Goal: Task Accomplishment & Management: Manage account settings

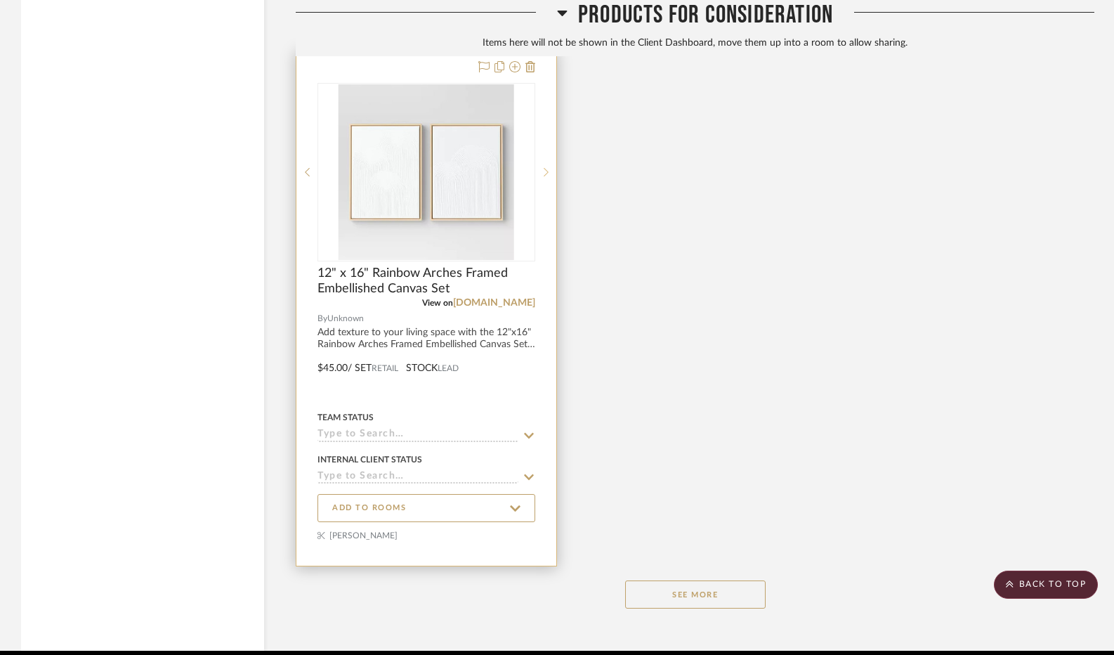
scroll to position [6463, 0]
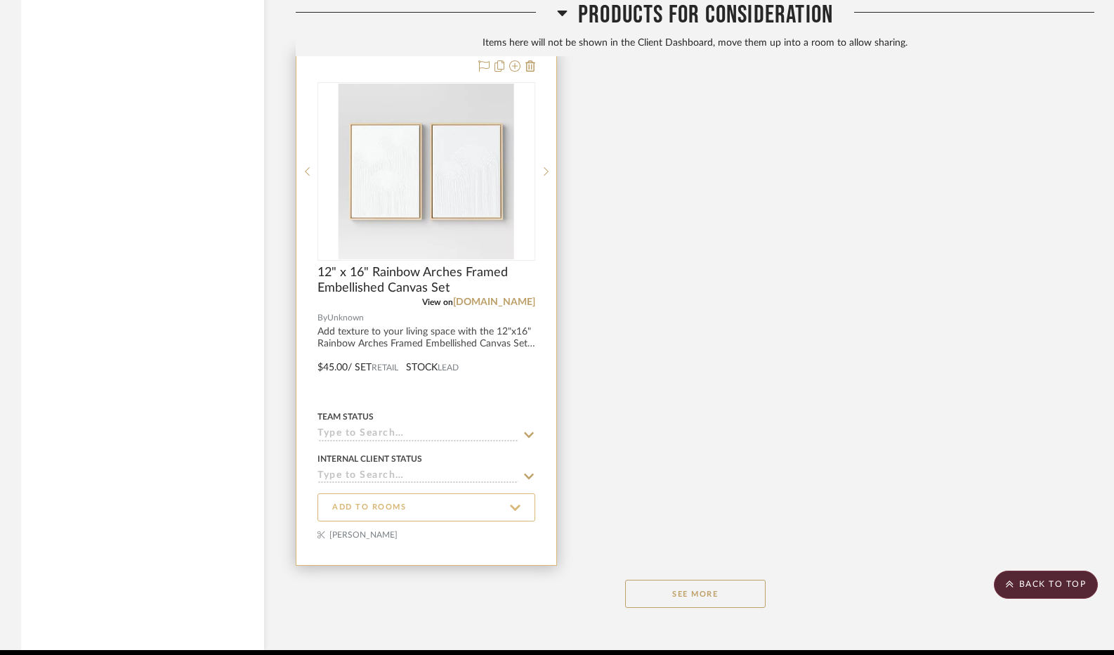
click at [511, 509] on icon at bounding box center [515, 507] width 11 height 6
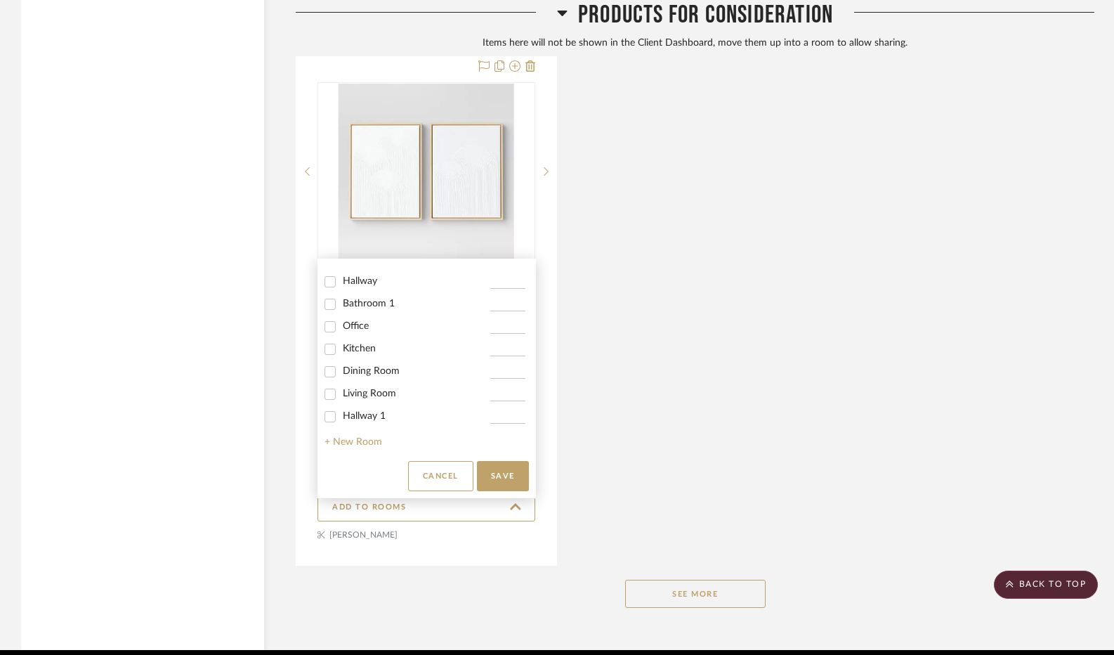
scroll to position [85, 0]
click at [329, 370] on input "Dining Room" at bounding box center [330, 370] width 22 height 22
checkbox input "true"
type input "1"
click at [504, 470] on button "Save" at bounding box center [503, 476] width 52 height 30
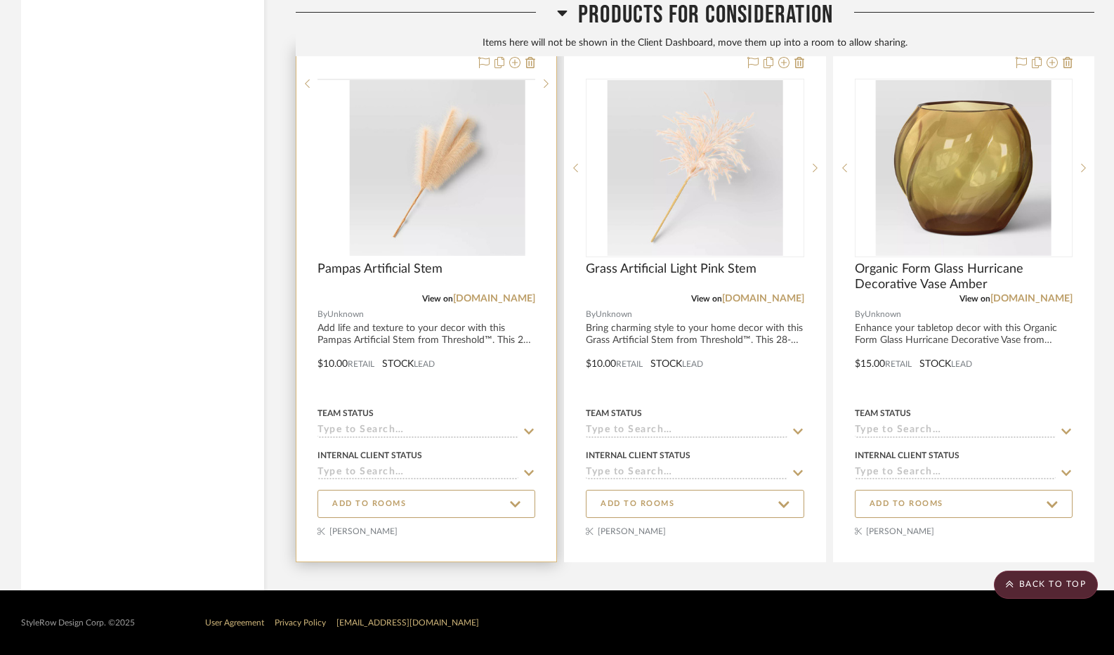
scroll to position [5596, 0]
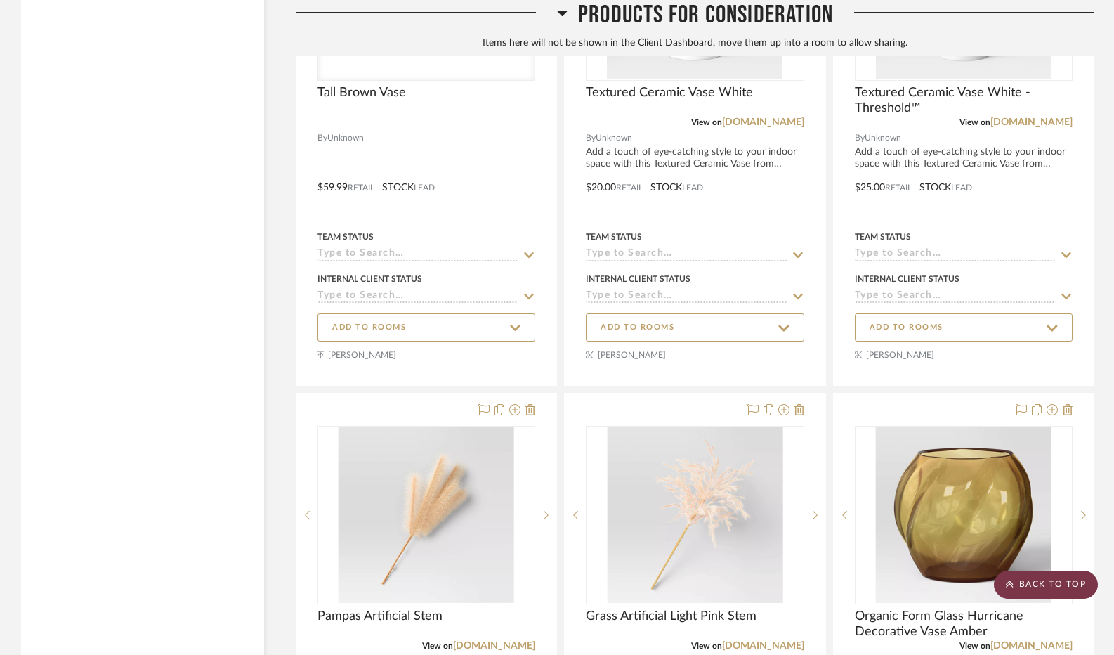
click at [1033, 576] on scroll-to-top-button "BACK TO TOP" at bounding box center [1046, 584] width 104 height 28
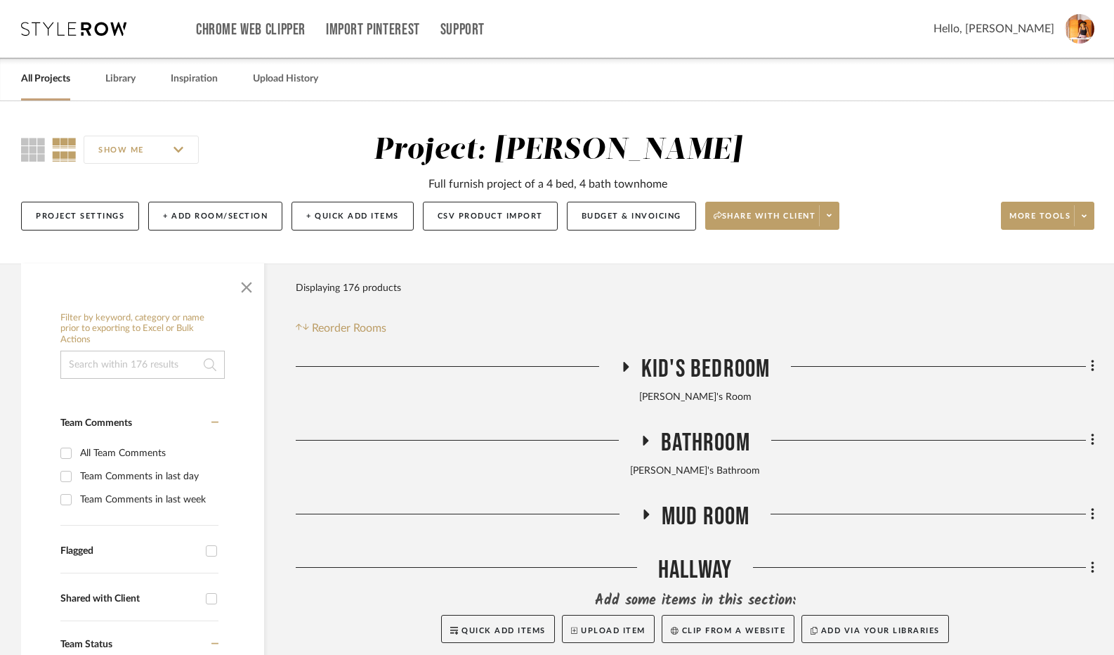
scroll to position [0, 0]
click at [626, 362] on icon at bounding box center [625, 366] width 17 height 11
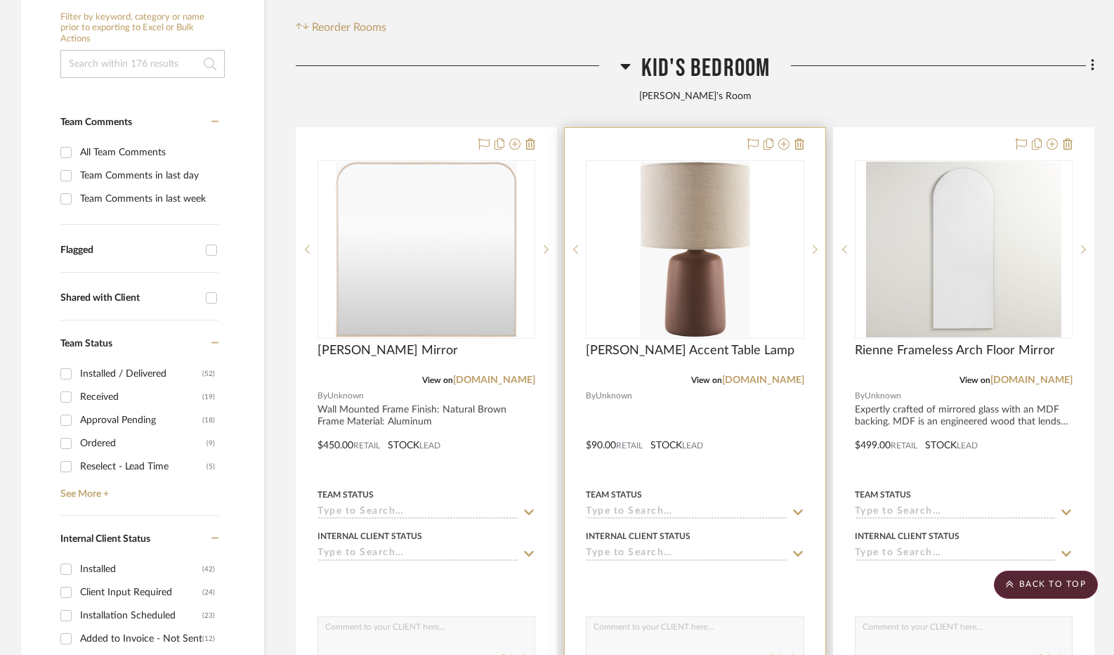
scroll to position [351, 0]
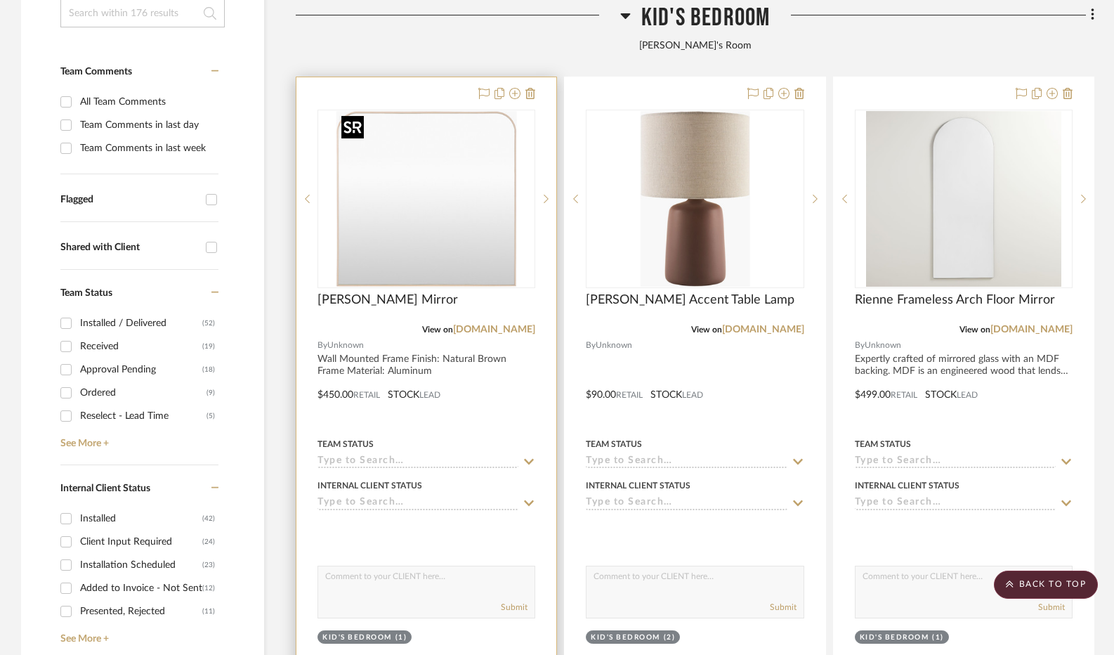
click at [455, 218] on img "0" at bounding box center [426, 199] width 181 height 176
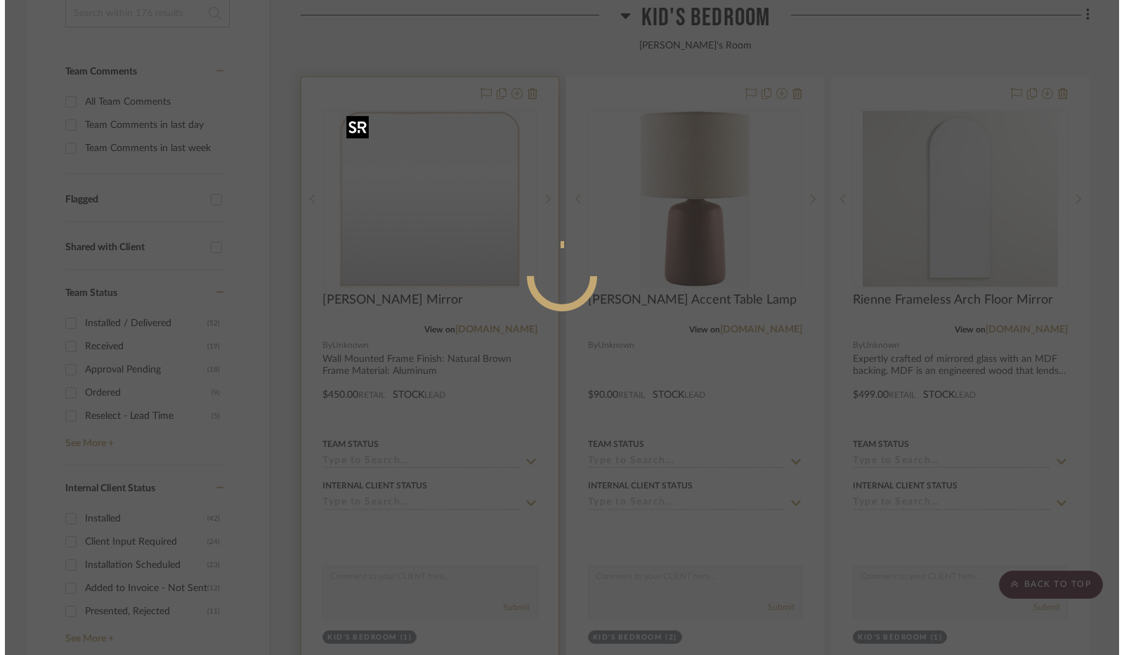
scroll to position [0, 0]
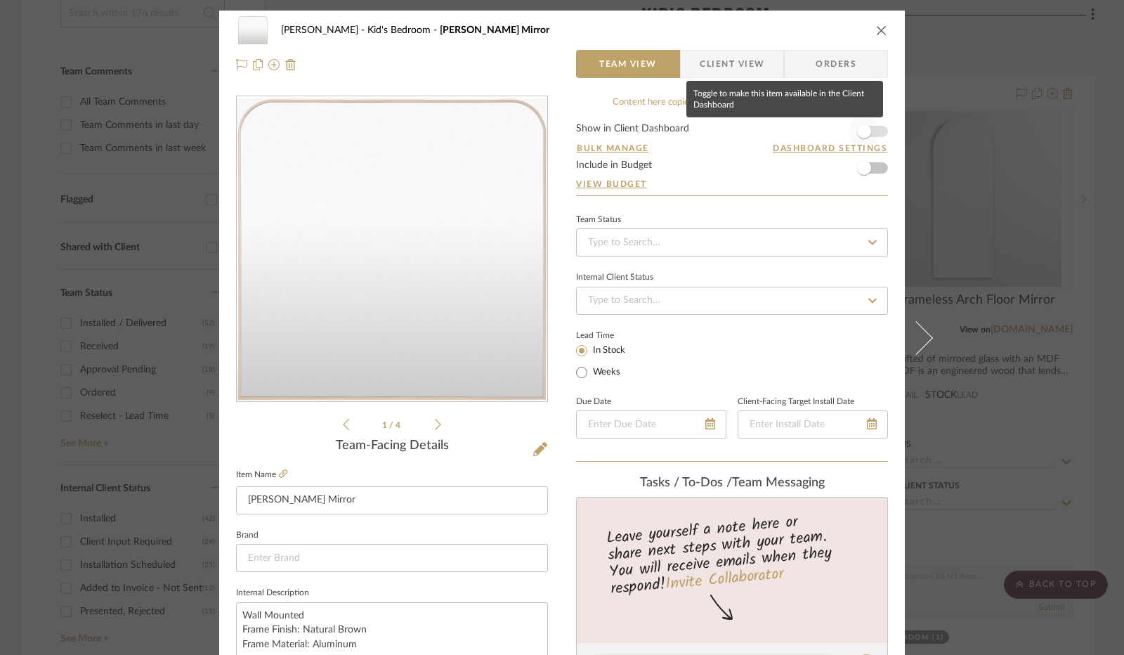
click at [868, 132] on span "button" at bounding box center [864, 131] width 31 height 31
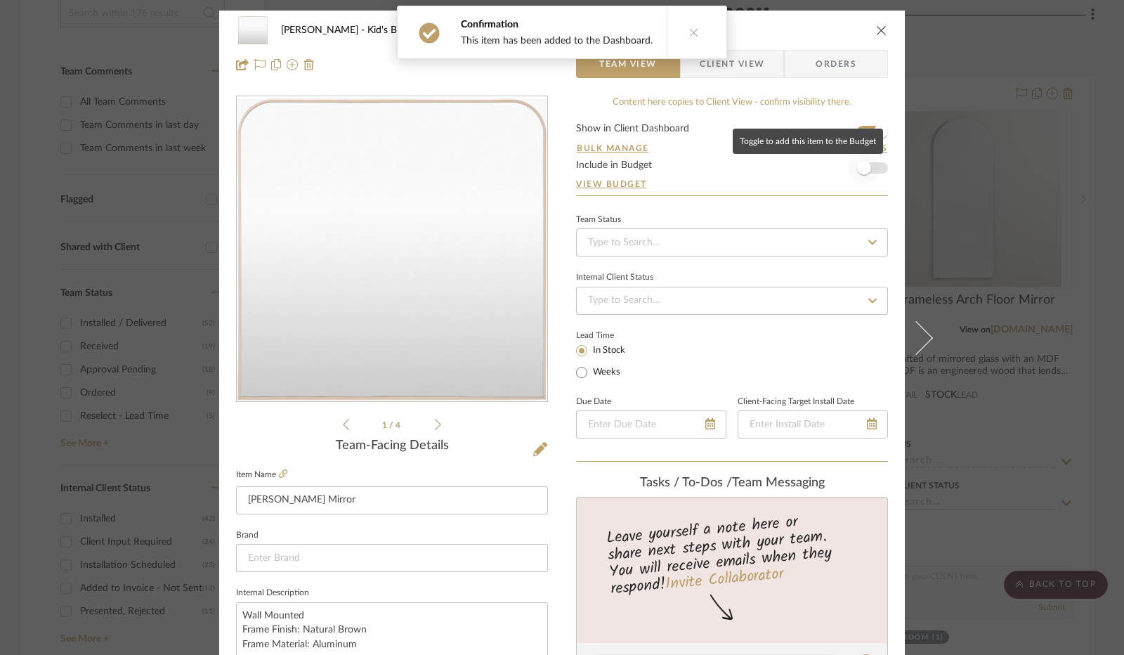
click at [863, 164] on span "button" at bounding box center [864, 168] width 14 height 14
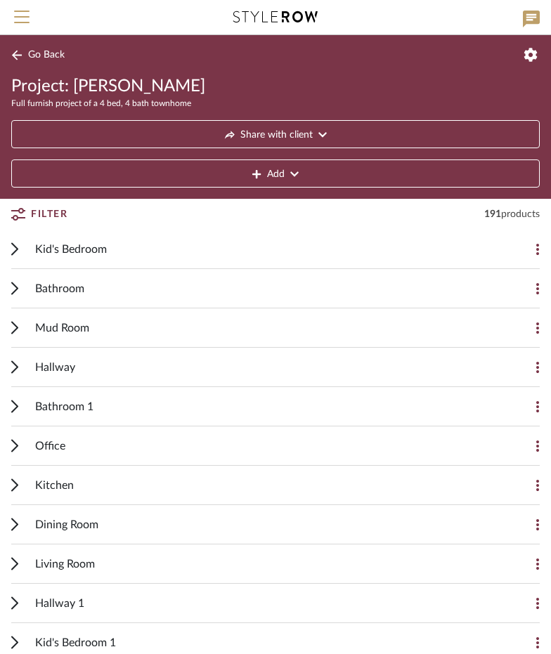
click at [110, 252] on div "Kid's Bedroom" at bounding box center [264, 249] width 459 height 39
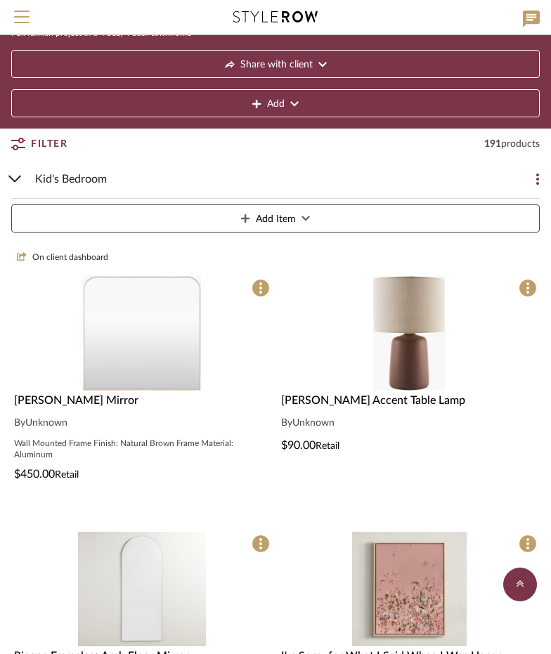
scroll to position [70, 0]
click at [410, 352] on img "0" at bounding box center [409, 333] width 72 height 115
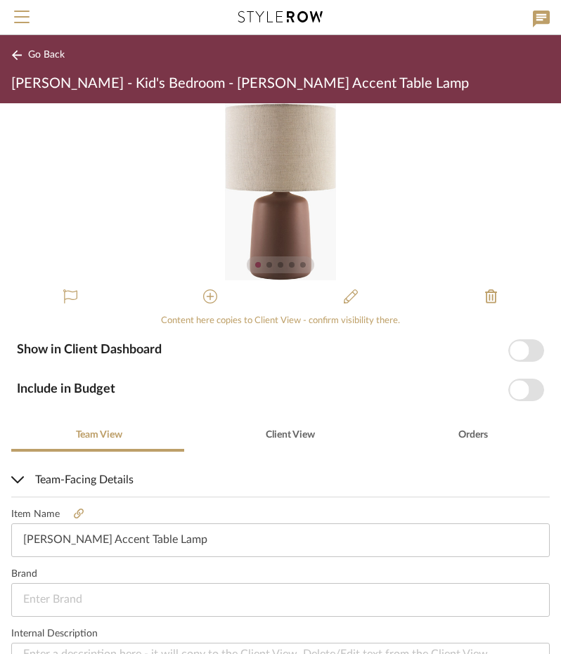
click at [509, 348] on span "button" at bounding box center [518, 350] width 19 height 19
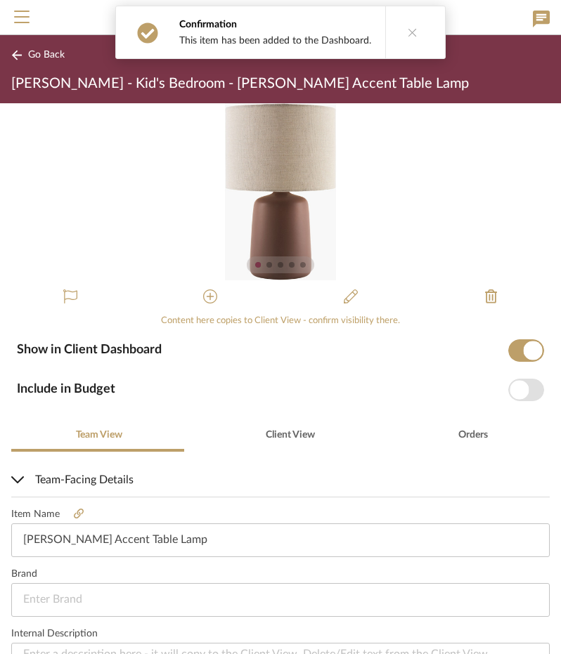
click at [509, 390] on span "button" at bounding box center [518, 389] width 19 height 19
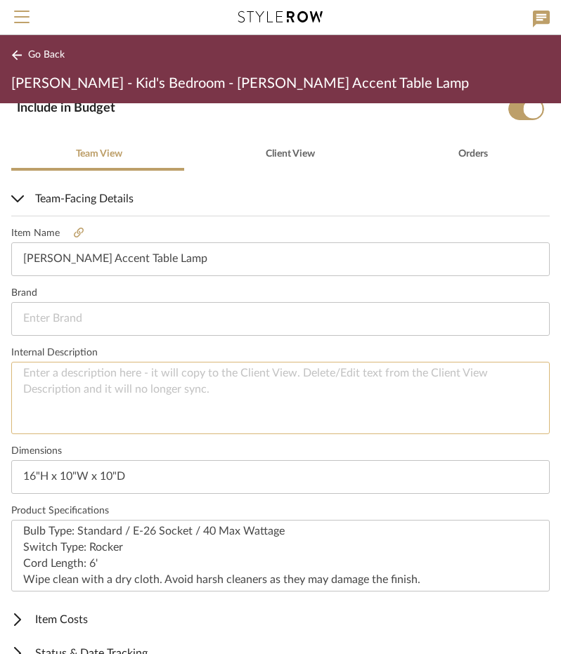
scroll to position [339, 0]
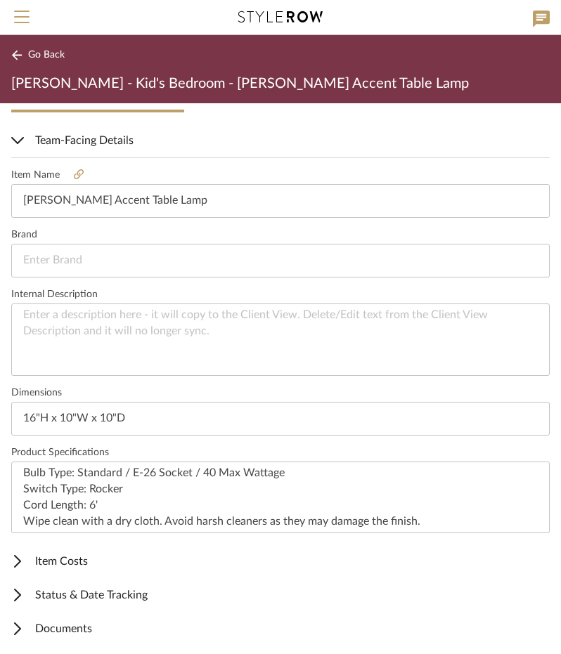
click at [133, 554] on span "Item Costs" at bounding box center [277, 561] width 533 height 17
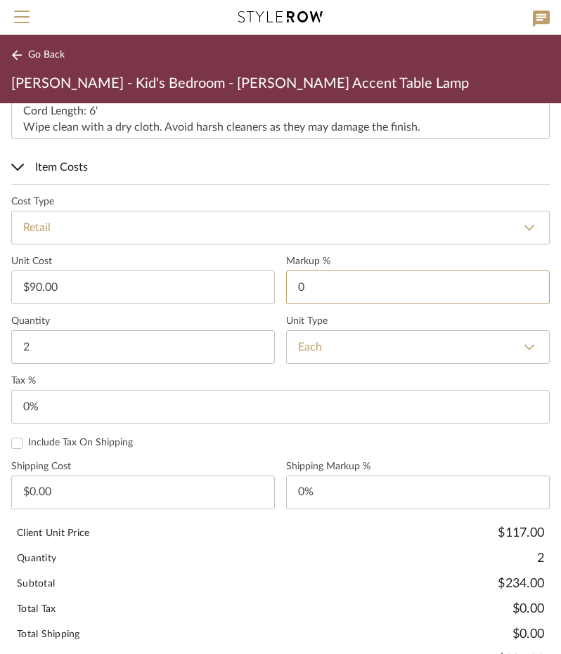
scroll to position [761, 0]
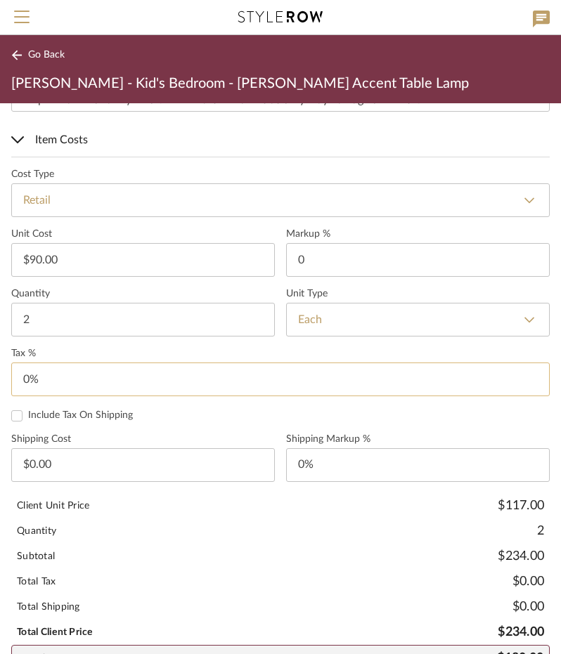
type input "0%"
type input "0"
click at [51, 373] on input "0" at bounding box center [280, 380] width 538 height 34
type input "8.25%"
click at [189, 419] on form "Cost Type Retail DNET Retail Unit Cost $90.00 Markup % 0% Quantity 2 Unit Type …" at bounding box center [280, 433] width 538 height 528
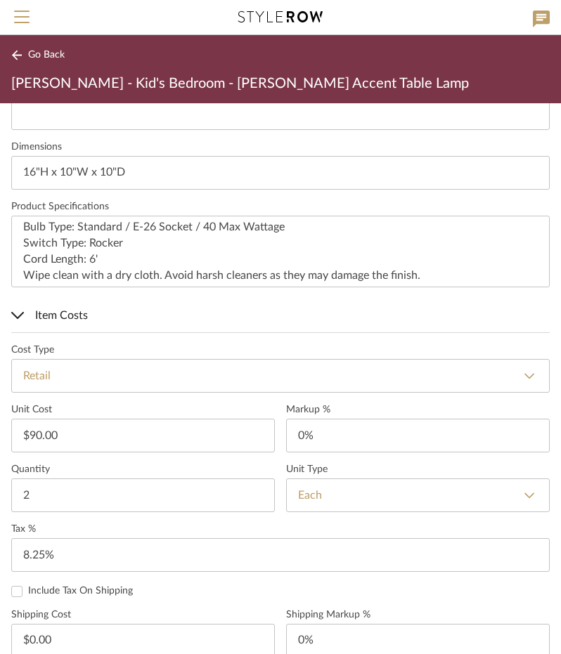
scroll to position [456, 0]
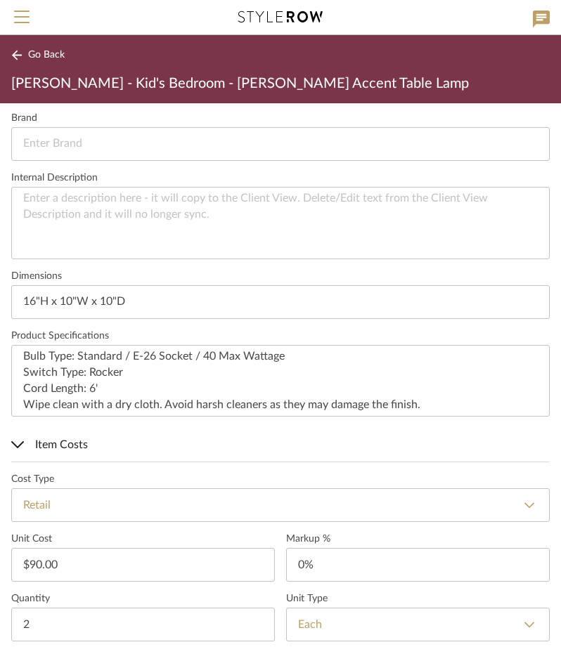
click at [128, 436] on span "Item Costs" at bounding box center [277, 444] width 533 height 17
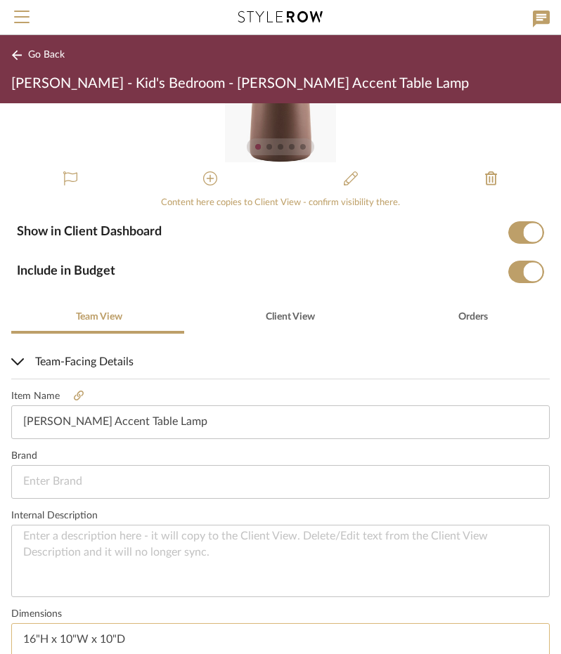
scroll to position [58, 0]
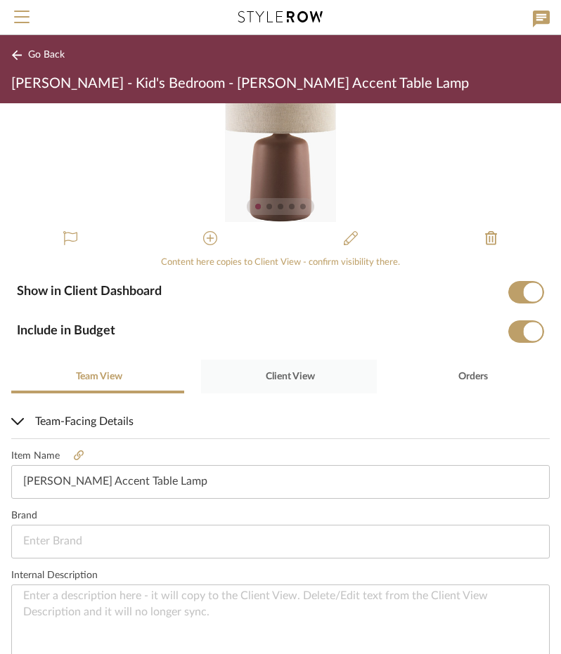
click at [333, 377] on div "Client View" at bounding box center [289, 377] width 176 height 34
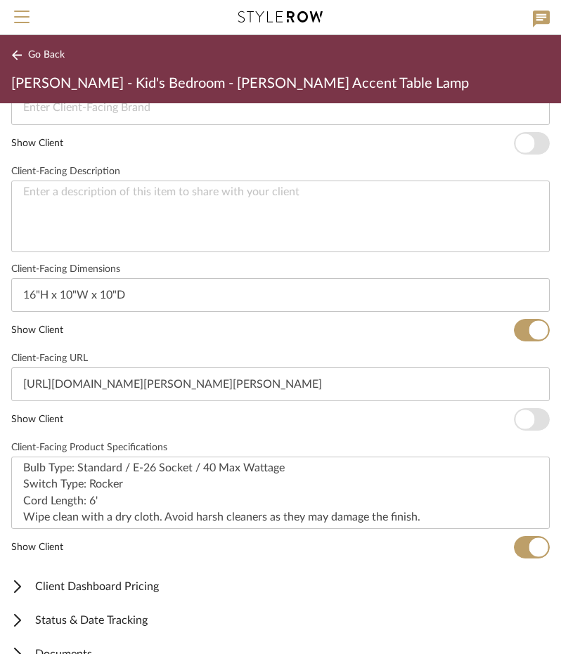
scroll to position [517, 0]
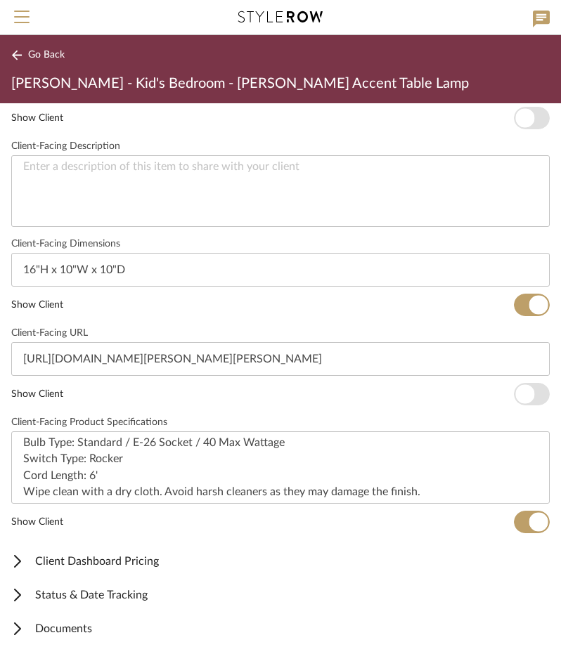
click at [211, 553] on span "Client Dashboard Pricing" at bounding box center [277, 561] width 533 height 17
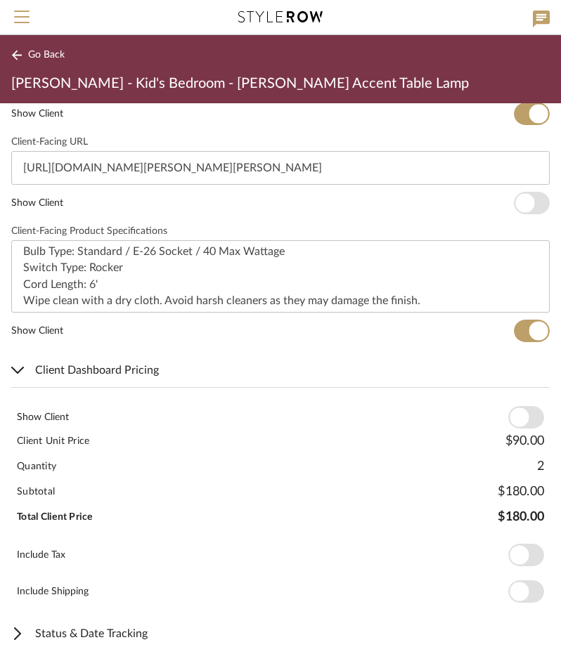
scroll to position [728, 0]
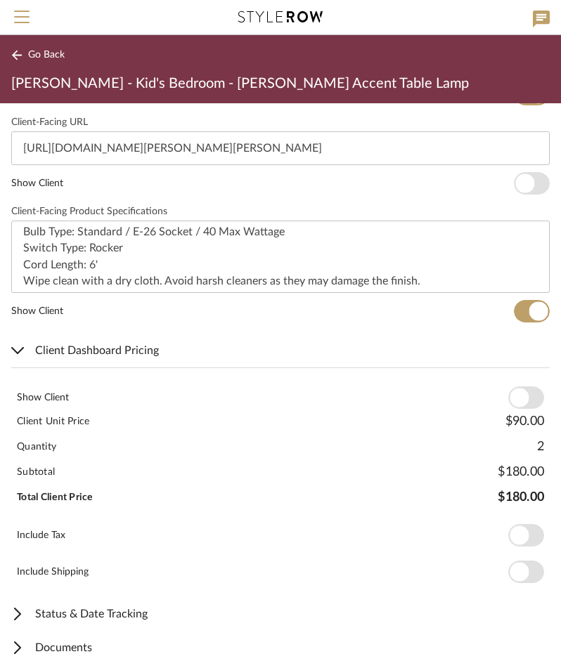
click at [508, 404] on span "button" at bounding box center [526, 397] width 36 height 22
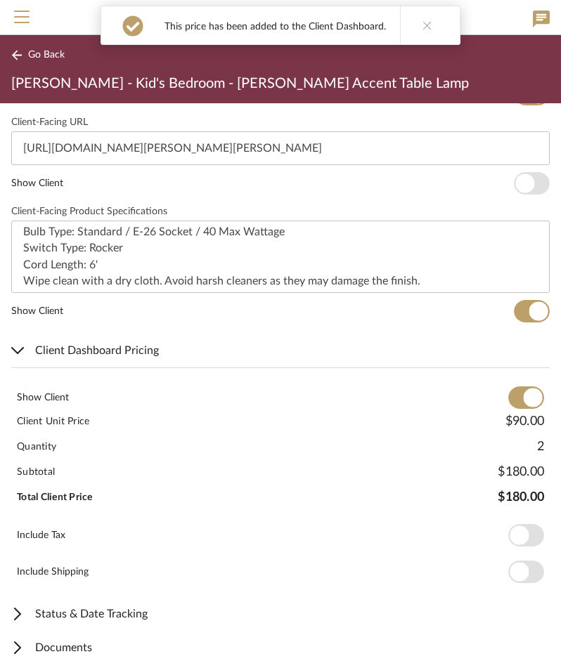
click at [526, 538] on span "button" at bounding box center [526, 535] width 36 height 22
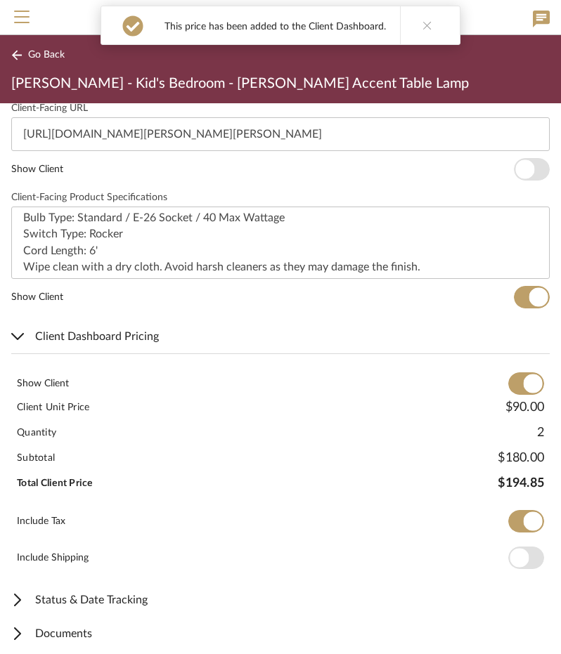
scroll to position [746, 0]
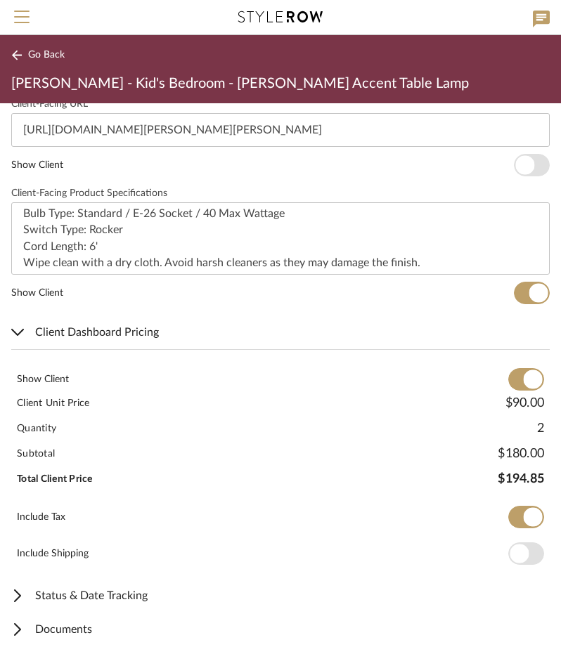
click at [181, 339] on mat-expansion-panel-header "Client Dashboard Pricing" at bounding box center [280, 332] width 561 height 34
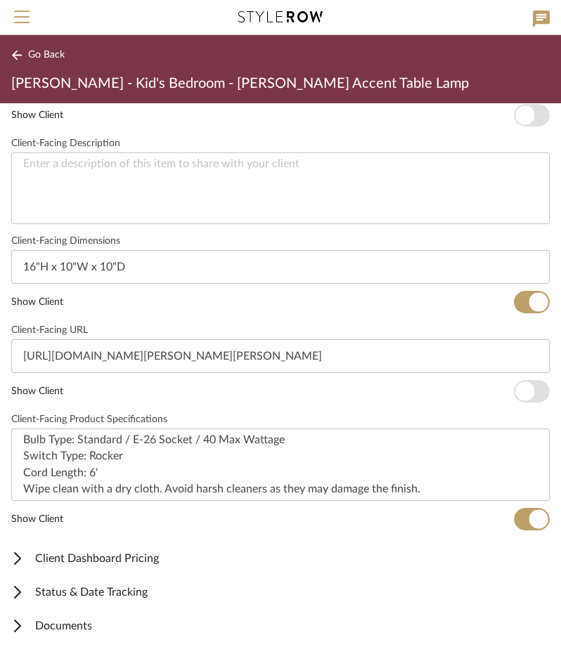
scroll to position [517, 0]
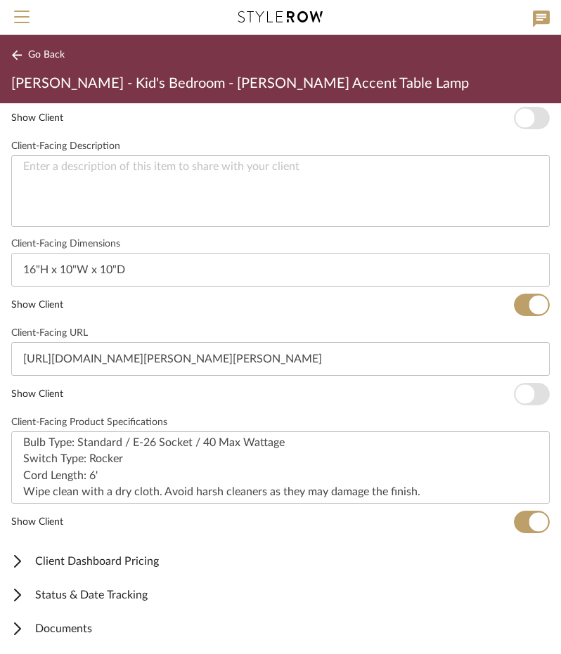
click at [181, 605] on mat-expansion-panel-header "Status & Date Tracking" at bounding box center [280, 595] width 561 height 34
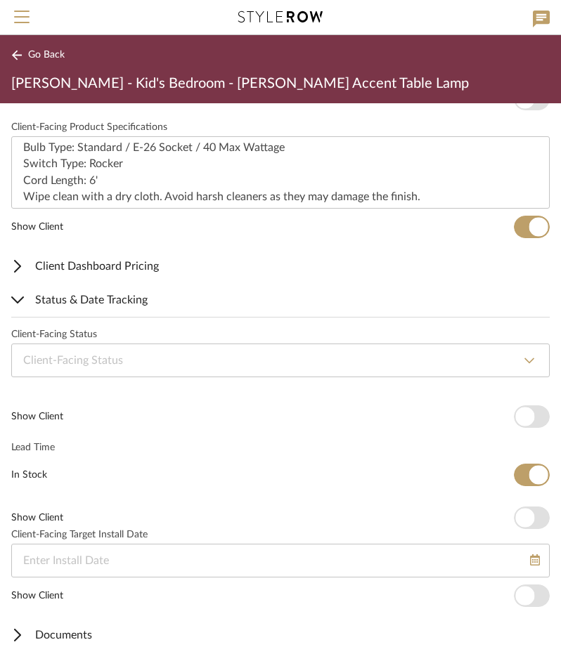
scroll to position [817, 0]
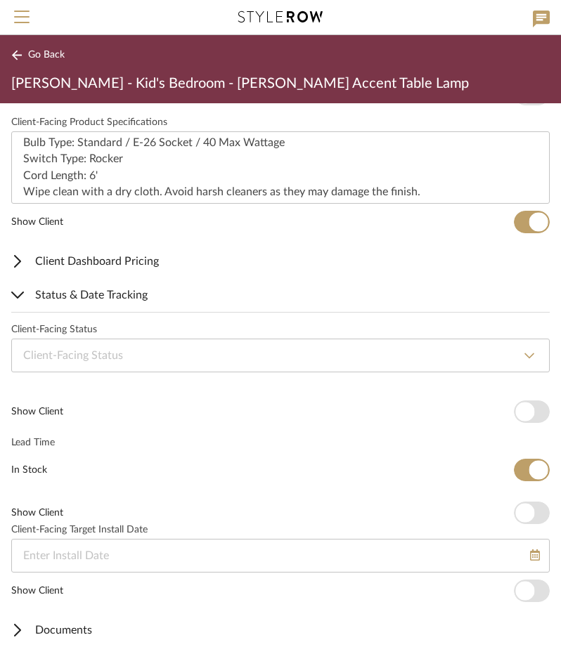
click at [162, 294] on span "Status & Date Tracking" at bounding box center [277, 295] width 533 height 17
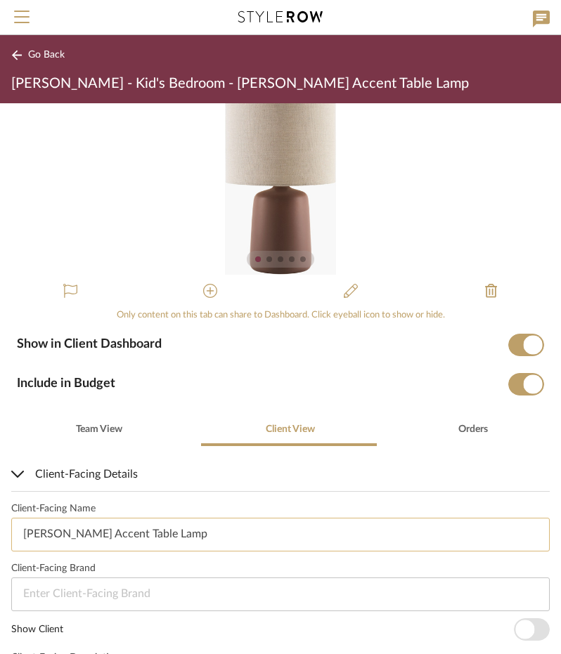
scroll to position [0, 0]
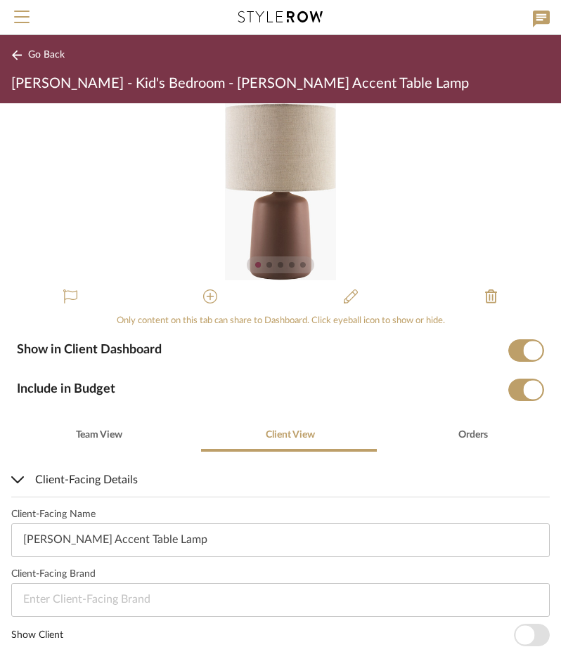
click at [50, 63] on button "Go Back" at bounding box center [40, 55] width 58 height 18
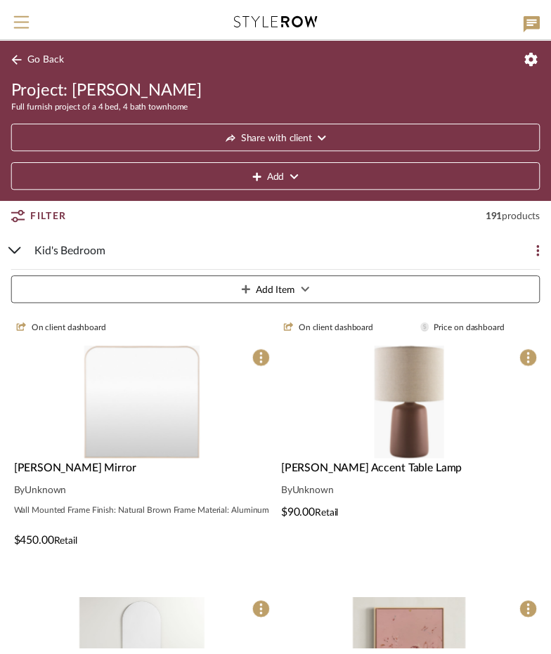
scroll to position [70, 0]
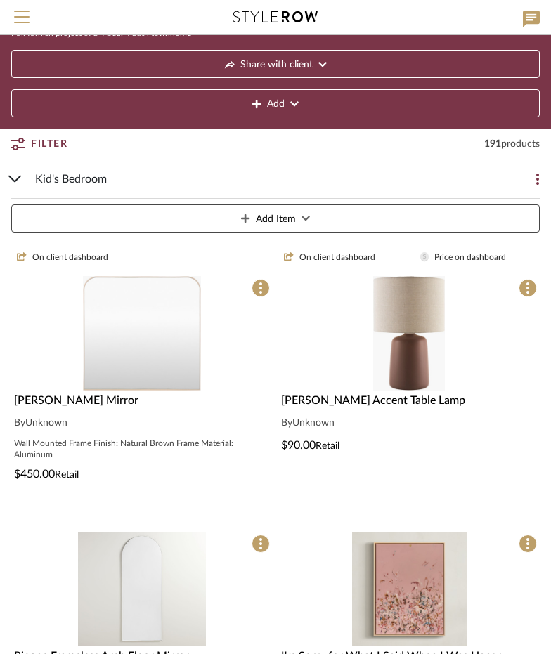
click at [150, 405] on div "[PERSON_NAME] Mirror" at bounding box center [142, 400] width 256 height 17
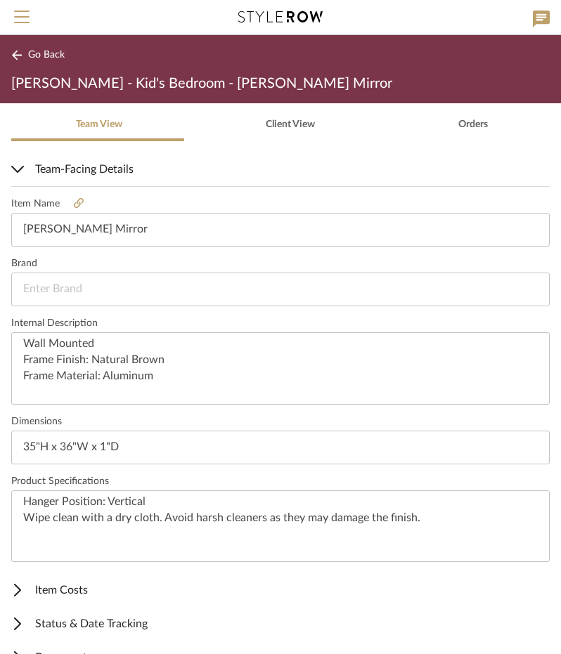
scroll to position [339, 0]
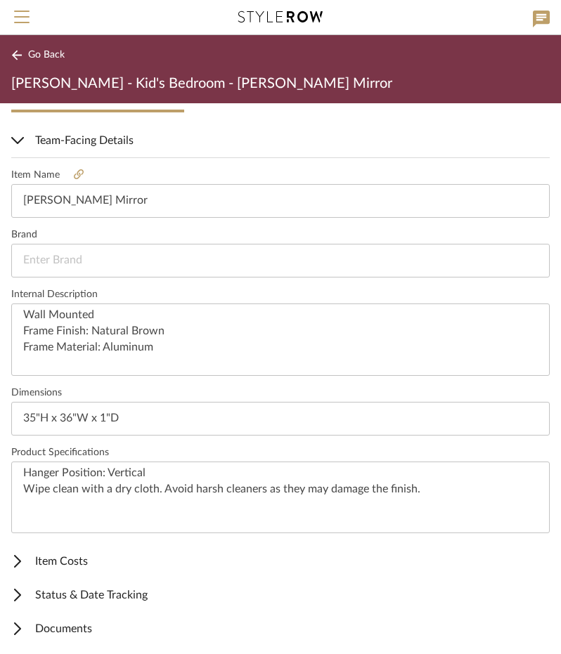
click at [124, 547] on mat-expansion-panel-header "Item Costs" at bounding box center [280, 561] width 561 height 34
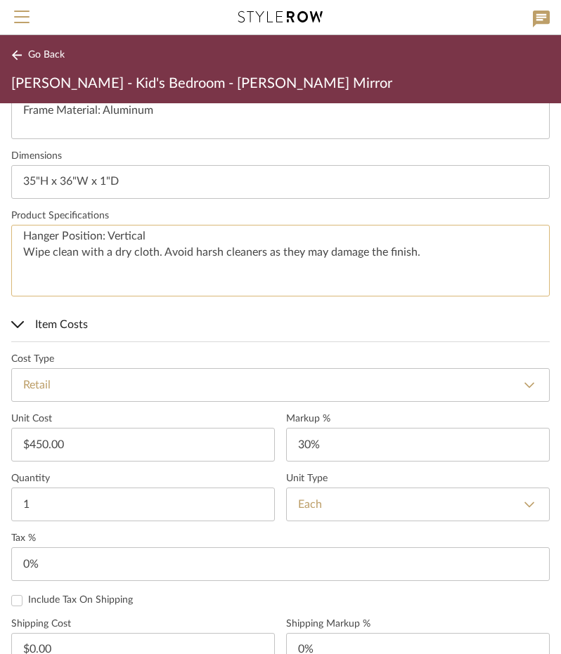
scroll to position [691, 0]
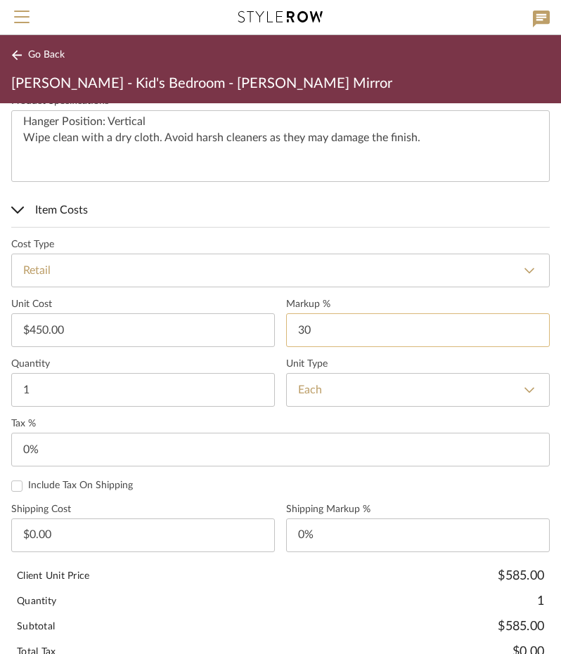
click at [309, 329] on input "30" at bounding box center [417, 330] width 263 height 34
type input "0%"
click at [237, 418] on label "Tax %" at bounding box center [280, 424] width 538 height 12
click at [162, 442] on input "0" at bounding box center [280, 450] width 538 height 34
type input "8.25%"
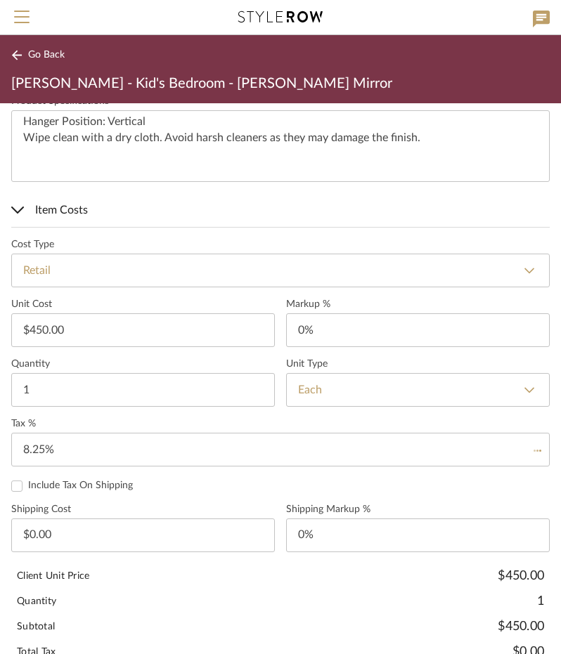
click at [166, 418] on label "Tax %" at bounding box center [280, 424] width 538 height 12
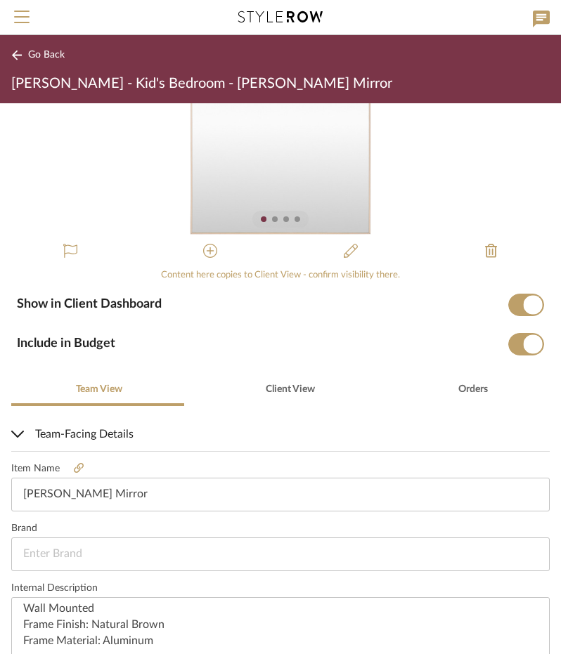
scroll to position [0, 0]
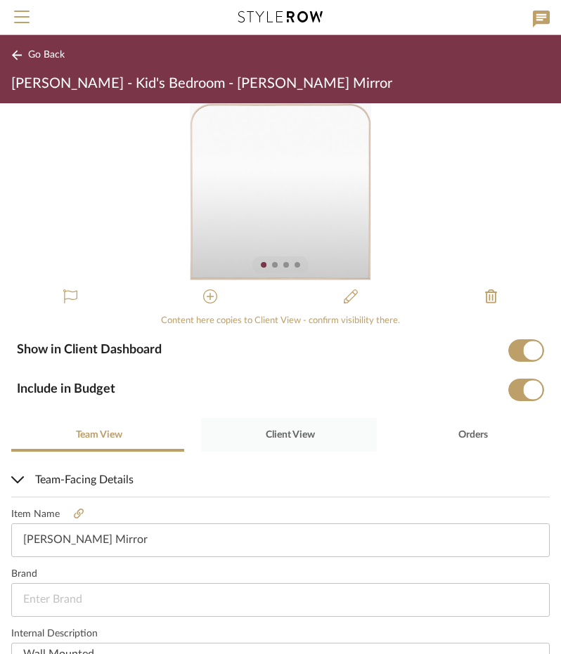
click at [263, 426] on span "Client View" at bounding box center [288, 435] width 51 height 34
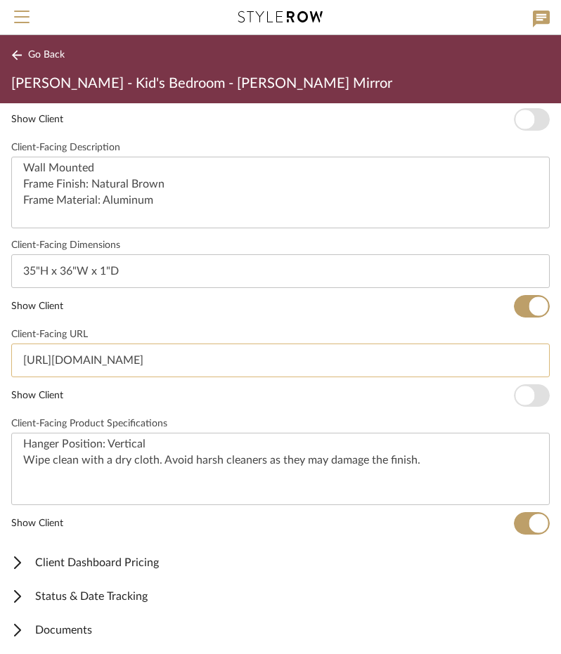
scroll to position [517, 0]
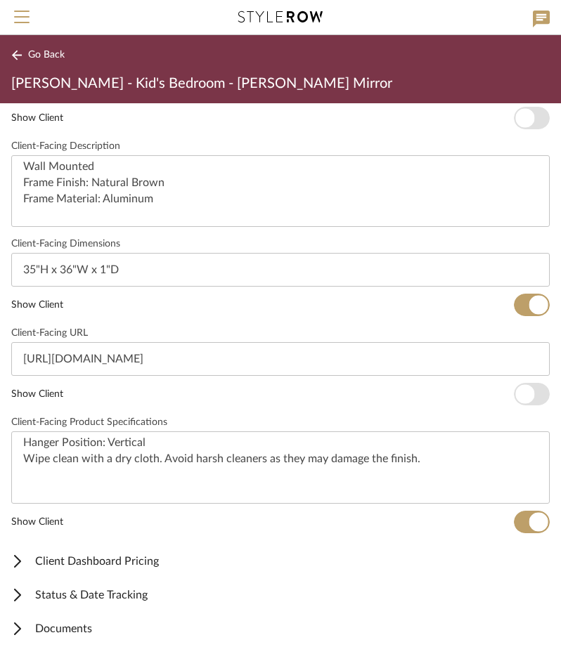
click at [184, 563] on span "Client Dashboard Pricing" at bounding box center [277, 561] width 533 height 17
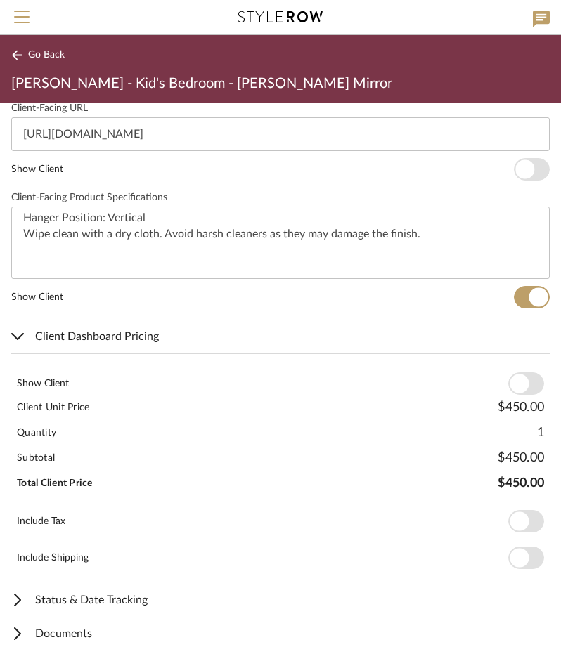
scroll to position [746, 0]
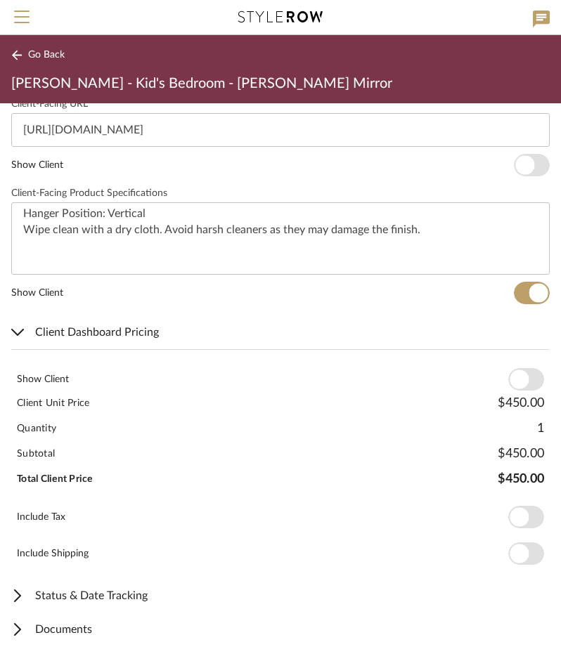
click at [510, 377] on span "button" at bounding box center [518, 379] width 19 height 19
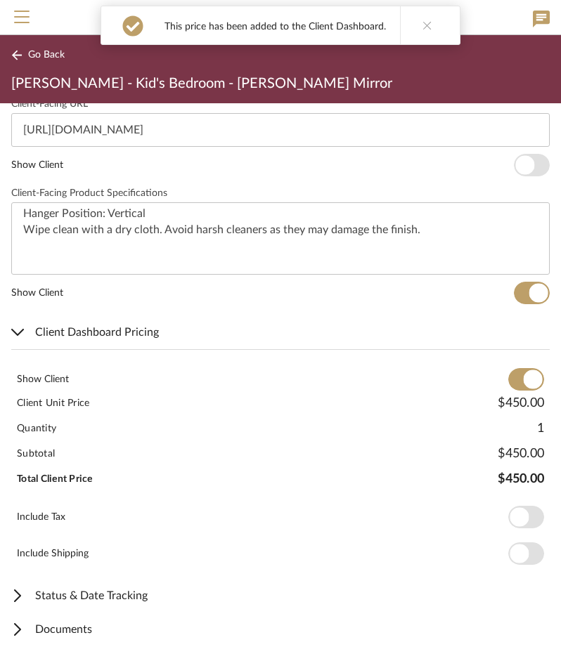
click at [518, 518] on span "button" at bounding box center [526, 517] width 36 height 22
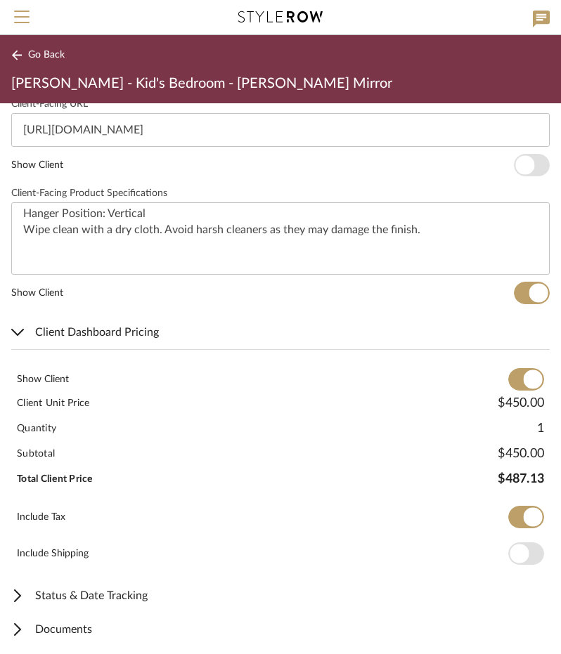
click at [167, 326] on span "Client Dashboard Pricing" at bounding box center [277, 332] width 533 height 17
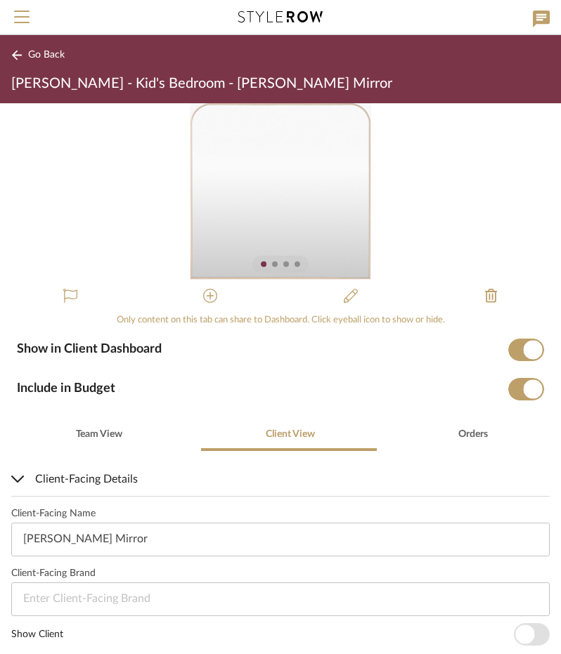
scroll to position [0, 0]
click at [32, 59] on span "Go Back" at bounding box center [46, 55] width 37 height 12
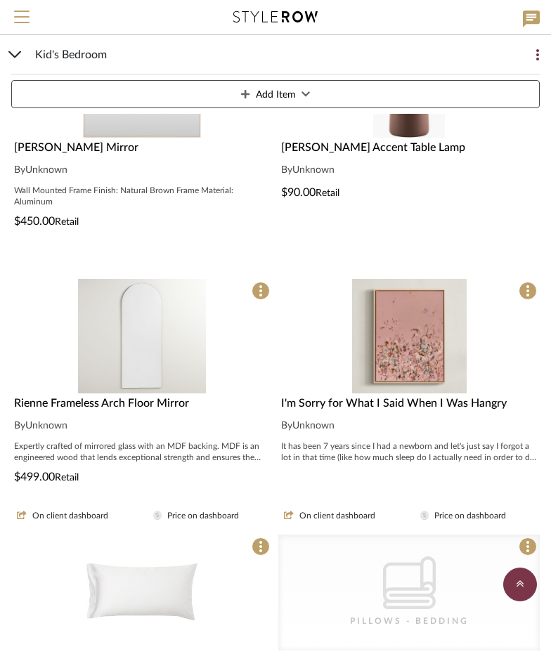
scroll to position [351, 0]
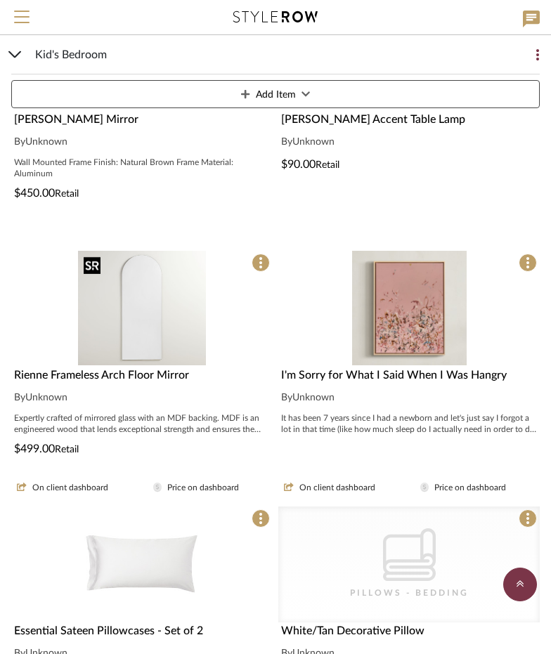
click at [178, 304] on img "0" at bounding box center [141, 308] width 127 height 115
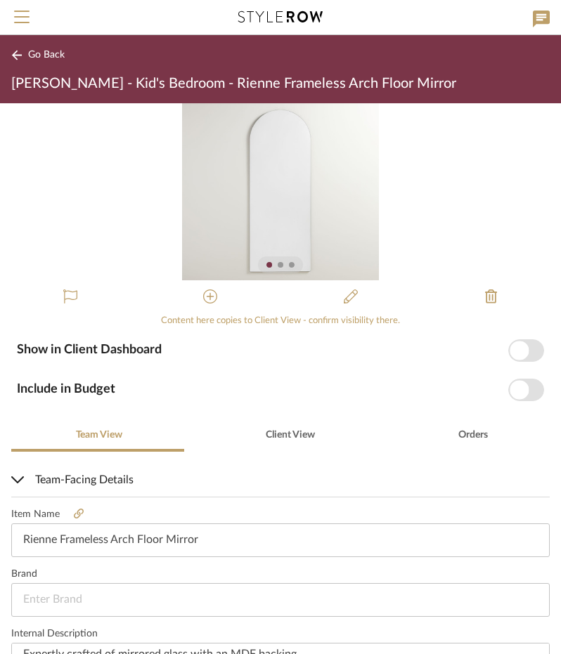
click at [513, 351] on span "button" at bounding box center [518, 350] width 19 height 19
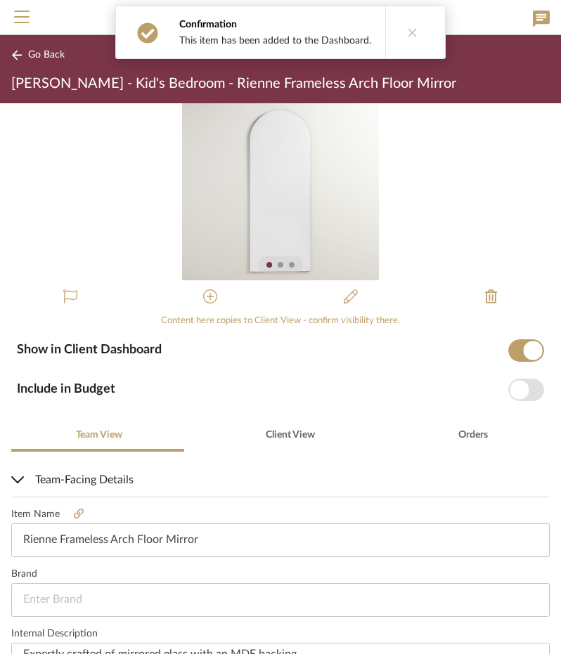
click at [514, 385] on span "button" at bounding box center [518, 389] width 19 height 19
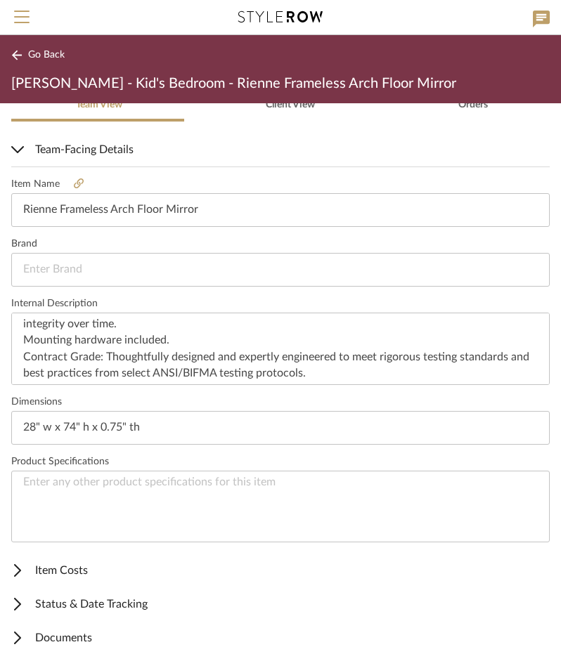
scroll to position [339, 0]
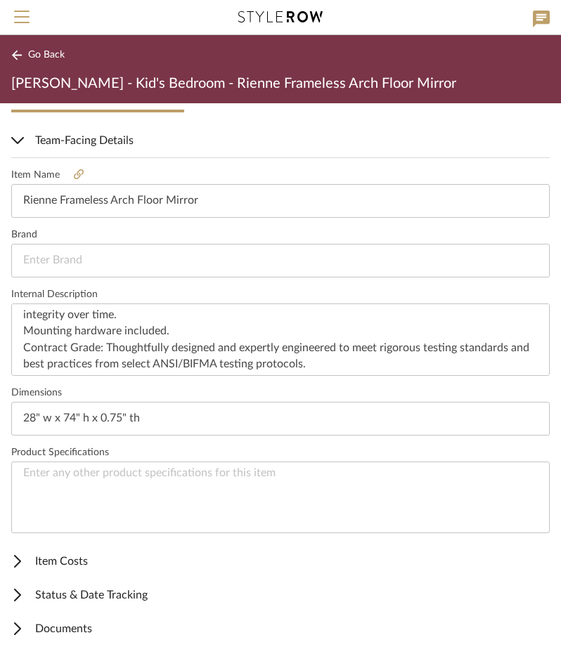
click at [122, 556] on span "Item Costs" at bounding box center [277, 561] width 533 height 17
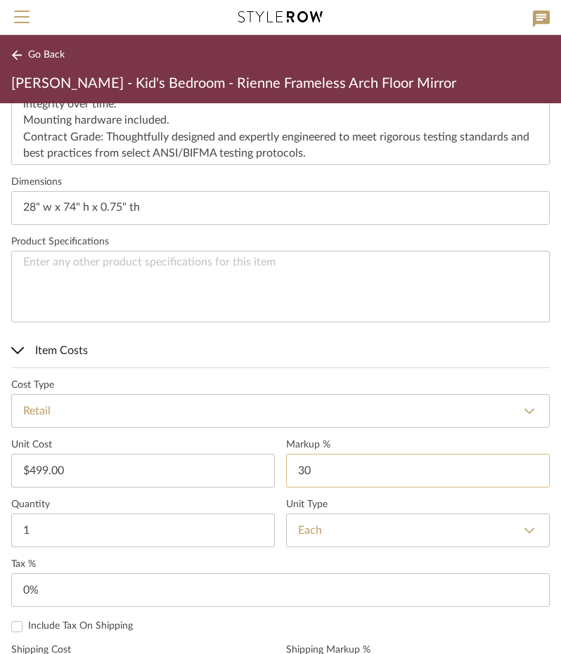
click at [319, 467] on input "30" at bounding box center [417, 471] width 263 height 34
type input "0%"
click at [261, 499] on label "Quantity" at bounding box center [142, 505] width 263 height 12
click at [45, 588] on input "0" at bounding box center [280, 590] width 538 height 34
type input "8.25%"
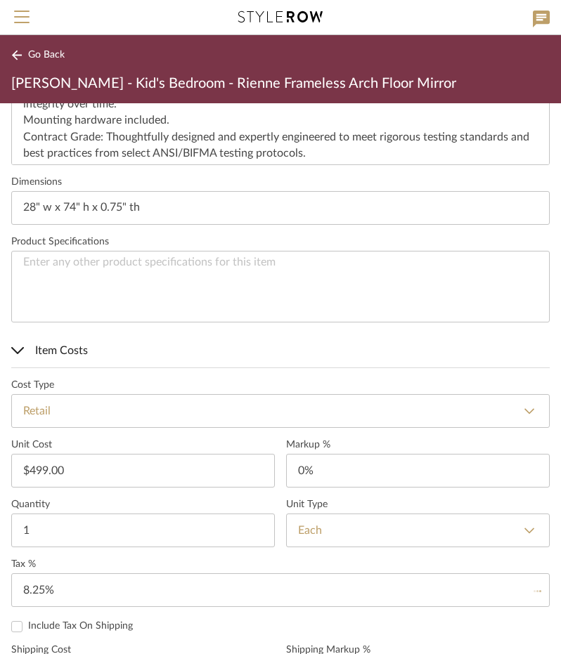
click at [79, 563] on label "Tax %" at bounding box center [280, 565] width 538 height 12
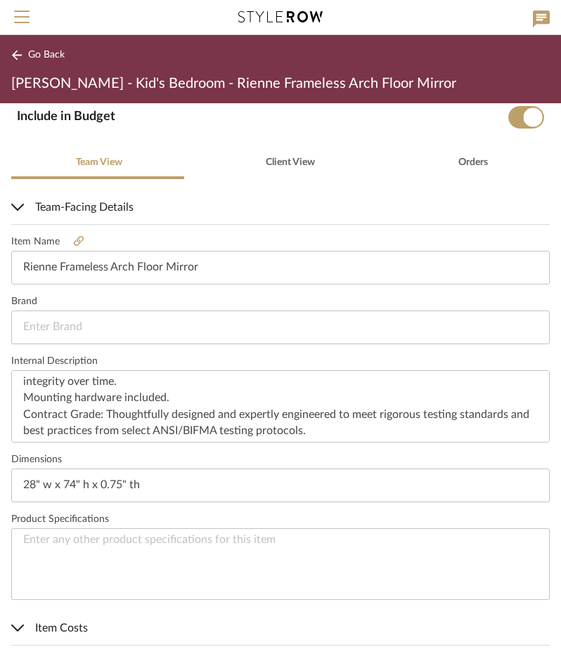
scroll to position [175, 0]
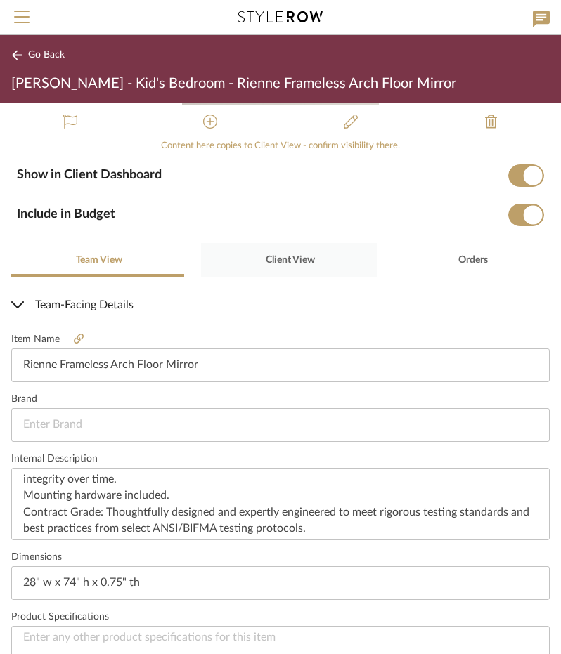
click at [314, 270] on div "Client View" at bounding box center [289, 260] width 176 height 34
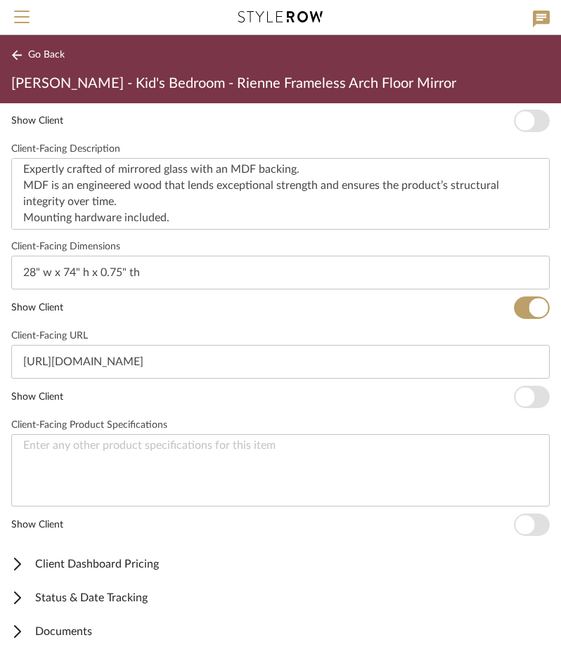
scroll to position [517, 0]
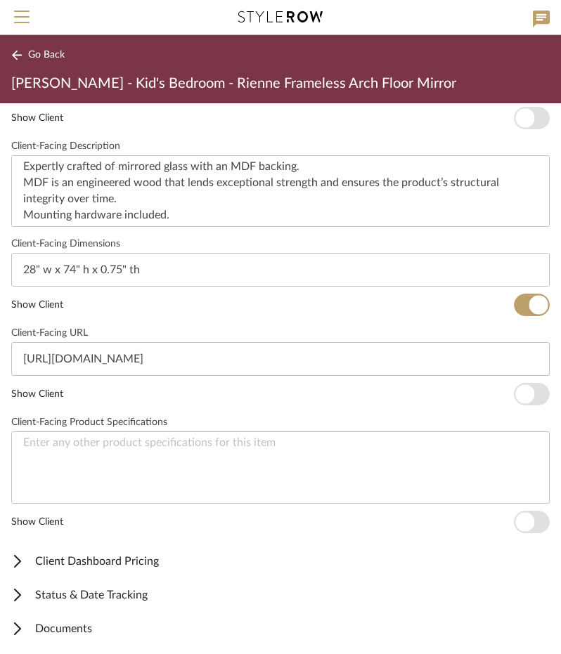
click at [128, 560] on span "Client Dashboard Pricing" at bounding box center [277, 561] width 533 height 17
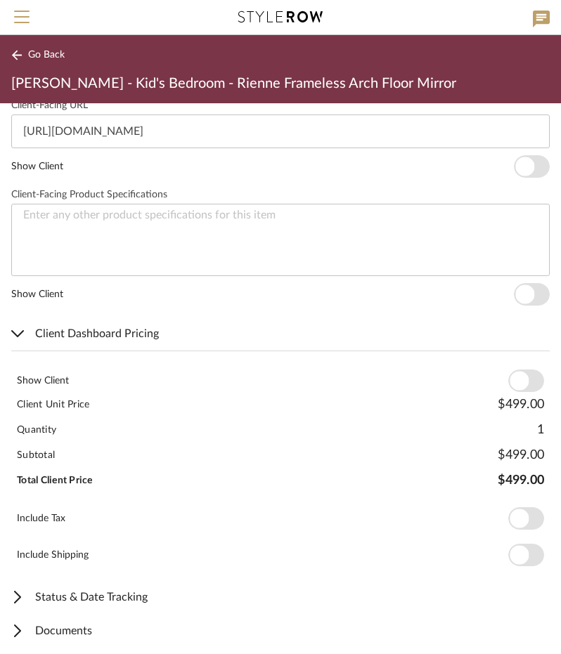
scroll to position [746, 0]
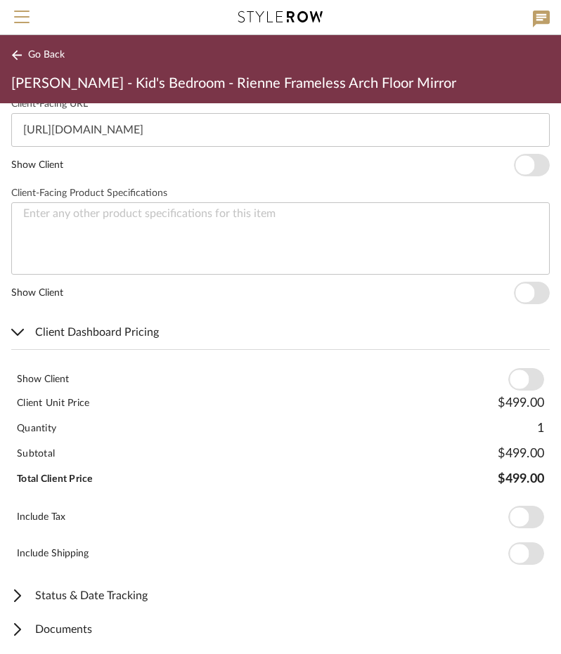
click at [509, 381] on span "button" at bounding box center [518, 379] width 19 height 19
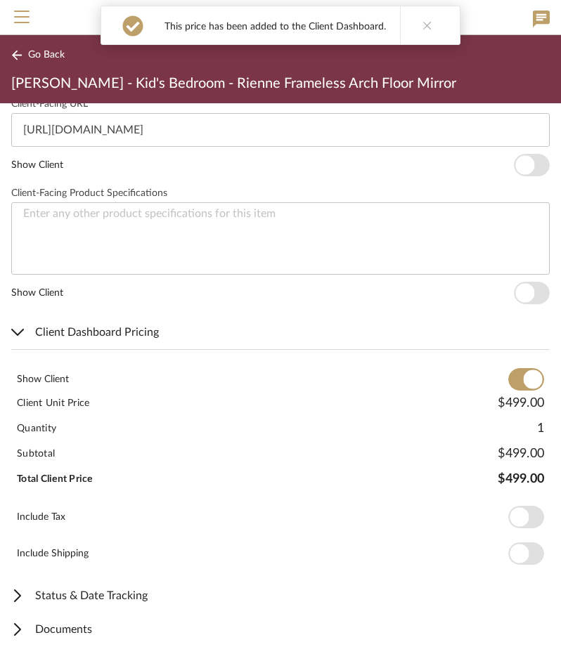
click at [515, 508] on span "button" at bounding box center [518, 517] width 19 height 19
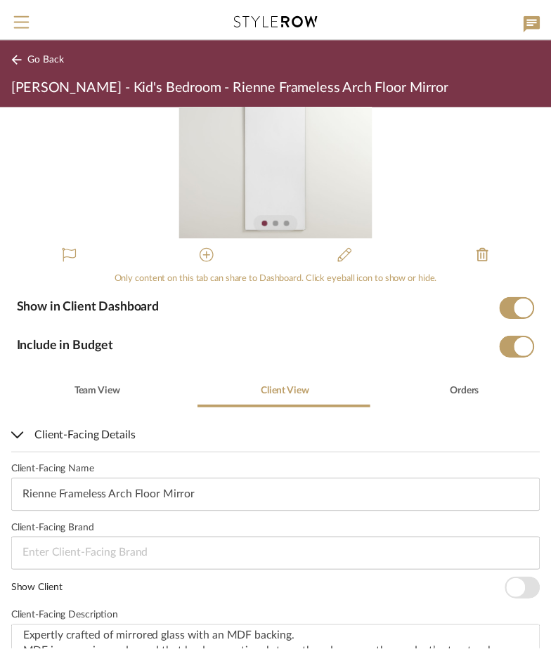
scroll to position [0, 0]
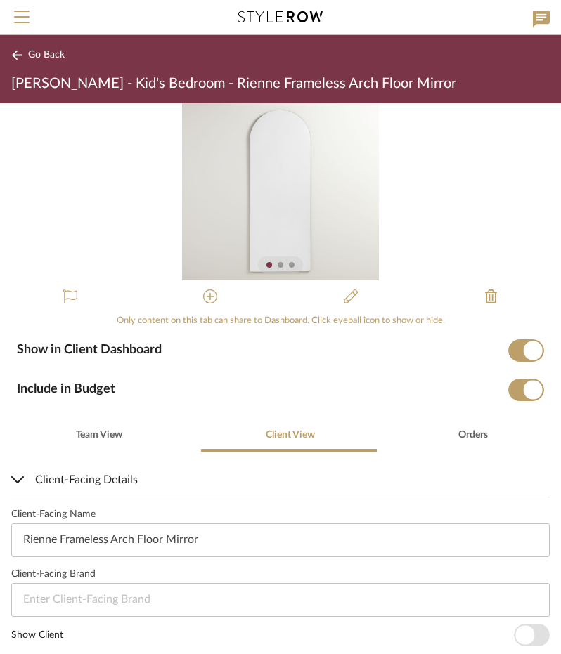
click at [27, 58] on button "Go Back" at bounding box center [40, 55] width 58 height 18
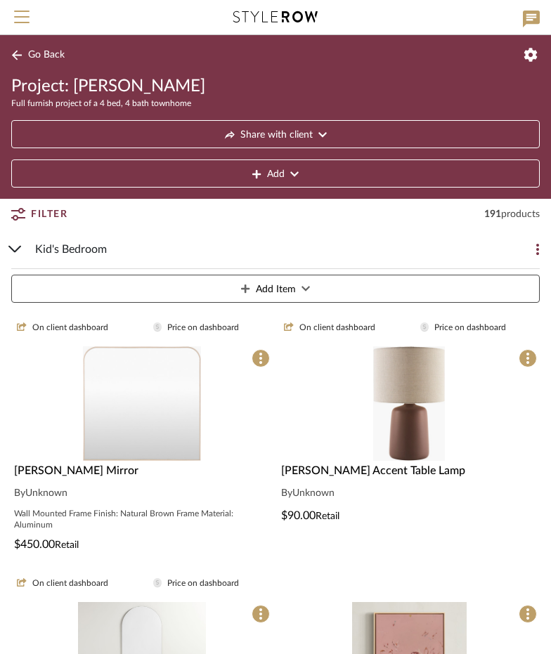
click at [14, 247] on icon at bounding box center [14, 249] width 13 height 7
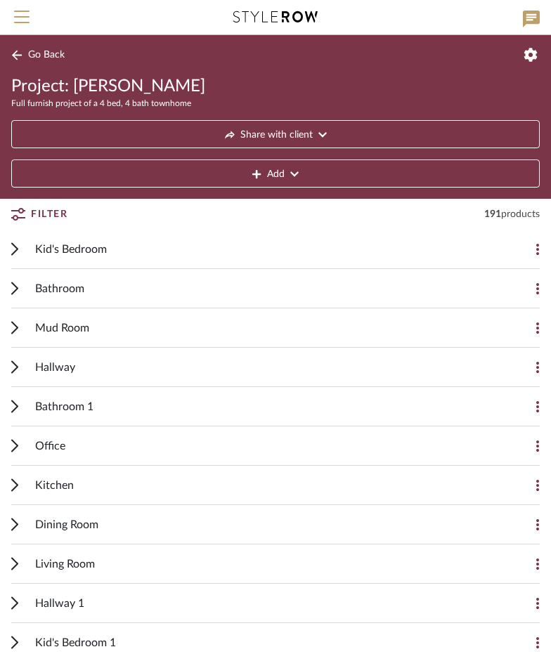
click at [14, 328] on icon at bounding box center [14, 327] width 7 height 13
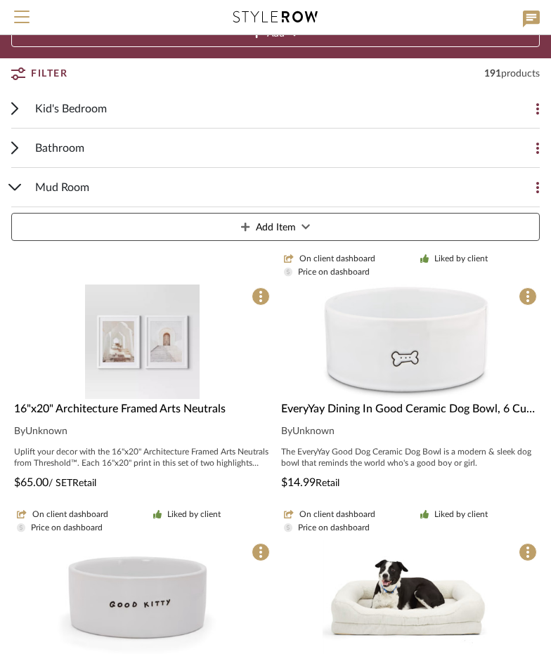
scroll to position [211, 0]
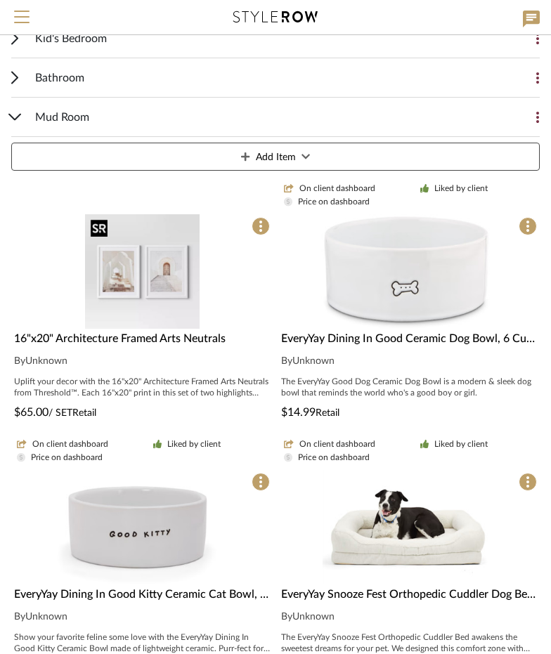
click at [156, 301] on img "0" at bounding box center [142, 271] width 115 height 115
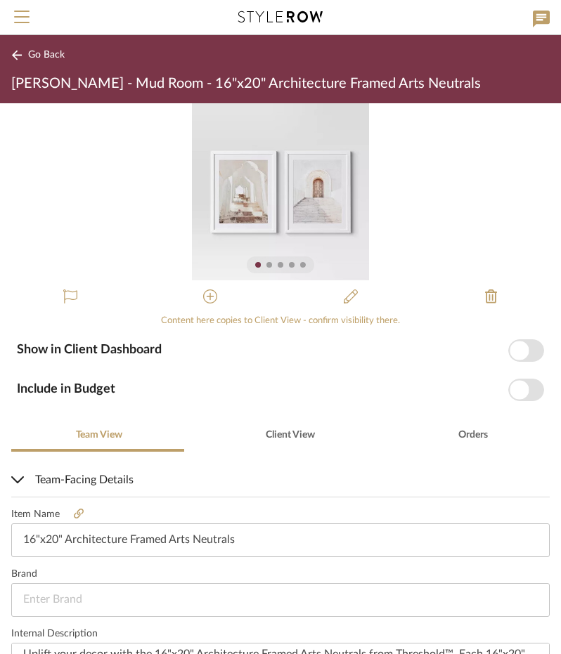
click at [509, 357] on span "button" at bounding box center [518, 350] width 19 height 19
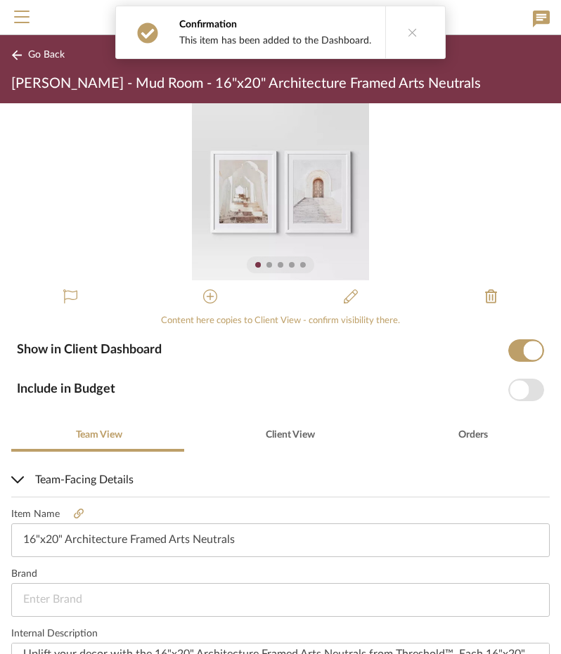
click at [514, 402] on div "Content here copies to Client View - confirm visibility there. Show in Client D…" at bounding box center [280, 378] width 561 height 551
click at [516, 391] on span "button" at bounding box center [518, 389] width 19 height 19
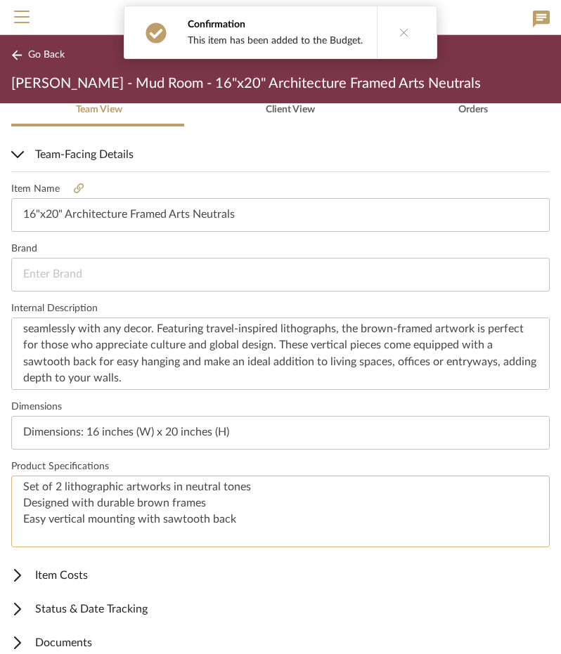
scroll to position [339, 0]
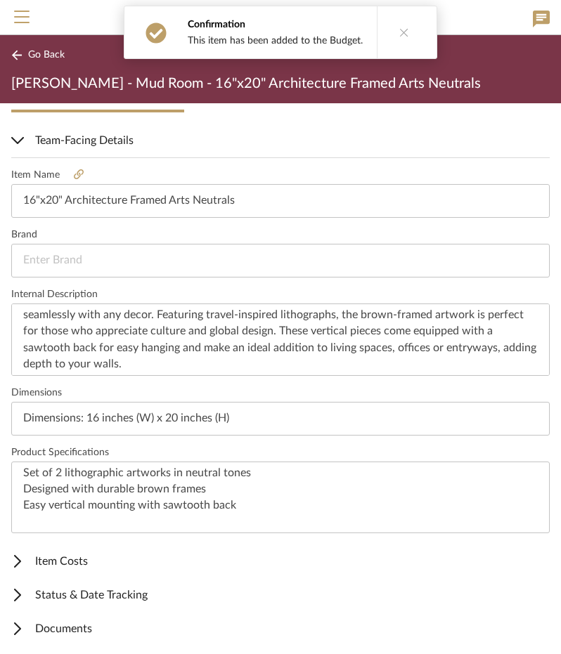
click at [79, 559] on span "Item Costs" at bounding box center [277, 561] width 533 height 17
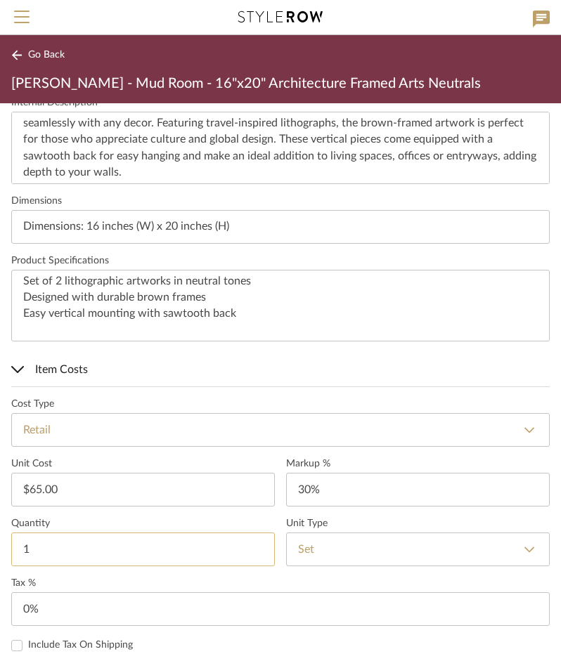
scroll to position [550, 0]
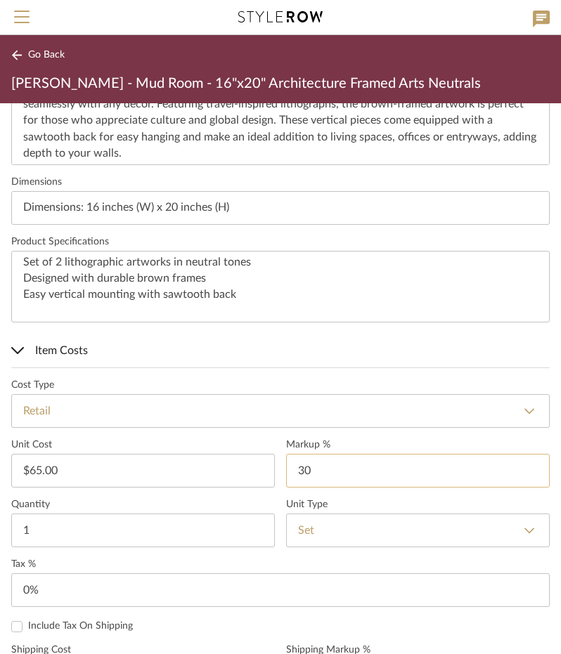
click at [302, 465] on input "30" at bounding box center [417, 471] width 263 height 34
type input "0%"
click at [39, 577] on input "0" at bounding box center [280, 590] width 538 height 34
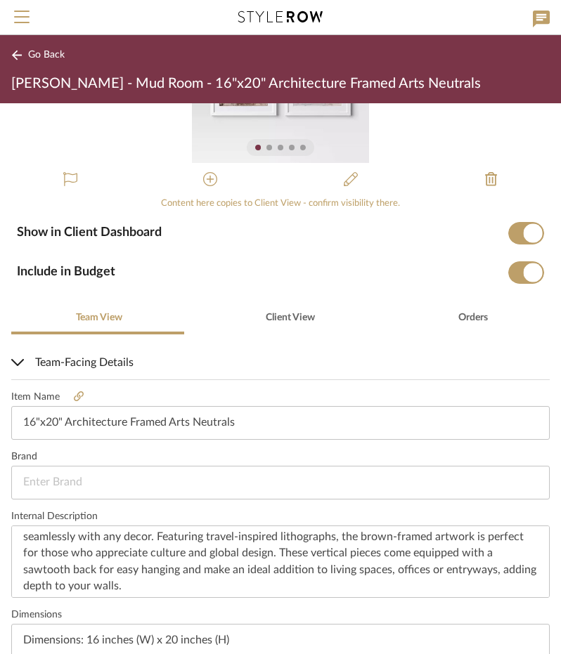
scroll to position [105, 0]
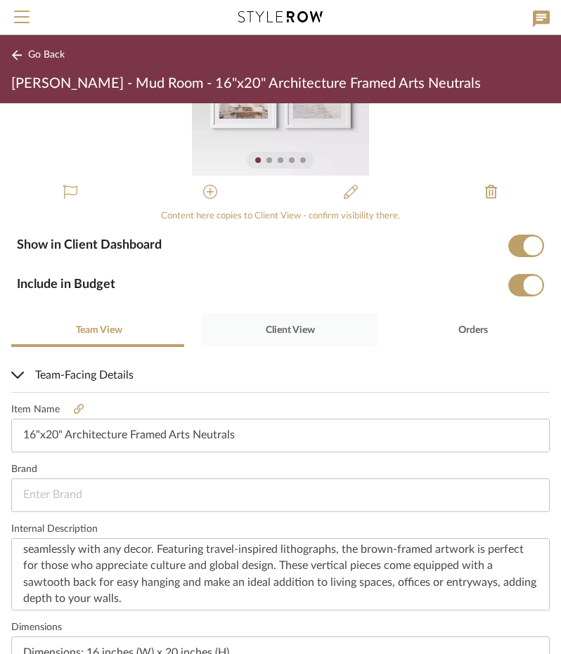
type input "8.25%"
click at [282, 327] on span "Client View" at bounding box center [290, 330] width 49 height 10
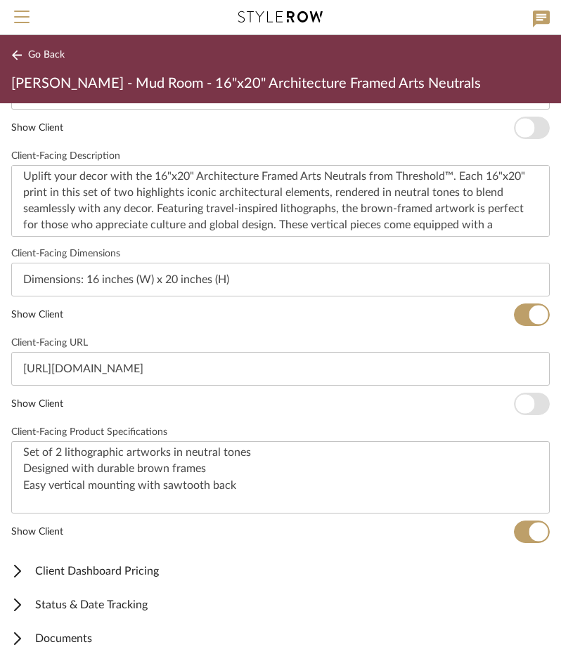
scroll to position [517, 0]
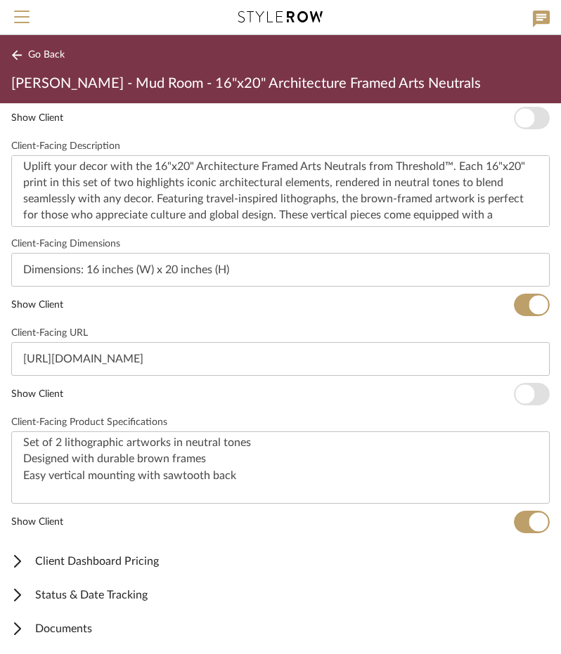
click at [142, 570] on mat-expansion-panel-header "Client Dashboard Pricing" at bounding box center [280, 561] width 561 height 34
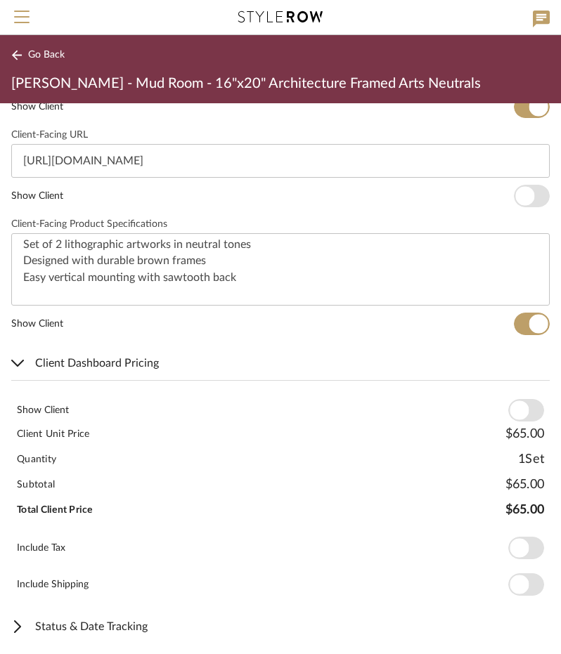
scroll to position [728, 0]
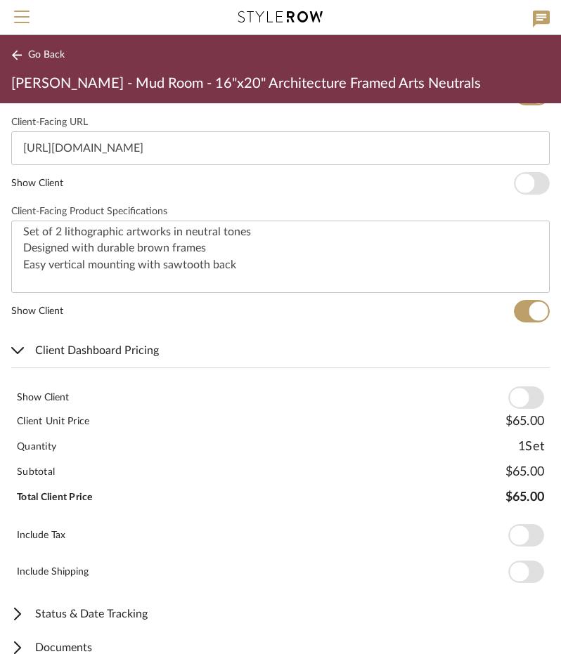
click at [514, 400] on span "button" at bounding box center [518, 398] width 19 height 19
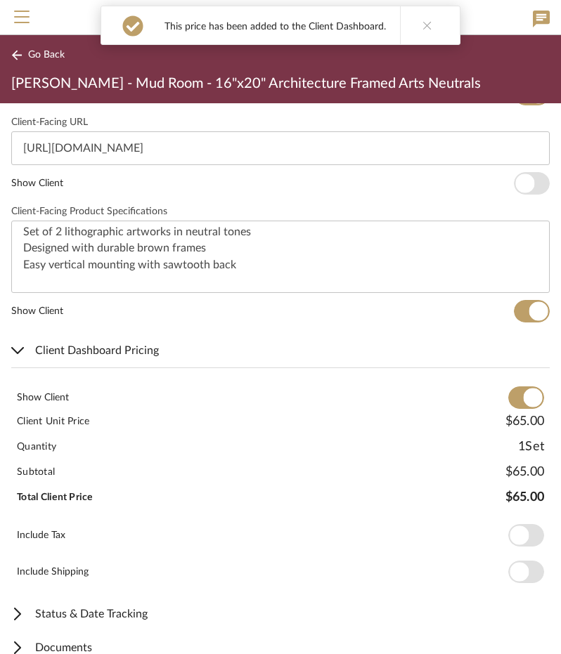
click at [509, 526] on span "button" at bounding box center [518, 535] width 19 height 19
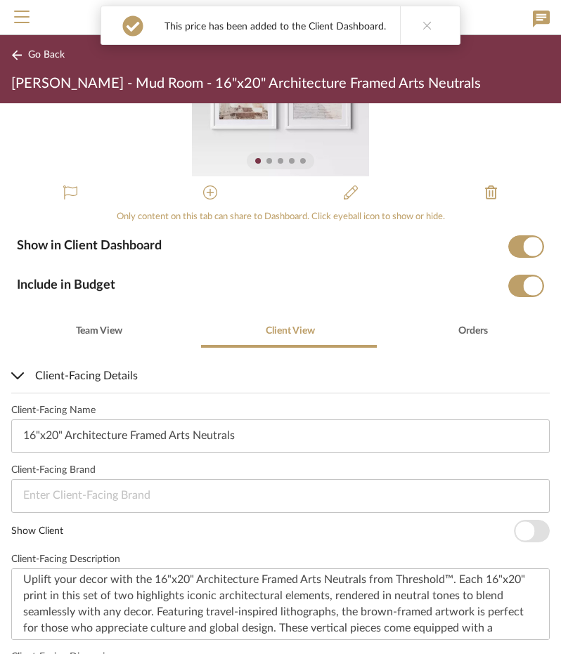
scroll to position [0, 0]
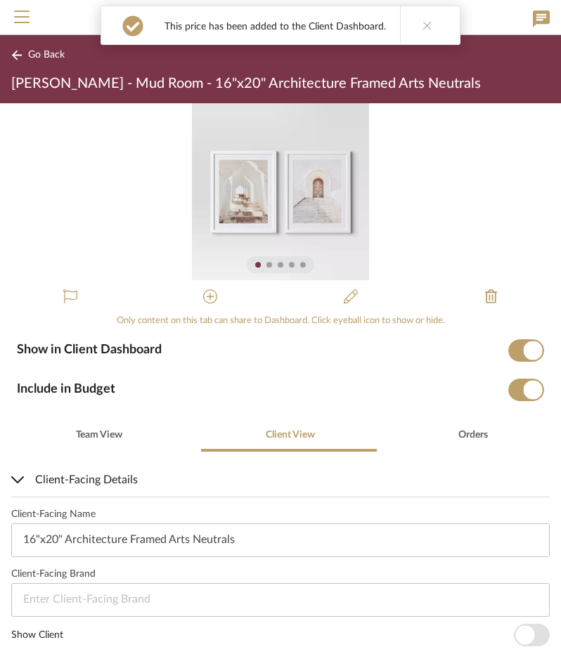
click at [51, 56] on span "Go Back" at bounding box center [46, 55] width 37 height 12
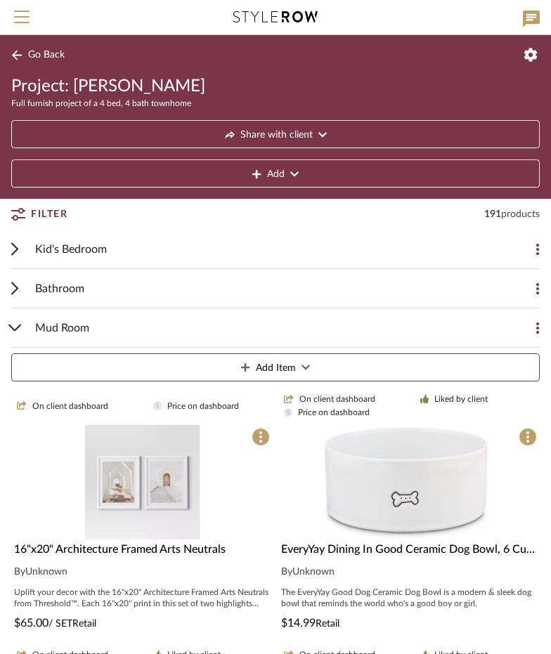
click at [171, 330] on div "Mud Room" at bounding box center [264, 327] width 459 height 39
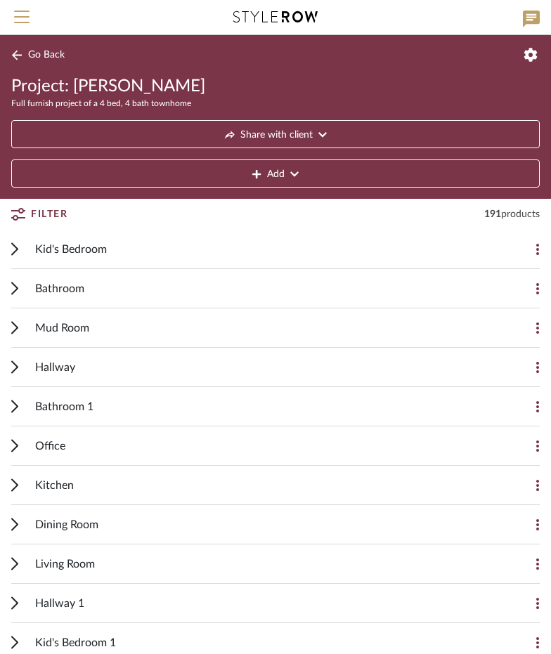
scroll to position [70, 0]
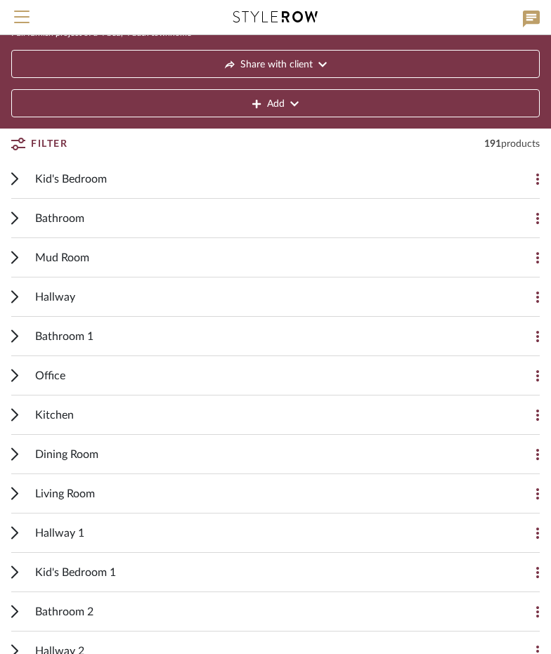
click at [116, 287] on div "Hallway" at bounding box center [264, 297] width 459 height 39
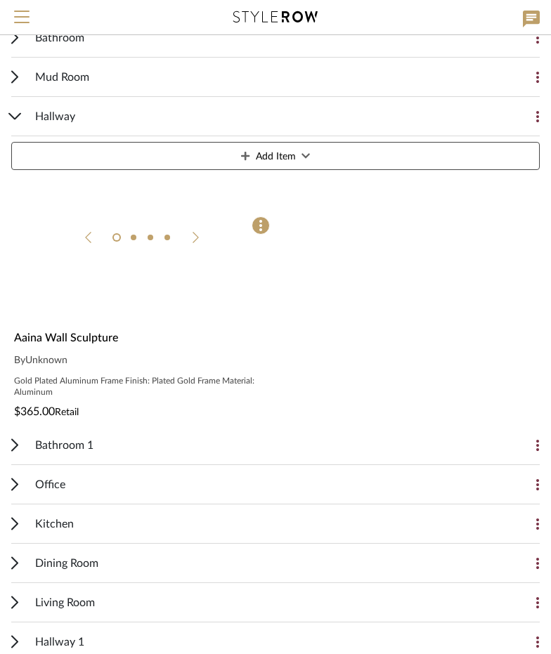
scroll to position [281, 0]
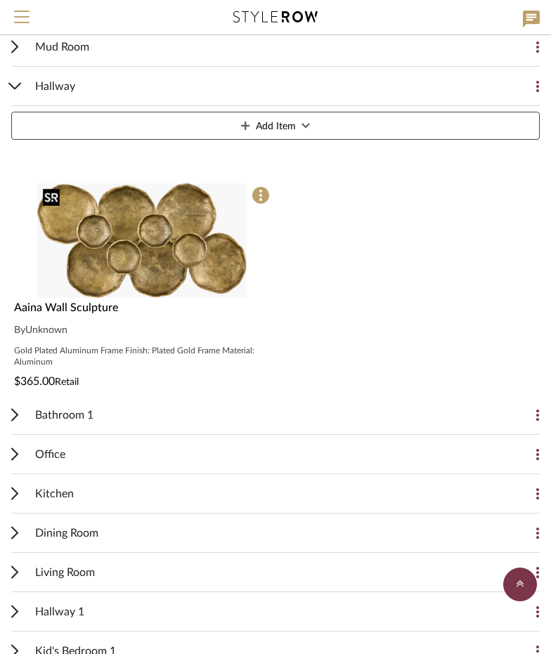
click at [153, 259] on img "0" at bounding box center [142, 240] width 210 height 115
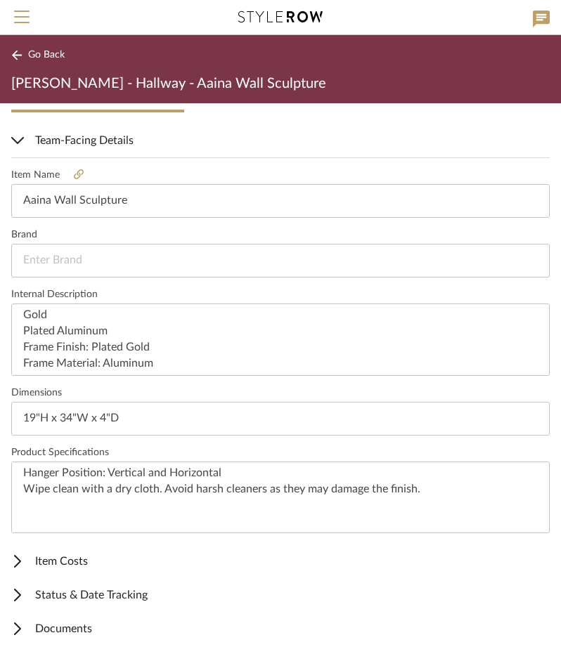
scroll to position [59, 0]
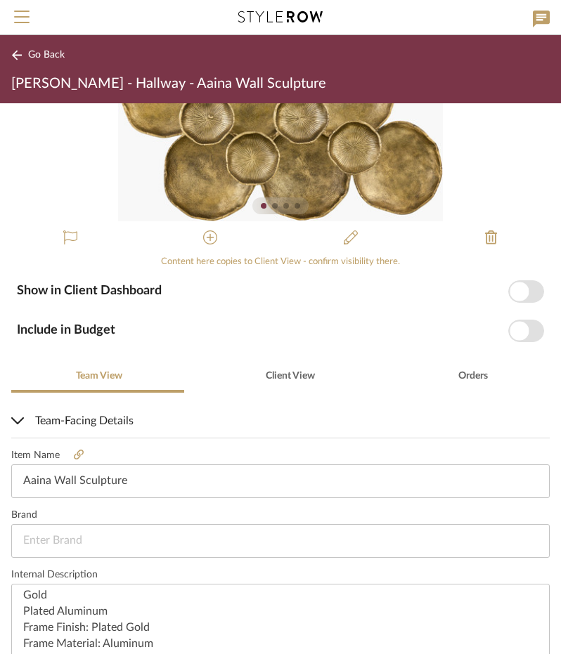
click at [511, 292] on span "button" at bounding box center [518, 291] width 19 height 19
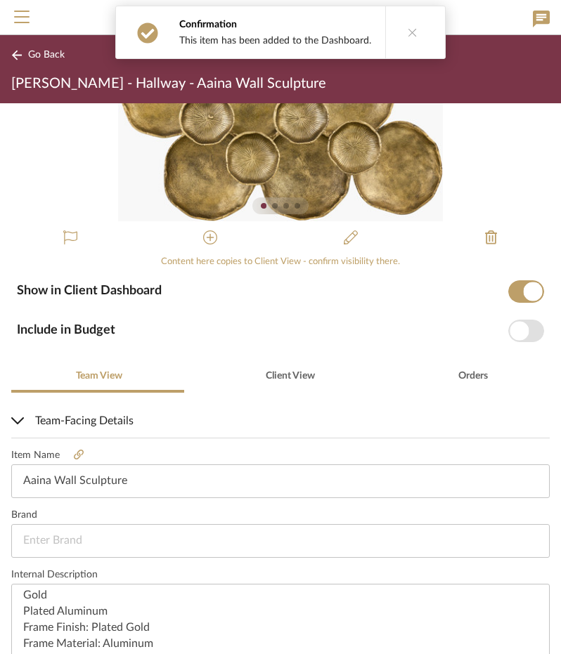
click at [511, 328] on span "button" at bounding box center [518, 330] width 19 height 19
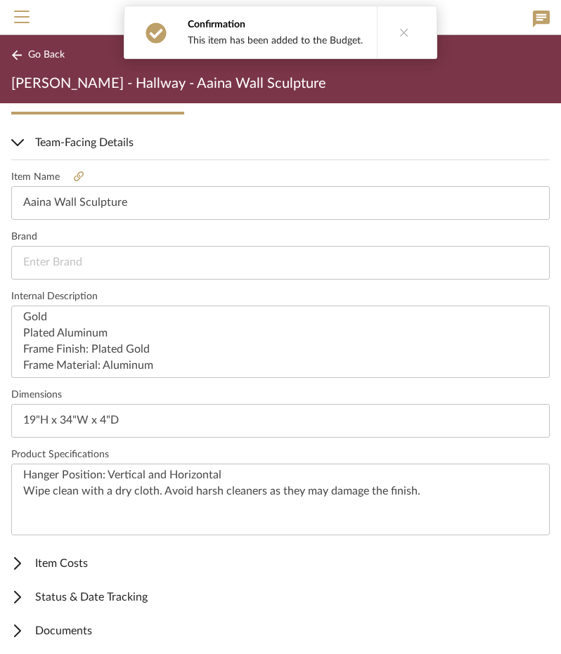
scroll to position [339, 0]
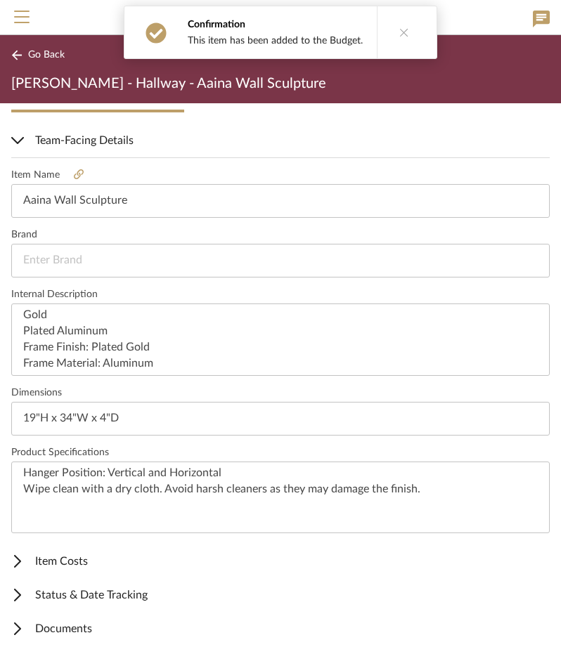
click at [148, 553] on span "Item Costs" at bounding box center [277, 561] width 533 height 17
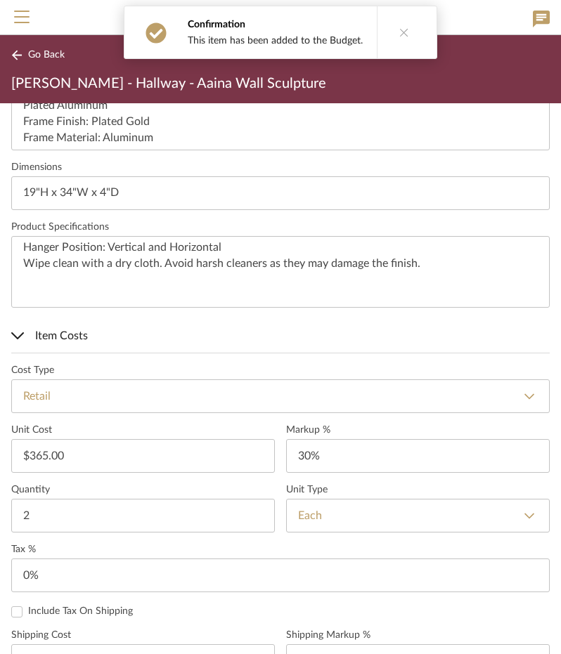
scroll to position [761, 0]
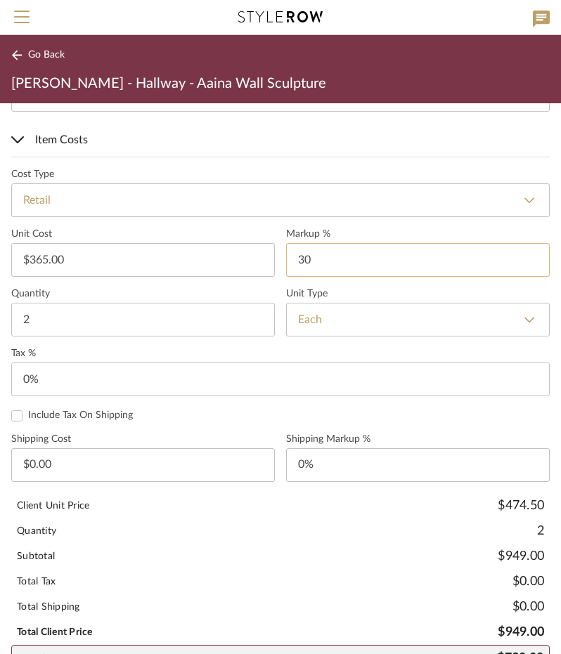
click at [311, 249] on input "30" at bounding box center [417, 260] width 263 height 34
type input "0%"
click at [244, 289] on label "Quantity" at bounding box center [142, 294] width 263 height 12
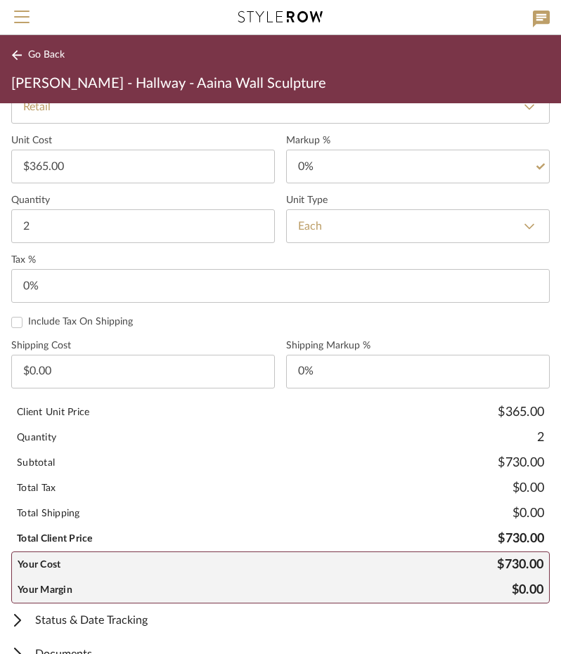
scroll to position [877, 0]
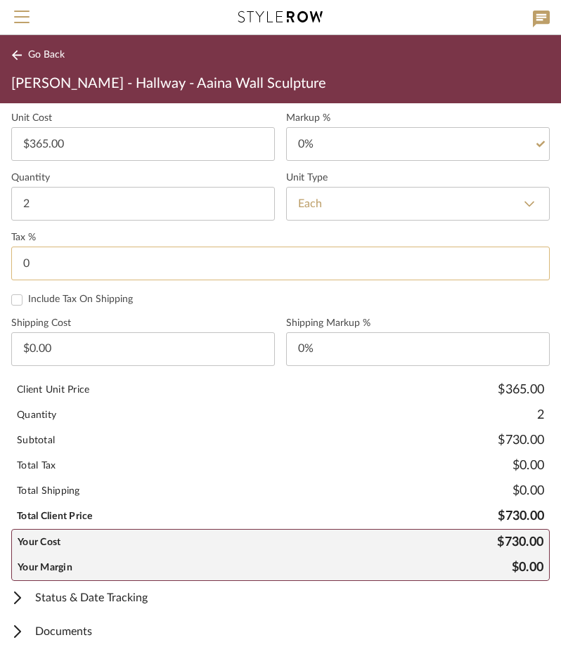
click at [56, 252] on input "0" at bounding box center [280, 264] width 538 height 34
type input "8.25%"
click at [156, 299] on div "Include Tax On Shipping" at bounding box center [280, 300] width 538 height 13
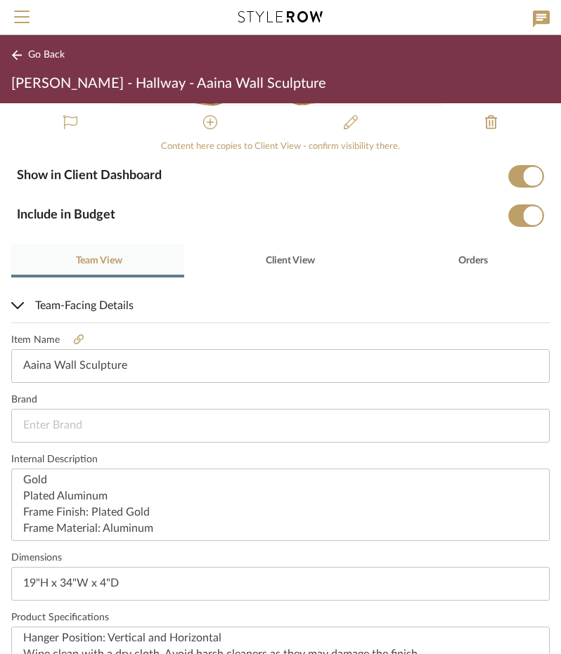
scroll to position [0, 0]
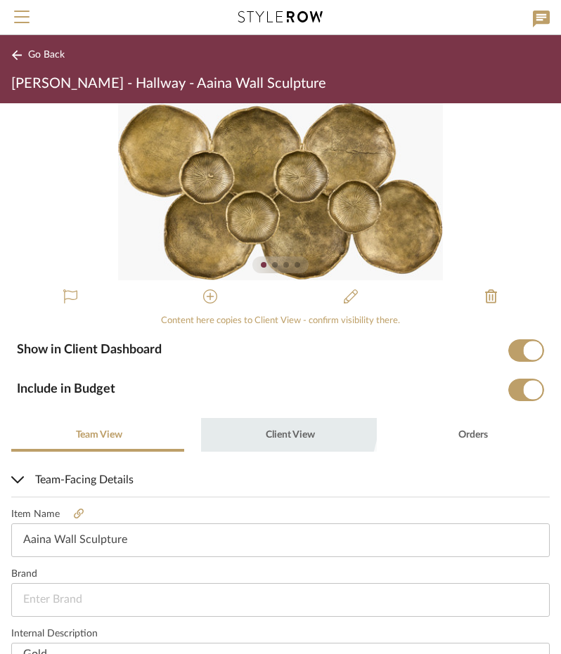
click at [283, 424] on span "Client View" at bounding box center [288, 435] width 51 height 34
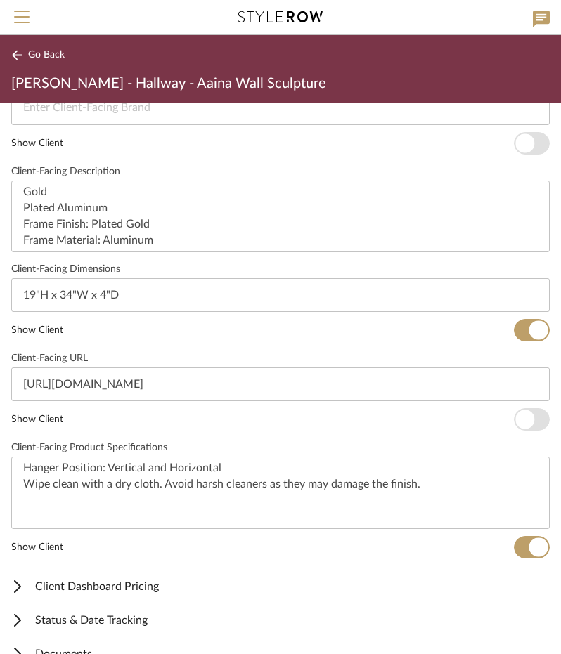
scroll to position [517, 0]
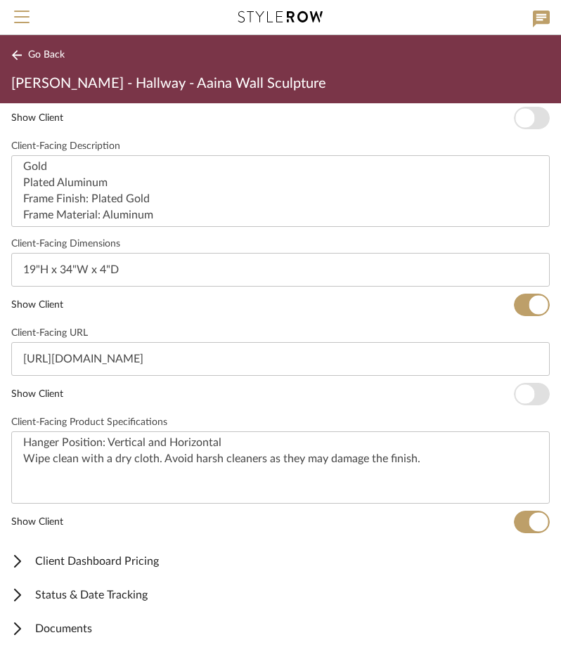
click at [124, 567] on mat-expansion-panel-header "Client Dashboard Pricing" at bounding box center [280, 561] width 561 height 34
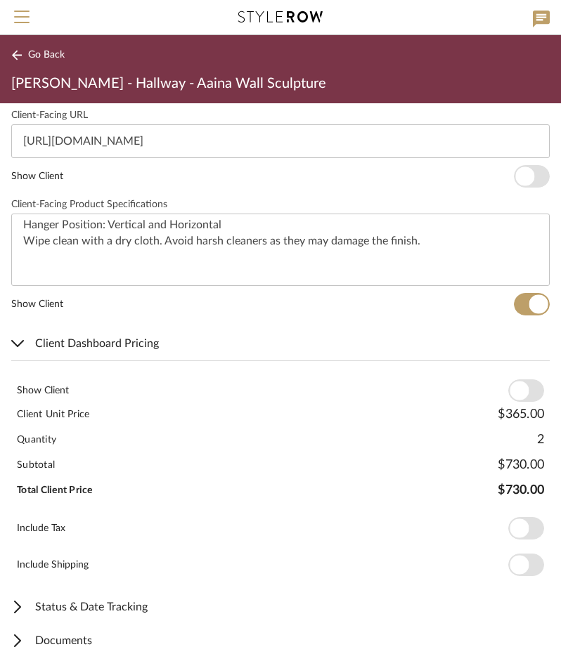
scroll to position [746, 0]
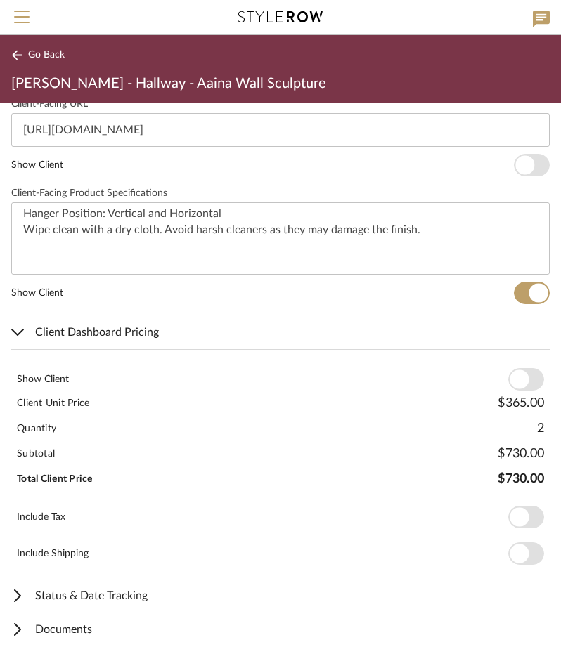
click at [512, 381] on span "button" at bounding box center [518, 379] width 19 height 19
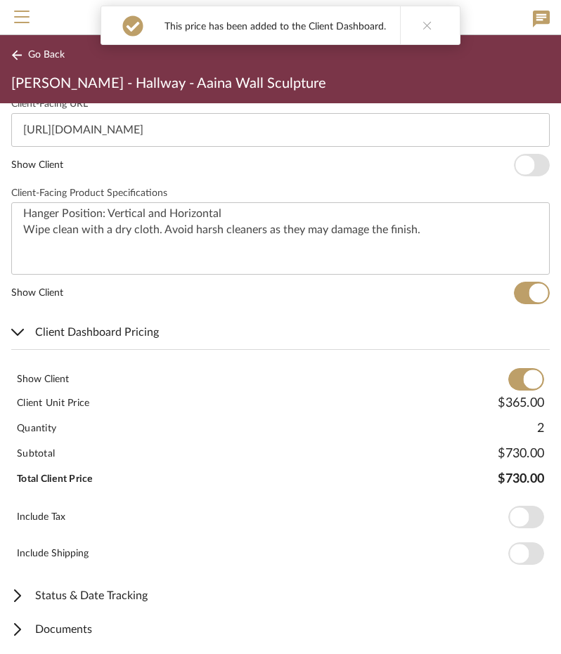
click at [510, 510] on span "button" at bounding box center [518, 517] width 19 height 19
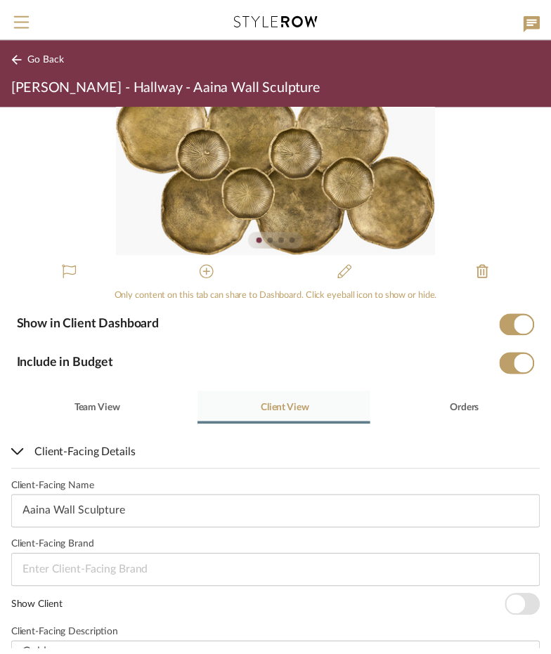
scroll to position [0, 0]
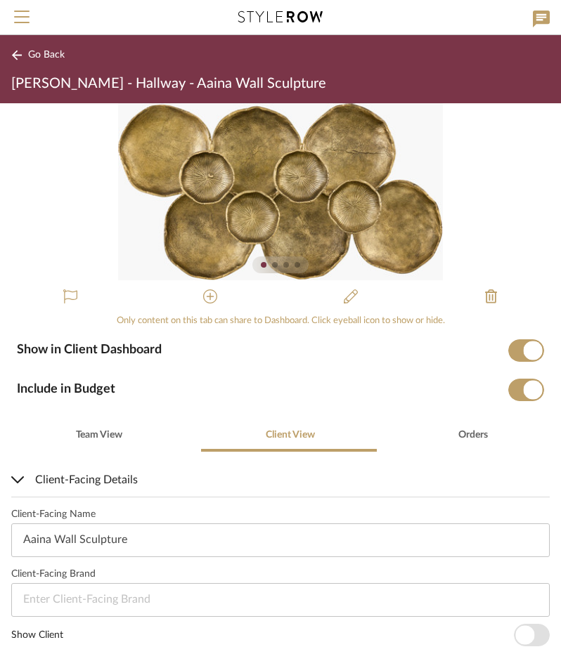
click at [55, 54] on span "Go Back" at bounding box center [46, 55] width 37 height 12
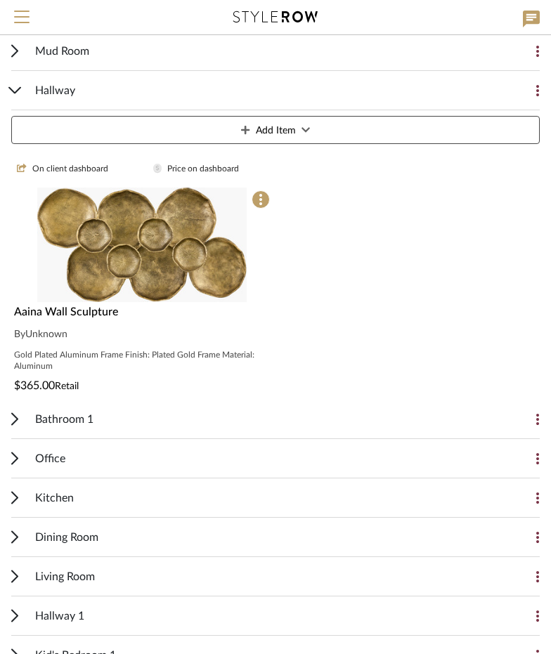
scroll to position [281, 0]
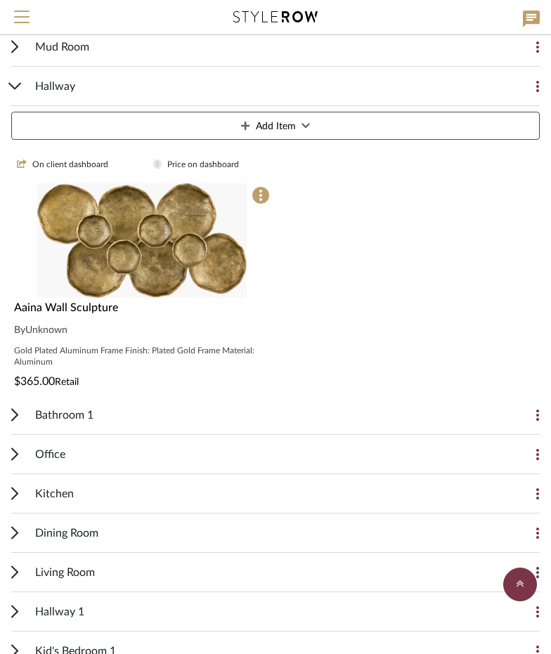
click at [153, 89] on div "Hallway" at bounding box center [264, 86] width 459 height 39
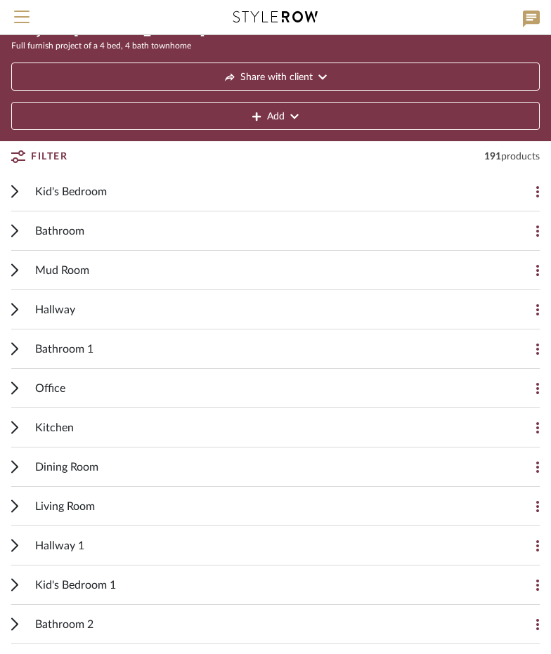
scroll to position [70, 0]
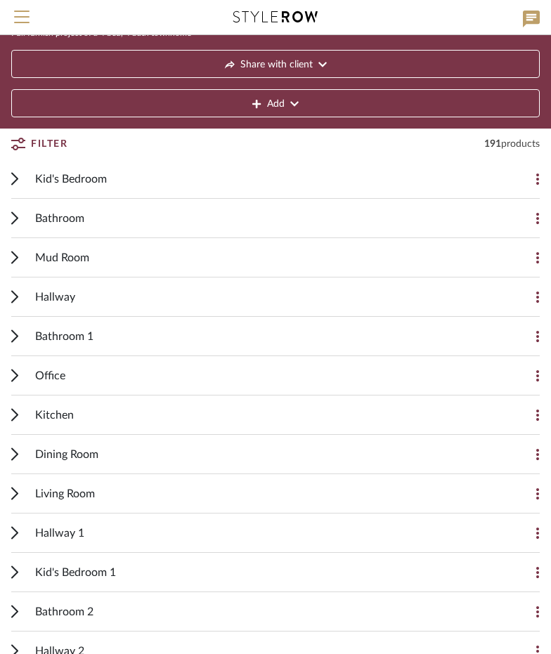
click at [135, 377] on div "Office" at bounding box center [264, 375] width 459 height 39
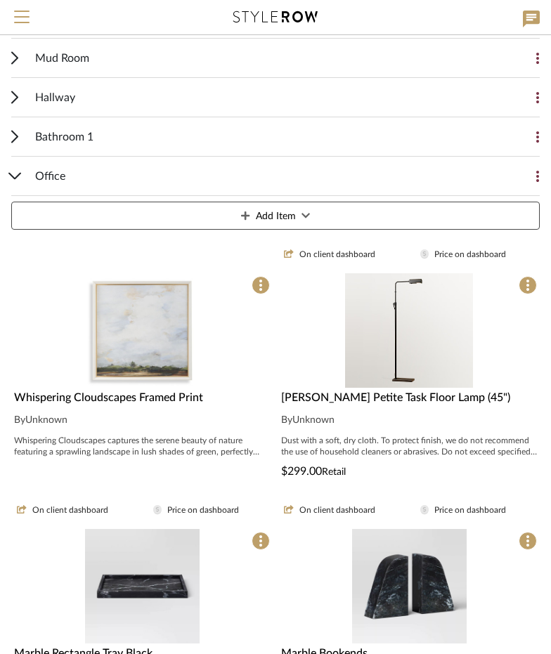
scroll to position [281, 0]
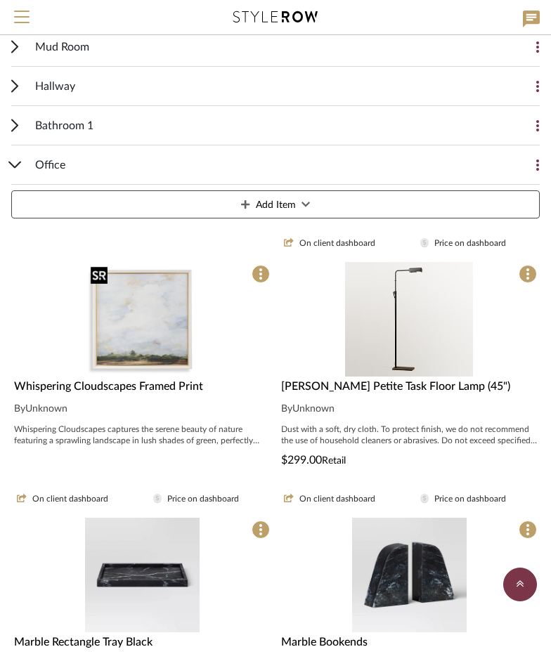
click at [138, 327] on img "0" at bounding box center [142, 319] width 115 height 115
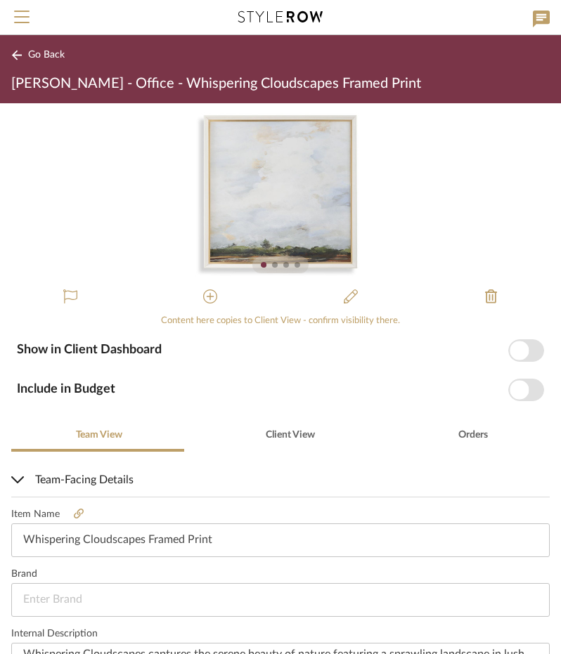
click at [518, 347] on span "button" at bounding box center [526, 350] width 36 height 22
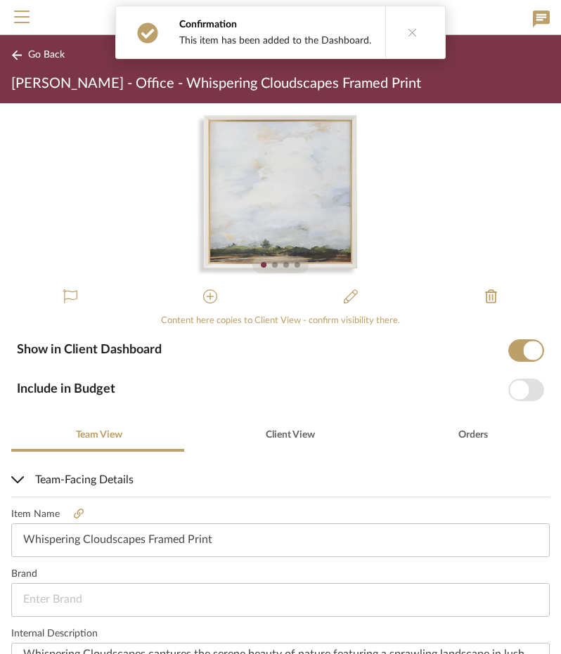
click at [513, 384] on span "button" at bounding box center [518, 389] width 19 height 19
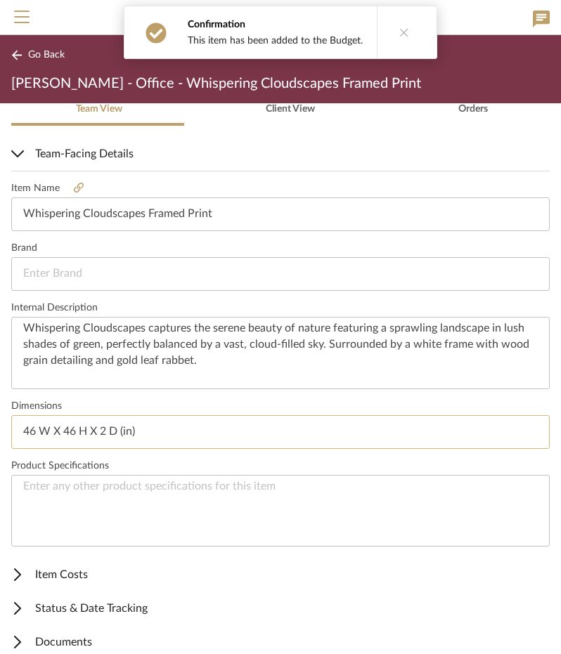
scroll to position [339, 0]
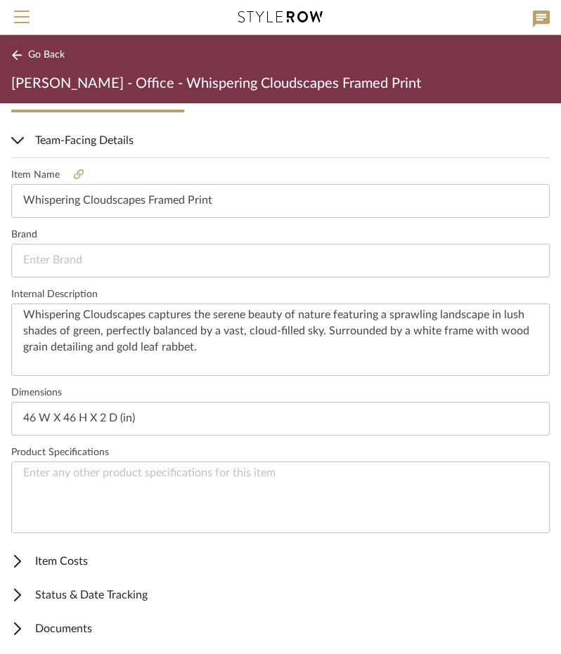
click at [118, 564] on span "Item Costs" at bounding box center [277, 561] width 533 height 17
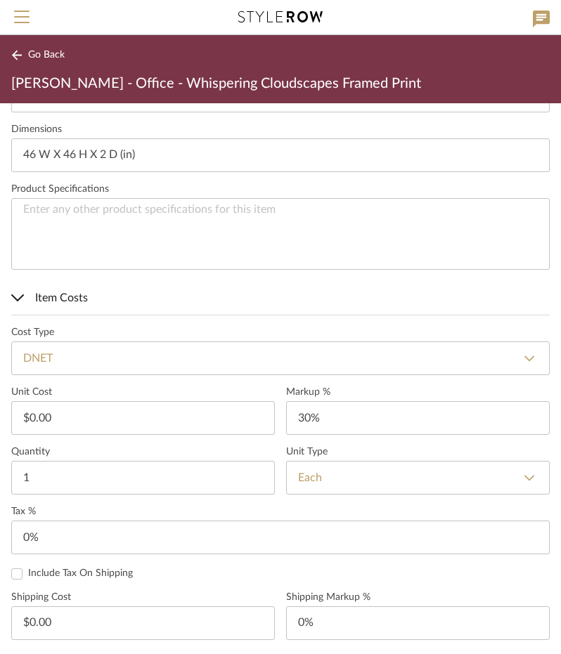
scroll to position [620, 0]
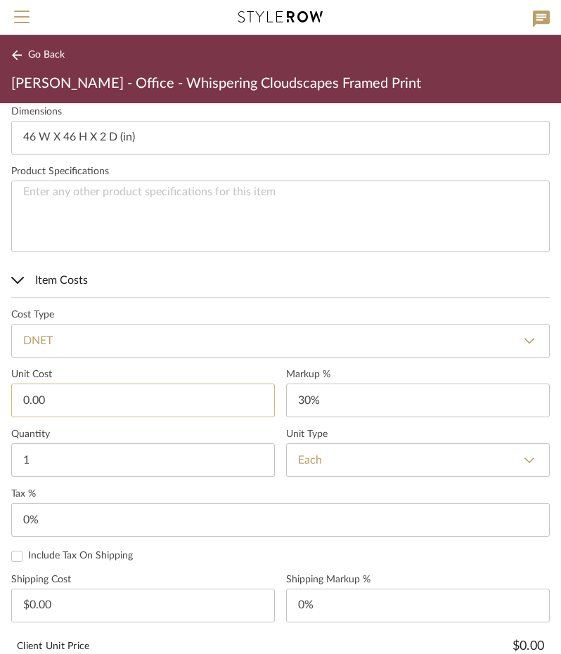
click at [74, 404] on input "0.00" at bounding box center [142, 401] width 263 height 34
type input "$366.00"
click at [89, 373] on label "Unit Cost" at bounding box center [142, 375] width 263 height 12
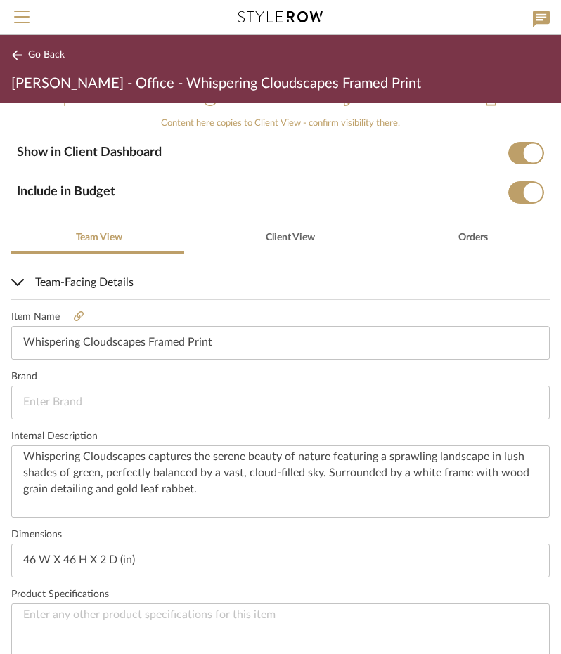
scroll to position [175, 0]
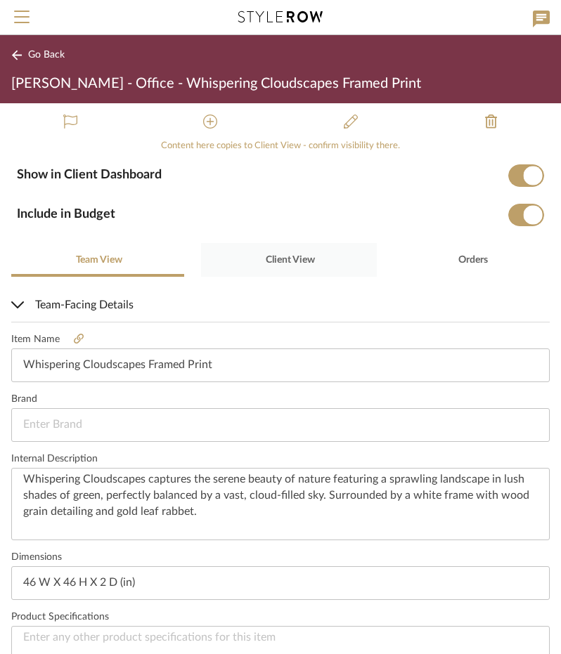
click at [305, 261] on span "Client View" at bounding box center [290, 260] width 49 height 10
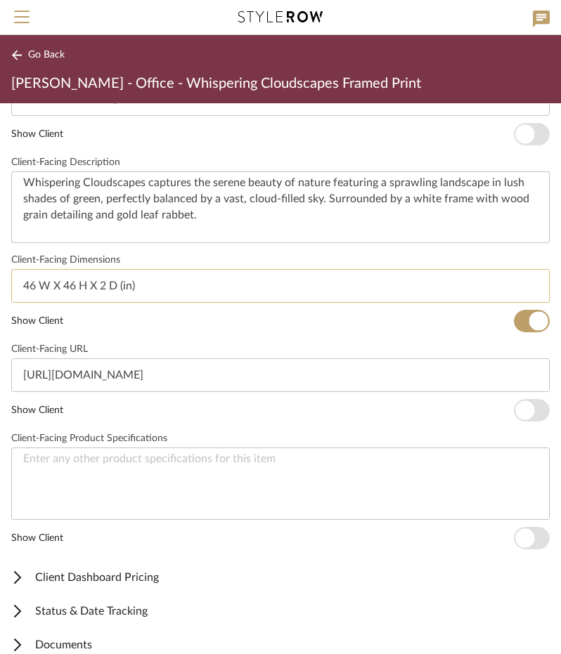
scroll to position [517, 0]
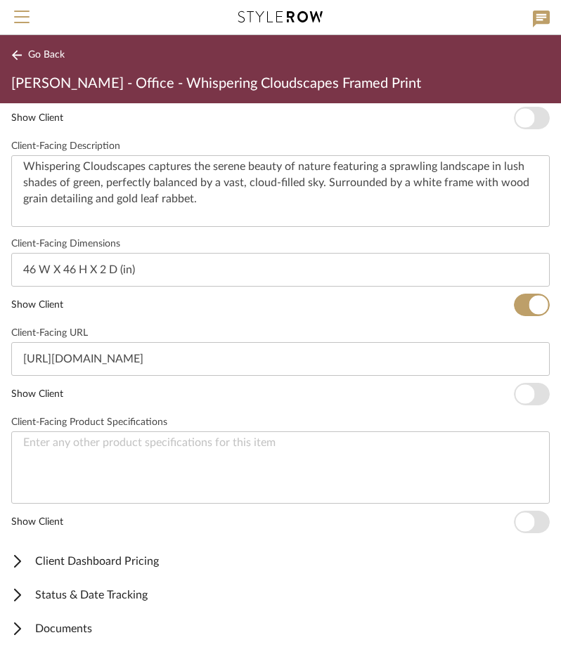
click at [145, 554] on span "Client Dashboard Pricing" at bounding box center [277, 561] width 533 height 17
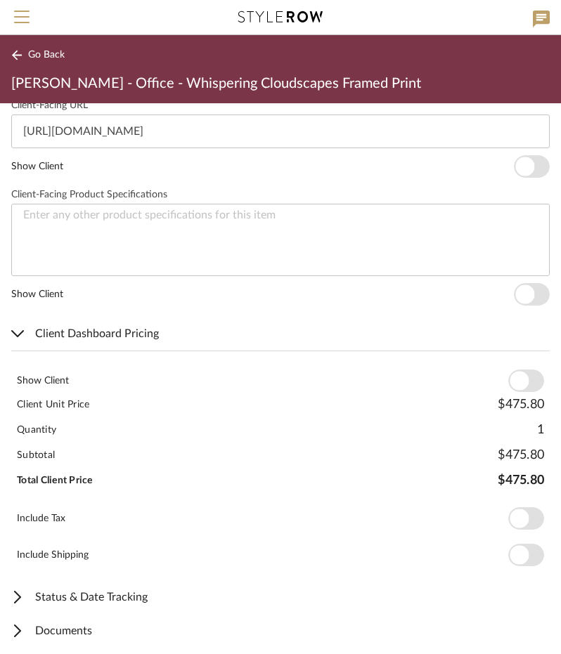
scroll to position [746, 0]
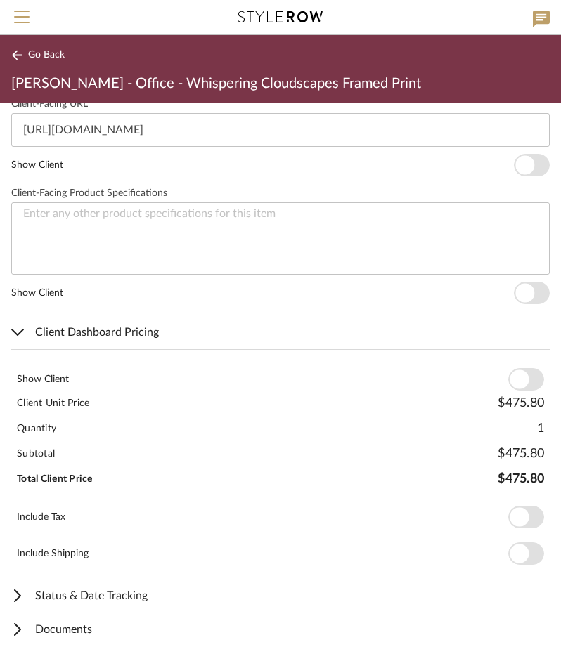
click at [514, 381] on span "button" at bounding box center [518, 379] width 19 height 19
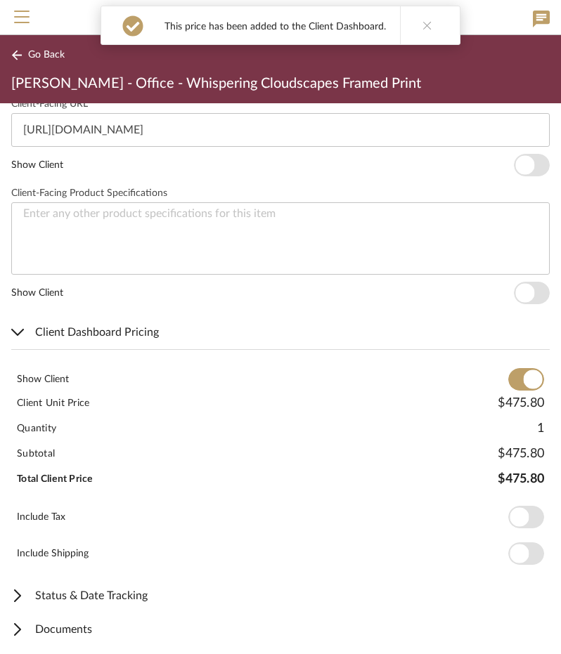
click at [511, 508] on span "button" at bounding box center [518, 517] width 19 height 19
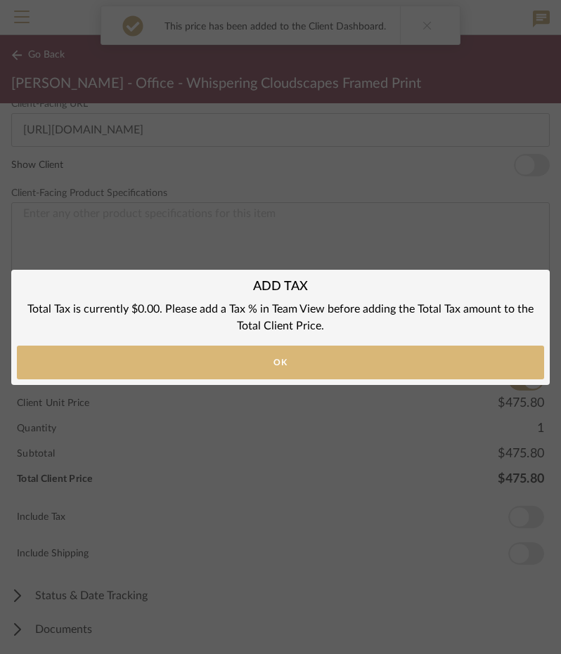
click at [318, 363] on button "Ok" at bounding box center [280, 363] width 527 height 34
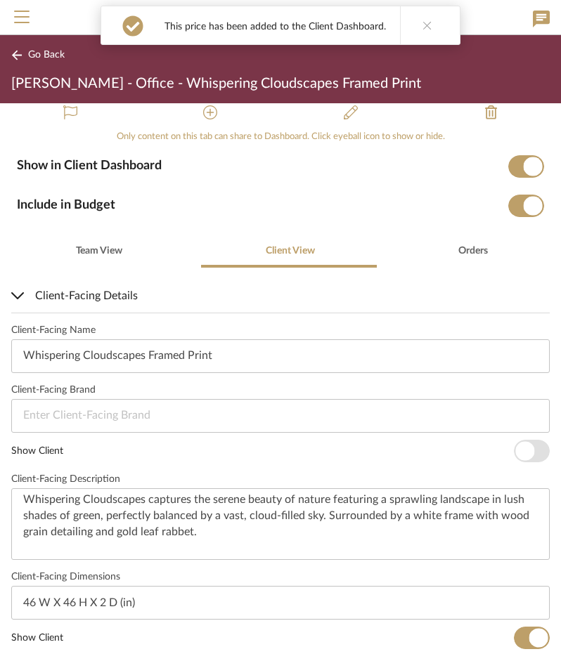
scroll to position [0, 0]
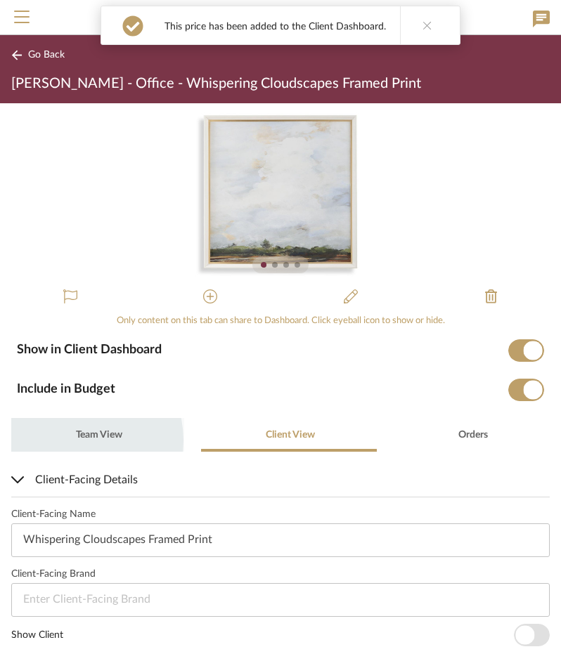
click at [74, 440] on span "Team View" at bounding box center [98, 435] width 48 height 34
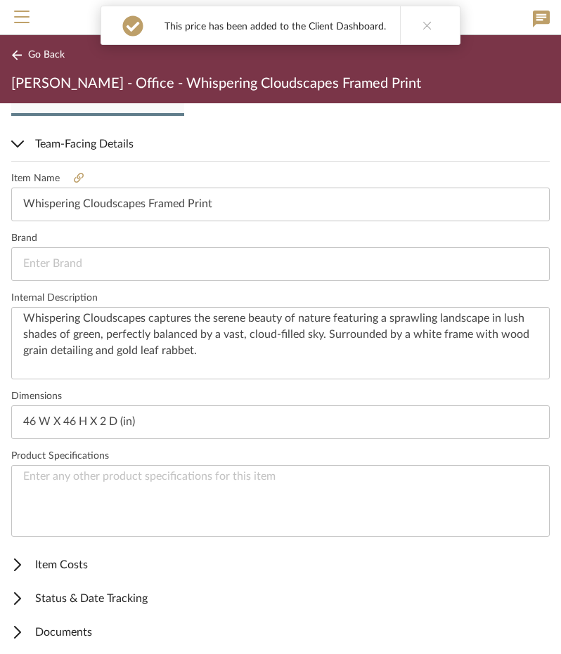
scroll to position [339, 0]
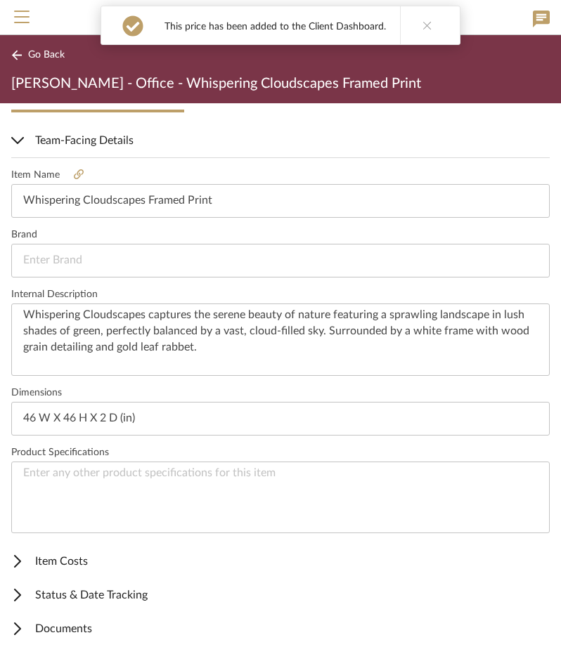
click at [81, 557] on span "Item Costs" at bounding box center [277, 561] width 533 height 17
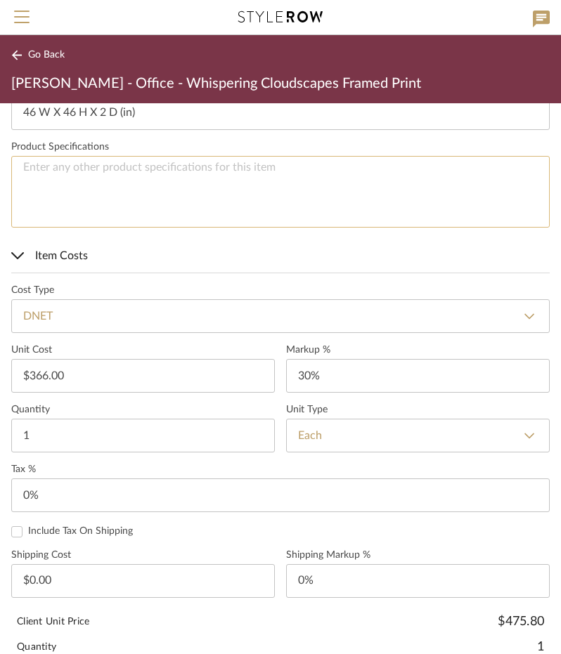
scroll to position [691, 0]
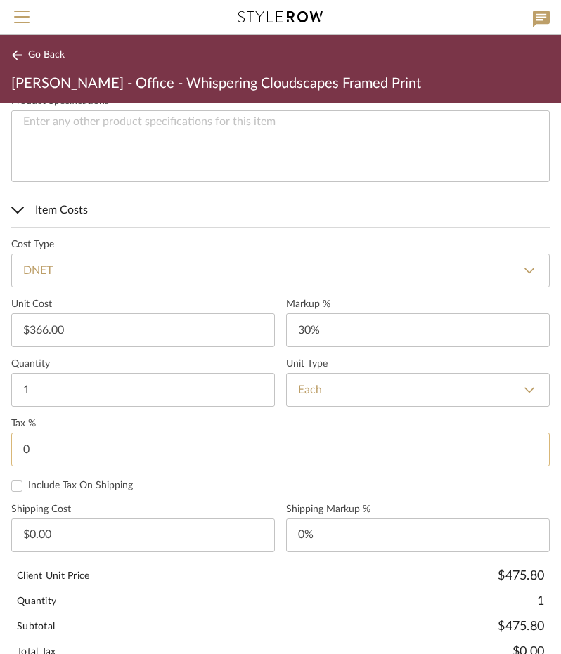
click at [92, 455] on input "0" at bounding box center [280, 450] width 538 height 34
type input "8.25%"
click at [184, 491] on form "Cost Type DNET DNET Retail Unit Cost $366.00 Markup % 30% Quantity 1 Unit Type …" at bounding box center [280, 503] width 538 height 528
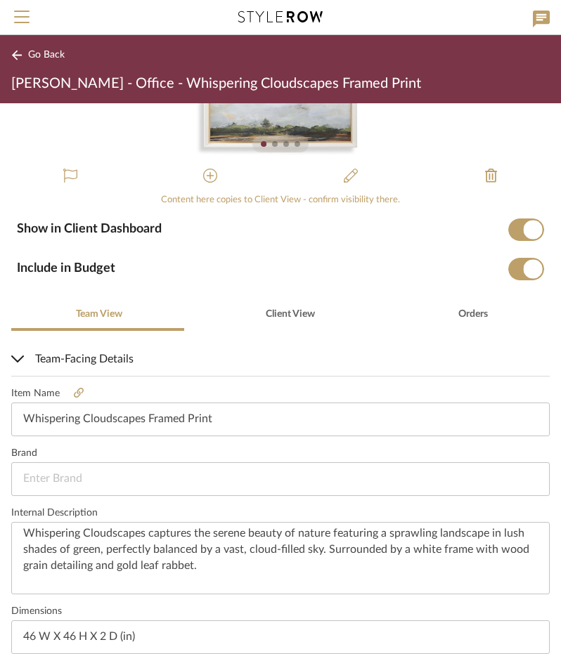
scroll to position [0, 0]
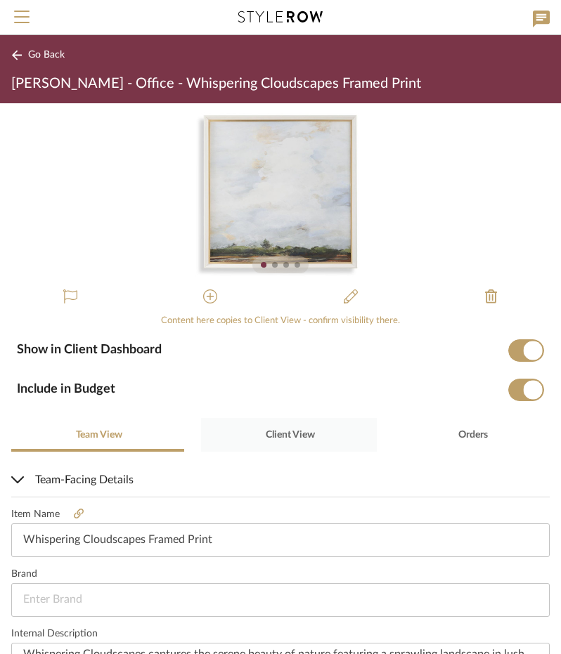
click at [282, 422] on span "Client View" at bounding box center [288, 435] width 51 height 34
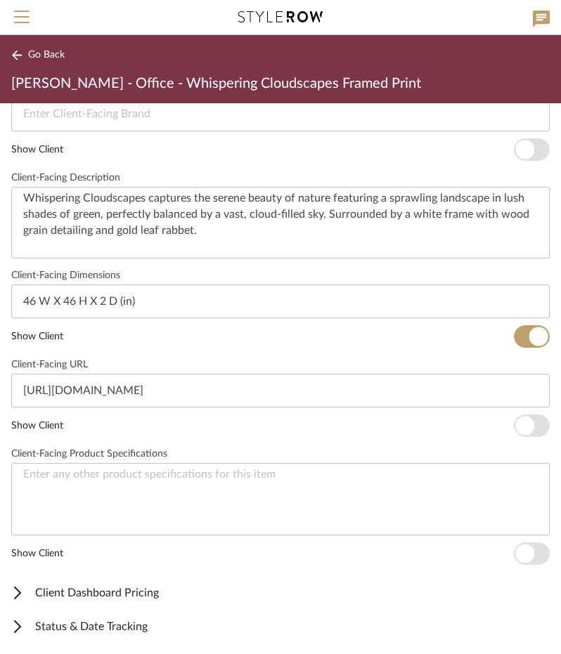
scroll to position [517, 0]
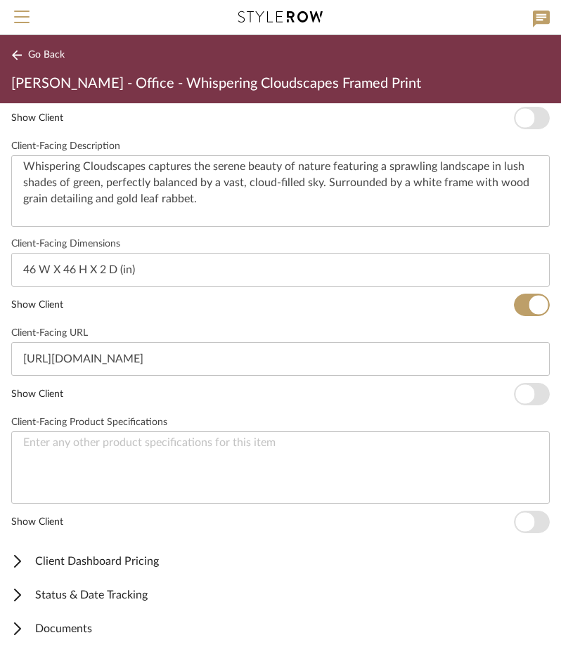
click at [103, 562] on span "Client Dashboard Pricing" at bounding box center [277, 561] width 533 height 17
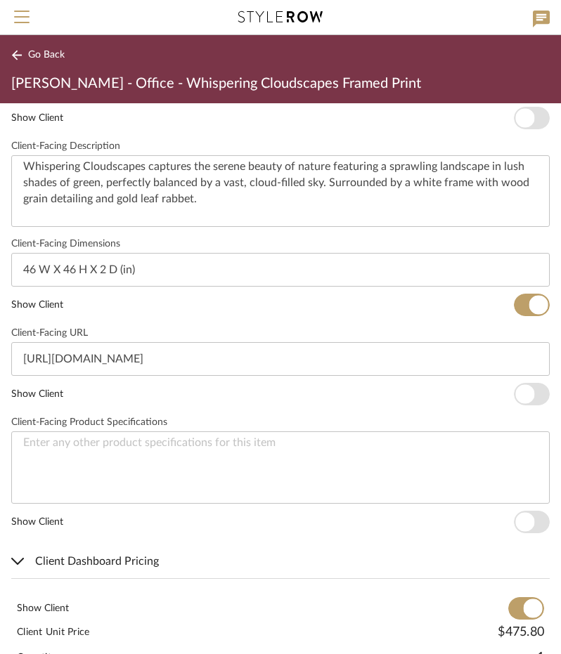
scroll to position [746, 0]
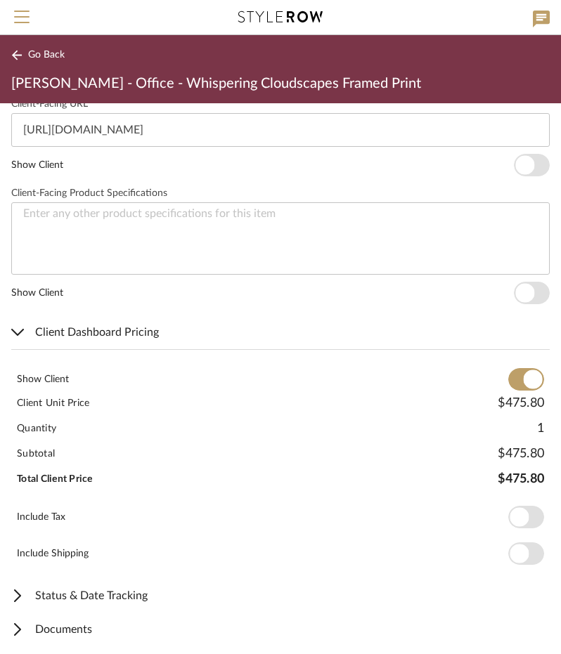
click at [519, 515] on span "button" at bounding box center [526, 517] width 36 height 22
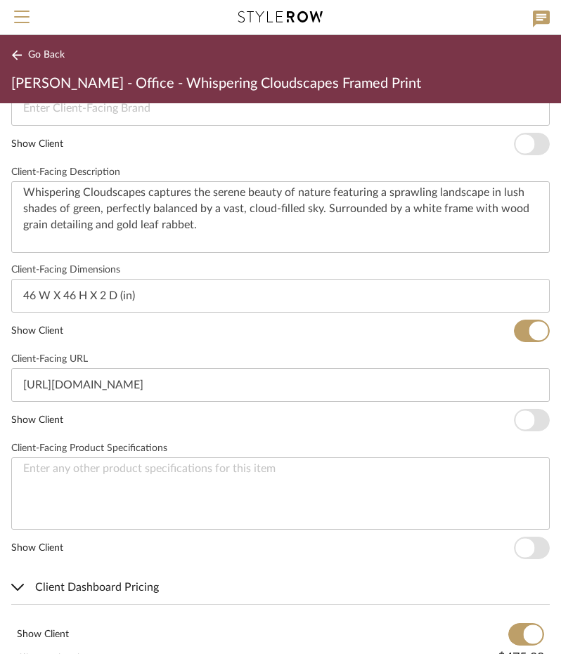
scroll to position [465, 0]
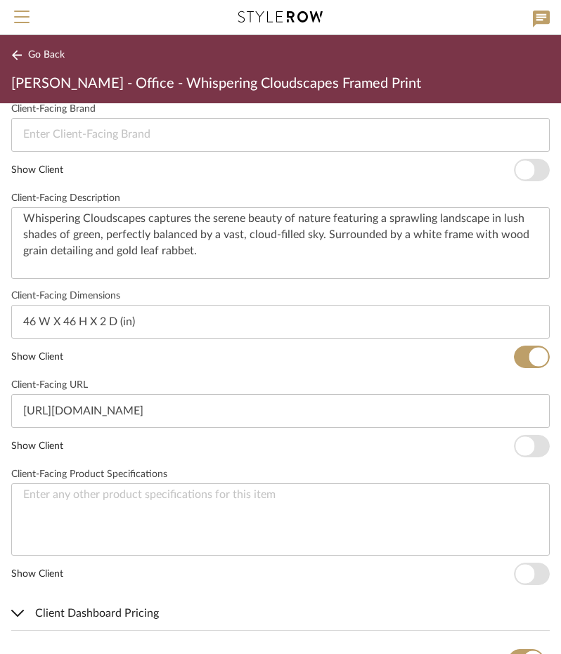
click at [46, 56] on span "Go Back" at bounding box center [46, 55] width 37 height 12
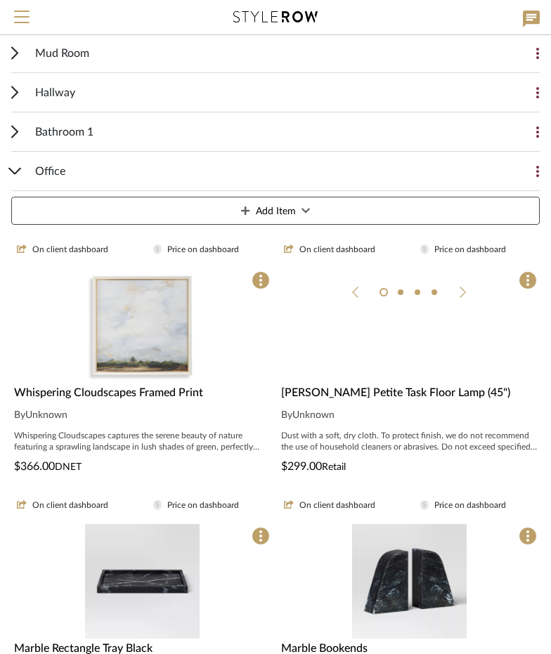
scroll to position [281, 0]
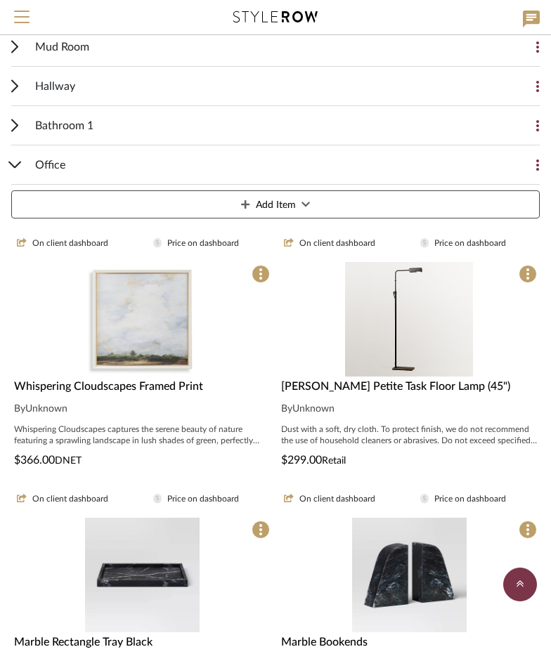
click at [125, 160] on div "Office" at bounding box center [264, 164] width 459 height 39
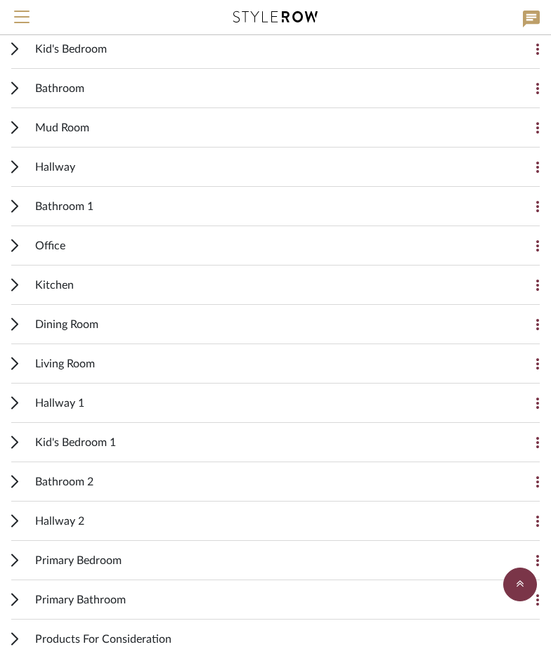
scroll to position [138, 0]
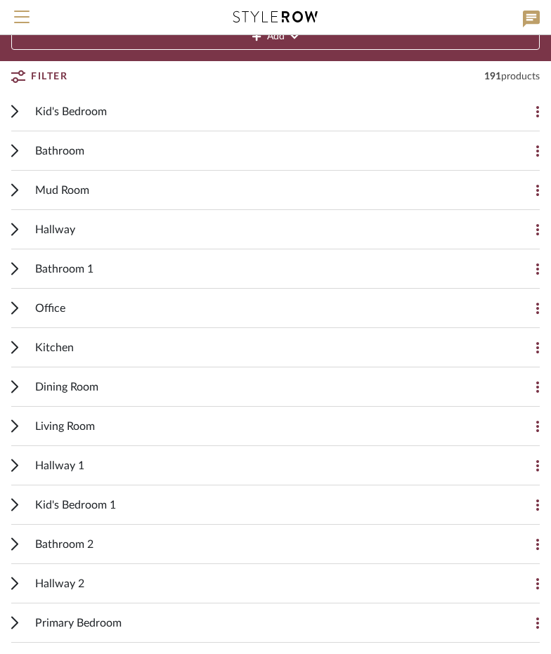
click at [141, 388] on div "Dining Room" at bounding box center [264, 386] width 459 height 39
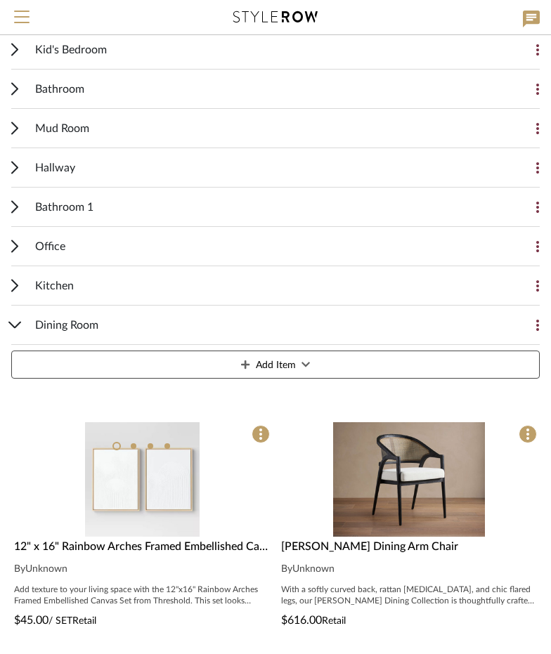
scroll to position [348, 0]
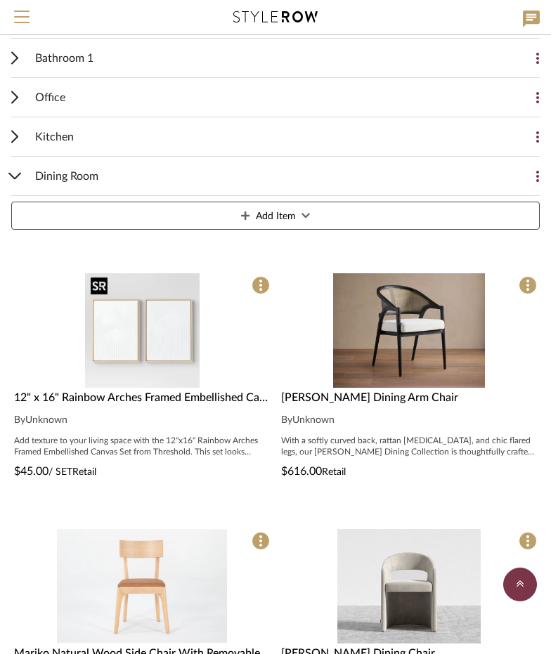
click at [160, 327] on img "0" at bounding box center [142, 330] width 115 height 115
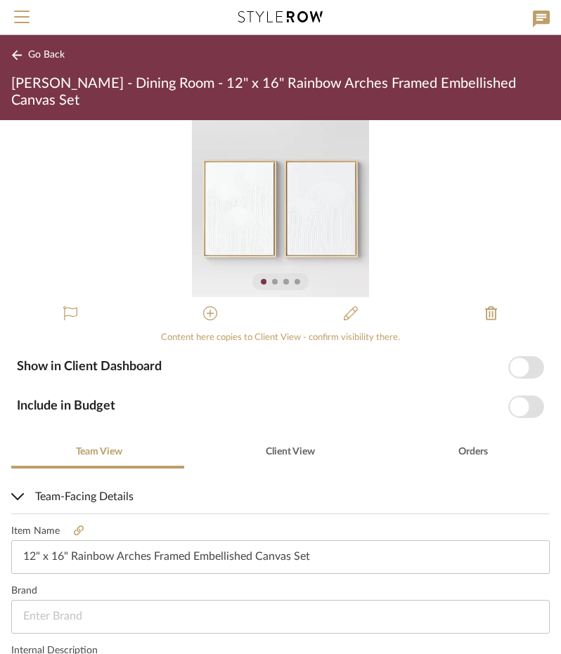
click at [522, 368] on span "button" at bounding box center [526, 367] width 36 height 22
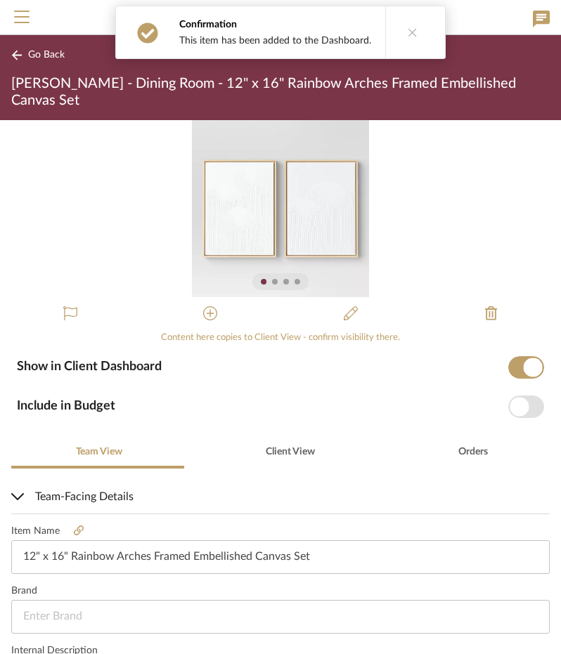
click at [522, 410] on span "button" at bounding box center [526, 407] width 36 height 22
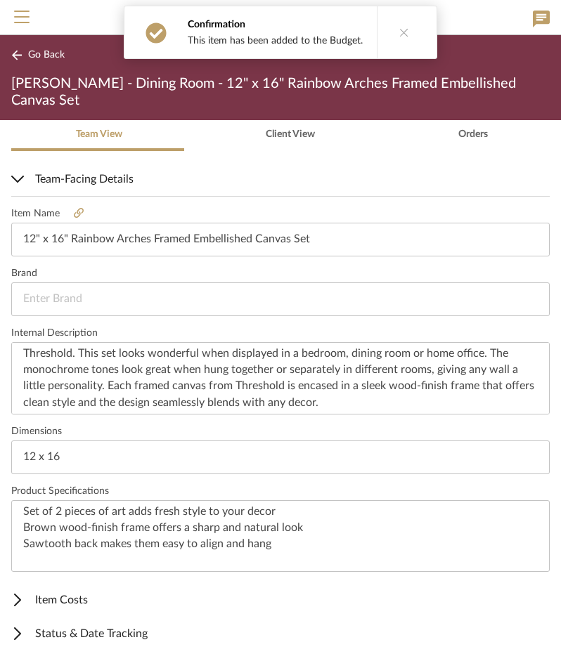
scroll to position [356, 0]
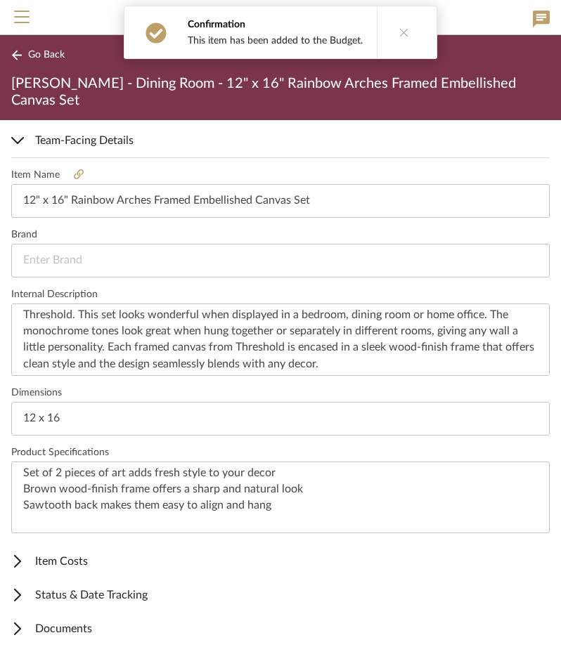
click at [75, 553] on span "Item Costs" at bounding box center [277, 561] width 533 height 17
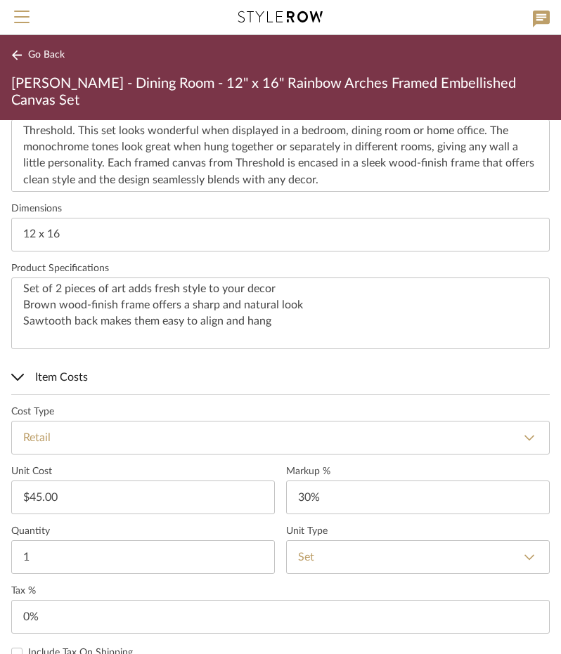
scroll to position [637, 0]
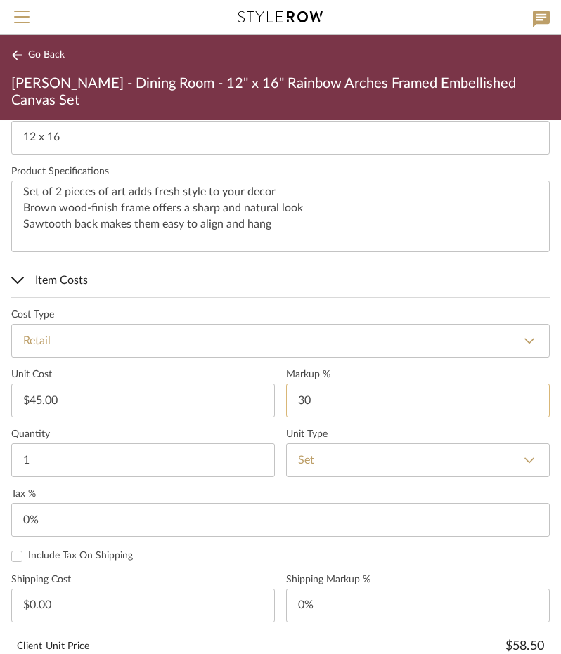
click at [306, 393] on input "30" at bounding box center [417, 401] width 263 height 34
type input "0%"
click at [37, 526] on input "0" at bounding box center [280, 520] width 538 height 34
type input "8.25%"
click at [87, 488] on label "Tax %" at bounding box center [280, 494] width 538 height 12
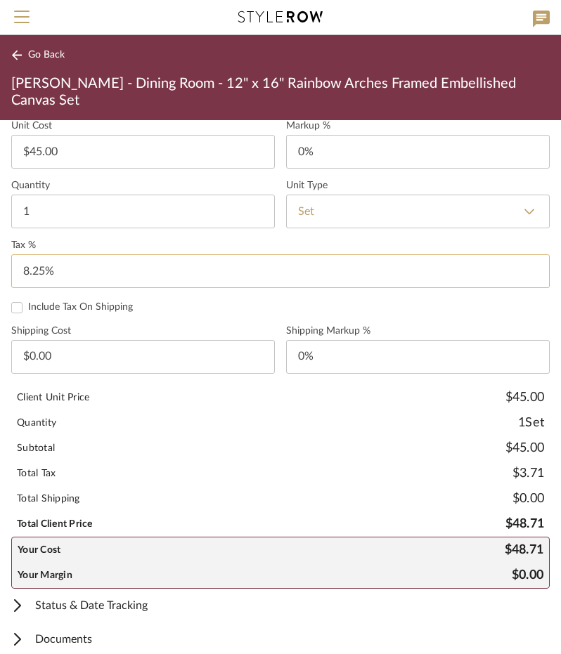
scroll to position [894, 0]
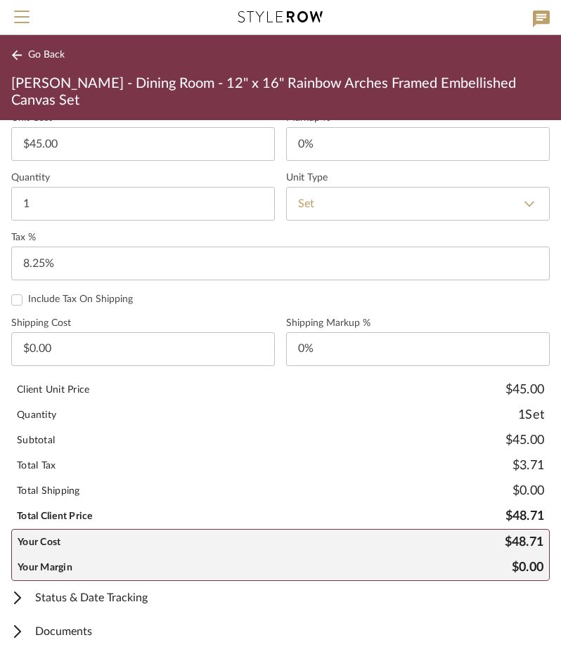
click at [524, 410] on div "1 Set" at bounding box center [531, 415] width 26 height 14
click at [28, 199] on input "1" at bounding box center [142, 204] width 263 height 34
type input "3"
click at [103, 223] on sr-form-field "Quantity 3" at bounding box center [142, 202] width 263 height 60
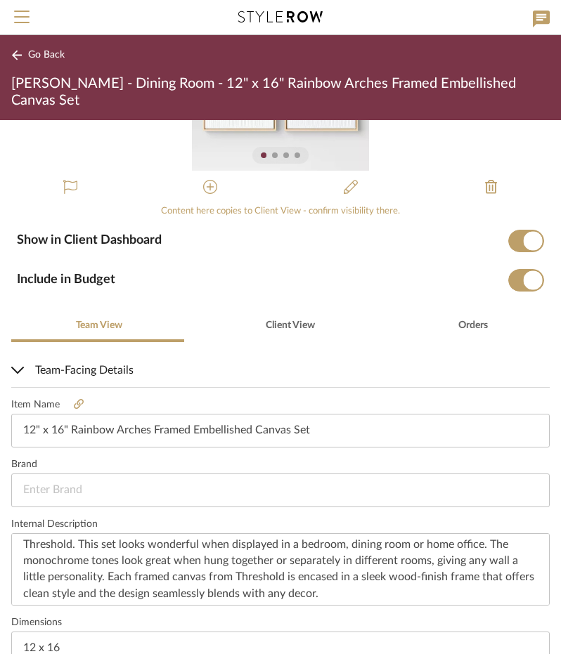
scroll to position [121, 0]
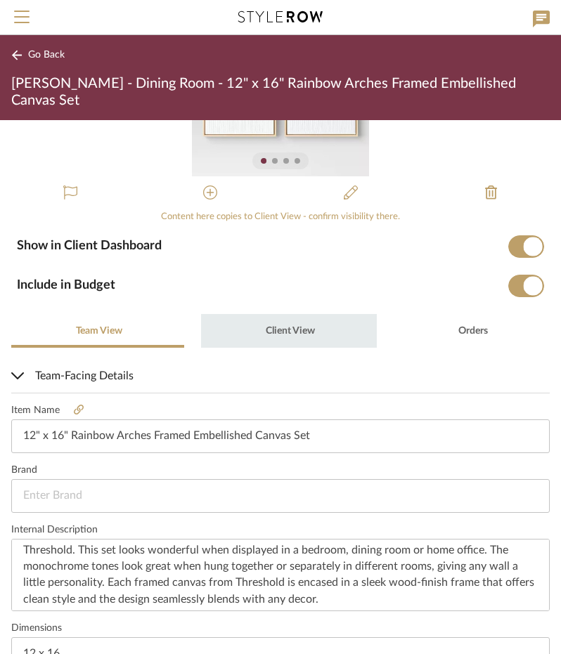
click at [288, 335] on span "Client View" at bounding box center [288, 331] width 51 height 34
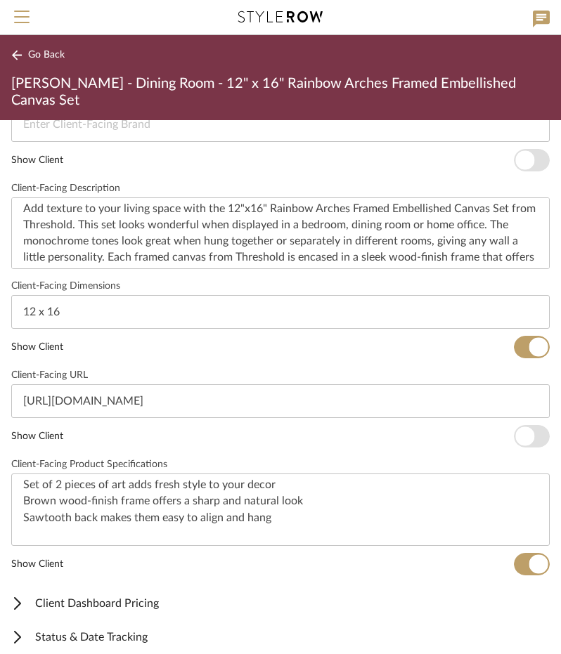
scroll to position [534, 0]
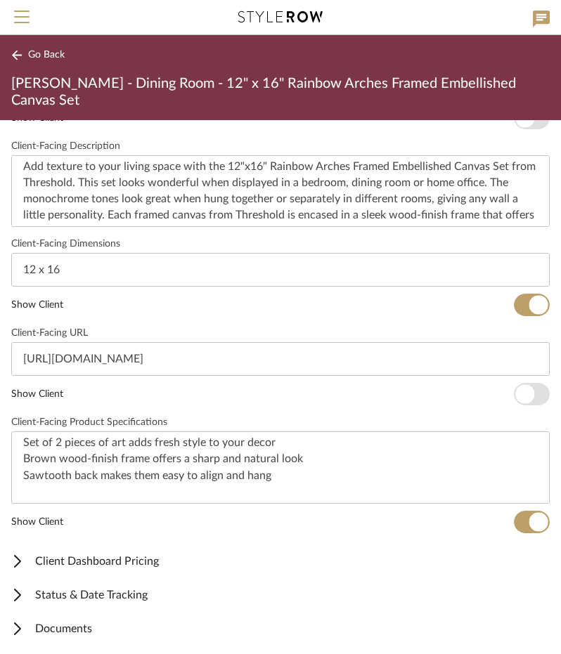
click at [149, 554] on span "Client Dashboard Pricing" at bounding box center [277, 561] width 533 height 17
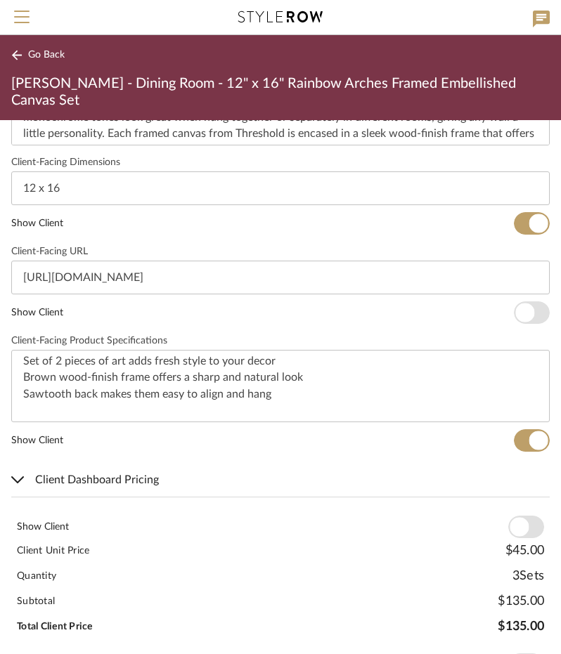
scroll to position [763, 0]
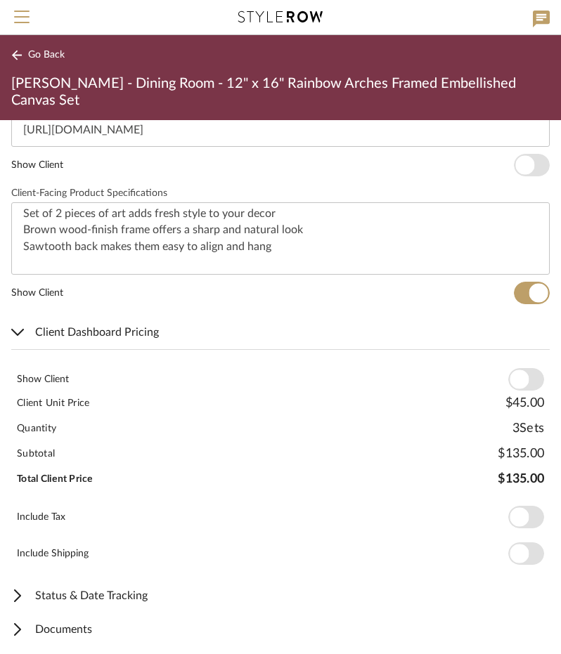
click at [517, 379] on span "button" at bounding box center [518, 379] width 19 height 19
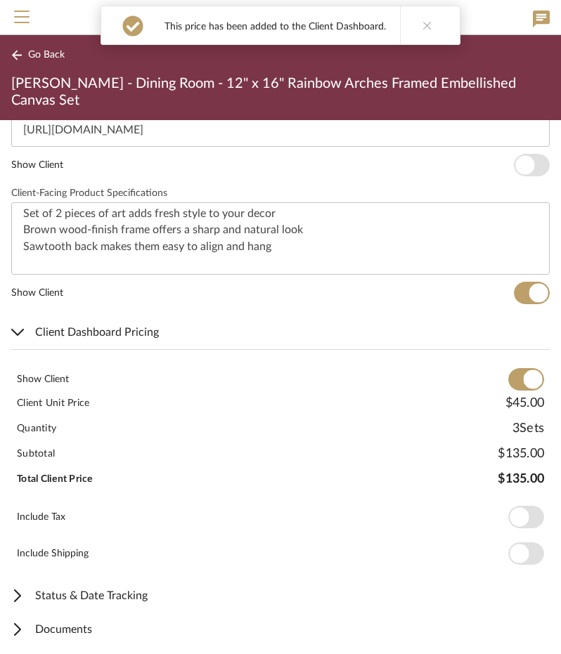
click at [511, 508] on span "button" at bounding box center [518, 517] width 19 height 19
click at [44, 46] on button "Go Back" at bounding box center [40, 55] width 58 height 18
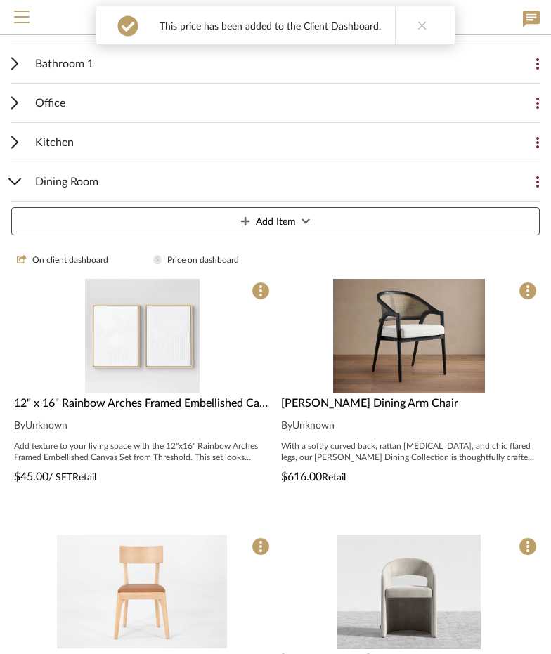
scroll to position [348, 0]
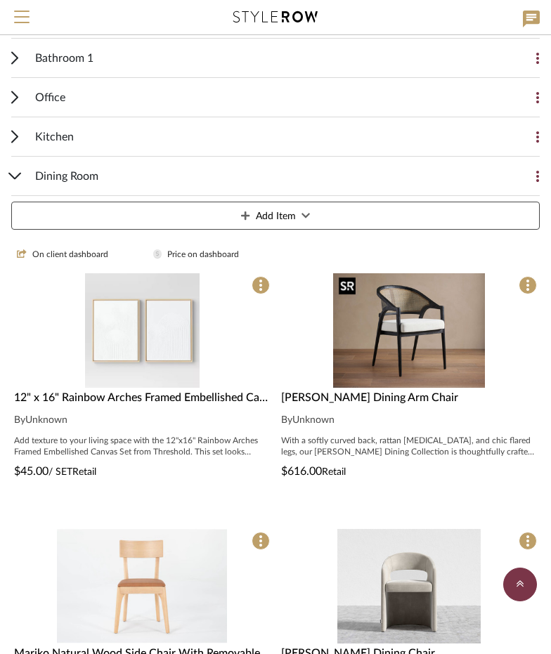
click at [389, 329] on img "0" at bounding box center [409, 330] width 152 height 115
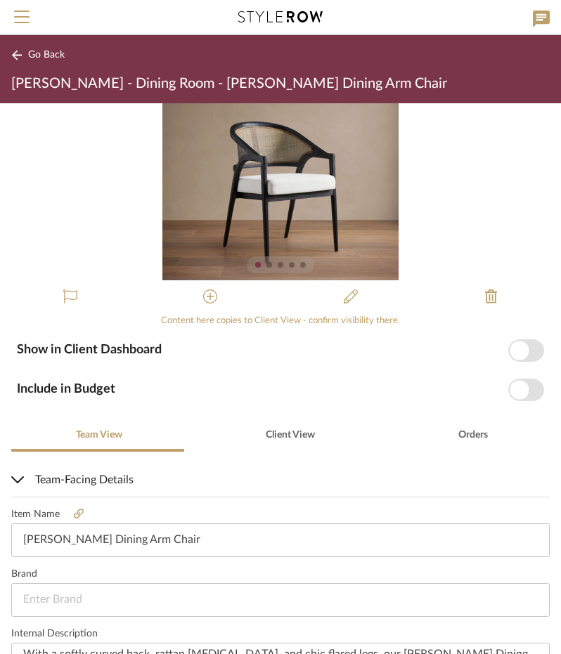
click at [509, 342] on span "button" at bounding box center [518, 350] width 19 height 19
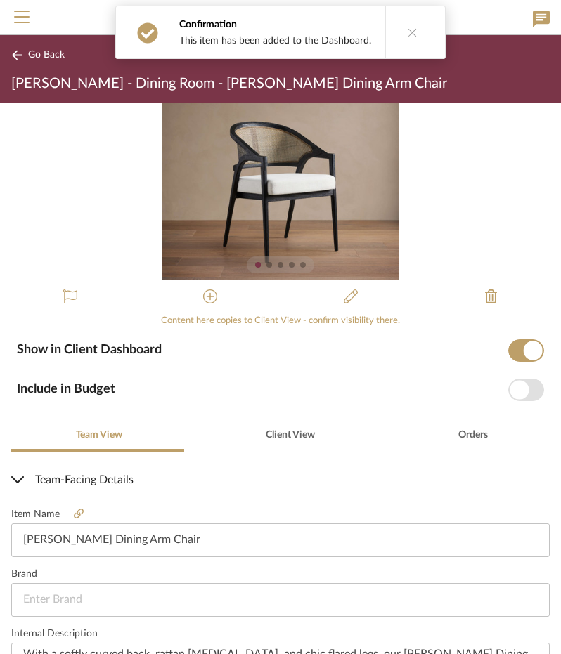
click at [512, 386] on span "button" at bounding box center [518, 389] width 19 height 19
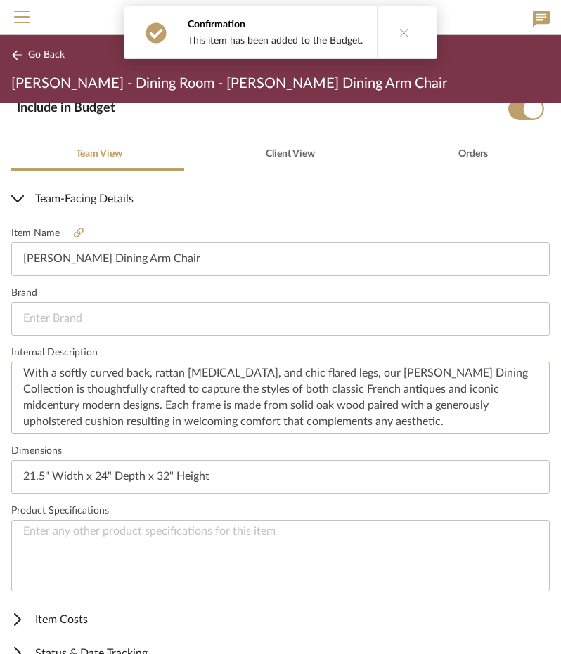
scroll to position [339, 0]
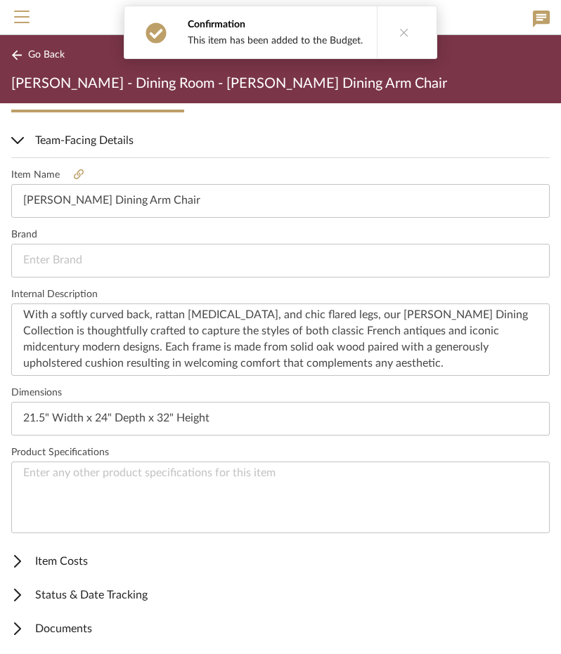
click at [124, 547] on mat-expansion-panel-header "Item Costs" at bounding box center [280, 561] width 561 height 34
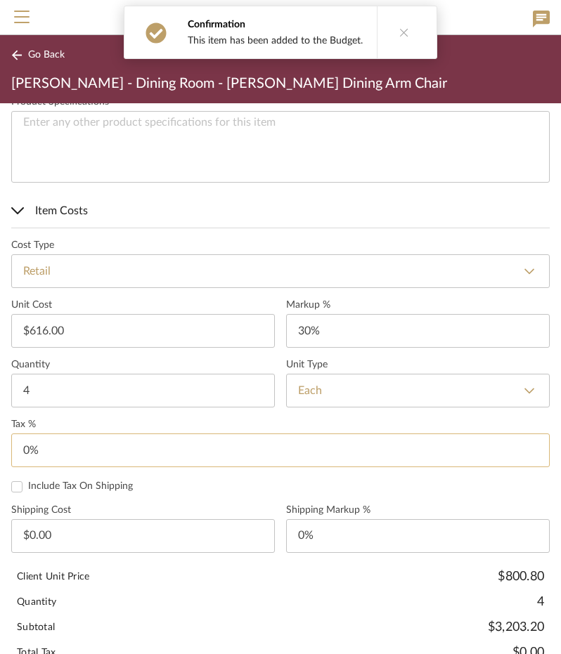
scroll to position [691, 0]
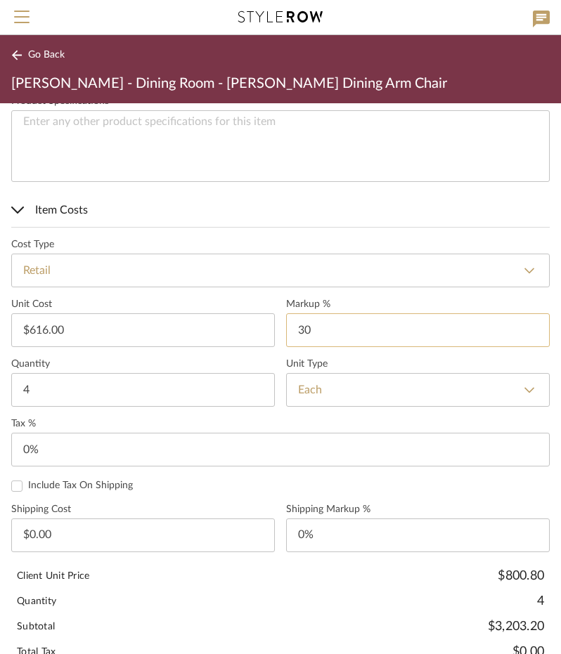
click at [301, 333] on input "30" at bounding box center [417, 330] width 263 height 34
type input "0%"
click at [229, 299] on label "Unit Cost" at bounding box center [142, 305] width 263 height 12
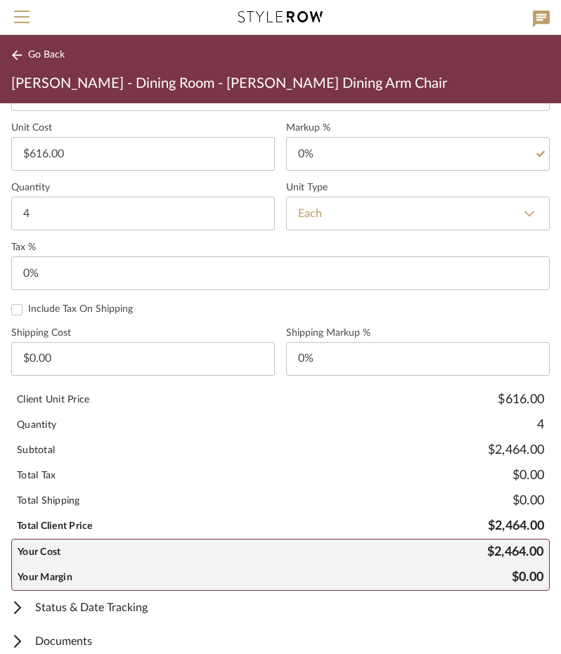
scroll to position [877, 0]
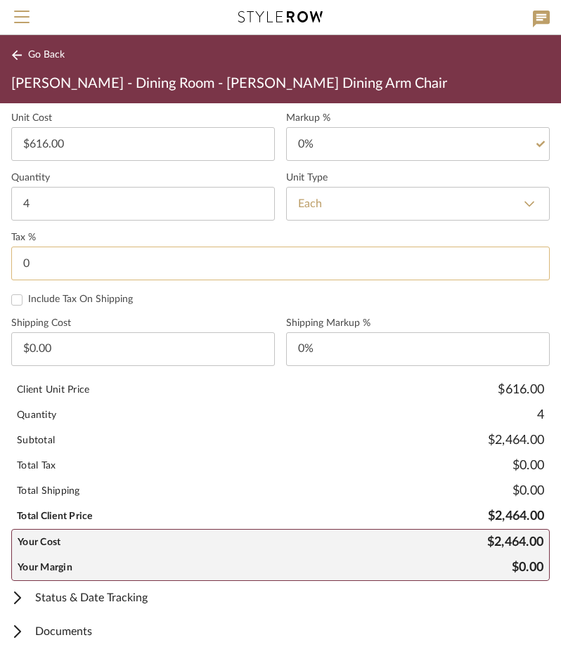
click at [41, 260] on input "0" at bounding box center [280, 264] width 538 height 34
type input "8.25%"
click at [162, 306] on form "Cost Type Retail DNET Retail Unit Cost $616.00 Markup % 0% Quantity 4 Unit Type…" at bounding box center [280, 317] width 538 height 528
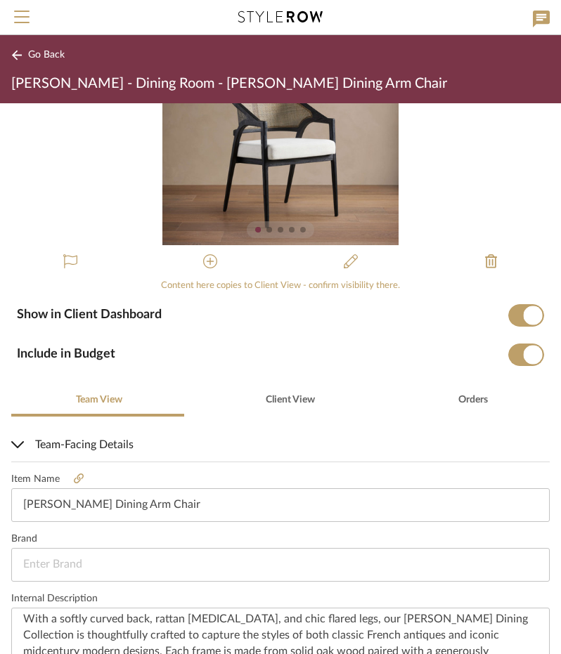
scroll to position [0, 0]
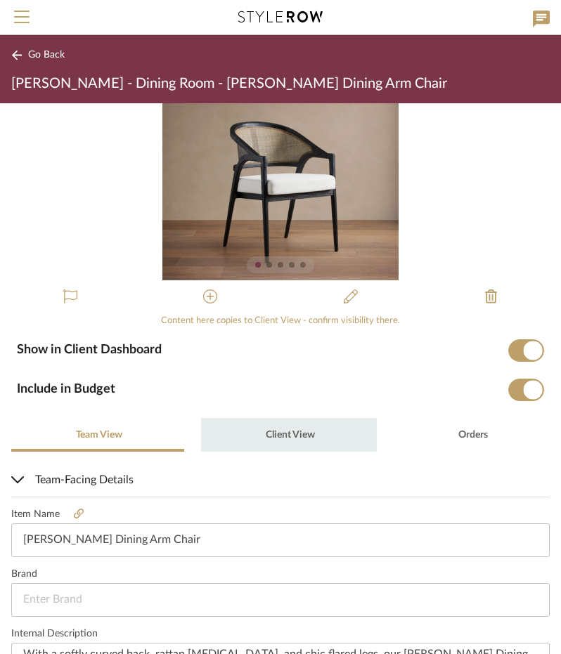
click at [309, 445] on span "Client View" at bounding box center [288, 435] width 51 height 34
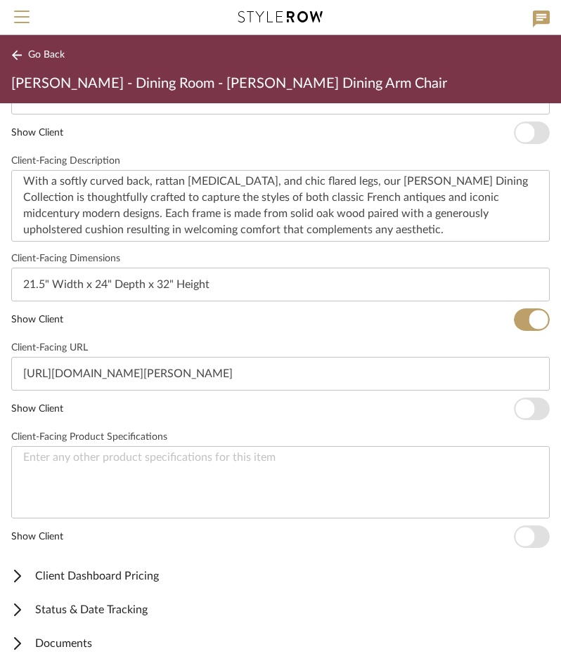
scroll to position [517, 0]
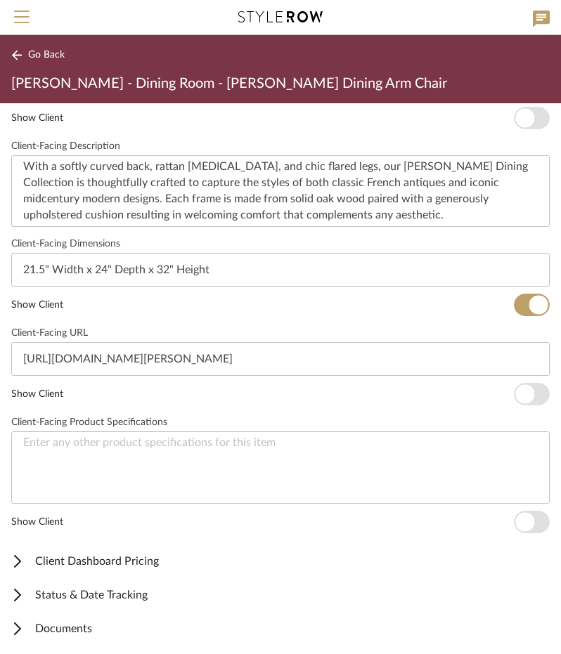
click at [148, 557] on span "Client Dashboard Pricing" at bounding box center [277, 561] width 533 height 17
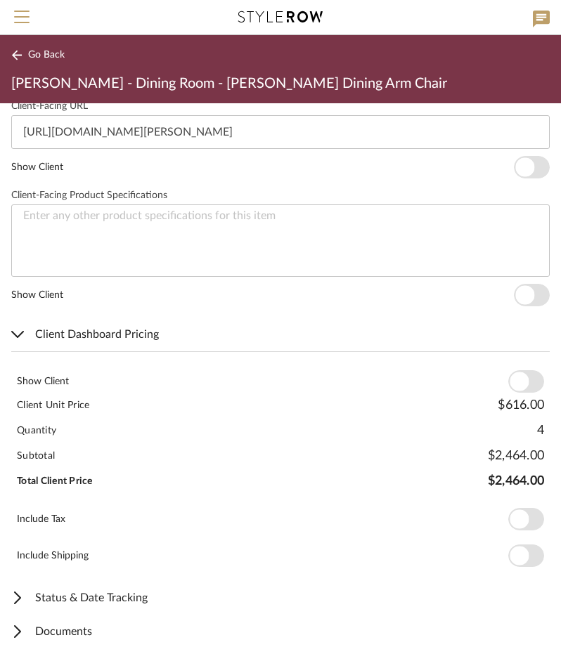
scroll to position [746, 0]
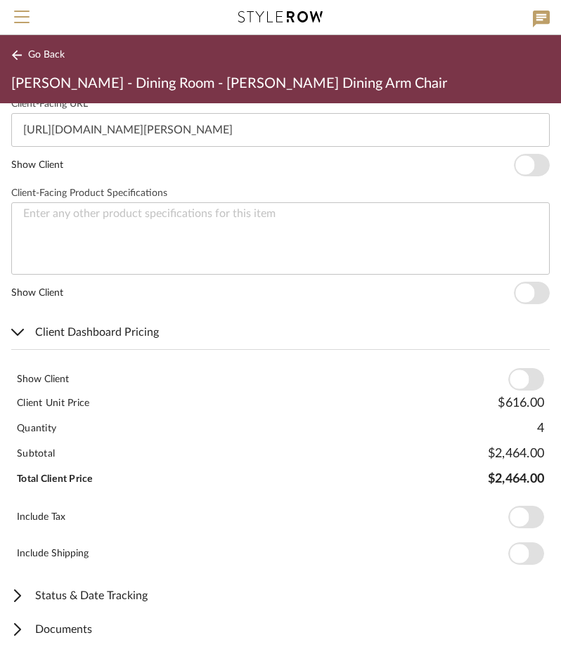
click at [510, 379] on span "button" at bounding box center [518, 379] width 19 height 19
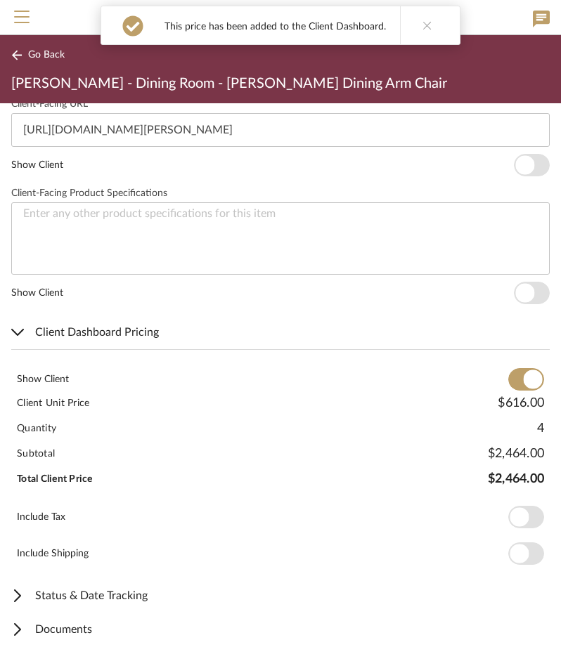
click at [511, 511] on span "button" at bounding box center [518, 517] width 19 height 19
click at [51, 59] on span "Go Back" at bounding box center [46, 55] width 37 height 12
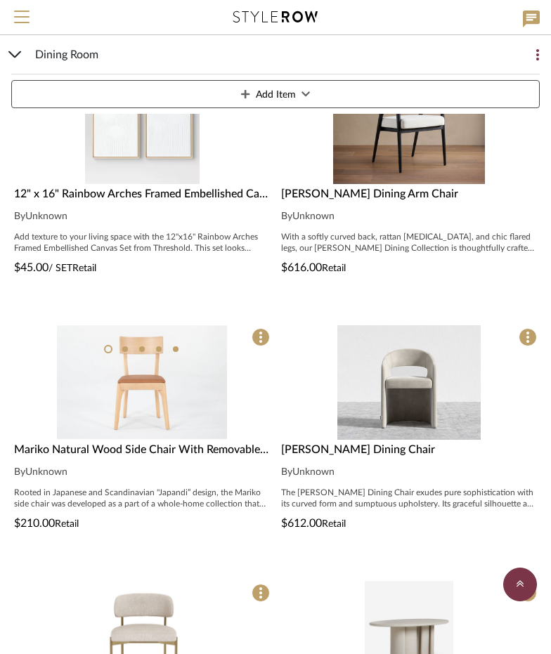
scroll to position [559, 0]
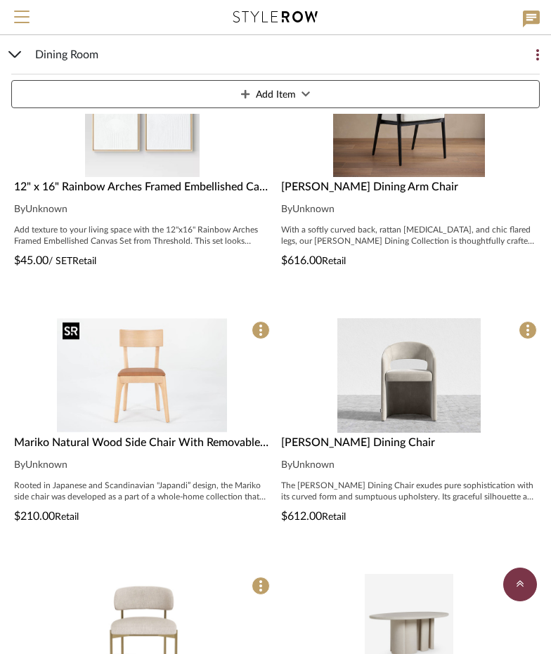
click at [156, 370] on img "0" at bounding box center [142, 375] width 170 height 115
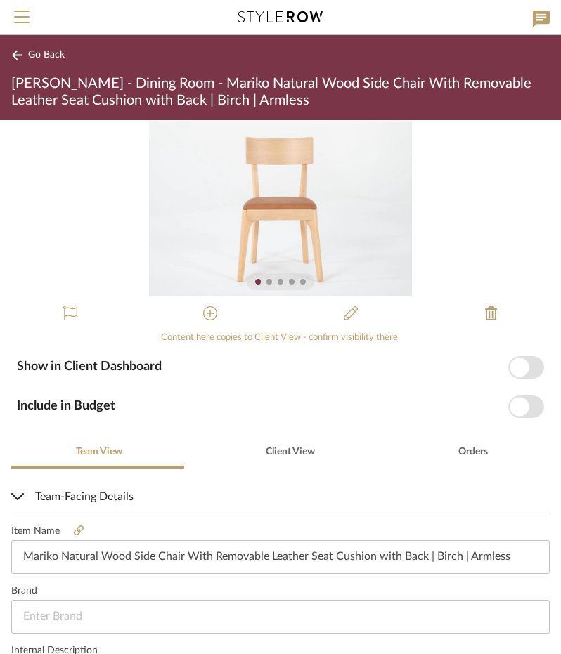
click at [34, 57] on span "Go Back" at bounding box center [46, 55] width 37 height 12
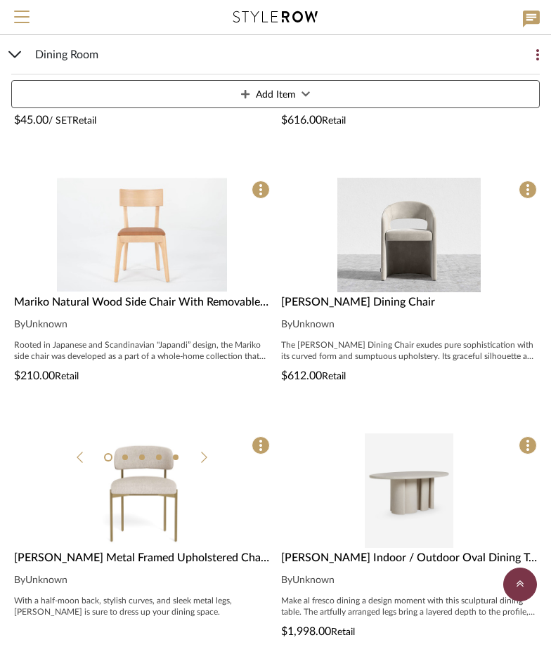
scroll to position [770, 0]
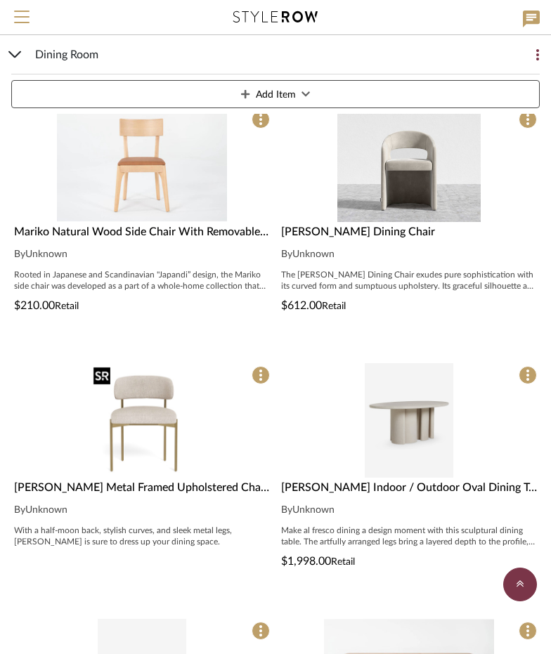
click at [143, 408] on img "0" at bounding box center [142, 420] width 108 height 115
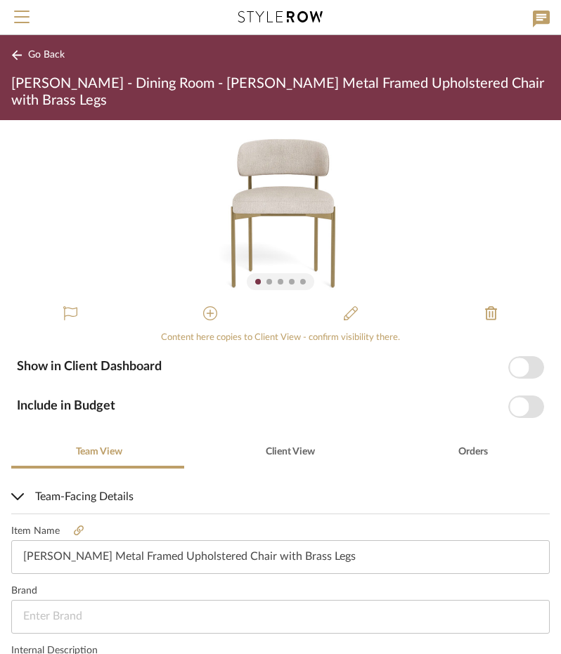
click at [52, 57] on span "Go Back" at bounding box center [46, 55] width 37 height 12
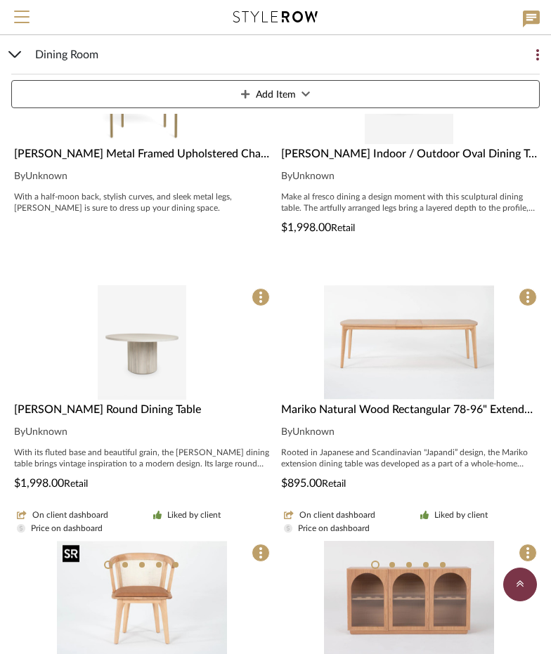
scroll to position [1262, 0]
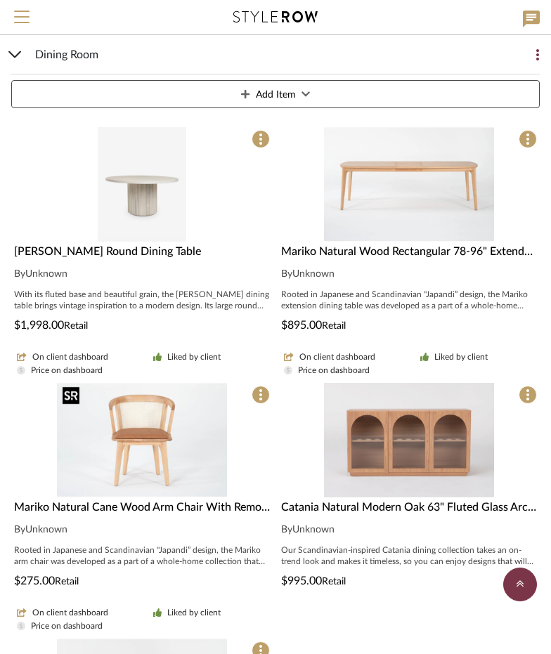
click at [146, 391] on img "0" at bounding box center [142, 440] width 170 height 115
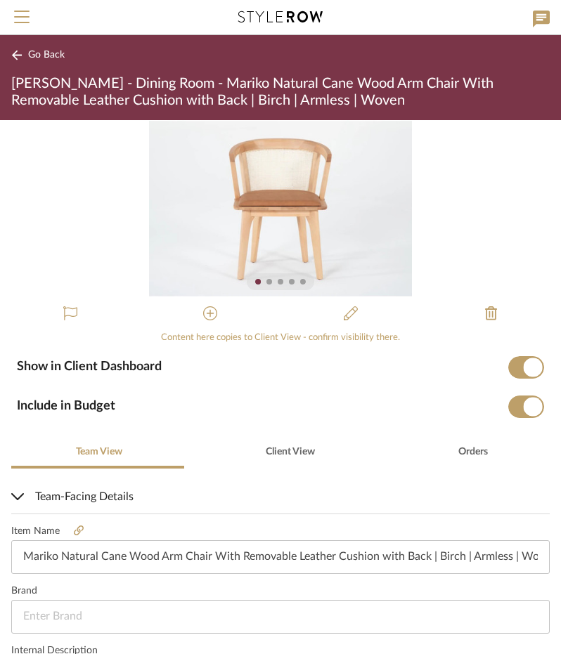
click at [523, 372] on span "button" at bounding box center [532, 367] width 19 height 19
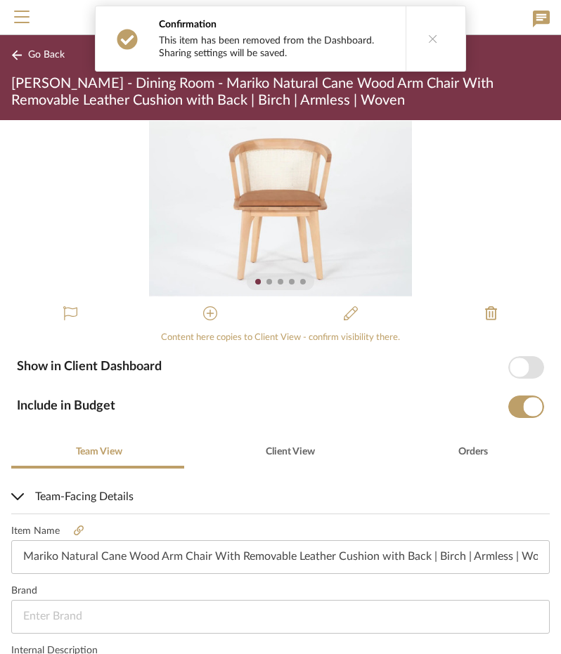
click at [523, 407] on span "button" at bounding box center [532, 406] width 19 height 19
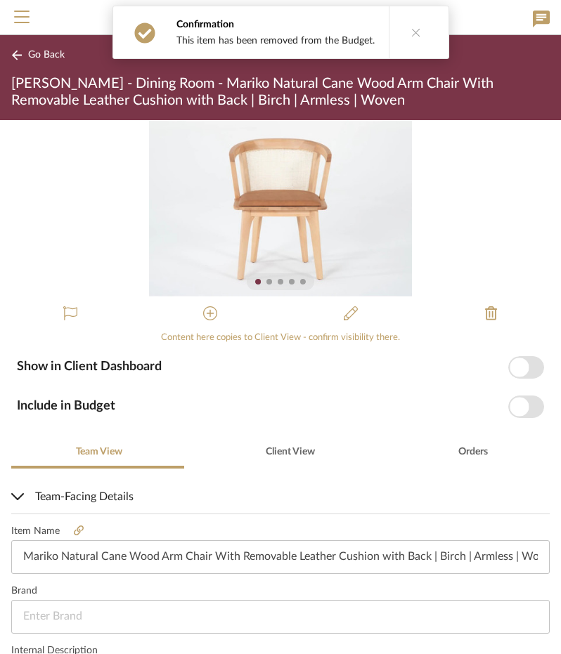
click at [41, 51] on span "Go Back" at bounding box center [46, 55] width 37 height 12
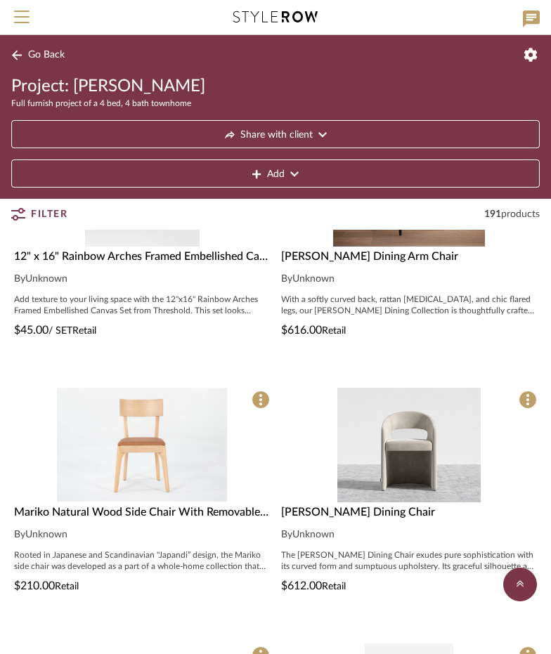
scroll to position [278, 0]
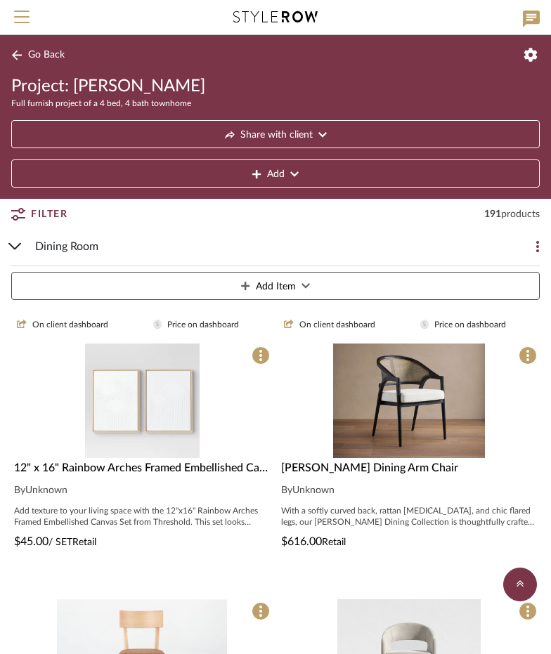
click at [100, 240] on div "Dining Room" at bounding box center [264, 246] width 459 height 39
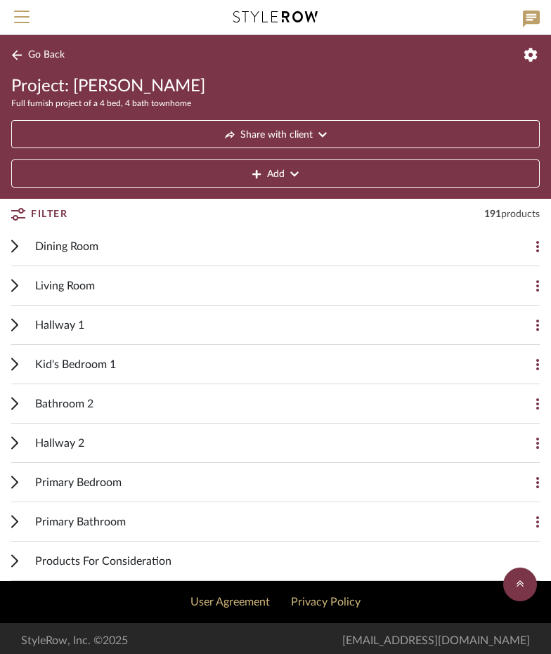
click at [89, 281] on span "Living Room" at bounding box center [65, 286] width 60 height 17
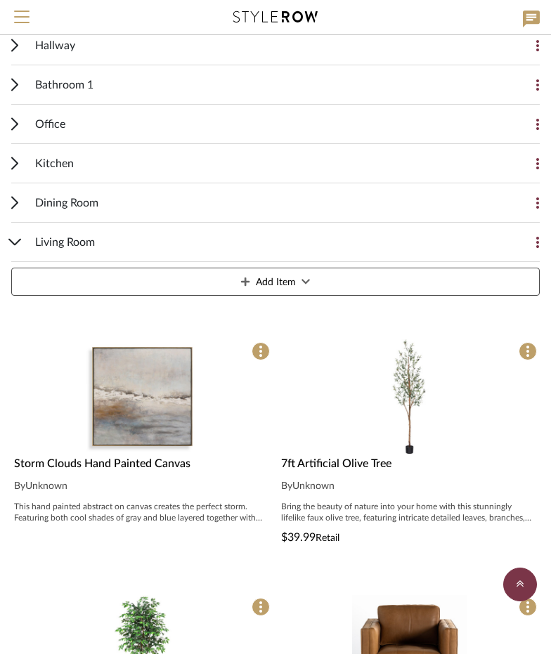
scroll to position [419, 0]
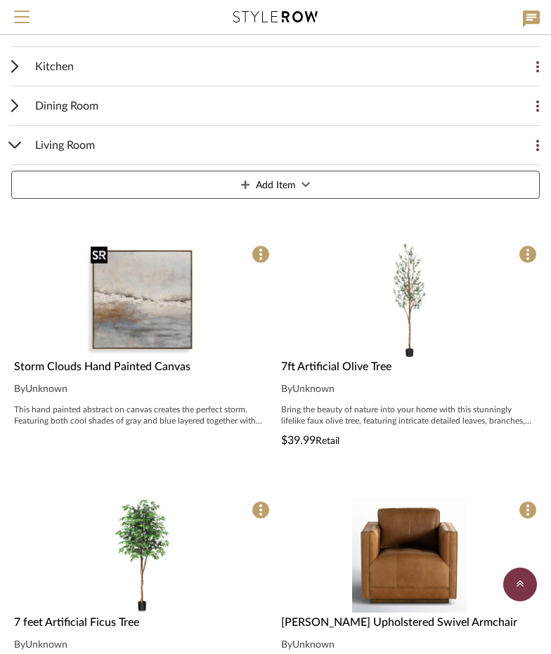
click at [145, 311] on img "0" at bounding box center [142, 299] width 115 height 115
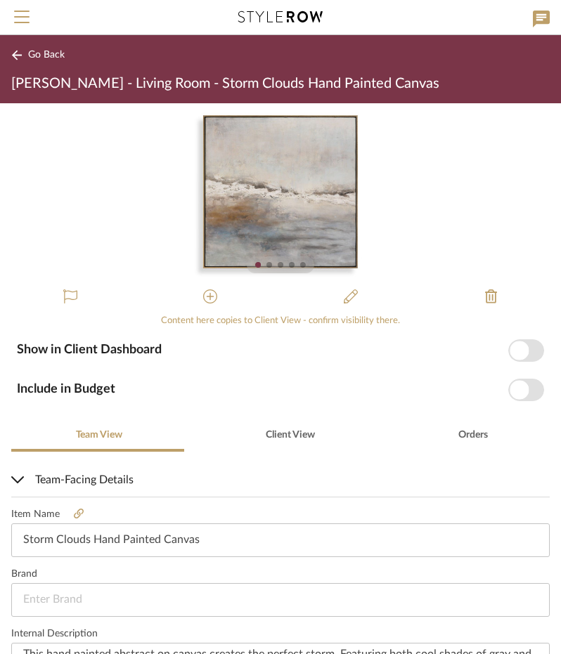
click at [509, 348] on span "button" at bounding box center [518, 350] width 19 height 19
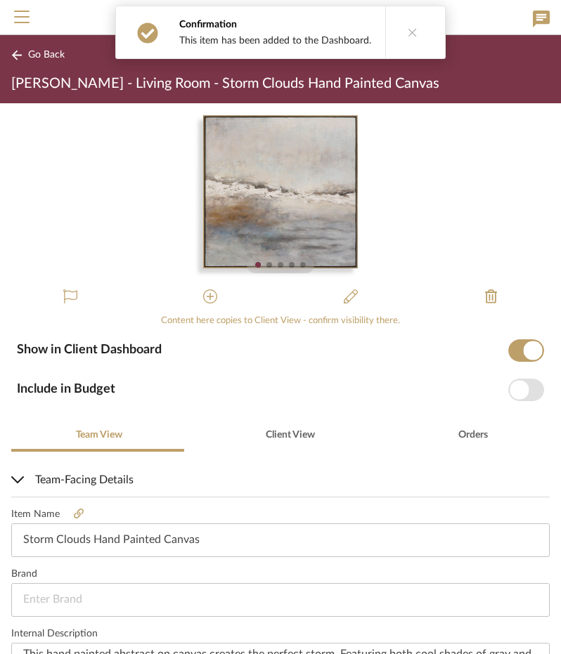
click at [514, 388] on span "button" at bounding box center [518, 389] width 19 height 19
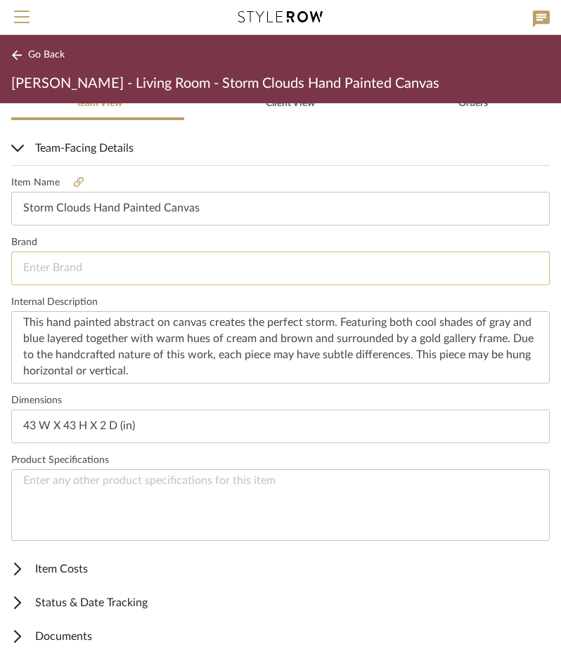
scroll to position [339, 0]
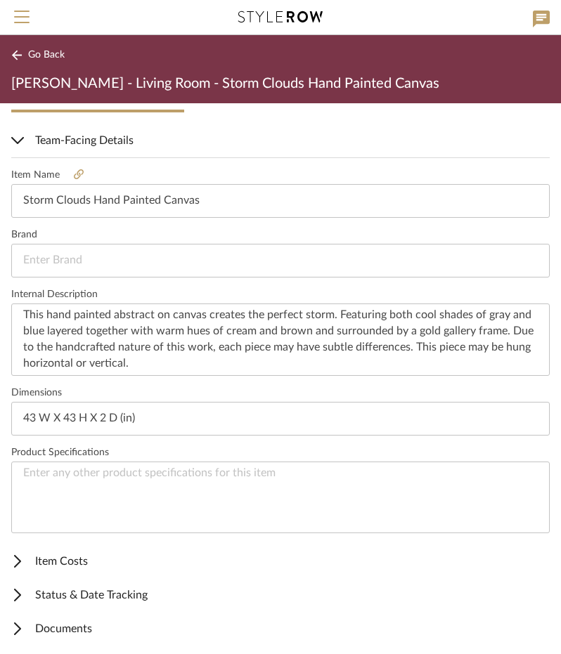
click at [125, 554] on span "Item Costs" at bounding box center [277, 561] width 533 height 17
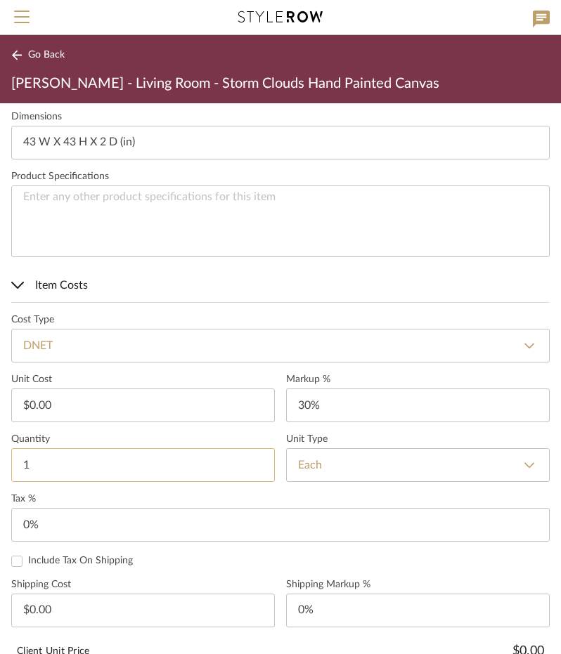
scroll to position [620, 0]
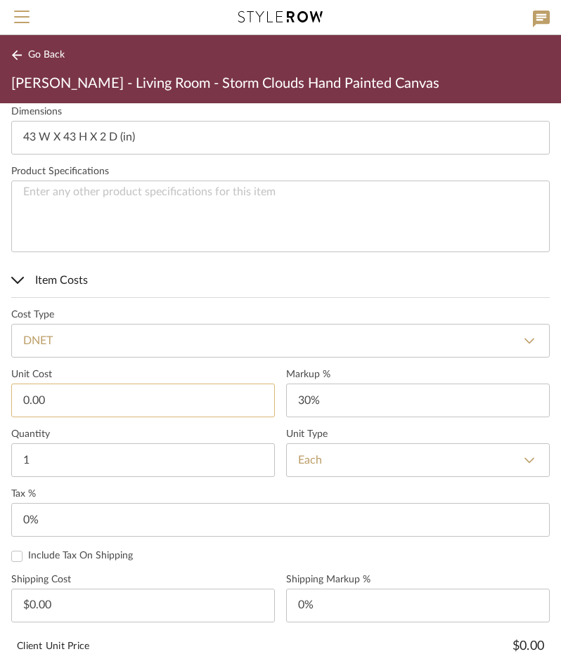
click at [72, 389] on input "0.00" at bounding box center [142, 401] width 263 height 34
type input "$241.00"
click at [81, 375] on label "Unit Cost" at bounding box center [142, 375] width 263 height 12
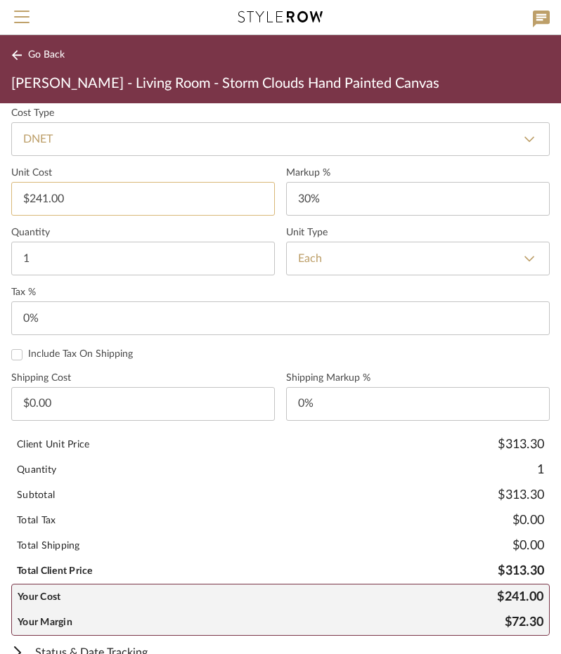
scroll to position [831, 0]
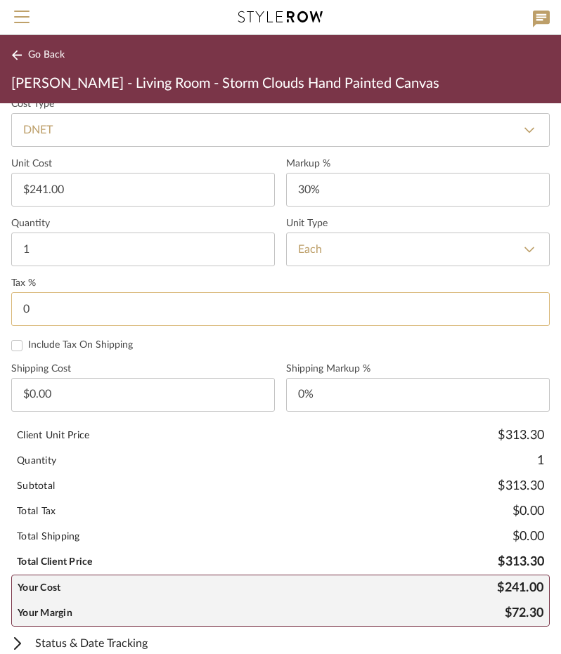
click at [50, 303] on input "0" at bounding box center [280, 309] width 538 height 34
type input "8.25%"
click at [211, 352] on form "Cost Type DNET DNET Retail Unit Cost $241.00 Markup % 30% Quantity 1 Unit Type …" at bounding box center [280, 362] width 538 height 528
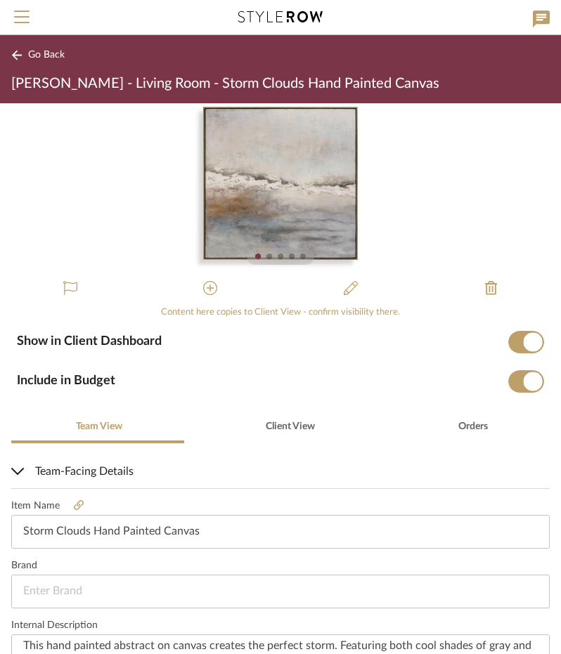
scroll to position [0, 0]
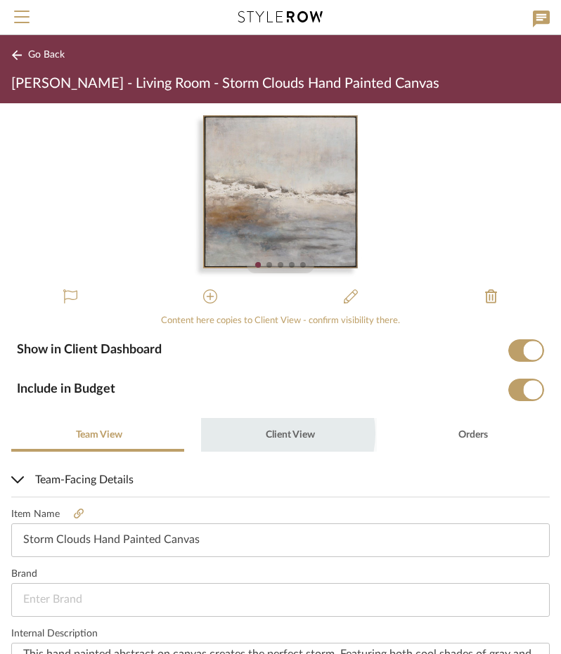
click at [280, 433] on span "Client View" at bounding box center [290, 435] width 49 height 10
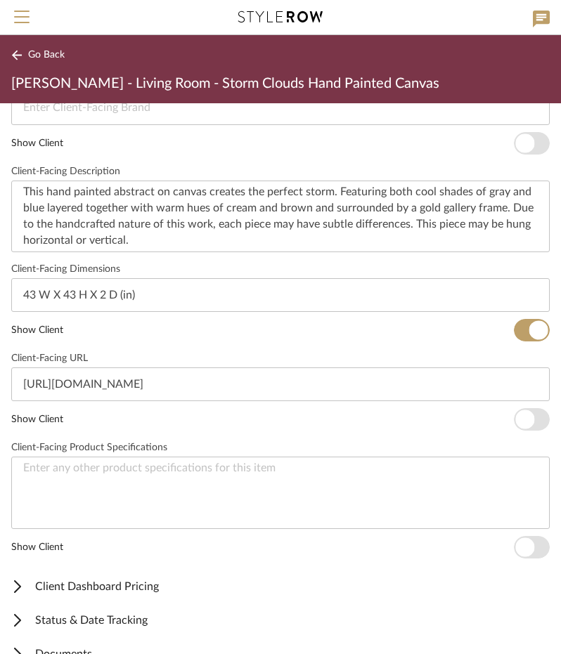
scroll to position [517, 0]
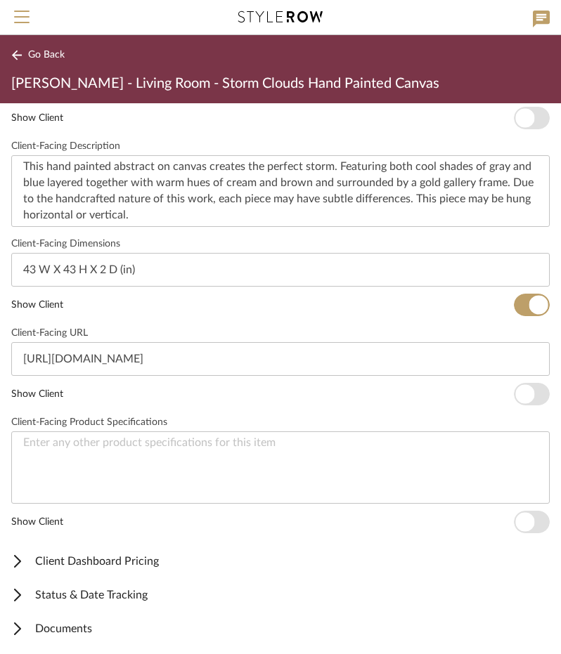
click at [106, 560] on span "Client Dashboard Pricing" at bounding box center [277, 561] width 533 height 17
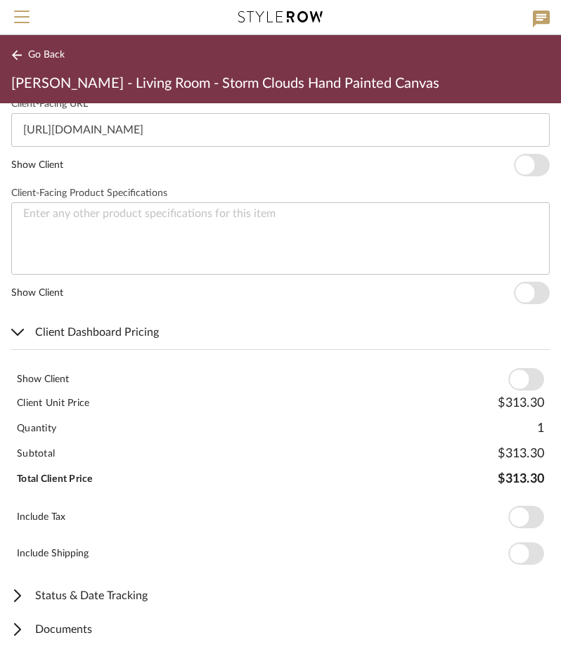
click at [509, 373] on span "button" at bounding box center [518, 379] width 19 height 19
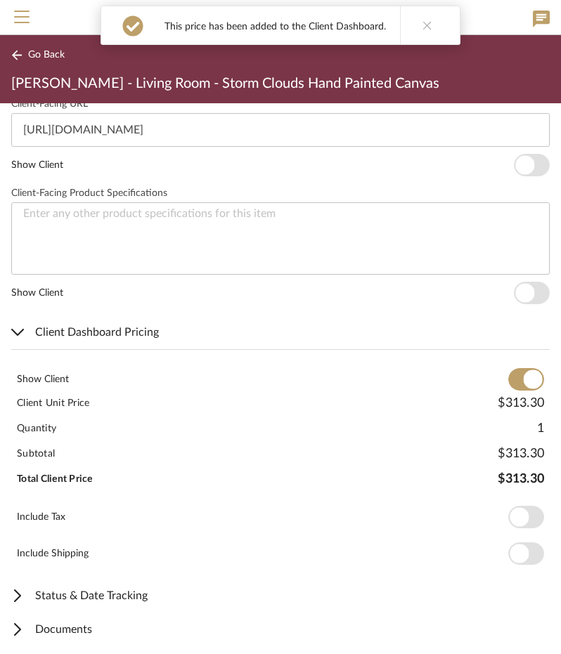
click at [511, 515] on span "button" at bounding box center [518, 517] width 19 height 19
click at [28, 58] on span "Go Back" at bounding box center [46, 55] width 37 height 12
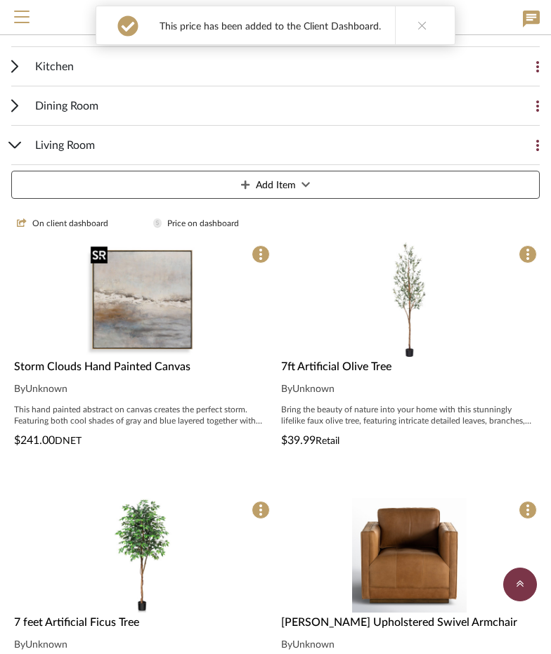
scroll to position [419, 0]
click at [440, 304] on img "0" at bounding box center [409, 299] width 115 height 115
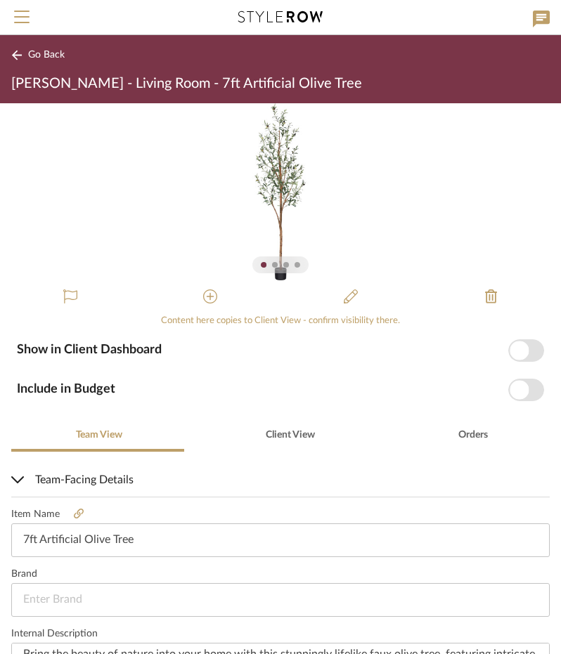
drag, startPoint x: 509, startPoint y: 348, endPoint x: 514, endPoint y: 372, distance: 25.1
click at [509, 348] on span "button" at bounding box center [518, 350] width 19 height 19
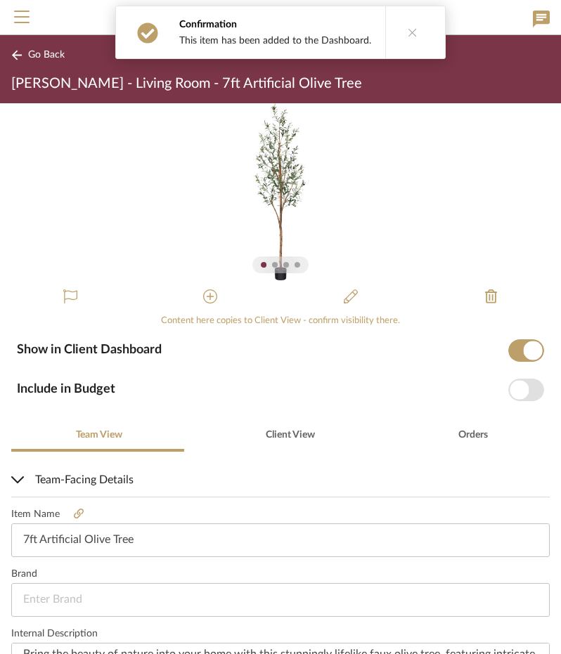
click at [515, 389] on span "button" at bounding box center [518, 389] width 19 height 19
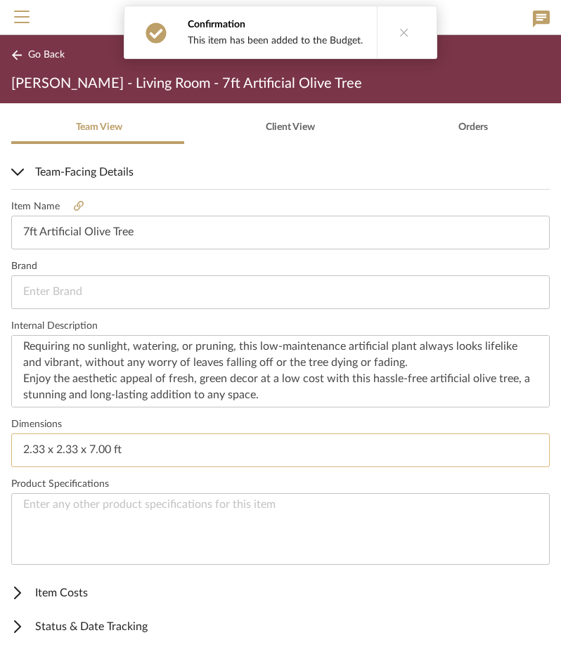
scroll to position [339, 0]
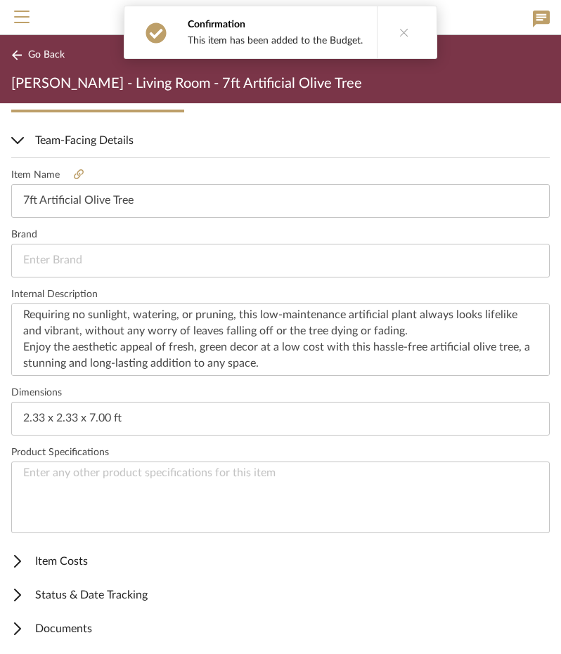
click at [101, 554] on span "Item Costs" at bounding box center [277, 561] width 533 height 17
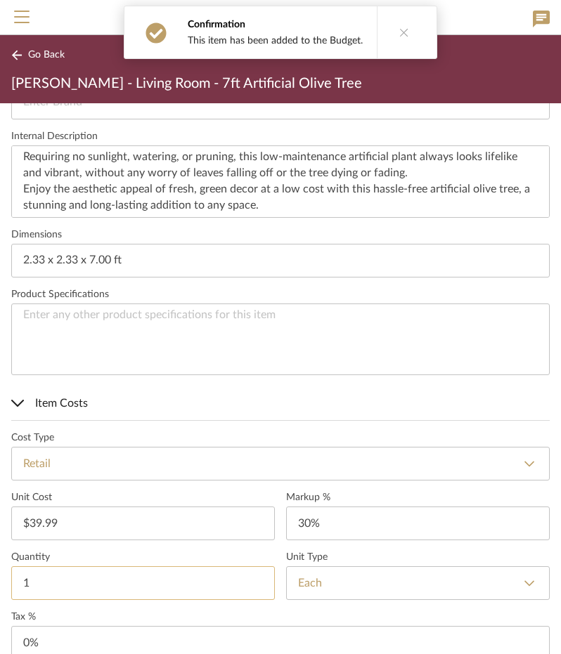
scroll to position [620, 0]
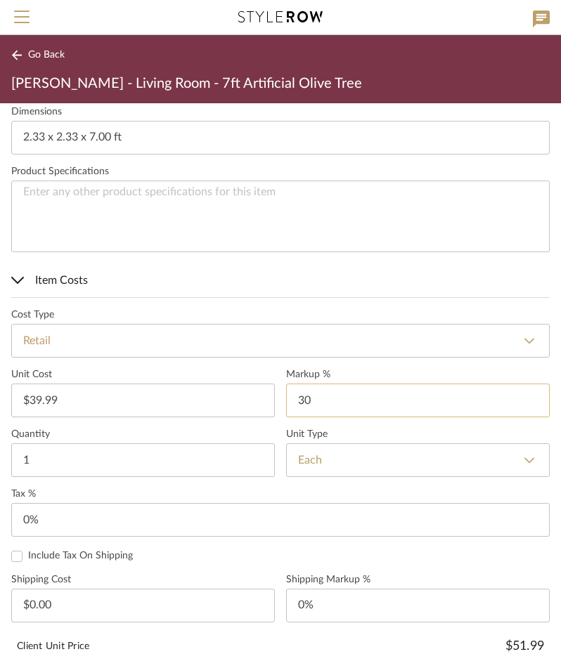
click at [313, 390] on input "30" at bounding box center [417, 401] width 263 height 34
type input "0%"
click at [241, 369] on label "Unit Cost" at bounding box center [142, 375] width 263 height 12
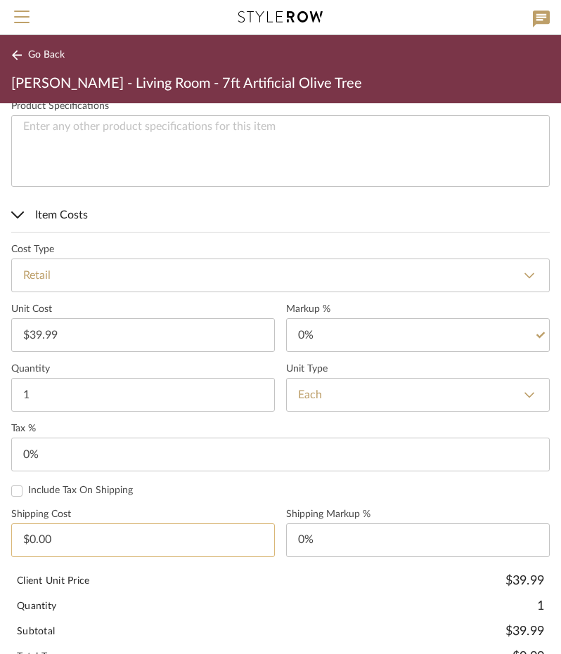
scroll to position [761, 0]
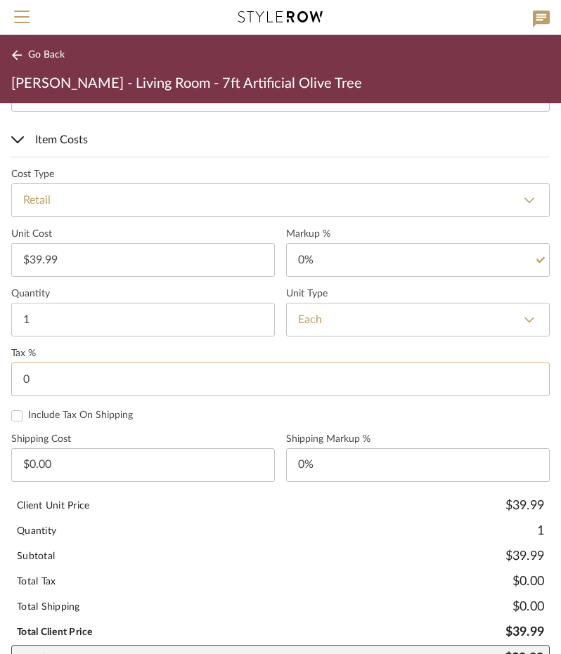
click at [38, 368] on input "0" at bounding box center [280, 380] width 538 height 34
type input "8.25%"
click at [176, 419] on form "Cost Type Retail DNET Retail Unit Cost $39.99 Markup % 0% Quantity 1 Unit Type …" at bounding box center [280, 433] width 538 height 528
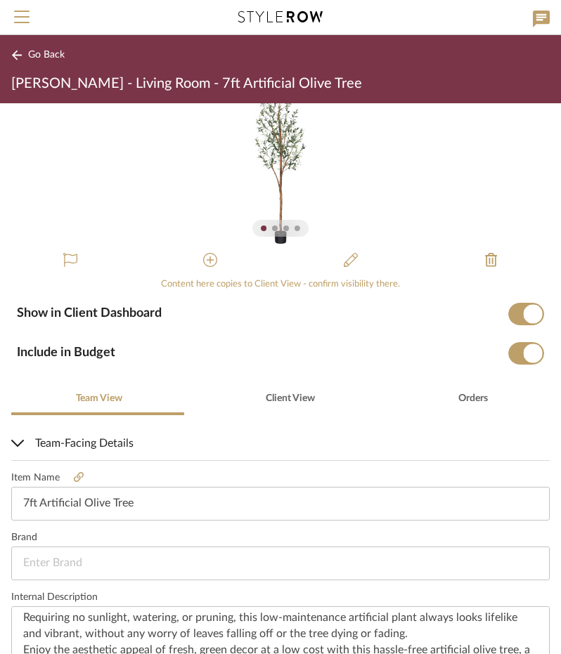
scroll to position [34, 0]
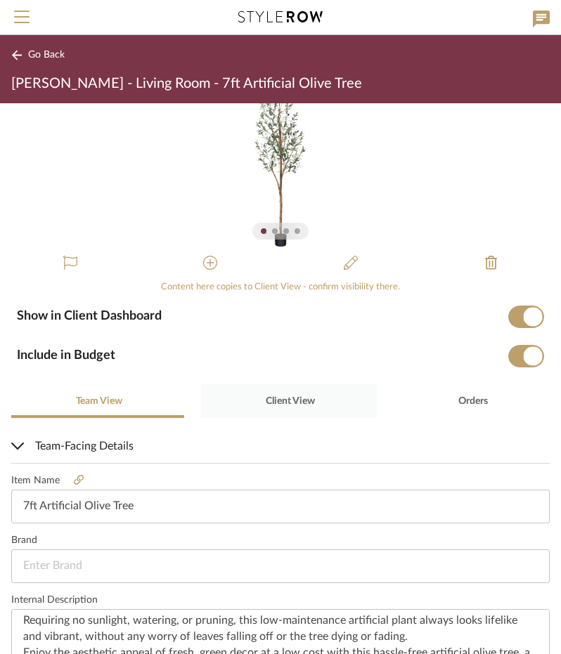
click at [266, 400] on span "Client View" at bounding box center [290, 401] width 49 height 10
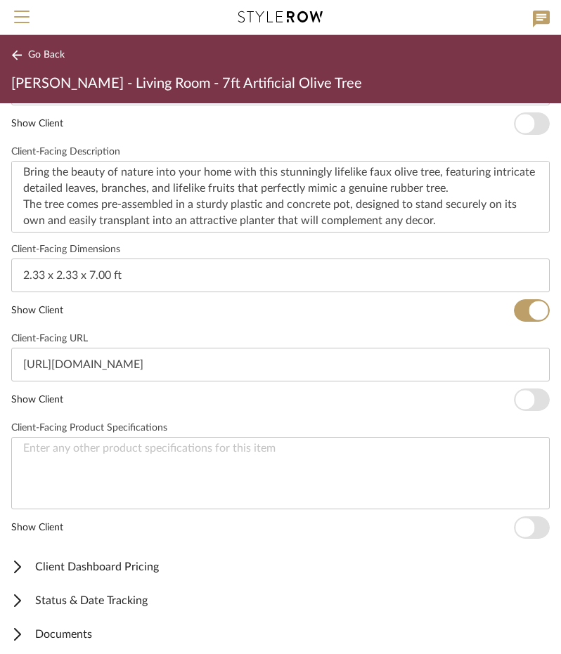
scroll to position [517, 0]
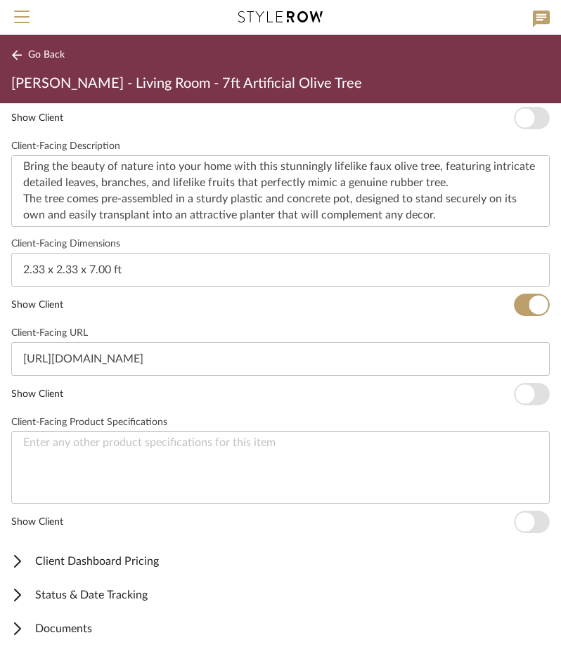
click at [173, 553] on span "Client Dashboard Pricing" at bounding box center [277, 561] width 533 height 17
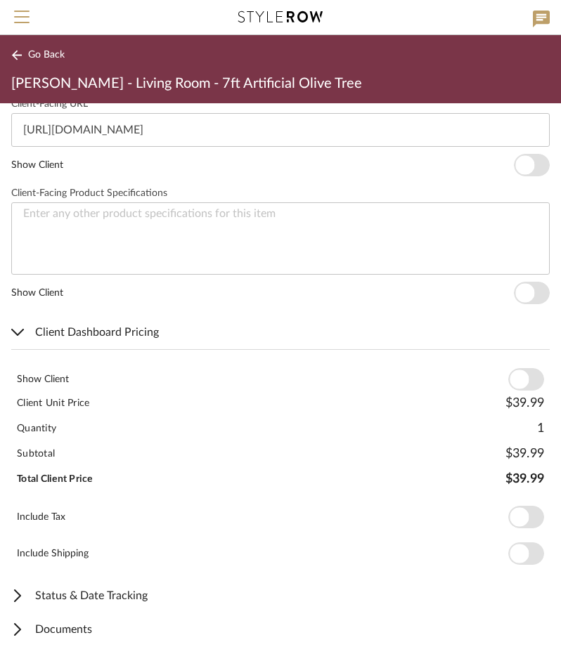
scroll to position [746, 0]
click at [517, 377] on span "button" at bounding box center [518, 379] width 19 height 19
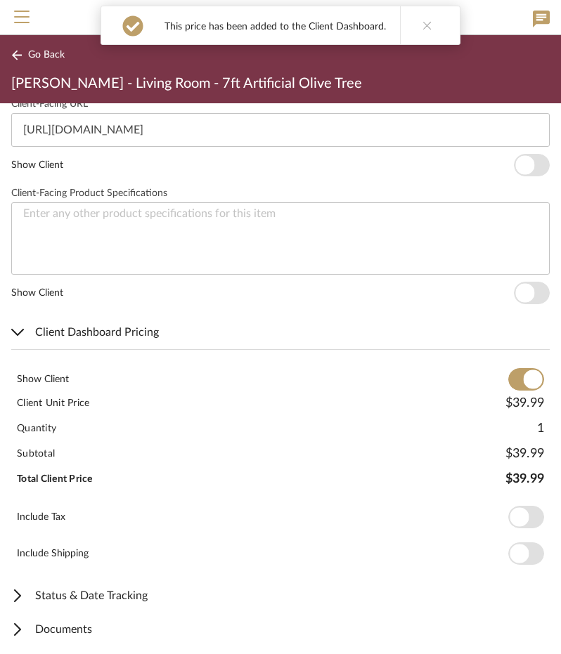
click at [522, 513] on span "button" at bounding box center [526, 517] width 36 height 22
click at [54, 57] on span "Go Back" at bounding box center [46, 55] width 37 height 12
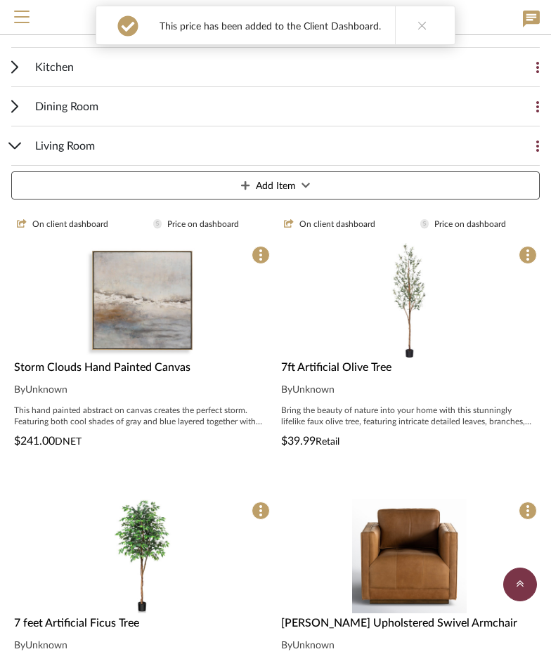
scroll to position [419, 0]
click at [145, 547] on img "0" at bounding box center [142, 555] width 115 height 115
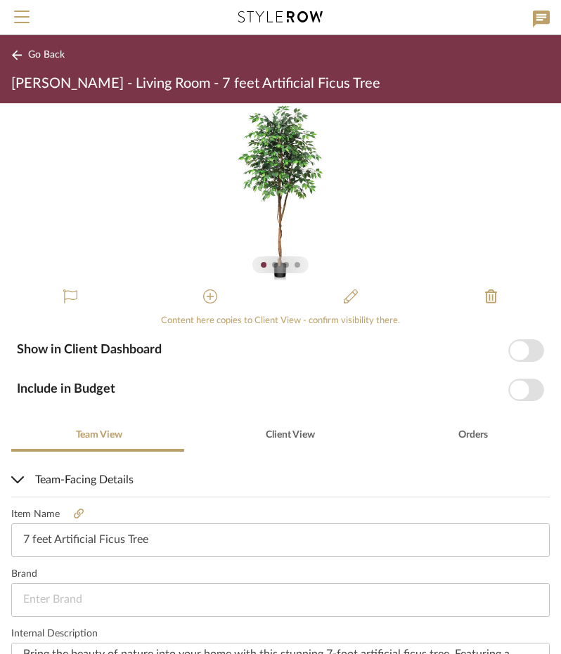
drag, startPoint x: 517, startPoint y: 353, endPoint x: 516, endPoint y: 380, distance: 27.4
click at [517, 353] on span "button" at bounding box center [518, 350] width 19 height 19
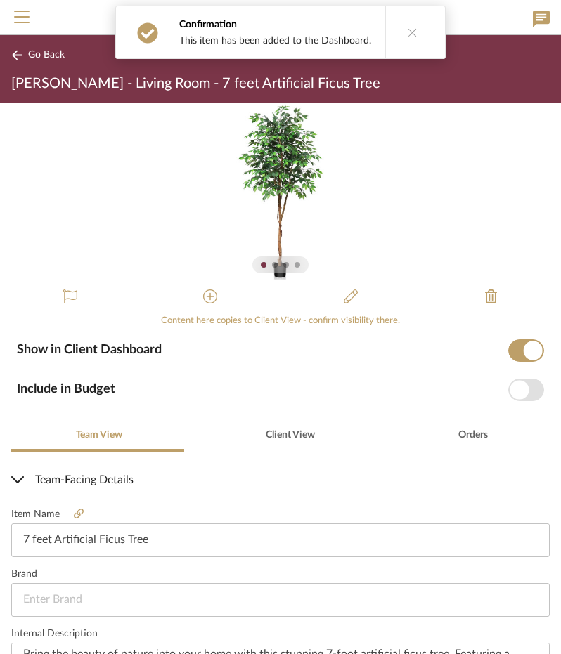
click at [513, 389] on span "button" at bounding box center [518, 389] width 19 height 19
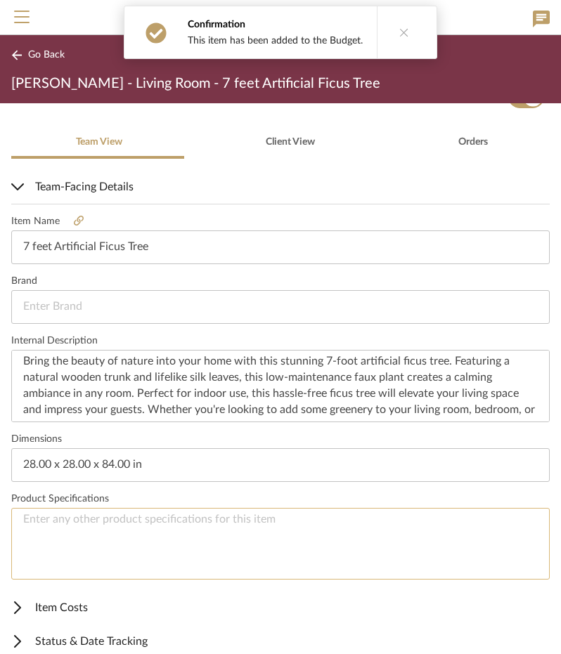
scroll to position [339, 0]
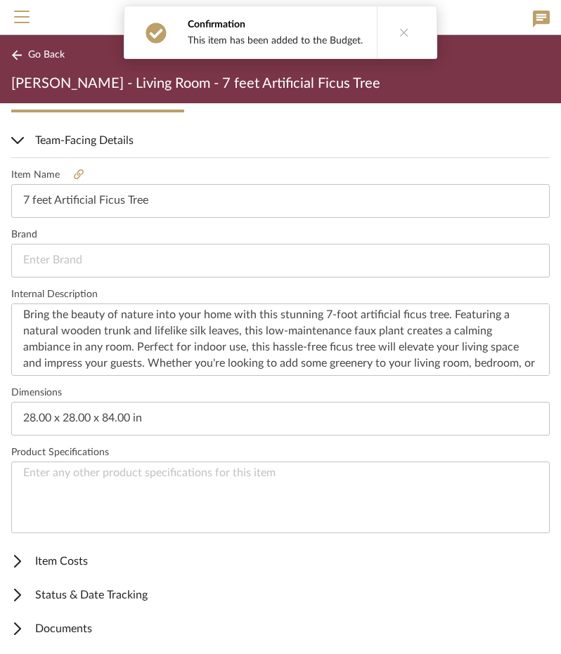
click at [108, 557] on span "Item Costs" at bounding box center [277, 561] width 533 height 17
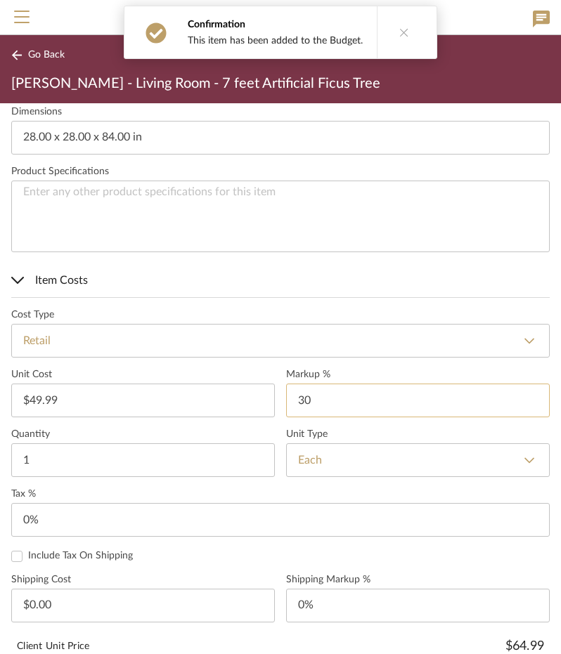
click at [306, 391] on input "30" at bounding box center [417, 401] width 263 height 34
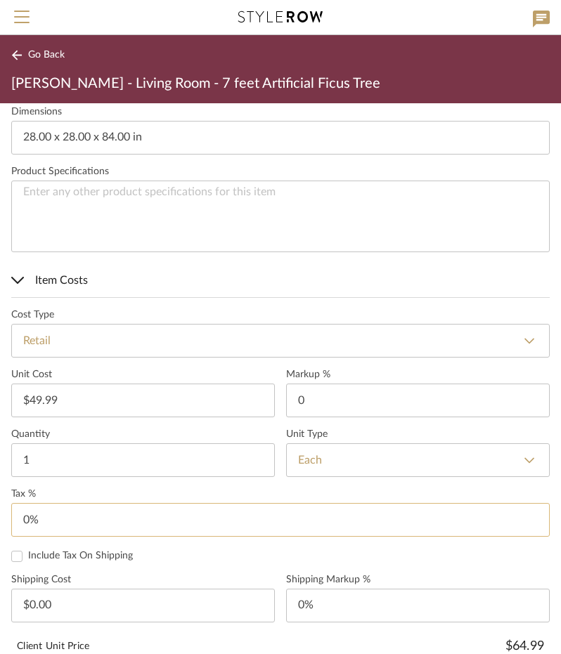
type input "0%"
type input "0"
click at [53, 521] on input "0" at bounding box center [280, 520] width 538 height 34
type input "8.25%"
click at [65, 488] on label "Tax %" at bounding box center [280, 494] width 538 height 12
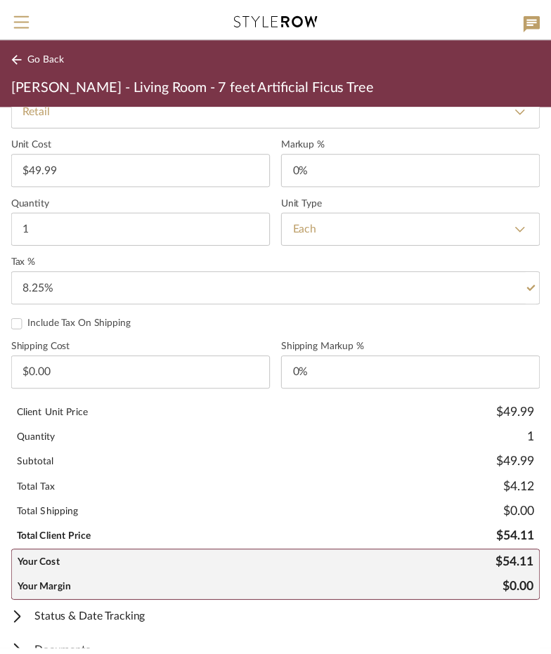
scroll to position [877, 0]
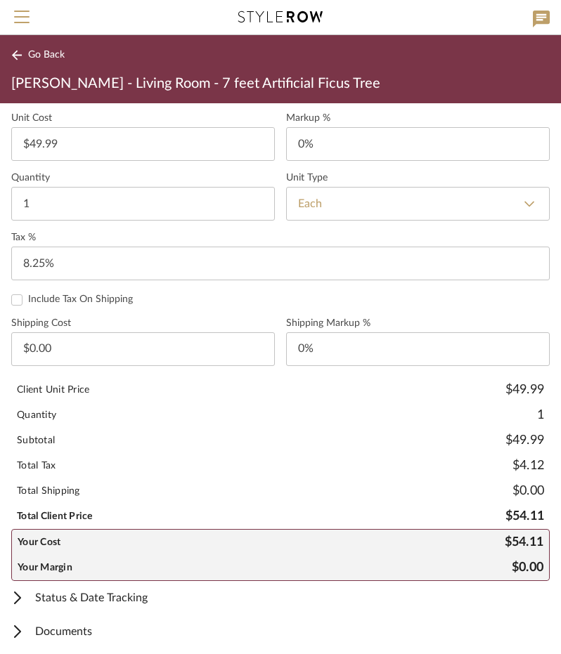
click at [49, 60] on span "Go Back" at bounding box center [46, 55] width 37 height 12
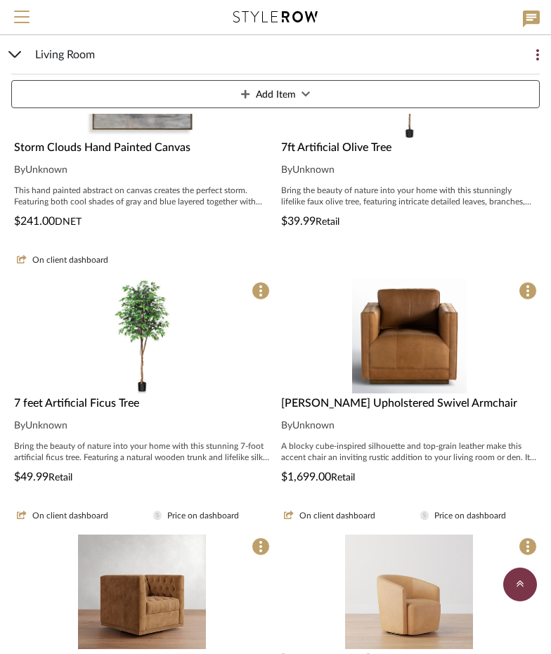
scroll to position [700, 0]
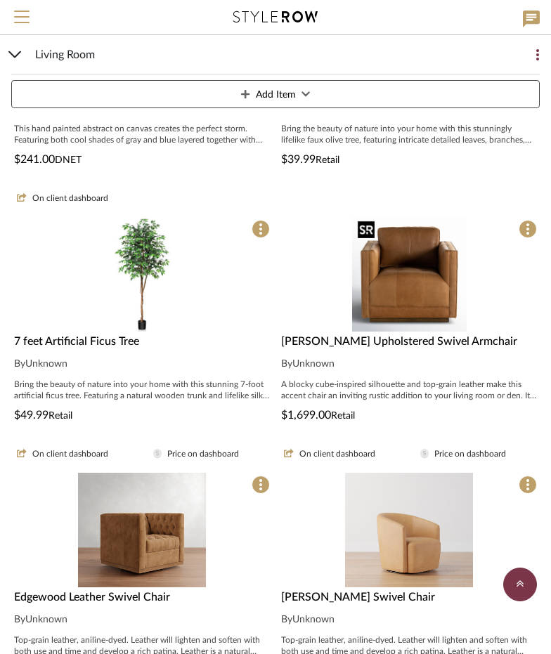
click at [404, 294] on div at bounding box center [408, 274] width 261 height 115
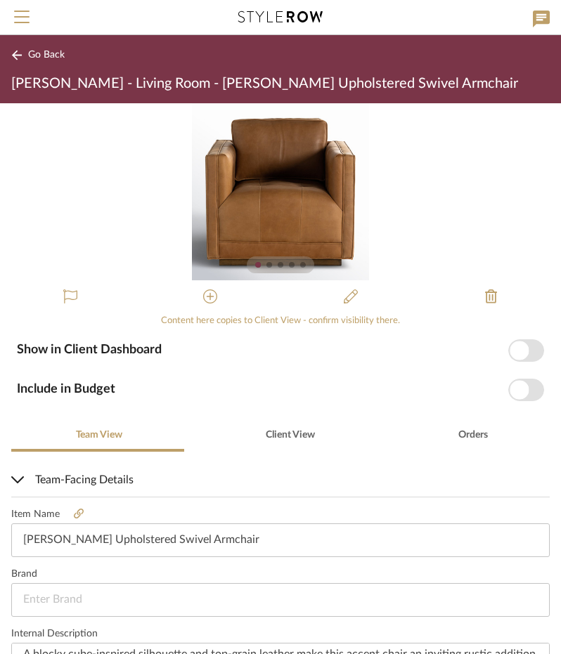
click at [34, 56] on span "Go Back" at bounding box center [46, 55] width 37 height 12
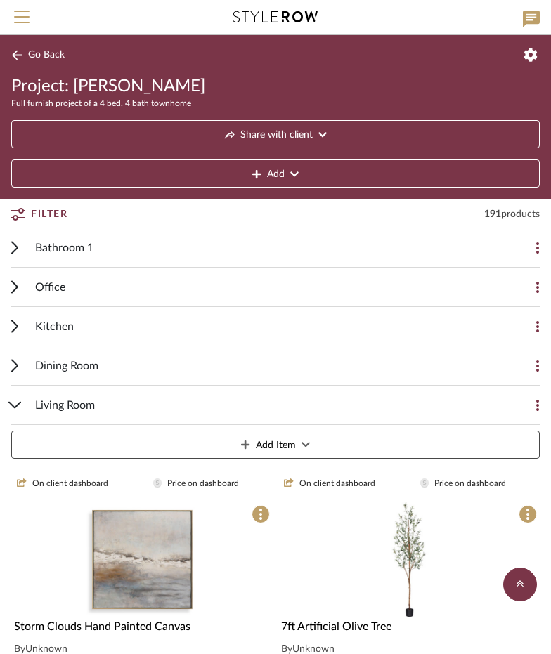
scroll to position [138, 0]
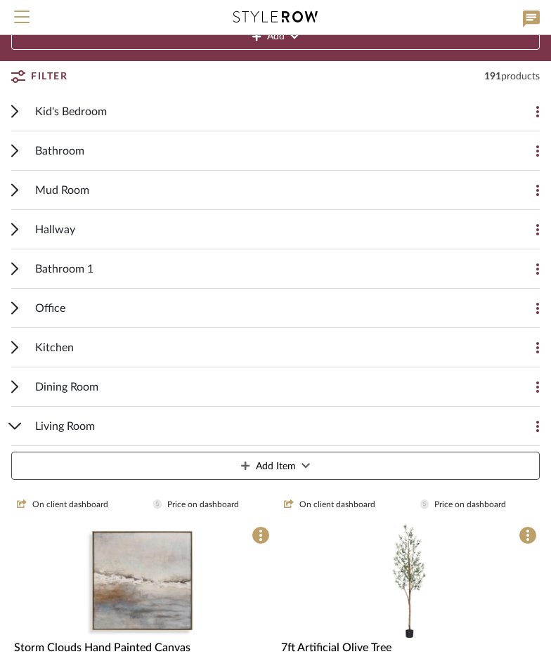
click at [125, 425] on div "Living Room" at bounding box center [264, 426] width 459 height 39
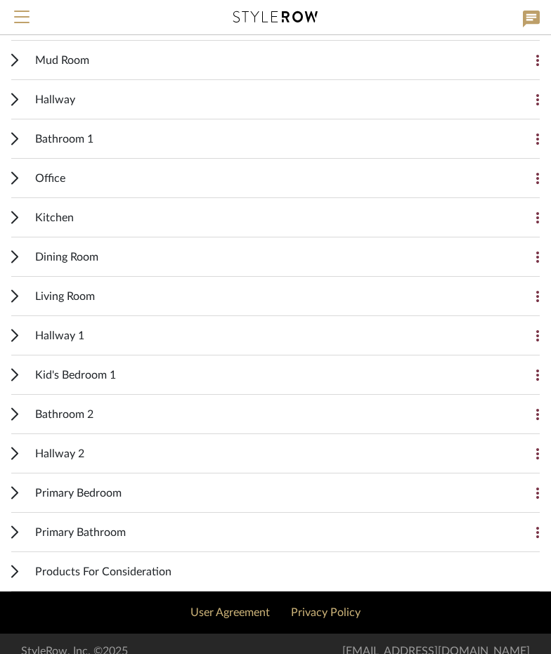
scroll to position [278, 0]
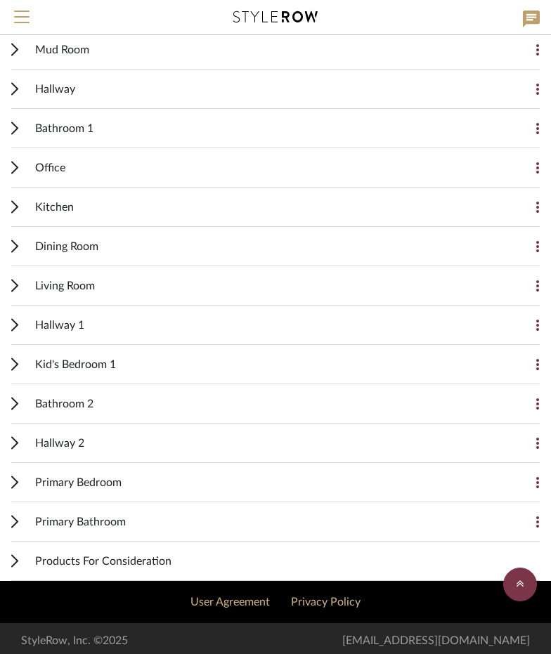
click at [79, 311] on div "Hallway 1" at bounding box center [264, 325] width 459 height 39
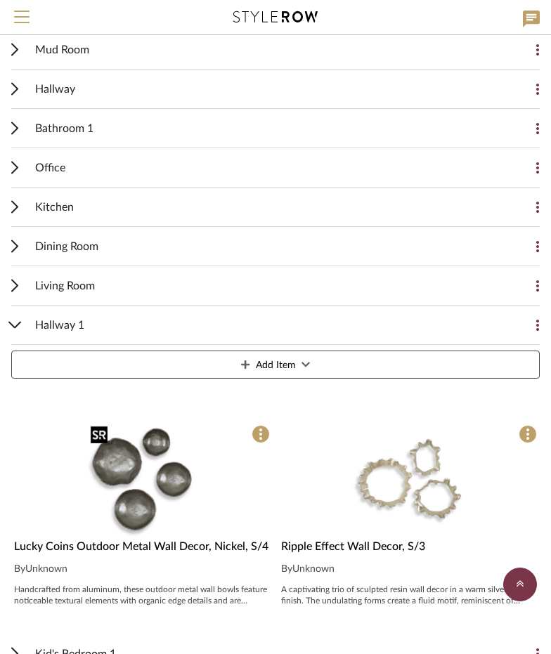
scroll to position [419, 0]
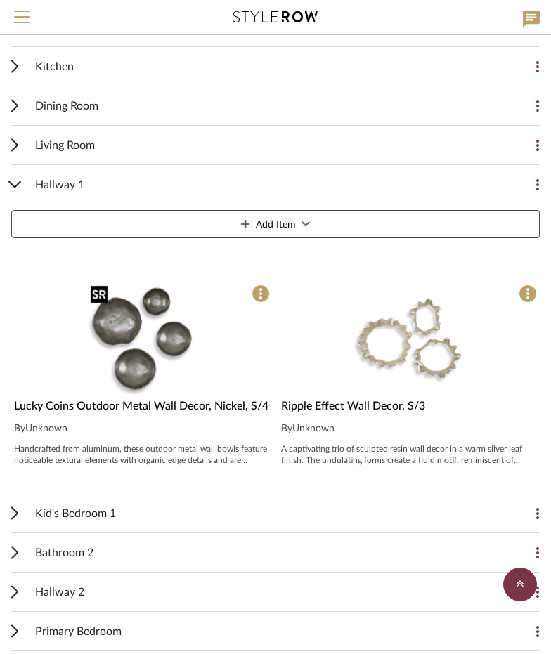
click at [143, 328] on img "0" at bounding box center [142, 339] width 115 height 115
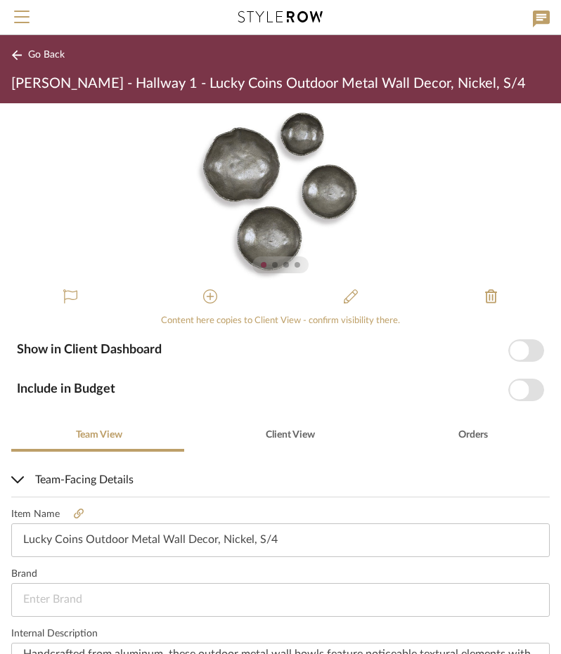
click at [516, 353] on span "button" at bounding box center [518, 350] width 19 height 19
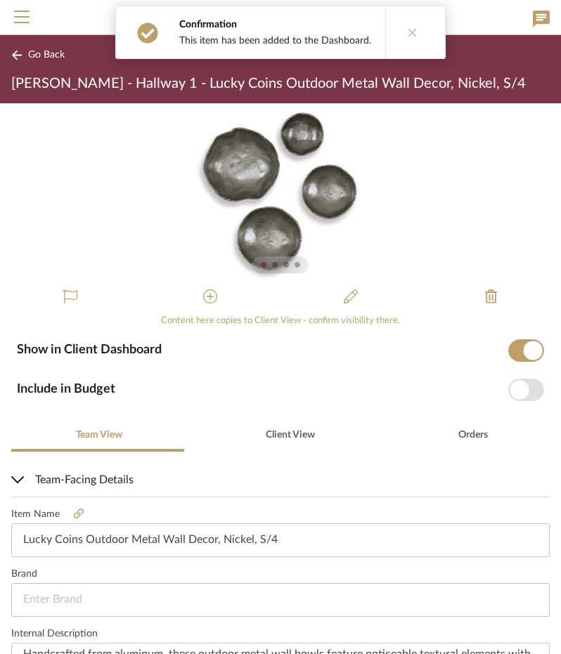
click at [511, 385] on span "button" at bounding box center [518, 389] width 19 height 19
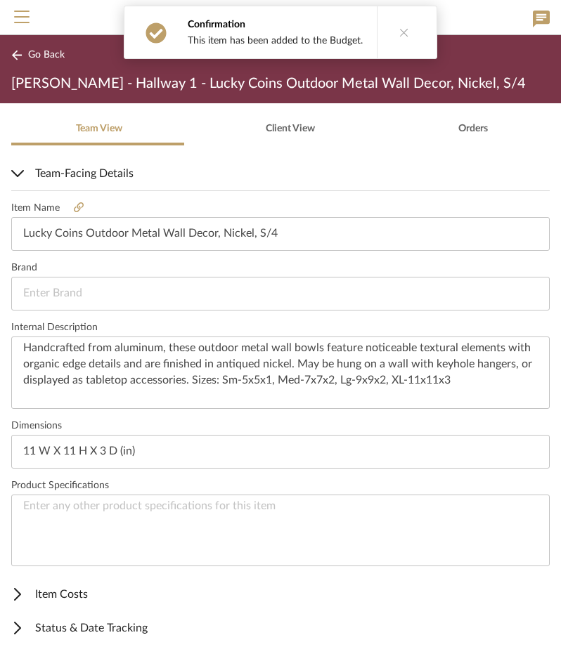
scroll to position [339, 0]
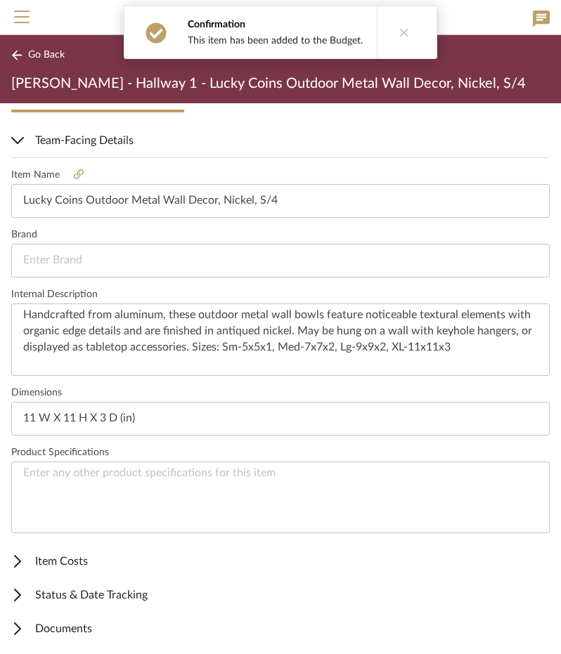
click at [81, 554] on span "Item Costs" at bounding box center [277, 561] width 533 height 17
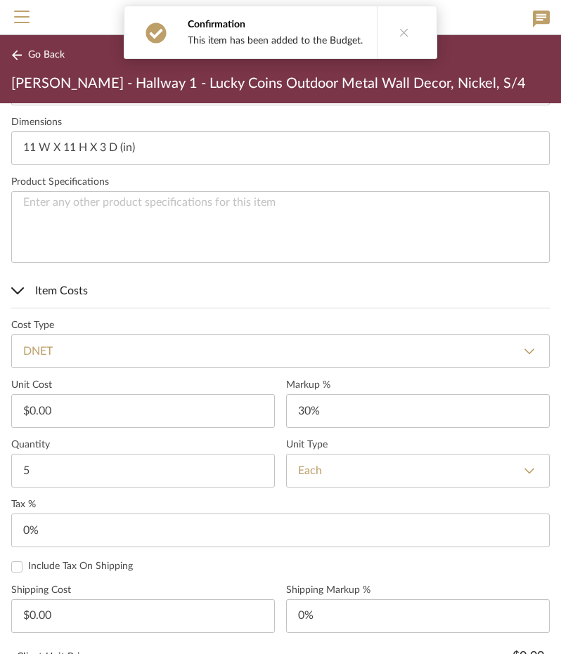
scroll to position [620, 0]
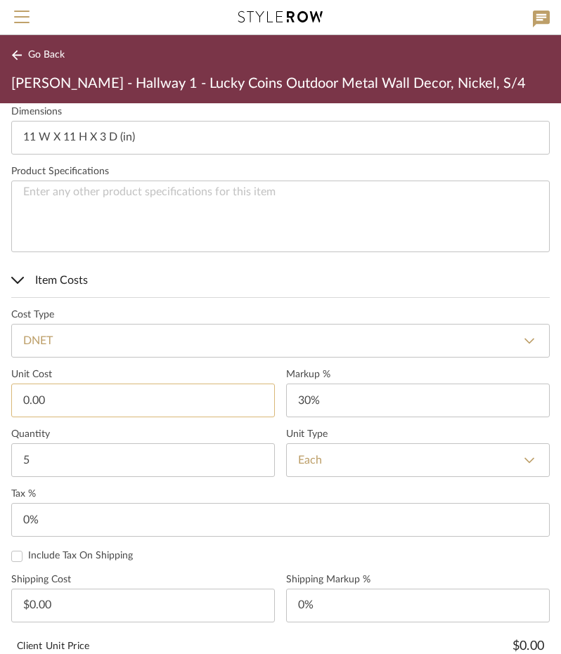
click at [70, 394] on input "0.00" at bounding box center [142, 401] width 263 height 34
type input "$166.00"
click at [131, 490] on label "Tax %" at bounding box center [280, 494] width 538 height 12
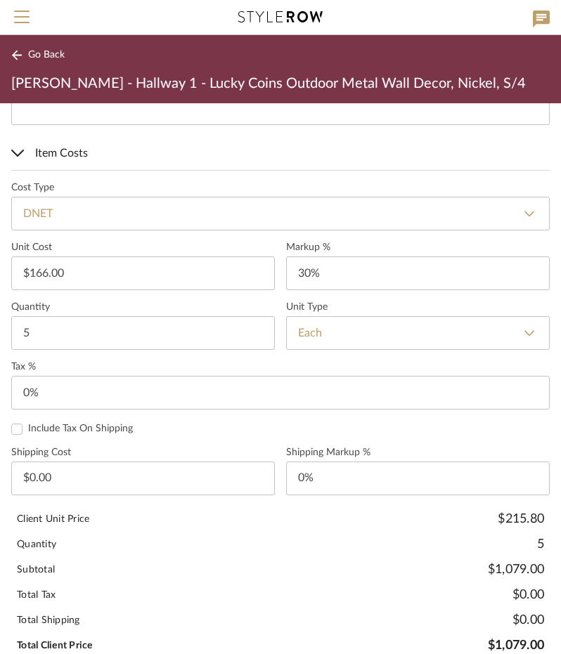
scroll to position [761, 0]
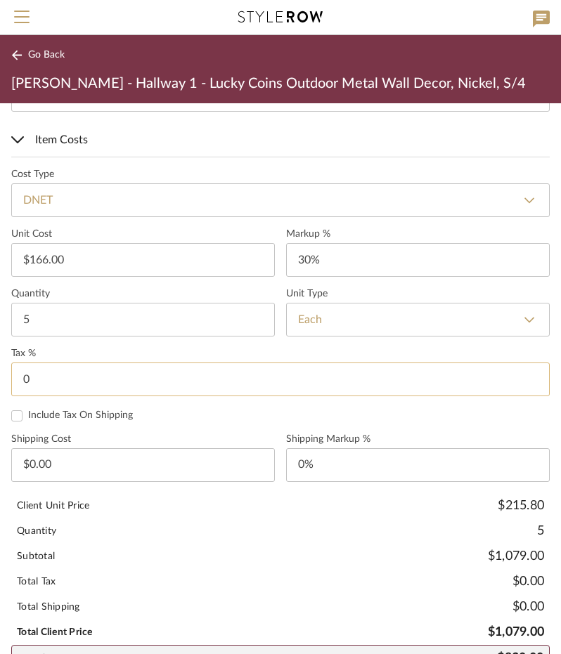
click at [41, 370] on input "0" at bounding box center [280, 380] width 538 height 34
type input "8.25%"
click at [192, 407] on mat-checkbox "Include Tax On Shipping" at bounding box center [280, 414] width 538 height 14
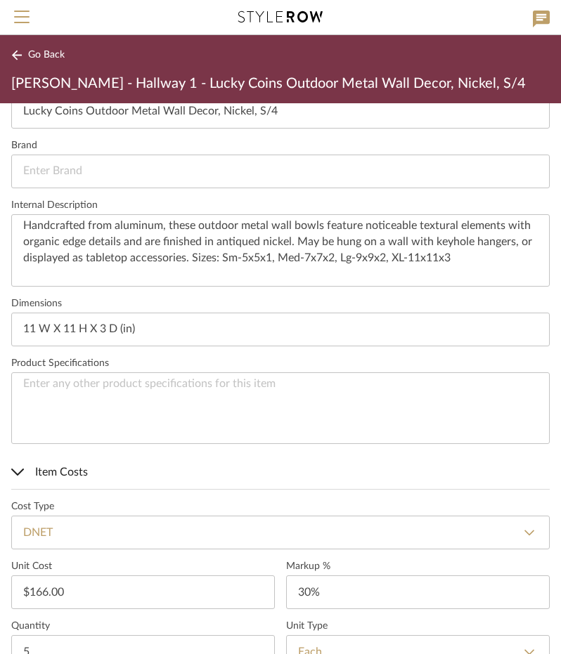
scroll to position [315, 0]
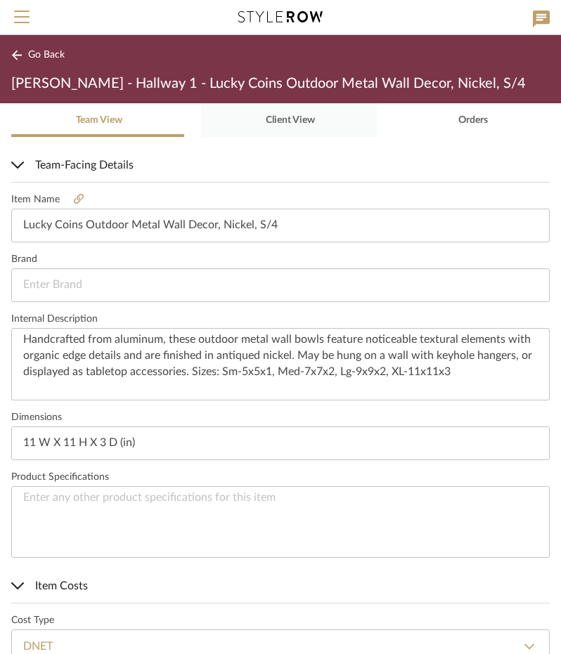
click at [287, 124] on span "Client View" at bounding box center [288, 120] width 51 height 34
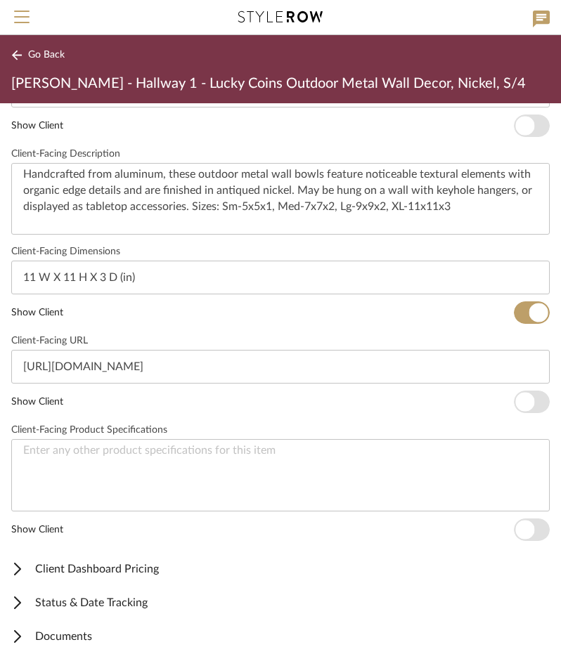
scroll to position [517, 0]
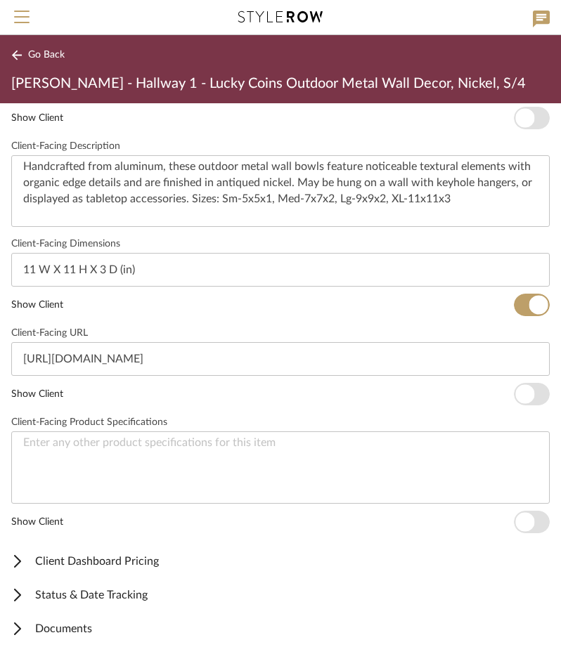
click at [164, 559] on span "Client Dashboard Pricing" at bounding box center [277, 561] width 533 height 17
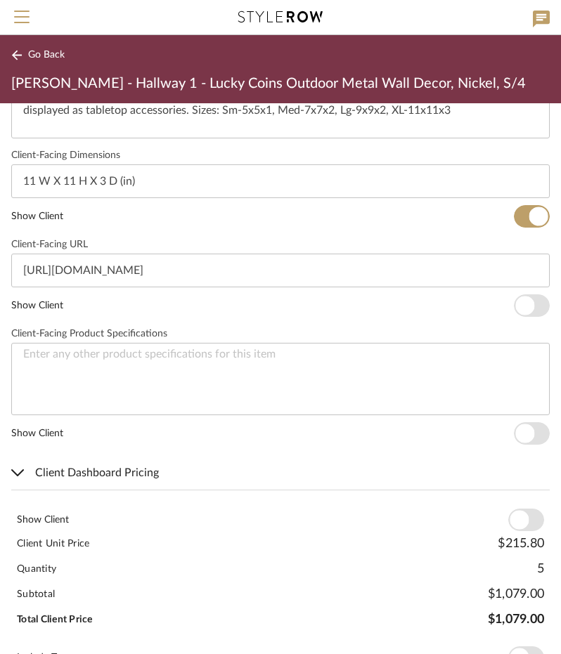
scroll to position [746, 0]
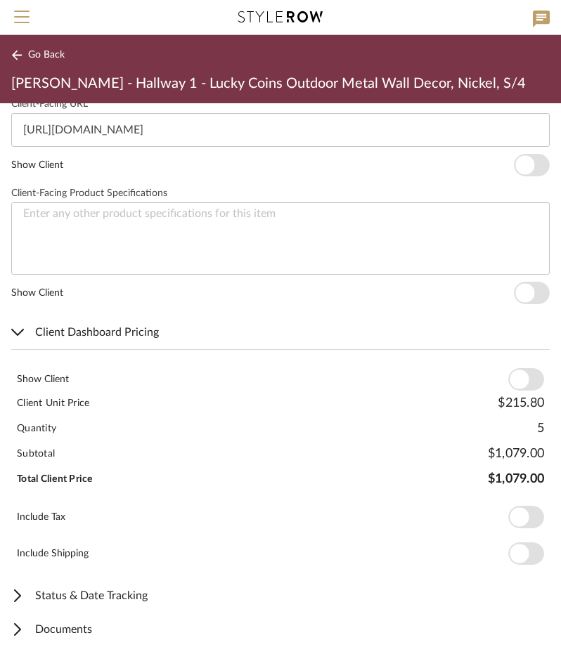
click at [518, 374] on span "button" at bounding box center [518, 379] width 19 height 19
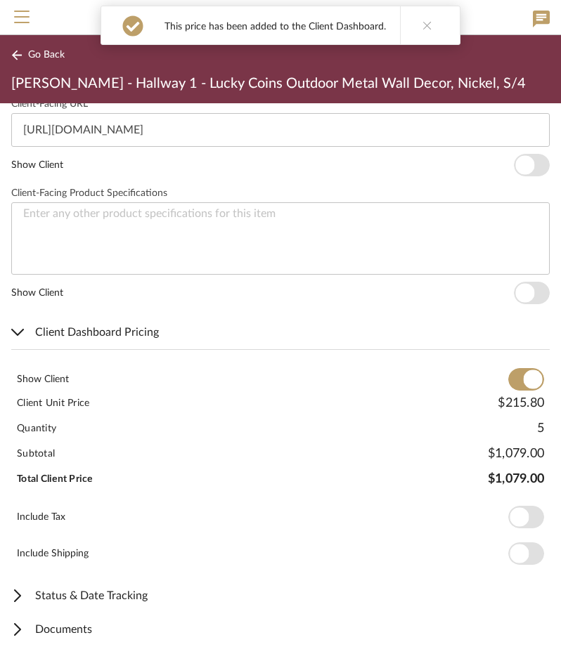
click at [518, 508] on span "button" at bounding box center [526, 517] width 36 height 22
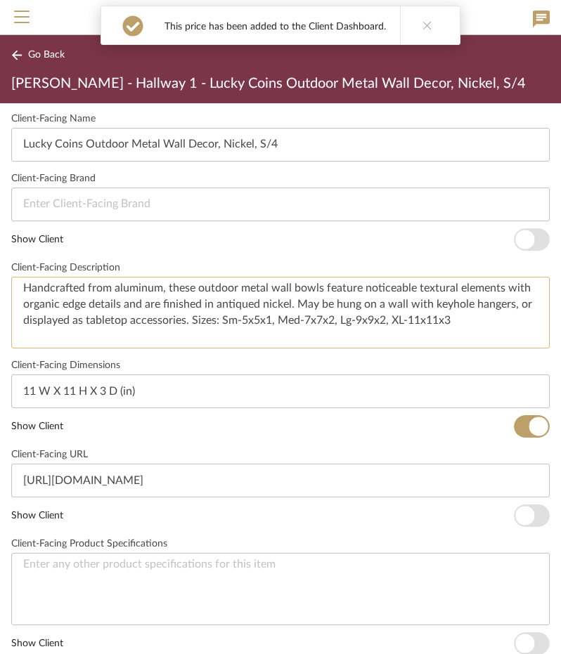
scroll to position [395, 0]
click at [34, 53] on span "Go Back" at bounding box center [46, 55] width 37 height 12
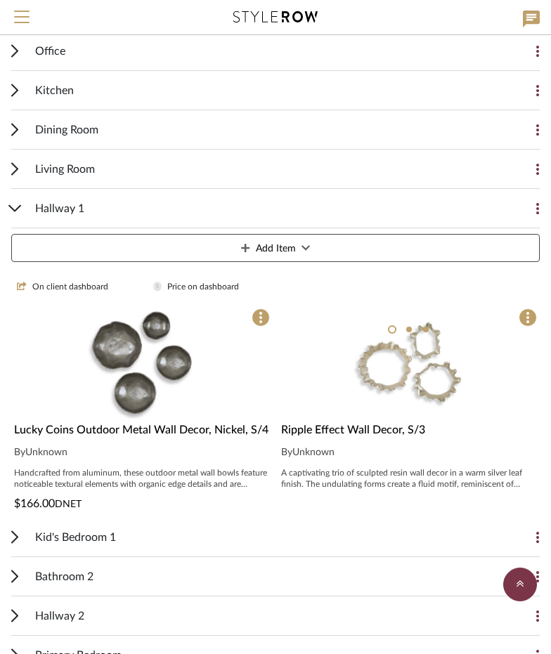
scroll to position [419, 0]
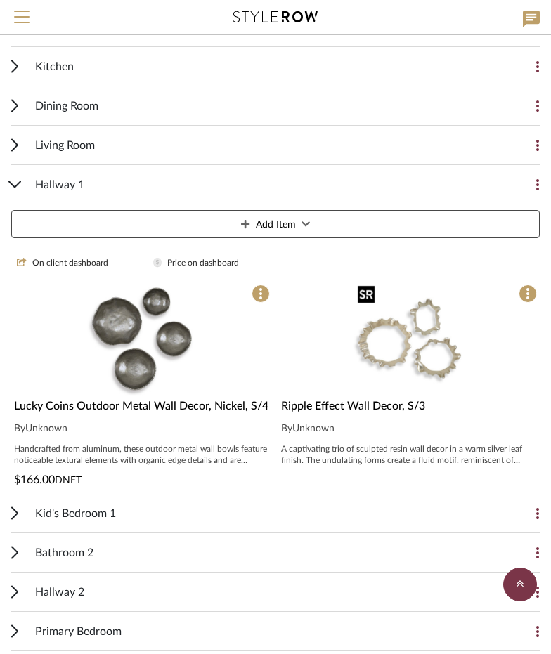
click at [377, 344] on img "0" at bounding box center [409, 339] width 115 height 115
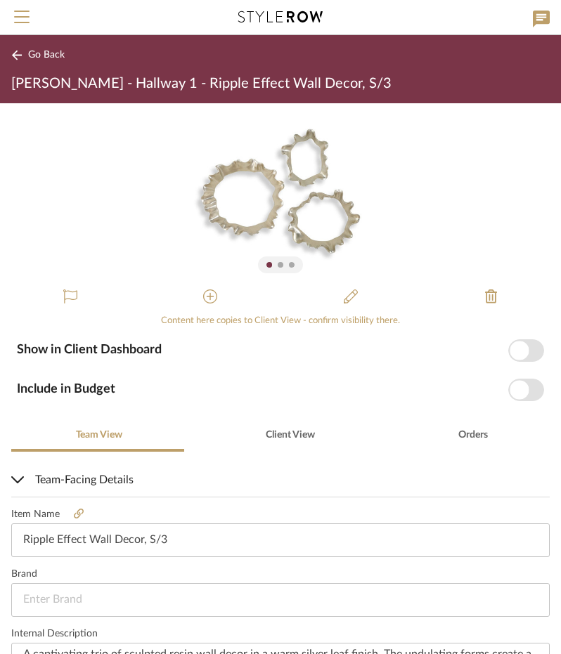
click at [521, 354] on span "button" at bounding box center [526, 350] width 36 height 22
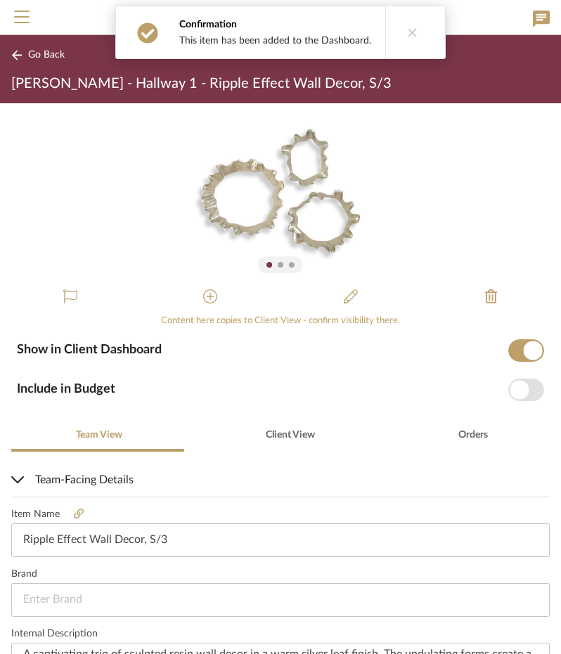
click at [523, 386] on span "button" at bounding box center [526, 390] width 36 height 22
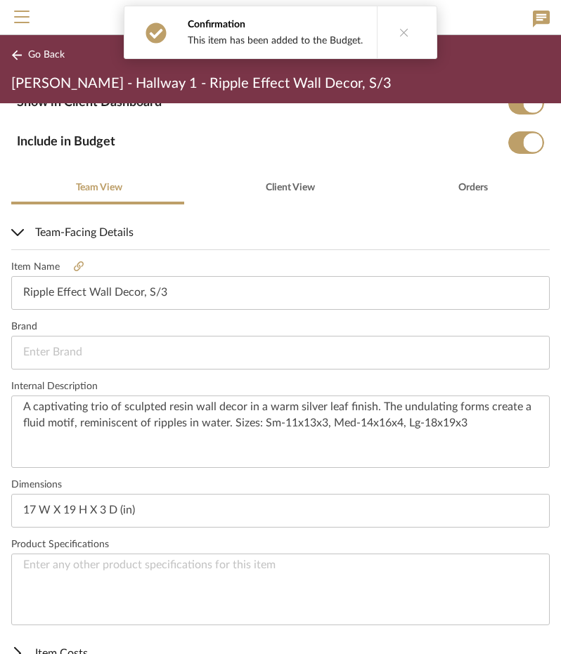
scroll to position [339, 0]
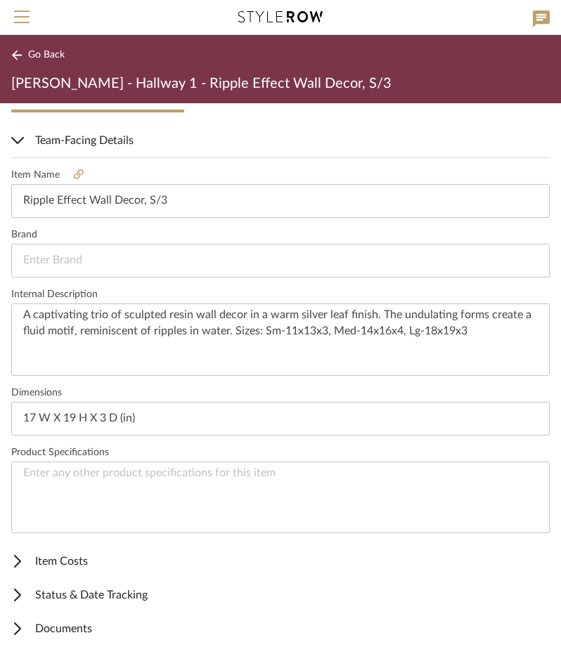
click at [96, 565] on span "Item Costs" at bounding box center [277, 561] width 533 height 17
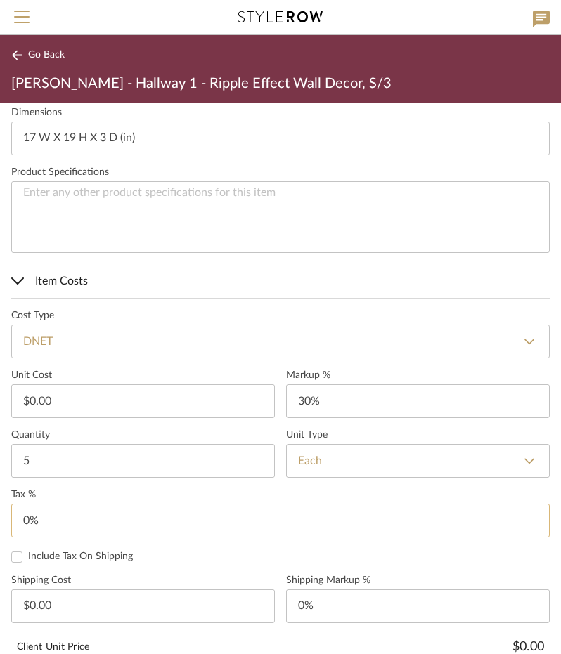
scroll to position [620, 0]
click at [68, 394] on input "0.00" at bounding box center [142, 401] width 263 height 34
type input "$213.00"
click at [104, 370] on label "Unit Cost" at bounding box center [142, 375] width 263 height 12
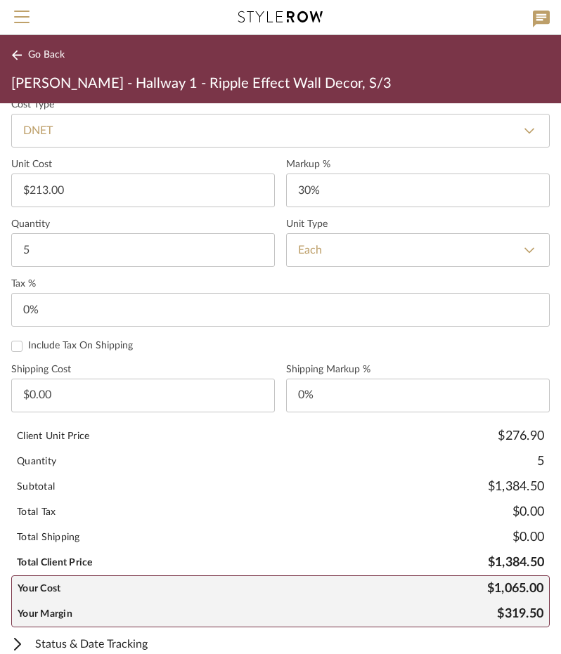
scroll to position [831, 0]
click at [48, 301] on input "0" at bounding box center [280, 309] width 538 height 34
type input "8.25%"
click at [174, 339] on div "Include Tax On Shipping" at bounding box center [280, 345] width 538 height 13
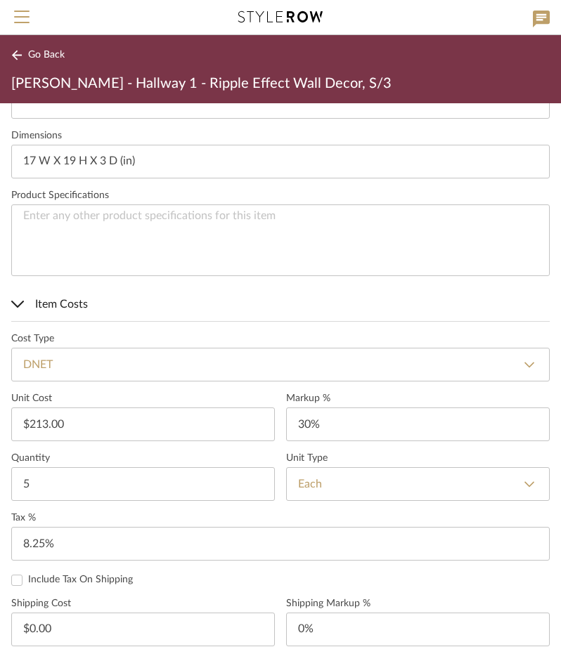
scroll to position [315, 0]
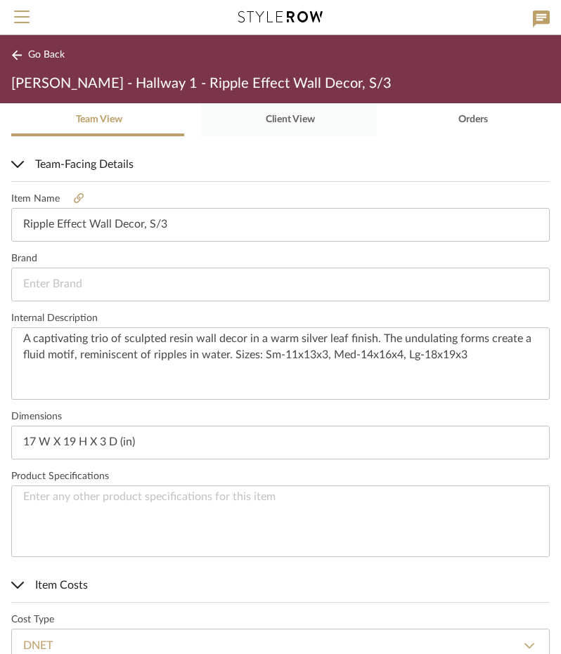
click at [294, 126] on span "Client View" at bounding box center [288, 120] width 51 height 34
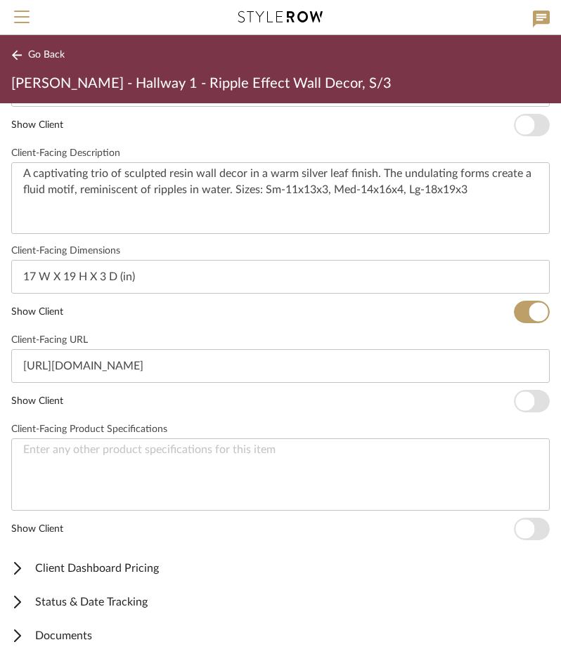
scroll to position [517, 0]
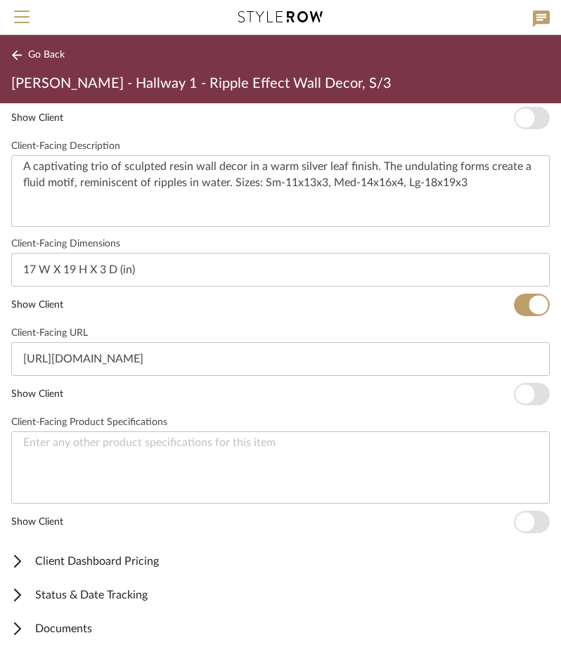
click at [114, 553] on span "Client Dashboard Pricing" at bounding box center [277, 561] width 533 height 17
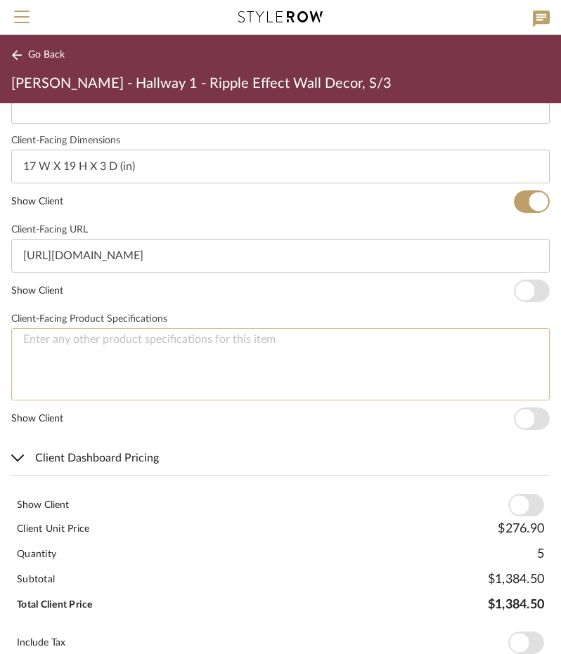
scroll to position [746, 0]
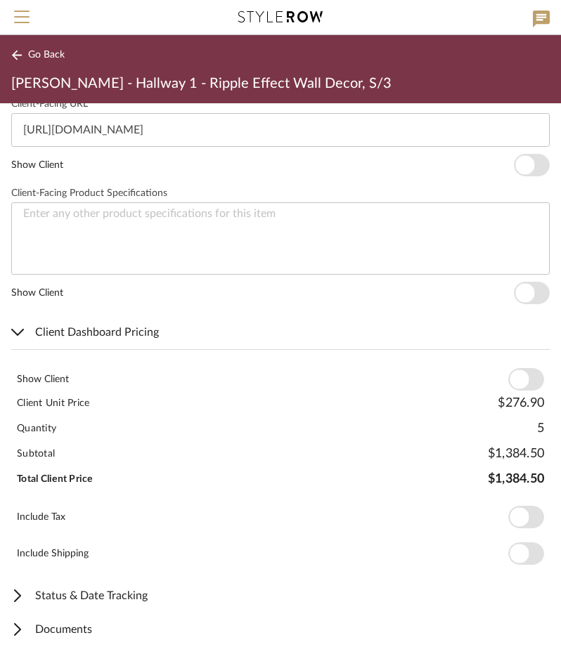
click at [524, 377] on span "button" at bounding box center [526, 379] width 36 height 22
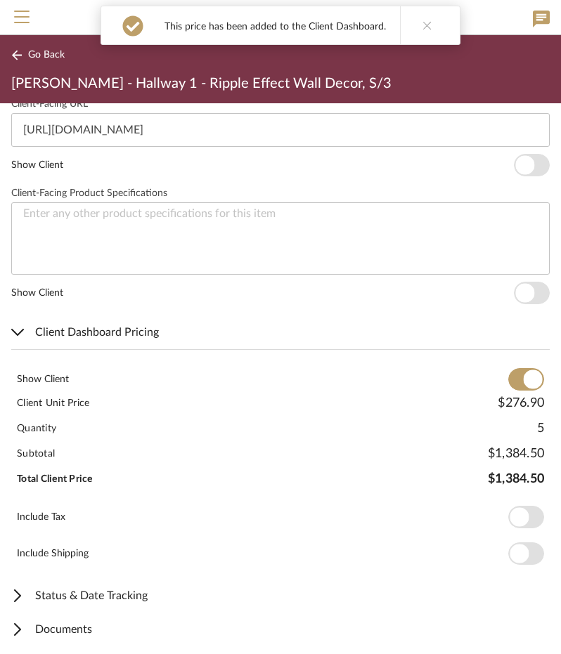
click at [523, 512] on span "button" at bounding box center [526, 517] width 36 height 22
click at [20, 50] on icon at bounding box center [16, 55] width 11 height 11
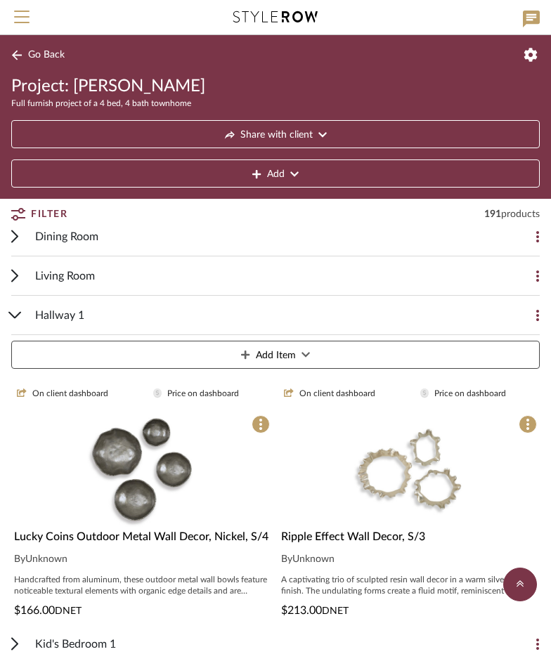
scroll to position [287, 0]
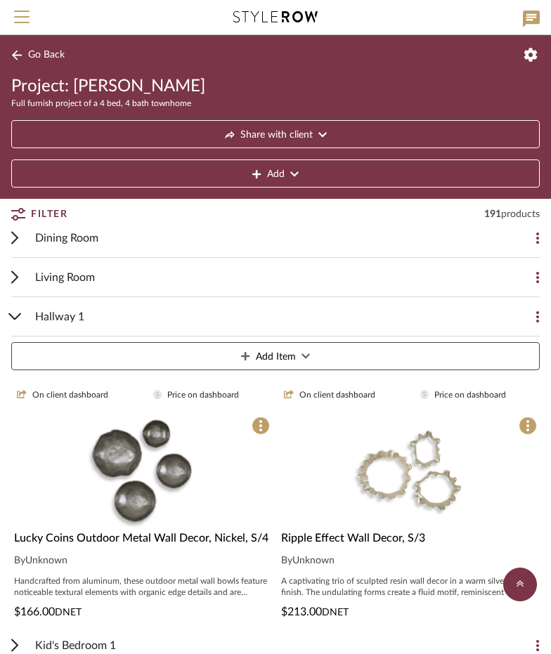
click at [96, 301] on div "Hallway 1" at bounding box center [264, 316] width 459 height 39
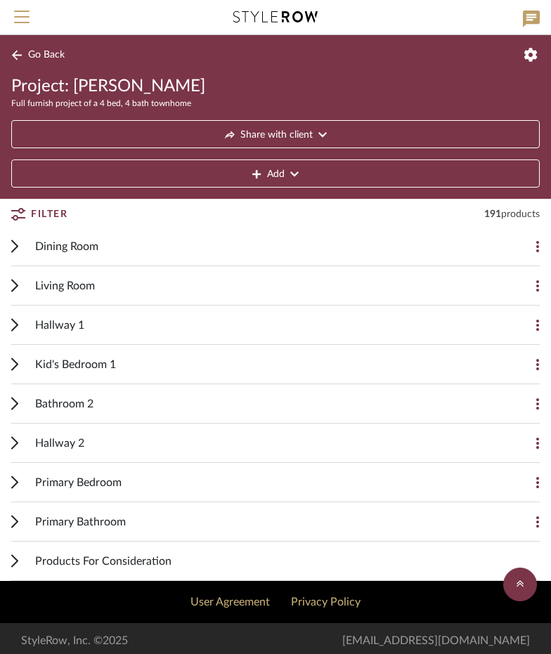
click at [77, 362] on span "Kid's Bedroom 1" at bounding box center [75, 364] width 81 height 17
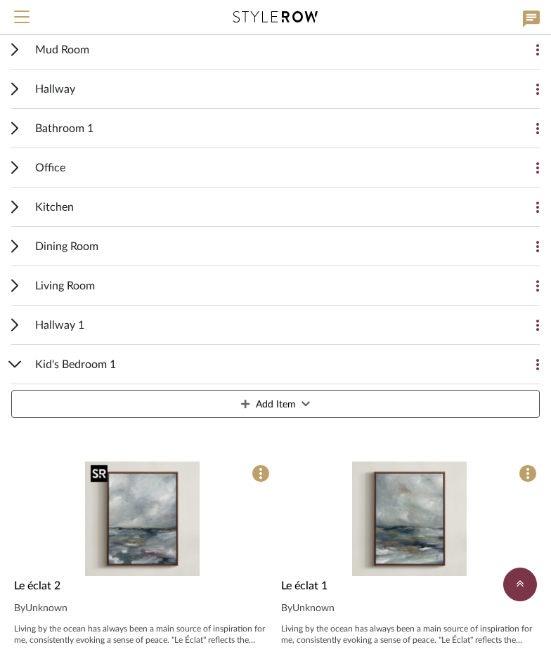
scroll to position [419, 0]
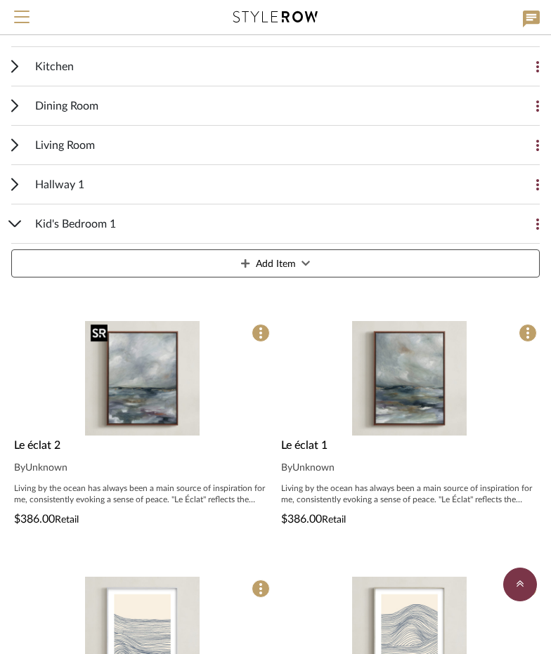
click at [150, 338] on img "0" at bounding box center [142, 378] width 115 height 115
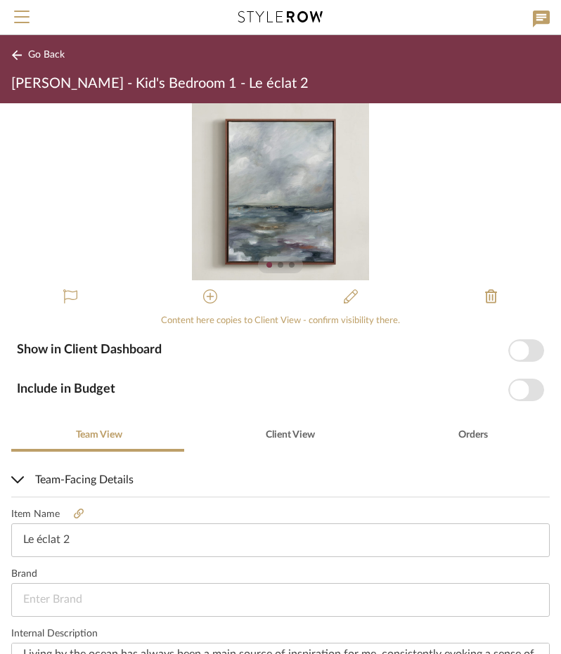
click at [528, 349] on span "button" at bounding box center [526, 350] width 36 height 22
click at [525, 392] on span "button" at bounding box center [526, 390] width 36 height 22
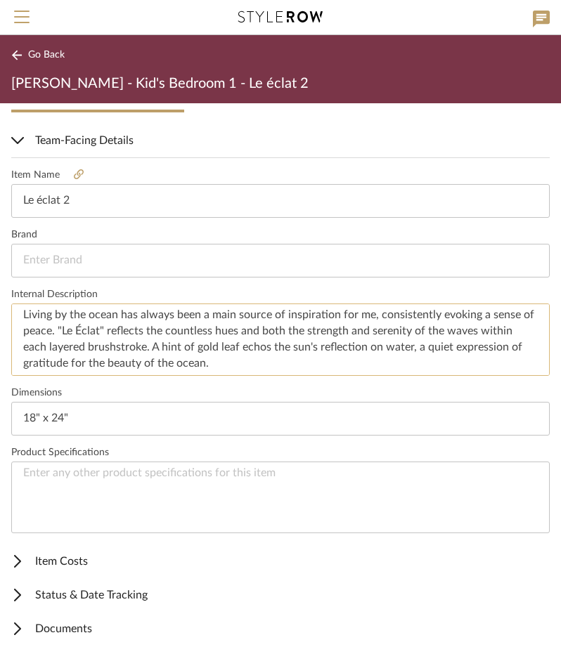
scroll to position [16, 0]
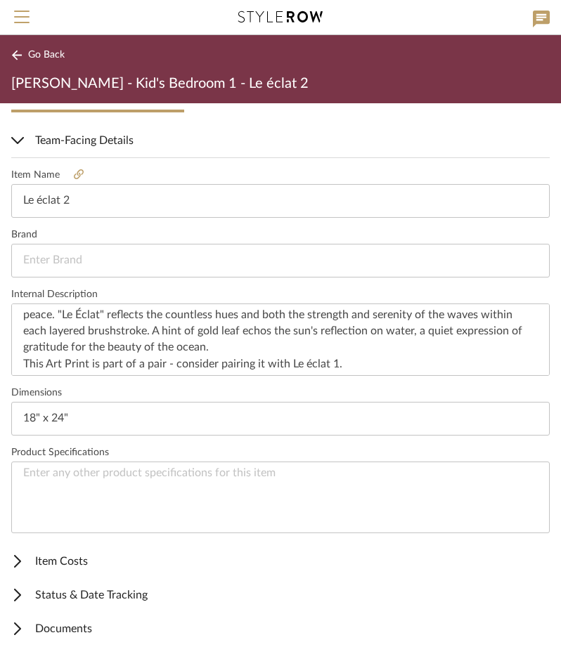
click at [83, 558] on span "Item Costs" at bounding box center [277, 561] width 533 height 17
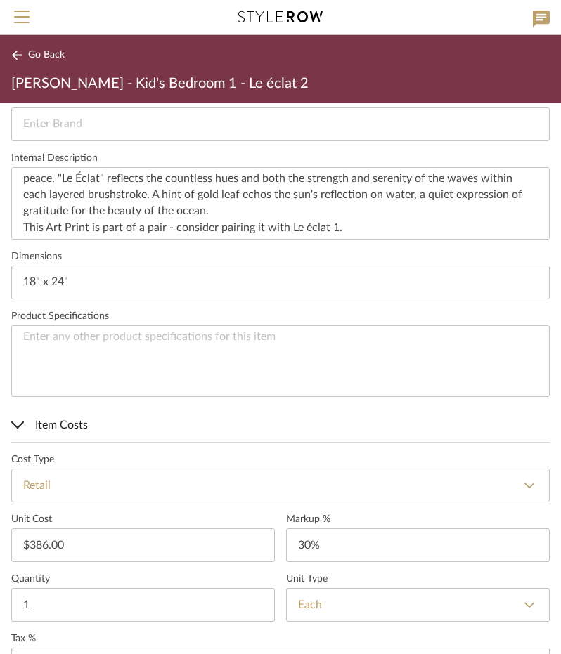
scroll to position [550, 0]
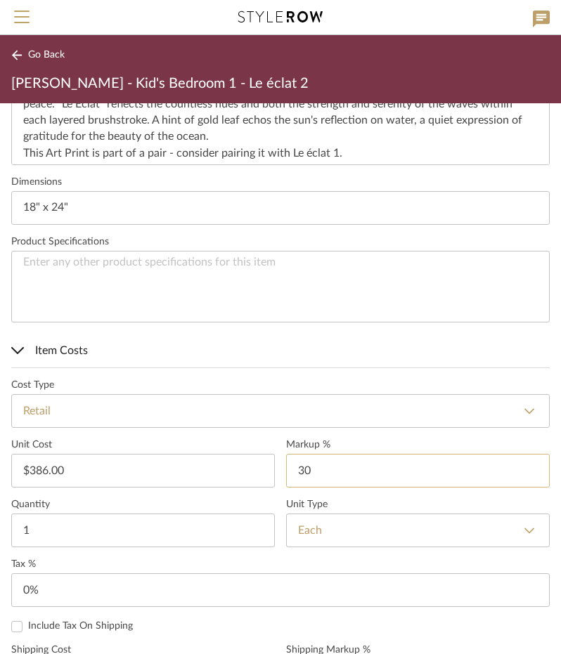
click at [305, 464] on input "30" at bounding box center [417, 471] width 263 height 34
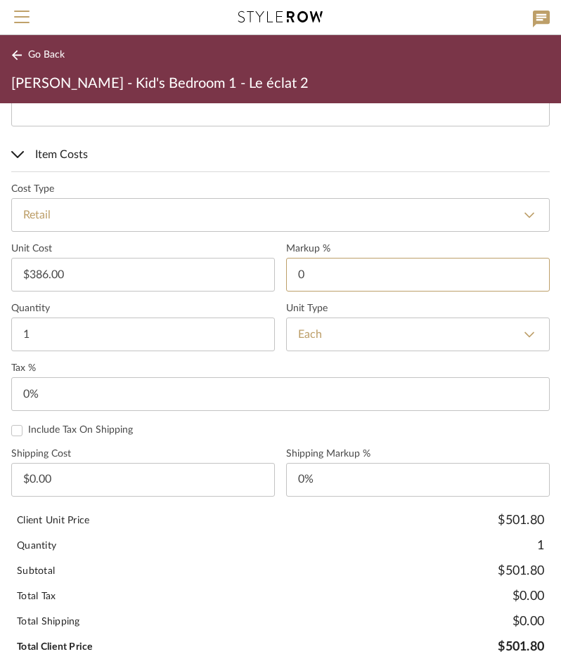
scroll to position [761, 0]
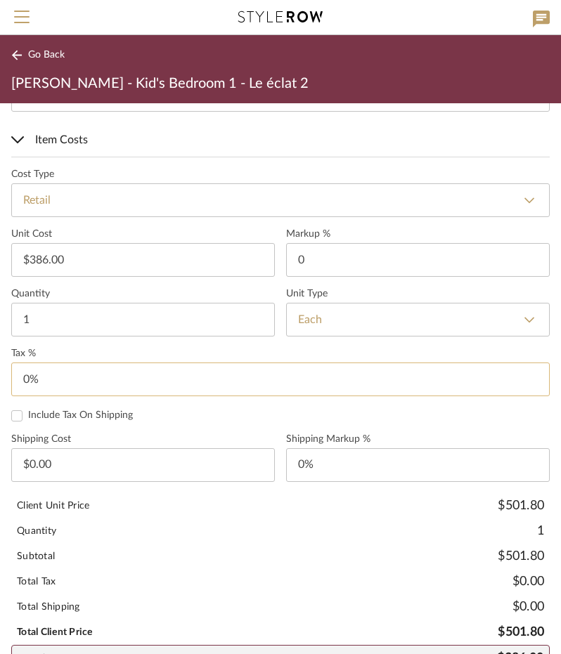
type input "0%"
type input "0"
click at [30, 374] on input "0" at bounding box center [280, 380] width 538 height 34
type input "8.25%"
click at [178, 412] on div "Include Tax On Shipping" at bounding box center [280, 416] width 538 height 13
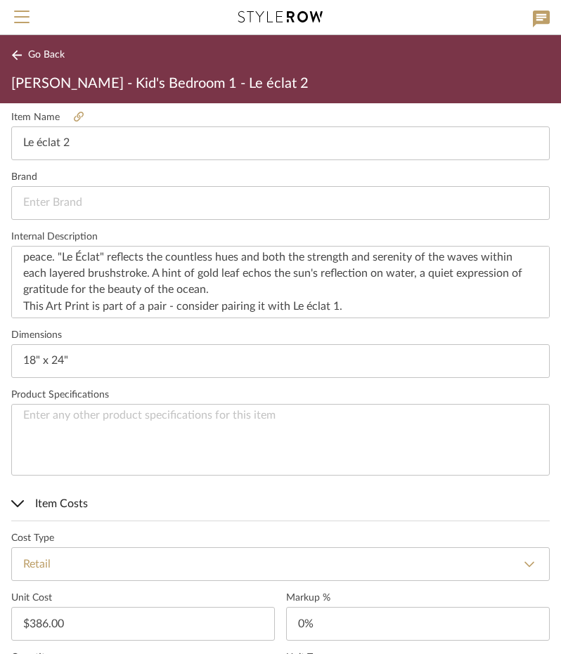
scroll to position [245, 0]
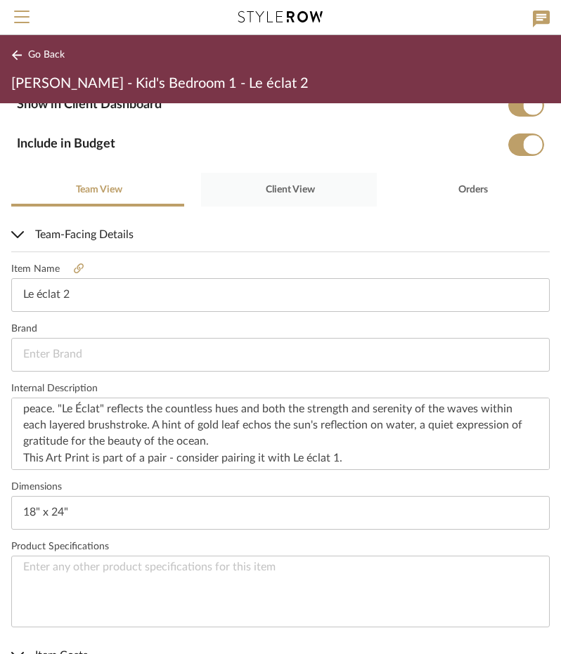
click at [285, 194] on span "Client View" at bounding box center [288, 190] width 51 height 34
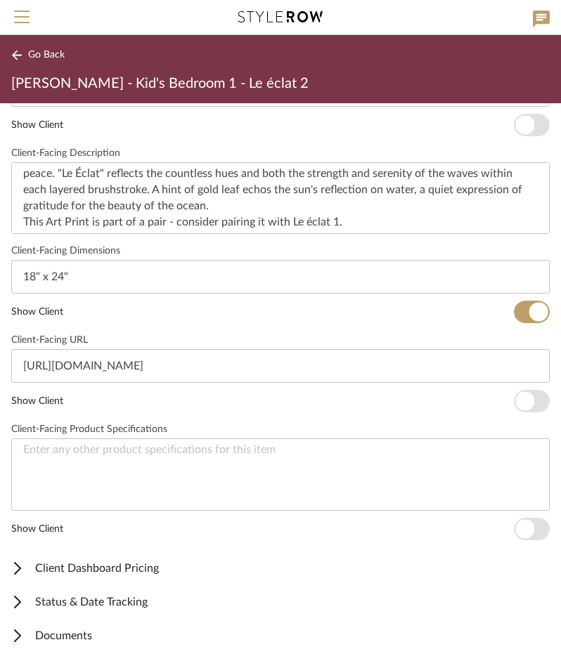
scroll to position [517, 0]
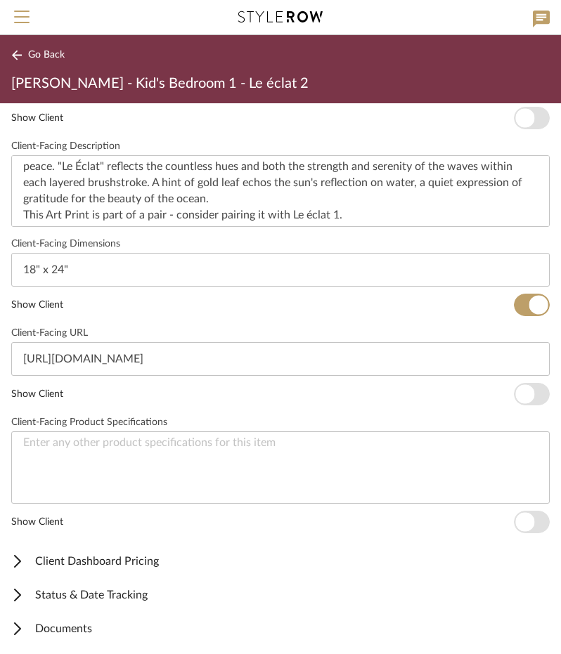
click at [138, 563] on span "Client Dashboard Pricing" at bounding box center [277, 561] width 533 height 17
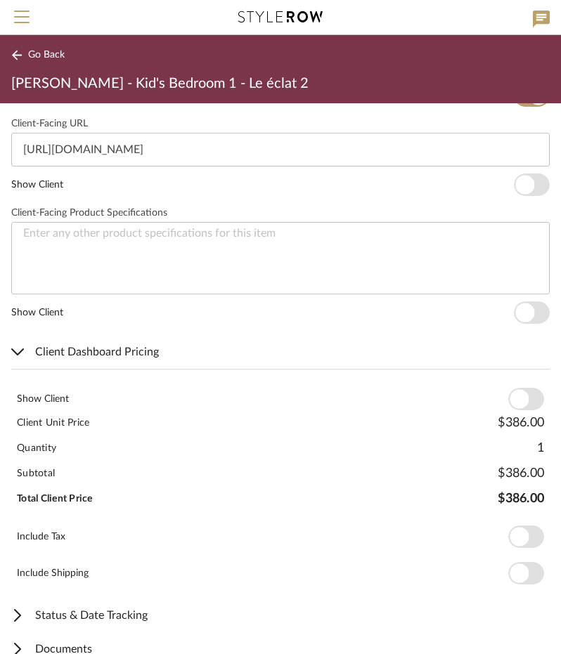
scroll to position [728, 0]
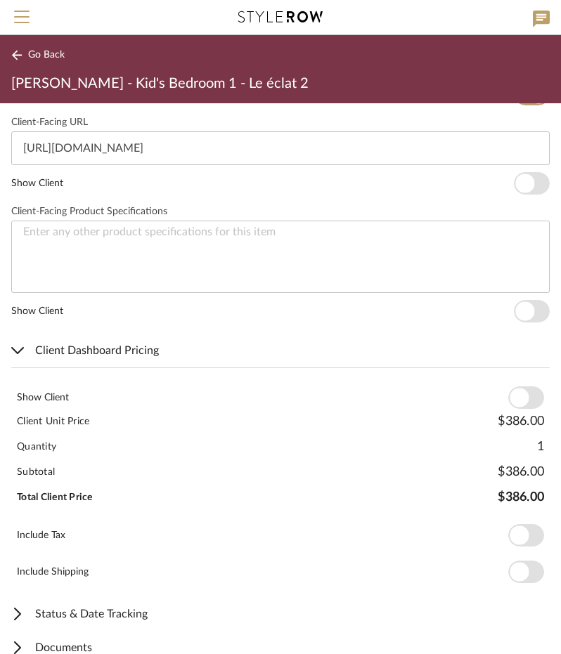
click at [518, 389] on span "button" at bounding box center [526, 397] width 36 height 22
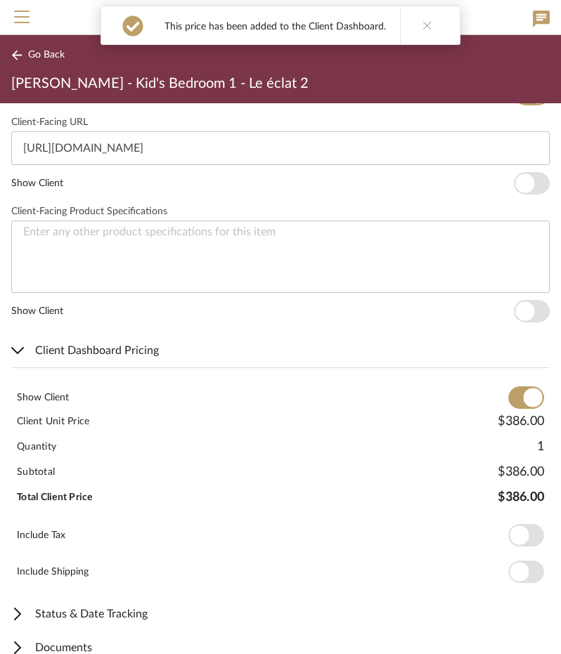
click at [511, 533] on span "button" at bounding box center [518, 535] width 19 height 19
click at [46, 53] on span "Go Back" at bounding box center [46, 55] width 37 height 12
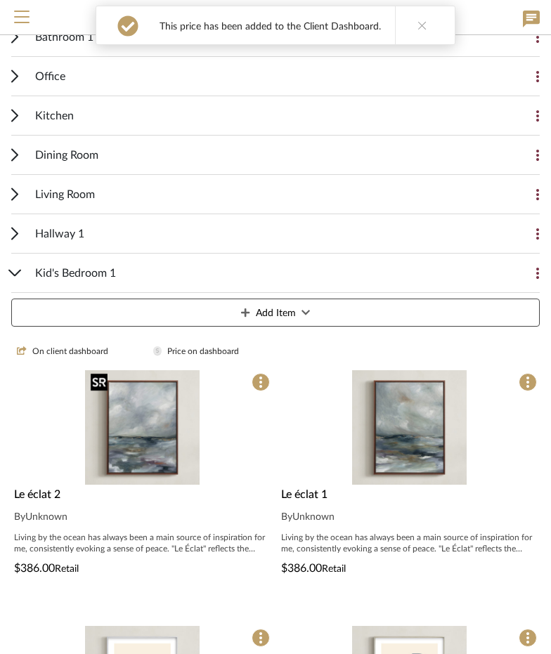
scroll to position [419, 0]
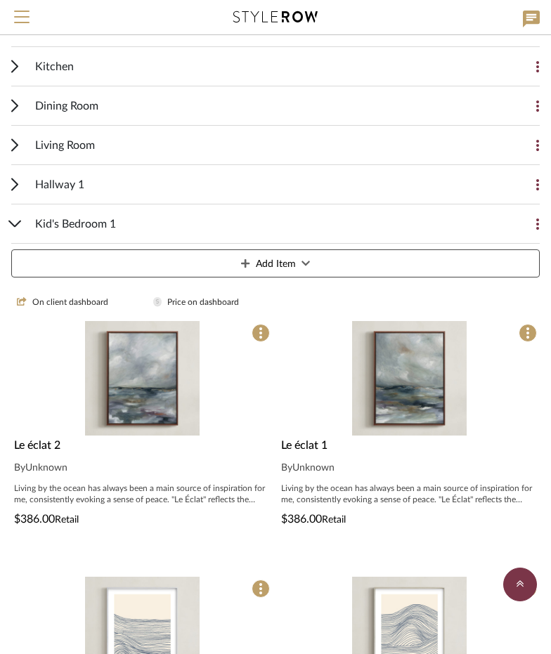
click at [379, 367] on div at bounding box center [408, 378] width 261 height 115
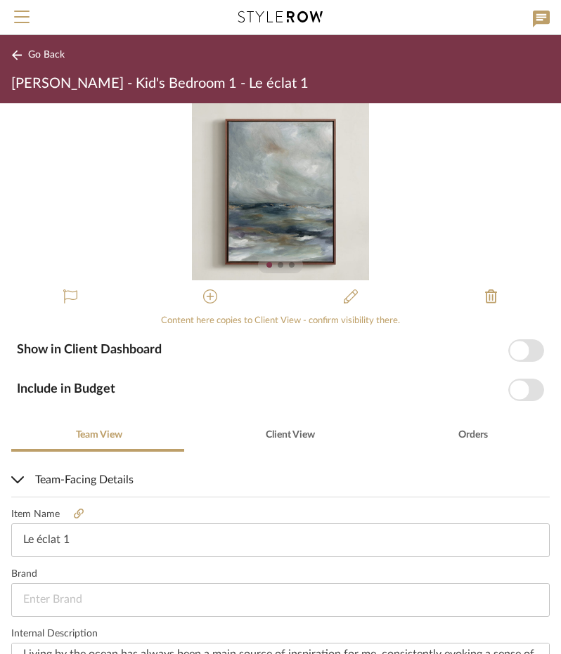
drag, startPoint x: 509, startPoint y: 346, endPoint x: 514, endPoint y: 363, distance: 17.4
click at [509, 348] on span "button" at bounding box center [518, 350] width 19 height 19
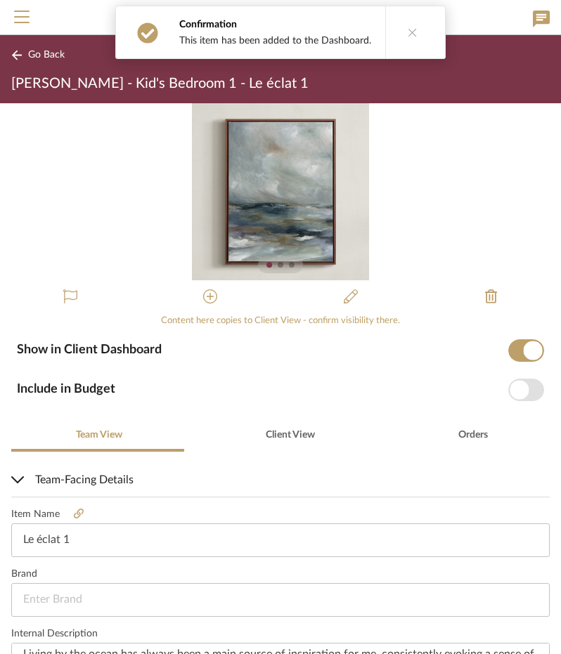
click at [516, 393] on span "button" at bounding box center [518, 389] width 19 height 19
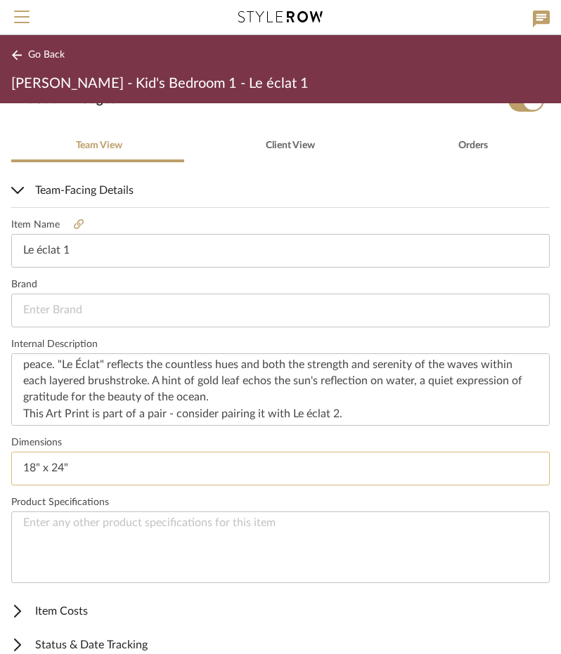
scroll to position [339, 0]
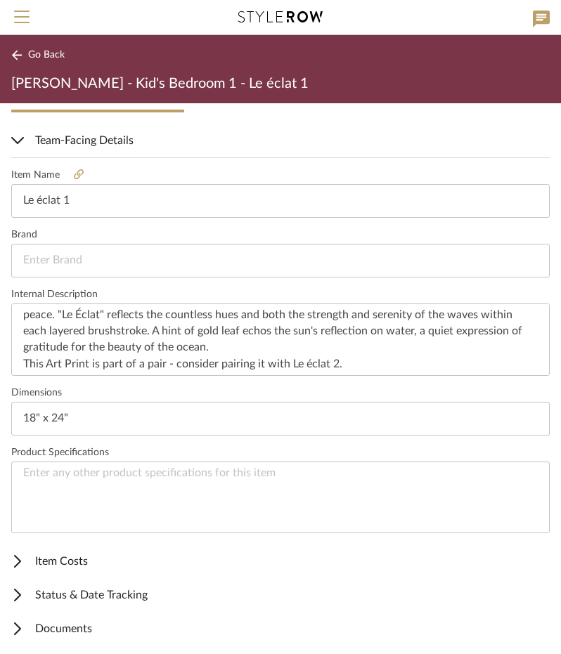
click at [74, 560] on span "Item Costs" at bounding box center [277, 561] width 533 height 17
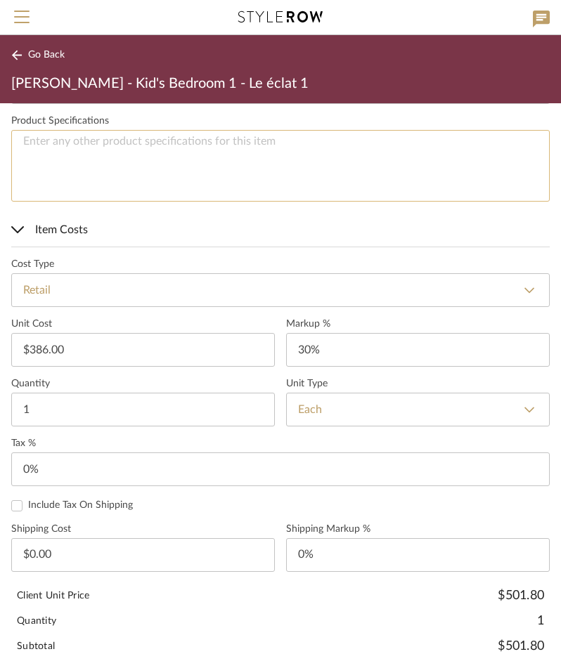
scroll to position [691, 0]
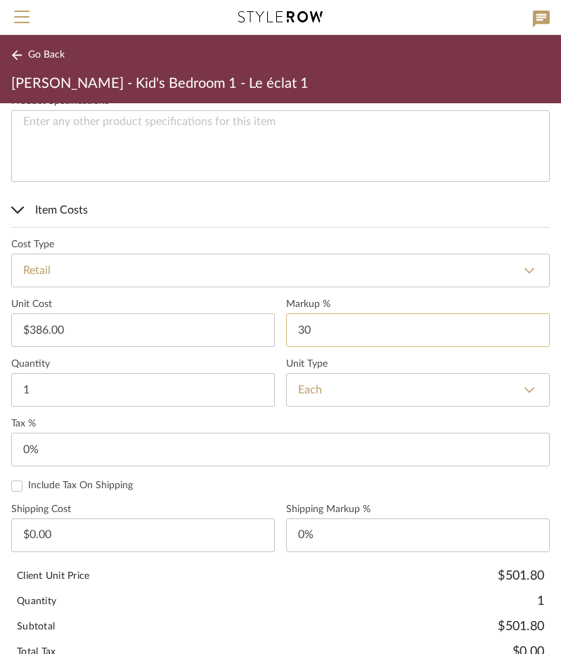
click at [303, 332] on input "30" at bounding box center [417, 330] width 263 height 34
type input "0%"
type input "0"
click at [37, 450] on input "0" at bounding box center [280, 450] width 538 height 34
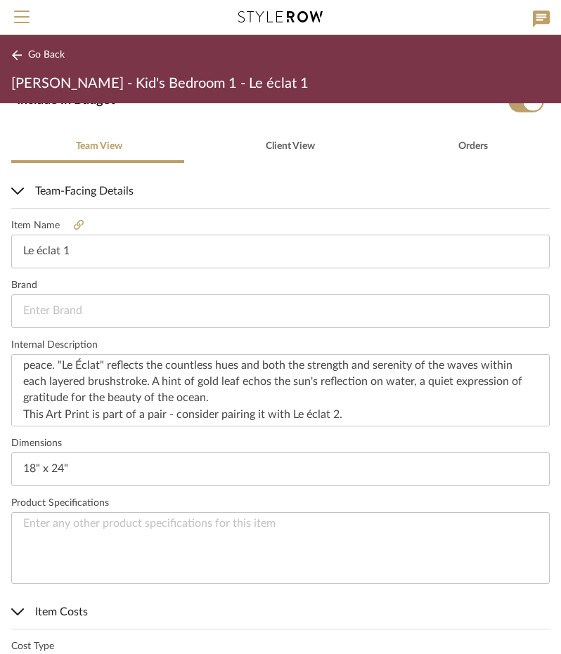
scroll to position [174, 0]
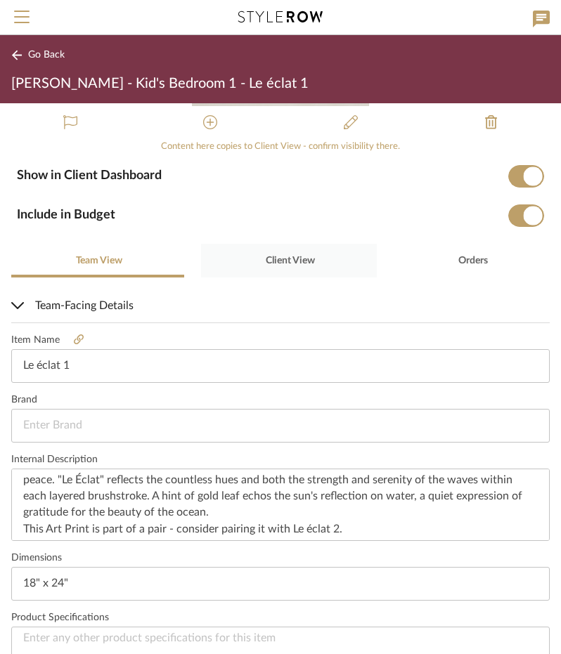
type input "8.25%"
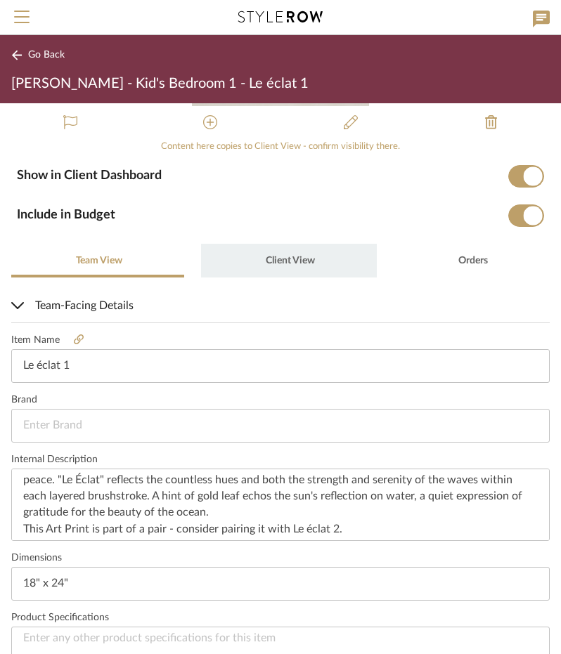
click at [297, 258] on span "Client View" at bounding box center [290, 261] width 49 height 10
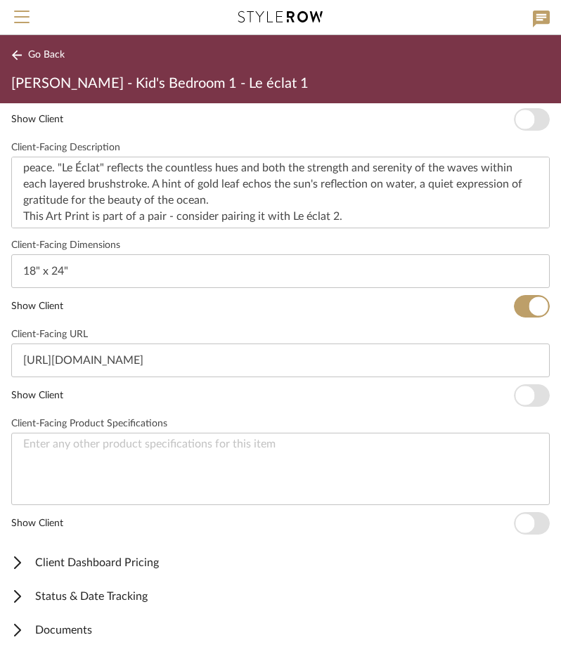
scroll to position [517, 0]
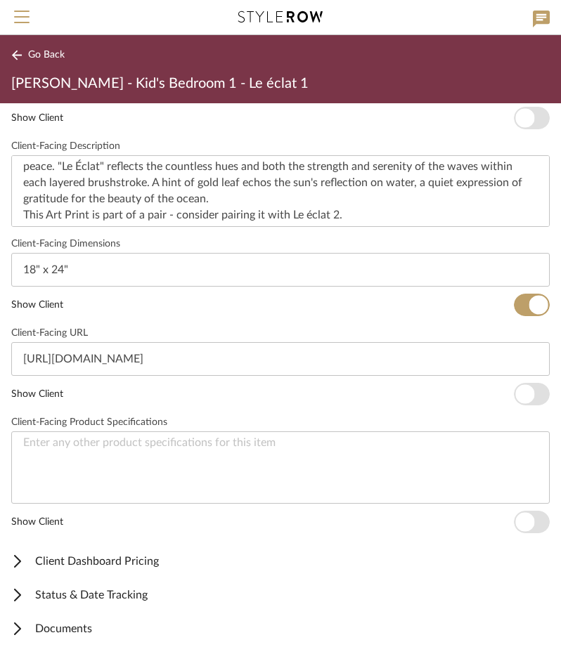
click at [107, 556] on span "Client Dashboard Pricing" at bounding box center [277, 561] width 533 height 17
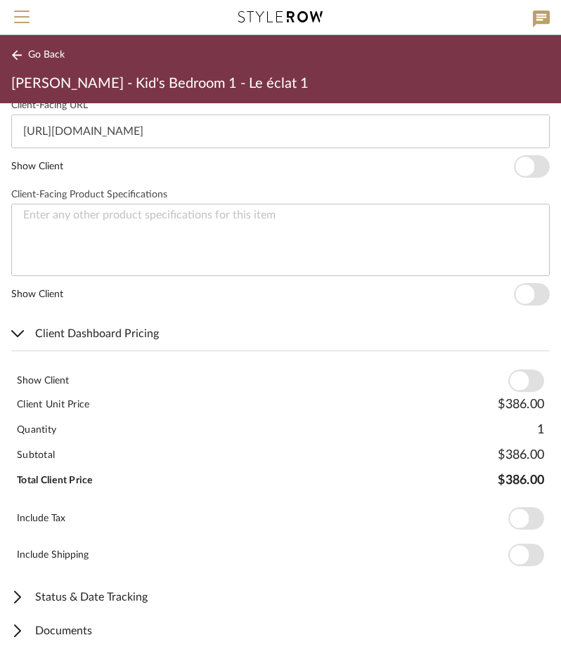
scroll to position [746, 0]
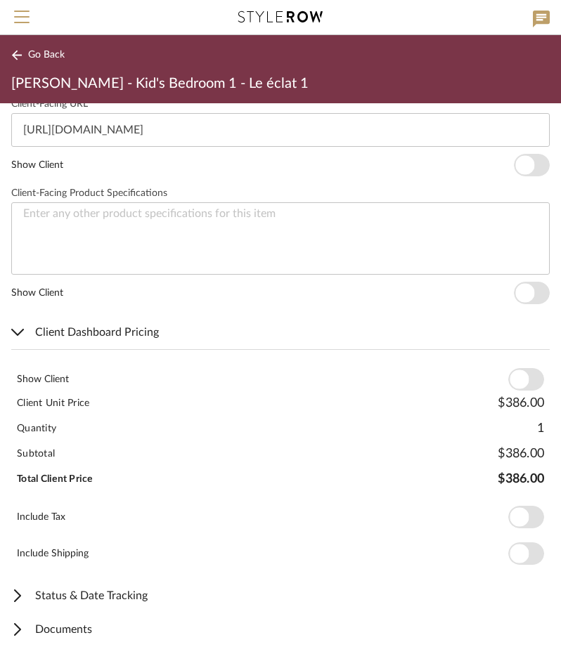
click at [509, 377] on span "button" at bounding box center [518, 379] width 19 height 19
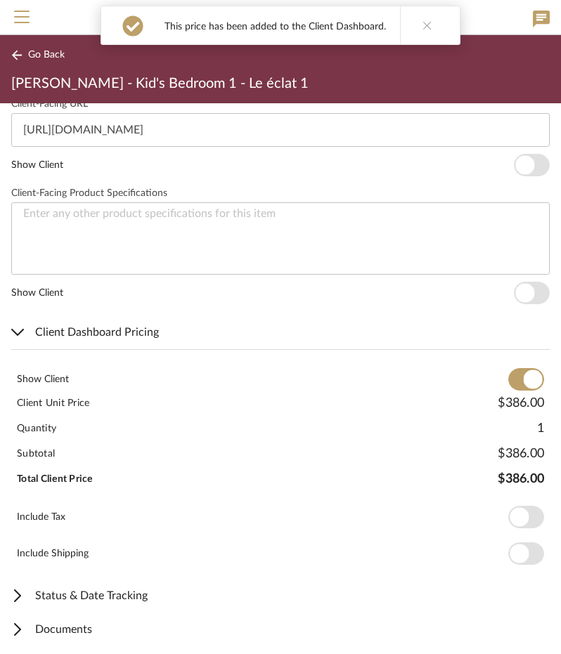
click at [514, 514] on span "button" at bounding box center [518, 517] width 19 height 19
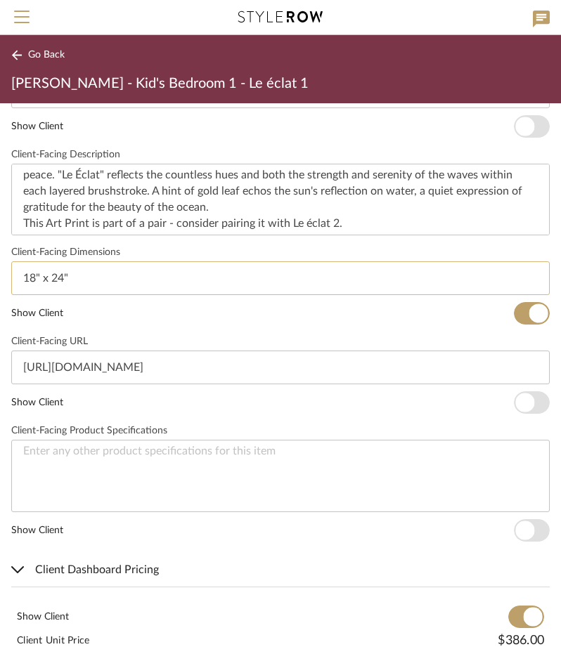
scroll to position [465, 0]
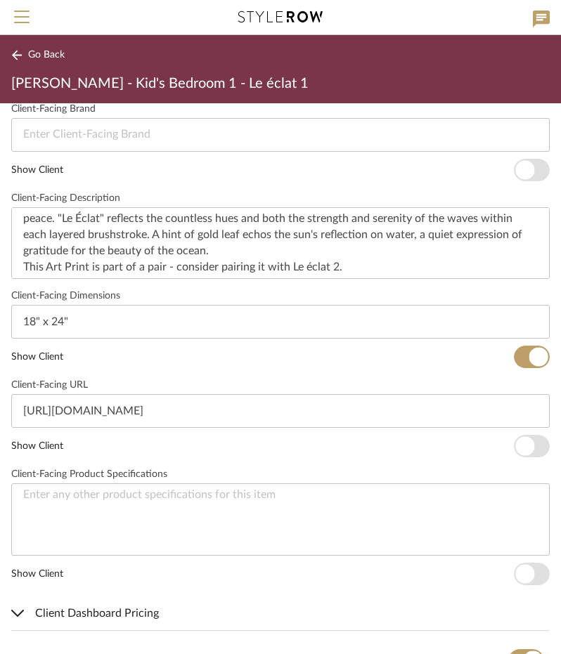
click at [42, 53] on span "Go Back" at bounding box center [46, 55] width 37 height 12
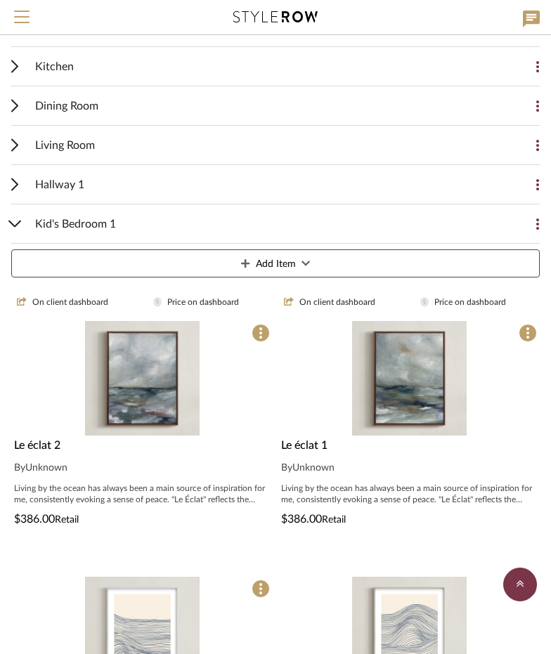
scroll to position [559, 0]
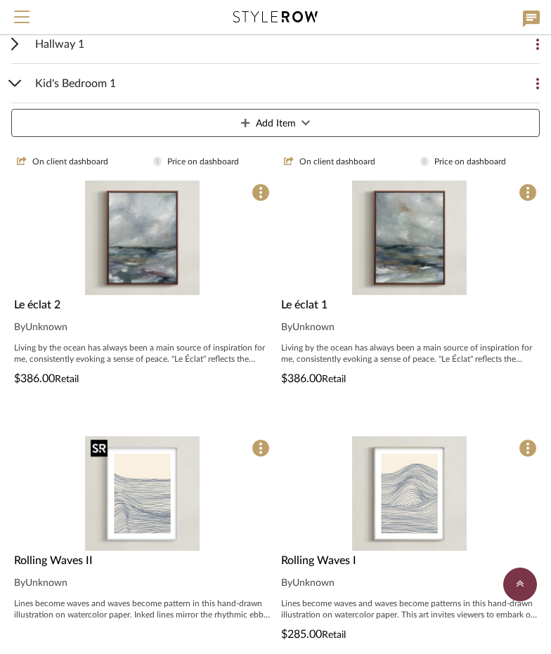
click at [153, 476] on img "0" at bounding box center [142, 493] width 115 height 115
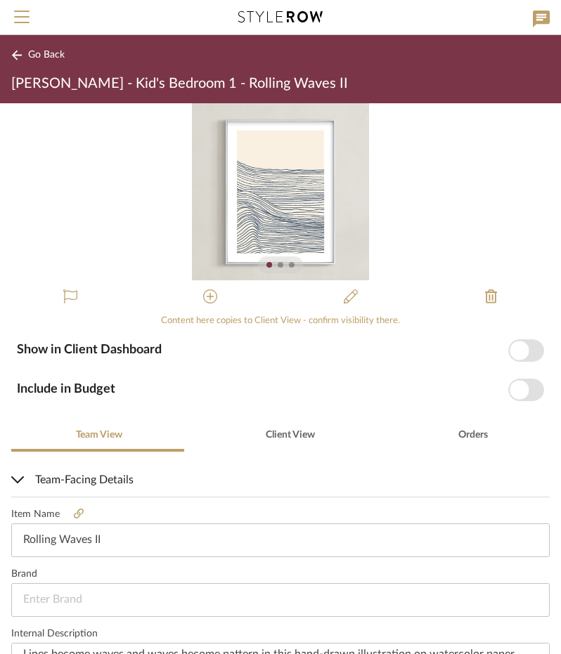
click at [514, 345] on span "button" at bounding box center [518, 350] width 19 height 19
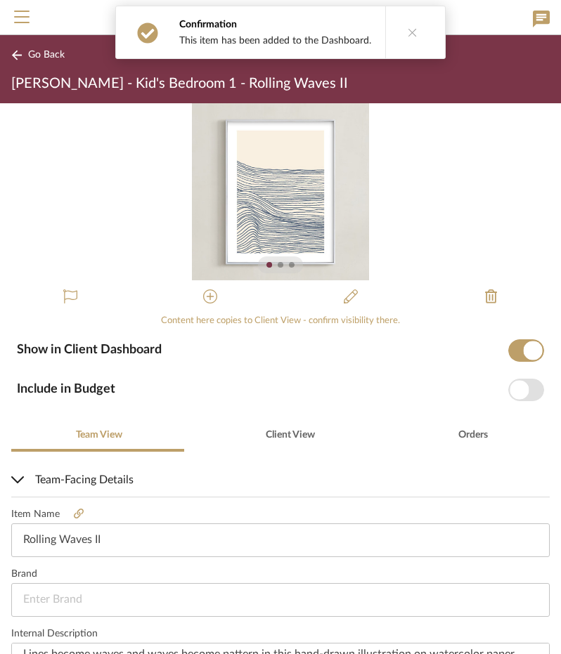
click at [517, 394] on button "Include in Budget" at bounding box center [526, 390] width 36 height 22
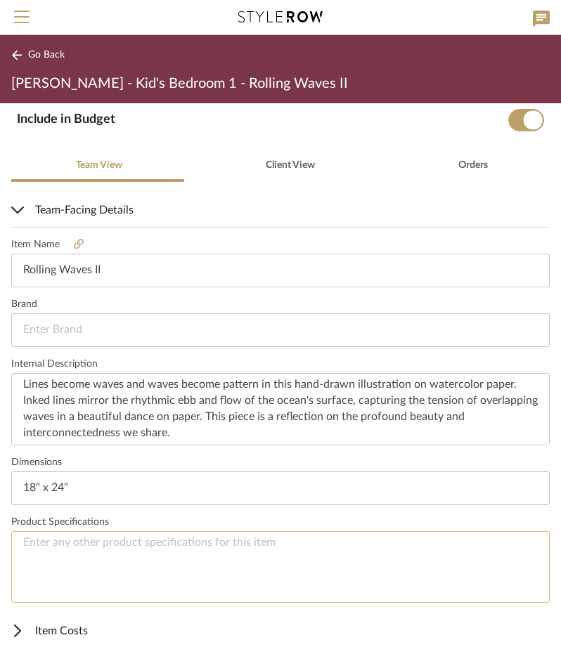
scroll to position [339, 0]
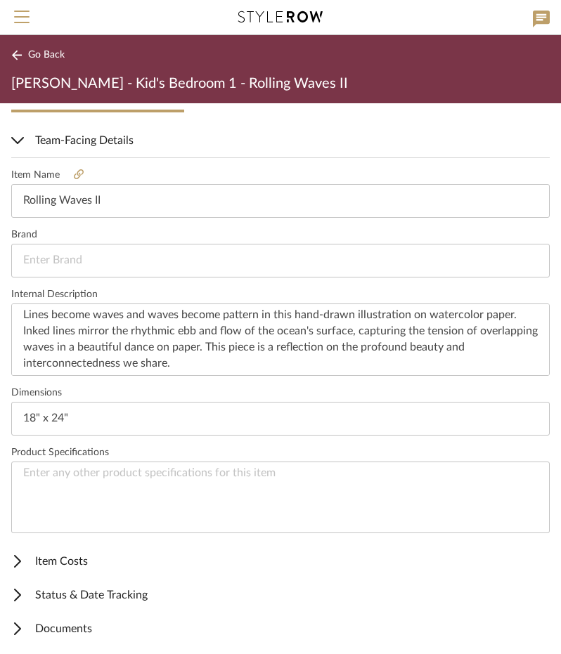
click at [89, 553] on span "Item Costs" at bounding box center [277, 561] width 533 height 17
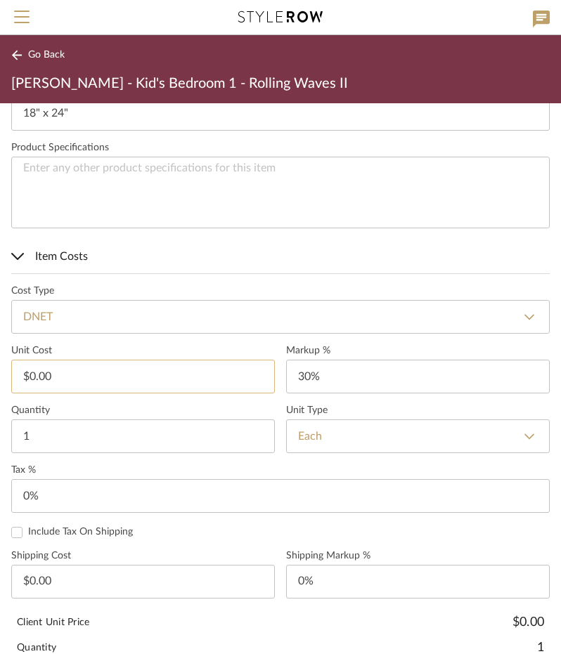
scroll to position [620, 0]
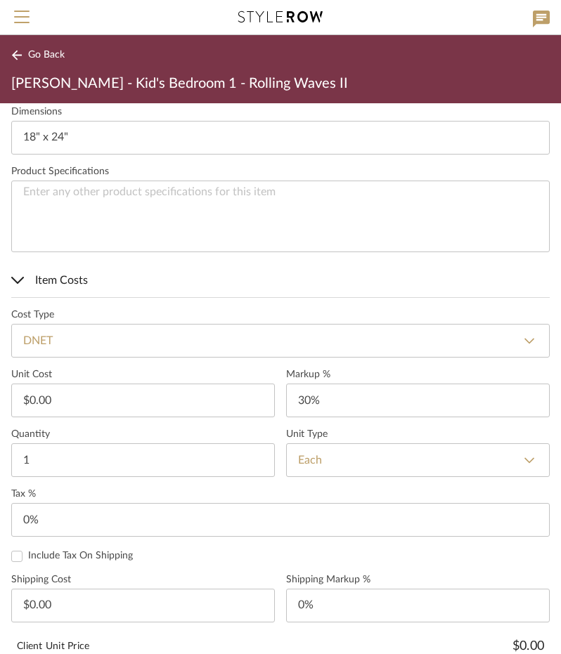
click at [89, 348] on select "DNET Retail" at bounding box center [280, 341] width 538 height 34
select select "2"
click at [11, 324] on select "DNET Retail" at bounding box center [280, 341] width 538 height 34
type input "Retail"
click at [62, 400] on input "0.00" at bounding box center [142, 401] width 263 height 34
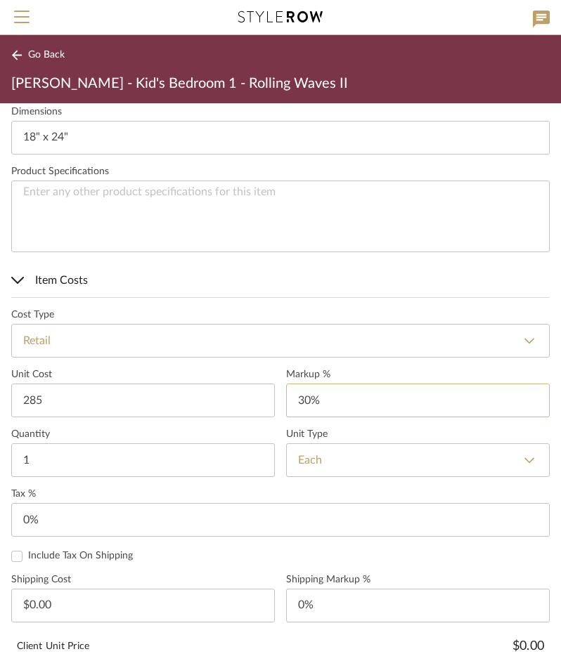
type input "$285.00"
click at [311, 395] on input "30" at bounding box center [417, 401] width 263 height 34
type input "0"
type input "0%"
type input "0"
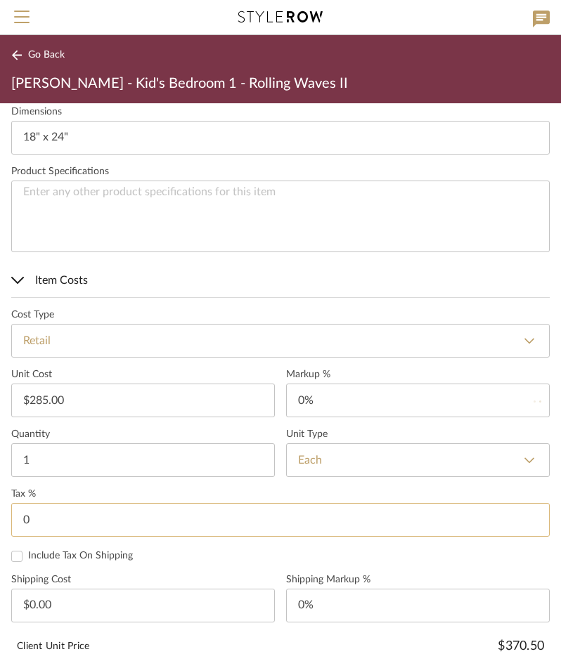
click at [170, 515] on input "0" at bounding box center [280, 520] width 538 height 34
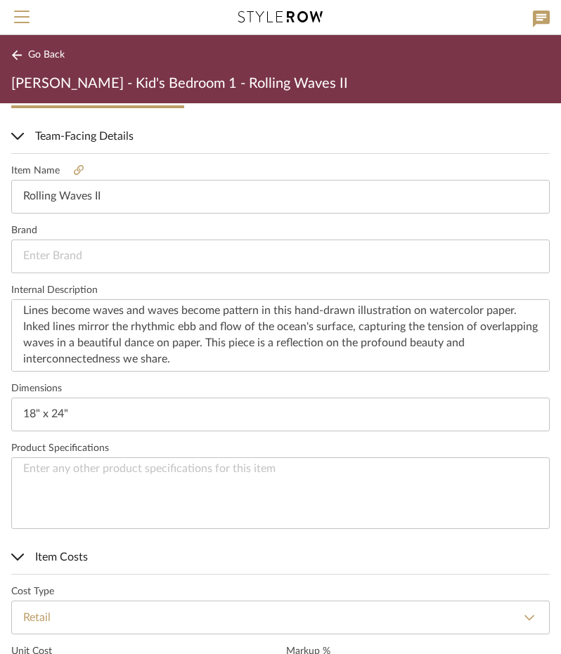
scroll to position [175, 0]
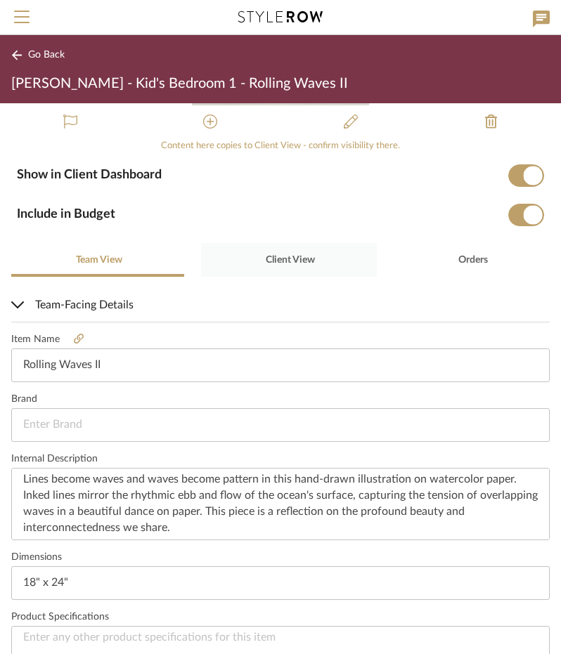
type input "8.25%"
click at [292, 255] on span "Client View" at bounding box center [290, 260] width 49 height 10
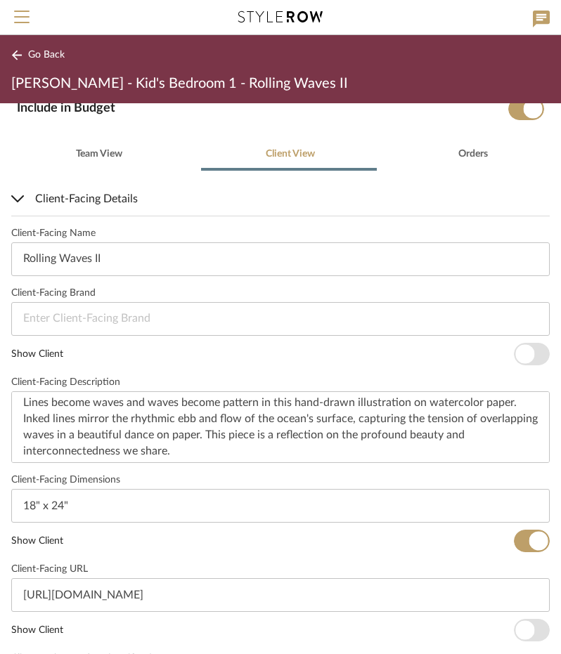
scroll to position [517, 0]
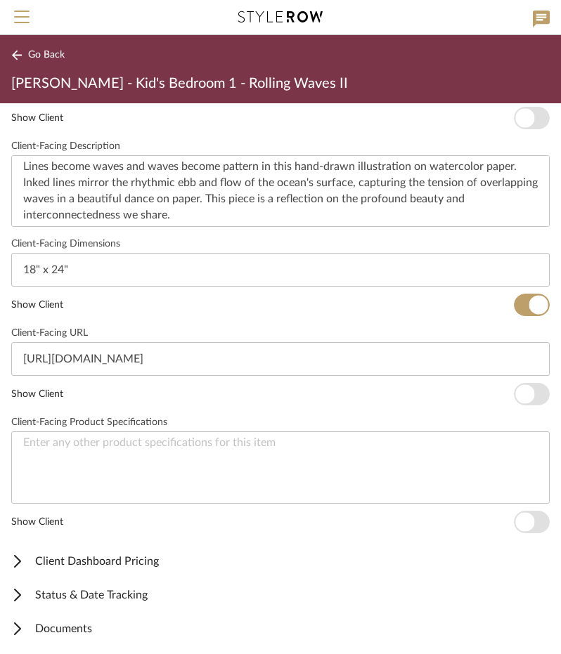
click at [121, 564] on span "Client Dashboard Pricing" at bounding box center [277, 561] width 533 height 17
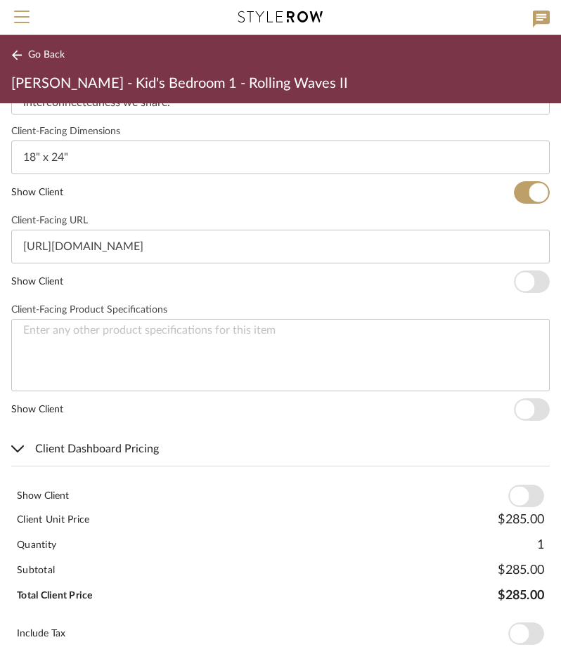
scroll to position [746, 0]
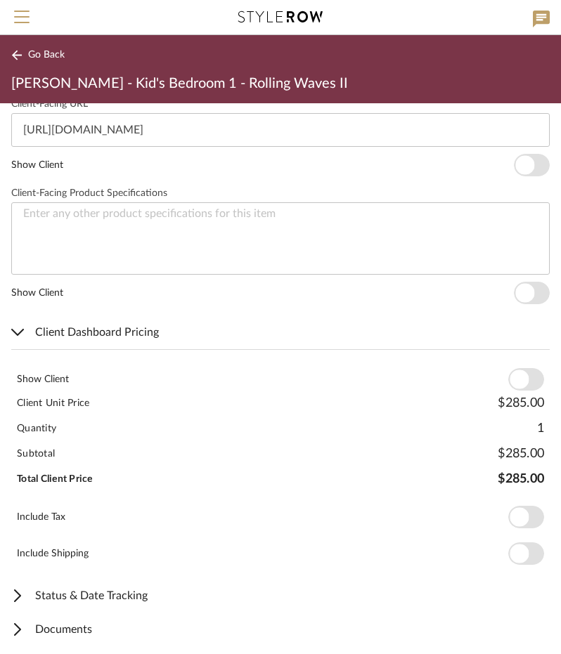
click at [520, 379] on span "button" at bounding box center [526, 379] width 36 height 22
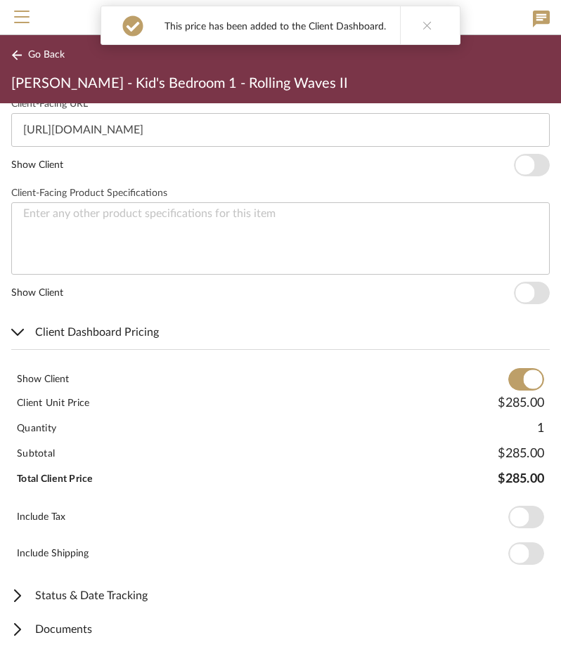
click at [516, 509] on span "button" at bounding box center [518, 517] width 19 height 19
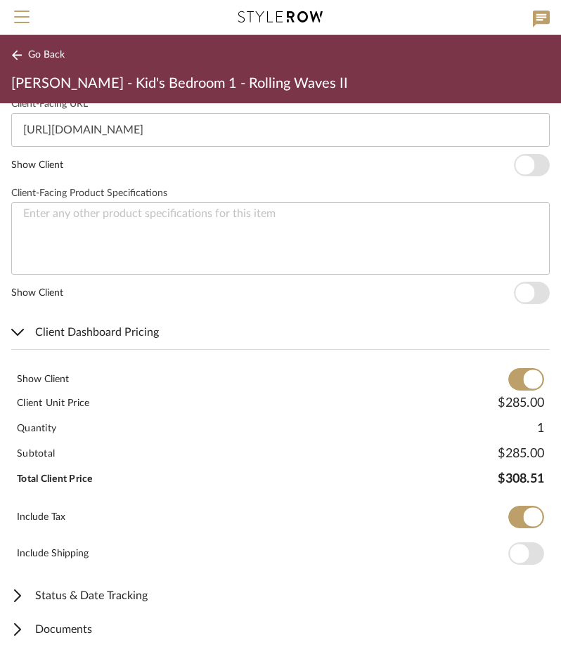
click at [40, 58] on span "Go Back" at bounding box center [46, 55] width 37 height 12
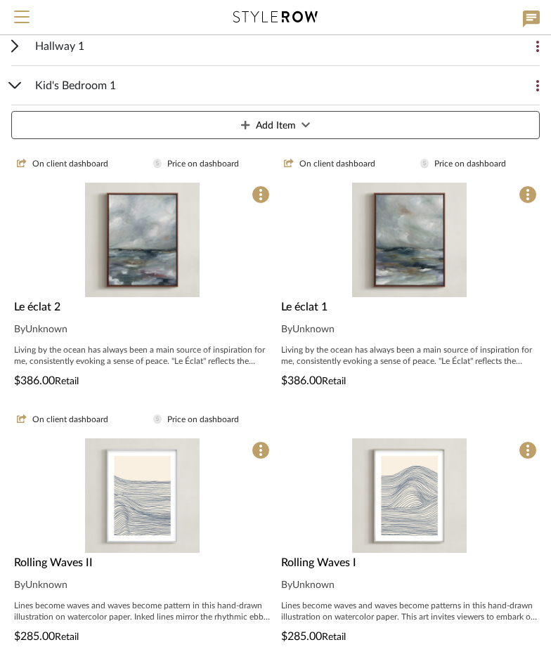
scroll to position [559, 0]
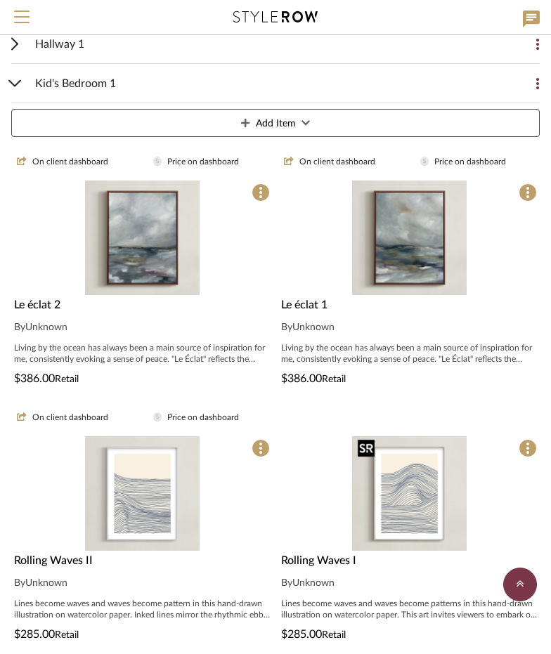
click at [417, 446] on img "0" at bounding box center [409, 493] width 115 height 115
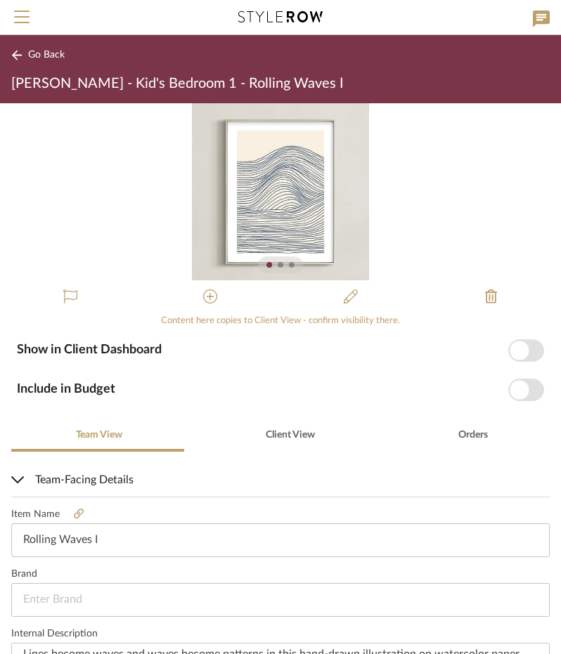
click at [518, 342] on span "button" at bounding box center [526, 350] width 36 height 22
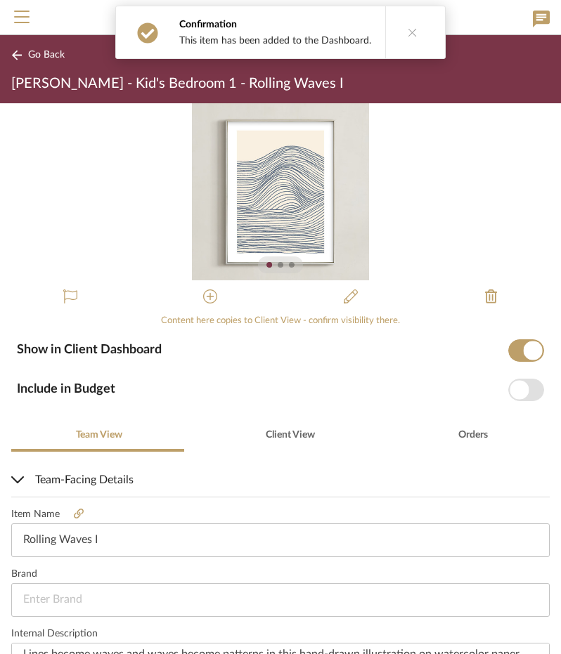
click at [517, 387] on span "button" at bounding box center [518, 389] width 19 height 19
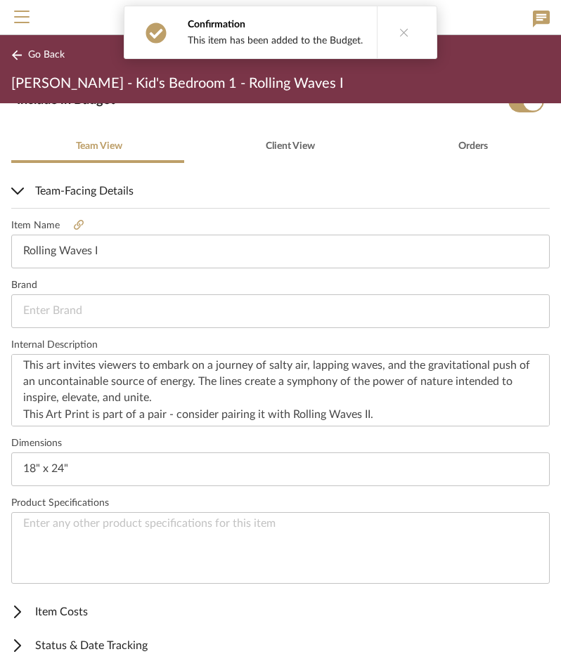
scroll to position [339, 0]
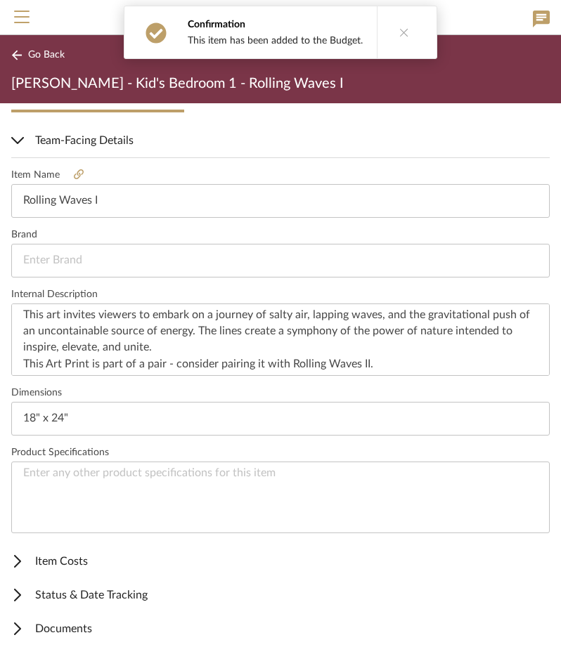
click at [93, 559] on span "Item Costs" at bounding box center [277, 561] width 533 height 17
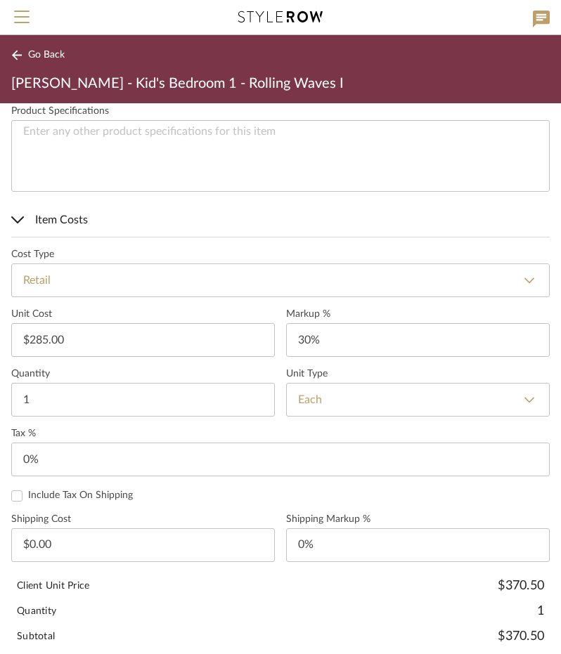
scroll to position [691, 0]
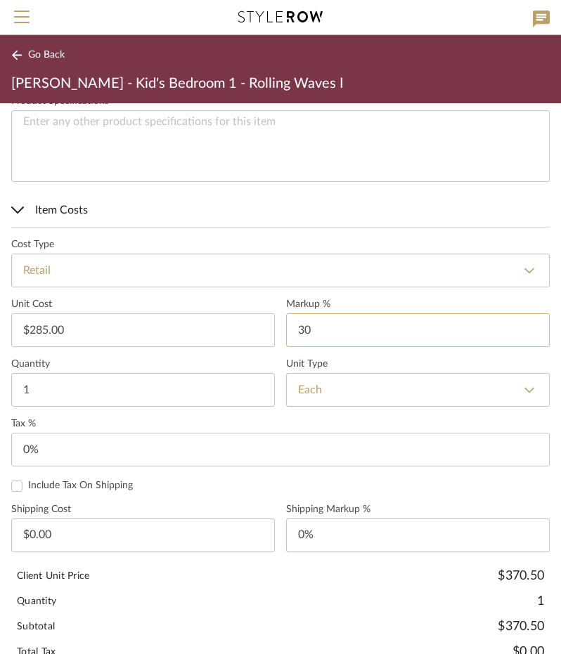
click at [305, 324] on input "30" at bounding box center [417, 330] width 263 height 34
type input "0%"
type input "0"
click at [118, 437] on input "0" at bounding box center [280, 450] width 538 height 34
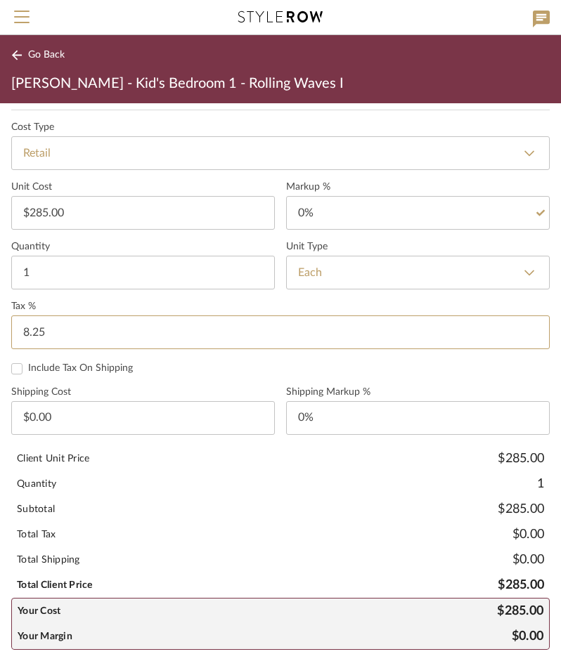
scroll to position [831, 0]
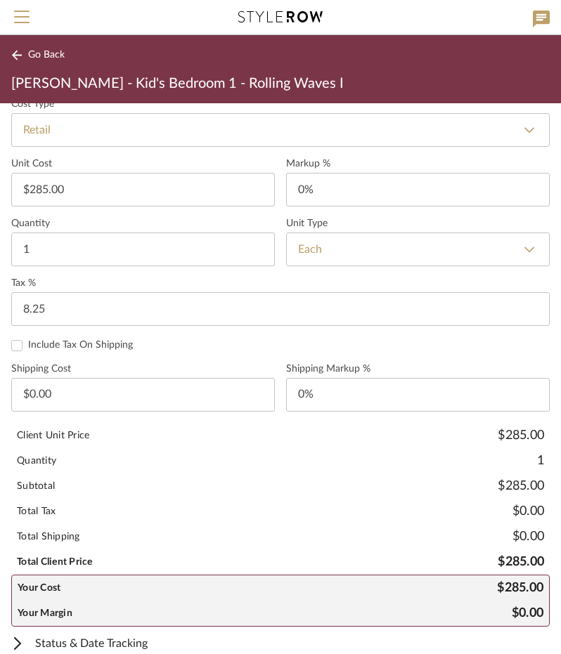
type input "8.25%"
click at [287, 451] on div "Quantity 1" at bounding box center [280, 460] width 538 height 25
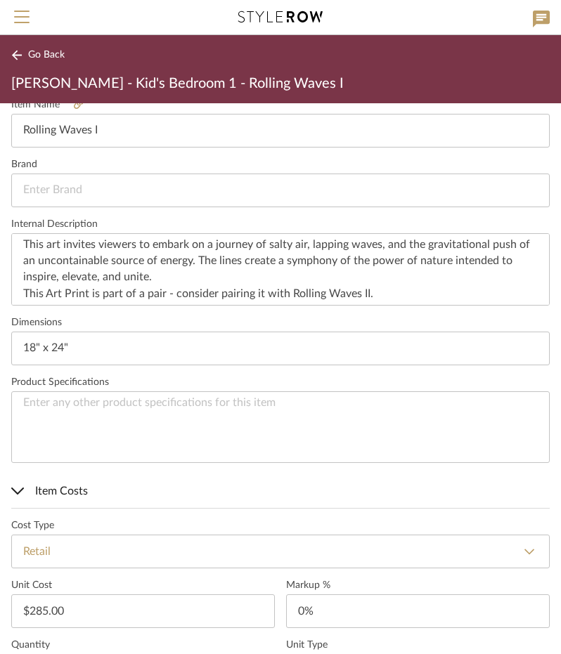
scroll to position [199, 0]
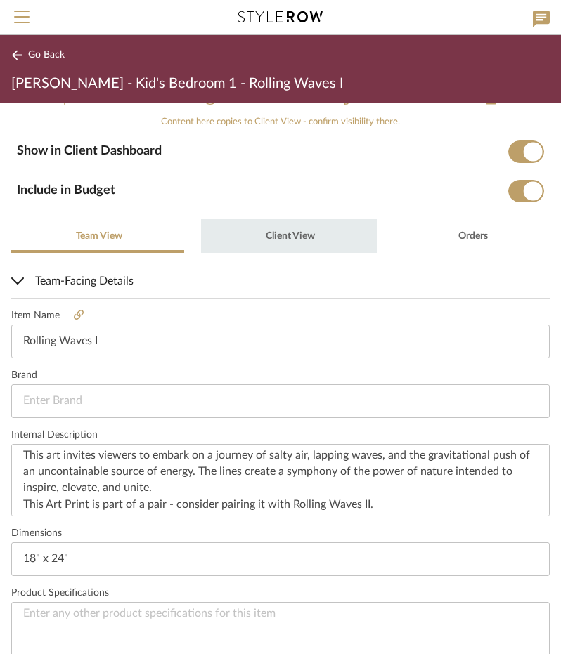
click at [289, 223] on span "Client View" at bounding box center [288, 236] width 51 height 34
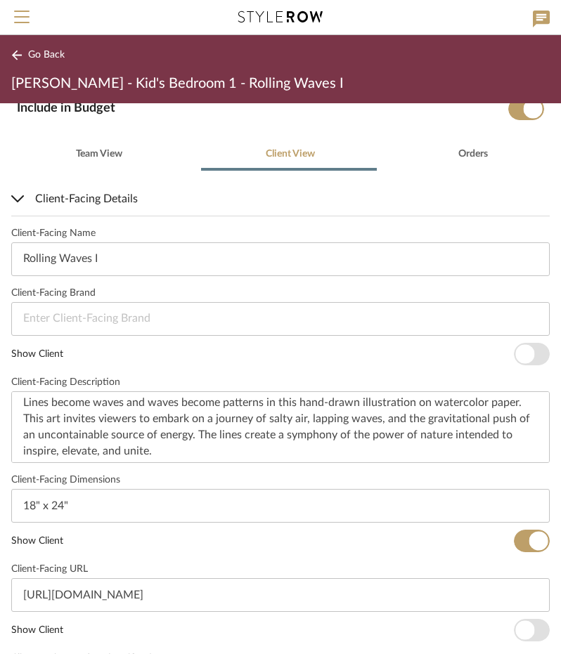
scroll to position [517, 0]
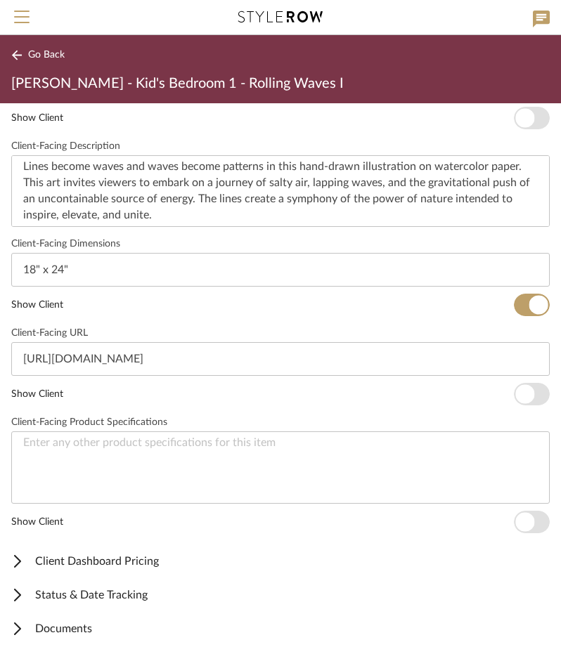
click at [58, 557] on span "Client Dashboard Pricing" at bounding box center [277, 561] width 533 height 17
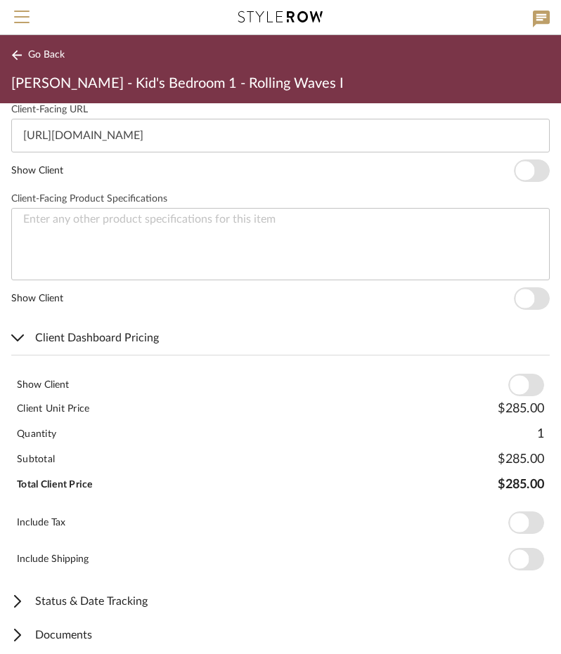
scroll to position [746, 0]
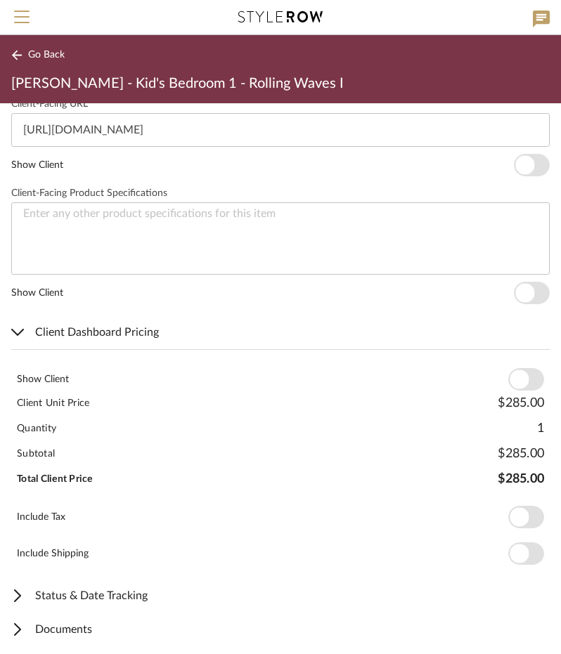
click at [510, 379] on span "button" at bounding box center [518, 379] width 19 height 19
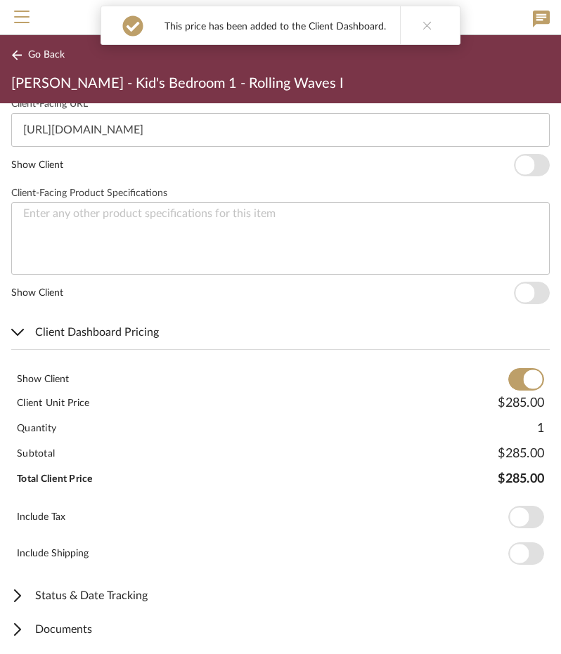
click at [513, 519] on span "button" at bounding box center [518, 517] width 19 height 19
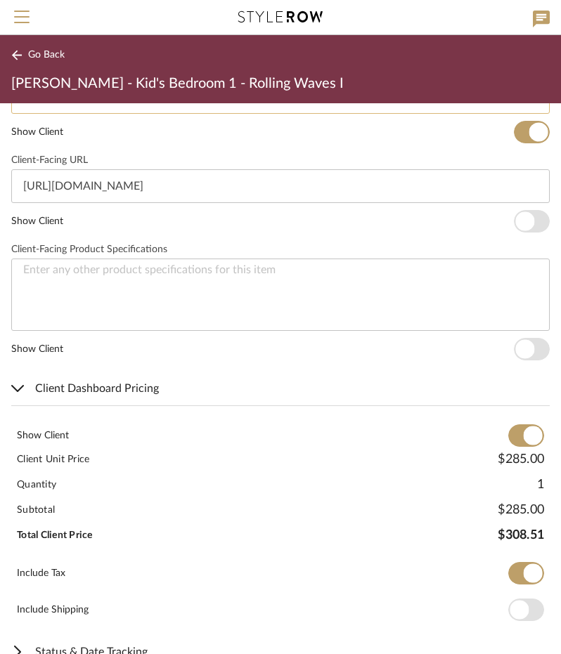
scroll to position [606, 0]
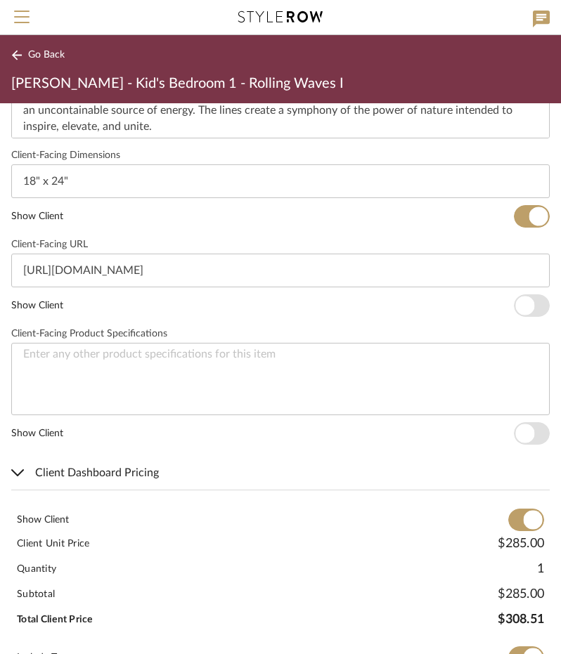
click at [49, 52] on span "Go Back" at bounding box center [46, 55] width 37 height 12
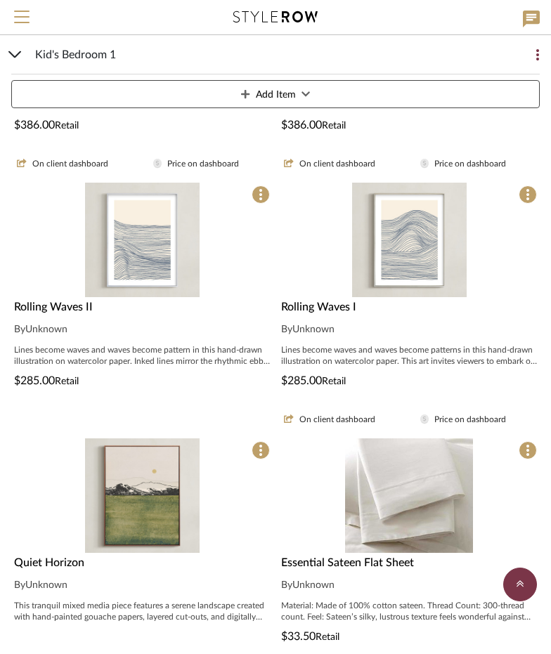
scroll to position [840, 0]
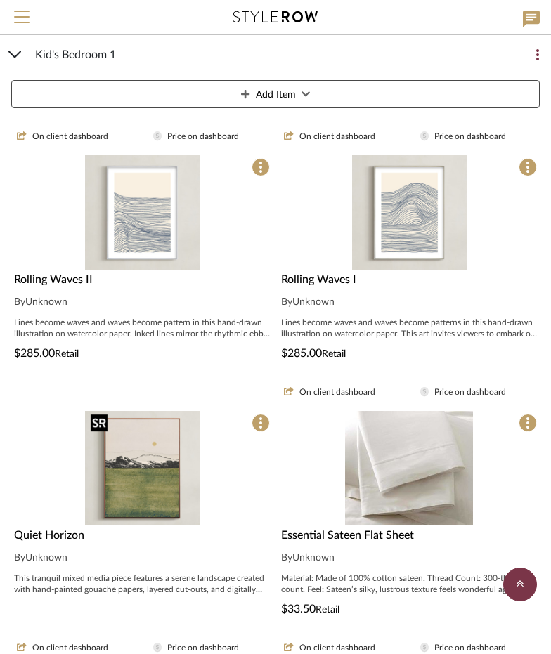
click at [105, 469] on img "0" at bounding box center [142, 468] width 115 height 115
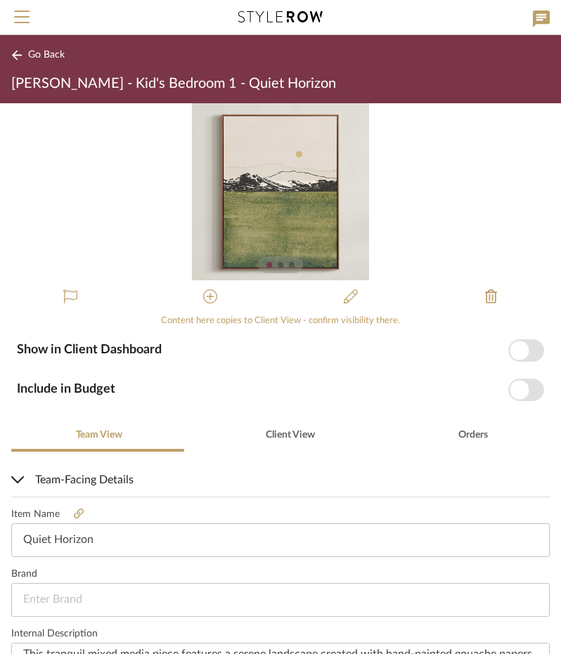
click at [509, 353] on span "button" at bounding box center [518, 350] width 19 height 19
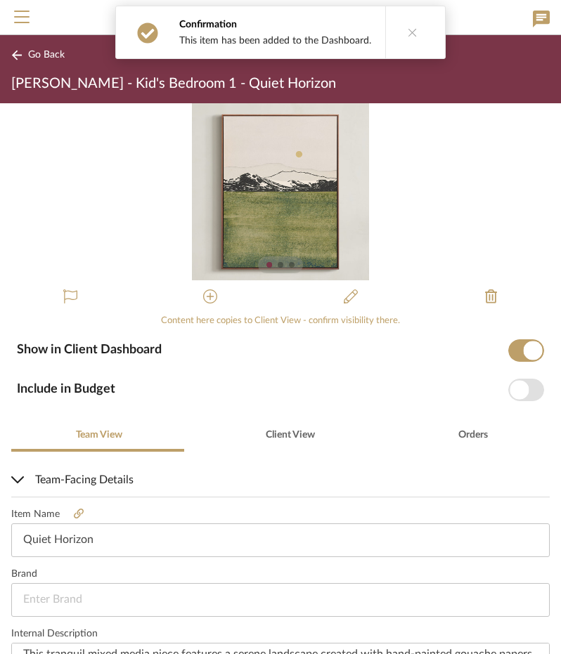
click at [509, 393] on span "button" at bounding box center [518, 389] width 19 height 19
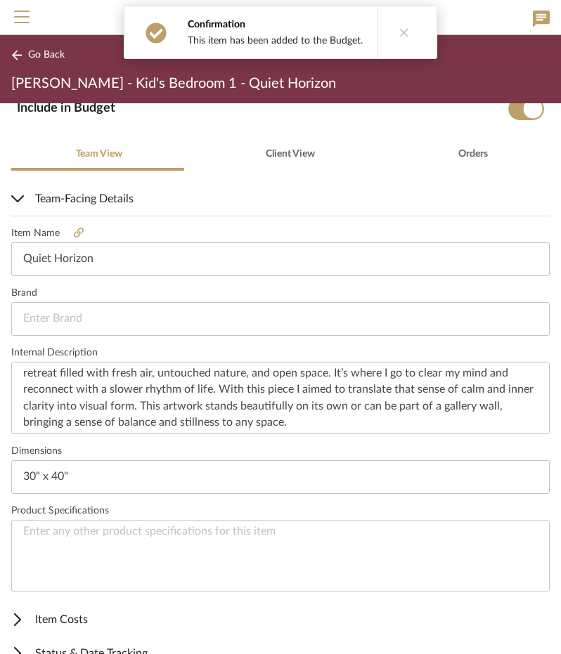
scroll to position [339, 0]
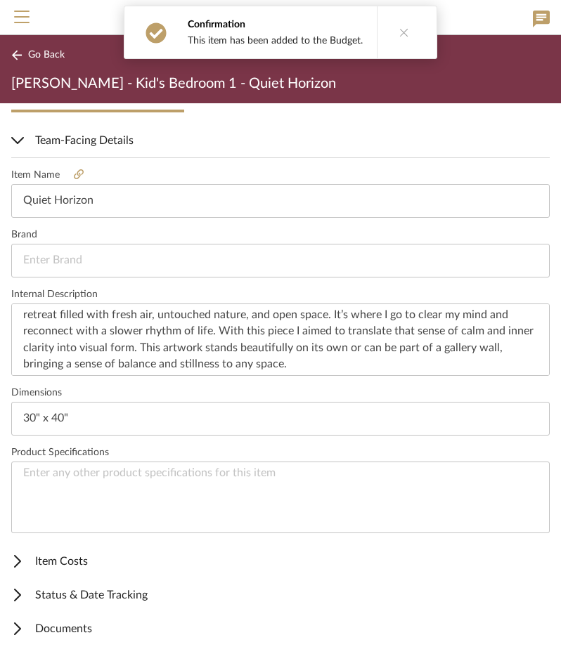
click at [60, 564] on span "Item Costs" at bounding box center [277, 561] width 533 height 17
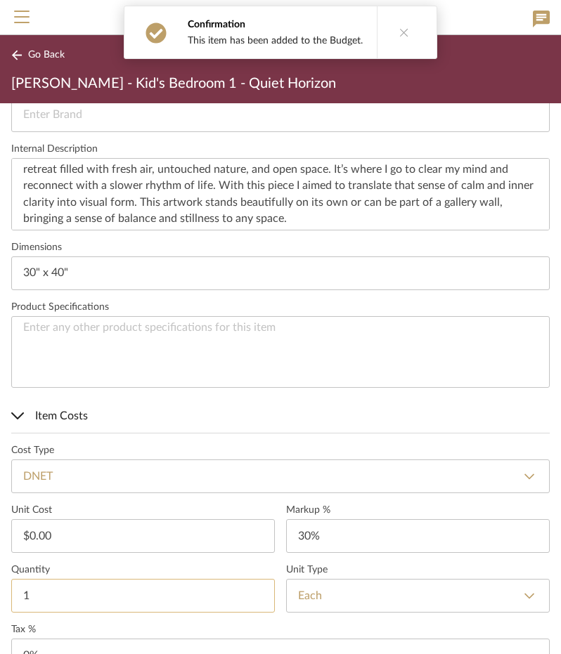
scroll to position [550, 0]
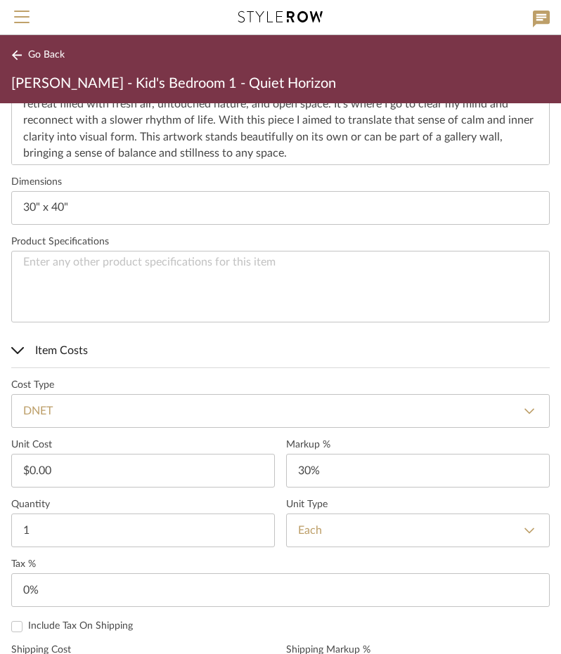
click at [121, 398] on select "DNET Retail" at bounding box center [280, 411] width 538 height 34
select select "2"
click at [11, 394] on select "DNET Retail" at bounding box center [280, 411] width 538 height 34
type input "Retail"
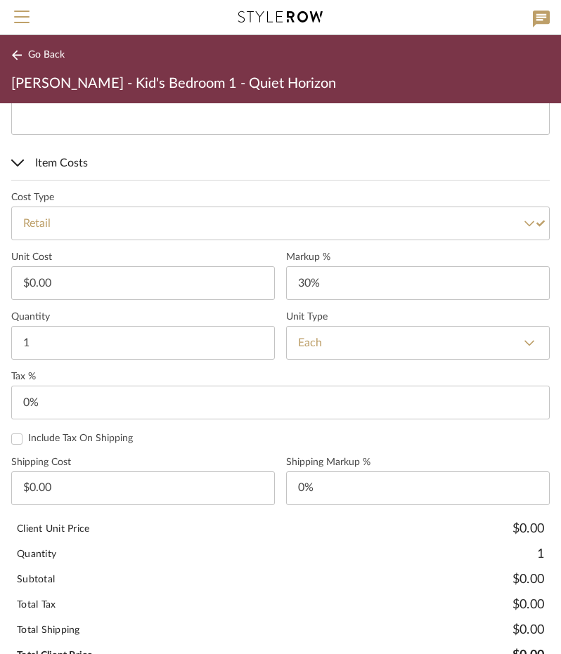
scroll to position [761, 0]
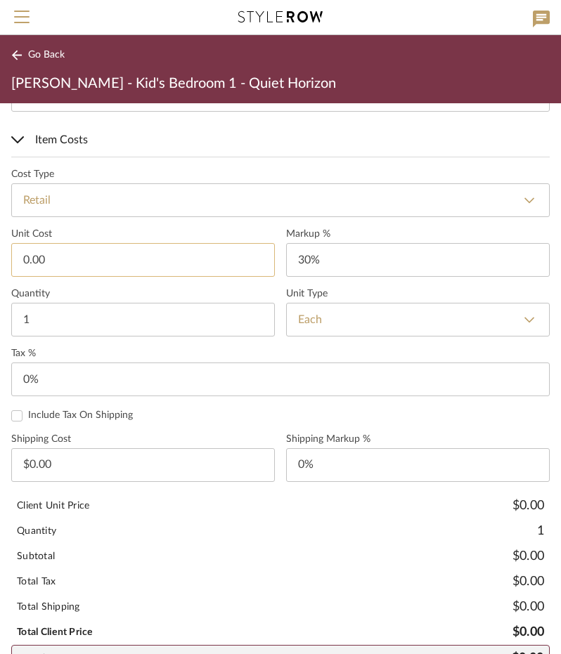
click at [45, 250] on input "0.00" at bounding box center [142, 260] width 263 height 34
type input "$629.00"
click at [293, 258] on input "30" at bounding box center [417, 260] width 263 height 34
type input "0"
type input "0%"
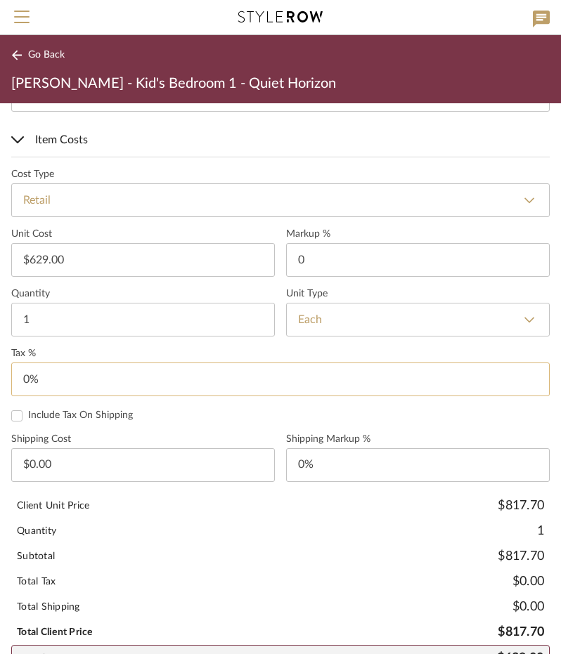
type input "0"
click at [64, 373] on input "0" at bounding box center [280, 380] width 538 height 34
type input "8.25%"
click at [177, 528] on div "Quantity 1" at bounding box center [280, 530] width 538 height 25
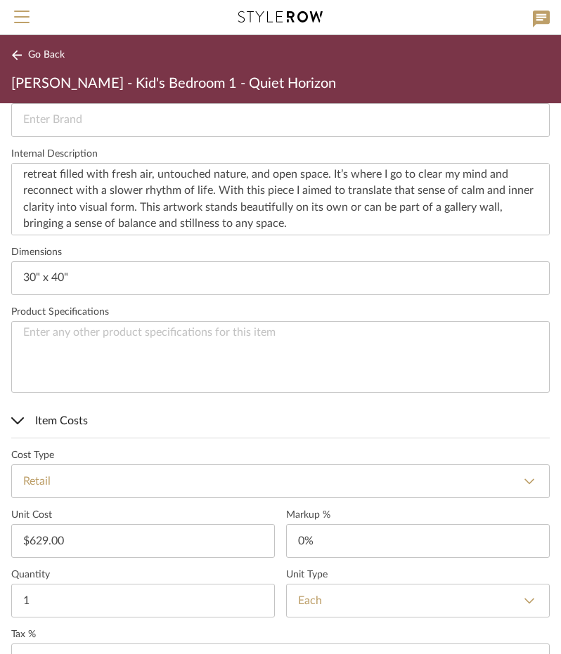
scroll to position [269, 0]
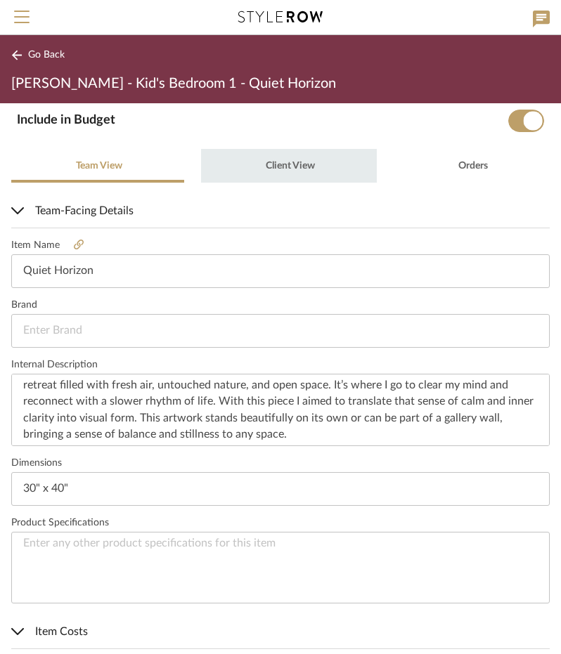
click at [287, 167] on span "Client View" at bounding box center [290, 166] width 49 height 10
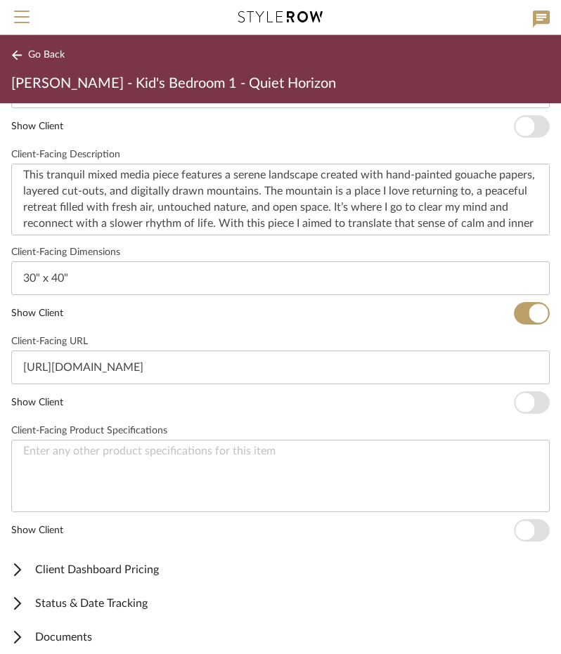
scroll to position [517, 0]
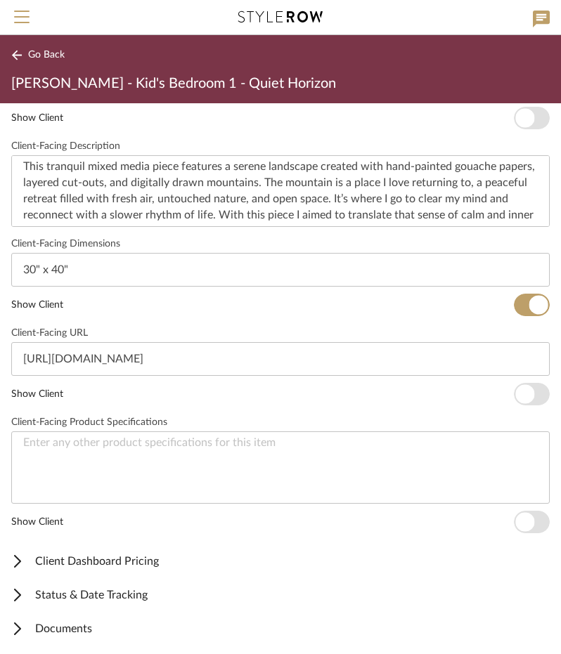
click at [133, 556] on span "Client Dashboard Pricing" at bounding box center [277, 561] width 533 height 17
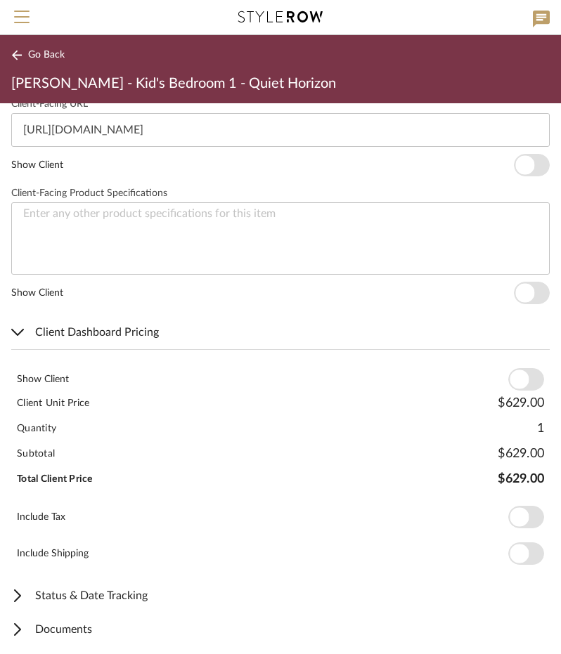
click at [518, 386] on span "button" at bounding box center [526, 379] width 36 height 22
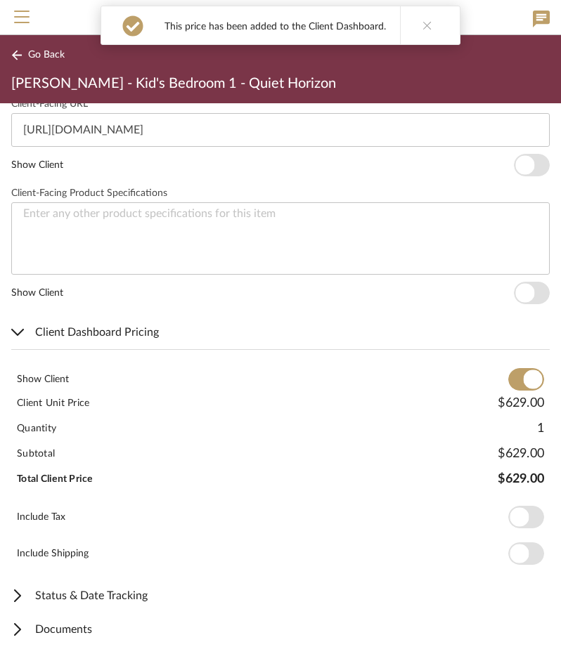
click at [518, 518] on span "button" at bounding box center [526, 517] width 36 height 22
click at [44, 51] on span "Go Back" at bounding box center [46, 55] width 37 height 12
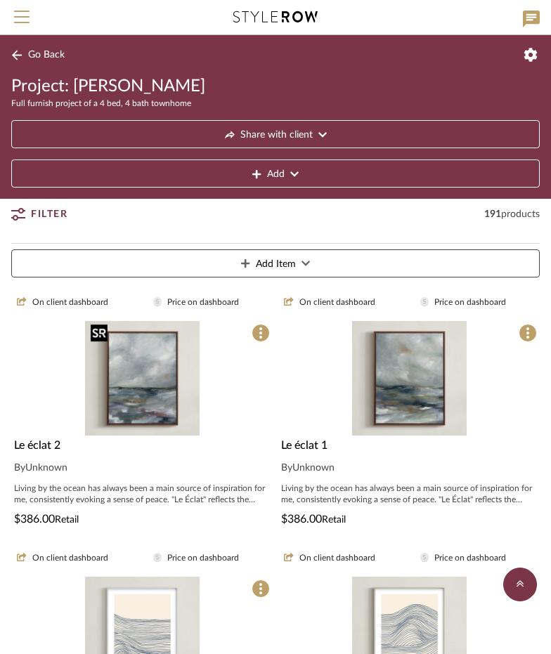
scroll to position [278, 0]
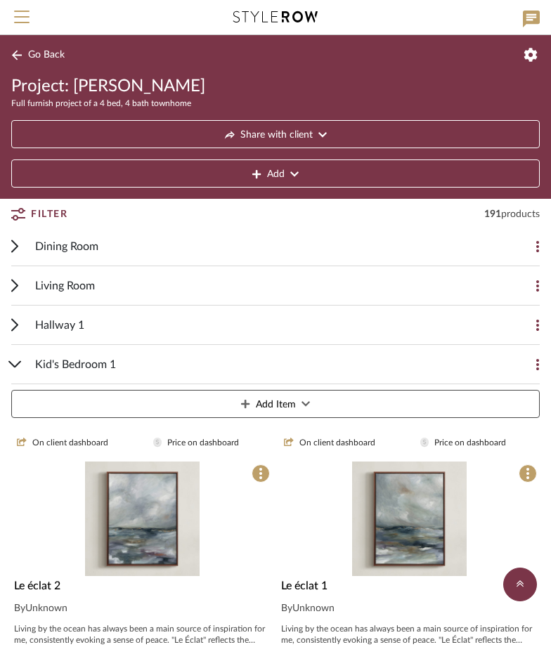
click at [124, 353] on div "Kid's Bedroom 1" at bounding box center [264, 364] width 459 height 39
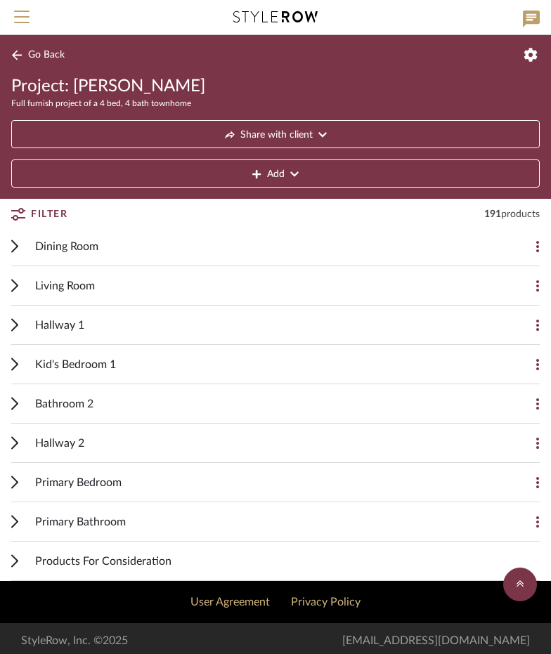
click at [158, 432] on div "Hallway 2" at bounding box center [264, 443] width 459 height 39
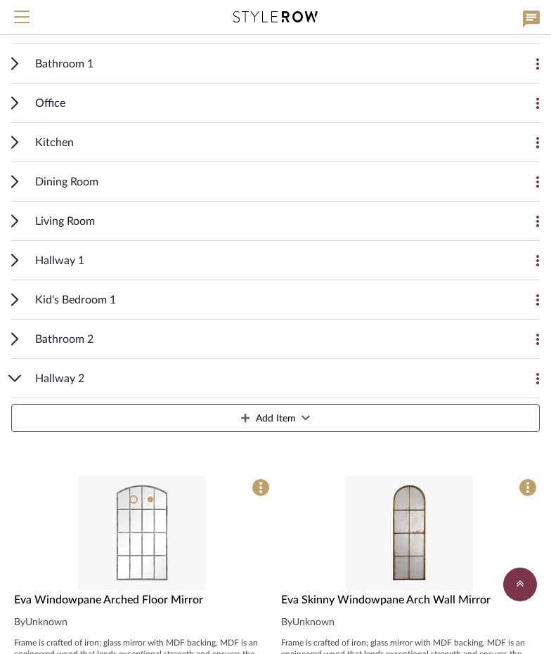
scroll to position [559, 0]
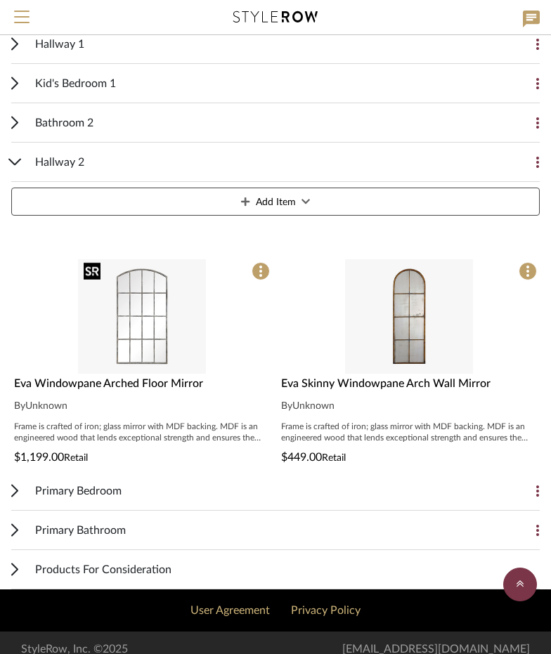
click at [144, 327] on img "0" at bounding box center [141, 316] width 127 height 115
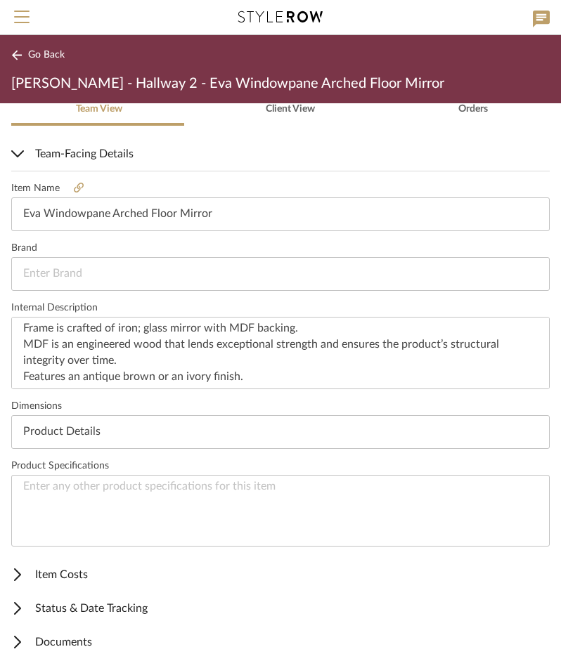
scroll to position [339, 0]
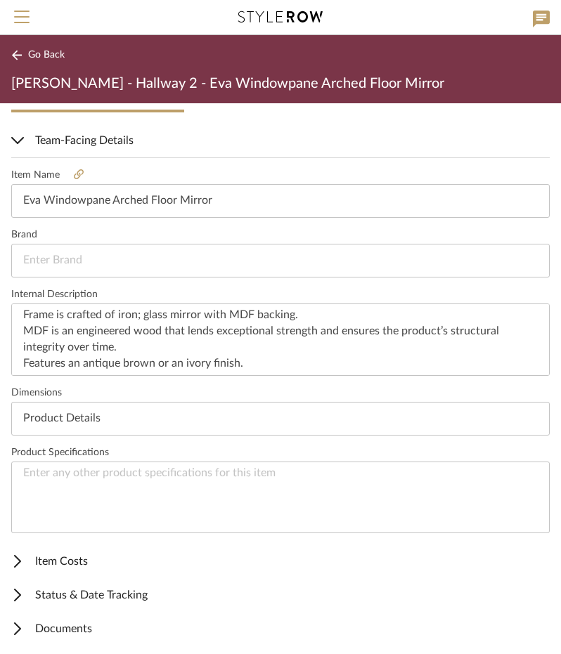
click at [118, 557] on span "Item Costs" at bounding box center [277, 561] width 533 height 17
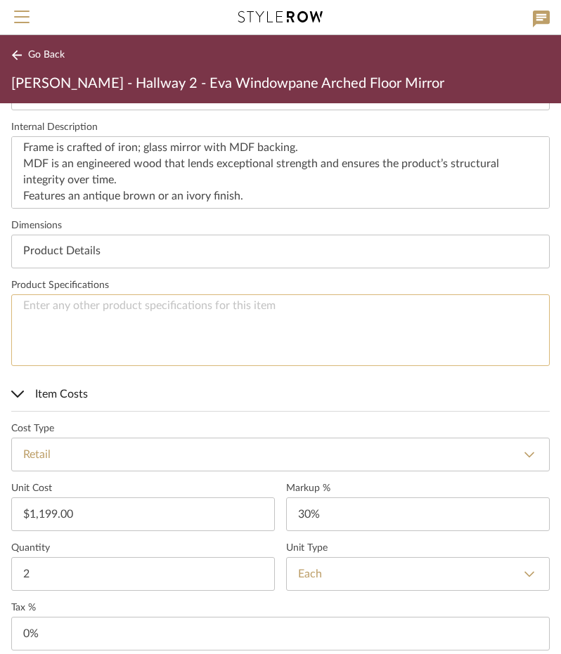
scroll to position [691, 0]
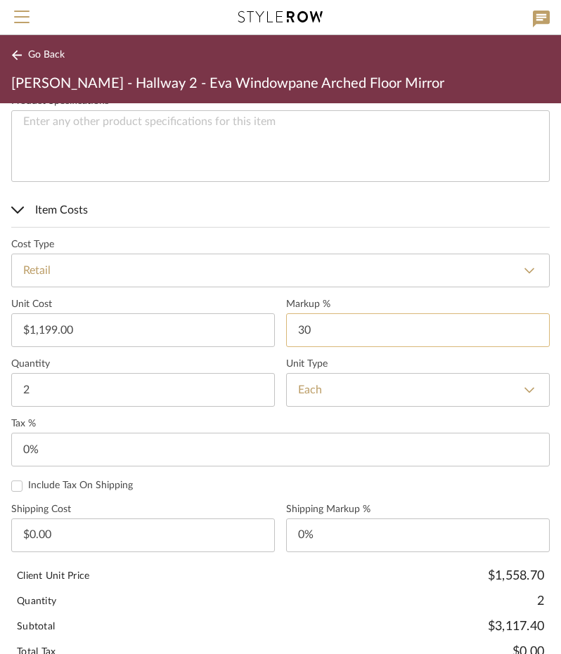
click at [315, 322] on input "30" at bounding box center [417, 330] width 263 height 34
click at [63, 455] on input "0%" at bounding box center [280, 450] width 538 height 34
type input "0%"
type input "0"
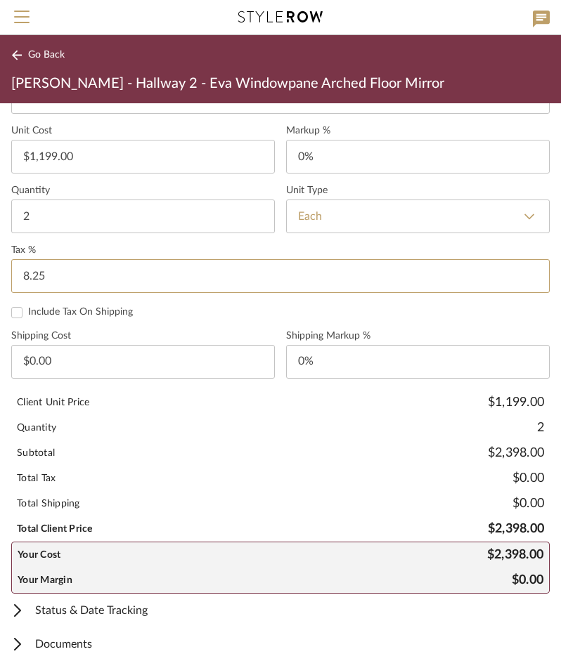
scroll to position [877, 0]
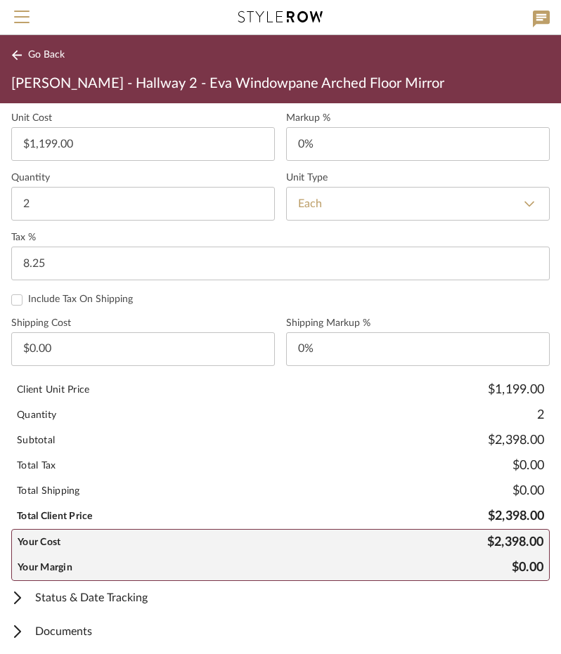
type input "8.25%"
click at [109, 596] on span "Status & Date Tracking" at bounding box center [277, 597] width 533 height 17
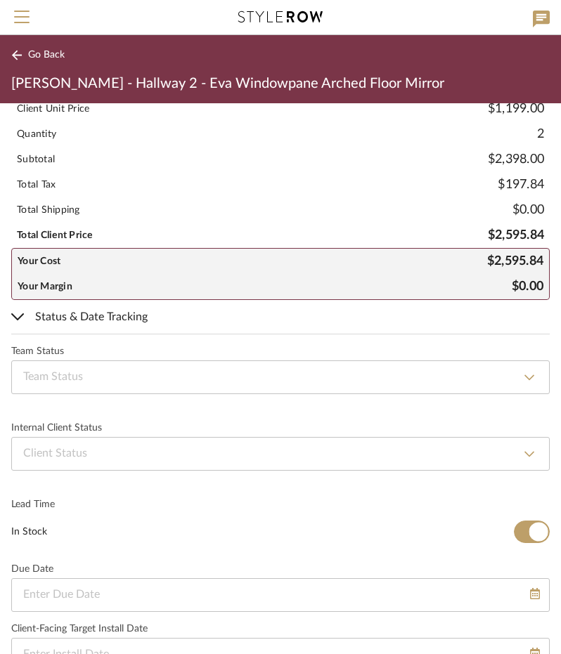
scroll to position [1225, 0]
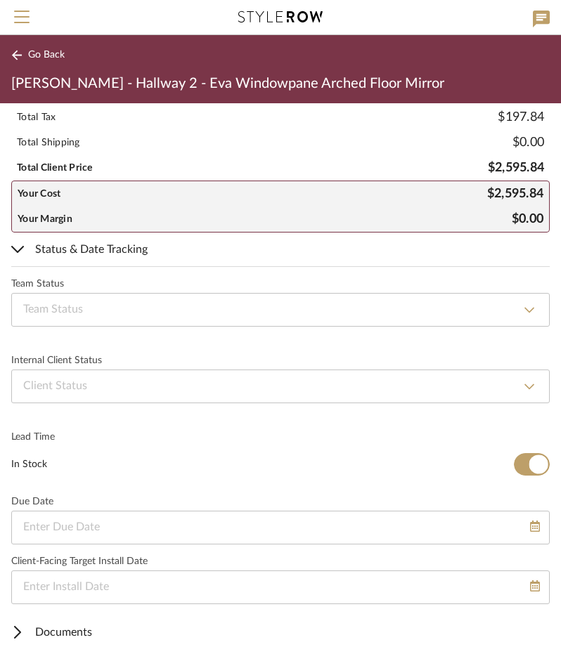
click at [96, 248] on span "Status & Date Tracking" at bounding box center [277, 249] width 533 height 17
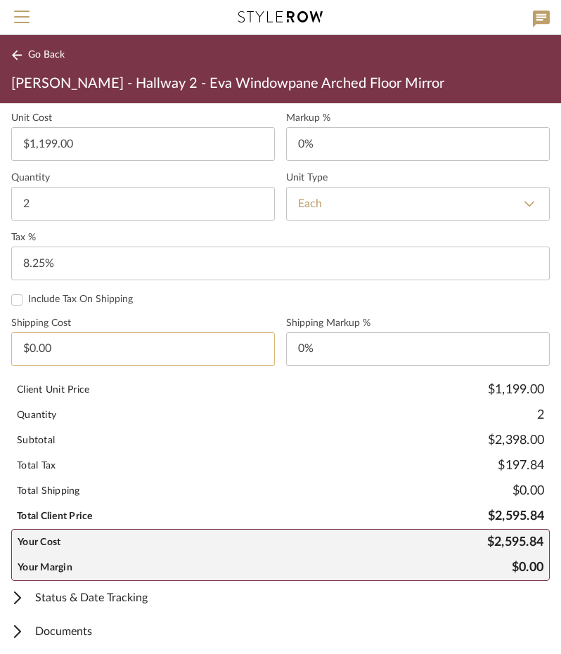
scroll to position [877, 0]
click at [53, 624] on span "Documents" at bounding box center [277, 631] width 533 height 17
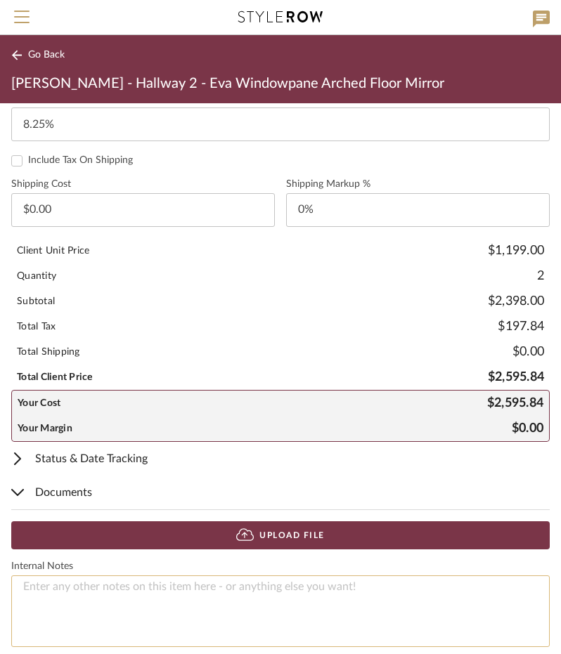
scroll to position [1026, 0]
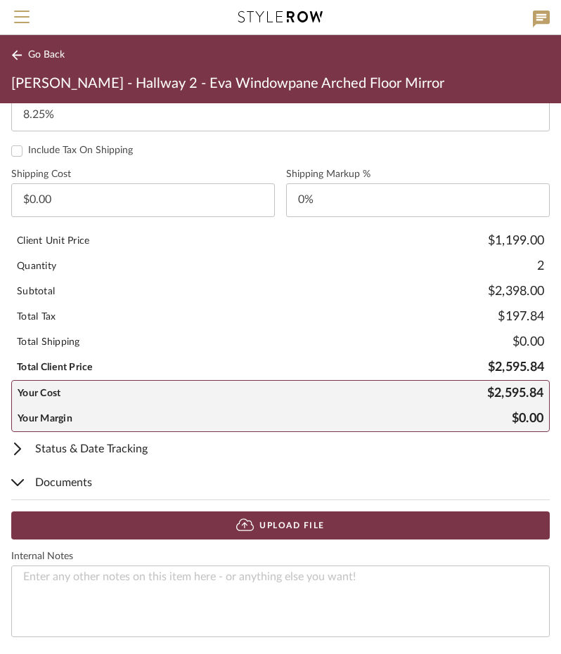
click at [80, 474] on span "Documents" at bounding box center [277, 482] width 533 height 17
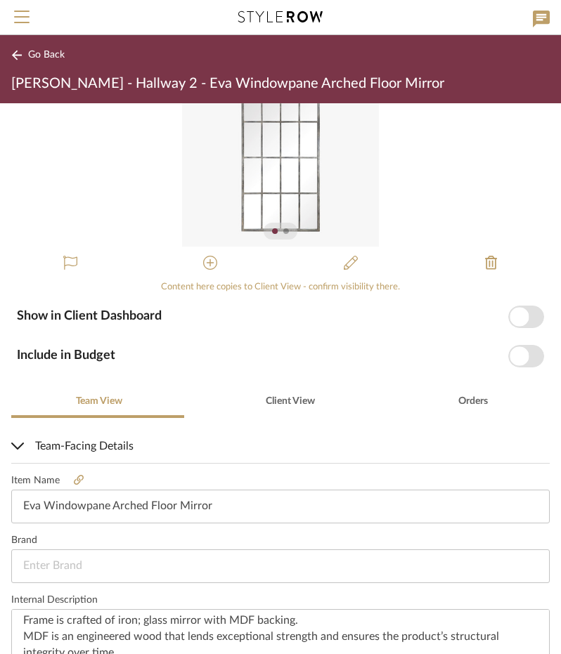
scroll to position [0, 0]
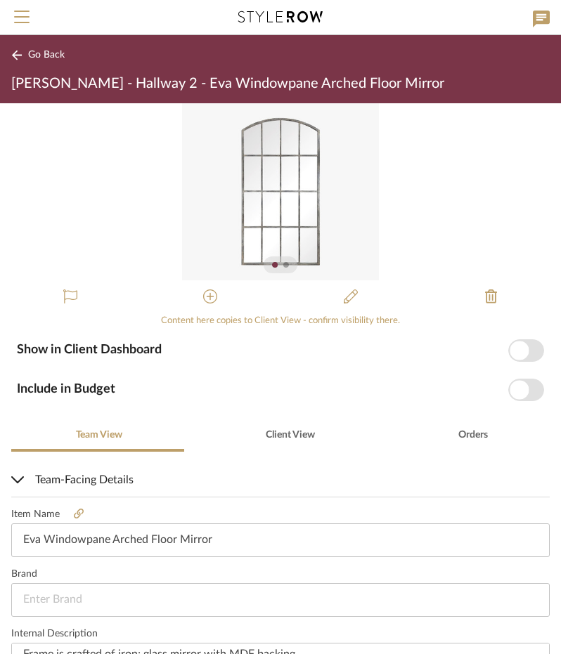
click at [509, 353] on span "button" at bounding box center [518, 350] width 19 height 19
click at [518, 395] on span "button" at bounding box center [526, 390] width 36 height 22
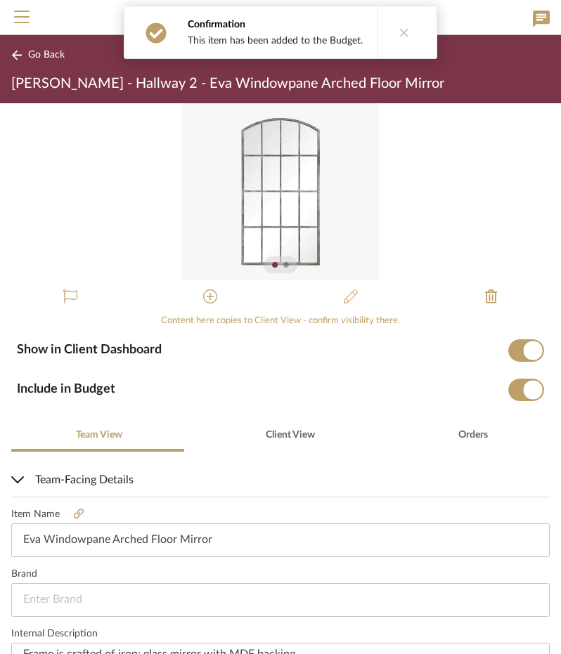
click at [344, 301] on icon at bounding box center [351, 296] width 14 height 14
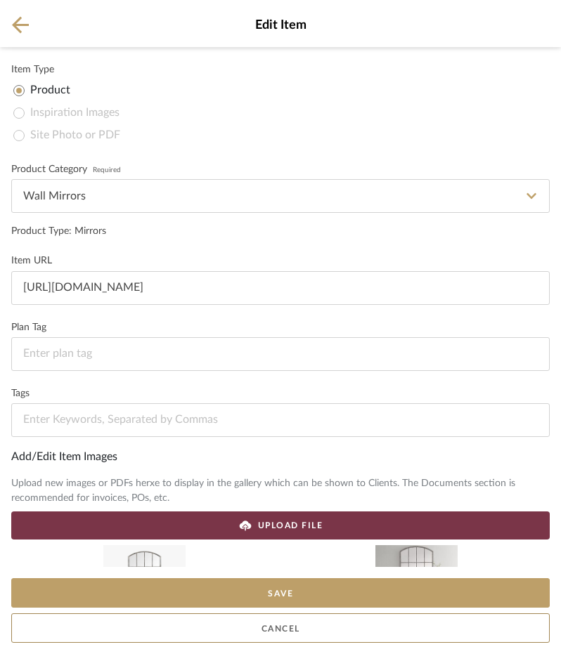
click at [284, 629] on button "Cancel" at bounding box center [280, 628] width 538 height 30
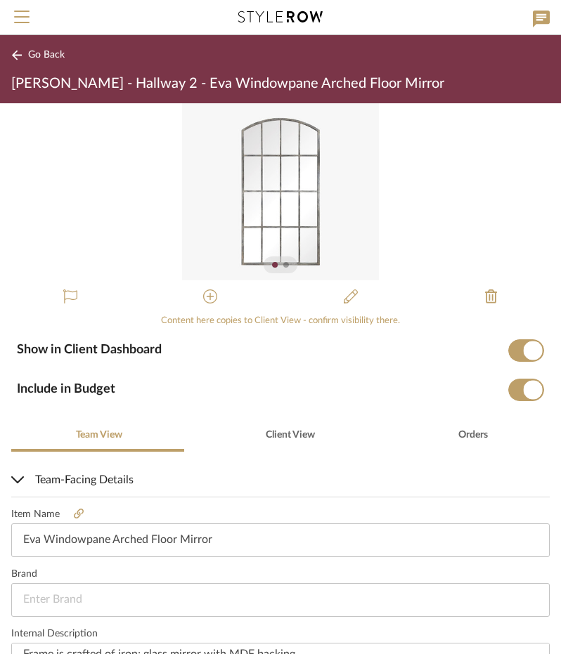
click at [53, 51] on span "Go Back" at bounding box center [46, 55] width 37 height 12
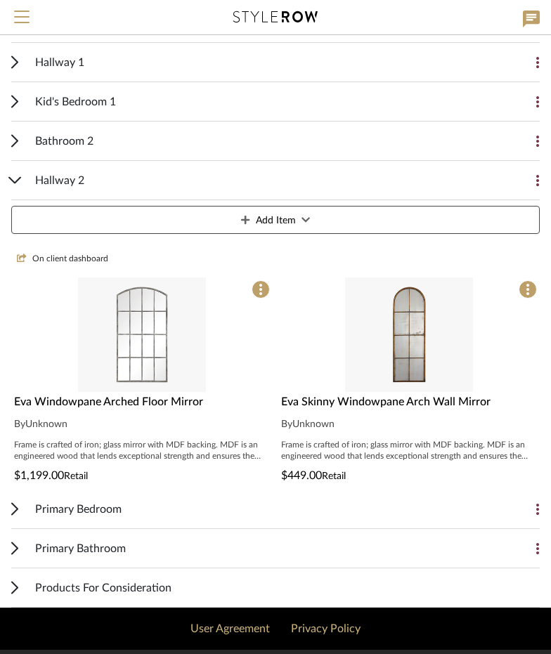
scroll to position [559, 0]
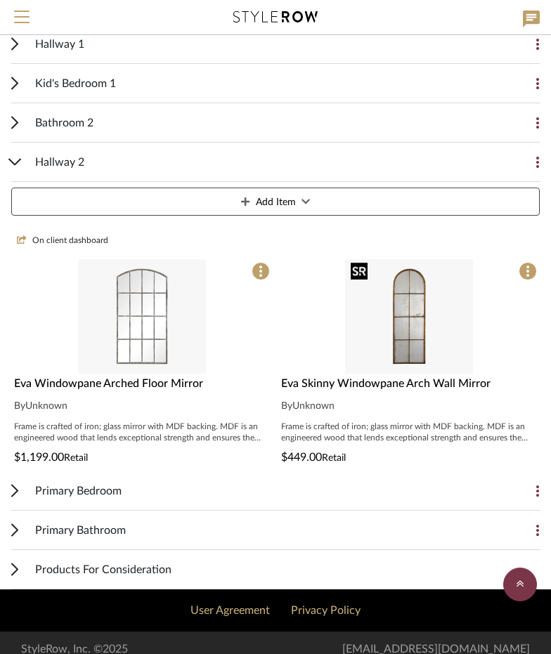
click at [416, 335] on img "0" at bounding box center [408, 316] width 127 height 115
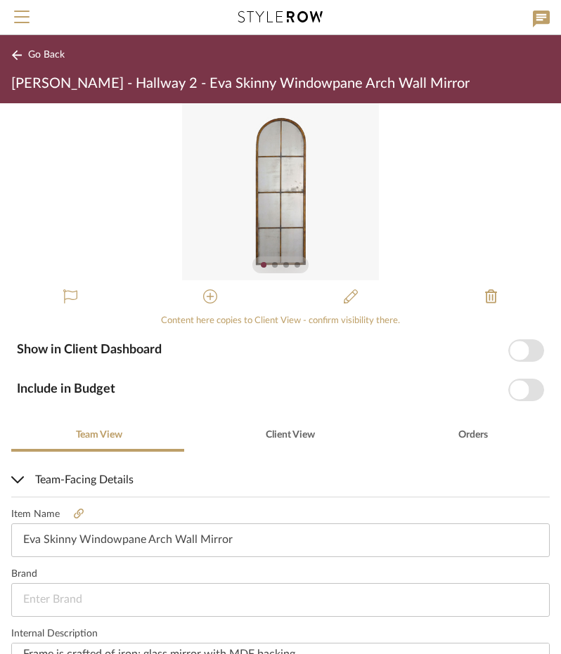
click at [523, 348] on span "button" at bounding box center [526, 350] width 36 height 22
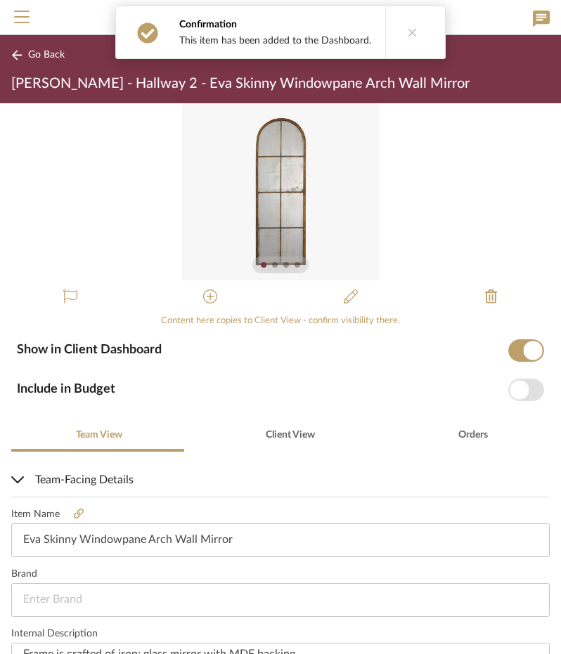
click at [514, 391] on span "button" at bounding box center [518, 389] width 19 height 19
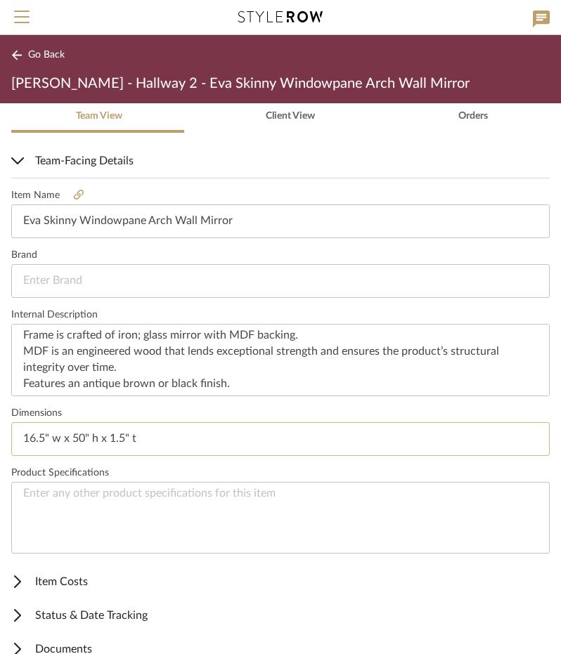
scroll to position [339, 0]
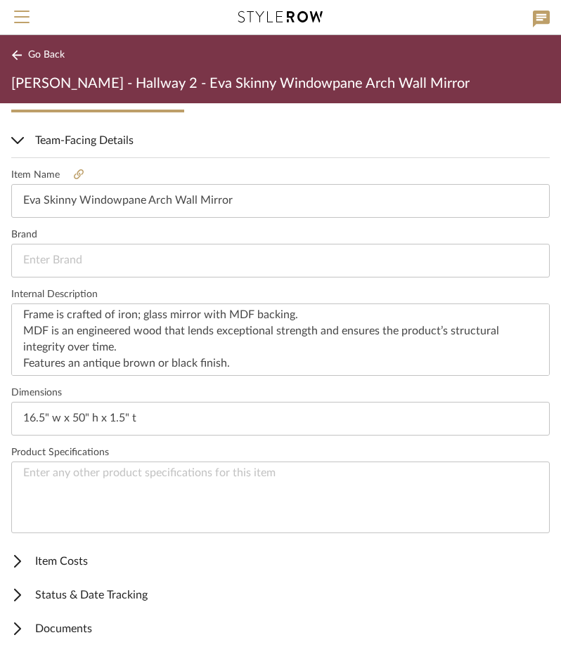
click at [131, 553] on span "Item Costs" at bounding box center [277, 561] width 533 height 17
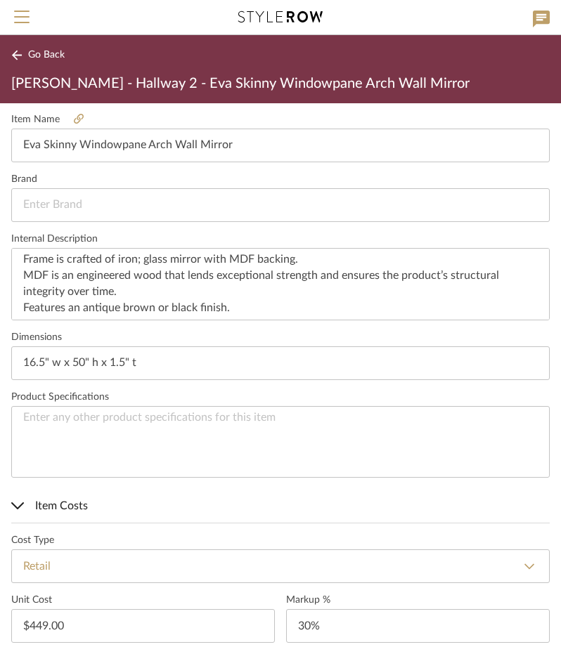
scroll to position [620, 0]
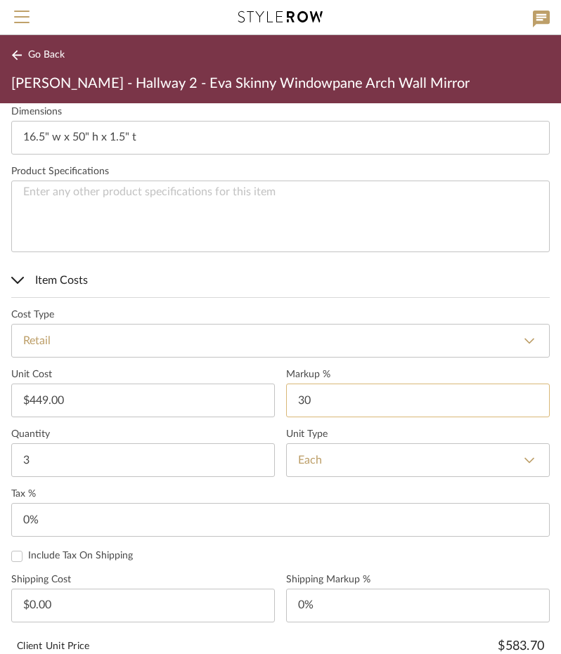
click at [298, 401] on input "30" at bounding box center [417, 401] width 263 height 34
type input "0%"
type input "0"
click at [34, 516] on input "0" at bounding box center [280, 520] width 538 height 34
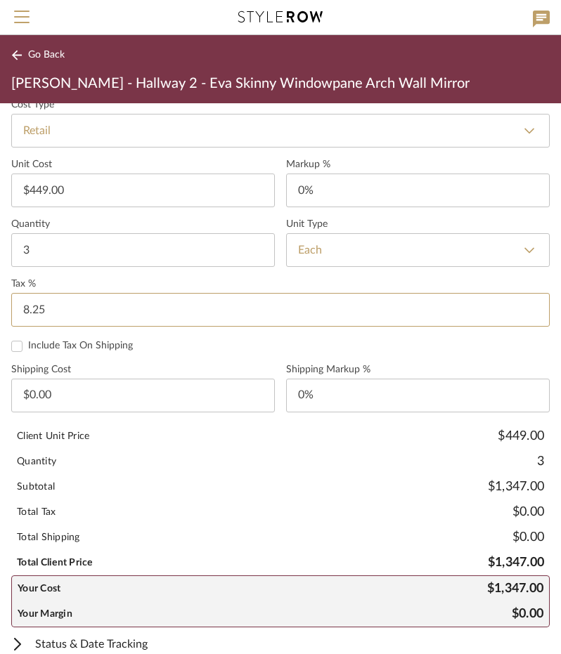
scroll to position [831, 0]
type input "8.25%"
click at [195, 466] on div "Quantity 3" at bounding box center [280, 460] width 538 height 25
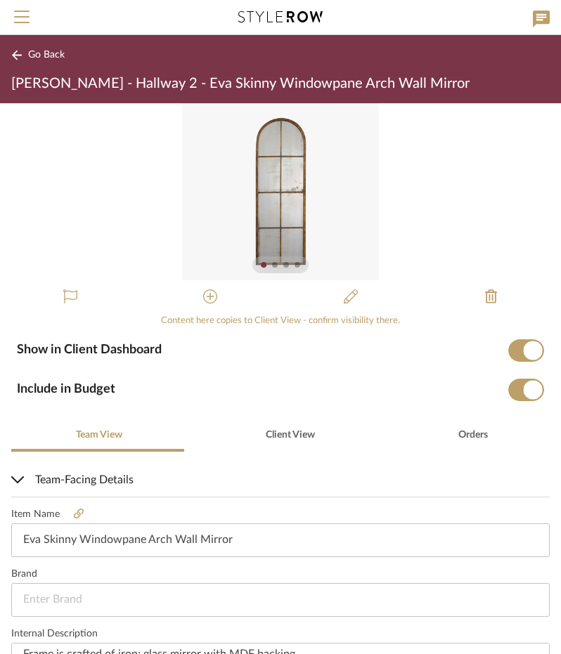
scroll to position [0, 0]
click at [281, 440] on span "Client View" at bounding box center [288, 435] width 51 height 34
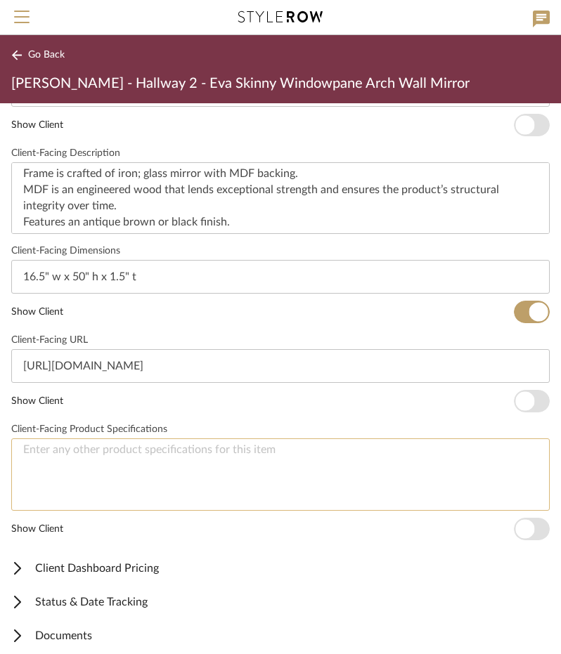
scroll to position [517, 0]
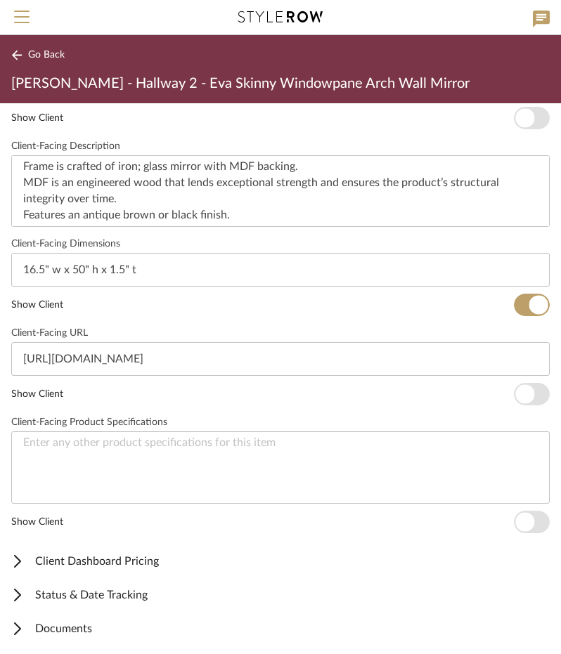
click at [91, 557] on span "Client Dashboard Pricing" at bounding box center [277, 561] width 533 height 17
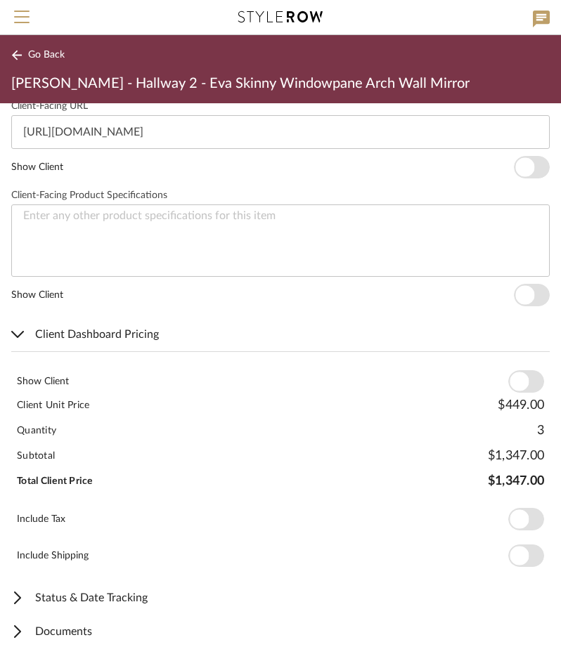
scroll to position [746, 0]
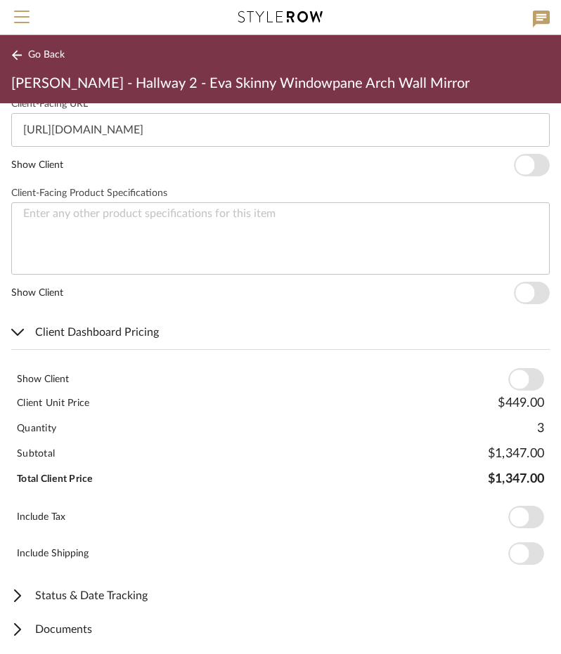
click at [501, 391] on div "Client Unit Price $449.00" at bounding box center [280, 403] width 538 height 25
click at [516, 384] on span "button" at bounding box center [526, 379] width 36 height 22
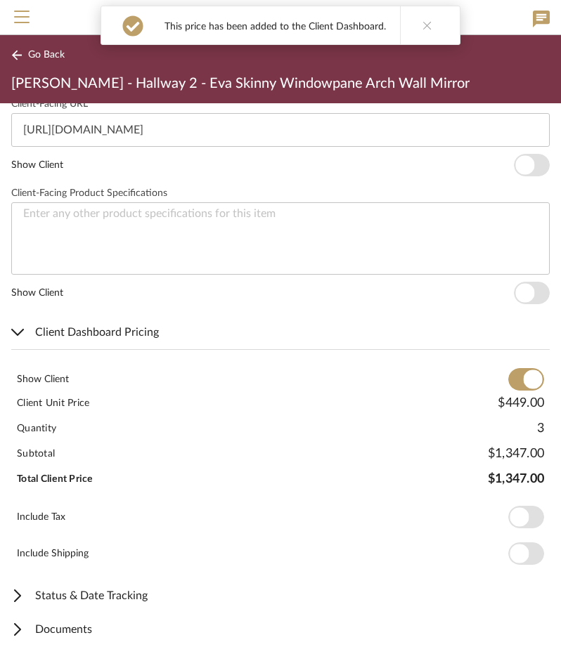
click at [514, 512] on span "button" at bounding box center [518, 517] width 19 height 19
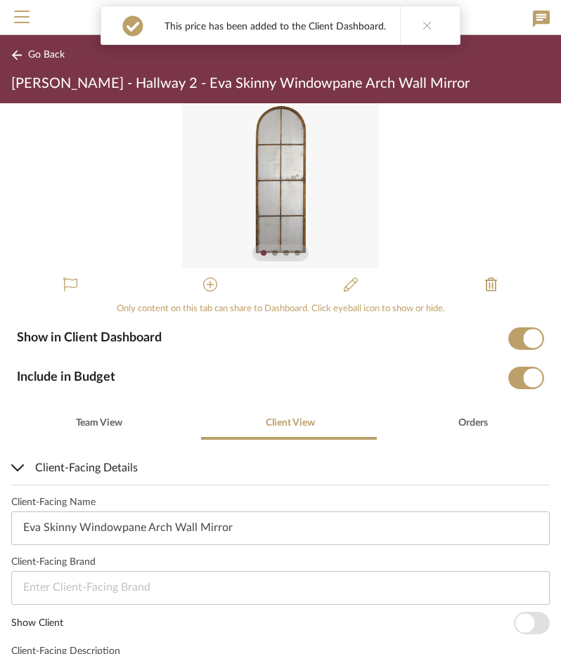
scroll to position [0, 0]
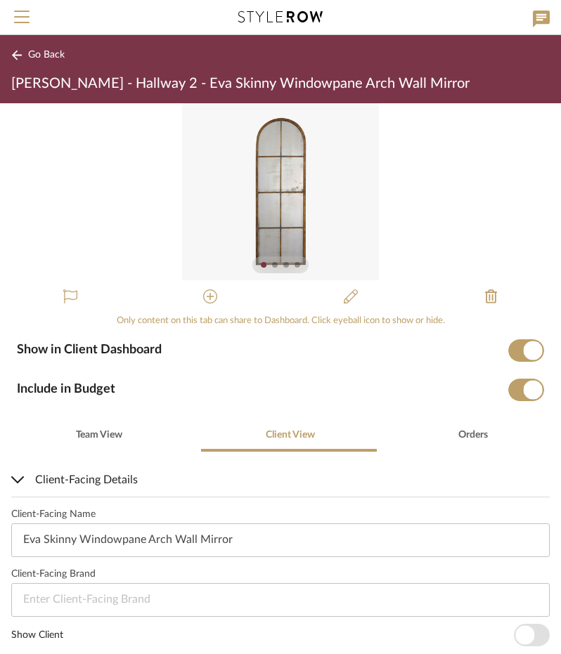
click at [45, 51] on span "Go Back" at bounding box center [46, 55] width 37 height 12
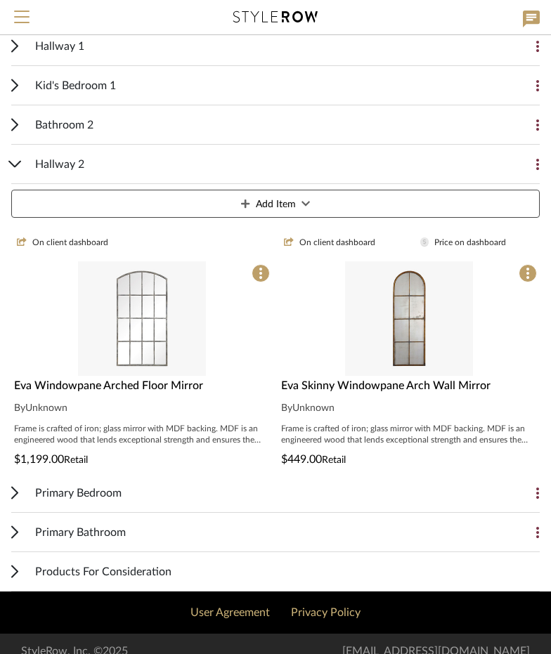
scroll to position [559, 0]
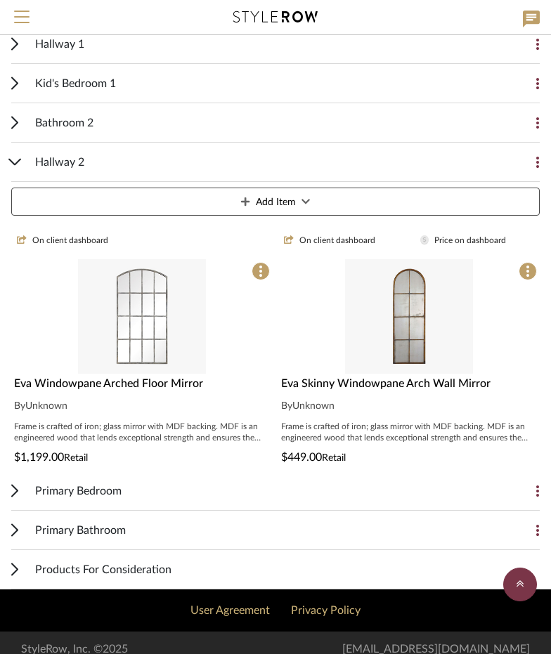
click at [95, 161] on div "Hallway 2" at bounding box center [264, 162] width 459 height 39
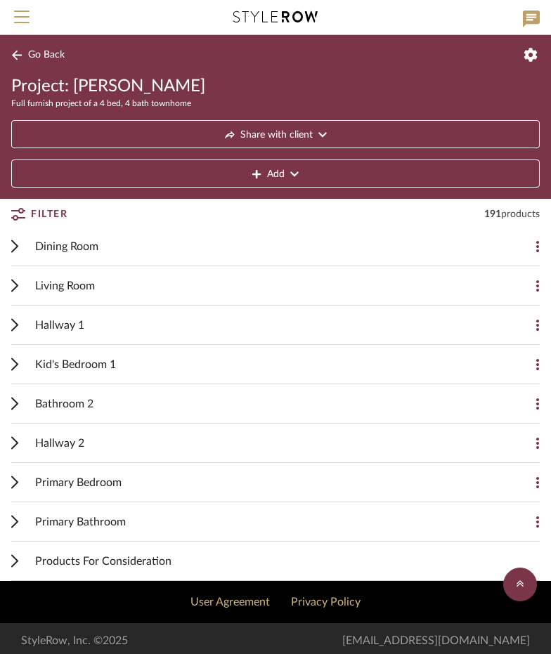
click at [96, 481] on span "Primary Bedroom" at bounding box center [78, 482] width 86 height 17
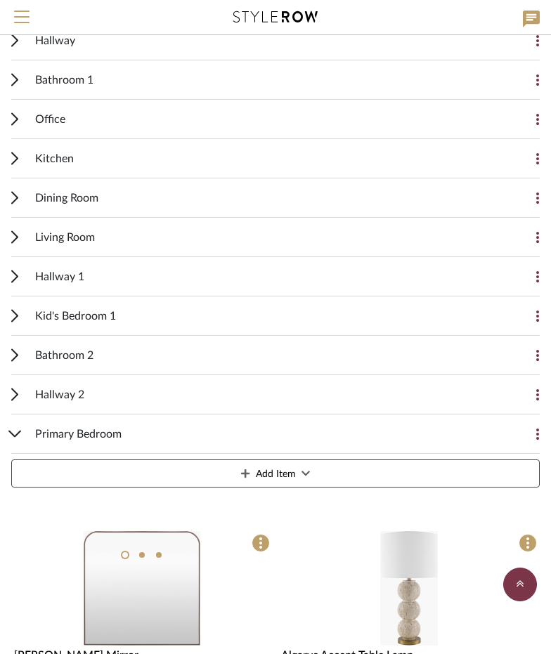
scroll to position [629, 0]
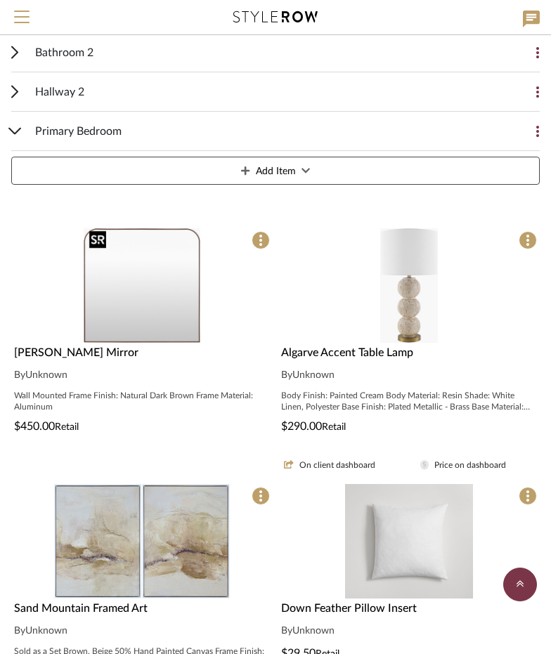
click at [113, 297] on img "0" at bounding box center [142, 285] width 117 height 115
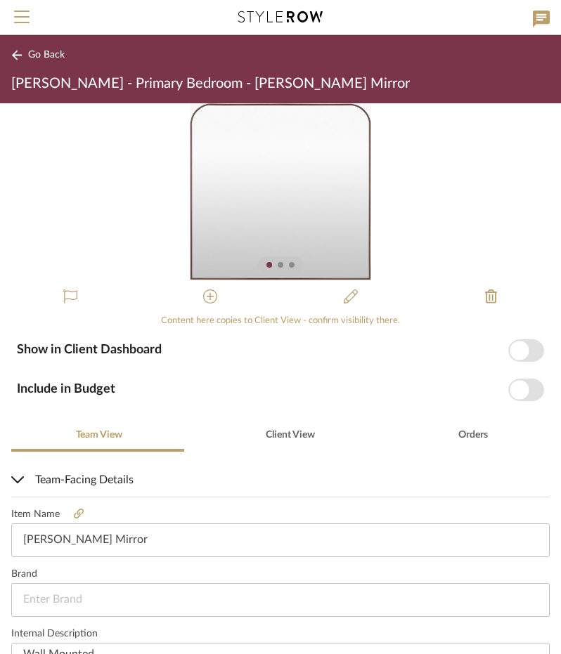
click at [521, 353] on span "button" at bounding box center [526, 350] width 36 height 22
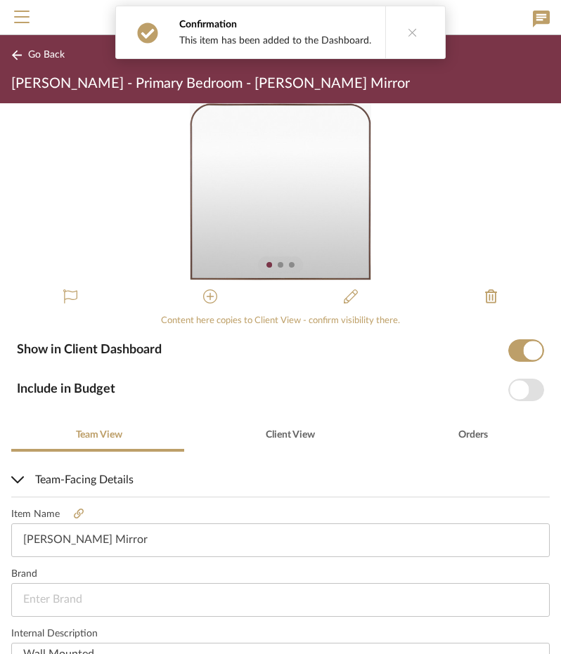
click at [523, 387] on span "button" at bounding box center [526, 390] width 36 height 22
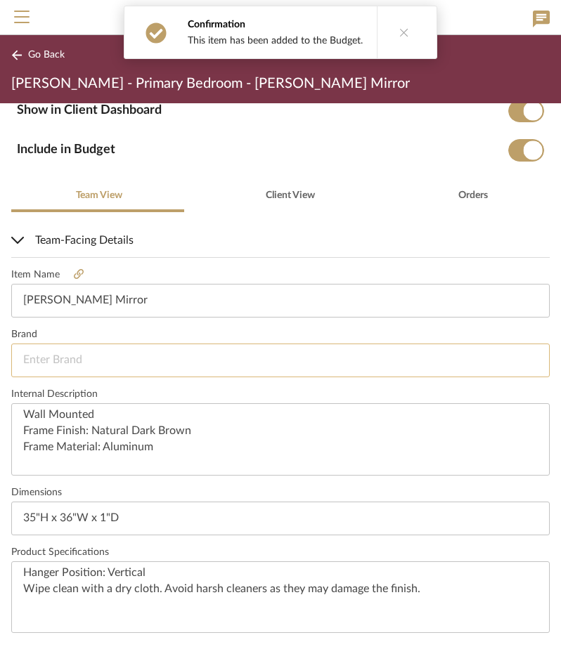
scroll to position [339, 0]
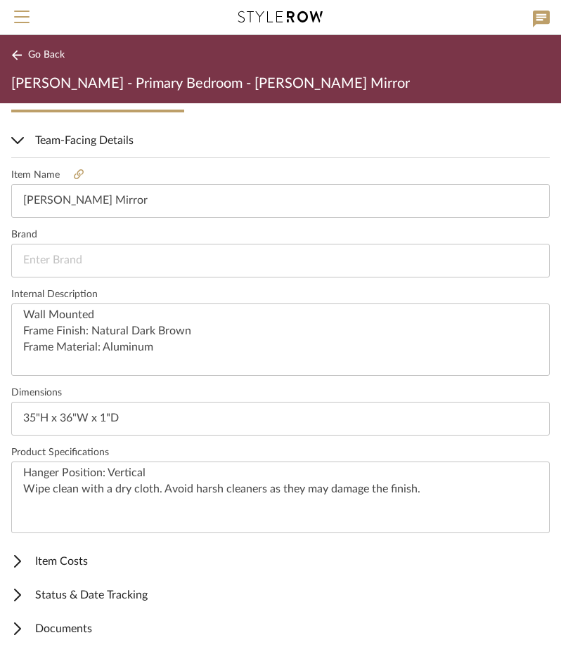
click at [83, 553] on span "Item Costs" at bounding box center [277, 561] width 533 height 17
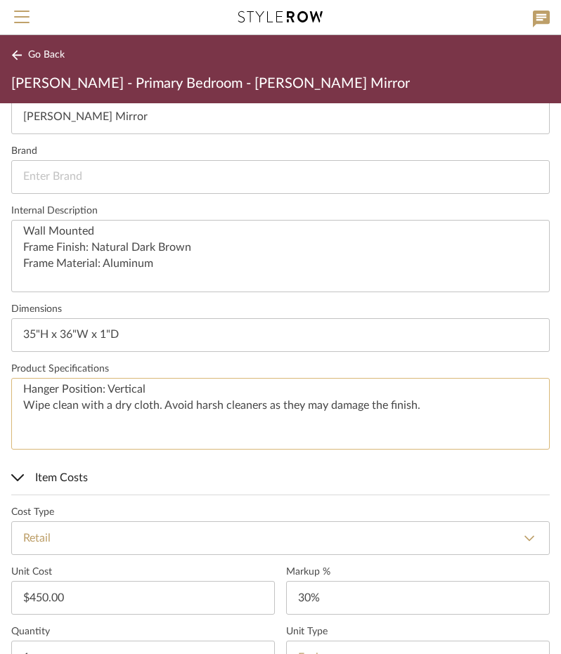
scroll to position [550, 0]
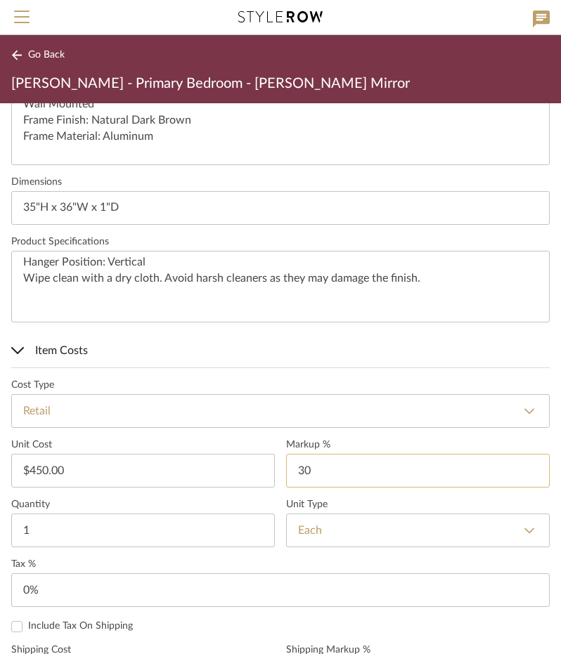
click at [303, 470] on input "30" at bounding box center [417, 471] width 263 height 34
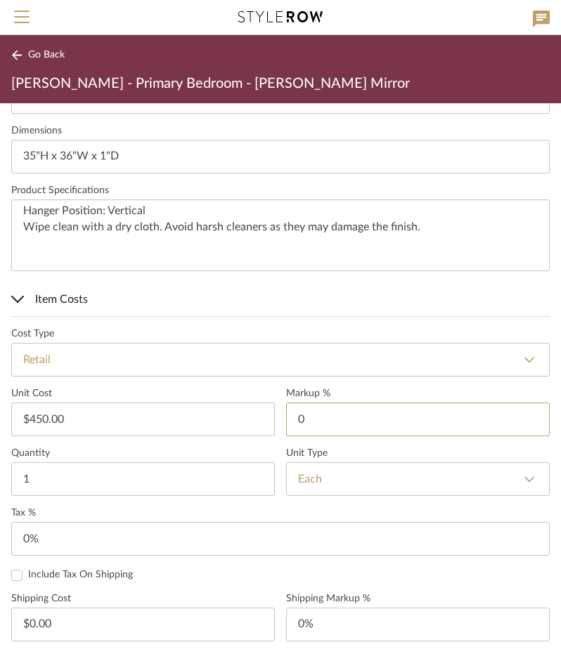
scroll to position [691, 0]
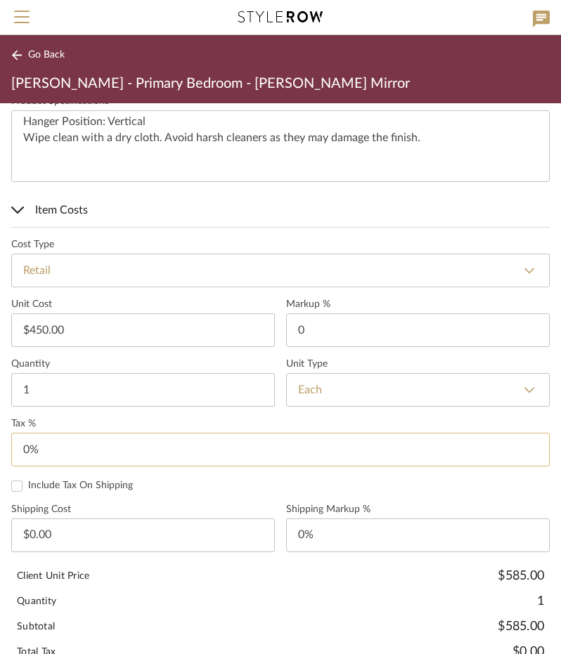
type input "0%"
click at [66, 449] on input "0" at bounding box center [280, 450] width 538 height 34
type input "8.25%"
click at [181, 484] on div "Include Tax On Shipping" at bounding box center [280, 486] width 538 height 13
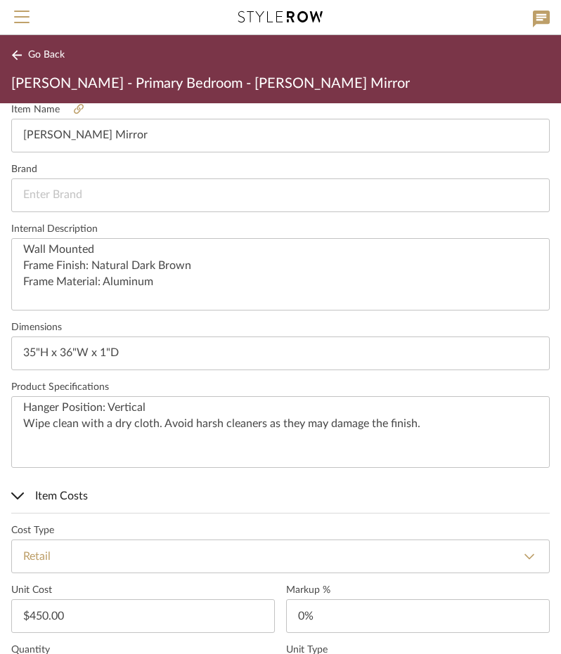
scroll to position [244, 0]
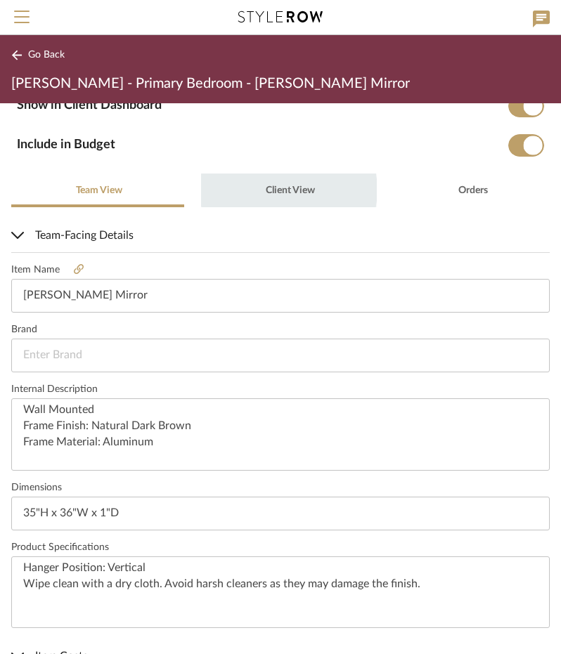
click at [285, 190] on span "Client View" at bounding box center [290, 190] width 49 height 10
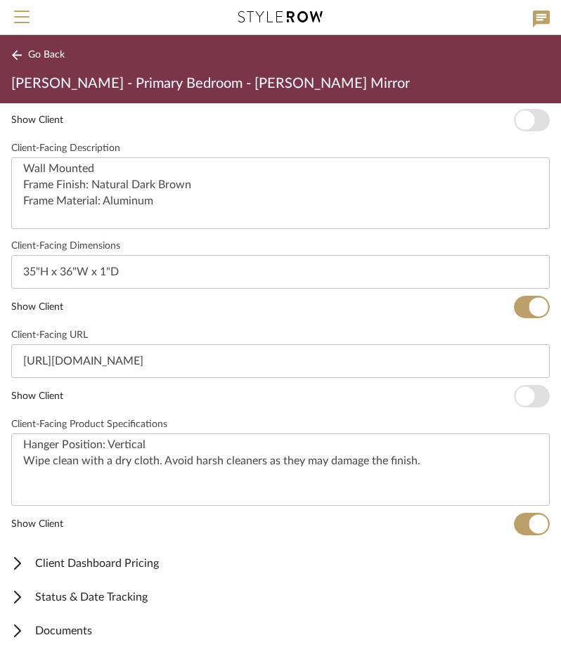
scroll to position [517, 0]
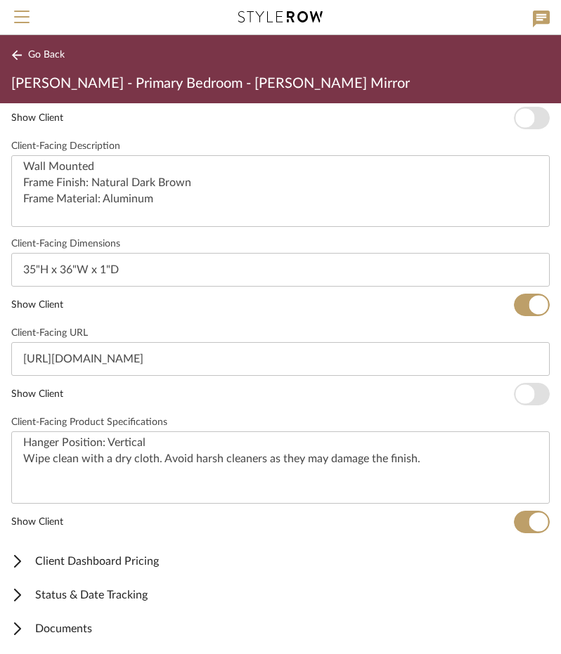
click at [159, 558] on span "Client Dashboard Pricing" at bounding box center [277, 561] width 533 height 17
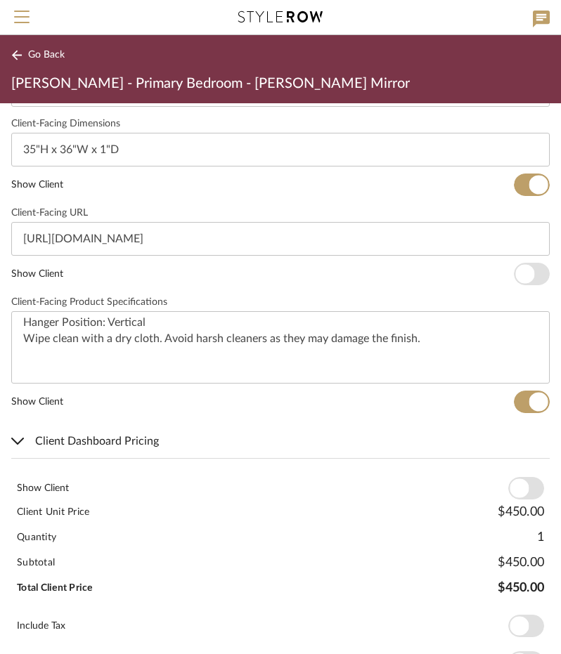
scroll to position [746, 0]
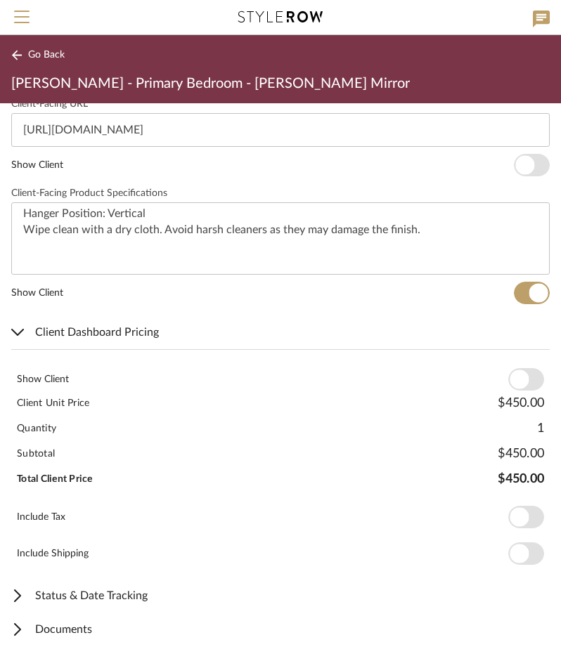
drag, startPoint x: 518, startPoint y: 376, endPoint x: 523, endPoint y: 396, distance: 20.3
click at [517, 376] on span "button" at bounding box center [518, 379] width 19 height 19
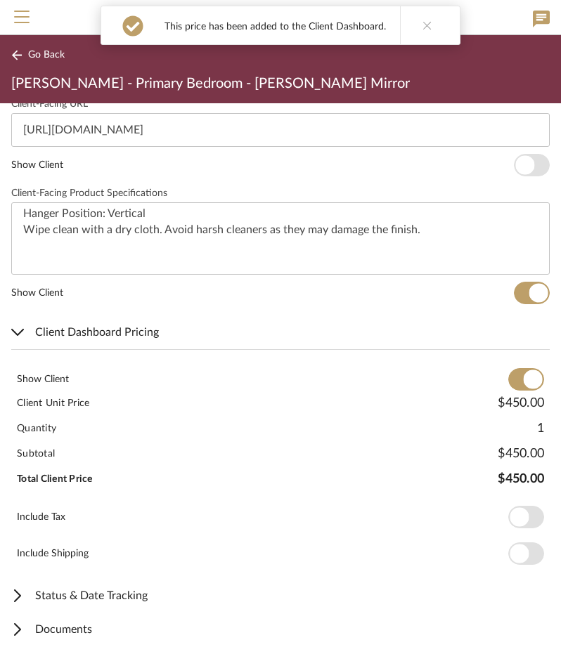
drag, startPoint x: 516, startPoint y: 510, endPoint x: 464, endPoint y: 509, distance: 52.7
click at [516, 510] on span "button" at bounding box center [518, 517] width 19 height 19
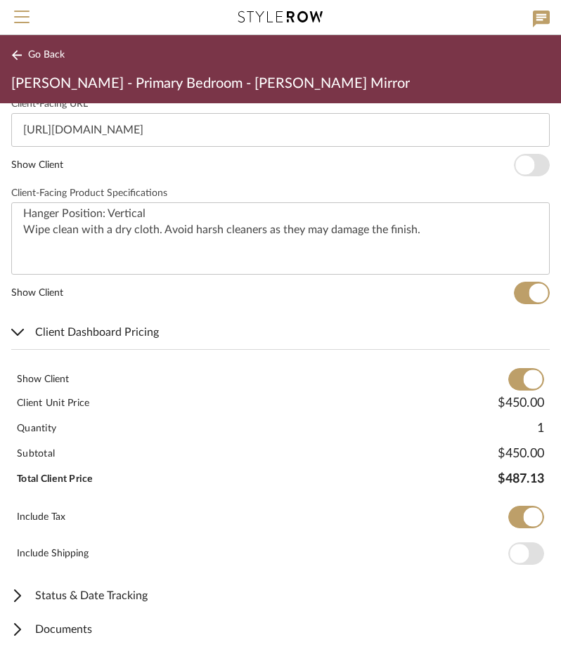
click at [30, 57] on span "Go Back" at bounding box center [46, 55] width 37 height 12
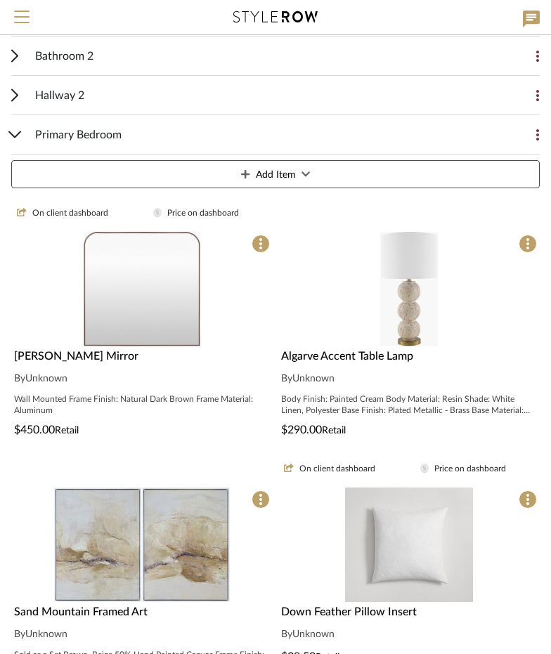
scroll to position [629, 0]
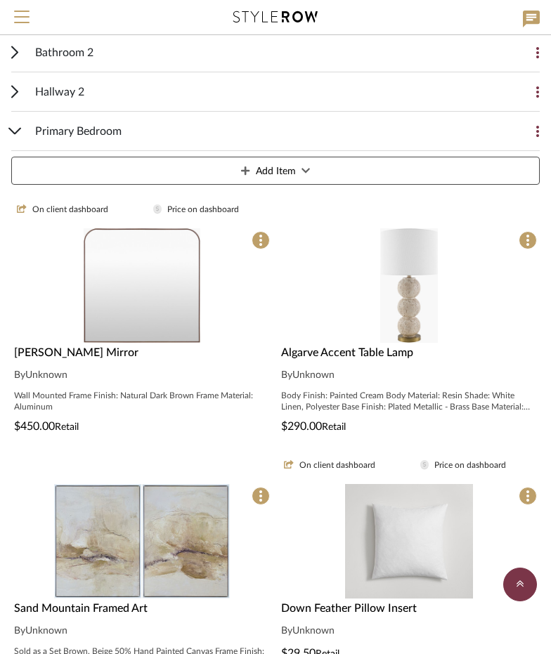
click at [412, 282] on div at bounding box center [408, 285] width 261 height 115
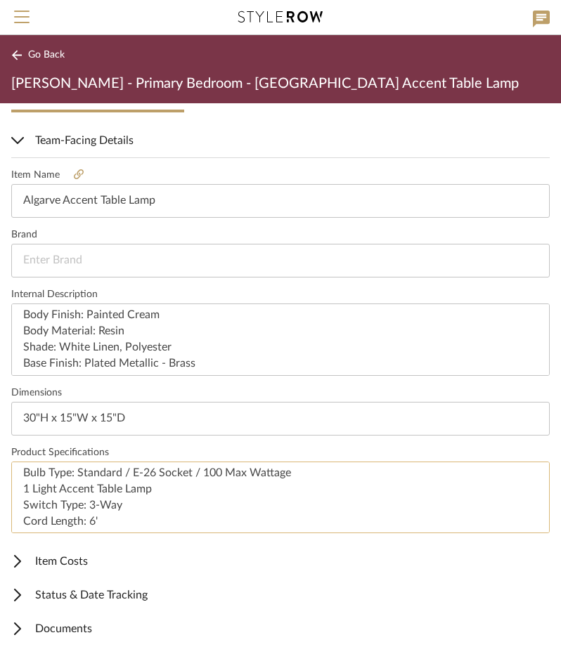
scroll to position [15, 0]
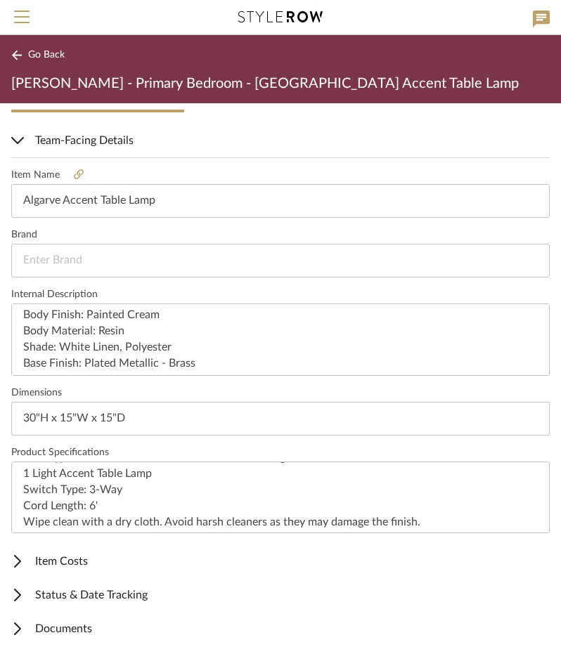
click at [64, 553] on span "Item Costs" at bounding box center [277, 561] width 533 height 17
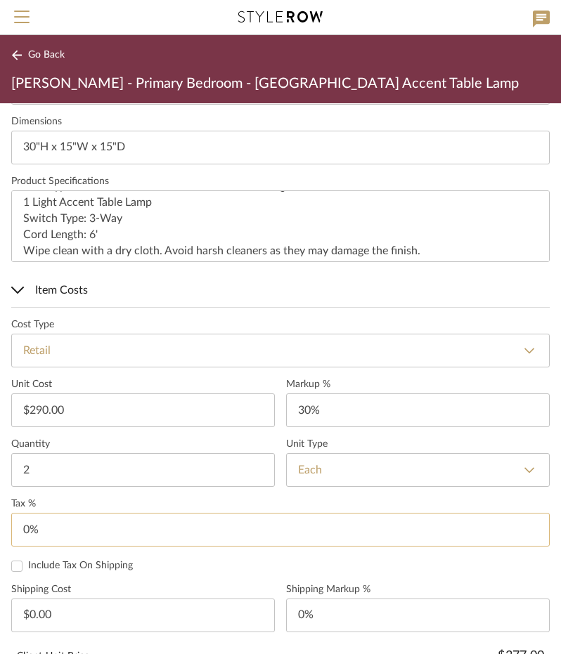
scroll to position [620, 0]
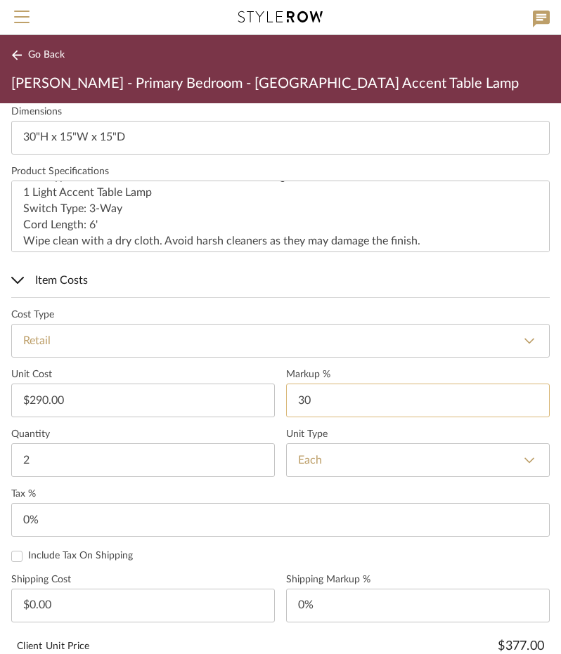
click at [309, 402] on input "30" at bounding box center [417, 401] width 263 height 34
type input "0%"
click at [228, 431] on label "Quantity" at bounding box center [142, 435] width 263 height 12
click at [89, 518] on input "0" at bounding box center [280, 520] width 538 height 34
type input "8.25%"
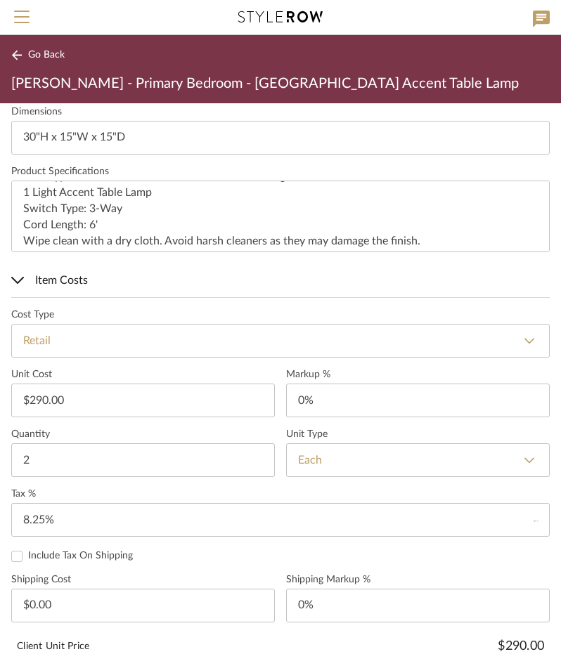
click at [198, 542] on form "Cost Type Retail DNET Retail Unit Cost $290.00 Markup % 0% Quantity 2 Unit Type…" at bounding box center [280, 573] width 538 height 528
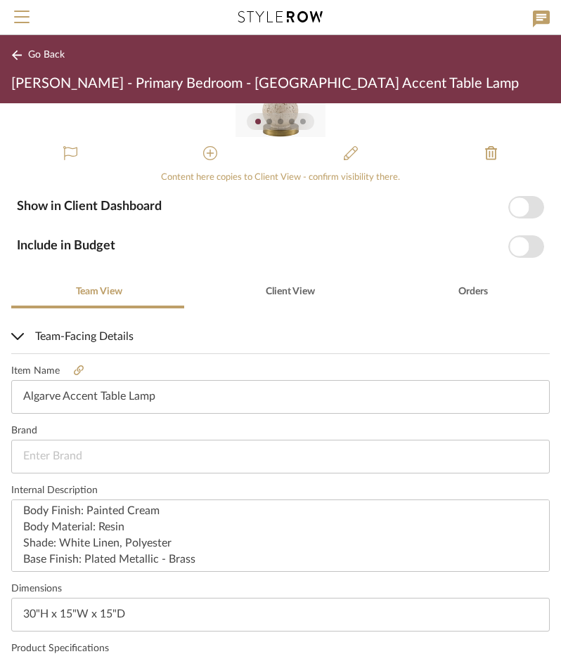
scroll to position [104, 0]
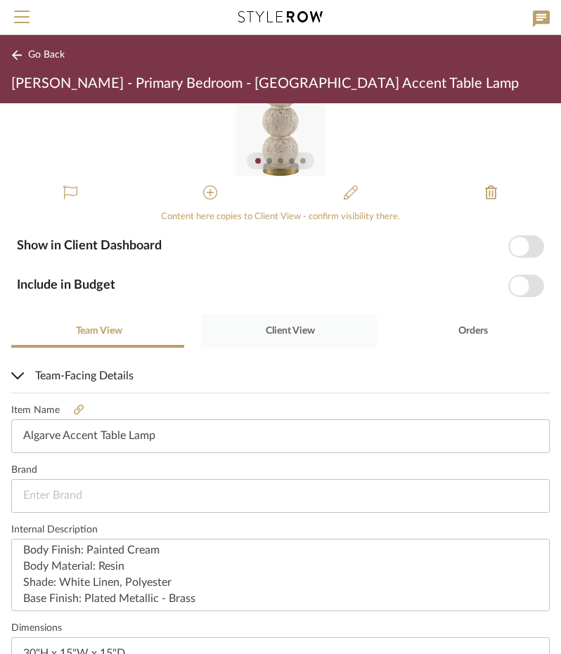
click at [289, 324] on span "Client View" at bounding box center [288, 331] width 51 height 34
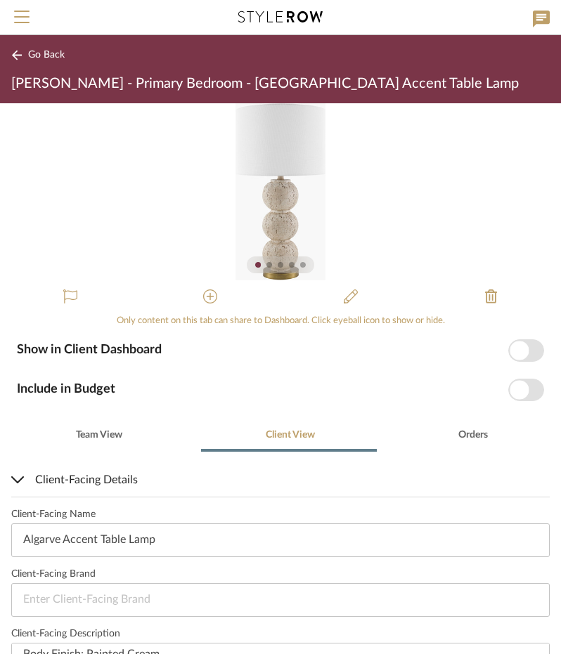
scroll to position [141, 0]
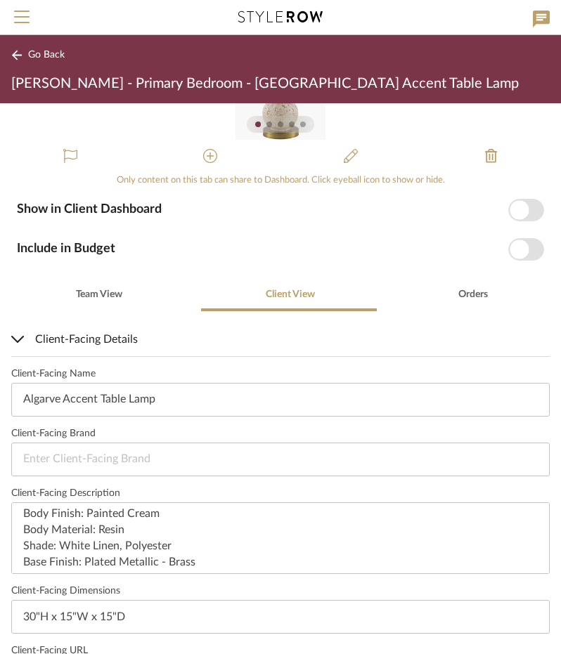
click at [510, 206] on span "button" at bounding box center [518, 209] width 19 height 19
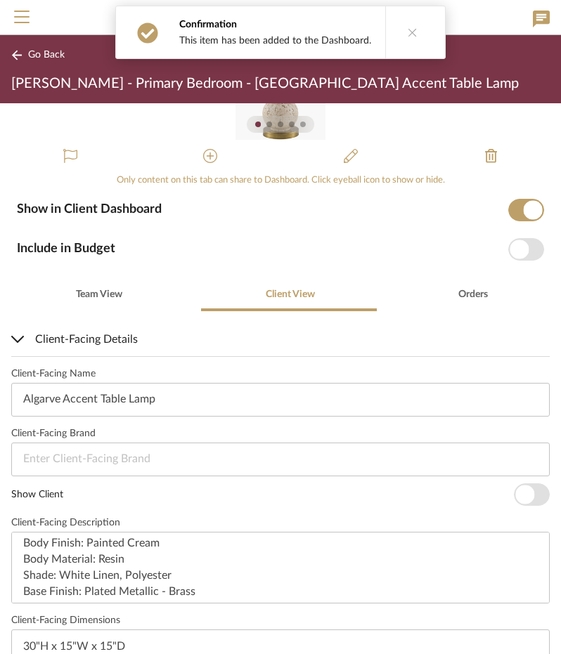
click at [510, 259] on span "button" at bounding box center [526, 249] width 36 height 22
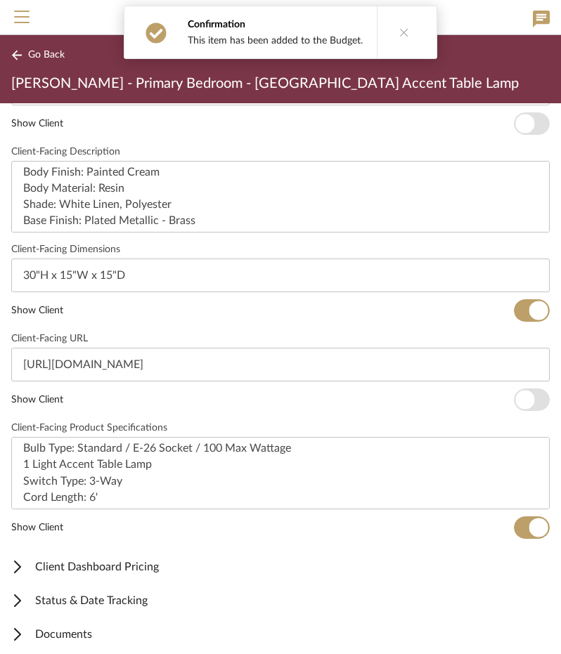
scroll to position [517, 0]
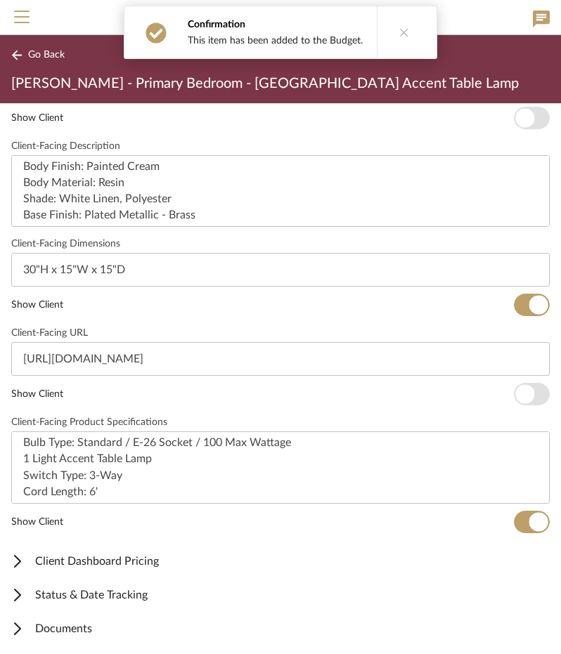
click at [115, 553] on span "Client Dashboard Pricing" at bounding box center [277, 561] width 533 height 17
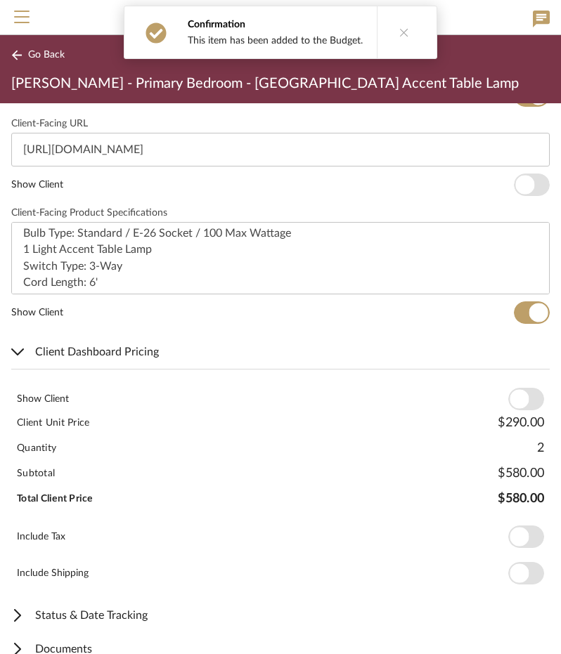
scroll to position [728, 0]
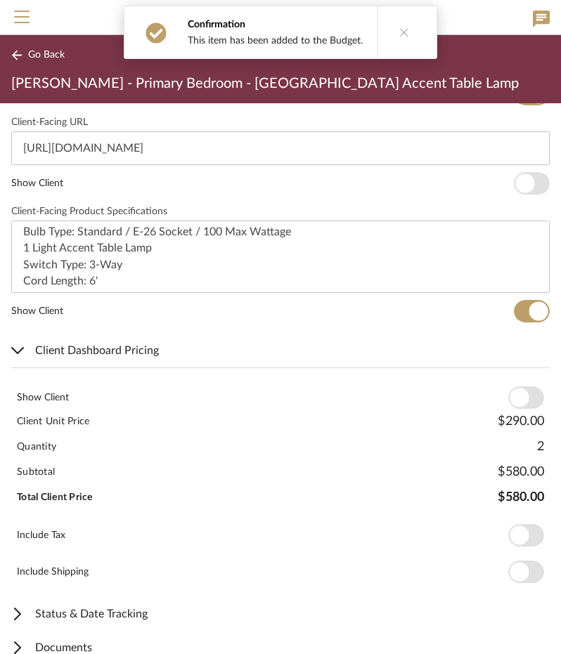
drag, startPoint x: 518, startPoint y: 394, endPoint x: 535, endPoint y: 471, distance: 79.0
click at [519, 395] on span "button" at bounding box center [526, 397] width 36 height 22
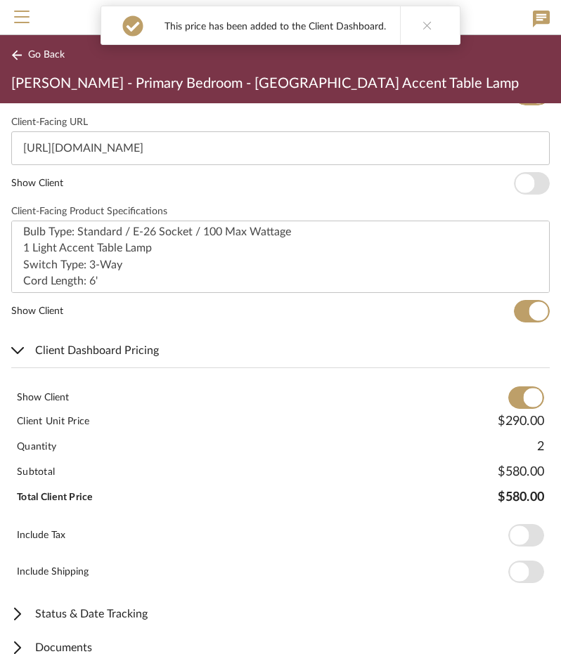
click at [521, 524] on span "button" at bounding box center [526, 535] width 36 height 22
click at [59, 51] on span "Go Back" at bounding box center [46, 55] width 37 height 12
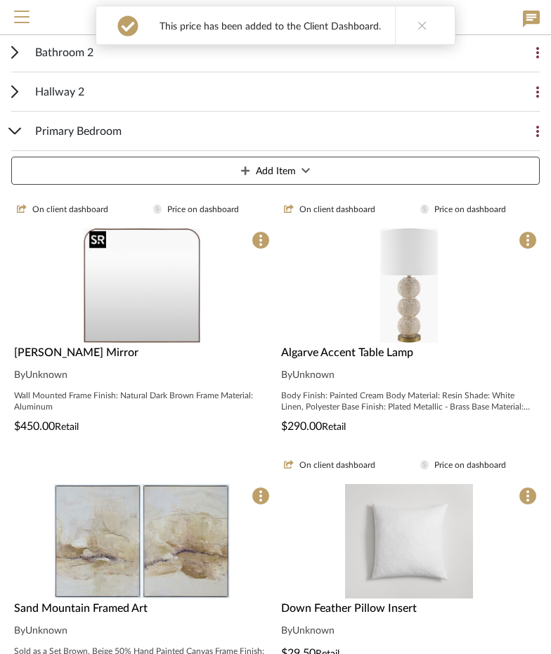
scroll to position [629, 0]
click at [107, 516] on img "0" at bounding box center [142, 541] width 176 height 115
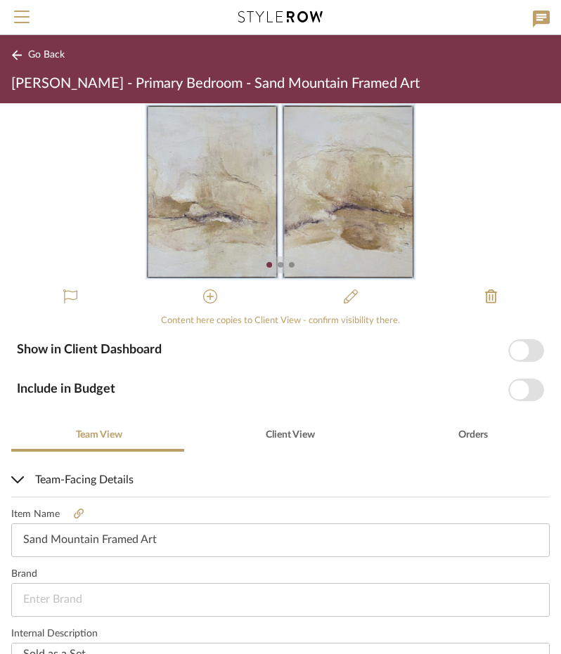
click at [517, 344] on span "button" at bounding box center [526, 350] width 36 height 22
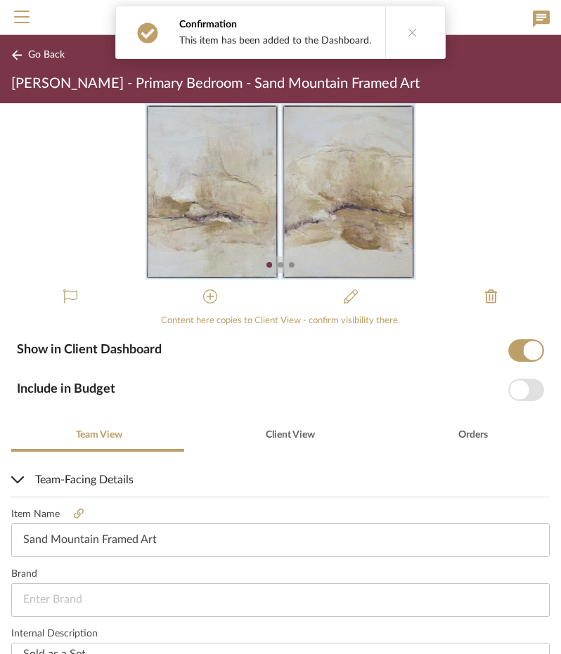
click at [521, 384] on span "button" at bounding box center [526, 390] width 36 height 22
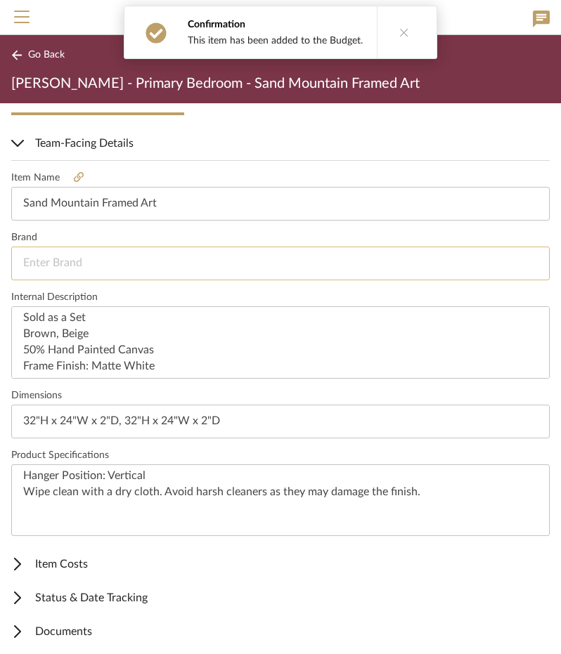
scroll to position [339, 0]
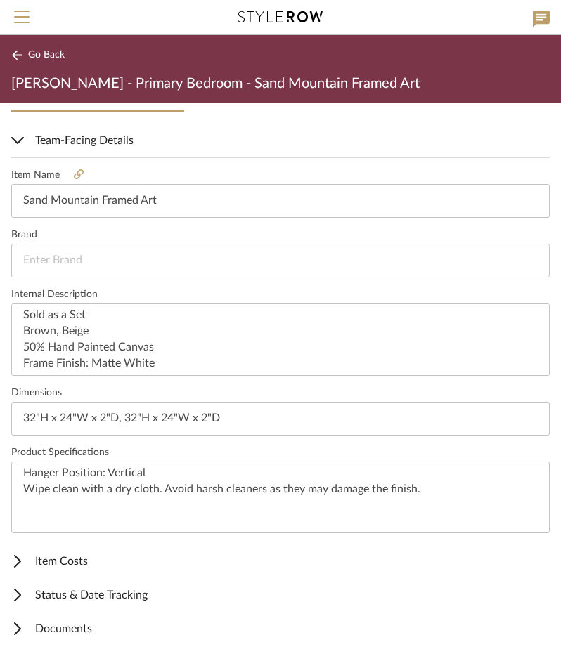
click at [79, 559] on span "Item Costs" at bounding box center [277, 561] width 533 height 17
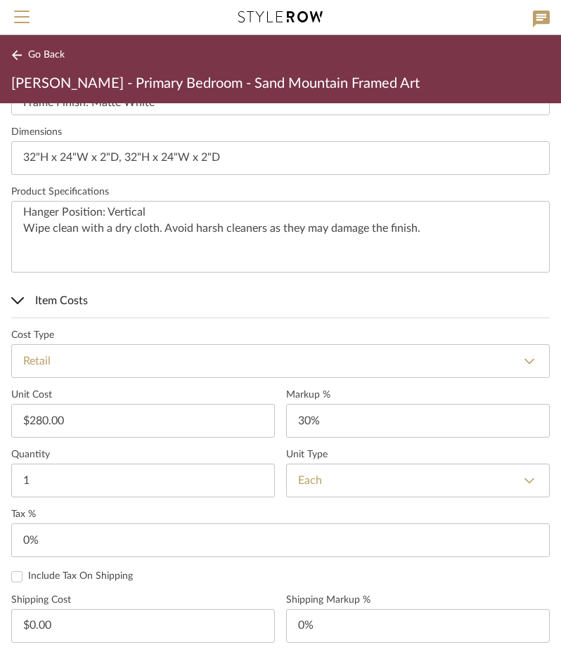
scroll to position [620, 0]
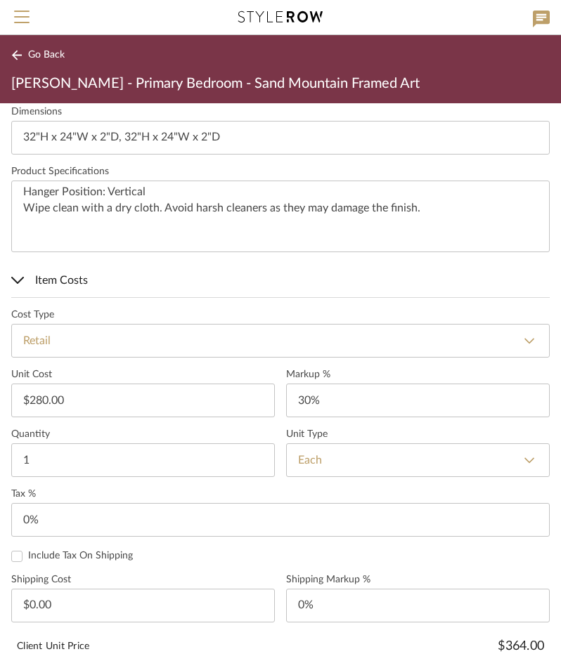
click at [311, 455] on select "Each SF LF YD Sq Yd Slab Roll Set Dbl Roll Piece Panel Gallon Quart 5 Gals Inch" at bounding box center [417, 460] width 263 height 34
select select "7"
click at [286, 443] on select "Each SF LF YD Sq Yd Slab Roll Set Dbl Roll Piece Panel Gallon Quart 5 Gals Inch" at bounding box center [417, 460] width 263 height 34
type input "Set"
click at [299, 400] on input "30" at bounding box center [417, 401] width 263 height 34
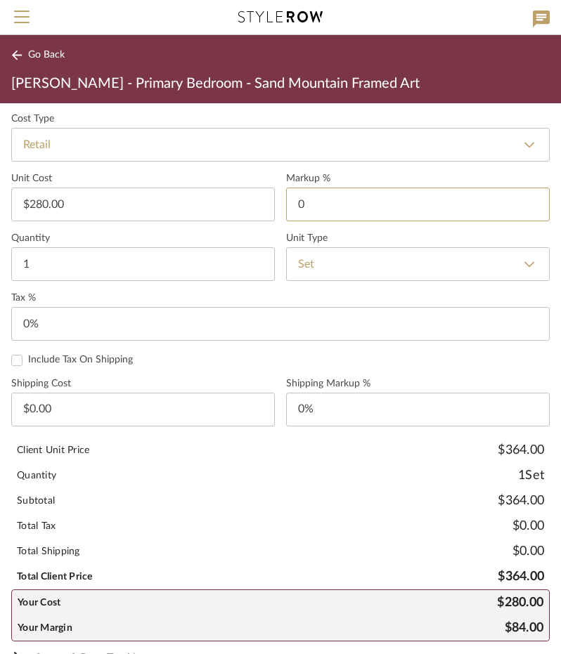
scroll to position [831, 0]
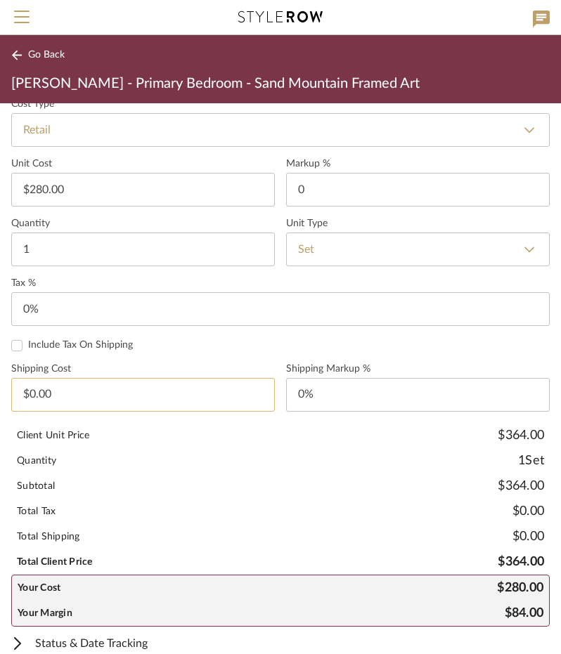
type input "0%"
type input "0.00"
click at [63, 394] on input "0.00" at bounding box center [142, 395] width 263 height 34
type input "0"
type input "$0.00"
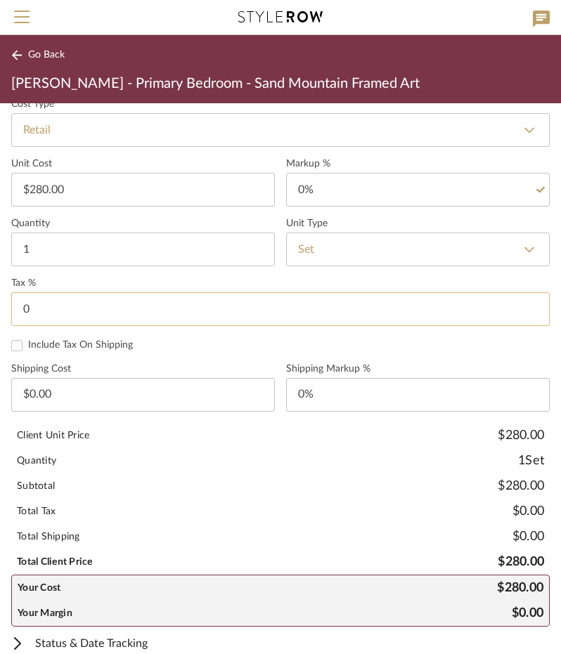
click at [58, 309] on input "0" at bounding box center [280, 309] width 538 height 34
type input "8.25%"
click at [195, 337] on mat-checkbox "Include Tax On Shipping" at bounding box center [280, 344] width 538 height 14
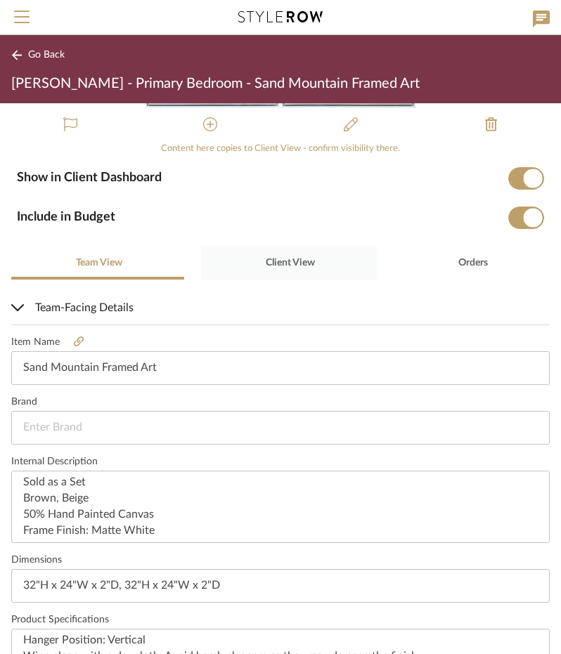
scroll to position [129, 0]
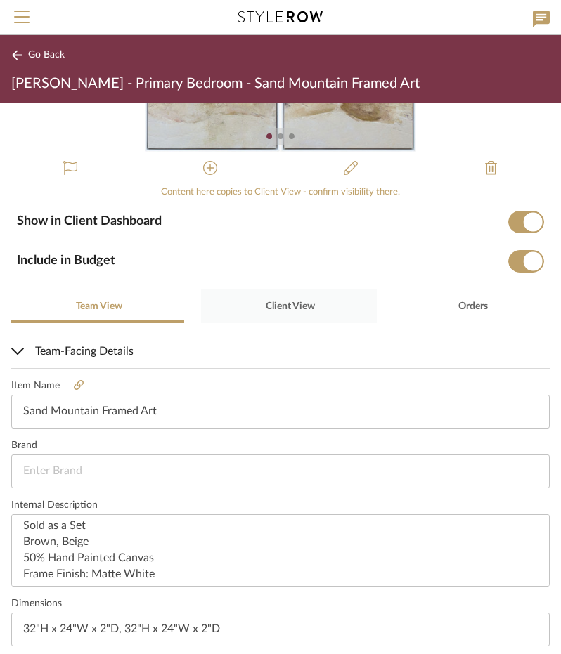
click at [300, 302] on span "Client View" at bounding box center [290, 306] width 49 height 10
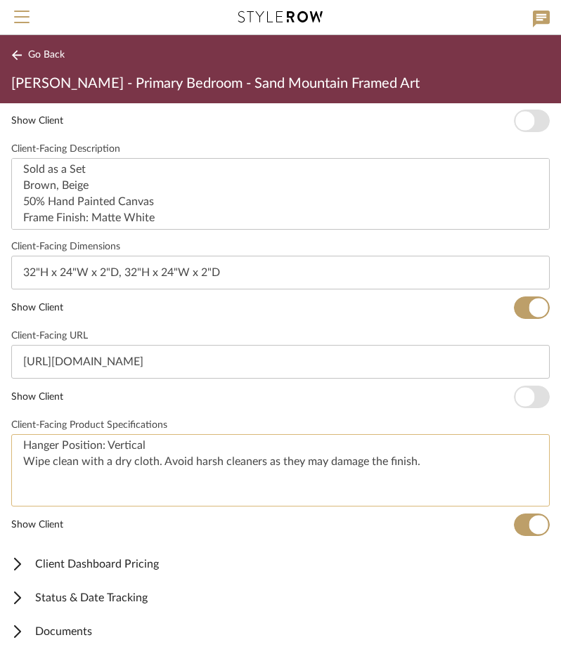
scroll to position [517, 0]
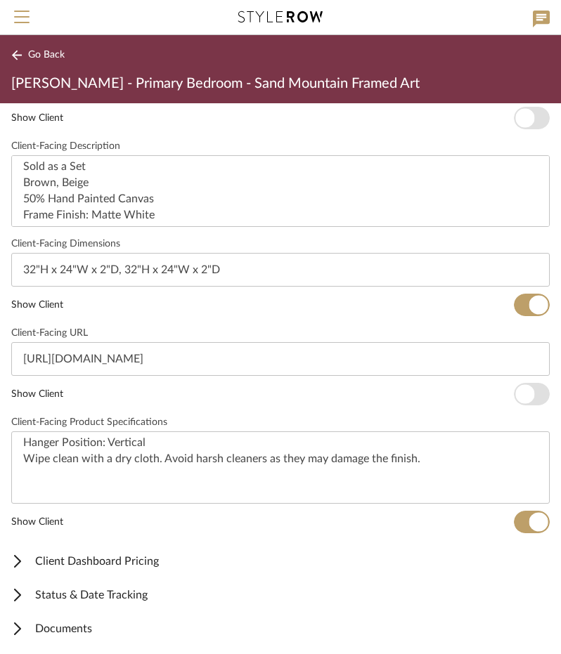
click at [133, 554] on span "Client Dashboard Pricing" at bounding box center [277, 561] width 533 height 17
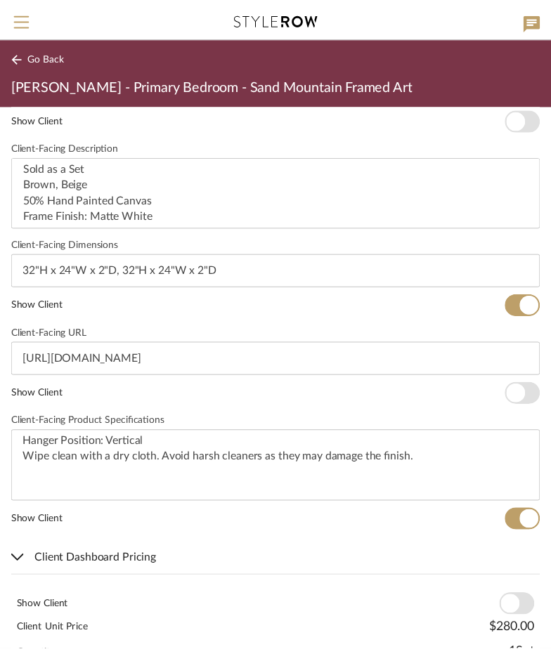
scroll to position [746, 0]
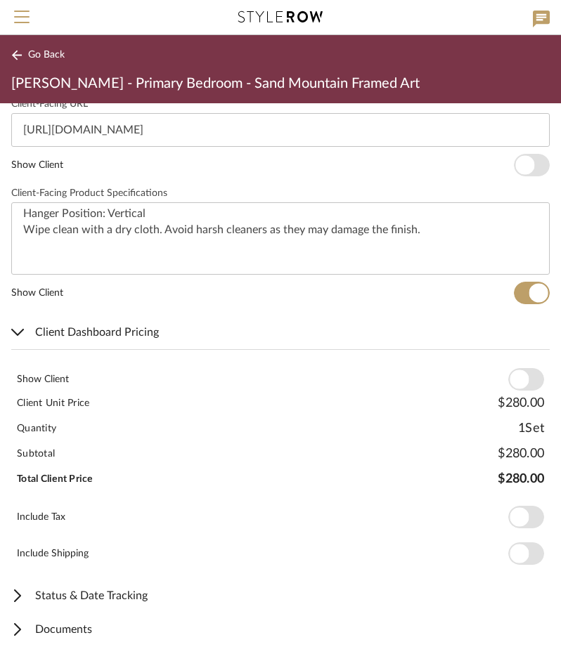
click at [509, 381] on span "button" at bounding box center [518, 379] width 19 height 19
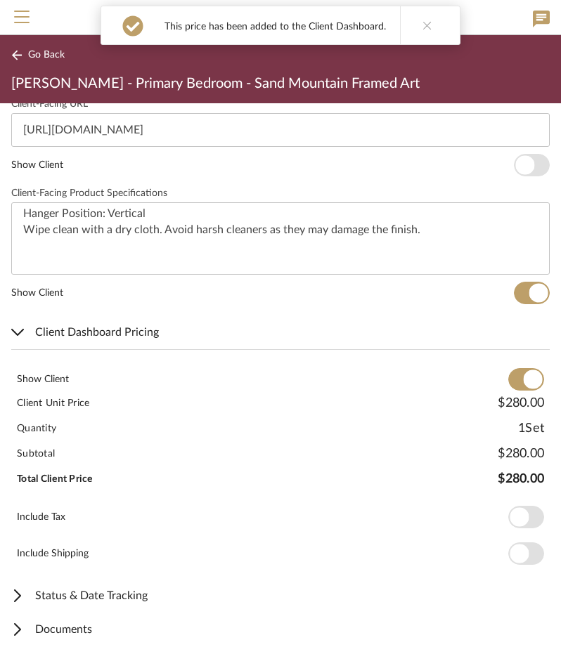
click at [513, 508] on span "button" at bounding box center [518, 517] width 19 height 19
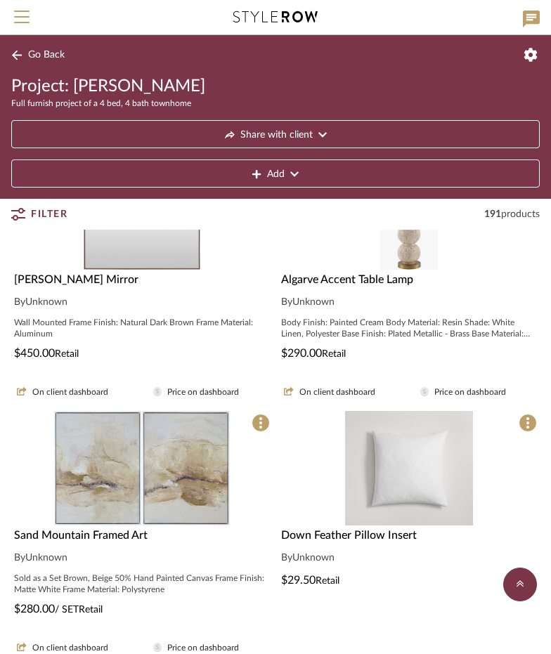
scroll to position [422, 0]
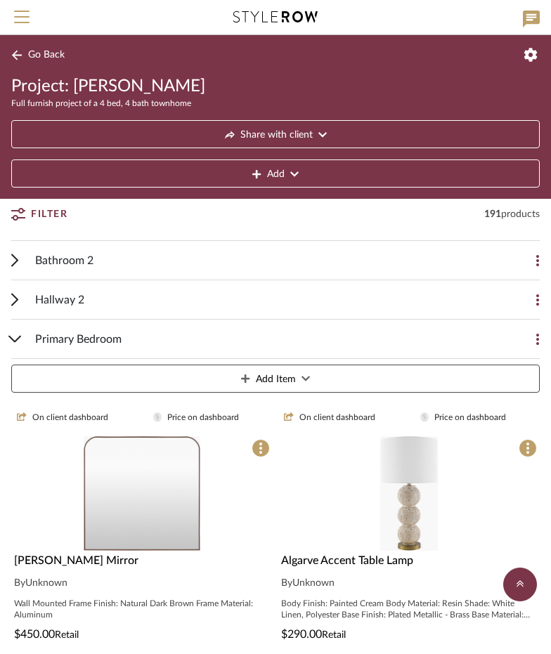
click at [134, 338] on div "Primary Bedroom" at bounding box center [264, 339] width 459 height 39
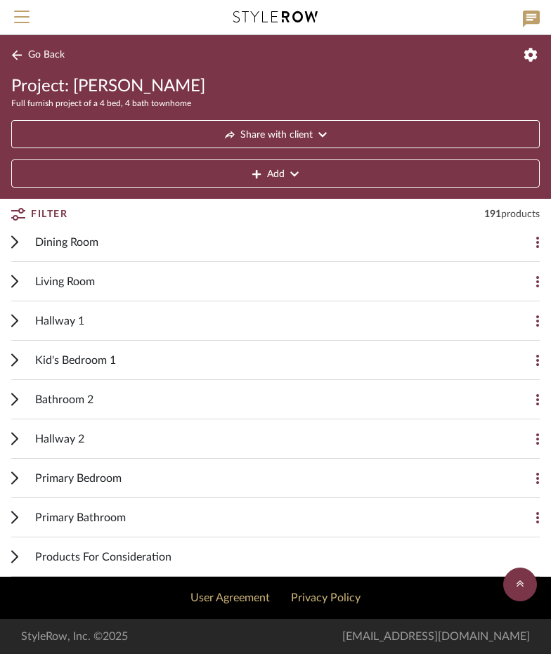
scroll to position [278, 0]
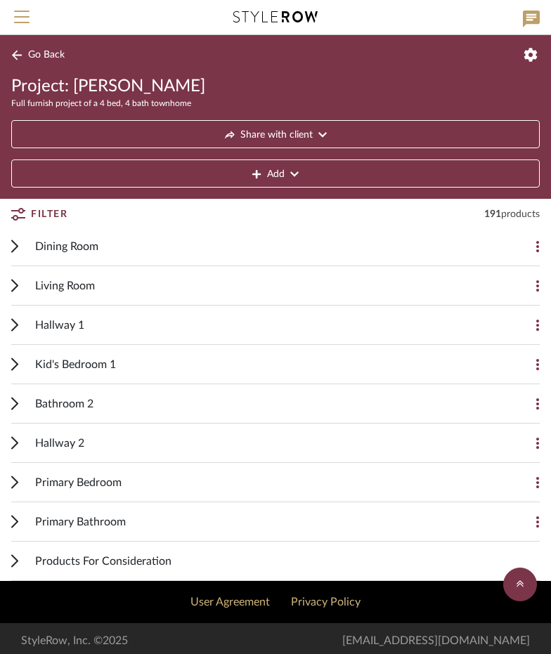
click at [37, 63] on button "Go Back" at bounding box center [40, 55] width 58 height 18
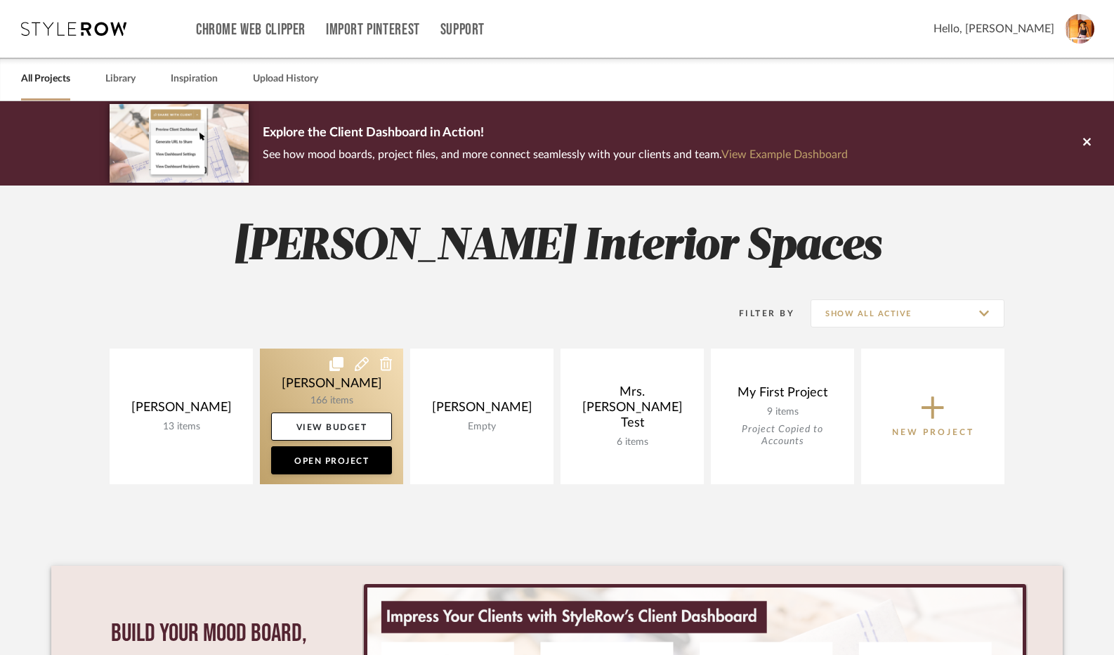
click at [372, 383] on link at bounding box center [331, 416] width 143 height 136
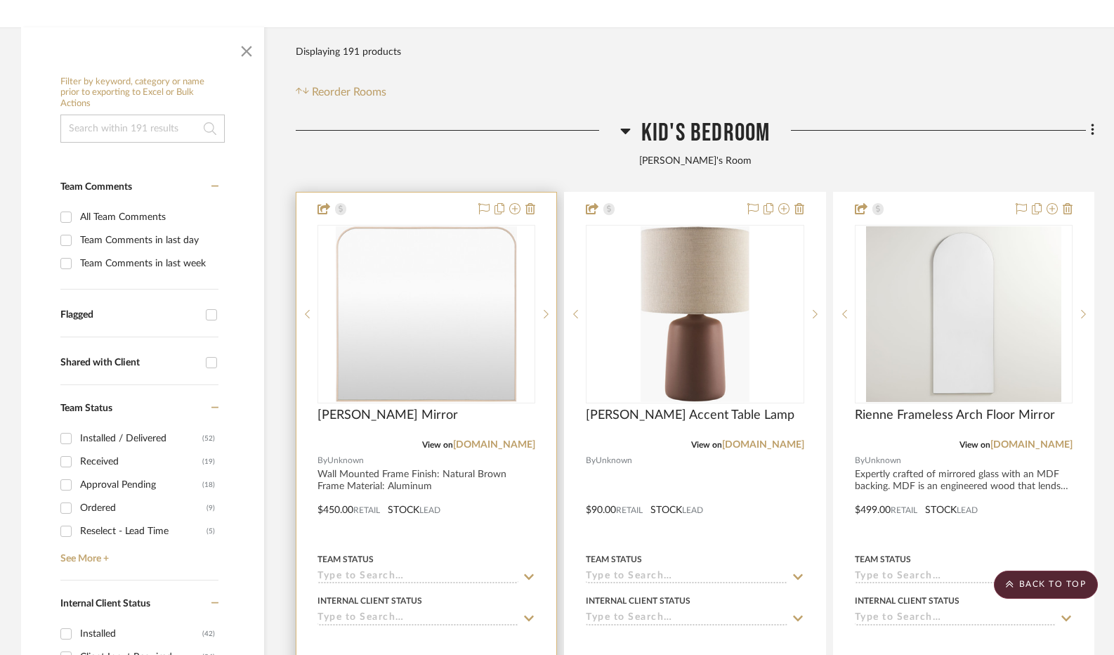
scroll to position [233, 0]
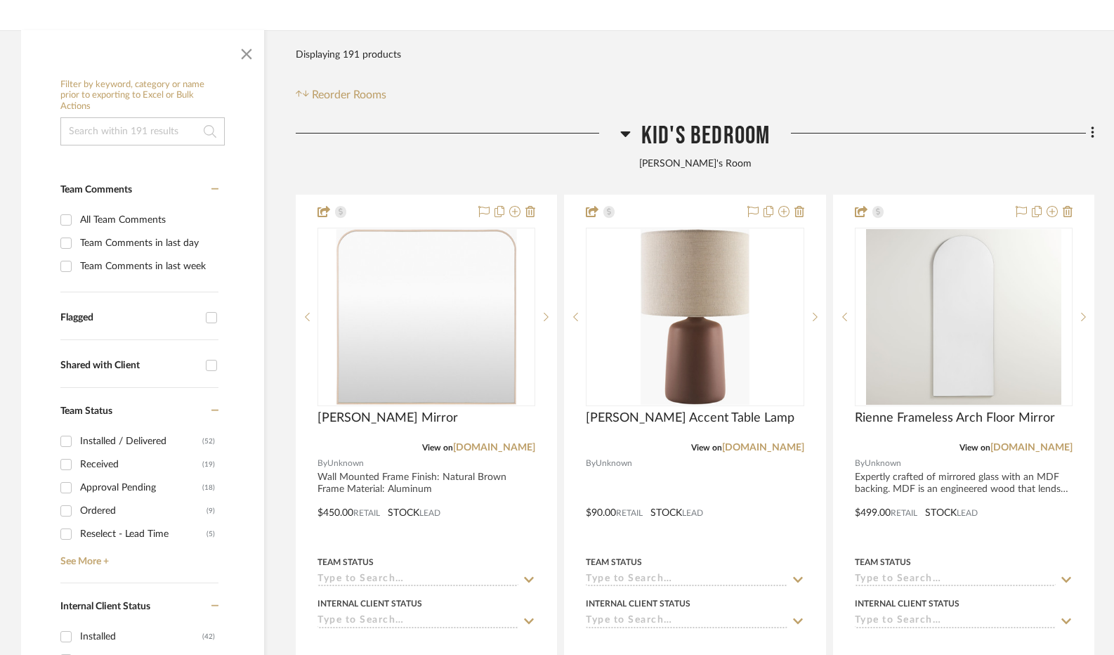
click at [626, 131] on icon at bounding box center [625, 134] width 10 height 6
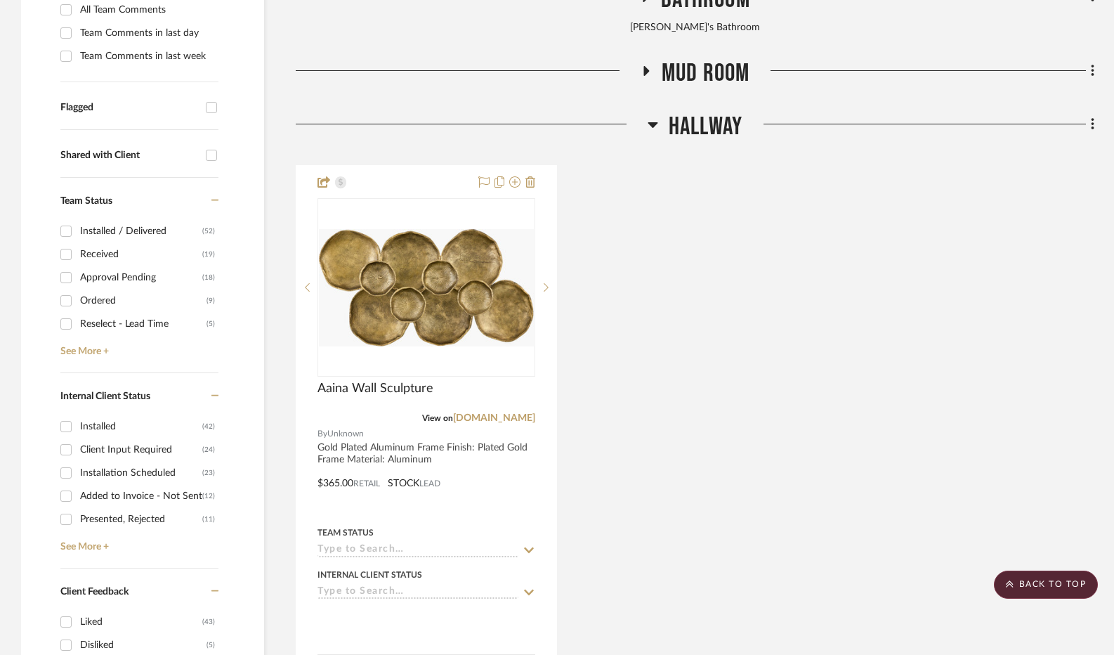
scroll to position [445, 0]
click at [655, 124] on icon at bounding box center [653, 123] width 11 height 17
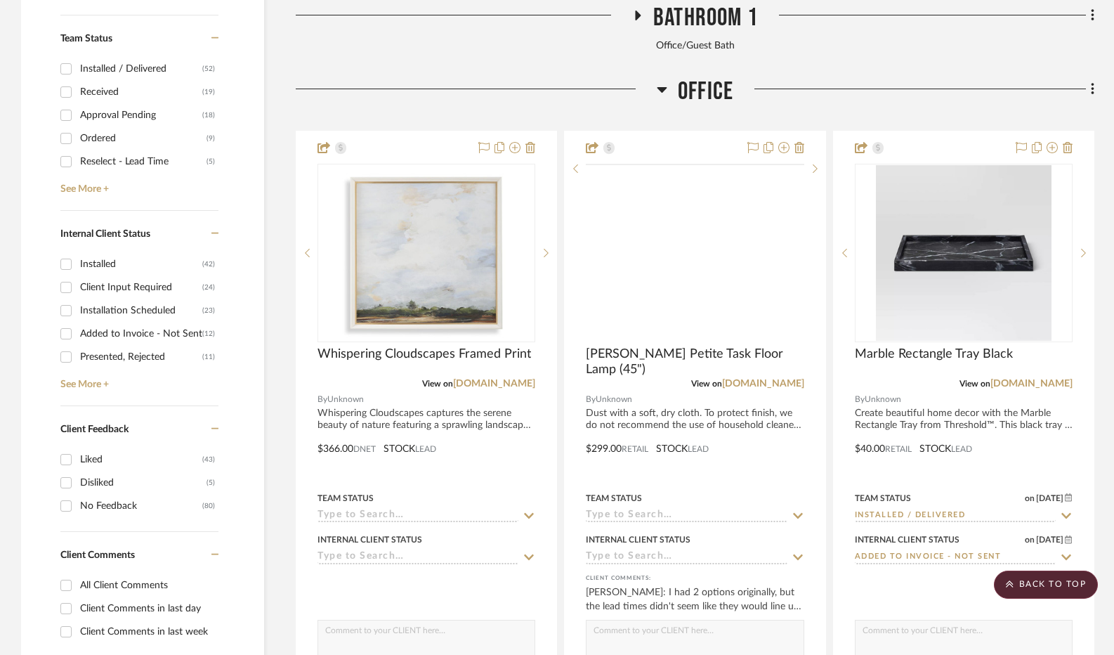
scroll to position [606, 0]
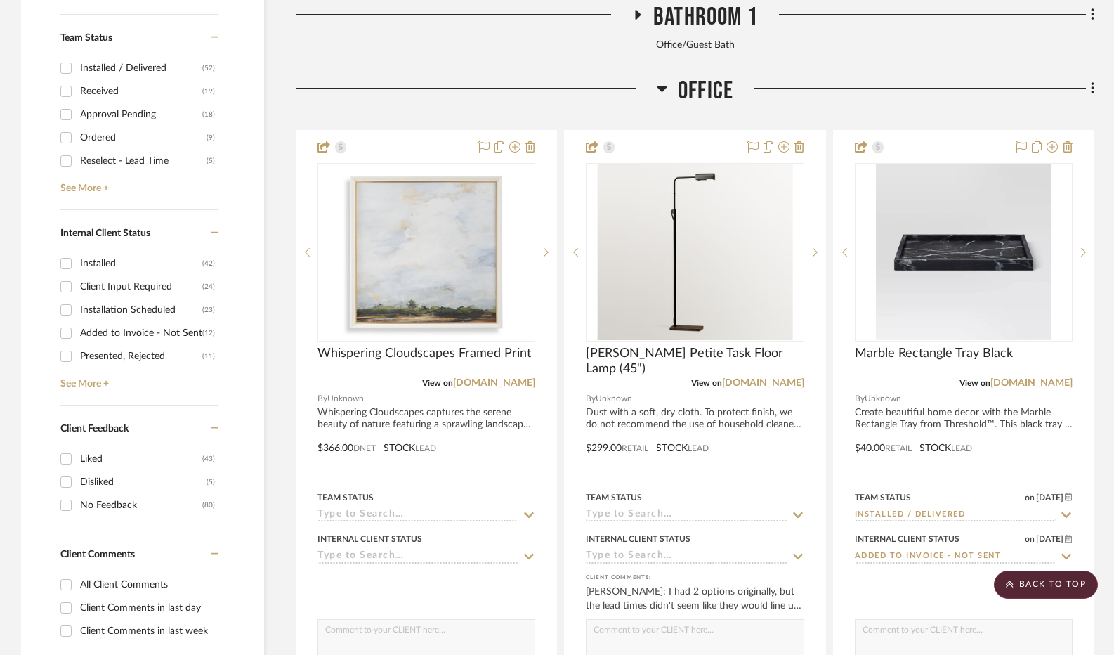
click at [666, 93] on icon at bounding box center [662, 88] width 11 height 17
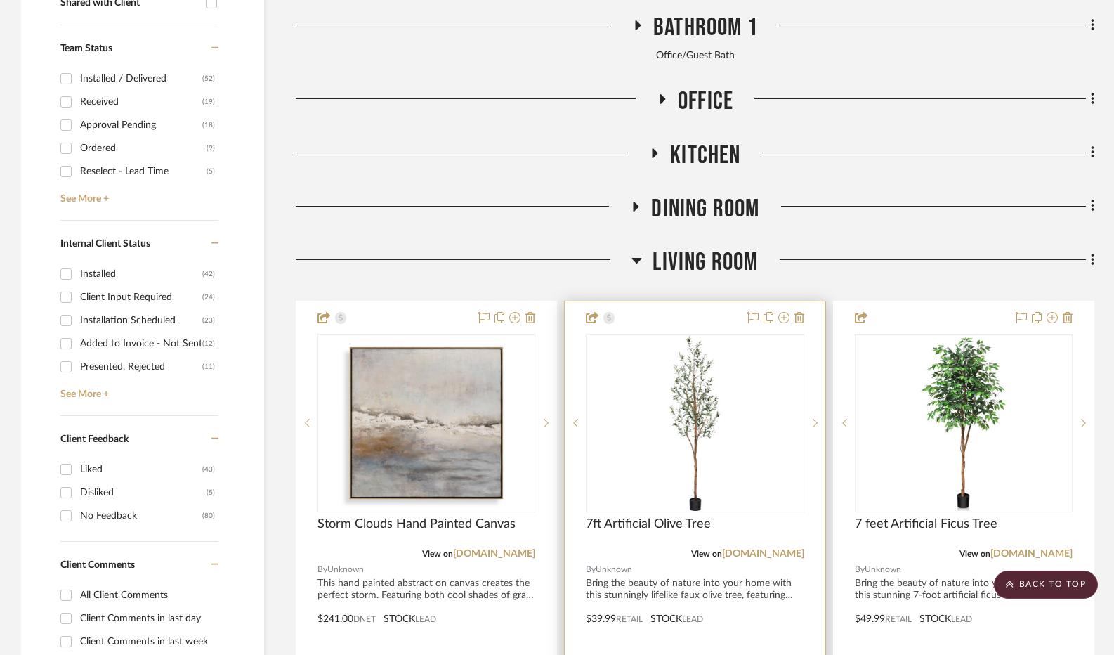
scroll to position [585, 0]
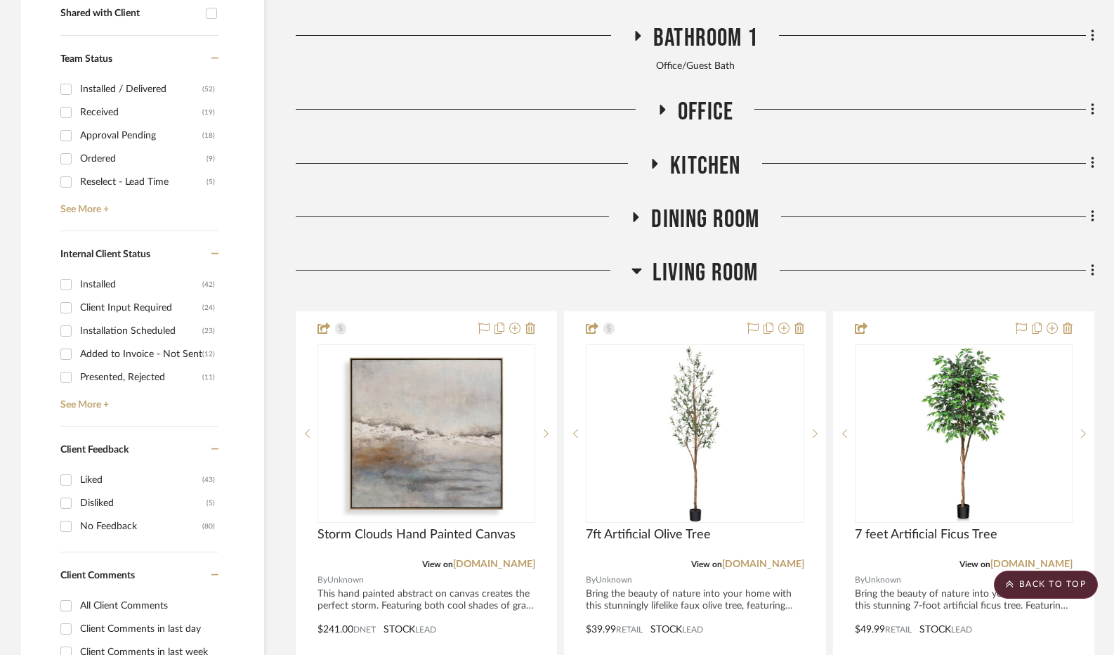
click at [638, 265] on icon at bounding box center [637, 270] width 11 height 17
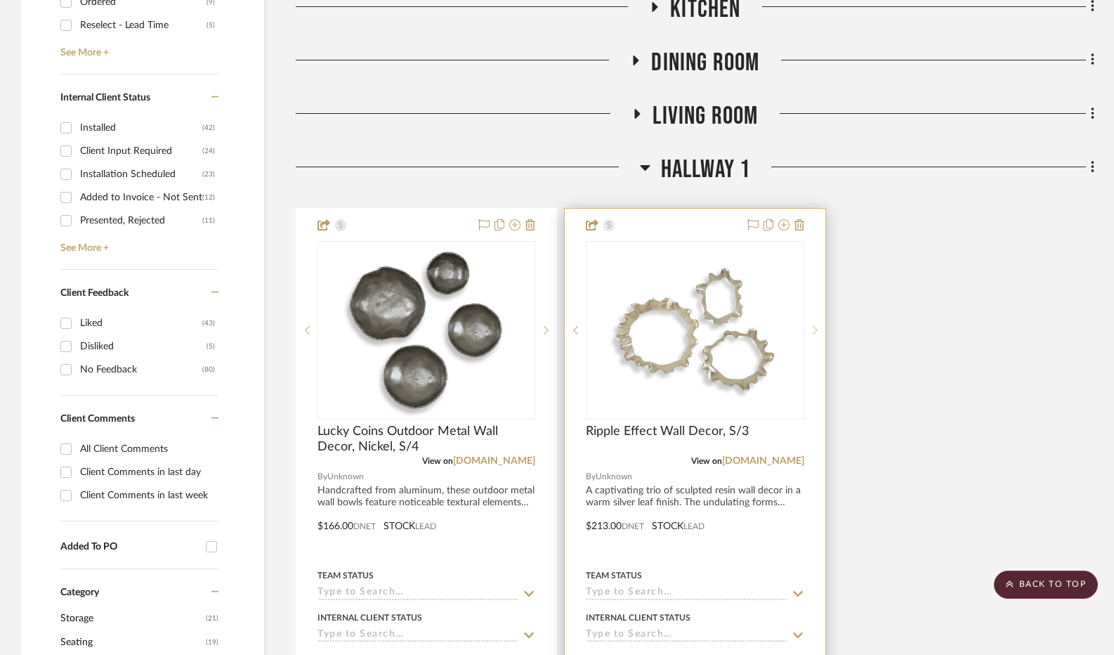
scroll to position [741, 0]
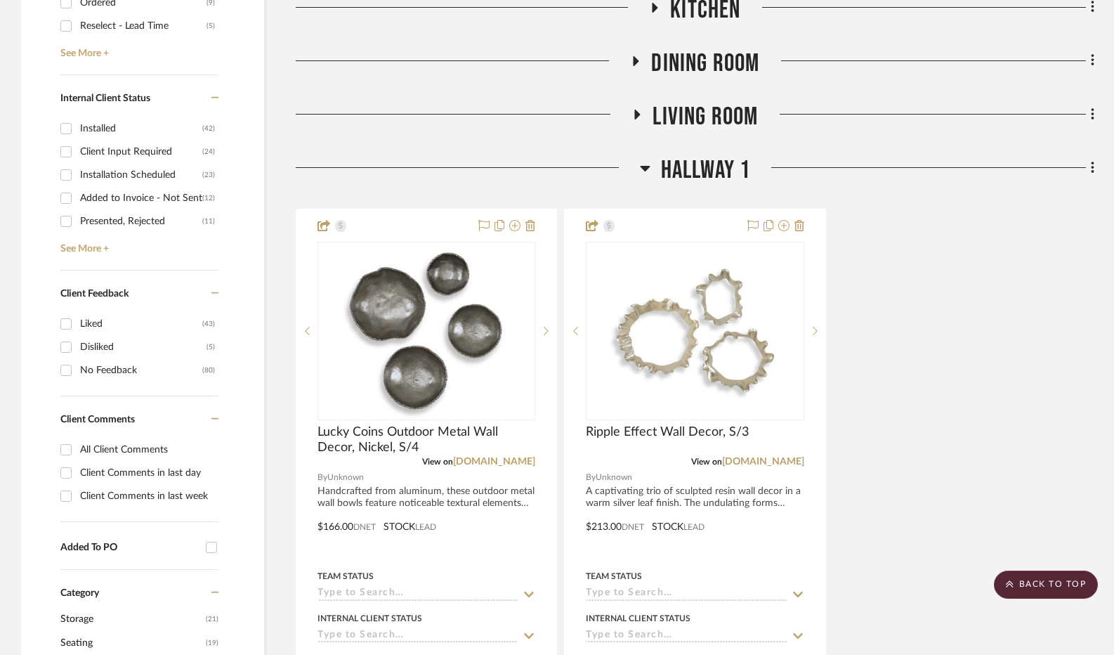
click at [646, 171] on icon at bounding box center [645, 167] width 11 height 17
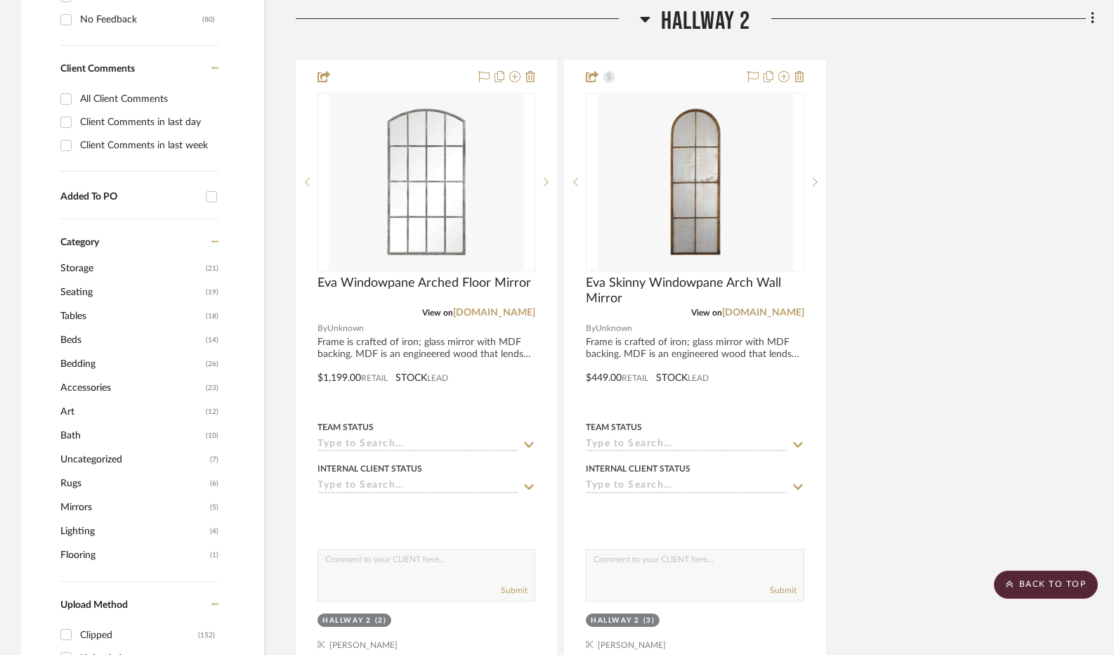
scroll to position [1093, 0]
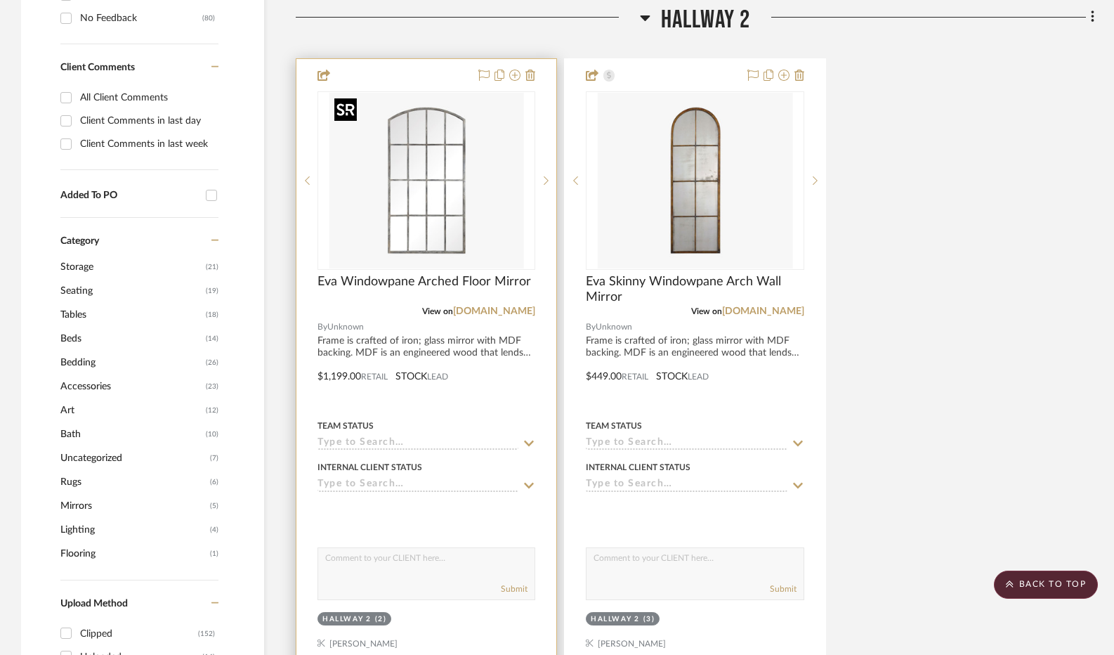
click at [392, 239] on img "0" at bounding box center [426, 181] width 195 height 176
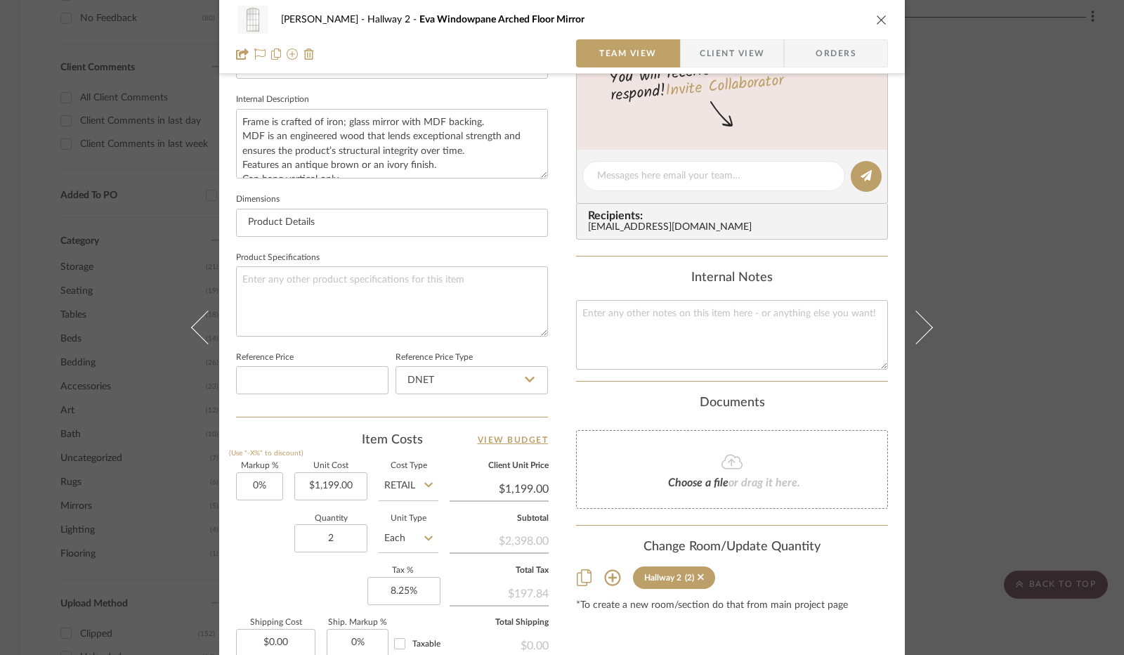
scroll to position [651, 0]
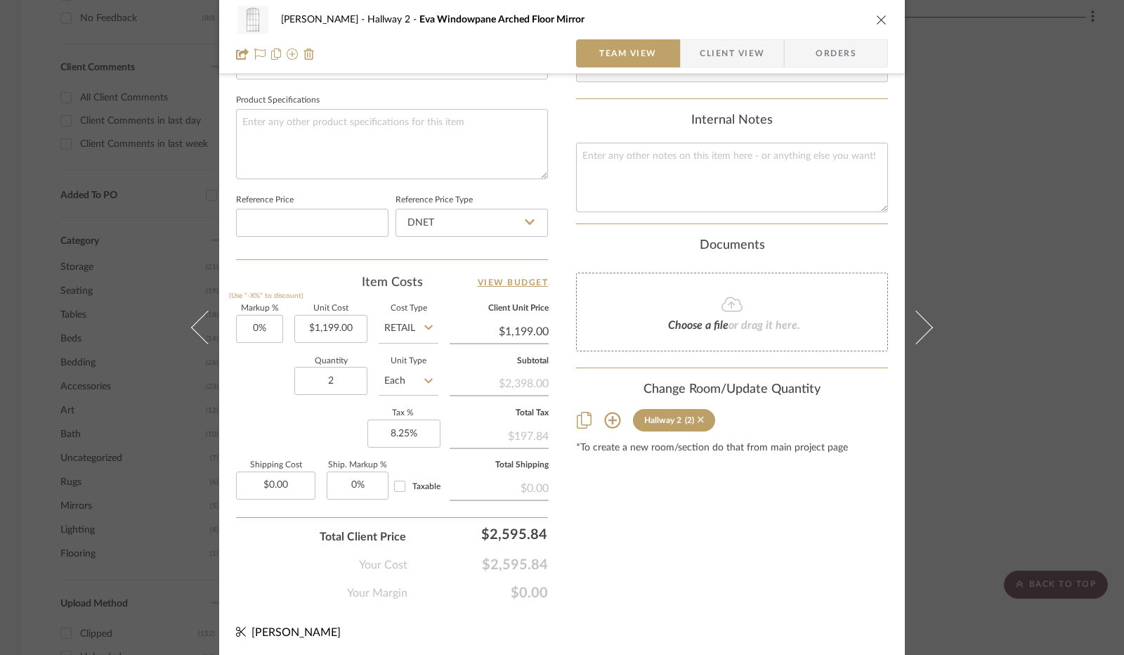
click at [698, 418] on icon at bounding box center [701, 420] width 6 height 6
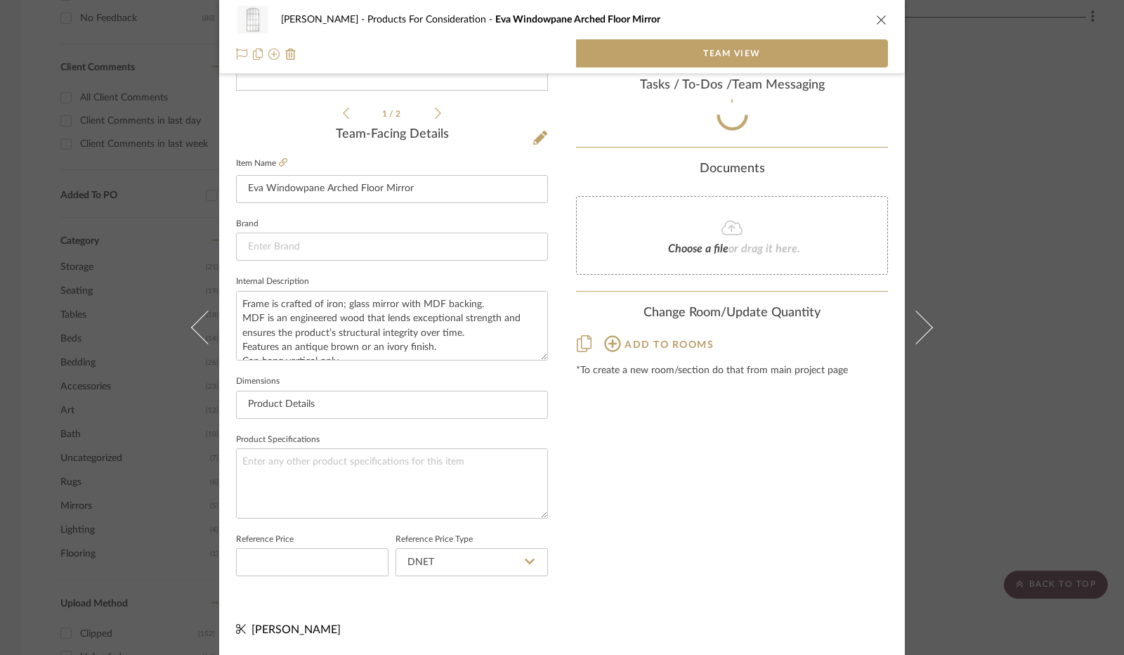
scroll to position [309, 0]
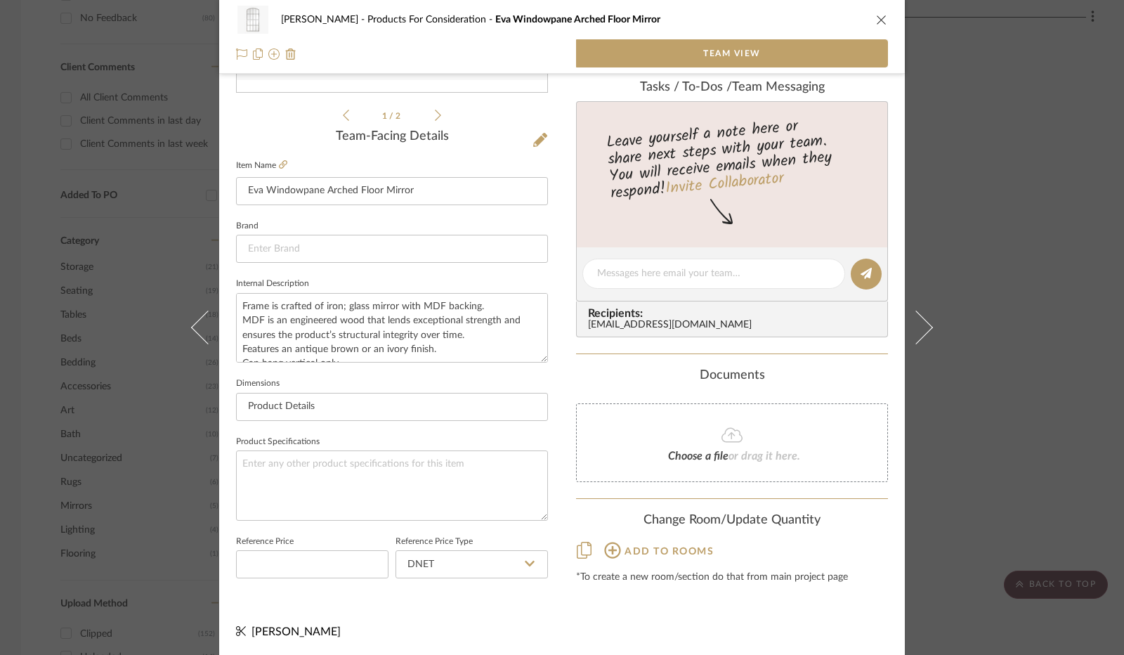
click at [606, 542] on icon at bounding box center [612, 550] width 16 height 16
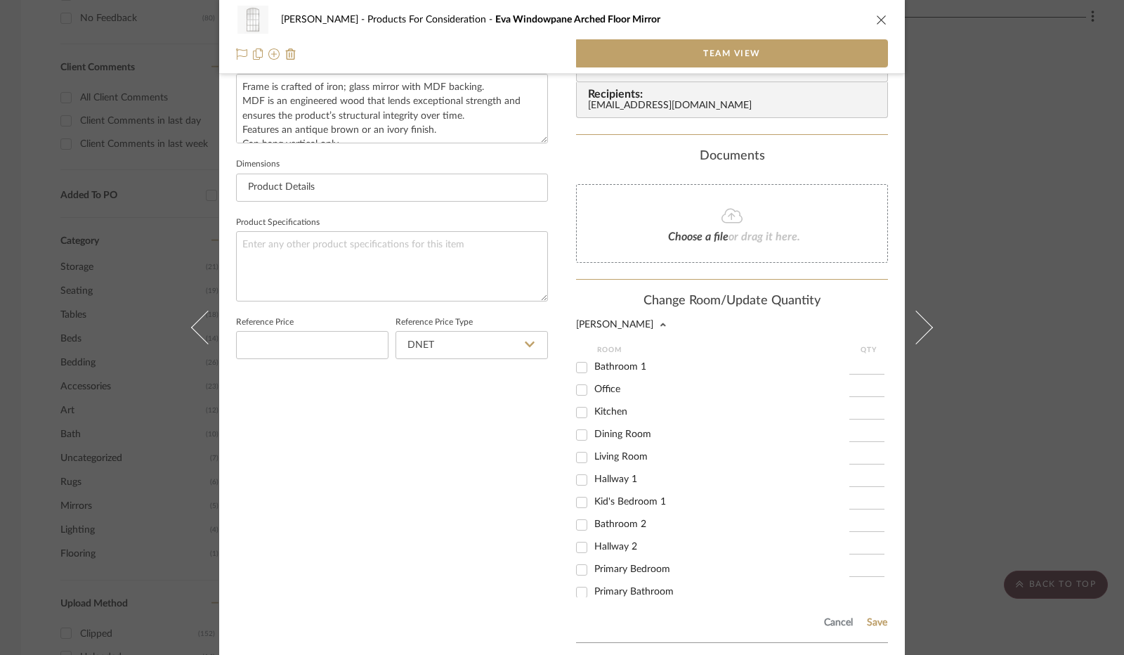
scroll to position [98, 0]
click at [575, 466] on input "Hallway 1" at bounding box center [581, 470] width 22 height 22
checkbox input "true"
type input "1"
click at [867, 617] on button "Save" at bounding box center [877, 622] width 22 height 11
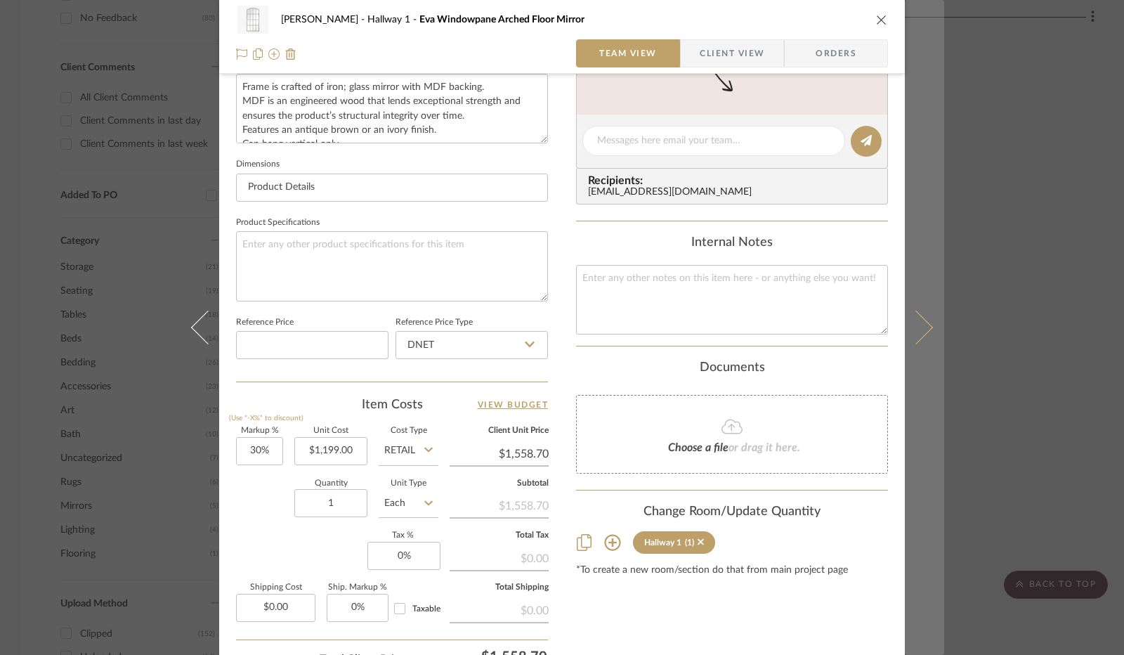
click at [916, 315] on button at bounding box center [924, 327] width 39 height 655
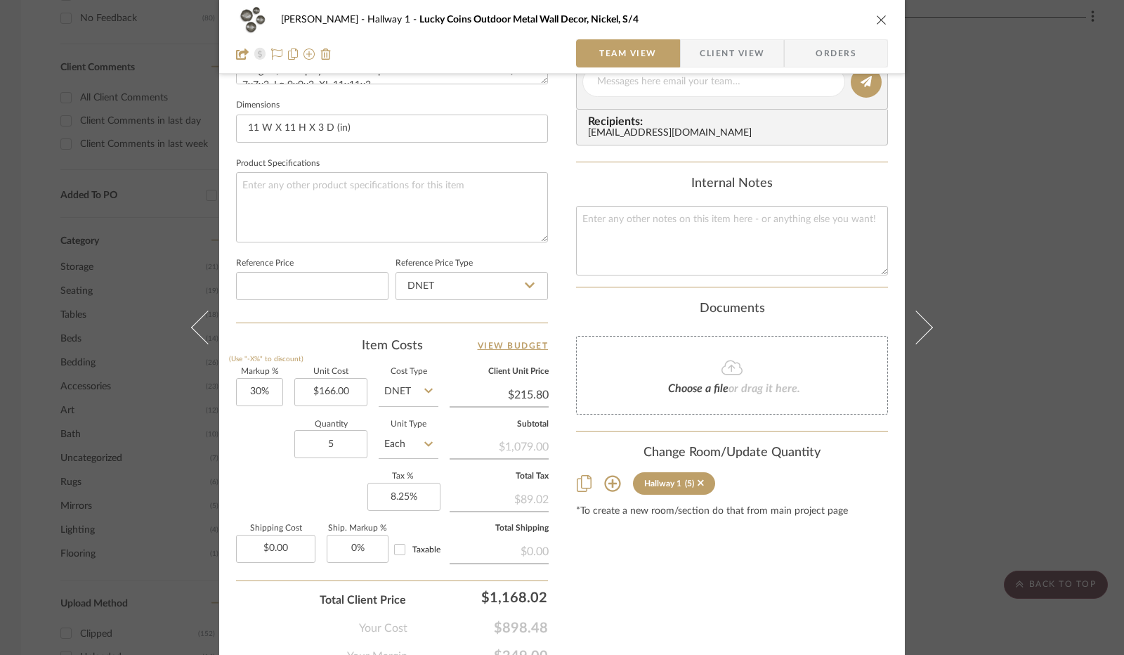
scroll to position [651, 0]
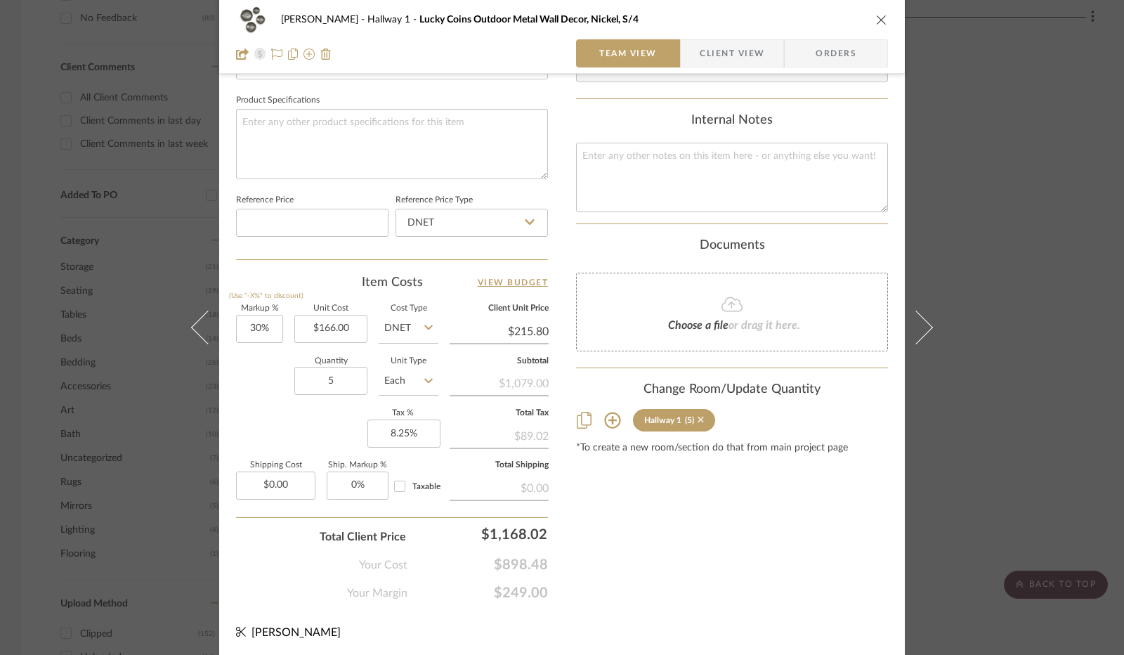
click at [698, 418] on icon at bounding box center [701, 420] width 6 height 10
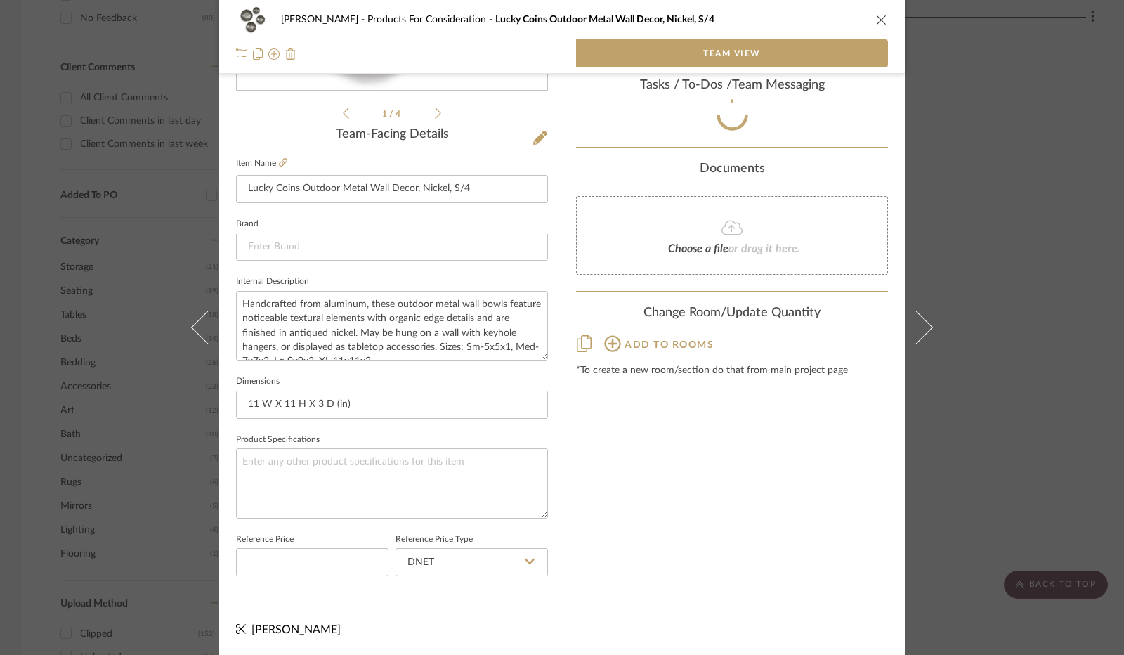
scroll to position [309, 0]
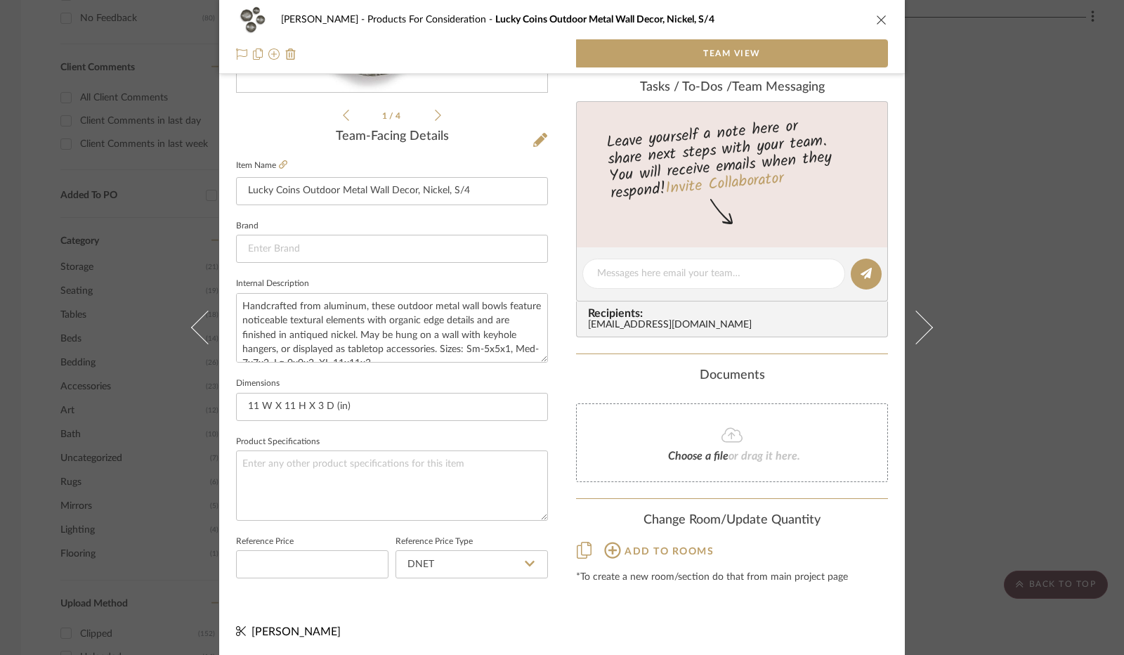
click at [605, 545] on icon at bounding box center [612, 550] width 17 height 17
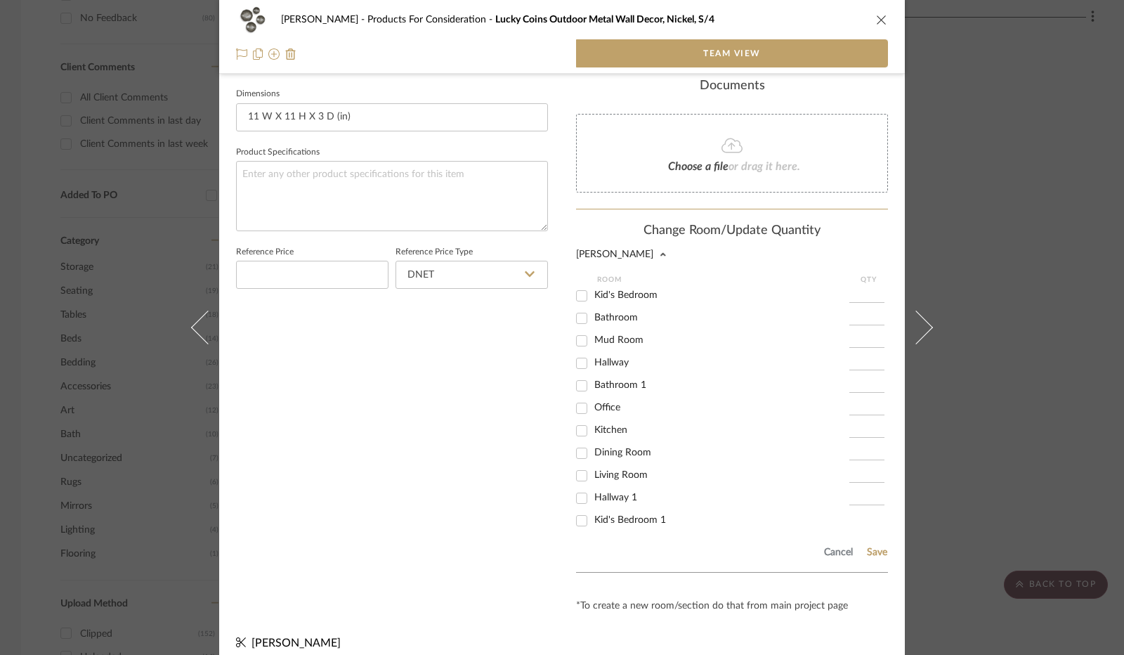
scroll to position [610, 0]
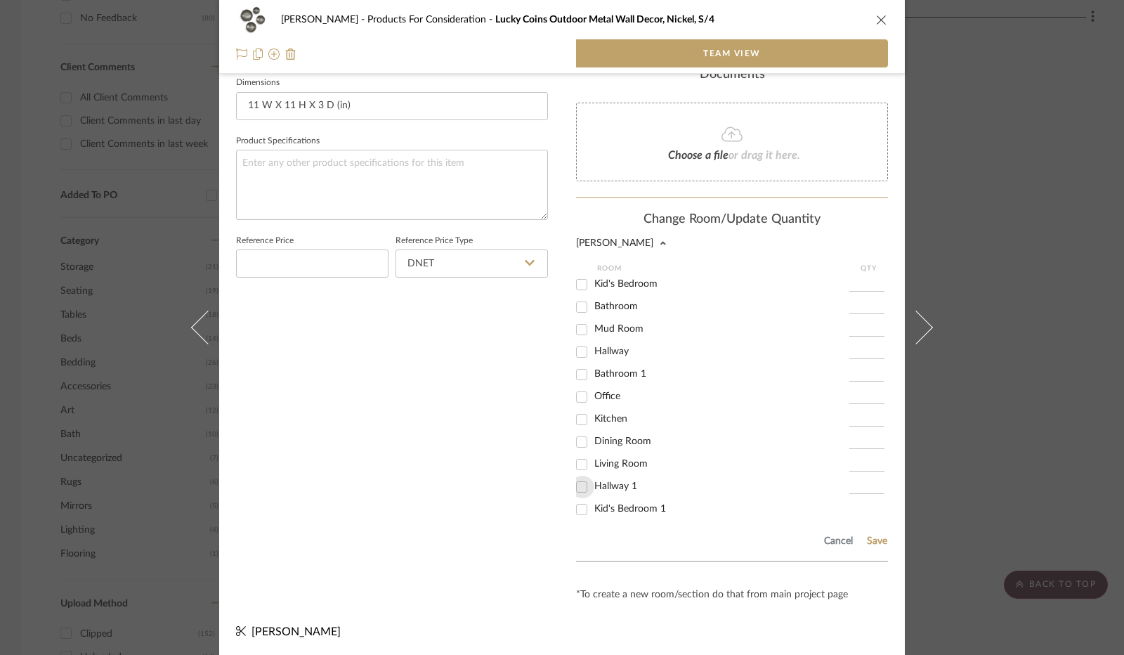
click at [580, 483] on input "Hallway 1" at bounding box center [581, 487] width 22 height 22
checkbox input "true"
click at [861, 486] on input "1" at bounding box center [866, 487] width 35 height 14
type input "5"
click at [868, 542] on button "Save" at bounding box center [877, 540] width 22 height 11
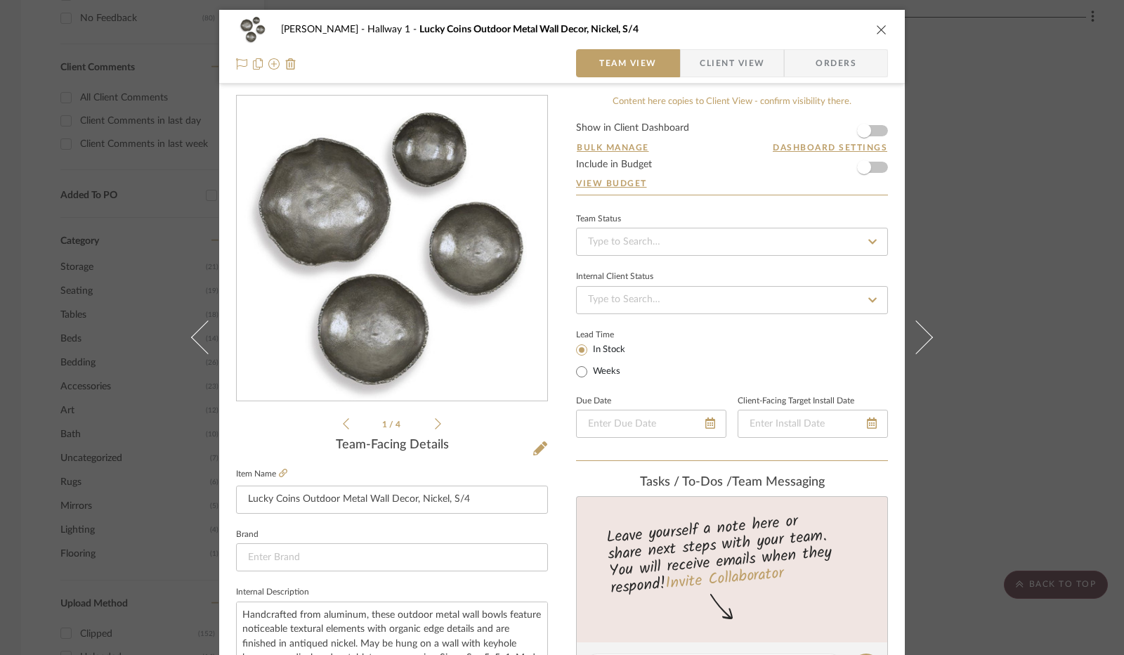
scroll to position [5, 0]
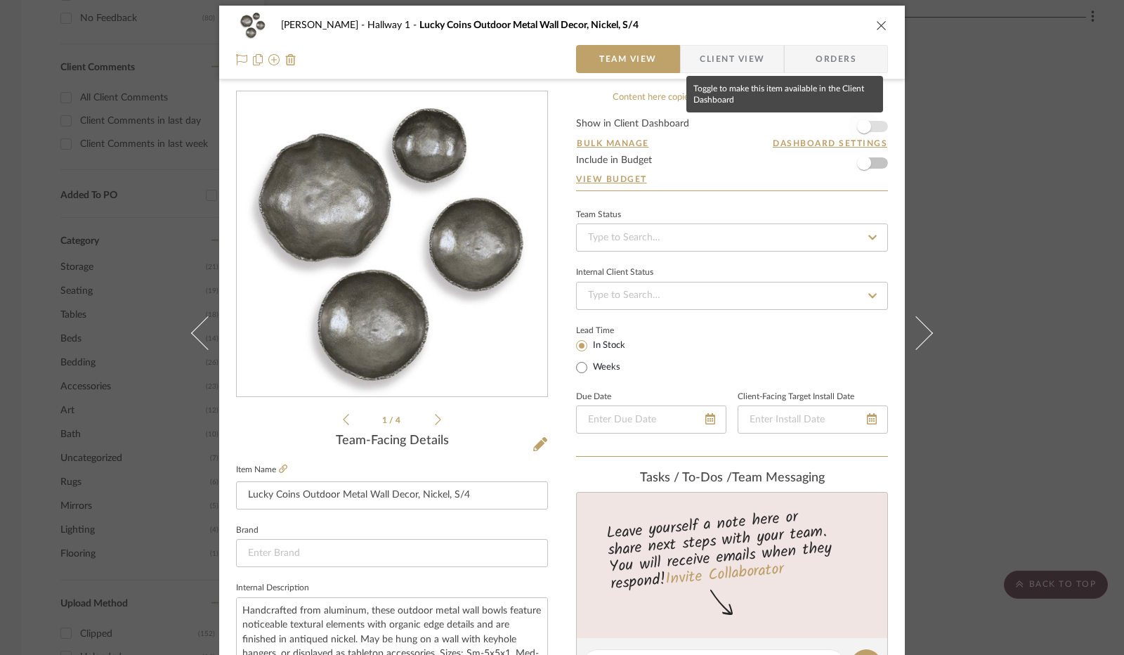
click at [873, 131] on span "button" at bounding box center [864, 126] width 31 height 31
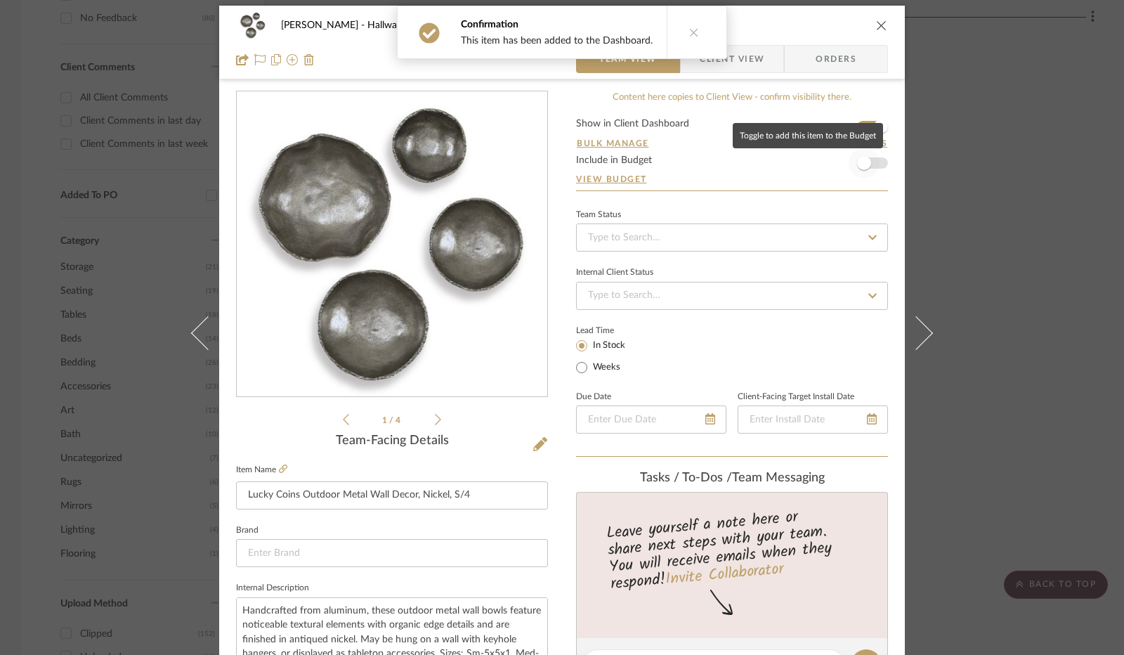
click at [863, 159] on span "button" at bounding box center [864, 163] width 14 height 14
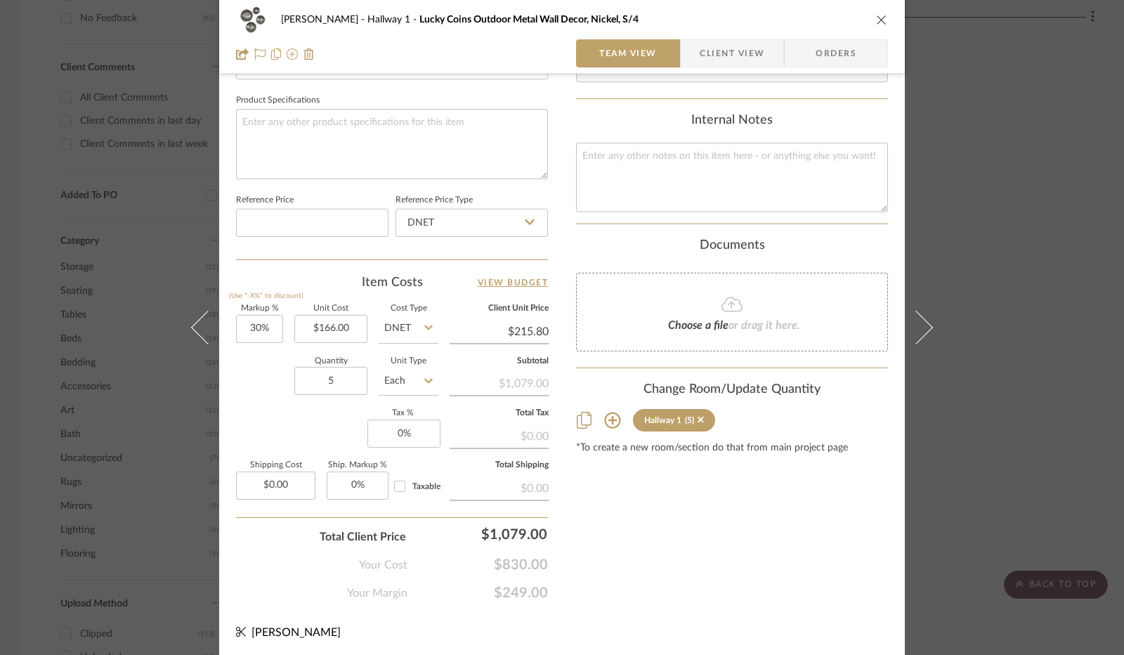
scroll to position [651, 0]
click at [718, 53] on span "Client View" at bounding box center [732, 53] width 65 height 28
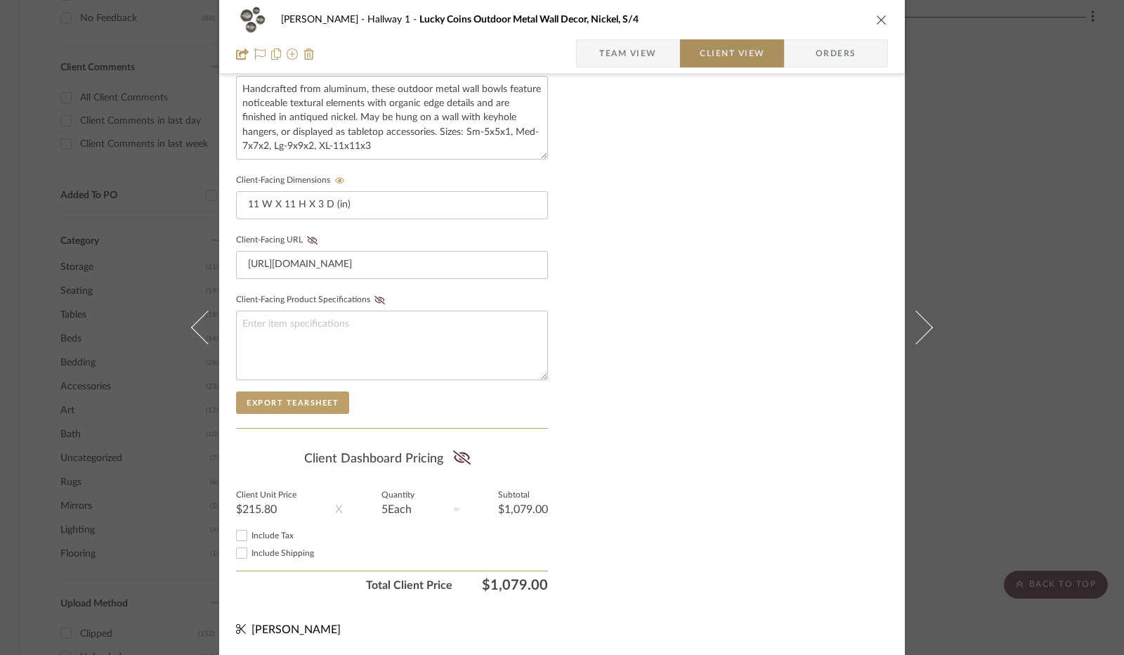
scroll to position [520, 0]
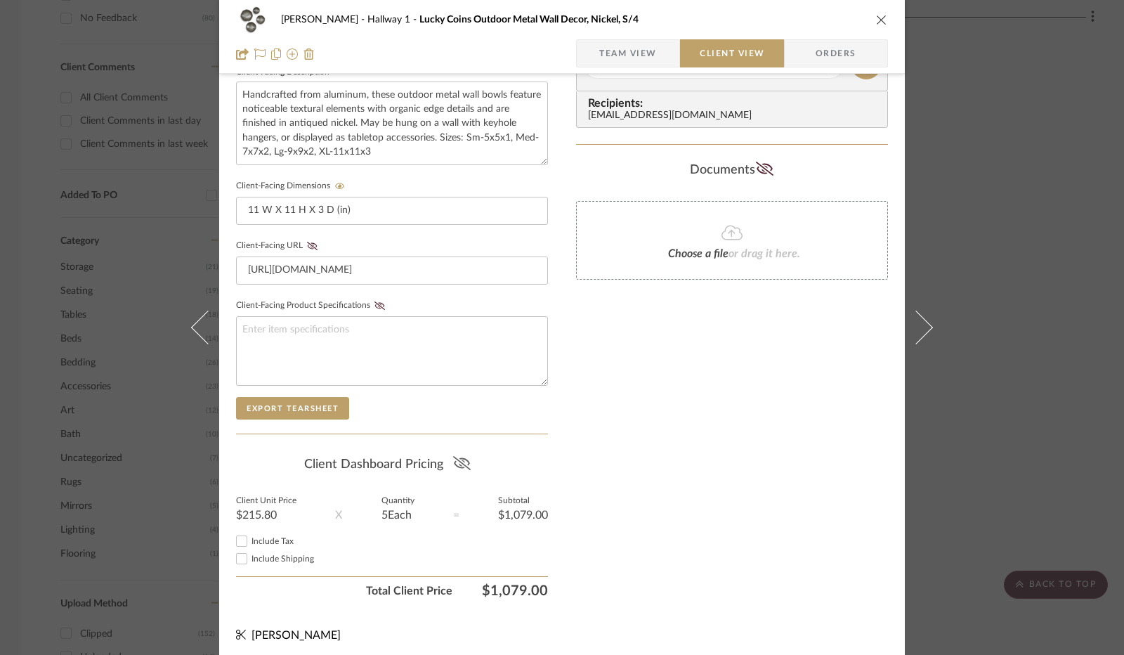
click at [459, 459] on icon at bounding box center [461, 463] width 18 height 14
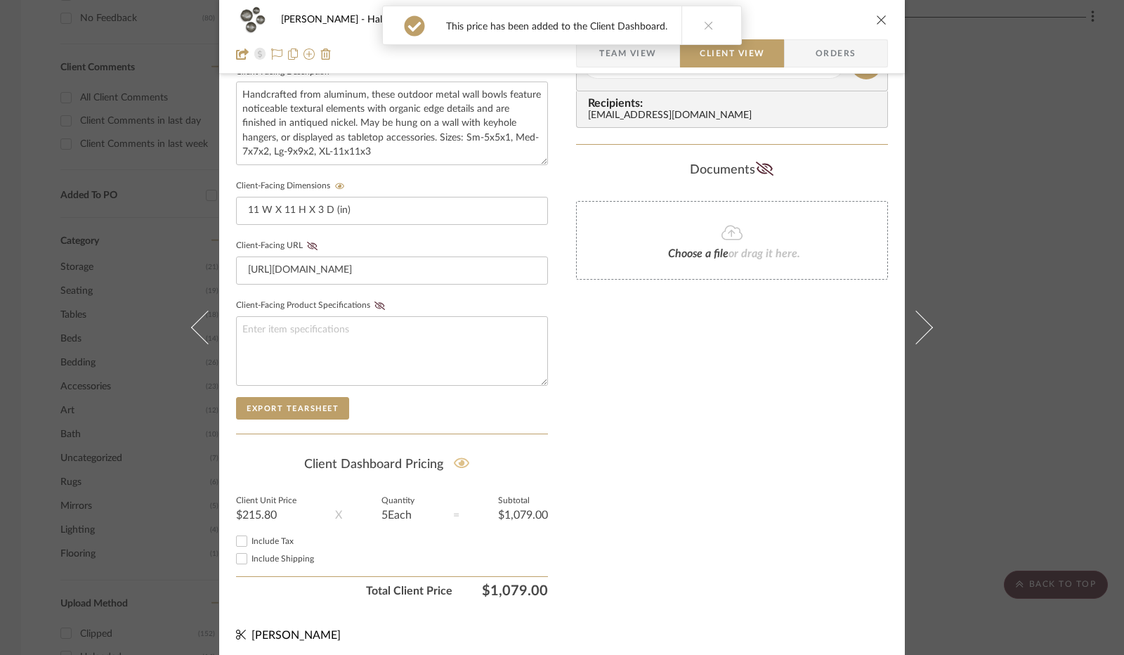
click at [237, 535] on input "Include Tax" at bounding box center [241, 541] width 17 height 17
checkbox input "false"
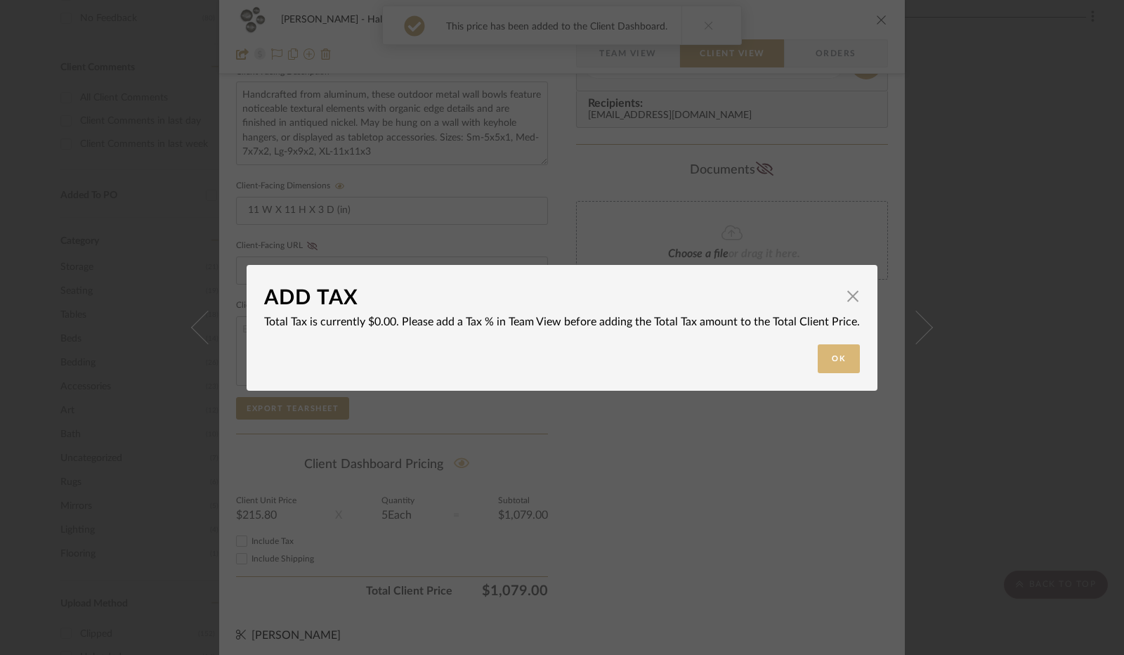
click at [826, 365] on button "Ok" at bounding box center [839, 358] width 42 height 29
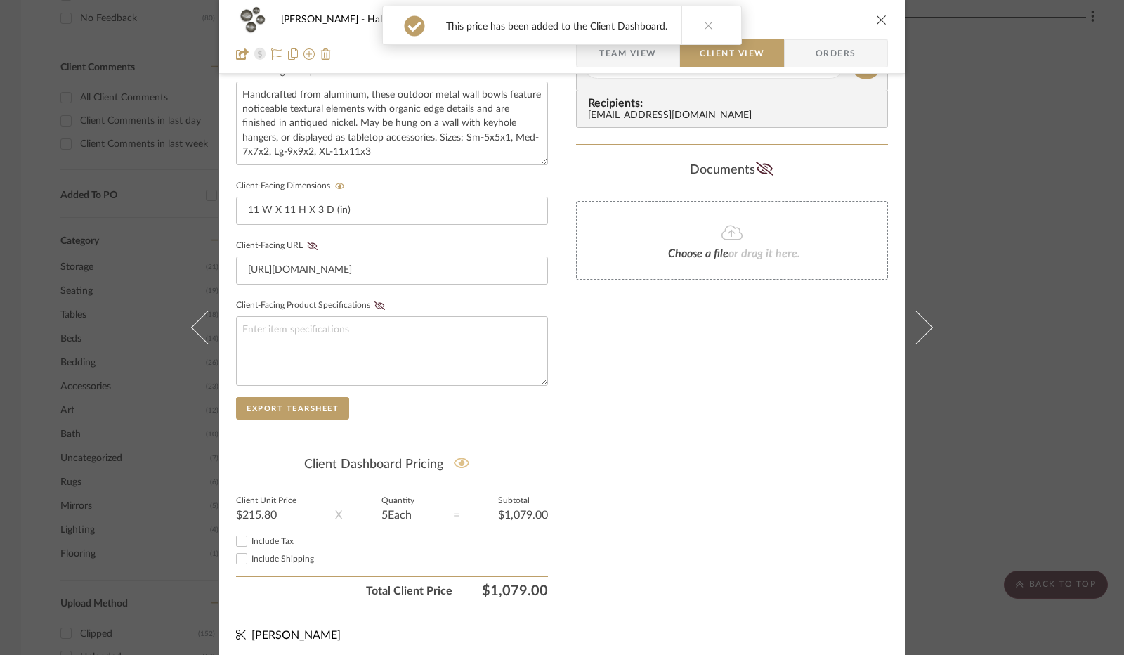
click at [637, 49] on div "This price has been added to the Client Dashboard." at bounding box center [562, 25] width 371 height 51
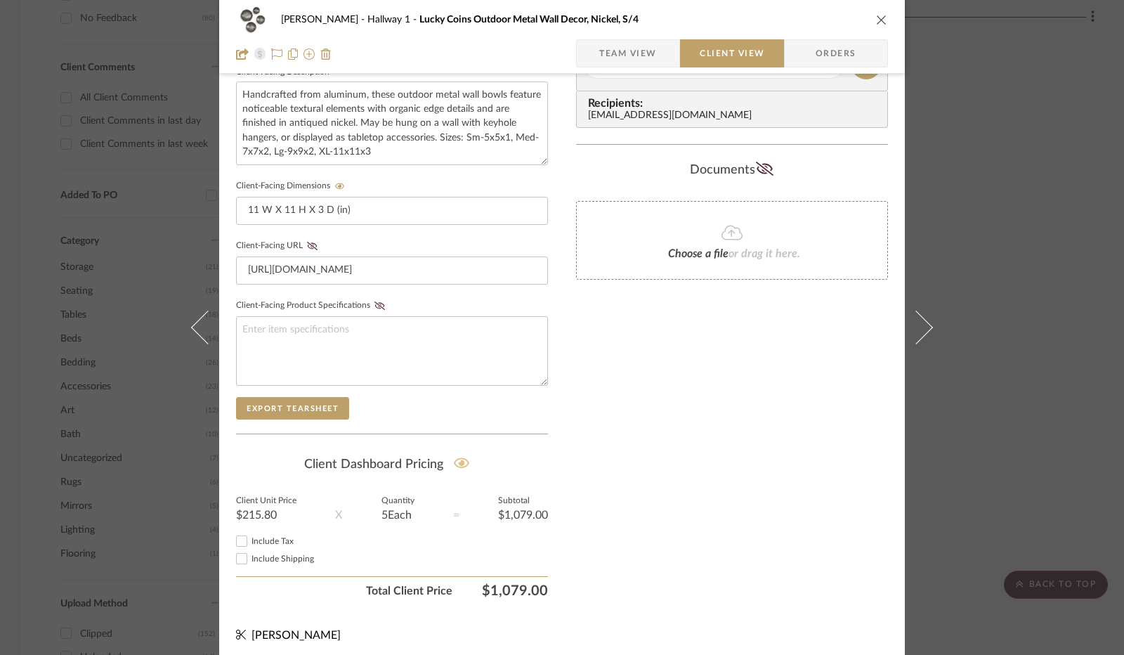
click at [631, 55] on span "Team View" at bounding box center [628, 53] width 58 height 28
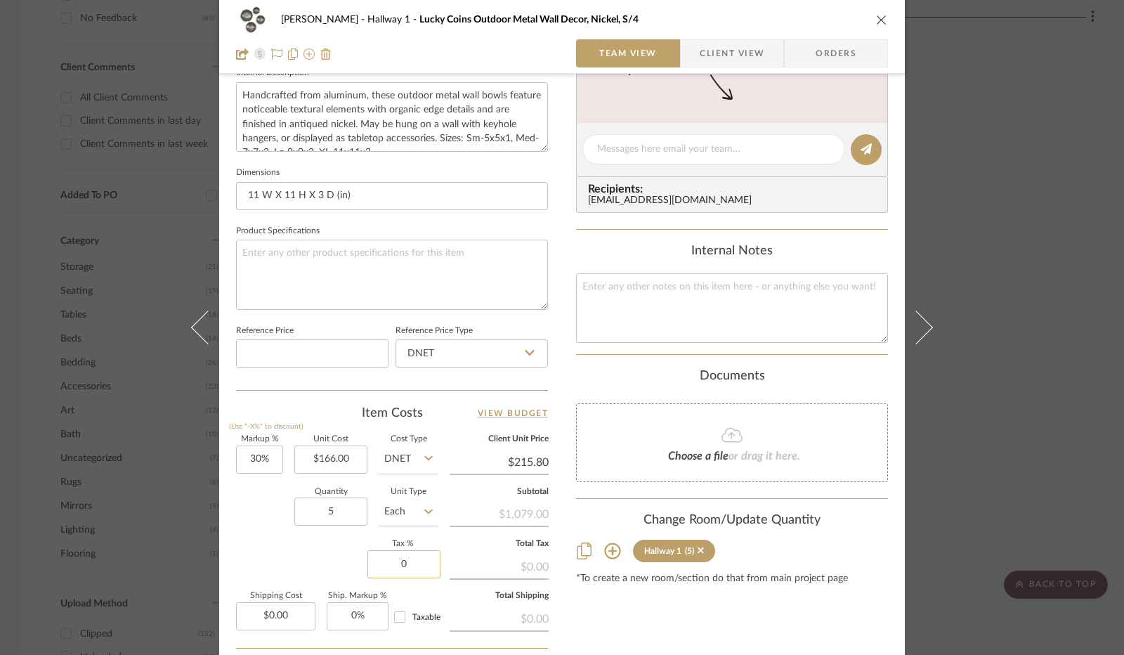
click at [403, 557] on input "0" at bounding box center [403, 564] width 73 height 28
type input "8.25%"
click at [714, 55] on span "Client View" at bounding box center [732, 53] width 65 height 28
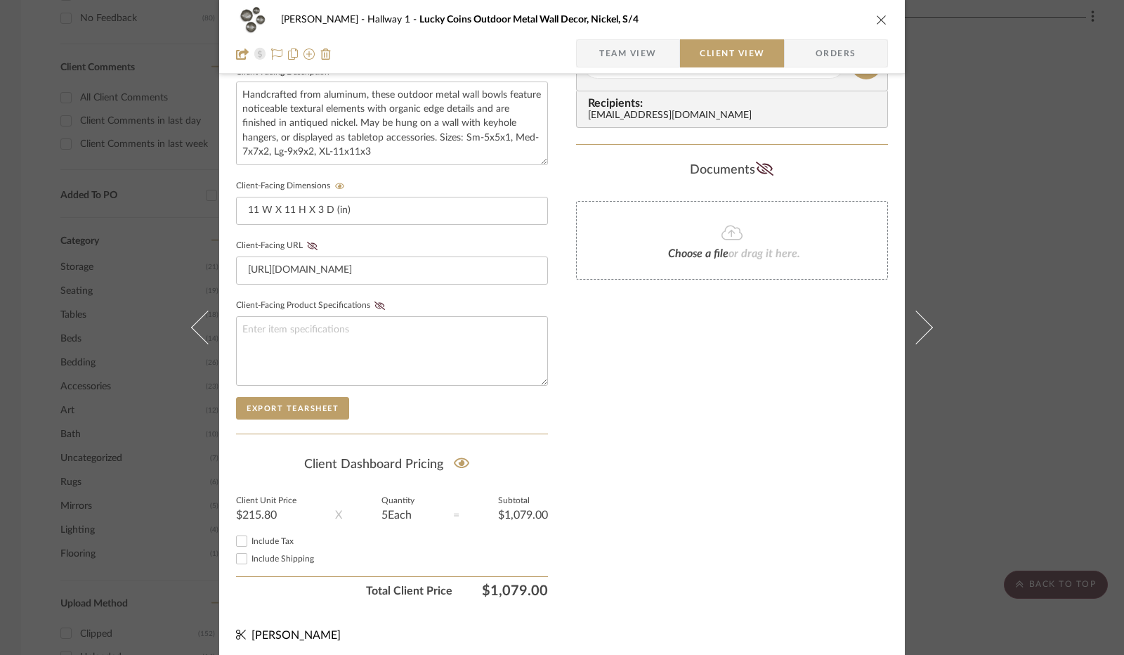
click at [240, 537] on input "Include Tax" at bounding box center [241, 541] width 17 height 17
checkbox input "true"
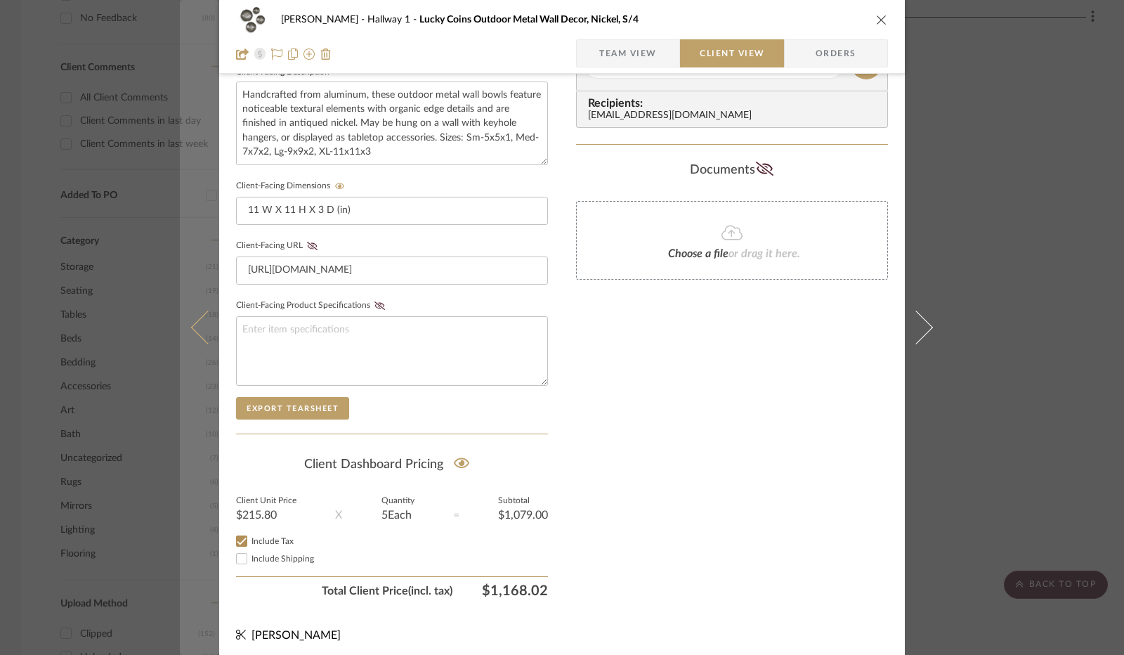
click at [191, 332] on button at bounding box center [199, 327] width 39 height 655
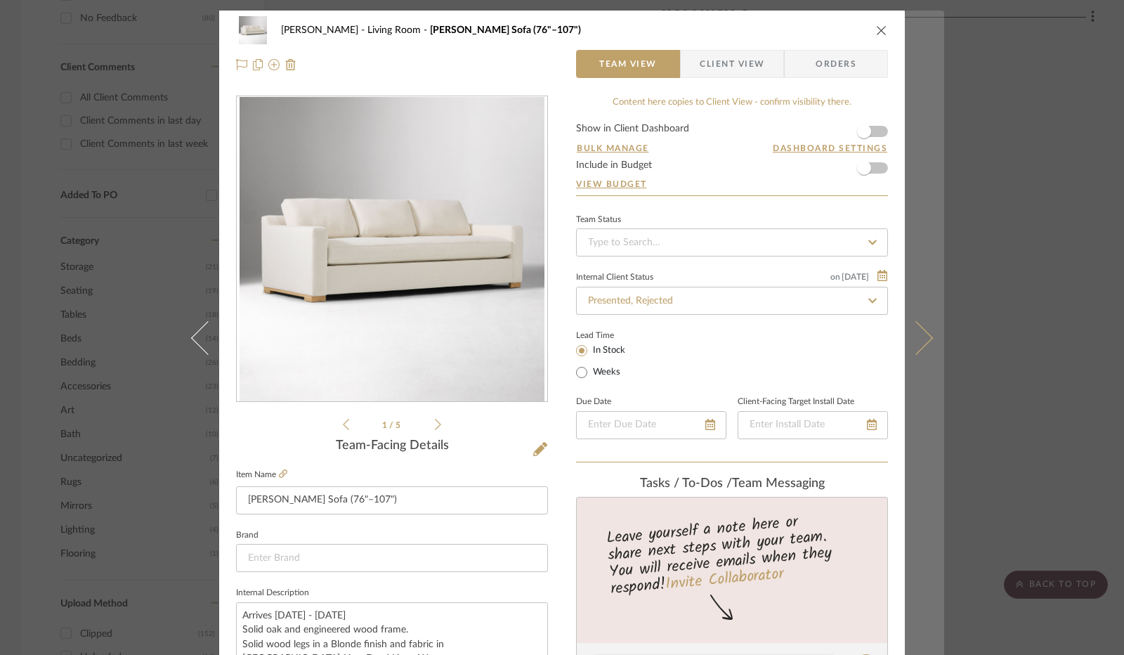
click at [920, 332] on icon at bounding box center [916, 338] width 34 height 34
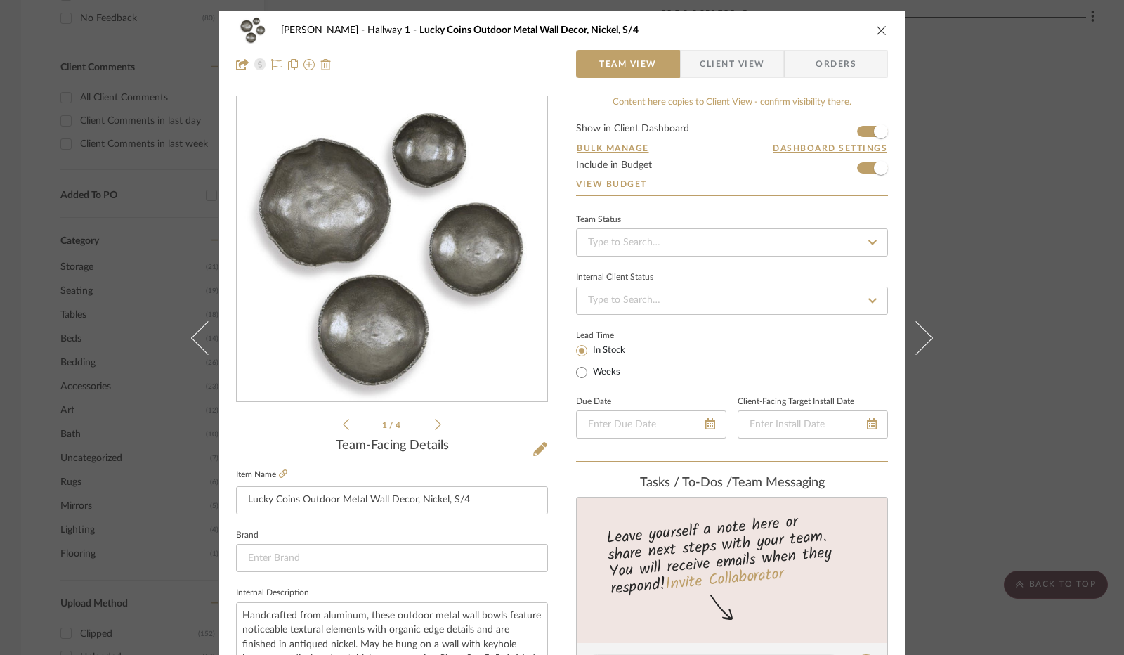
click at [920, 332] on icon at bounding box center [916, 338] width 34 height 34
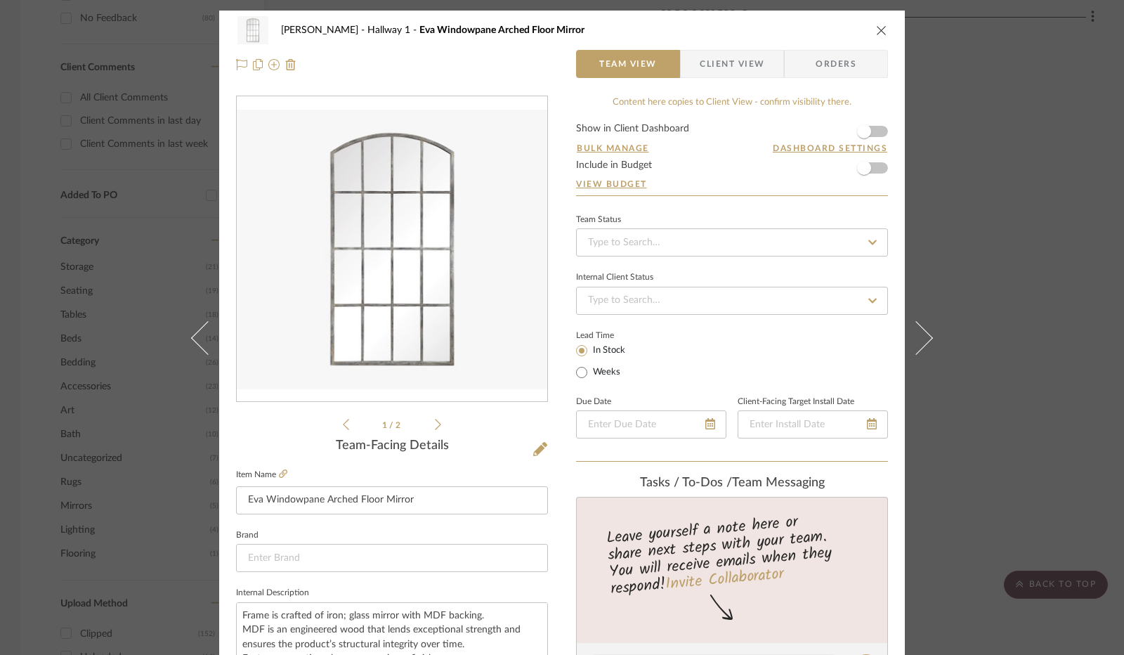
click at [920, 332] on icon at bounding box center [916, 338] width 34 height 34
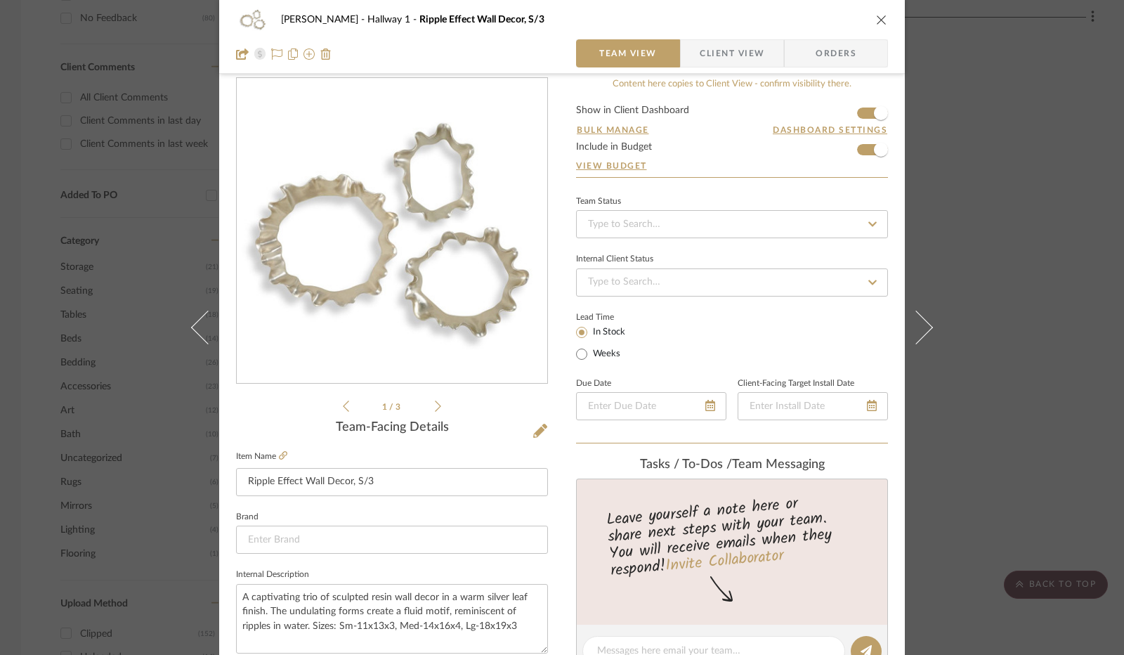
scroll to position [17, 0]
click at [715, 58] on span "Client View" at bounding box center [732, 53] width 65 height 28
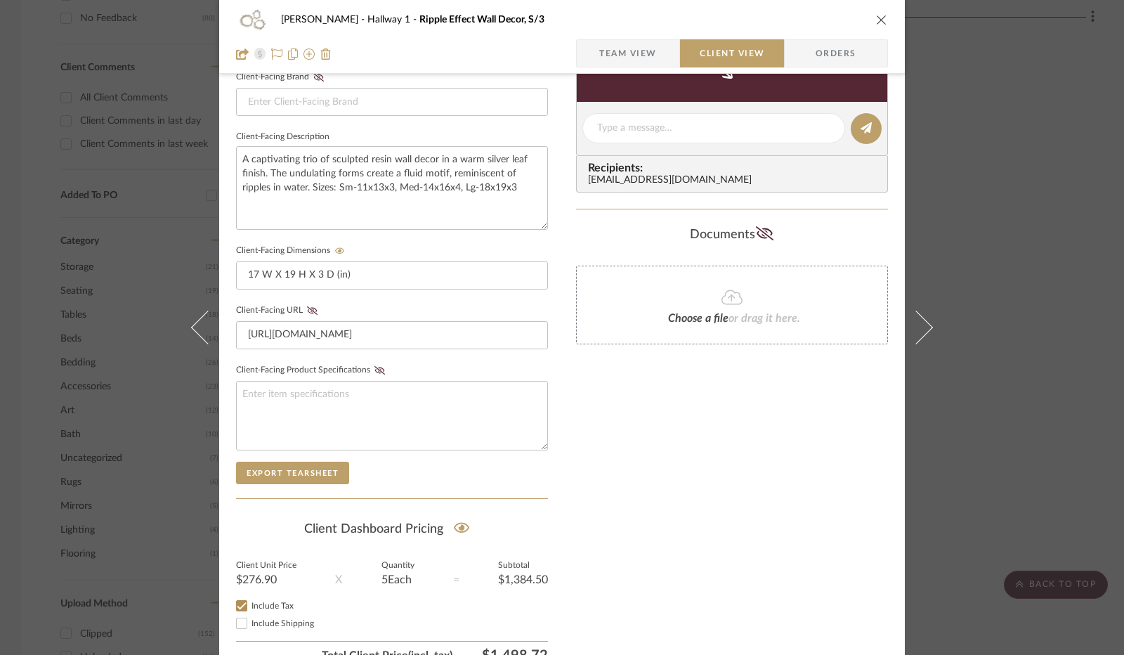
scroll to position [520, 0]
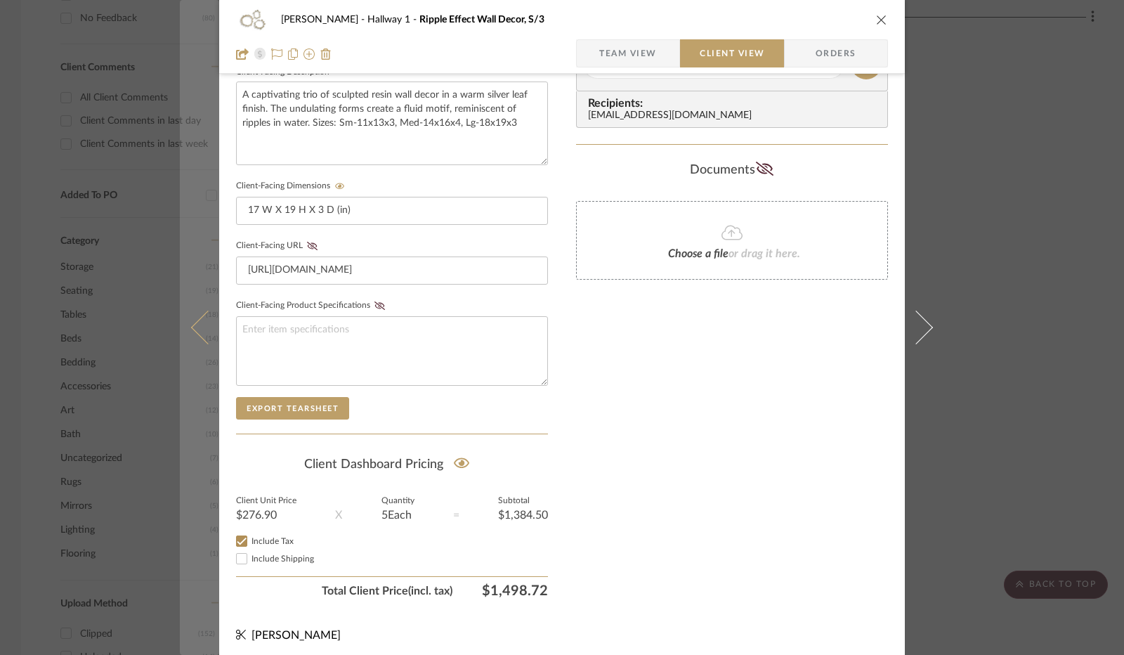
click at [204, 330] on icon at bounding box center [208, 328] width 34 height 34
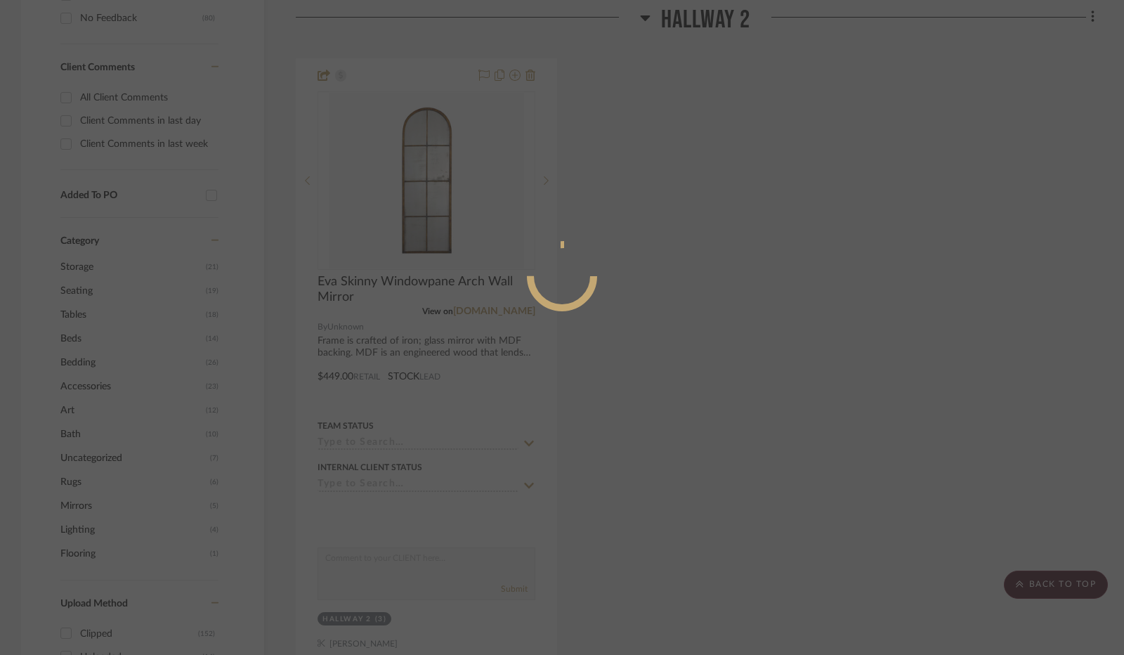
scroll to position [0, 0]
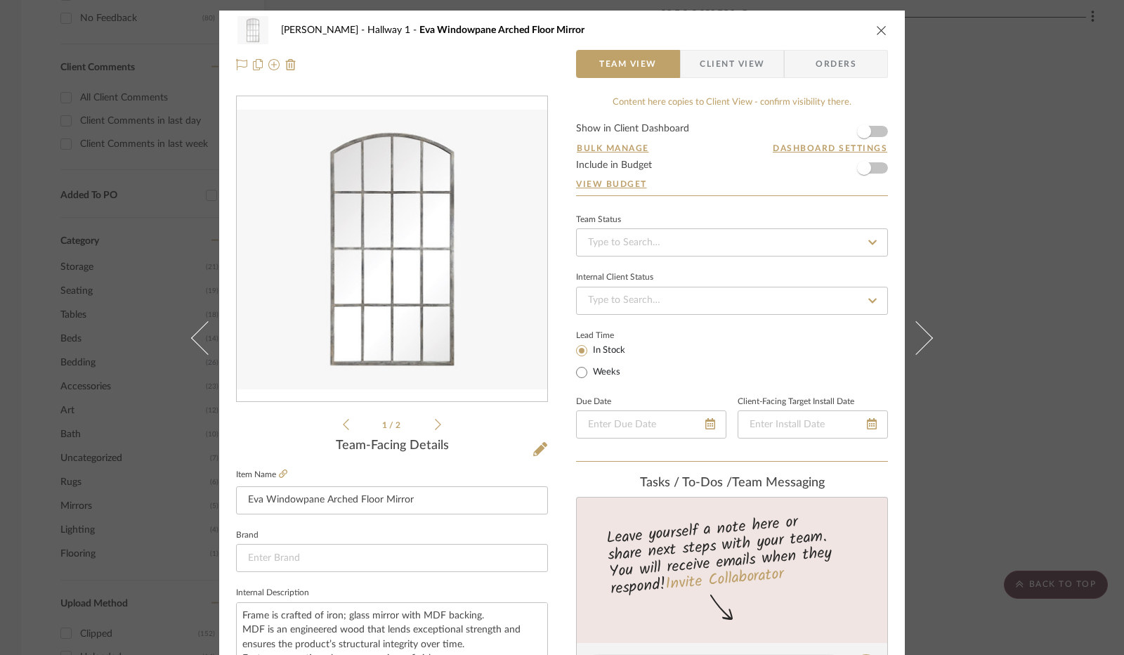
click at [204, 330] on icon at bounding box center [208, 338] width 34 height 34
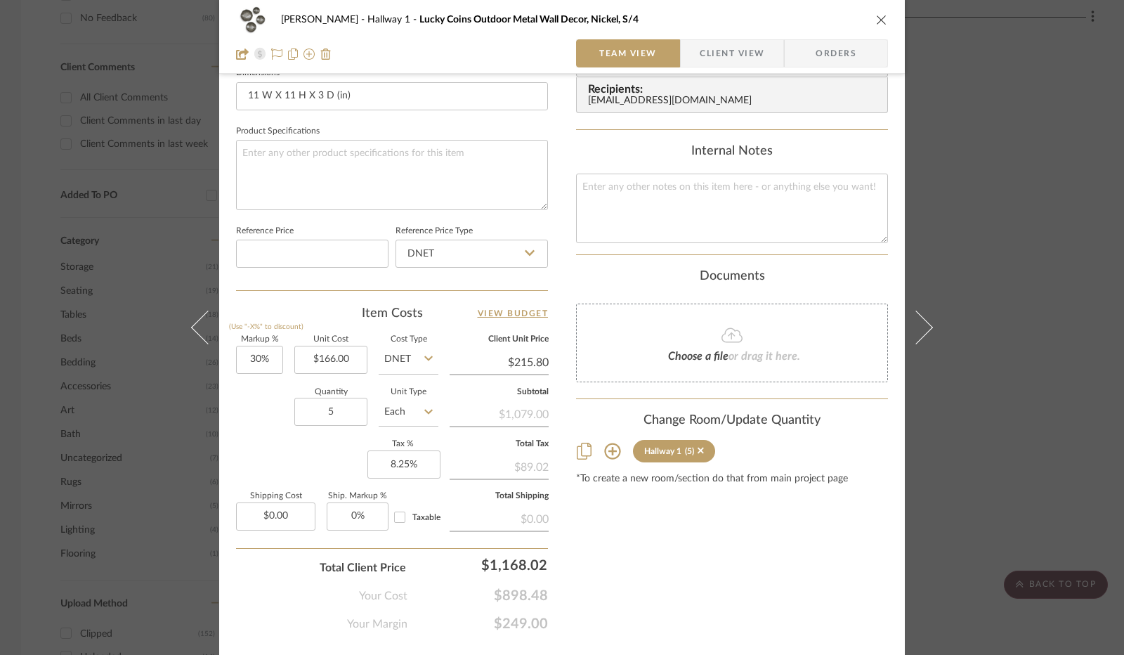
scroll to position [651, 0]
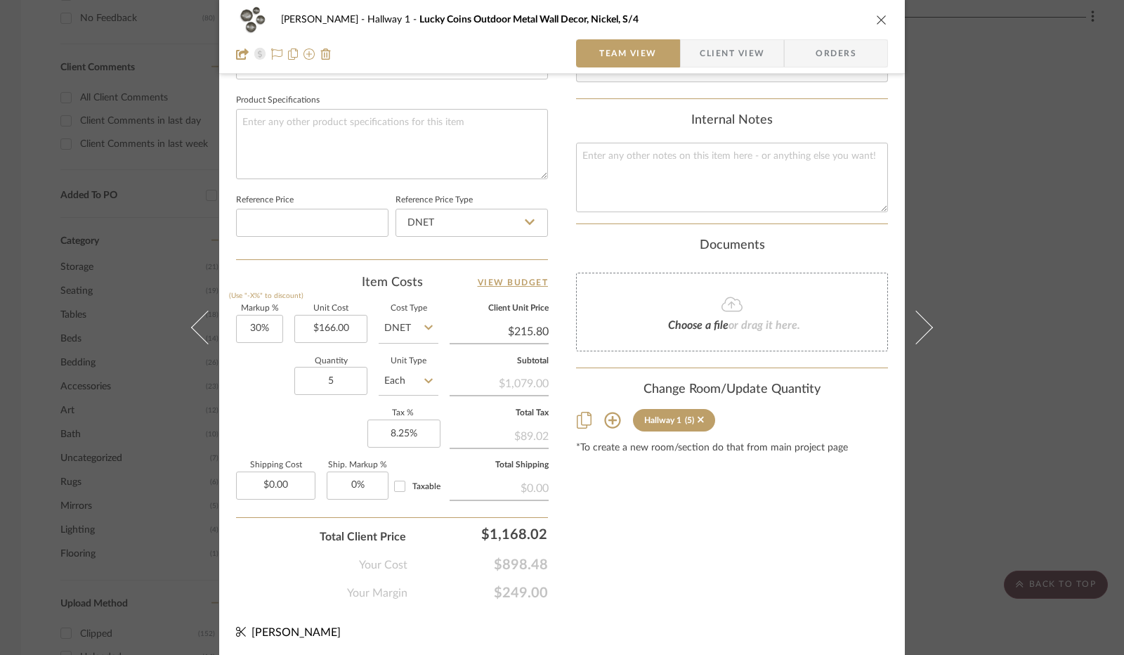
click at [880, 22] on icon "close" at bounding box center [881, 19] width 11 height 11
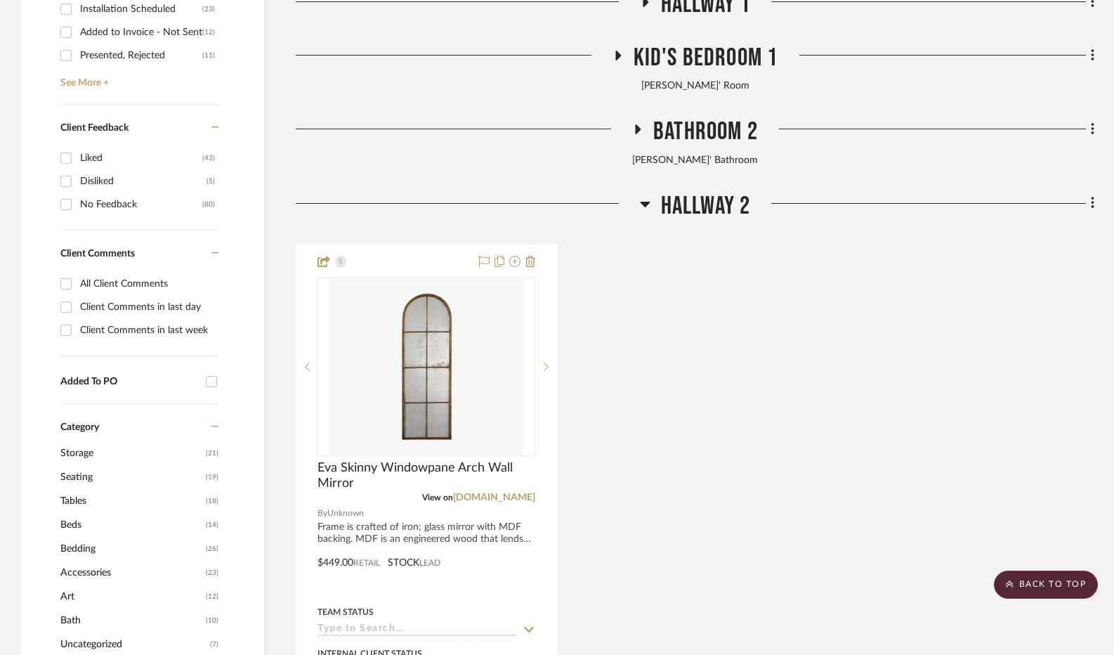
scroll to position [830, 0]
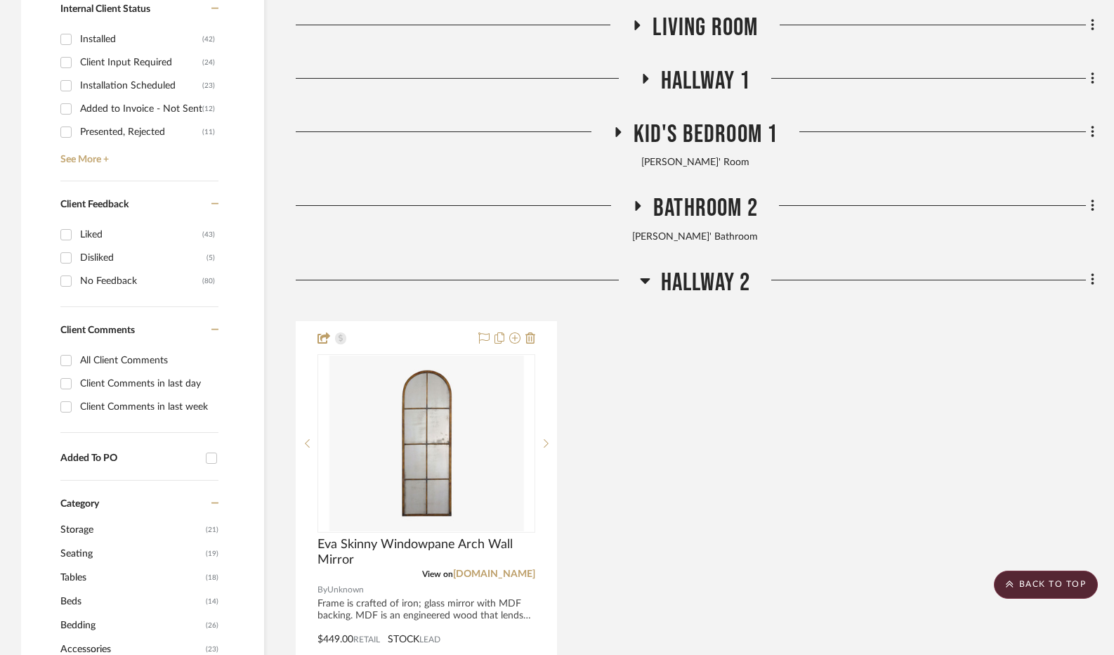
click at [889, 79] on div at bounding box center [922, 84] width 344 height 36
click at [639, 79] on icon at bounding box center [645, 79] width 17 height 11
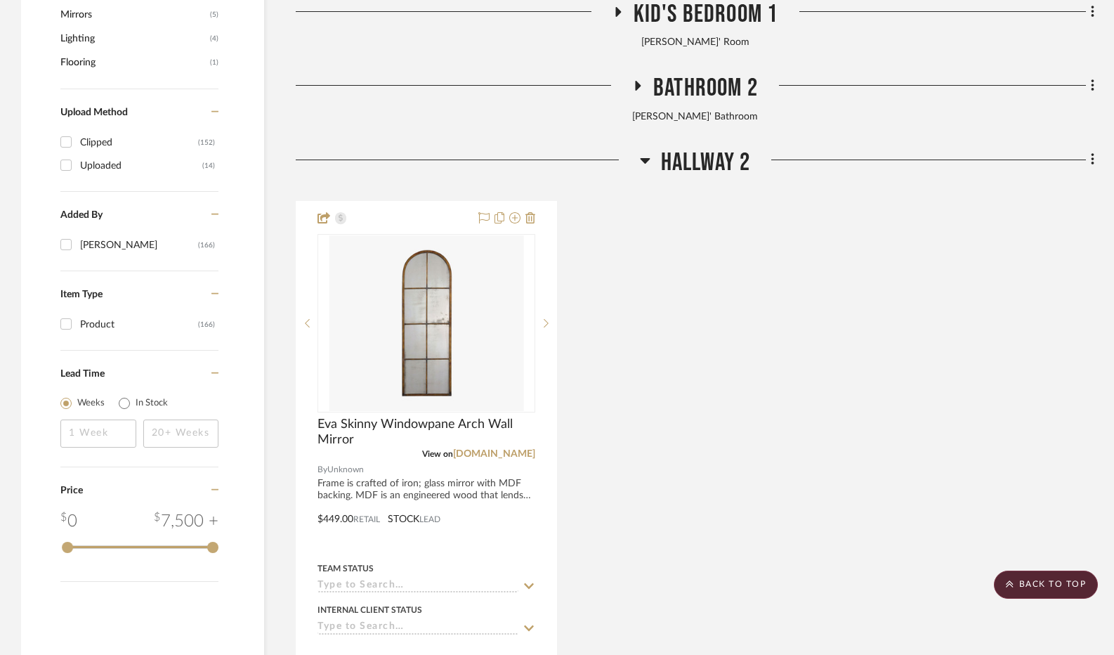
scroll to position [1605, 0]
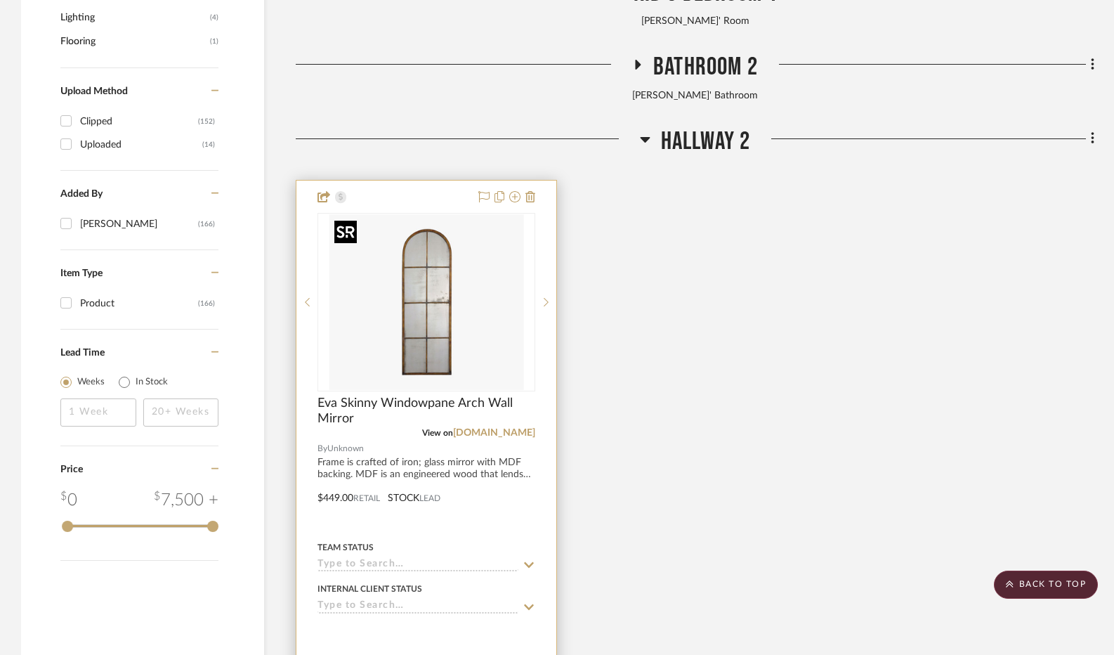
click at [476, 310] on img "0" at bounding box center [426, 302] width 195 height 176
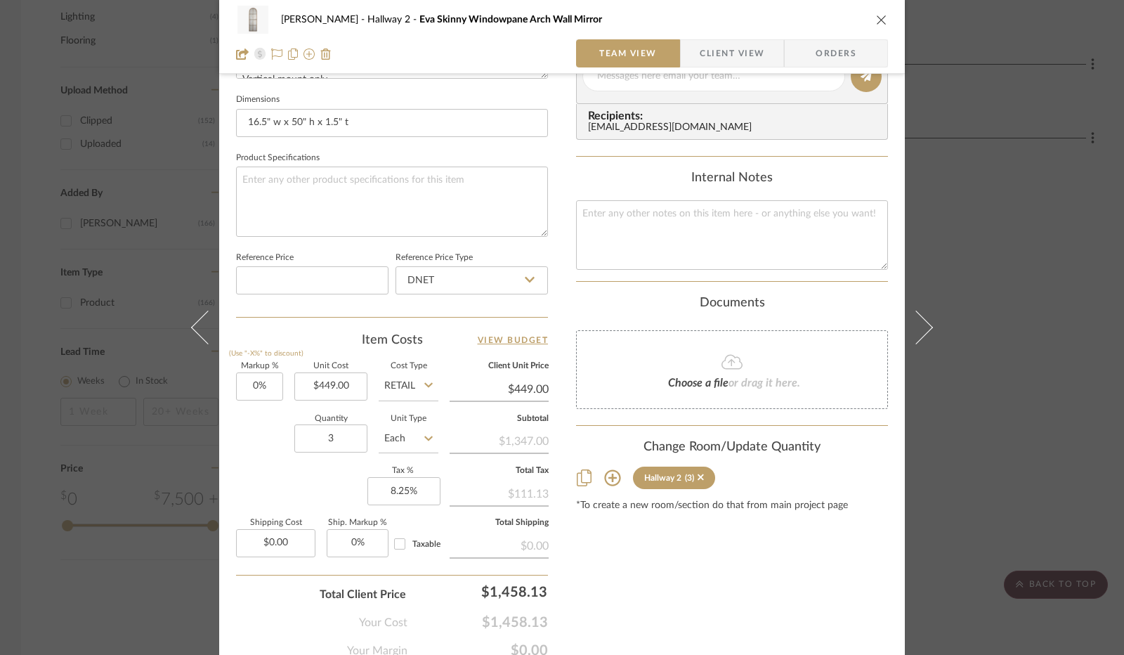
scroll to position [593, 0]
click at [608, 474] on icon at bounding box center [612, 477] width 17 height 17
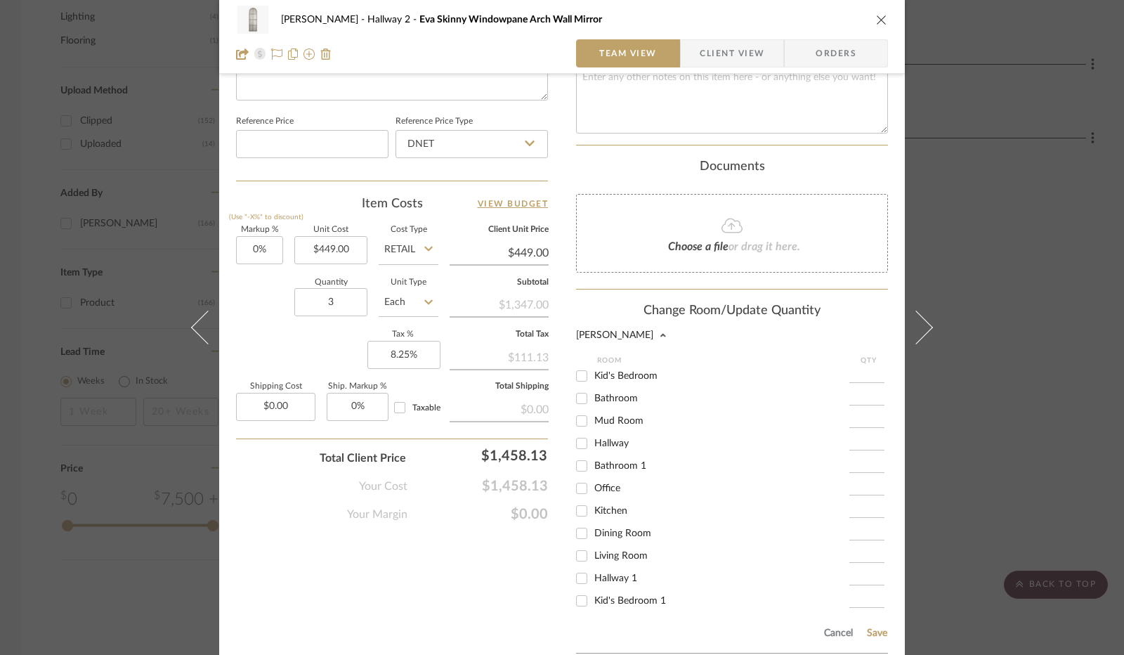
scroll to position [745, 0]
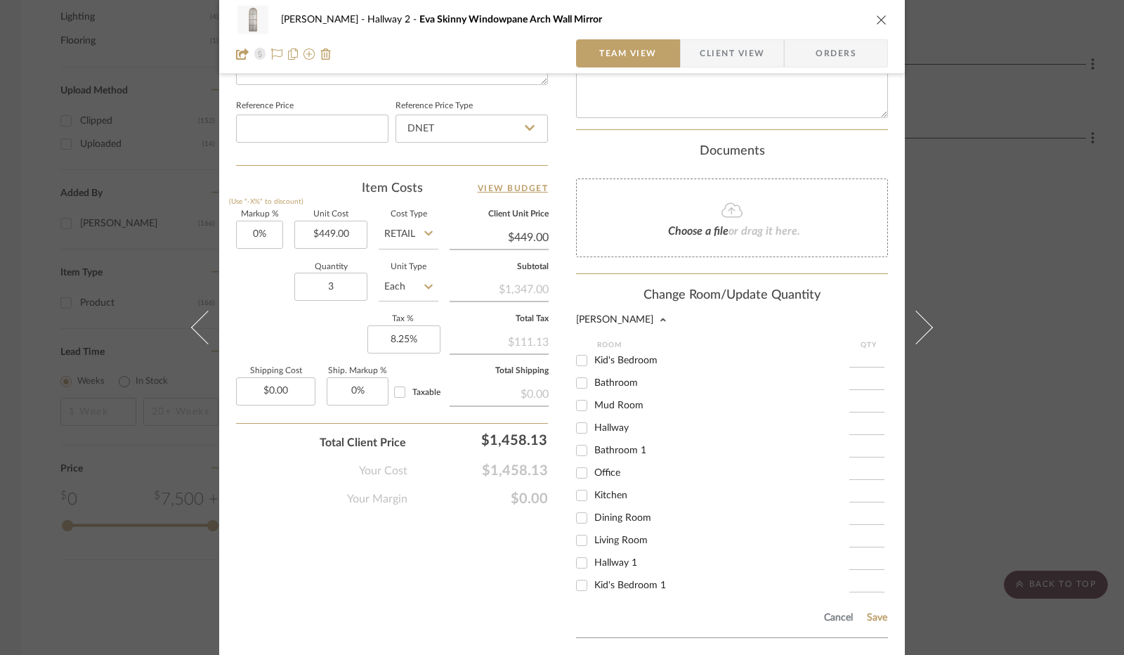
click at [573, 561] on input "Hallway 1" at bounding box center [581, 562] width 22 height 22
checkbox input "true"
click at [861, 556] on input "1" at bounding box center [866, 563] width 35 height 14
type input "3"
click at [872, 615] on button "Save" at bounding box center [877, 617] width 22 height 11
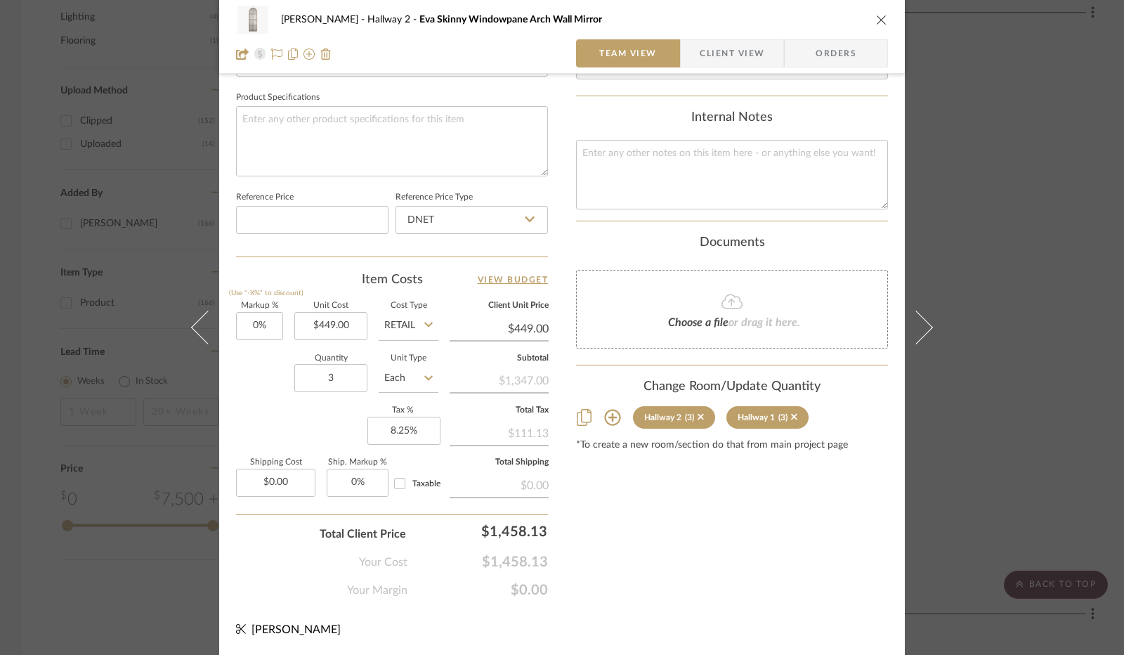
scroll to position [651, 0]
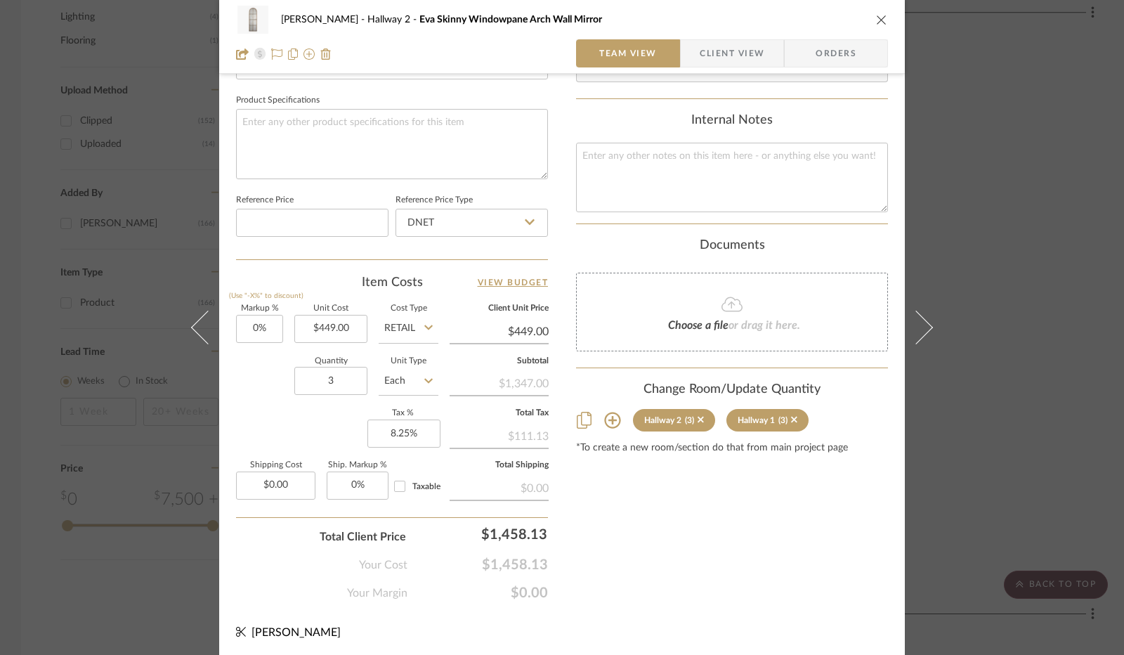
click at [577, 416] on icon at bounding box center [584, 420] width 15 height 17
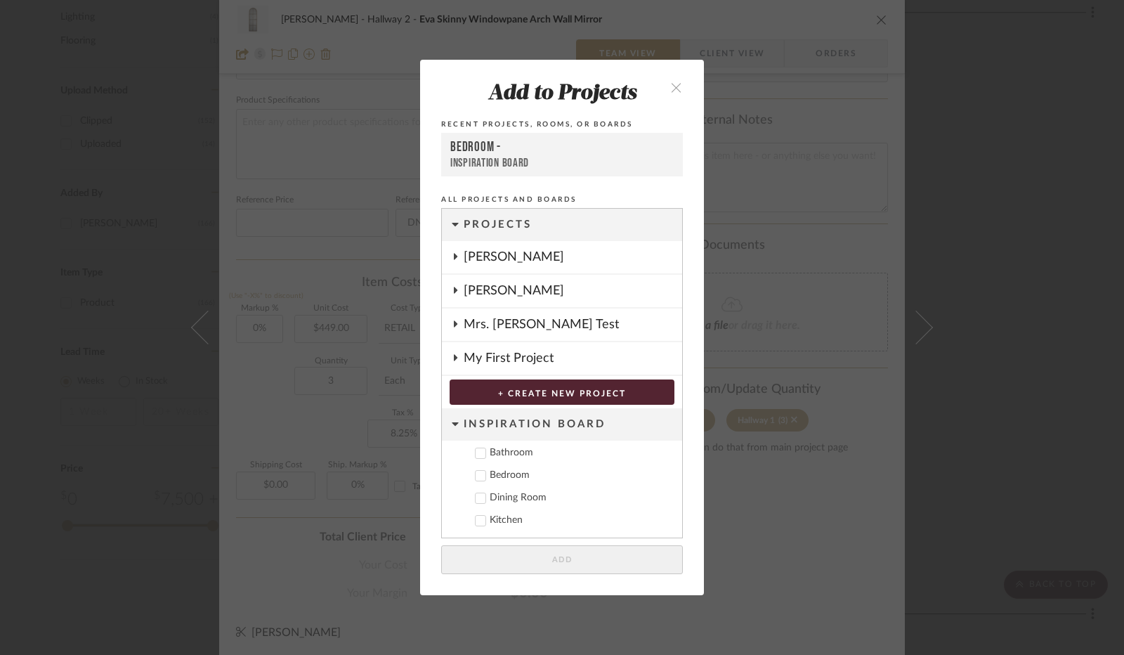
click at [671, 87] on icon "close" at bounding box center [676, 87] width 12 height 12
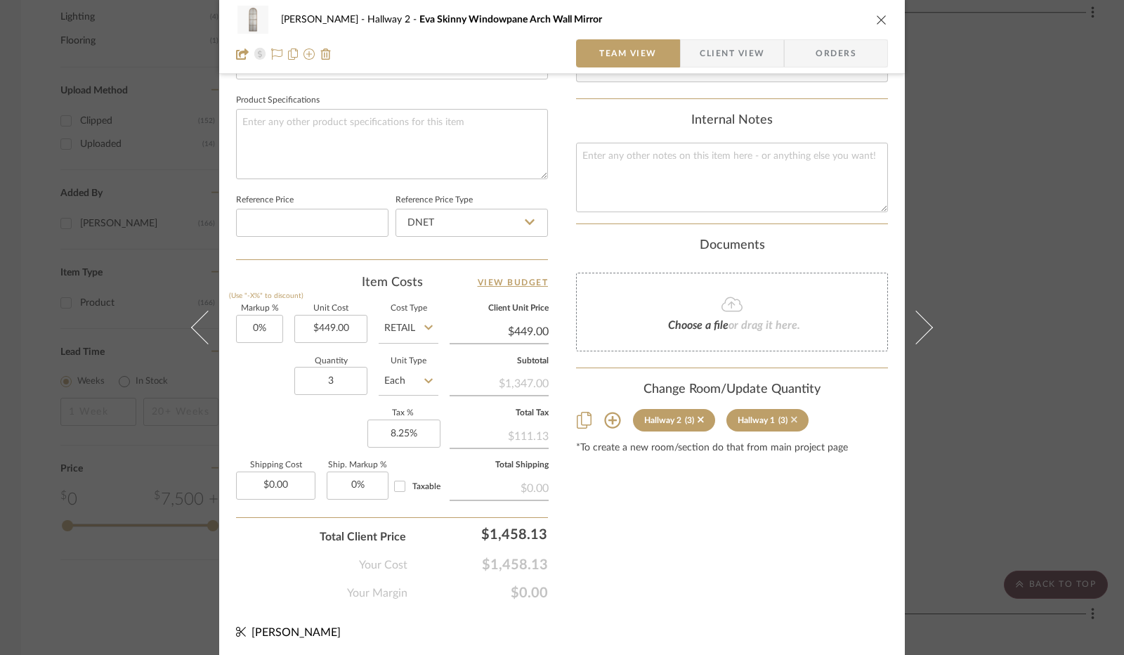
click at [791, 419] on icon at bounding box center [794, 420] width 6 height 10
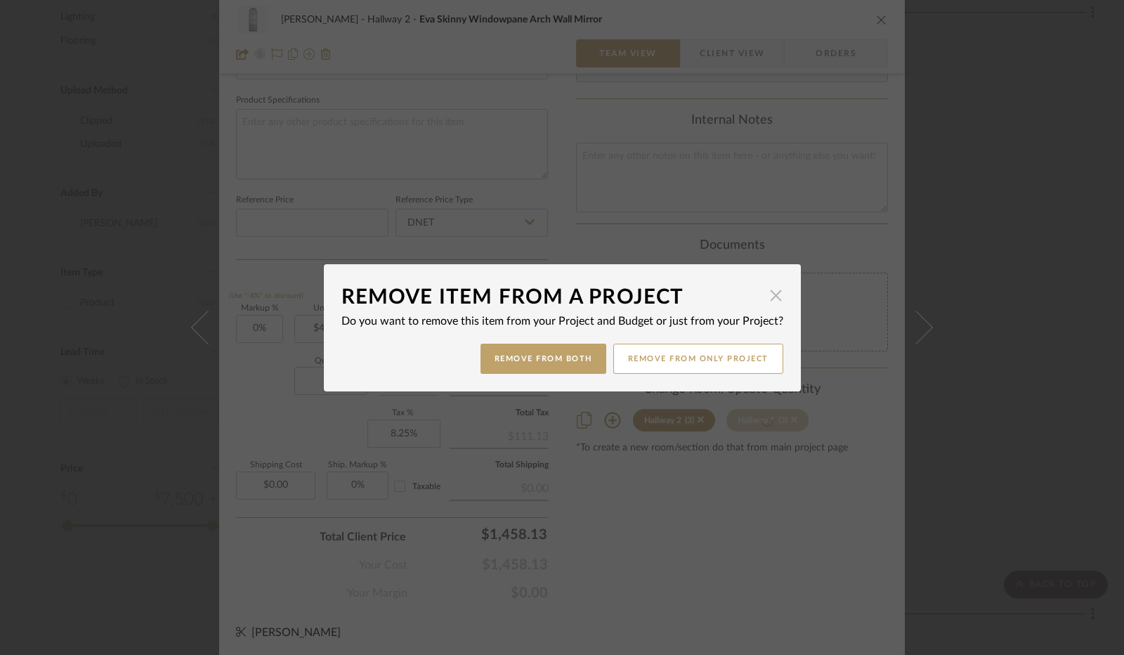
click at [763, 296] on span "button" at bounding box center [776, 296] width 28 height 28
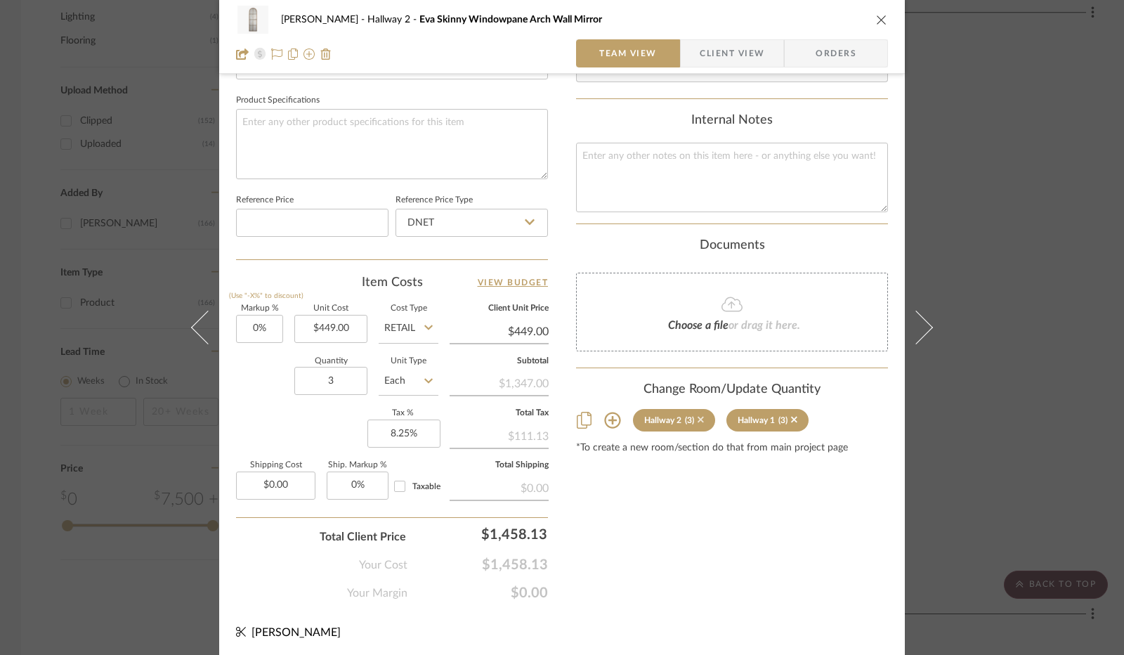
click at [698, 418] on icon at bounding box center [701, 420] width 6 height 6
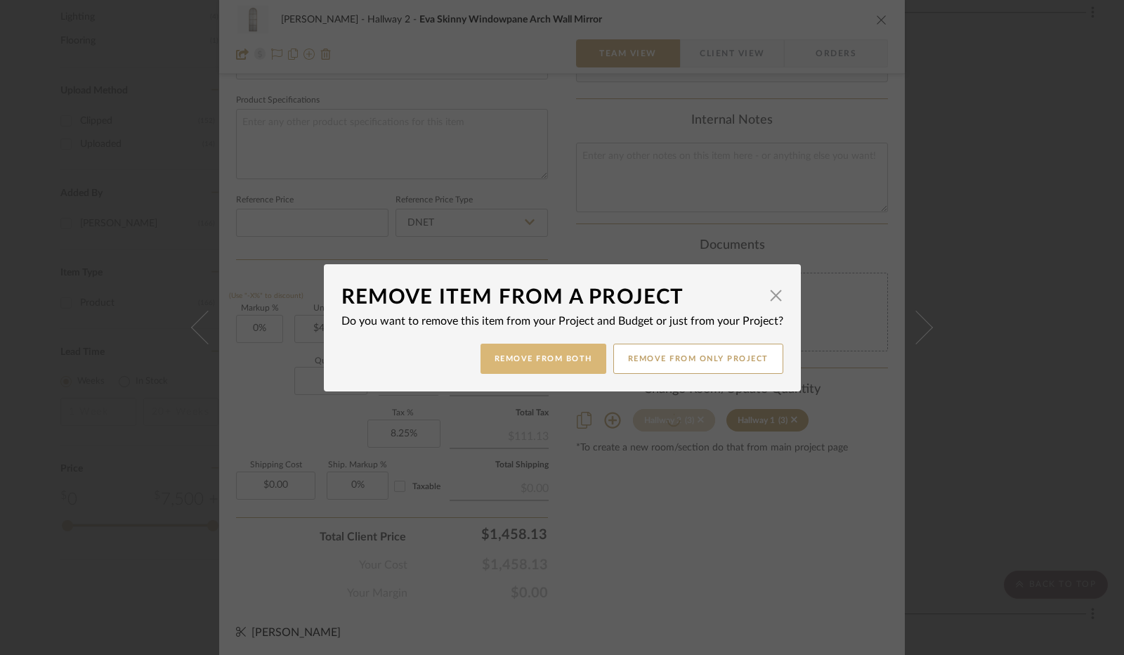
click at [564, 358] on button "Remove from Both" at bounding box center [544, 359] width 126 height 30
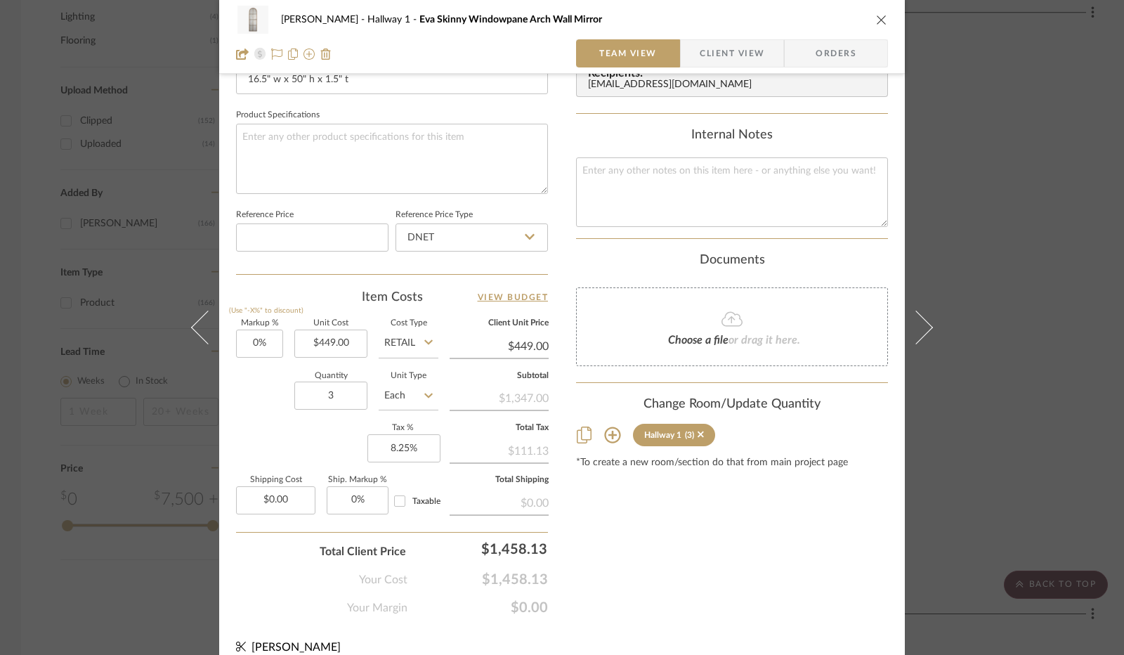
scroll to position [635, 0]
click at [979, 294] on div "Jennifer Anzola Hallway 1 Eva Skinny Windowpane Arch Wall Mirror Team View Clie…" at bounding box center [562, 327] width 1124 height 655
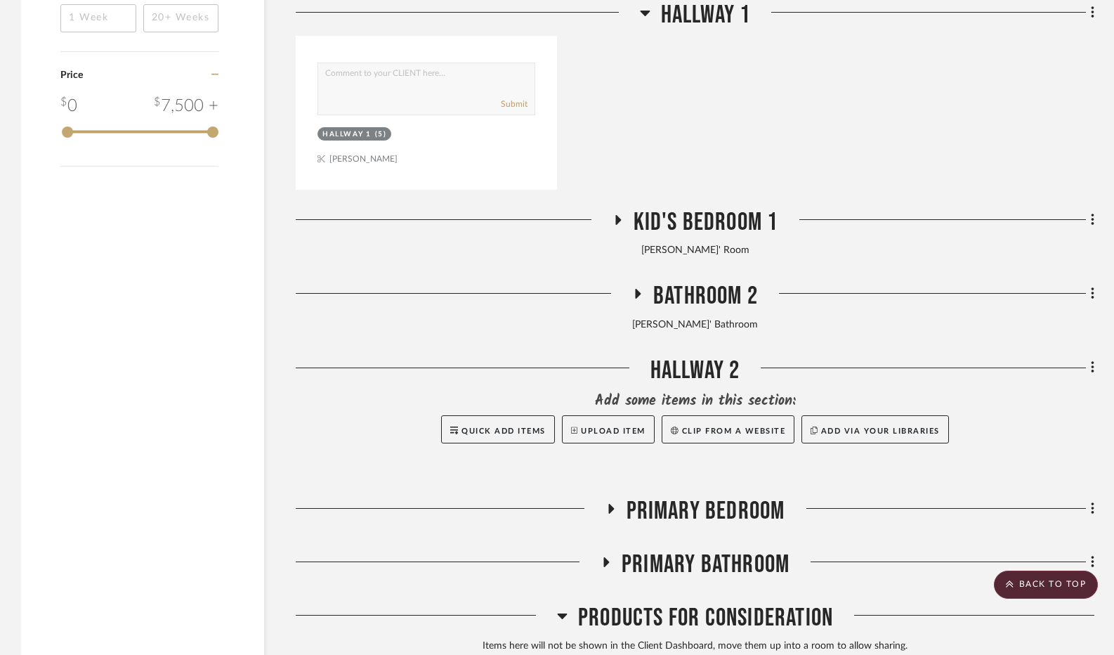
scroll to position [2000, 0]
click at [625, 225] on icon at bounding box center [617, 219] width 17 height 11
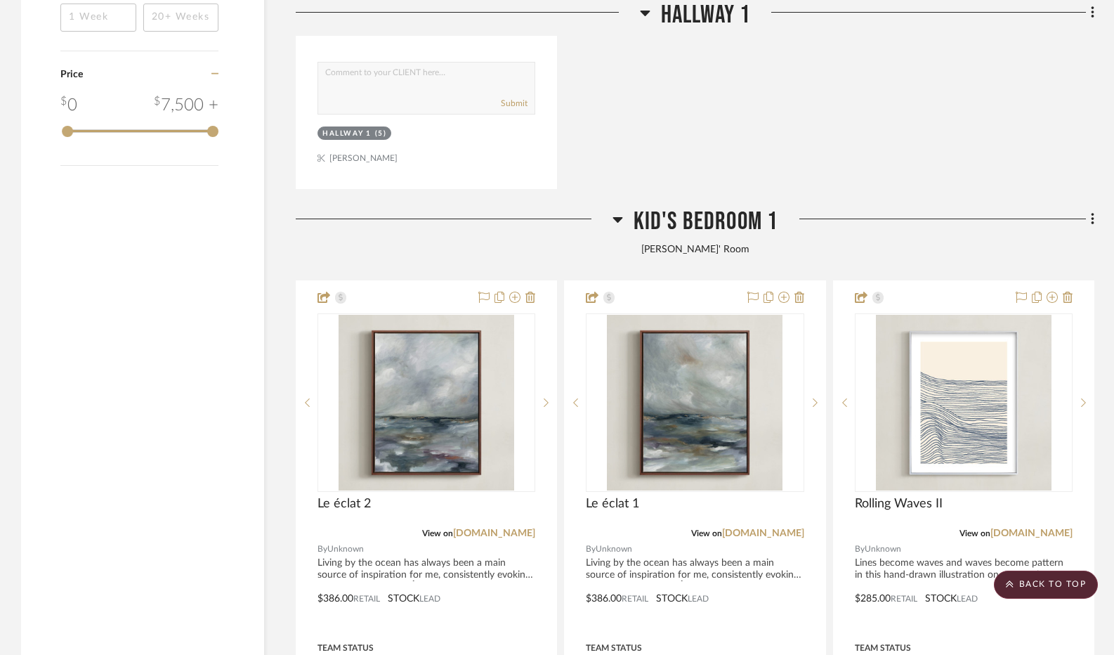
click at [625, 226] on h3 "Kid's Bedroom 1" at bounding box center [696, 222] width 166 height 30
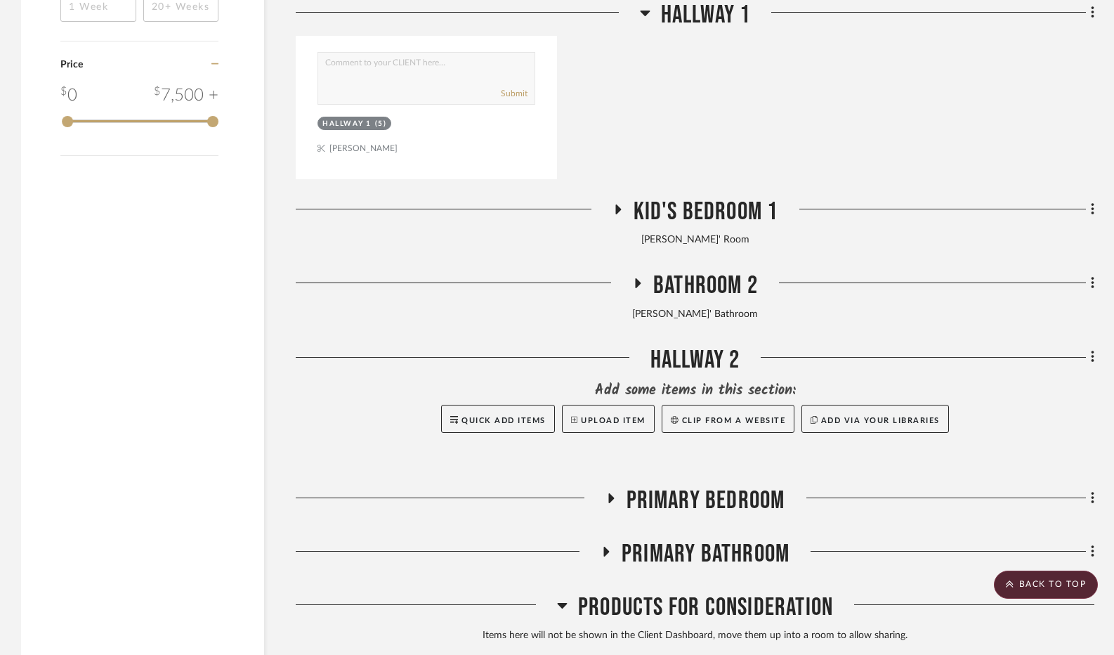
scroll to position [2017, 0]
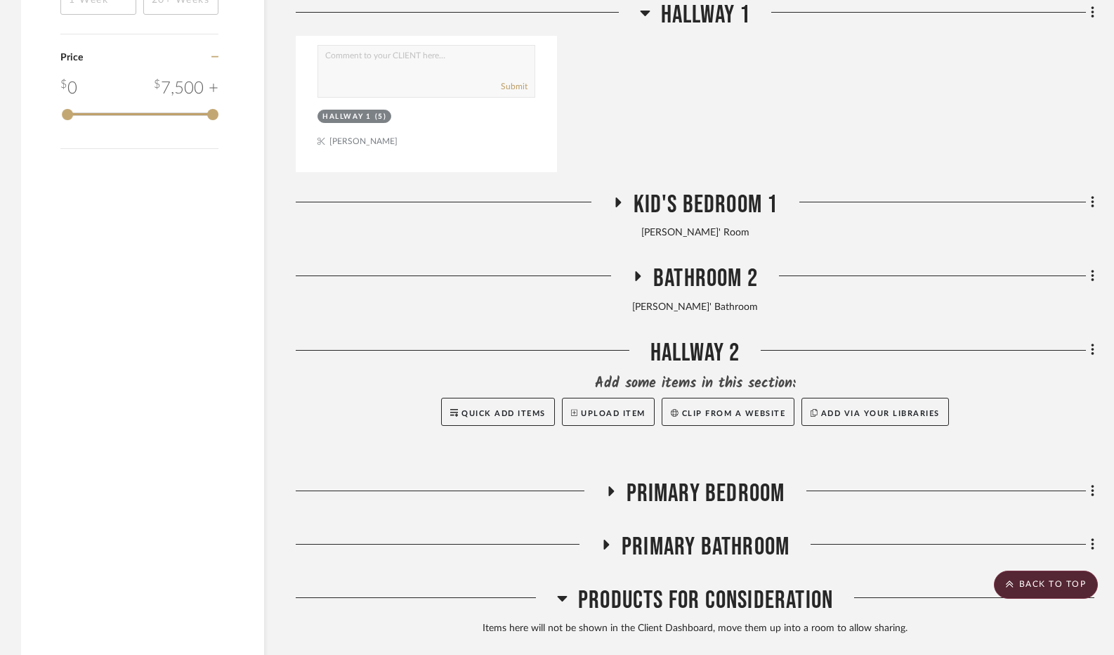
click at [616, 207] on icon at bounding box center [618, 202] width 6 height 10
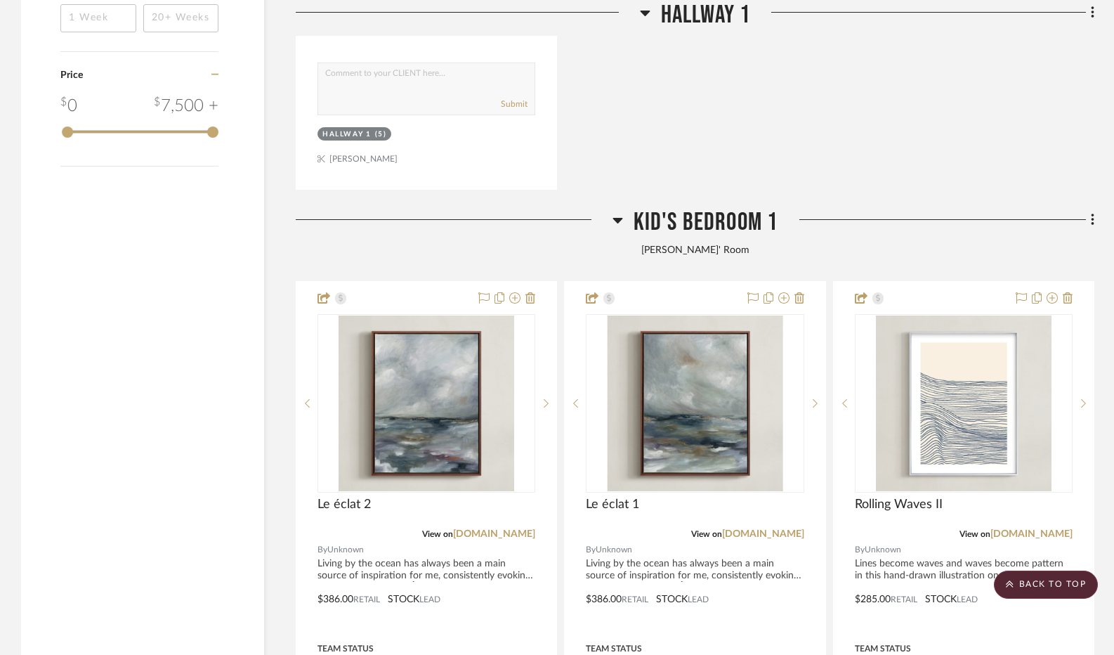
scroll to position [1999, 0]
click at [620, 221] on icon at bounding box center [618, 221] width 10 height 6
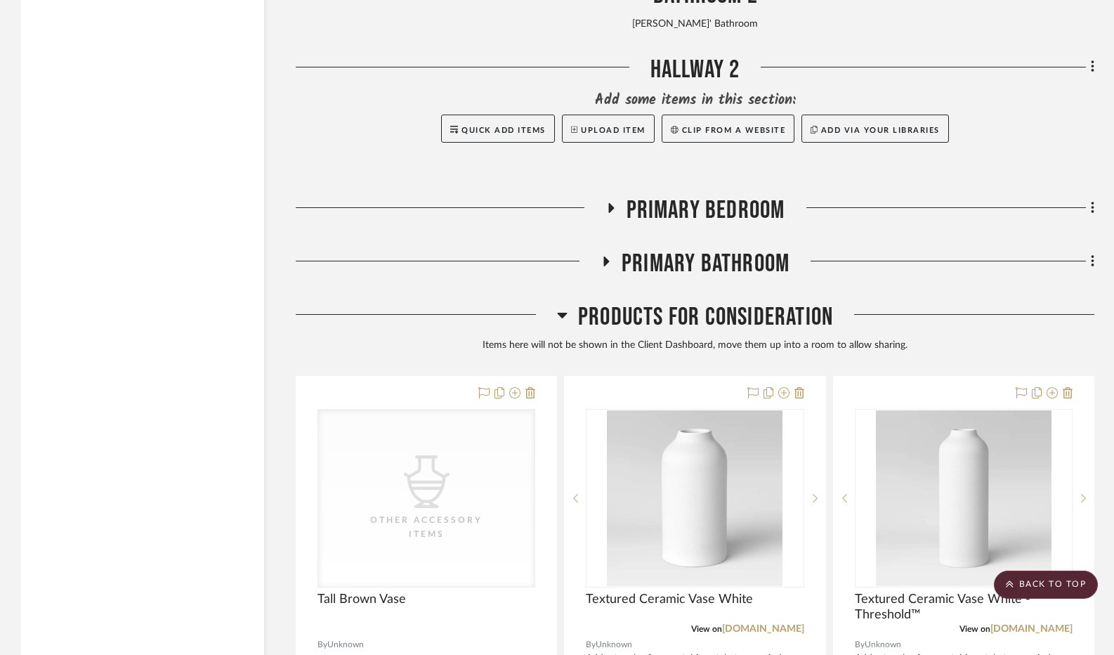
scroll to position [2325, 0]
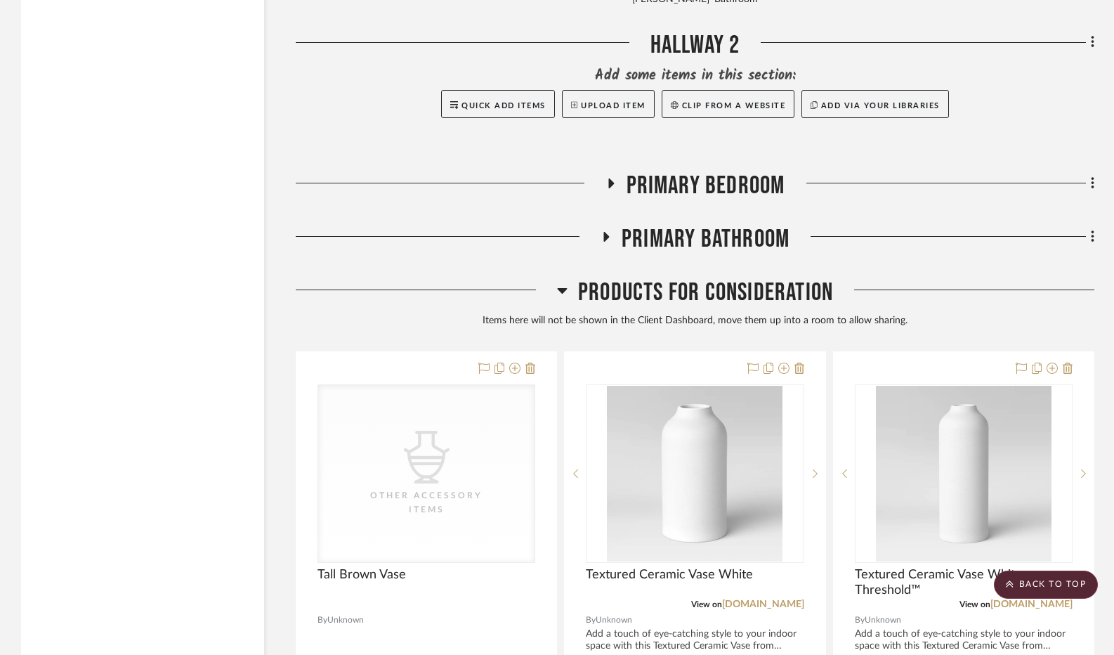
click at [613, 188] on icon at bounding box center [610, 183] width 17 height 11
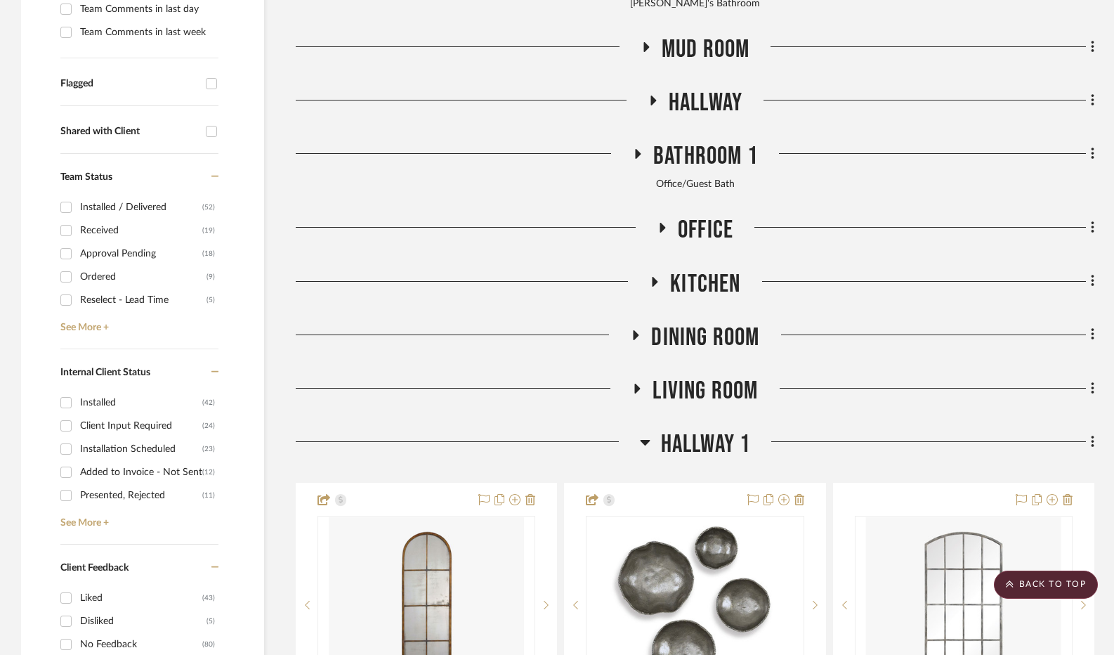
scroll to position [562, 0]
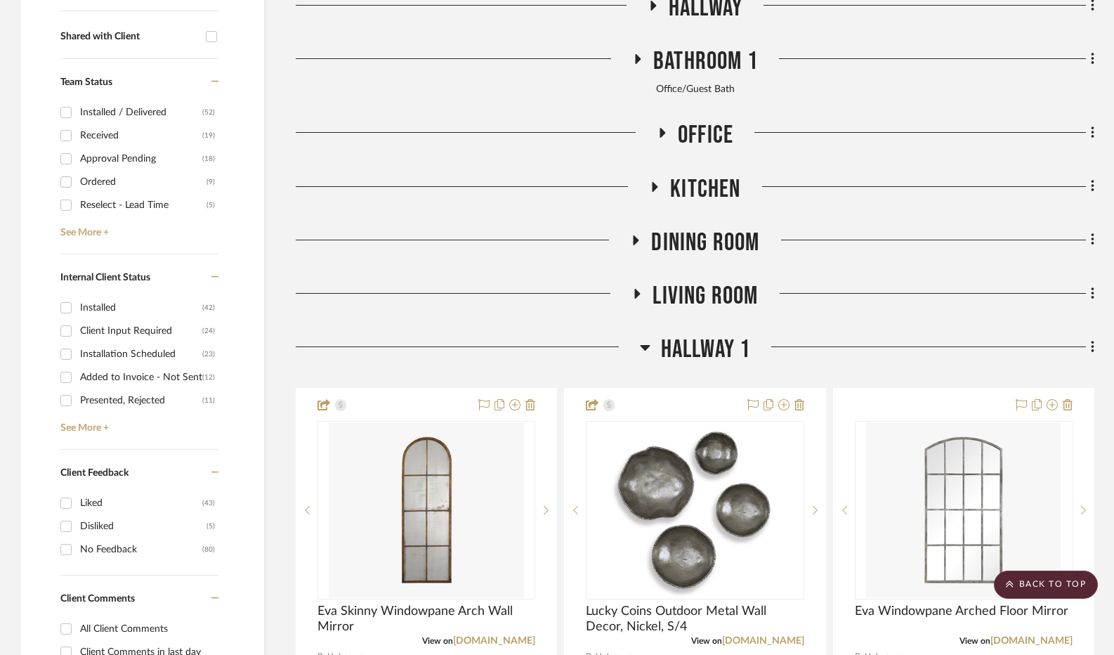
click at [635, 296] on icon at bounding box center [638, 294] width 6 height 10
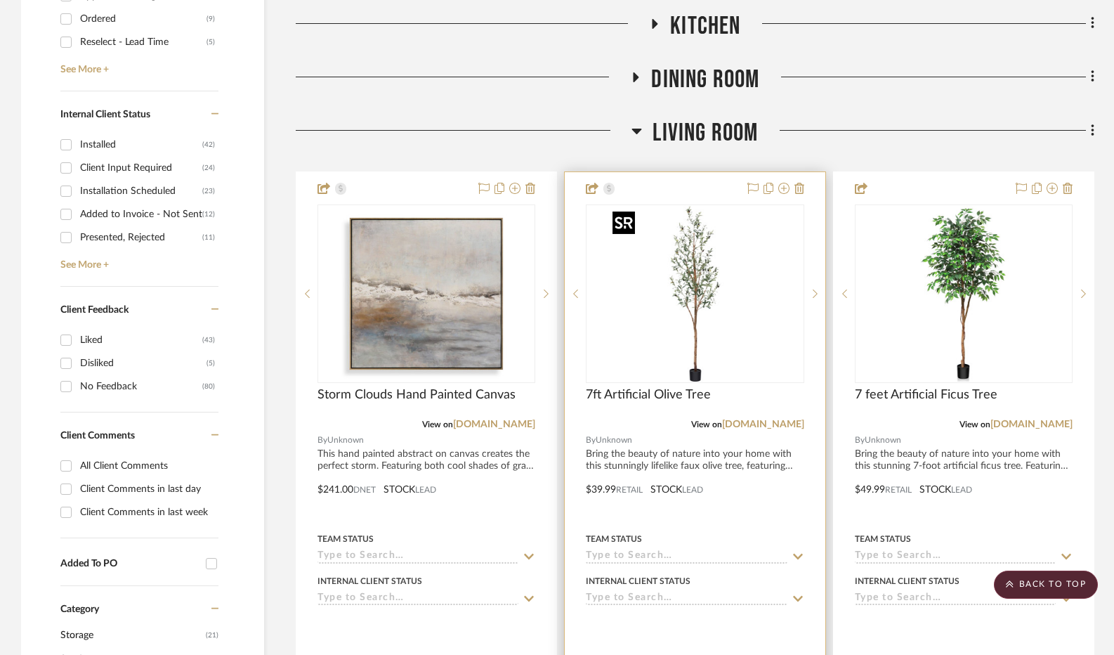
scroll to position [632, 0]
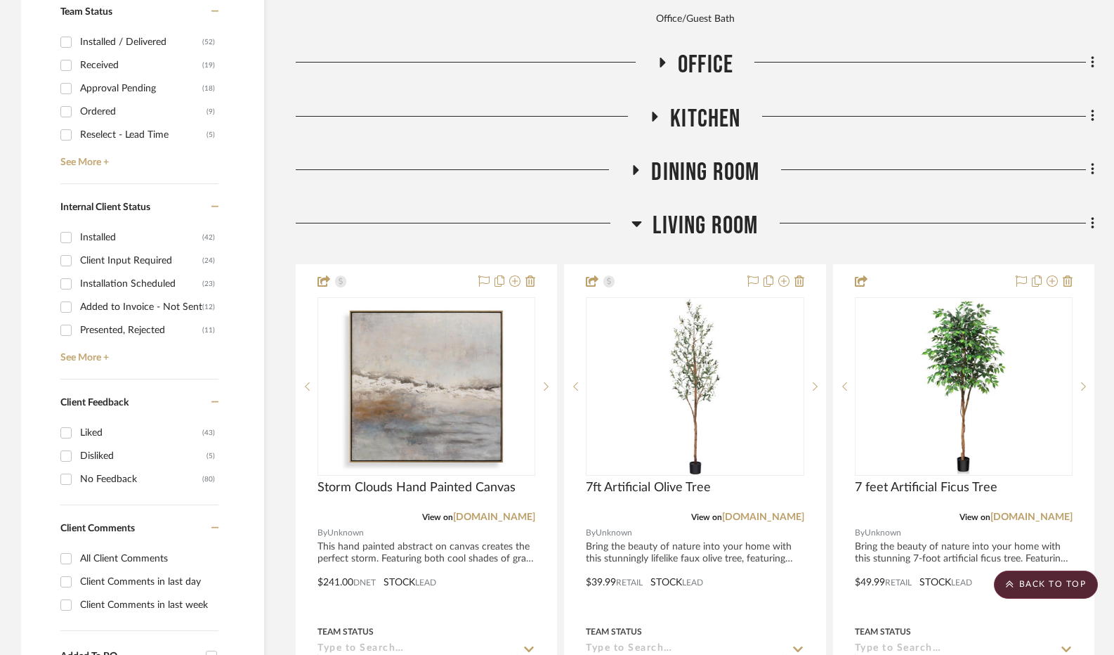
click at [642, 223] on h3 "Living Room" at bounding box center [695, 226] width 126 height 30
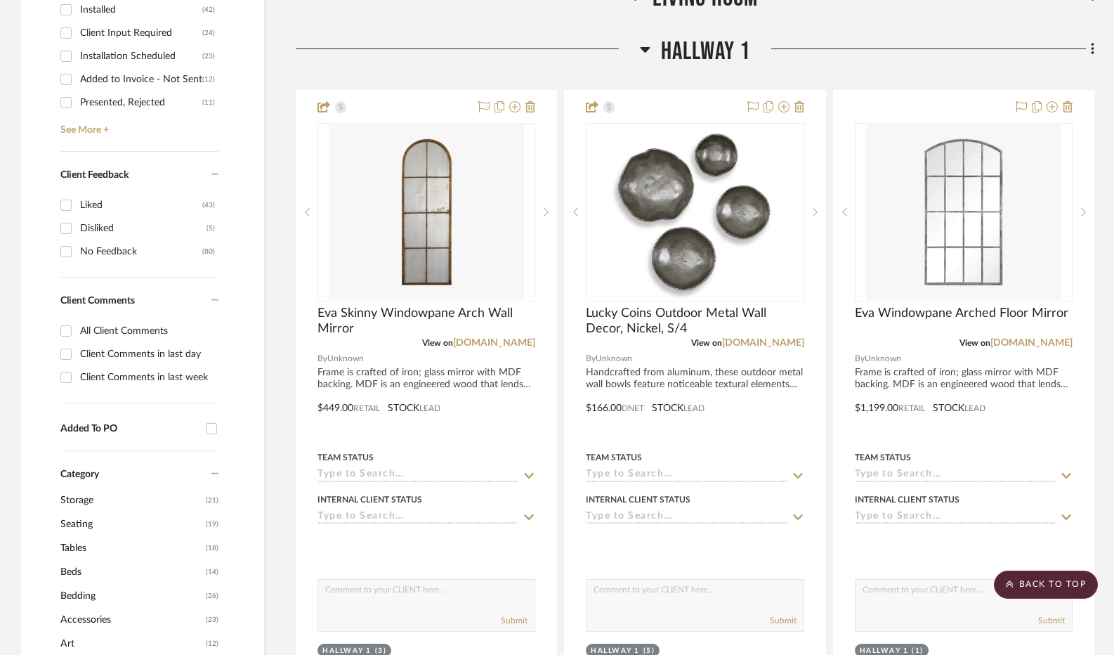
scroll to position [913, 0]
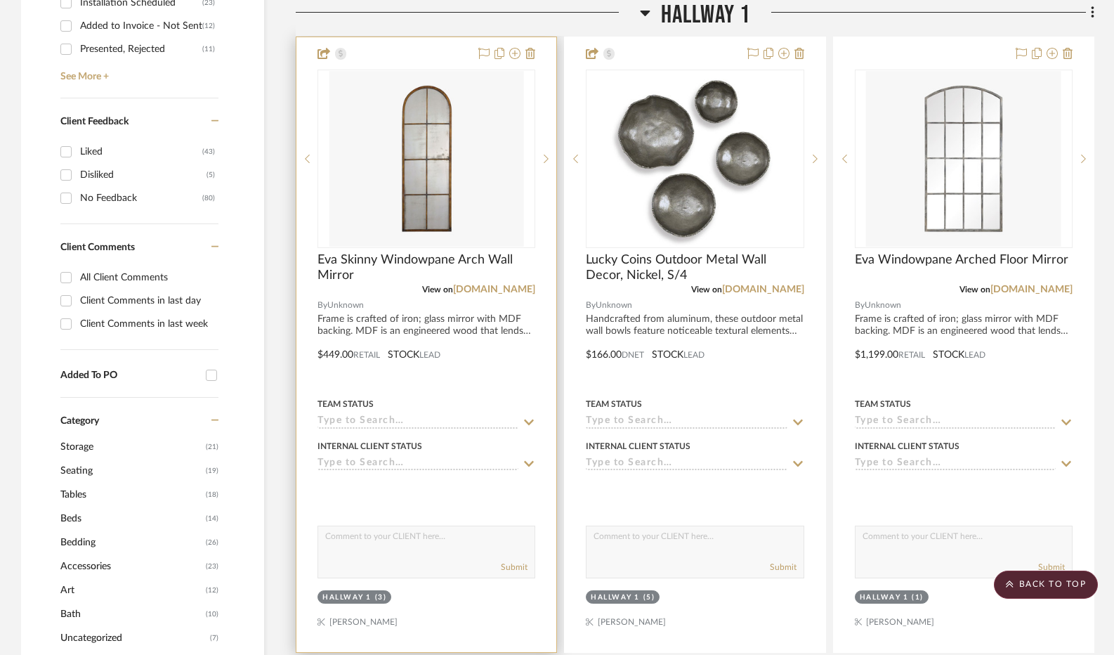
click at [370, 550] on textarea at bounding box center [426, 539] width 216 height 27
type textarea "T"
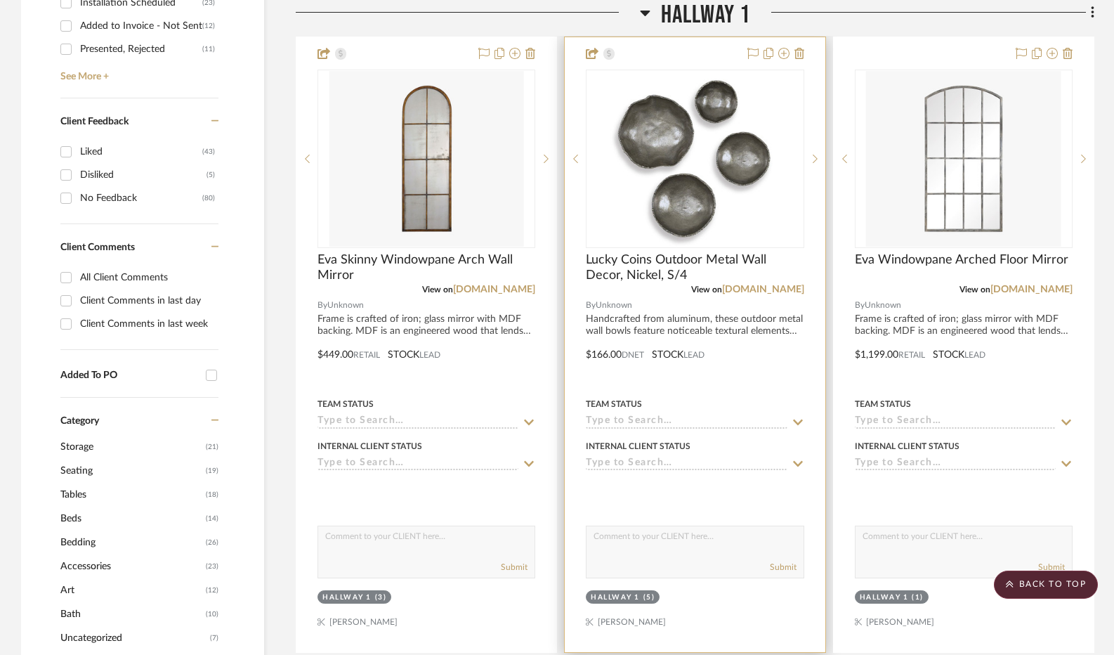
click at [681, 547] on textarea at bounding box center [695, 539] width 216 height 27
type textarea "This comes in a rust and I believe a silver color as well"
click at [788, 563] on button "Submit" at bounding box center [783, 567] width 27 height 13
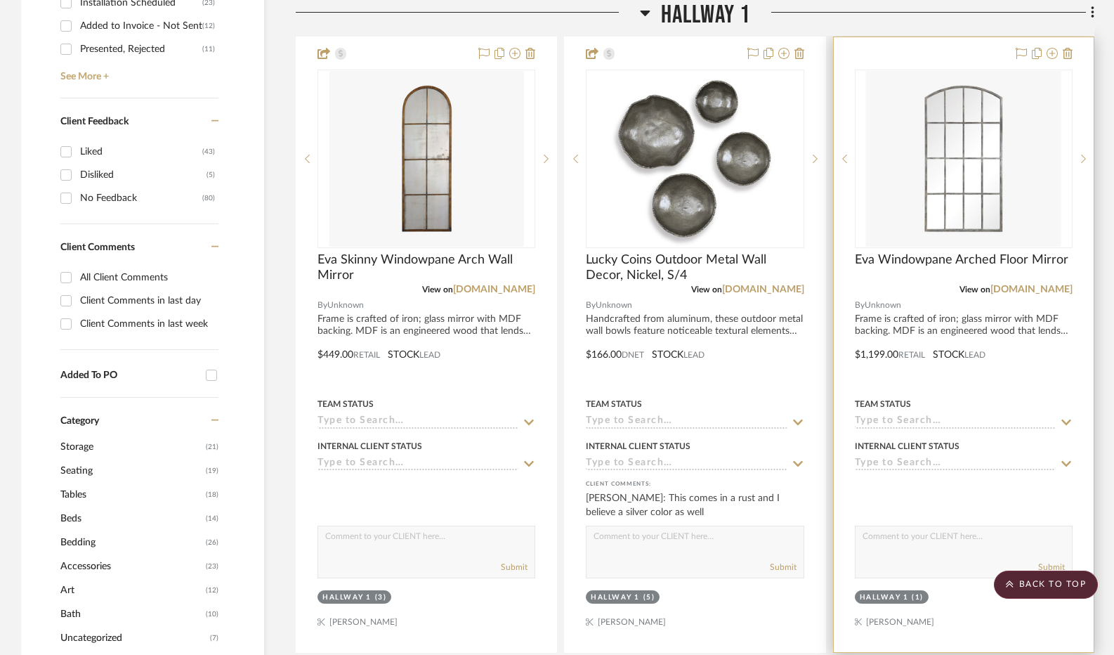
click at [894, 549] on textarea at bounding box center [964, 539] width 216 height 27
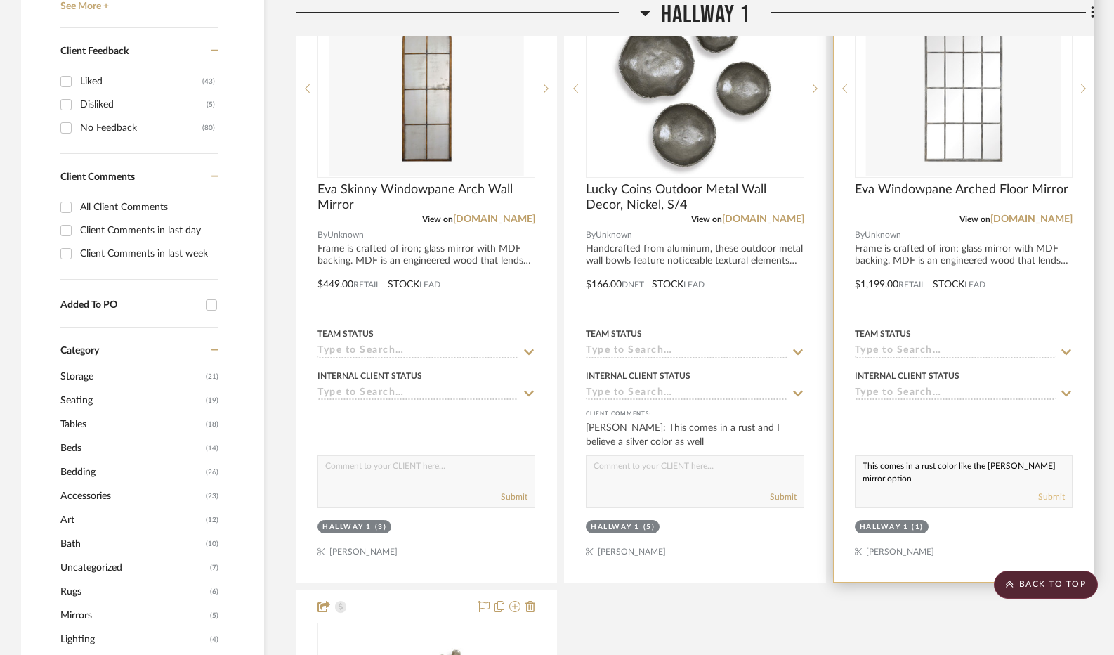
type textarea "This comes in a rust color like the skinner mirror option"
click at [1049, 501] on button "Submit" at bounding box center [1051, 496] width 27 height 13
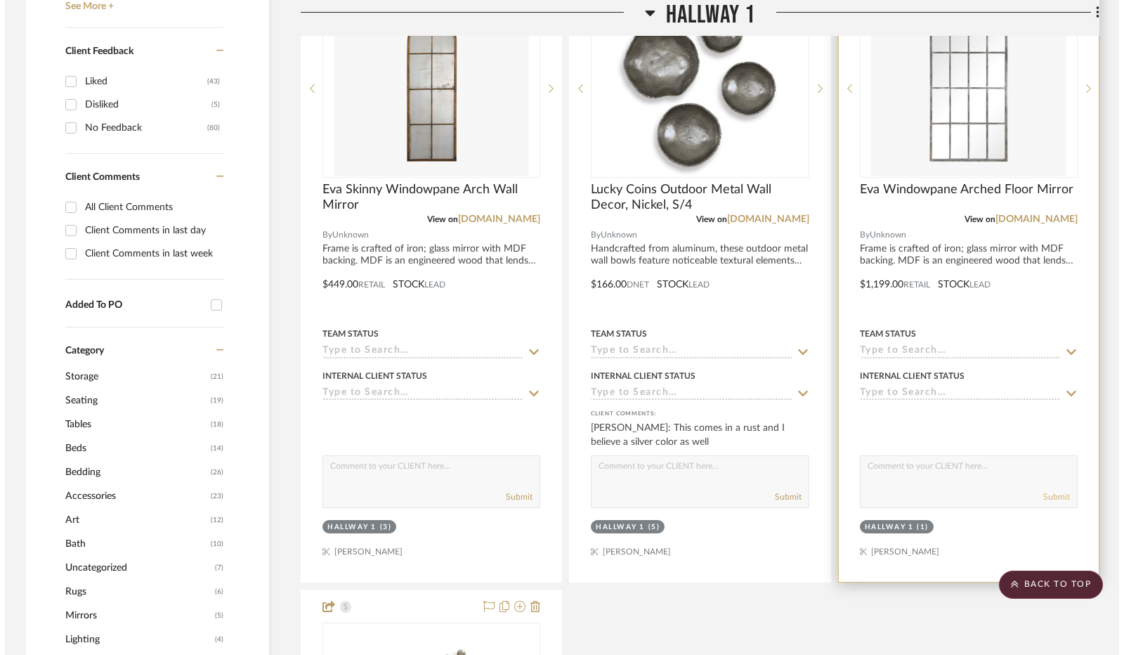
scroll to position [0, 0]
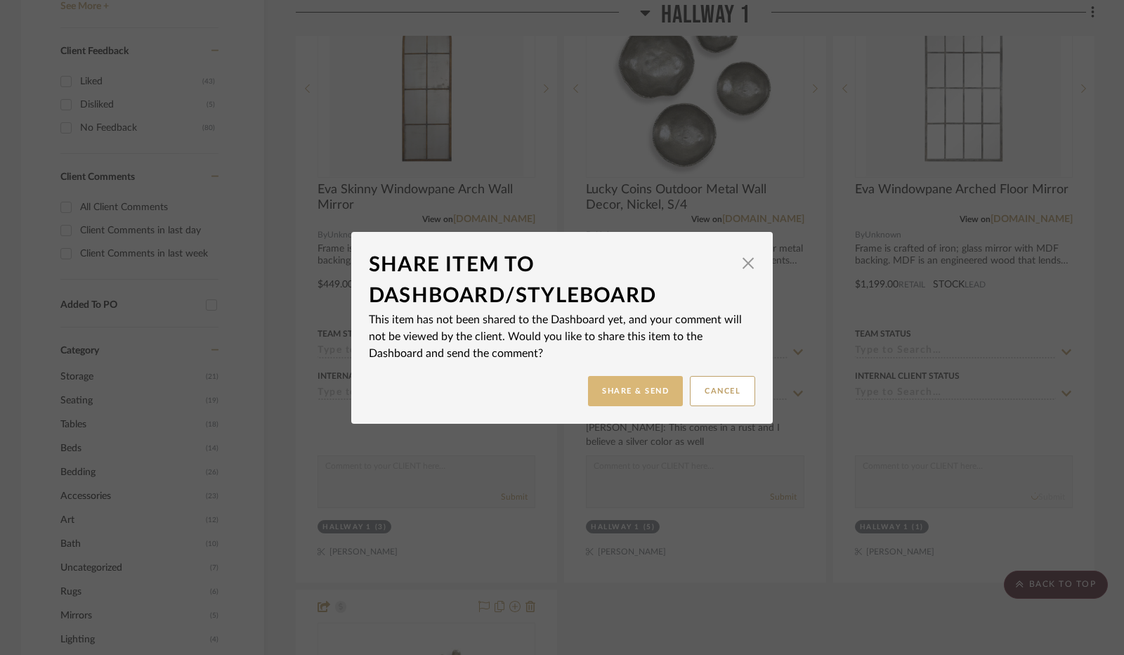
click at [620, 401] on button "Share & Send" at bounding box center [635, 391] width 95 height 30
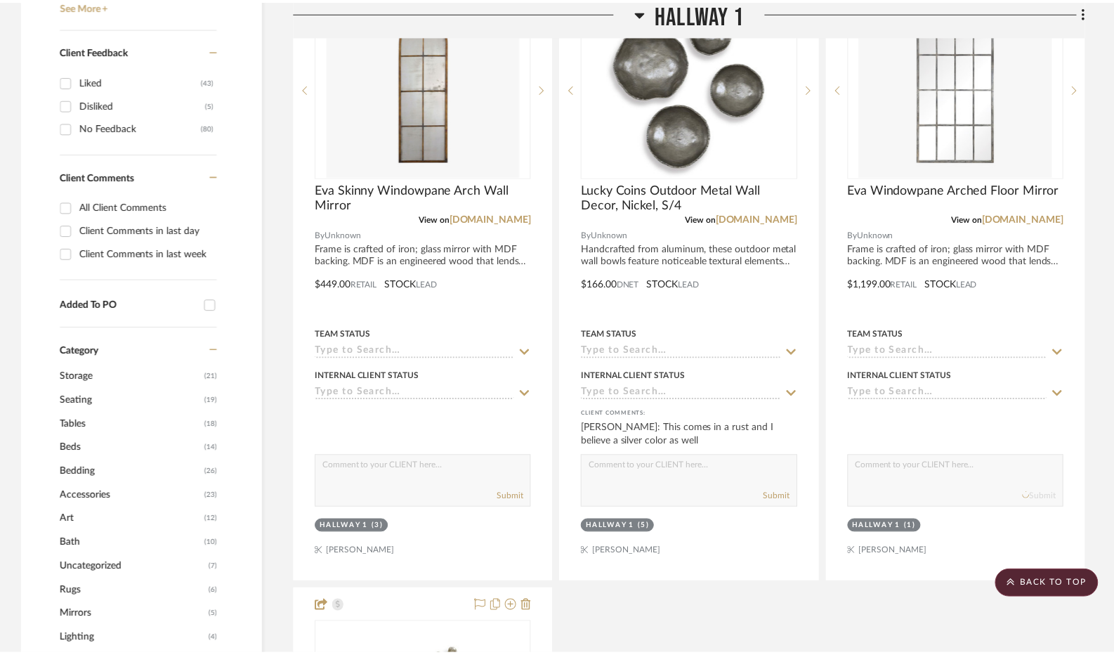
scroll to position [984, 0]
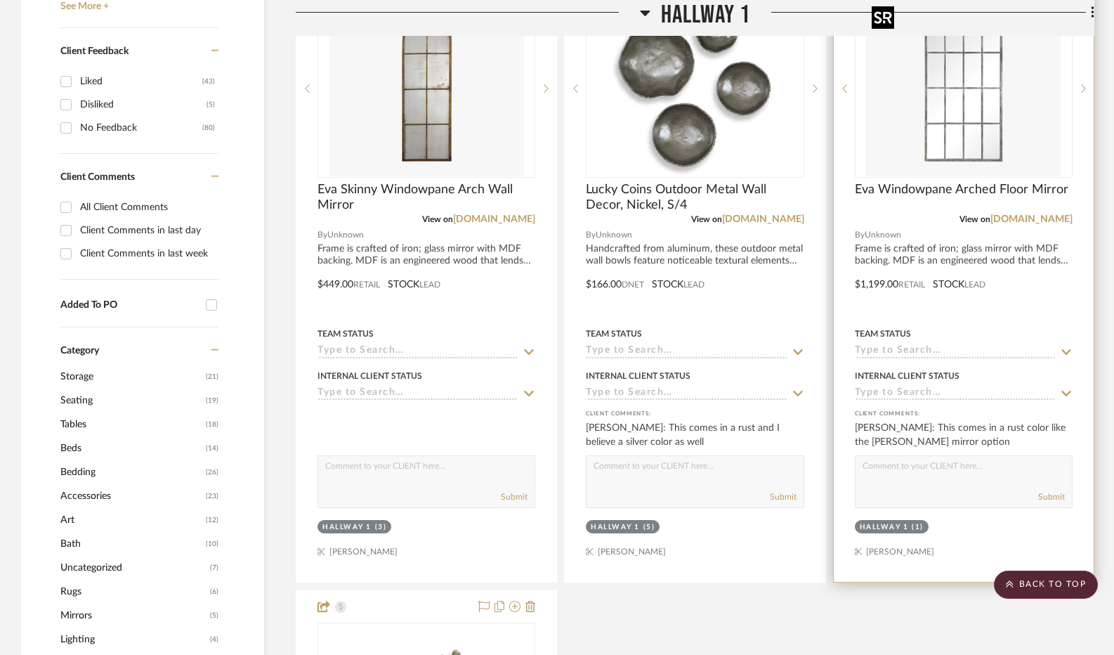
click at [983, 133] on img "0" at bounding box center [963, 89] width 195 height 176
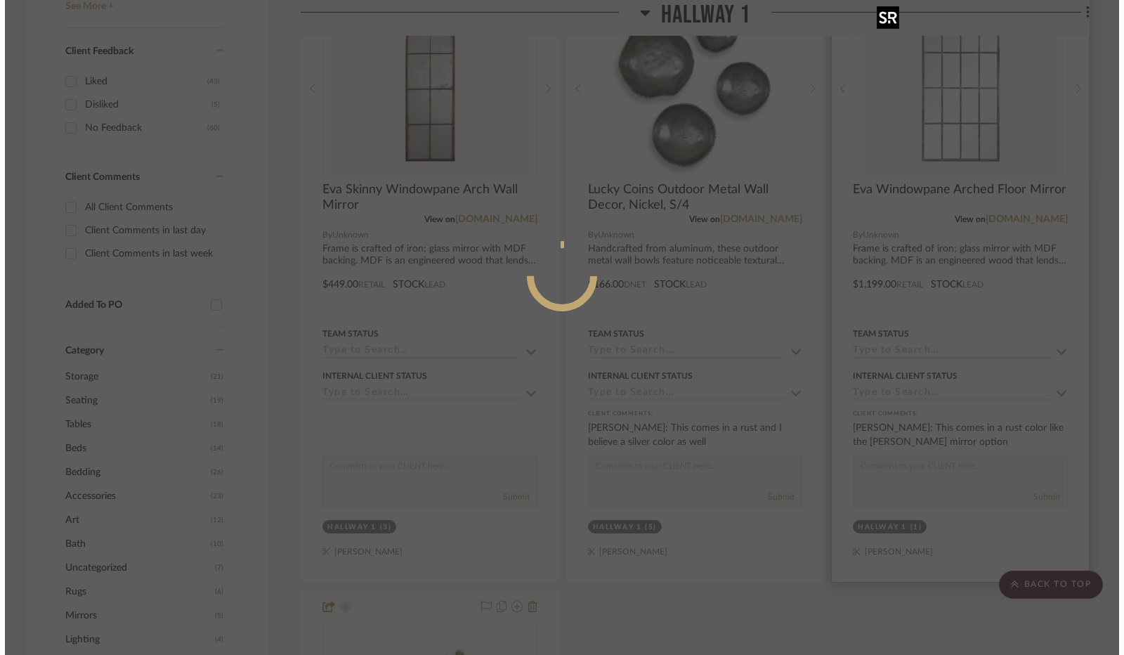
scroll to position [0, 0]
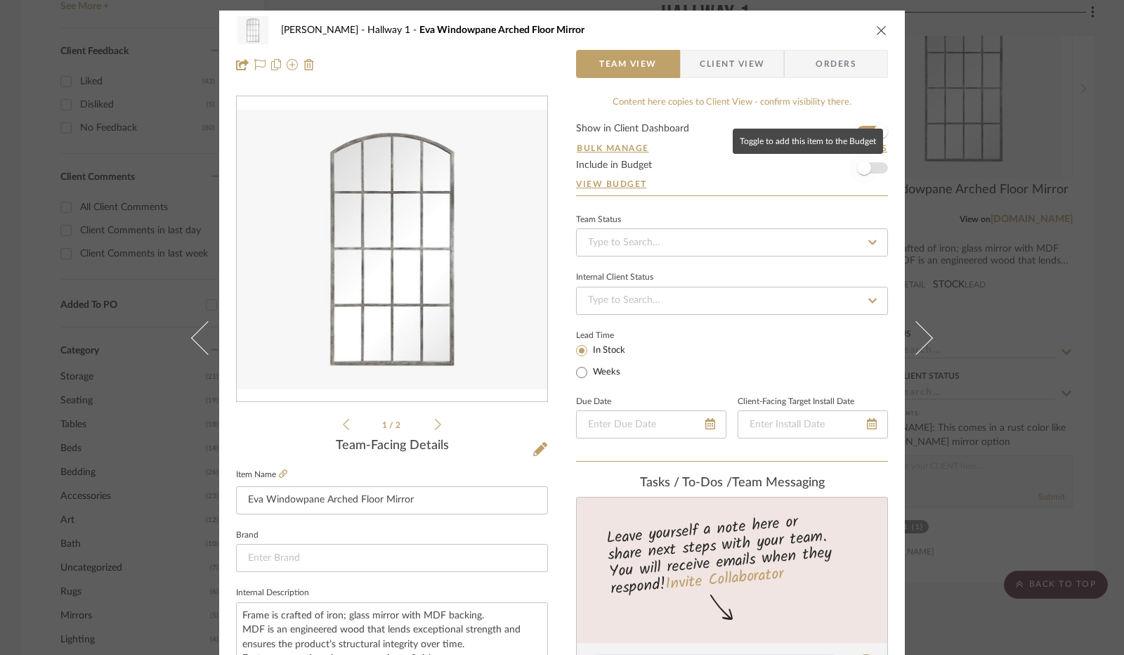
click at [860, 168] on span "button" at bounding box center [864, 168] width 14 height 14
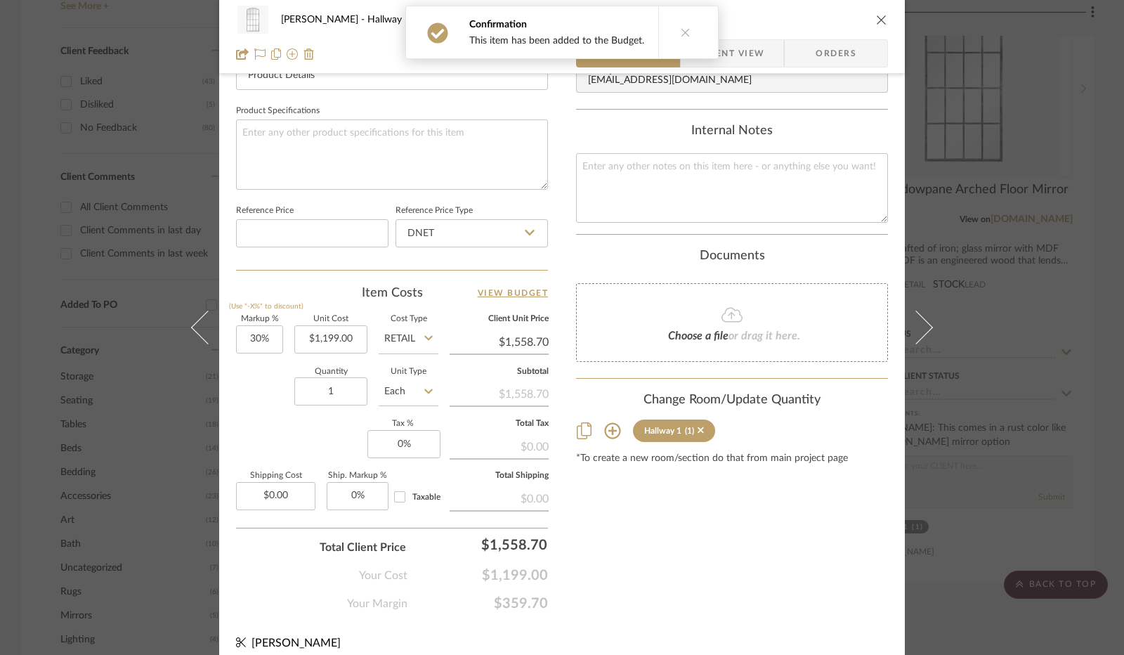
scroll to position [651, 0]
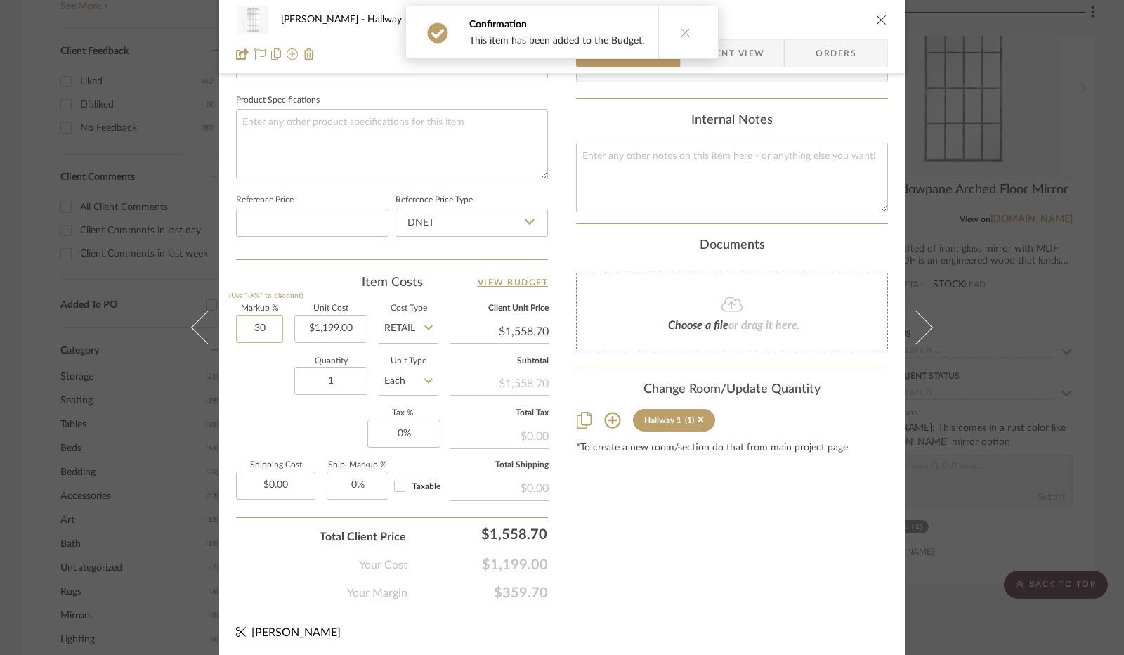
click at [249, 325] on input "30" at bounding box center [259, 329] width 47 height 28
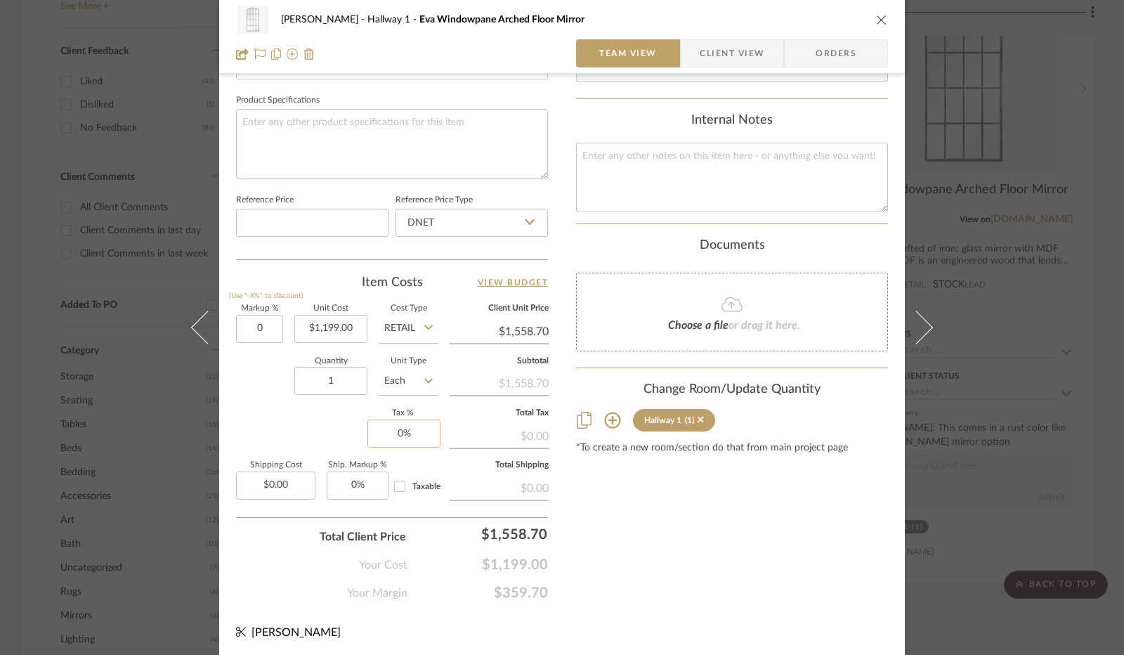
type input "0%"
type input "0"
click at [384, 433] on input "0" at bounding box center [403, 433] width 73 height 28
type input "$1,199.00"
type input "8.25%"
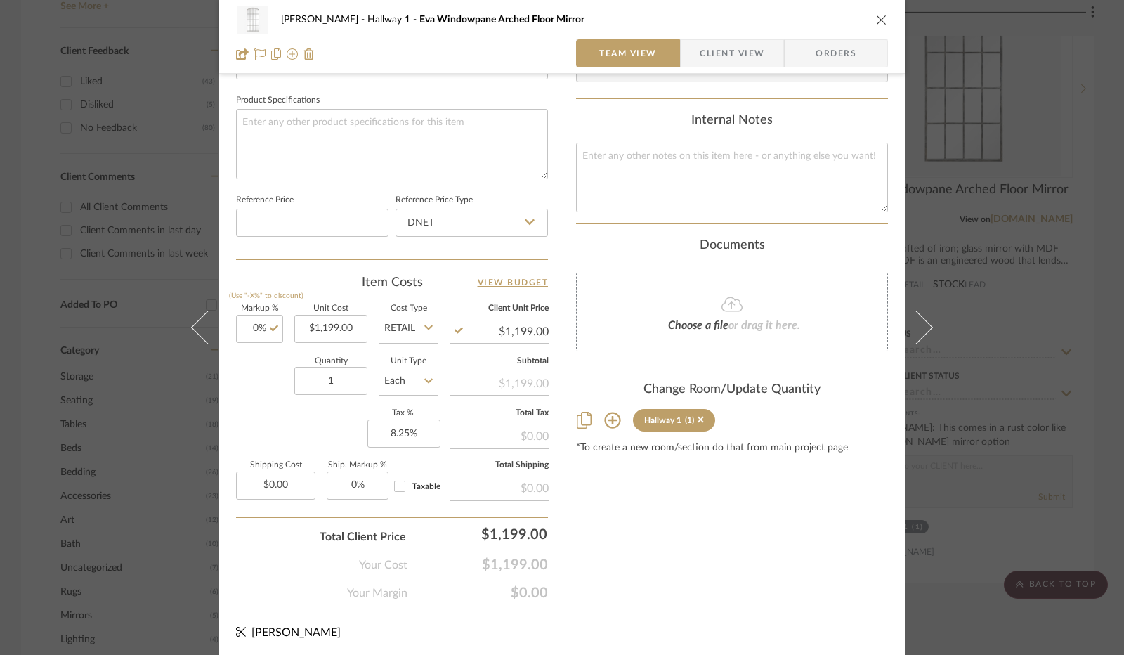
click at [311, 417] on div "Markup % (Use "-X%" to discount) 0% Unit Cost $1,199.00 Cost Type Retail Client…" at bounding box center [392, 407] width 312 height 205
click at [724, 62] on span "Client View" at bounding box center [732, 53] width 65 height 28
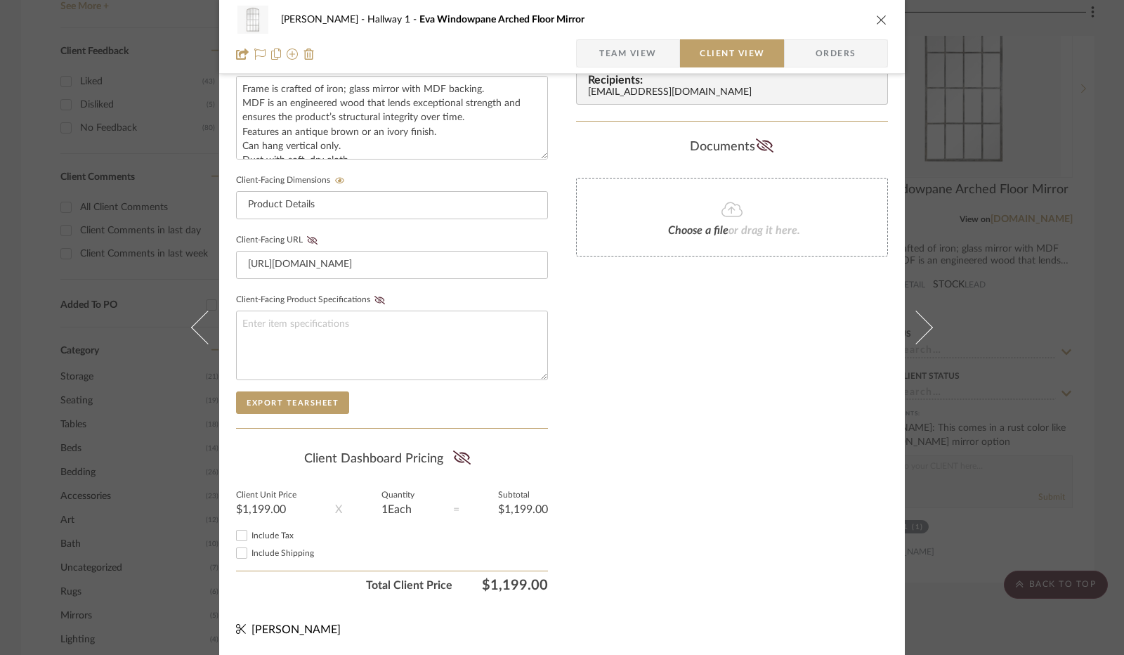
scroll to position [520, 0]
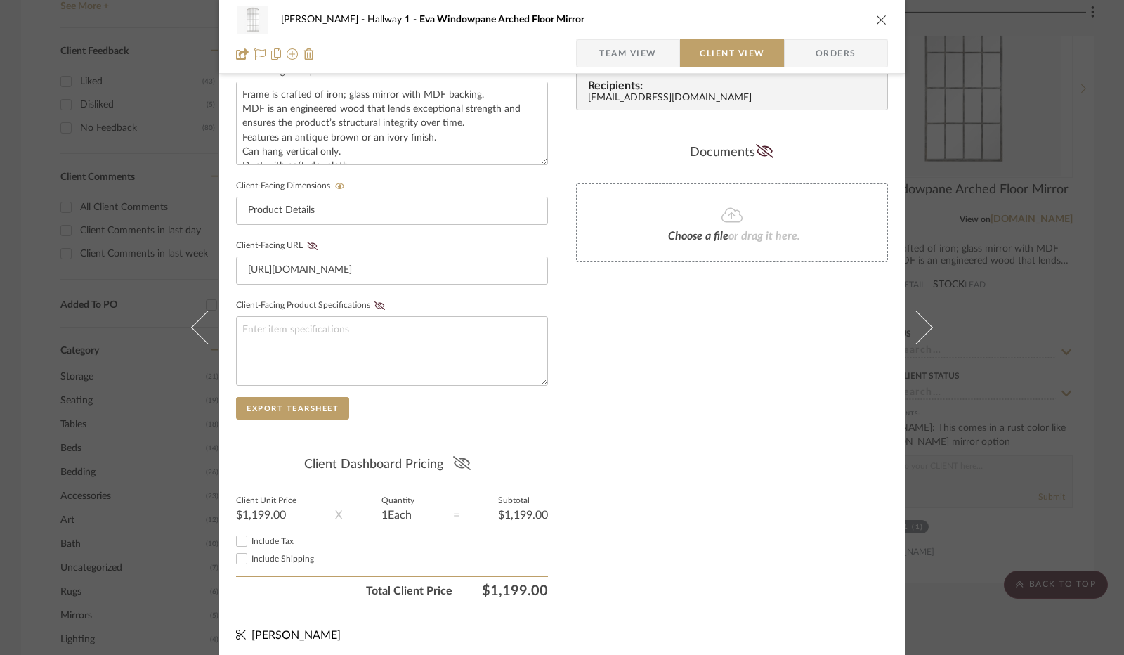
click at [456, 459] on icon at bounding box center [462, 463] width 18 height 14
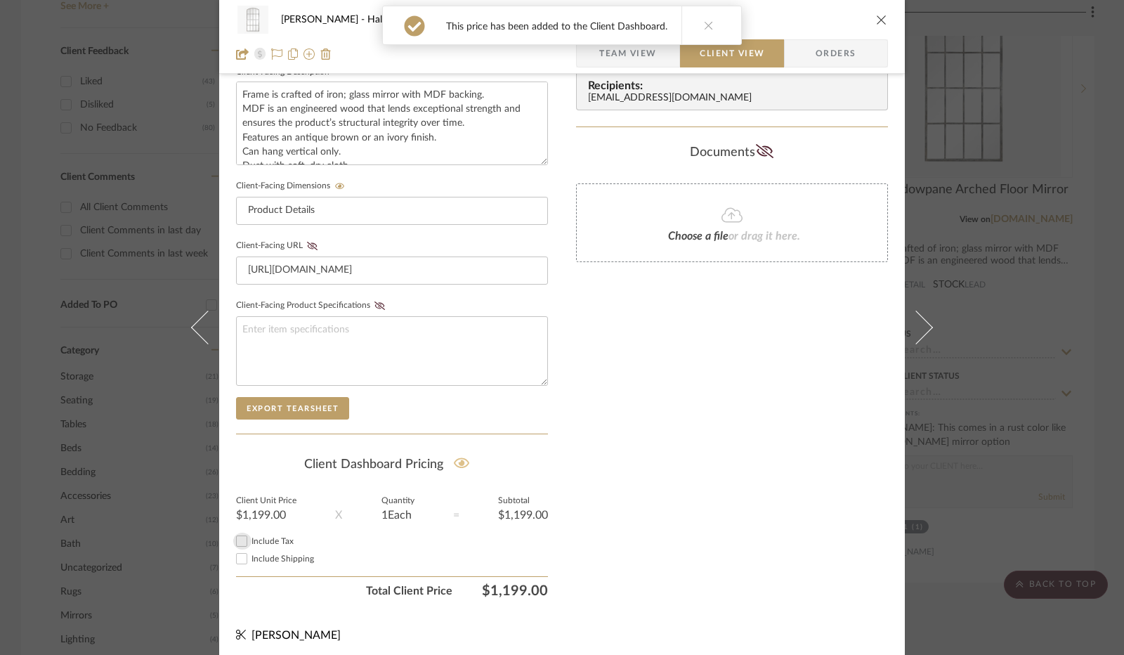
click at [240, 539] on input "Include Tax" at bounding box center [241, 541] width 17 height 17
checkbox input "true"
click at [877, 22] on icon "close" at bounding box center [881, 19] width 11 height 11
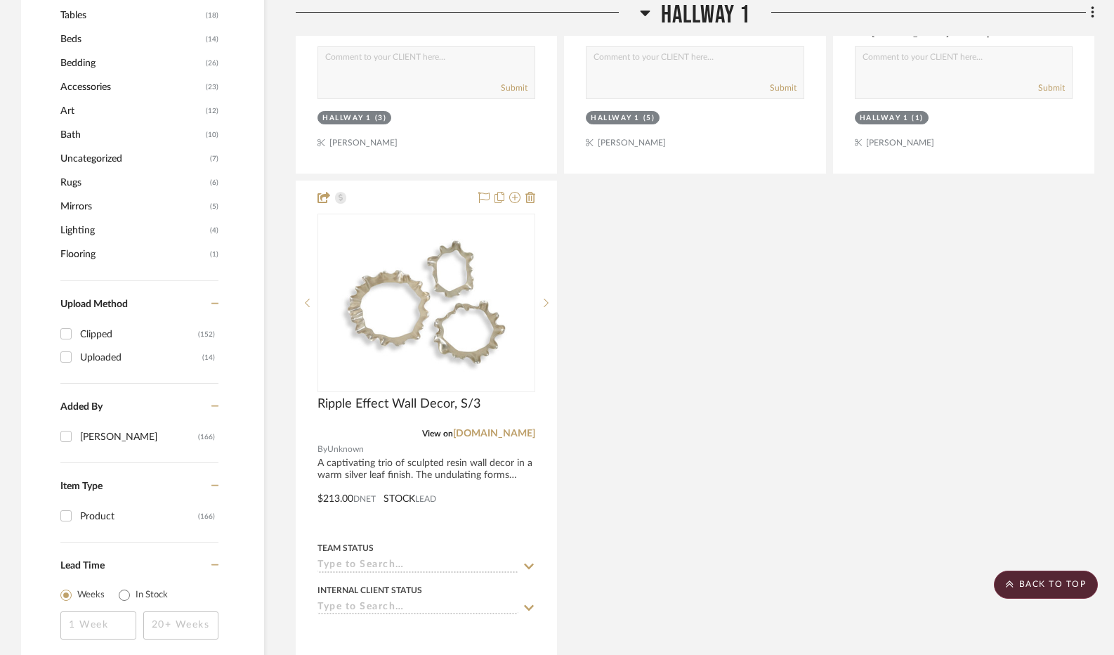
scroll to position [1475, 0]
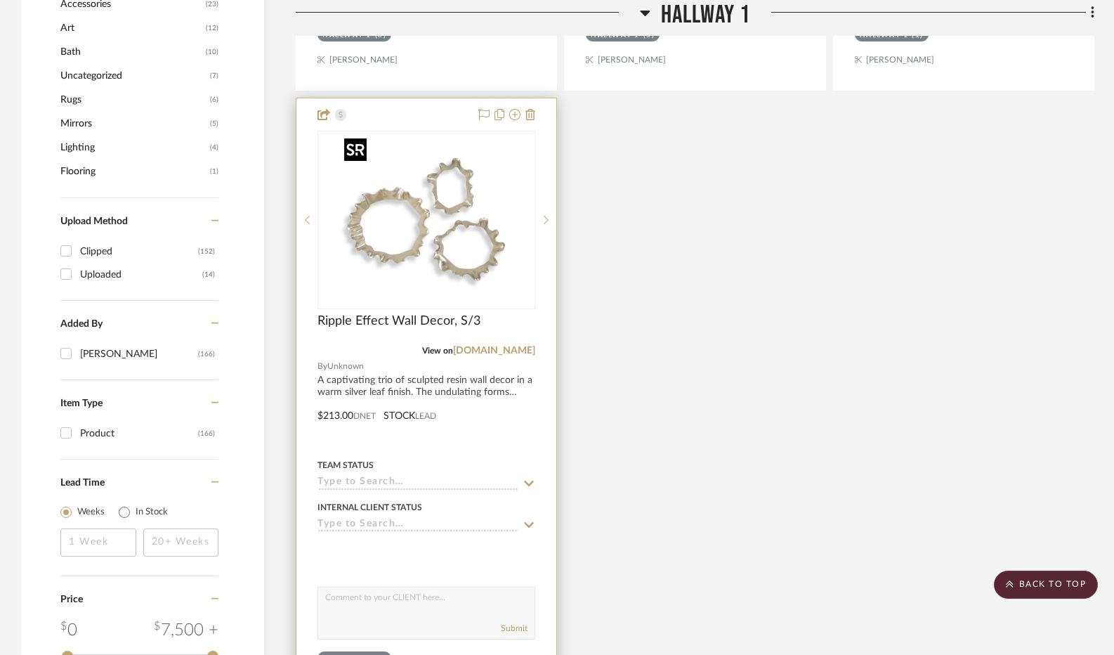
click at [0, 0] on img at bounding box center [0, 0] width 0 height 0
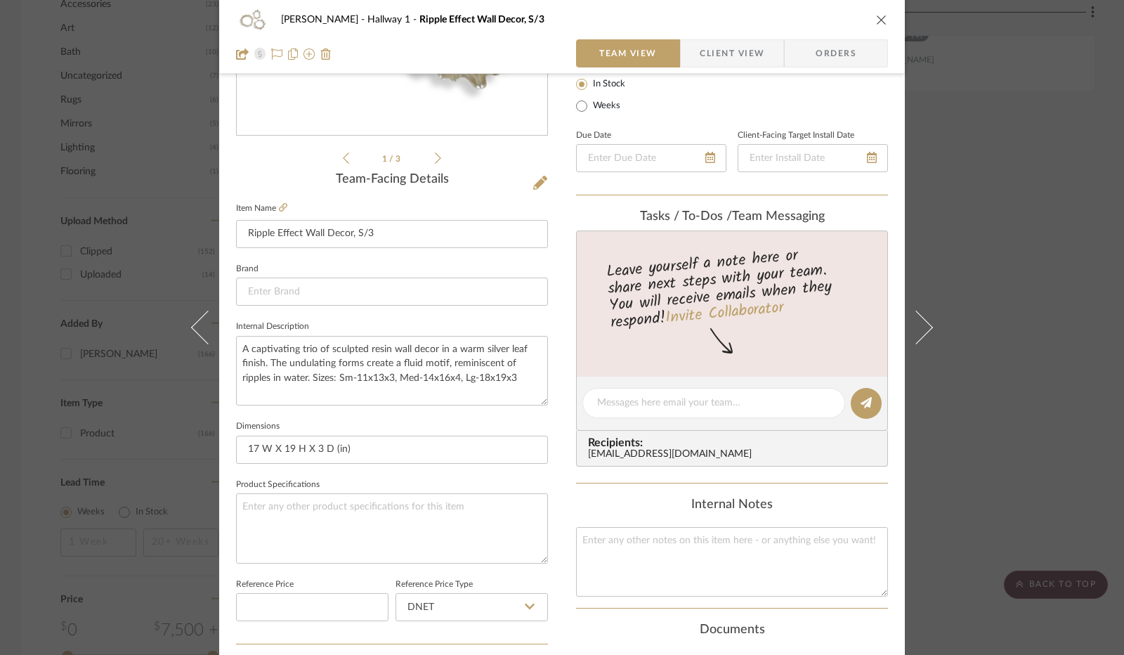
scroll to position [281, 0]
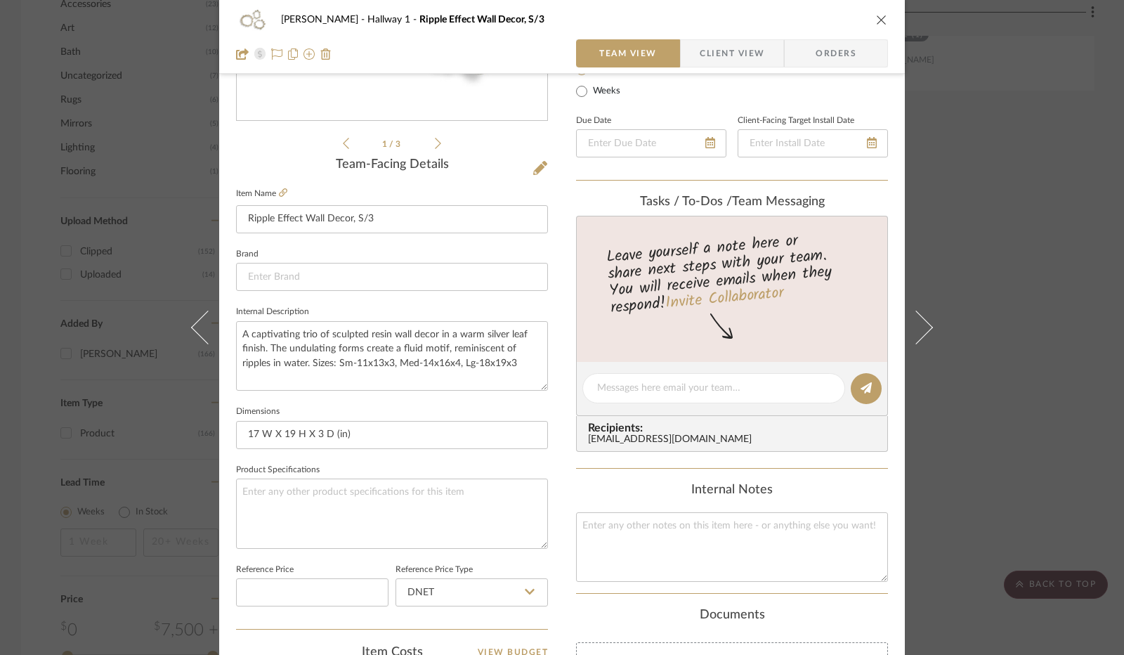
click at [940, 172] on div "Jennifer Anzola Hallway 1 Ripple Effect Wall Decor, S/3 Team View Client View O…" at bounding box center [562, 327] width 1124 height 655
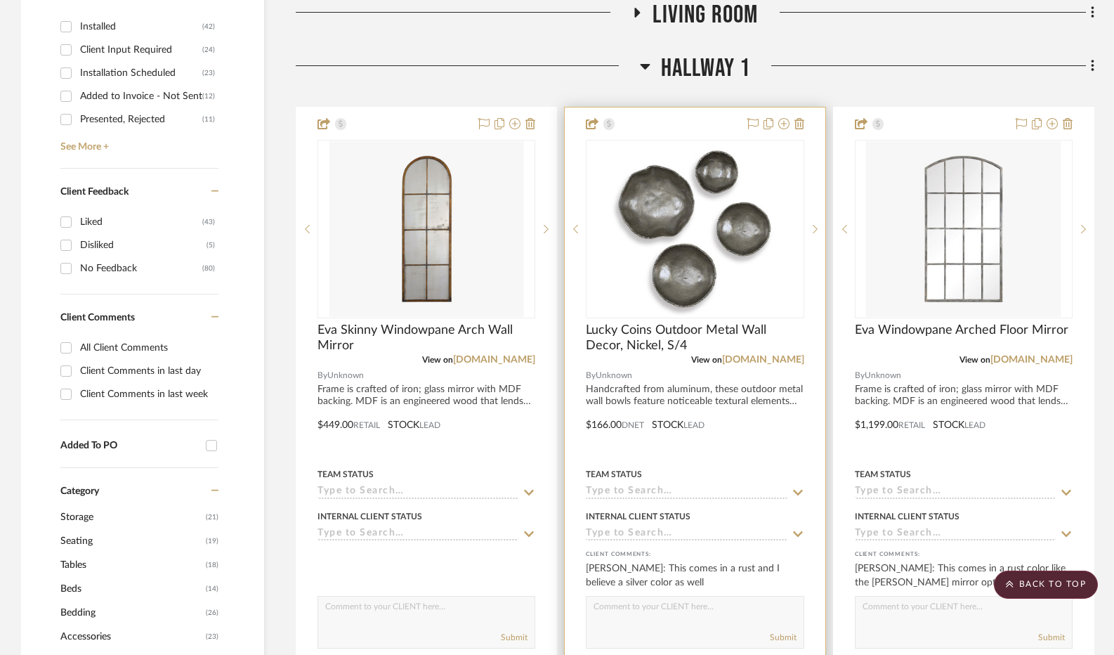
scroll to position [843, 0]
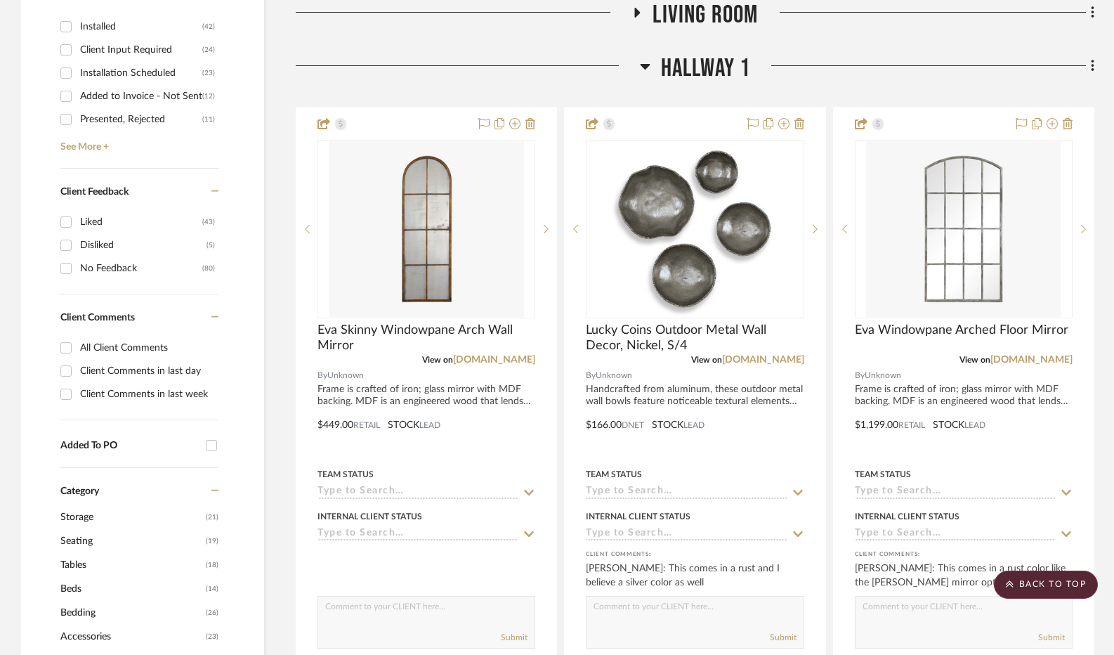
click at [645, 63] on icon at bounding box center [645, 66] width 11 height 17
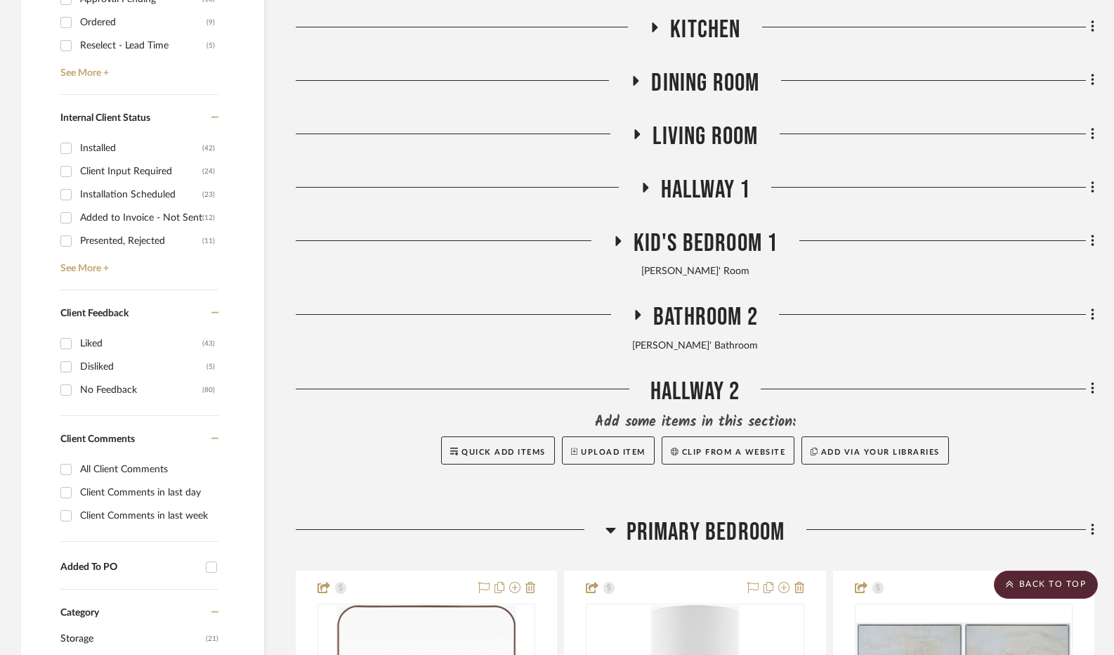
scroll to position [562, 0]
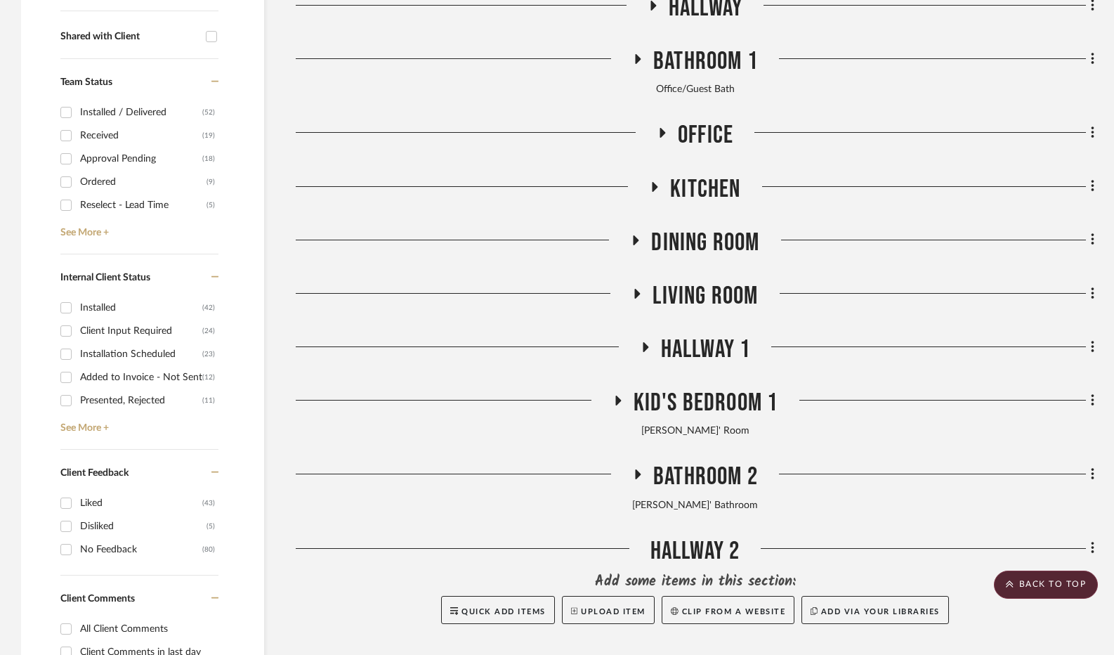
click at [641, 294] on icon at bounding box center [637, 293] width 17 height 11
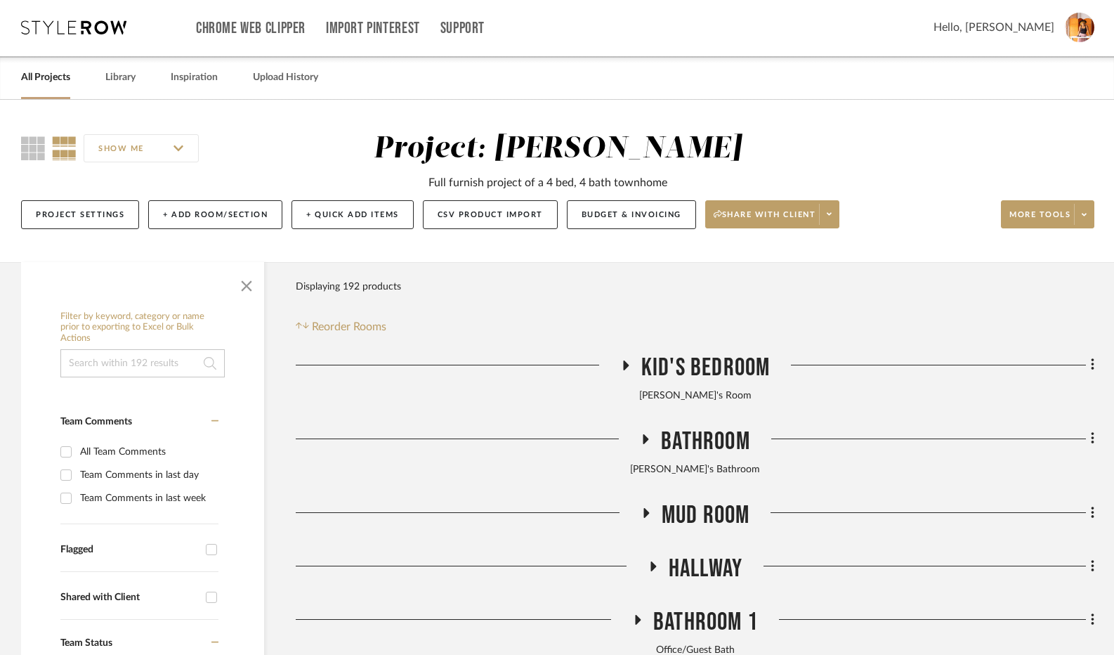
scroll to position [0, 0]
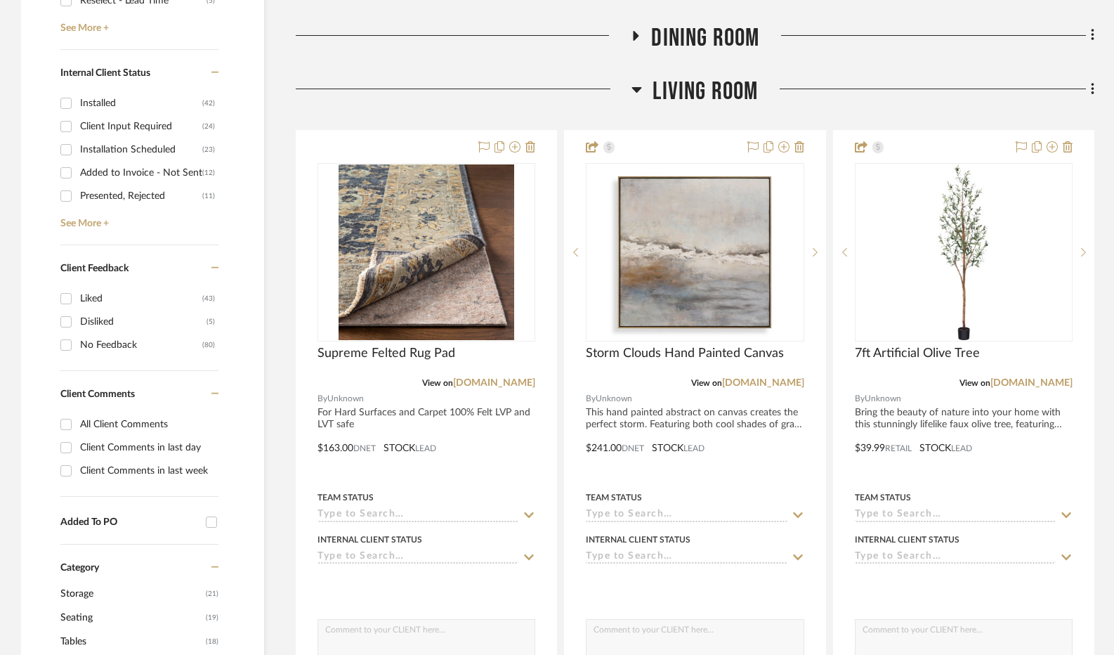
scroll to position [773, 0]
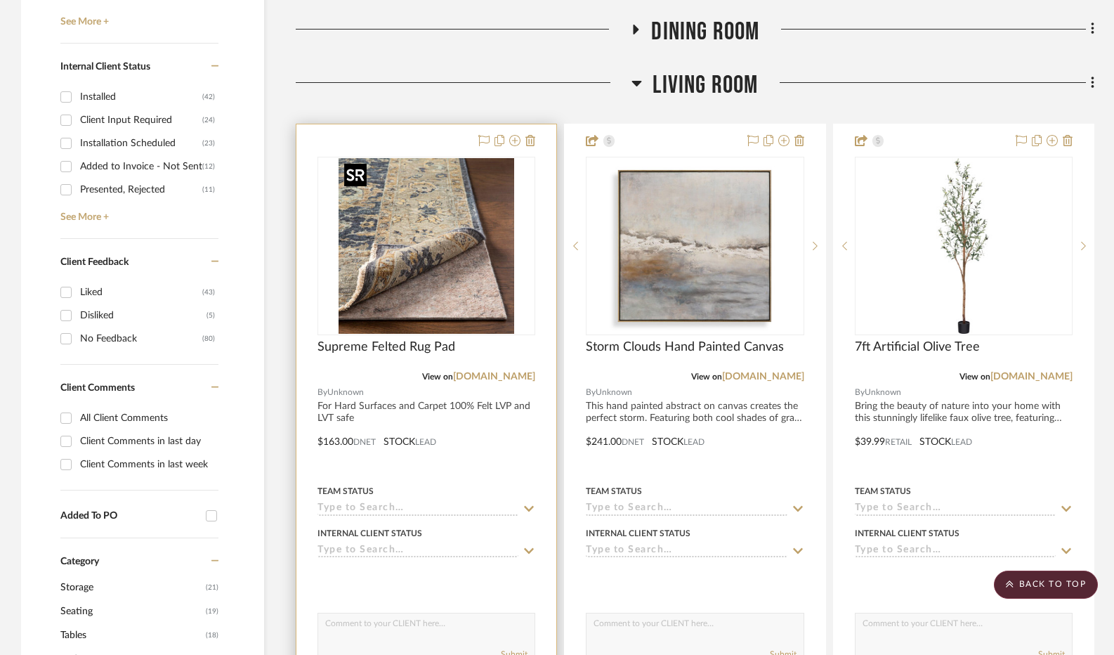
click at [465, 285] on img "0" at bounding box center [427, 246] width 176 height 176
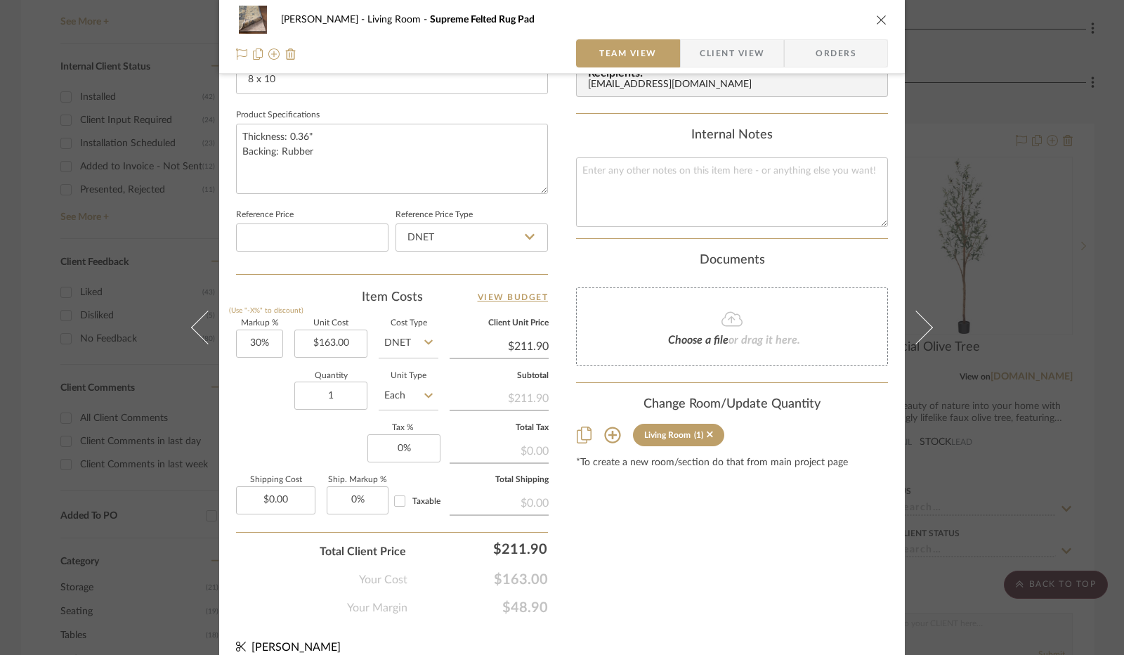
scroll to position [651, 0]
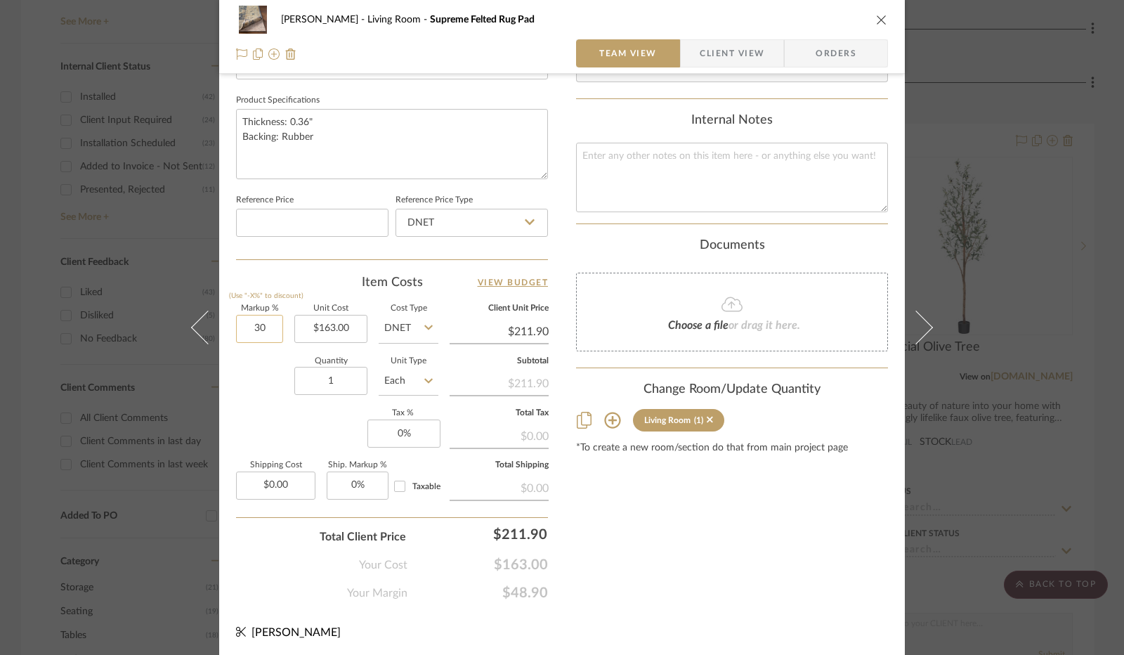
click at [260, 327] on input "30" at bounding box center [259, 329] width 47 height 28
type input "10%"
click at [265, 389] on div "Quantity 1 Unit Type Each" at bounding box center [337, 383] width 202 height 50
type input "$179.30"
click at [252, 325] on input "10" at bounding box center [259, 329] width 47 height 28
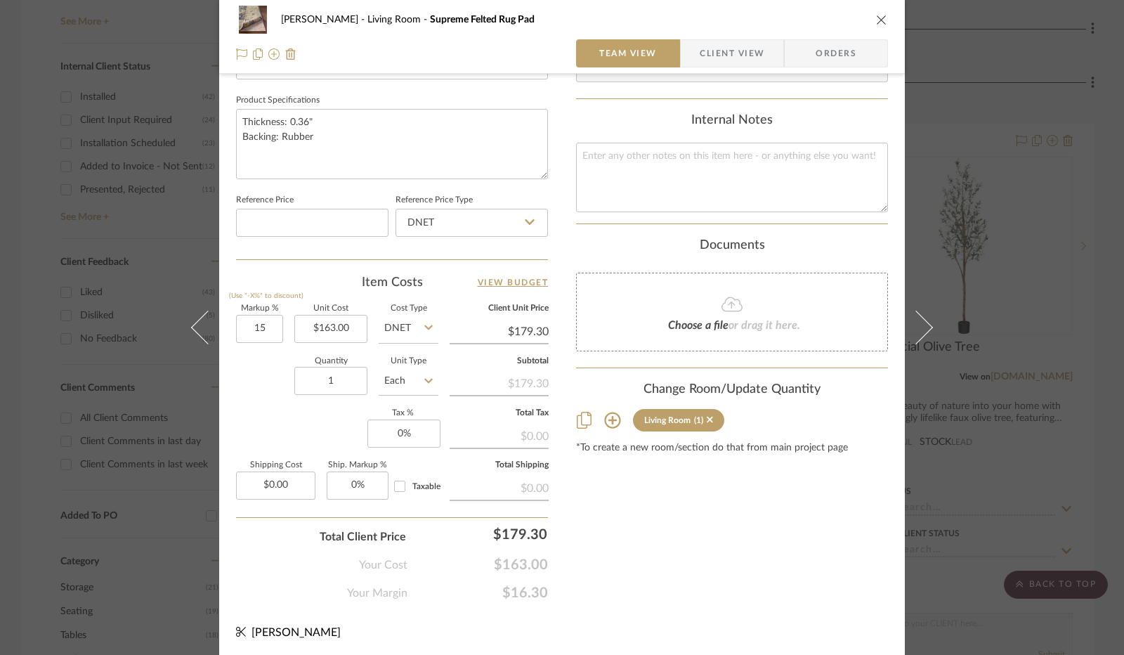
type input "15%"
click at [252, 381] on div "Quantity 1 Unit Type Each" at bounding box center [337, 383] width 202 height 50
type input "$187.45"
click at [400, 431] on input "0" at bounding box center [403, 433] width 73 height 28
type input "8.25%"
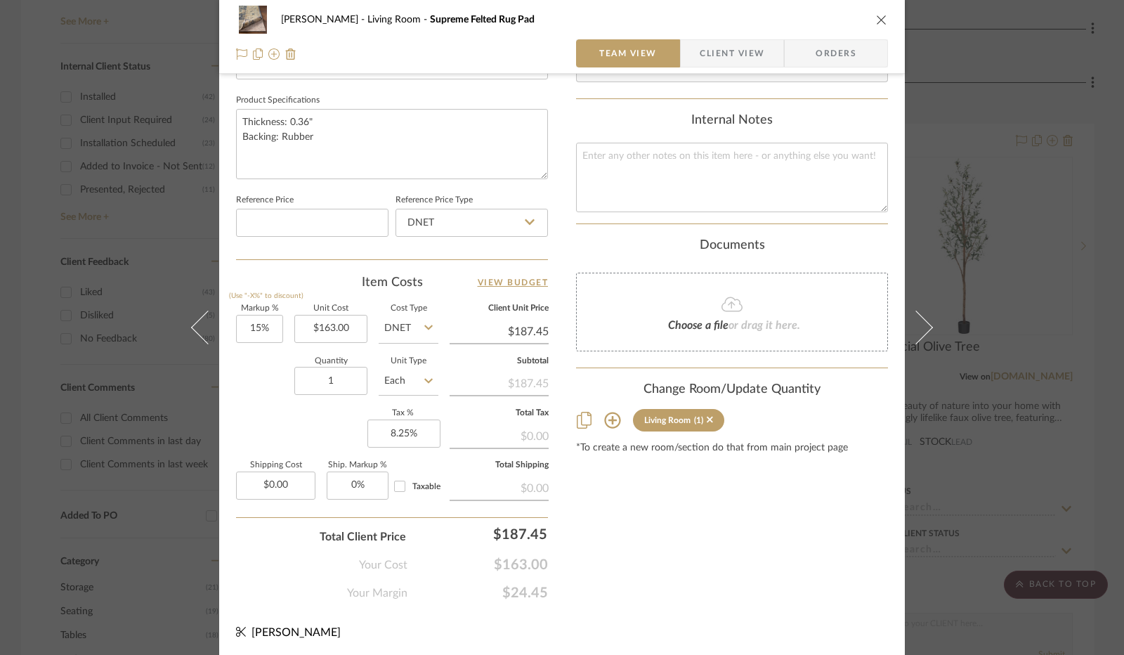
click at [287, 431] on div "Markup % (Use "-X%" to discount) 15% Unit Cost $163.00 Cost Type DNET Client Un…" at bounding box center [392, 407] width 312 height 205
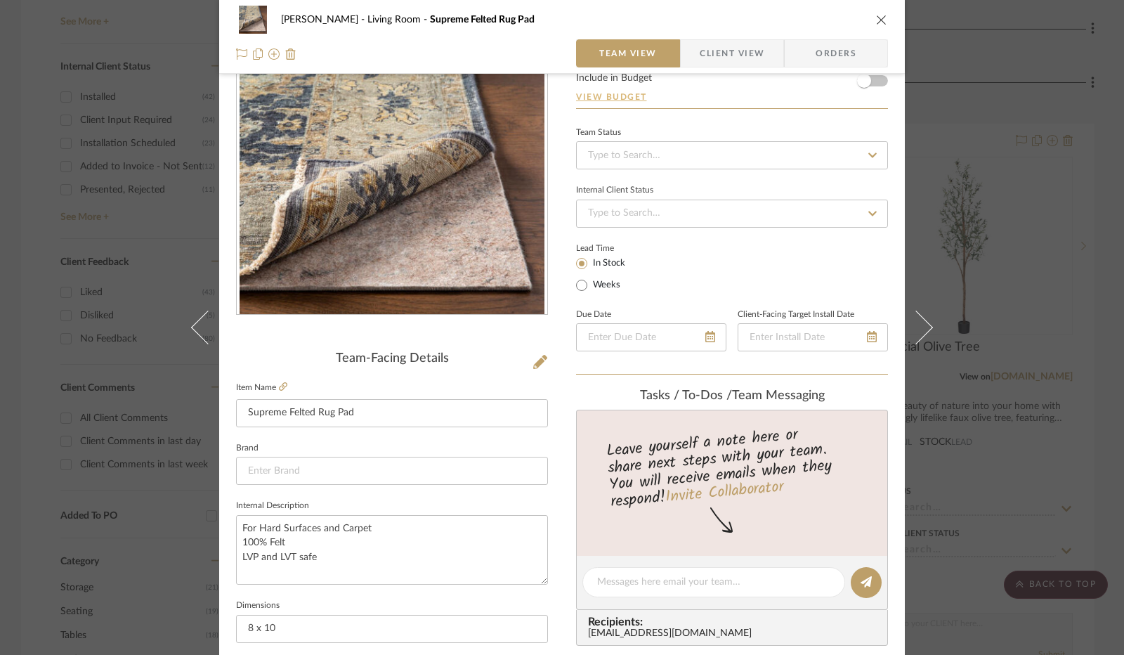
scroll to position [0, 0]
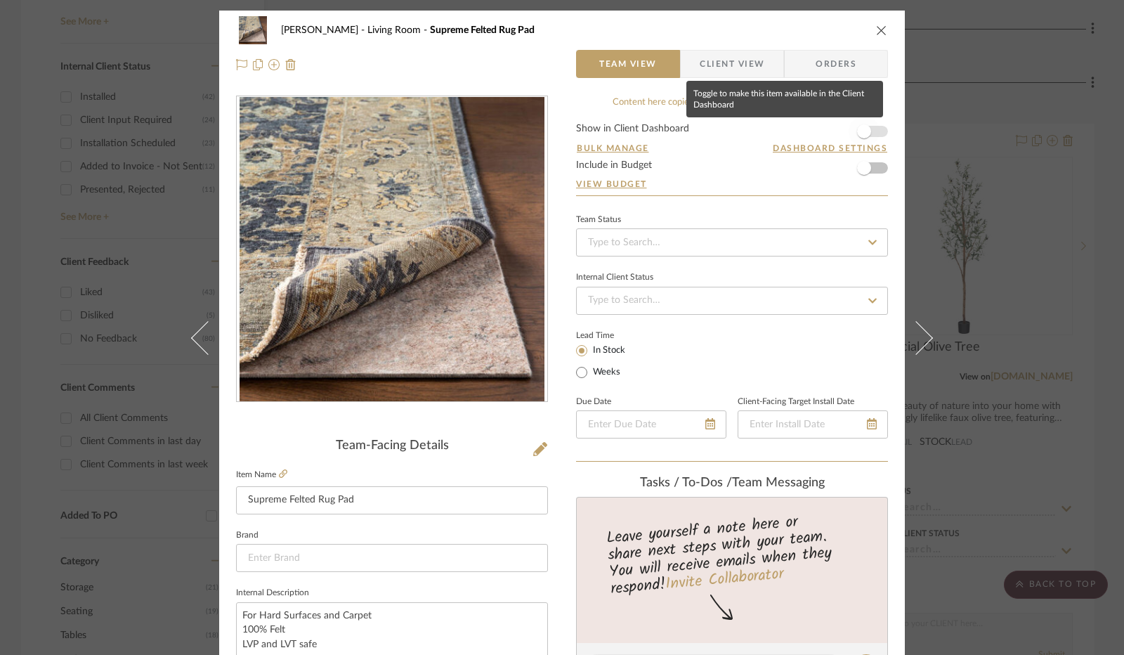
click at [857, 133] on span "button" at bounding box center [864, 131] width 14 height 14
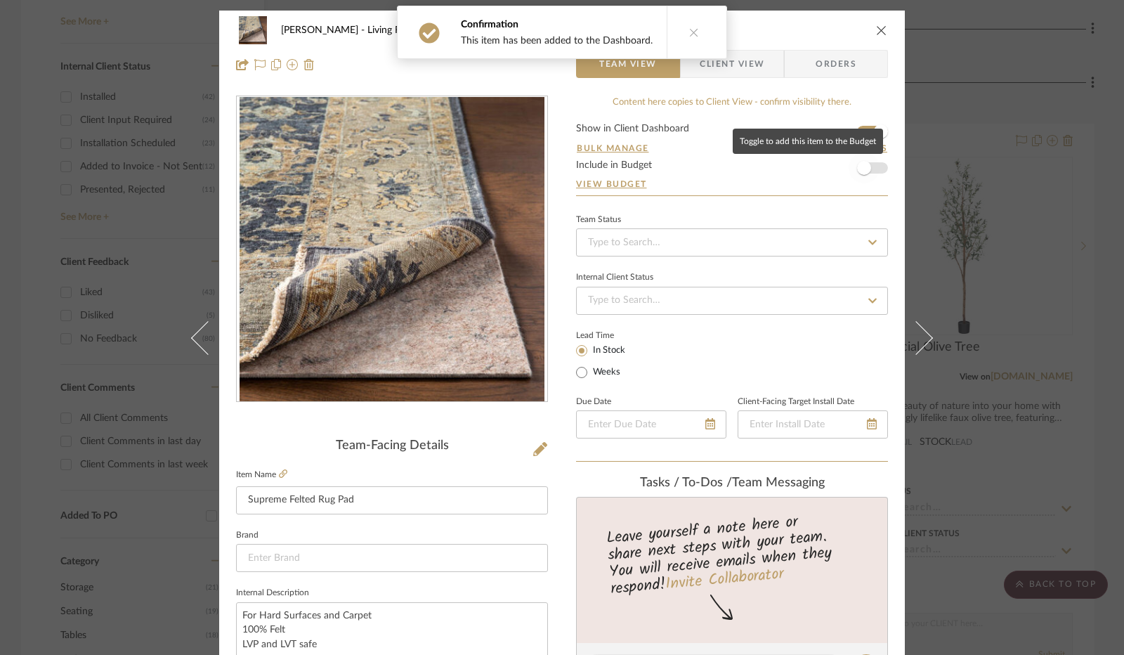
click at [867, 169] on span "button" at bounding box center [864, 167] width 31 height 31
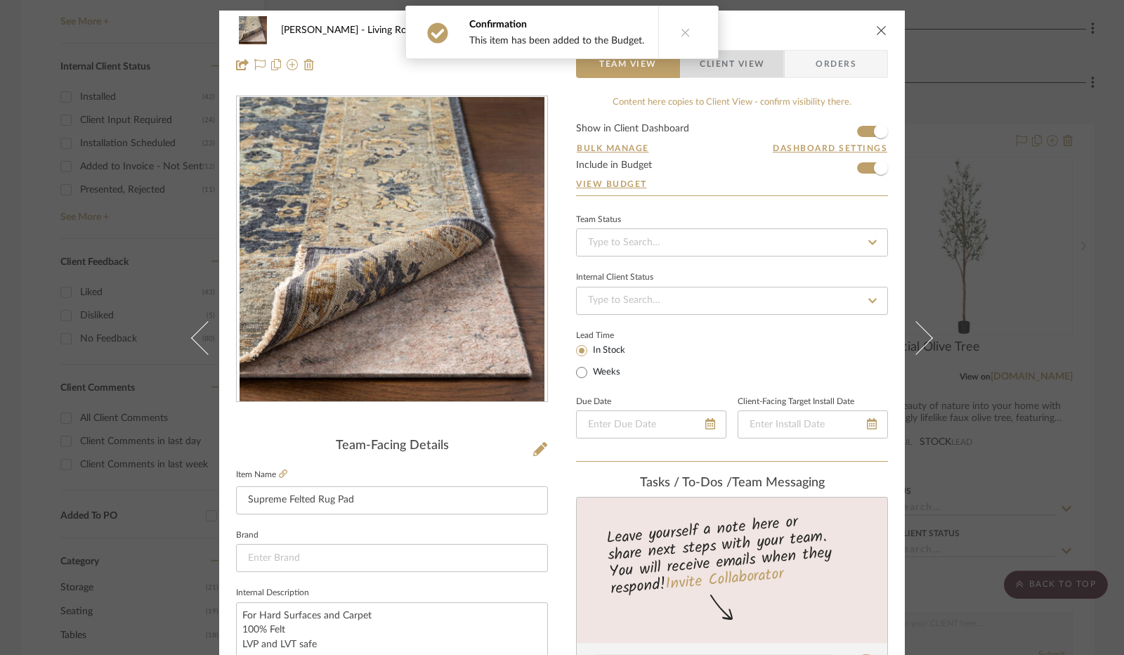
click at [712, 67] on span "Client View" at bounding box center [732, 64] width 65 height 28
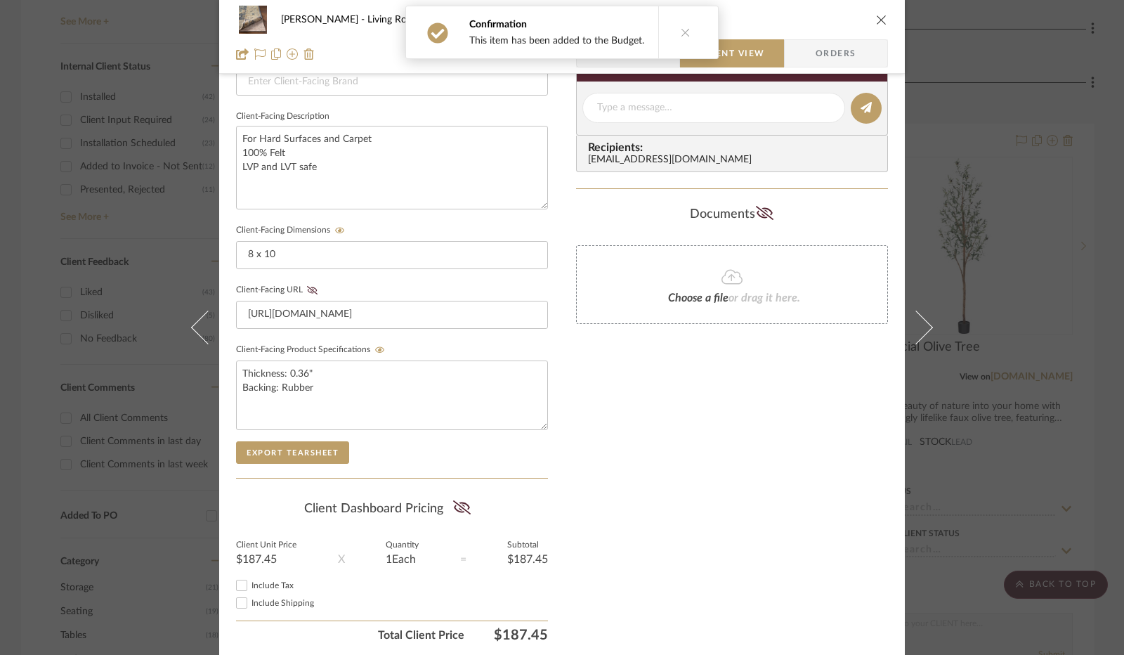
scroll to position [520, 0]
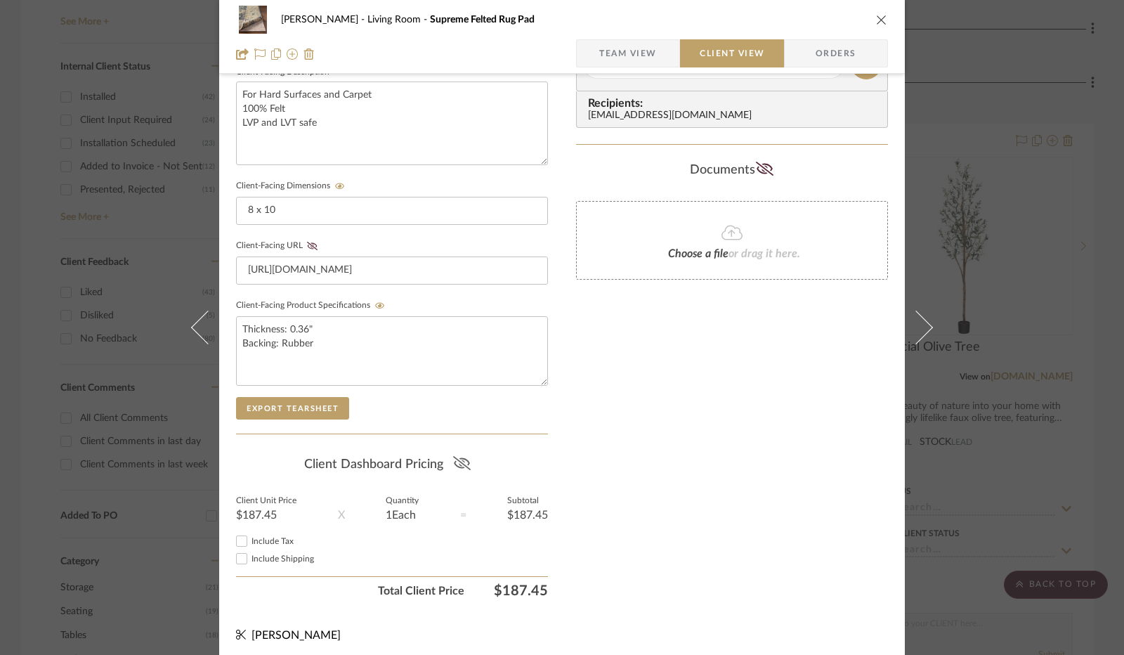
click at [455, 461] on icon at bounding box center [462, 463] width 18 height 14
click at [235, 536] on input "Include Tax" at bounding box center [241, 541] width 17 height 17
checkbox input "true"
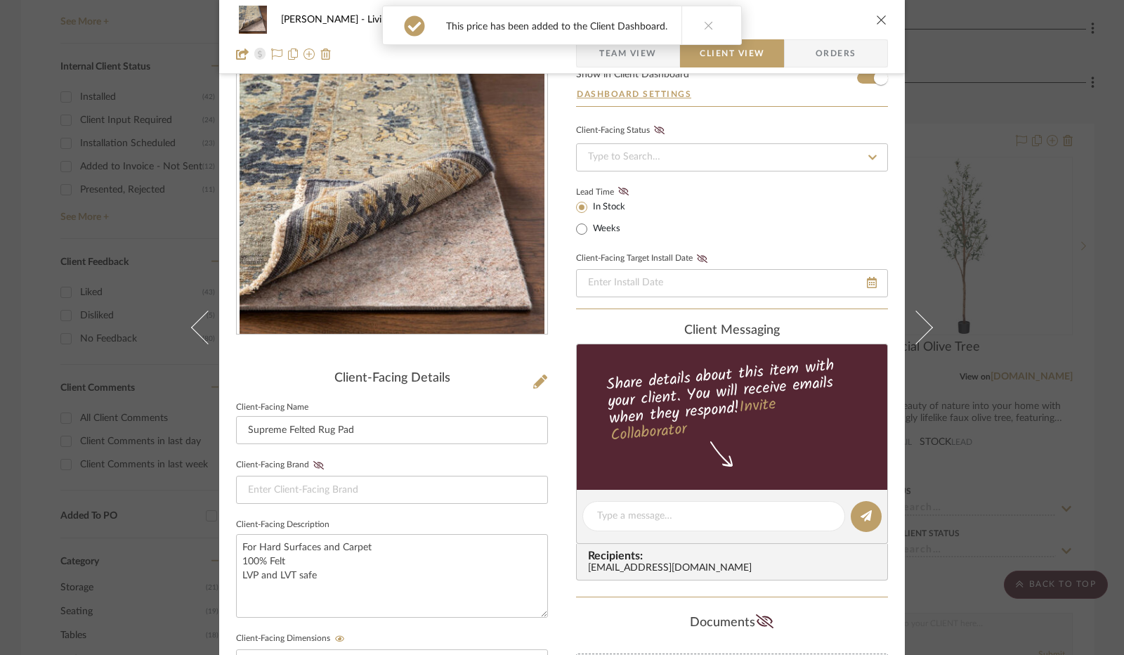
scroll to position [0, 0]
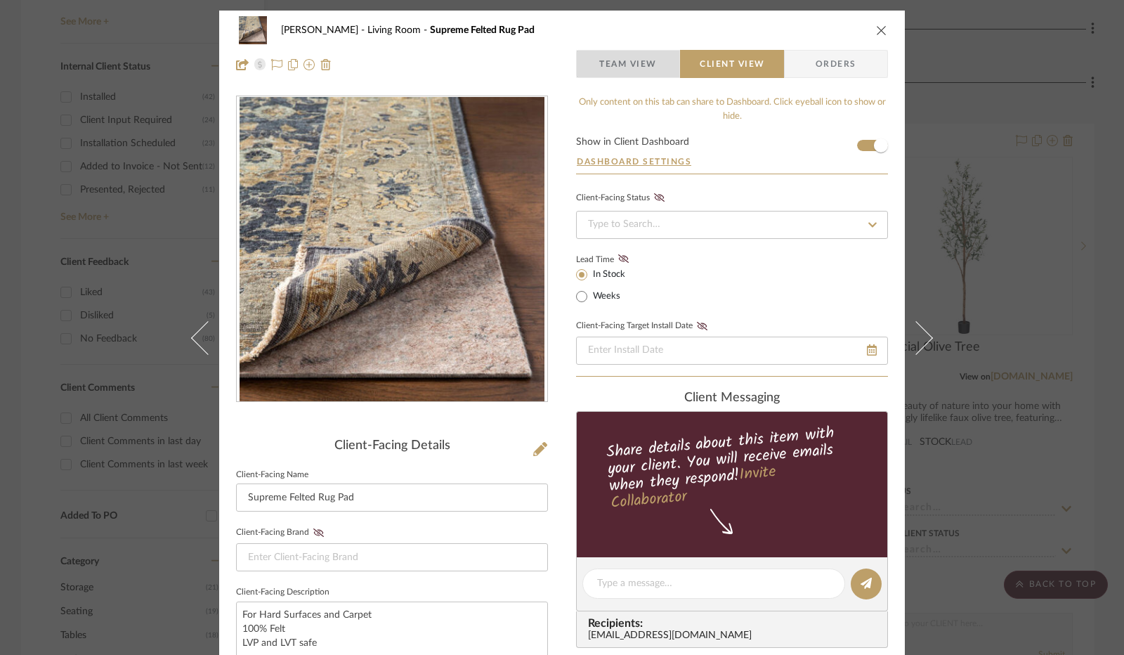
click at [648, 54] on span "Team View" at bounding box center [628, 64] width 58 height 28
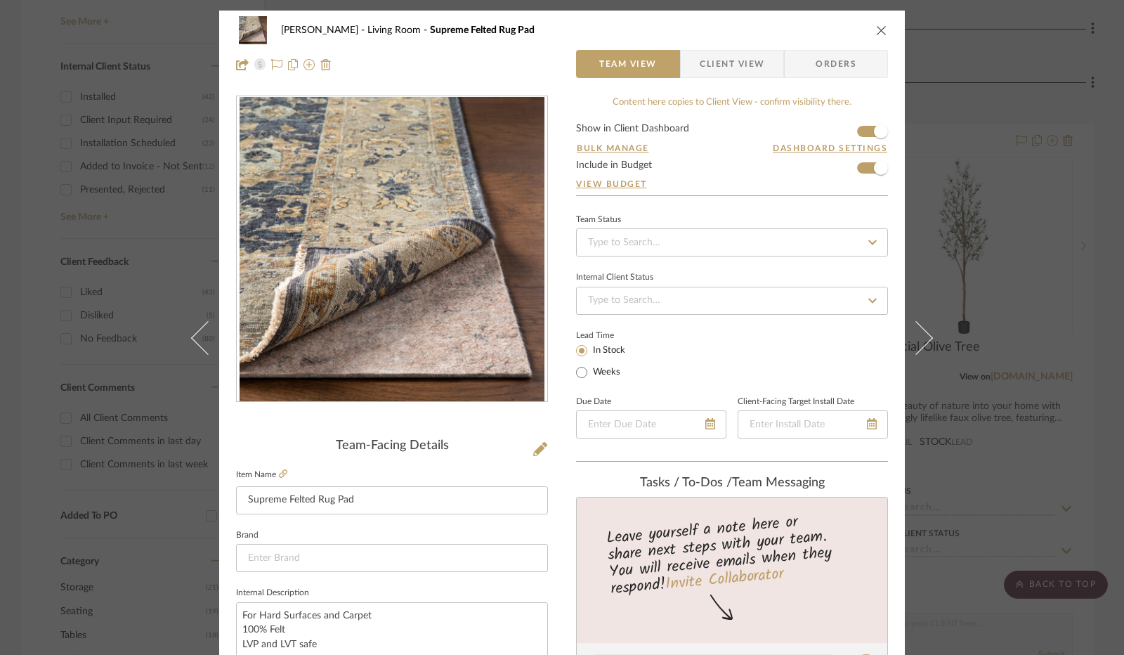
click at [876, 30] on icon "close" at bounding box center [881, 30] width 11 height 11
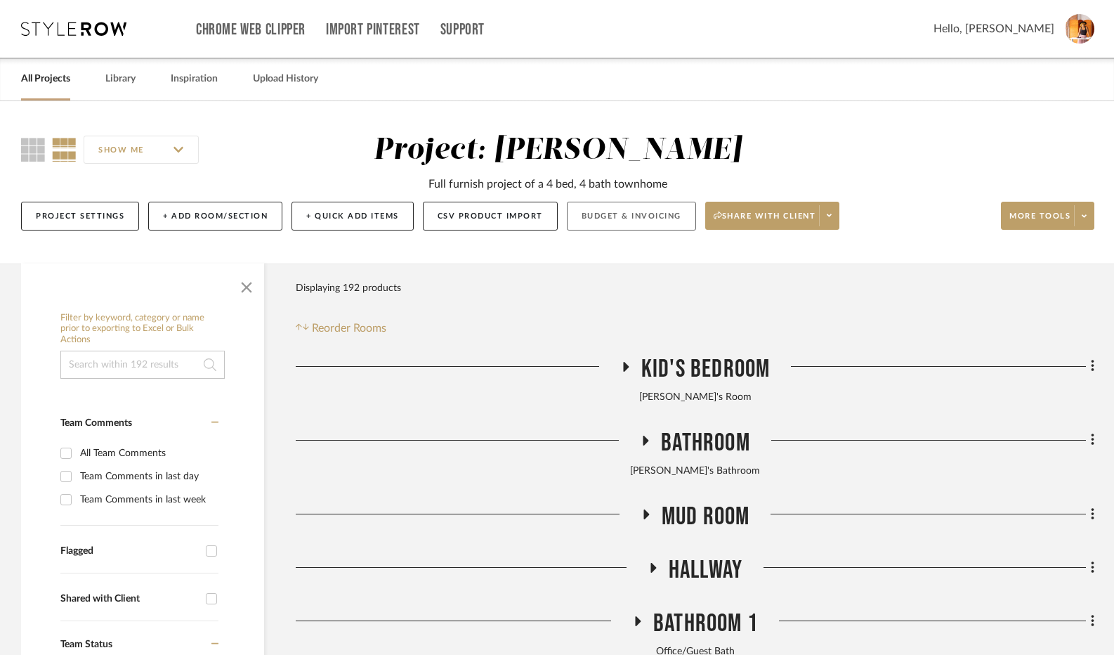
click at [627, 217] on button "Budget & Invoicing" at bounding box center [631, 216] width 129 height 29
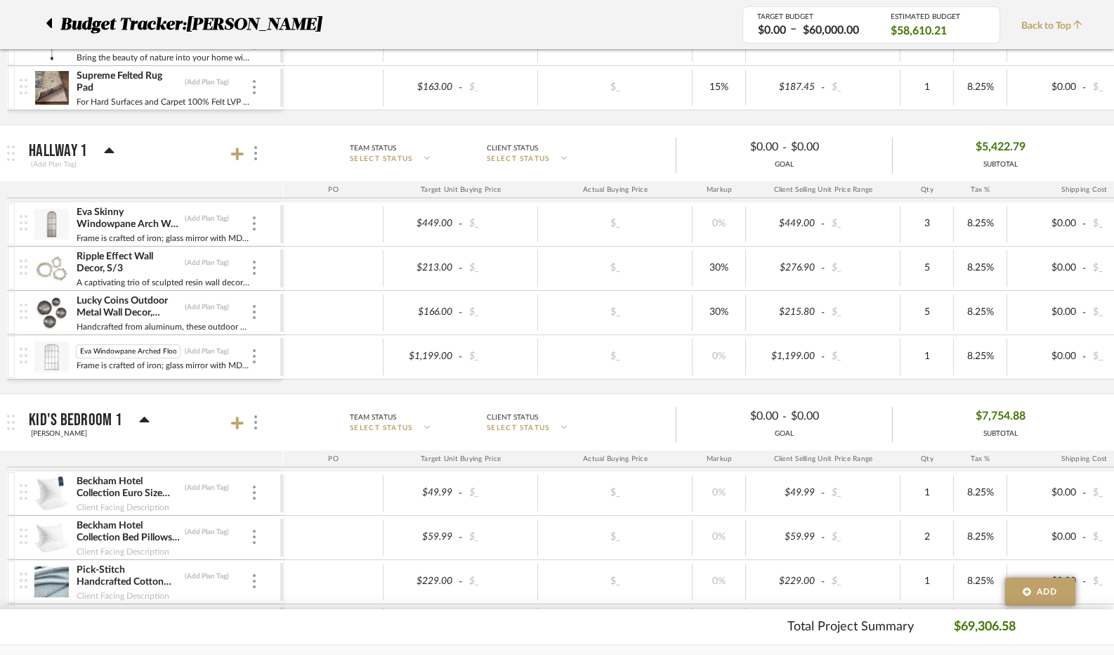
click at [58, 345] on img at bounding box center [51, 357] width 34 height 34
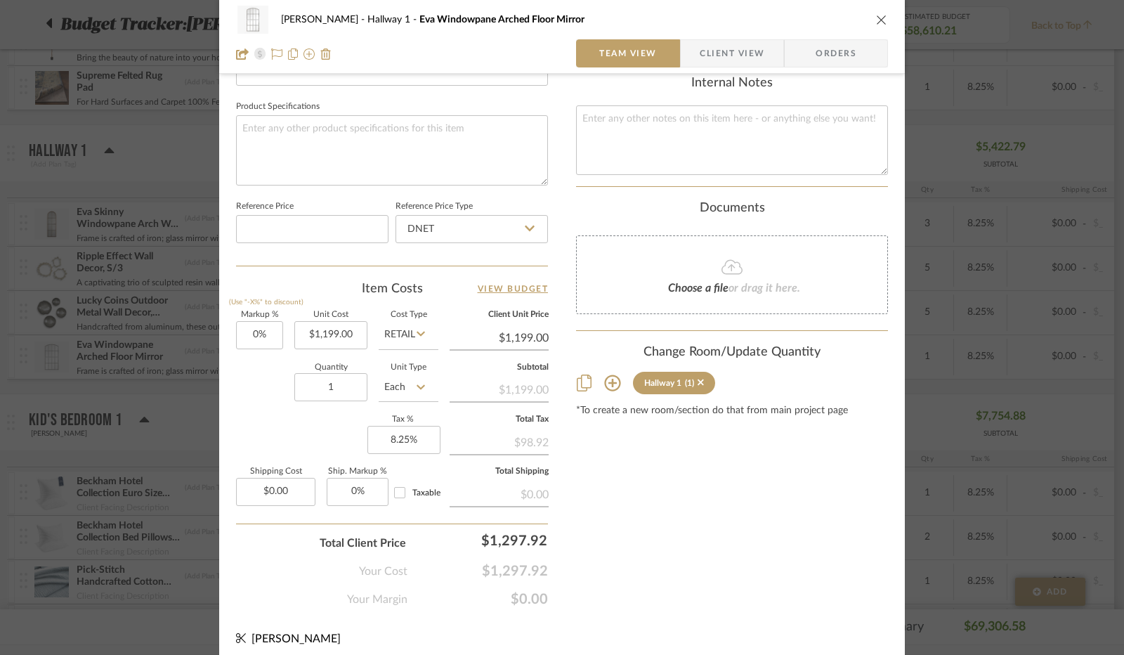
scroll to position [651, 0]
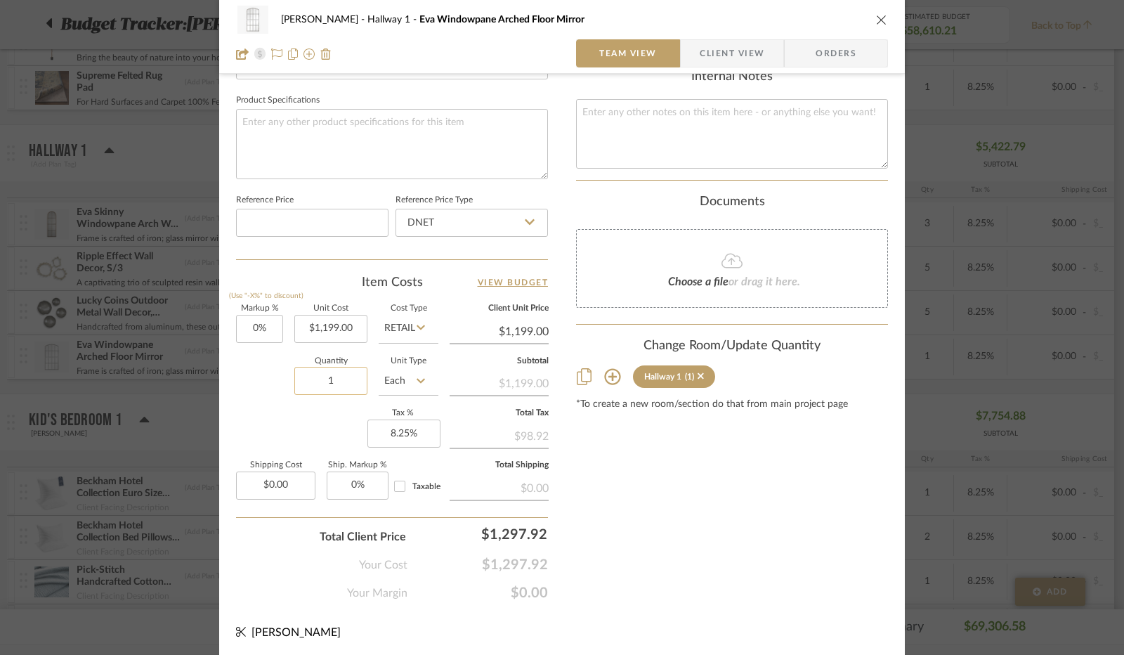
click at [334, 385] on input "1" at bounding box center [330, 381] width 73 height 28
type input "2"
click at [260, 407] on div "Markup % (Use "-X%" to discount) 0% Unit Cost $1,199.00 Cost Type Retail Client…" at bounding box center [392, 407] width 312 height 205
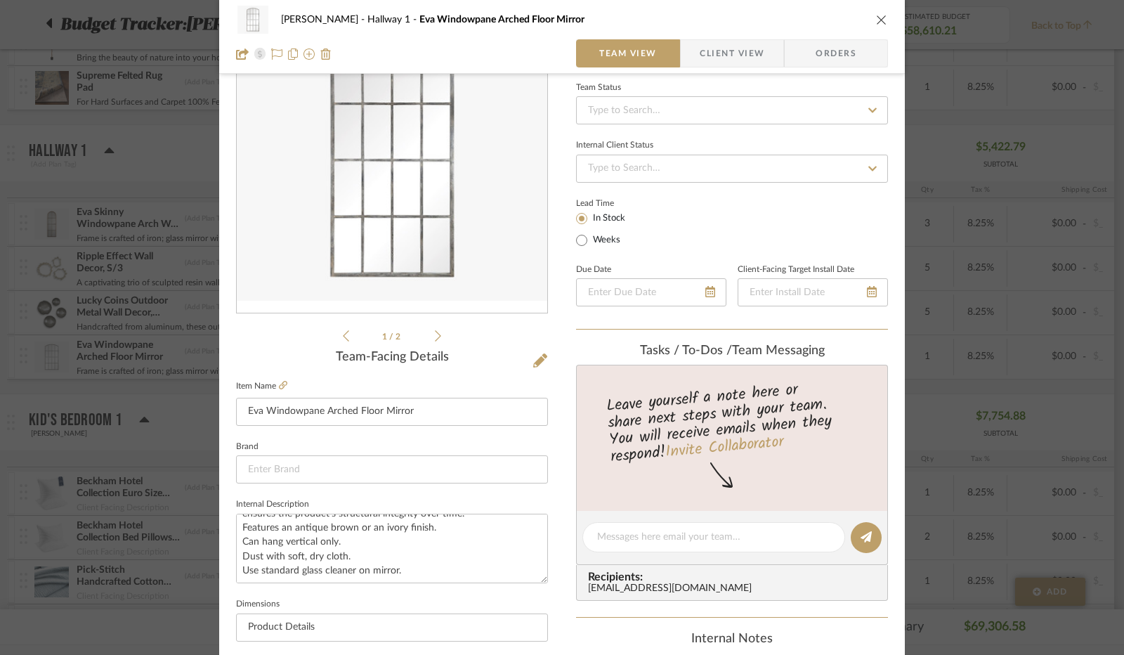
scroll to position [0, 0]
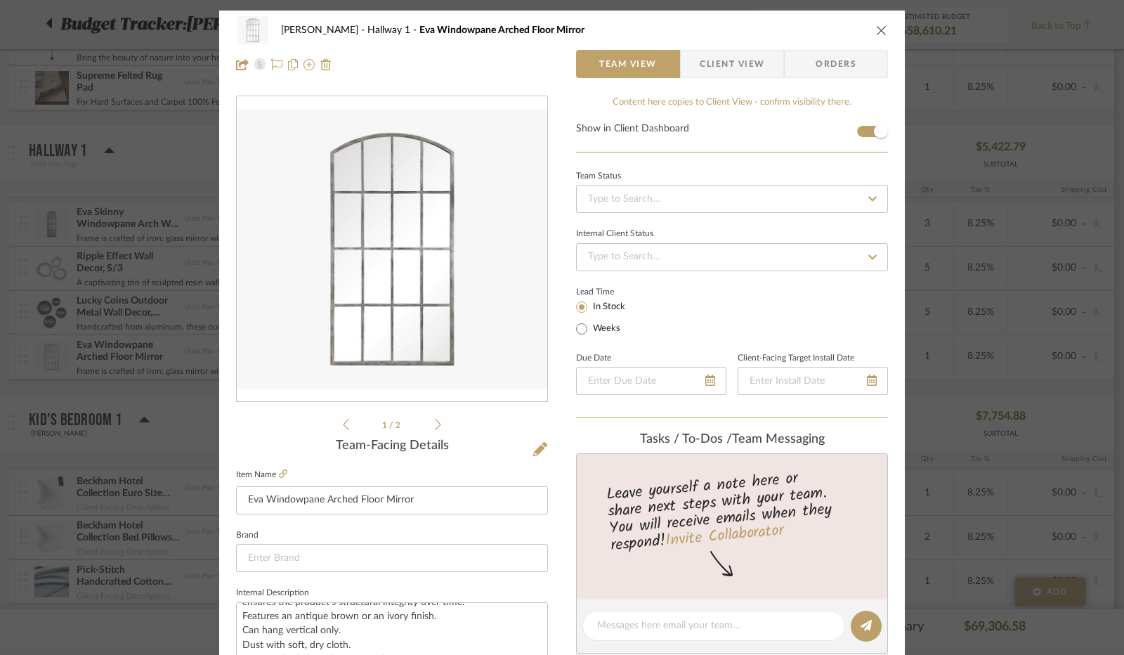
click at [878, 34] on icon "close" at bounding box center [881, 30] width 11 height 11
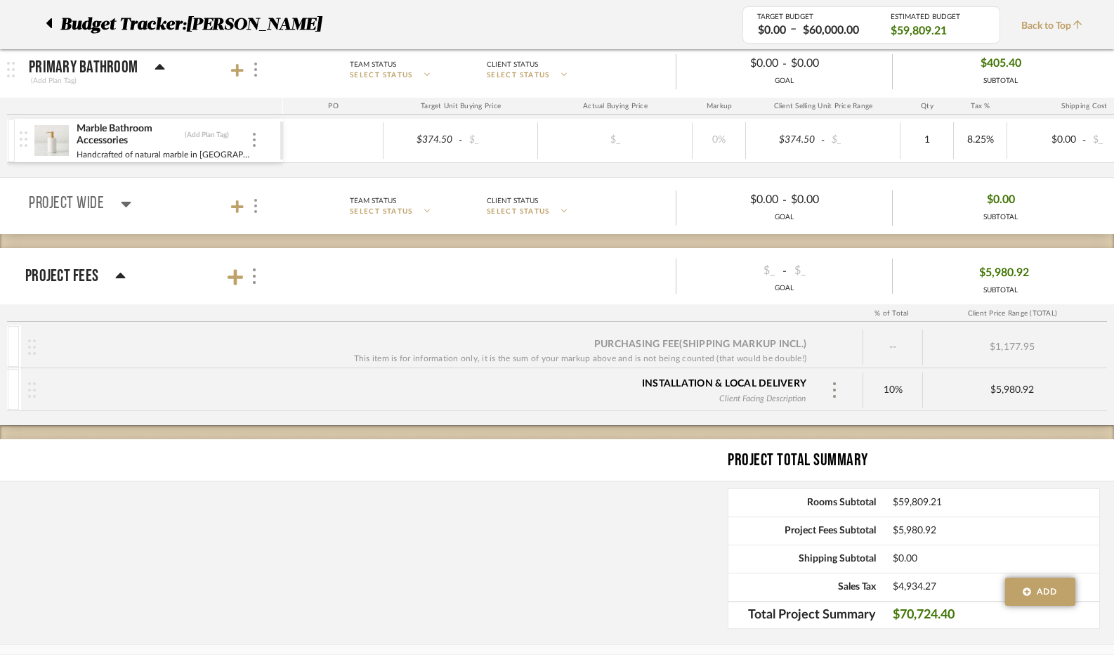
scroll to position [6584, 0]
